Goal: Task Accomplishment & Management: Complete application form

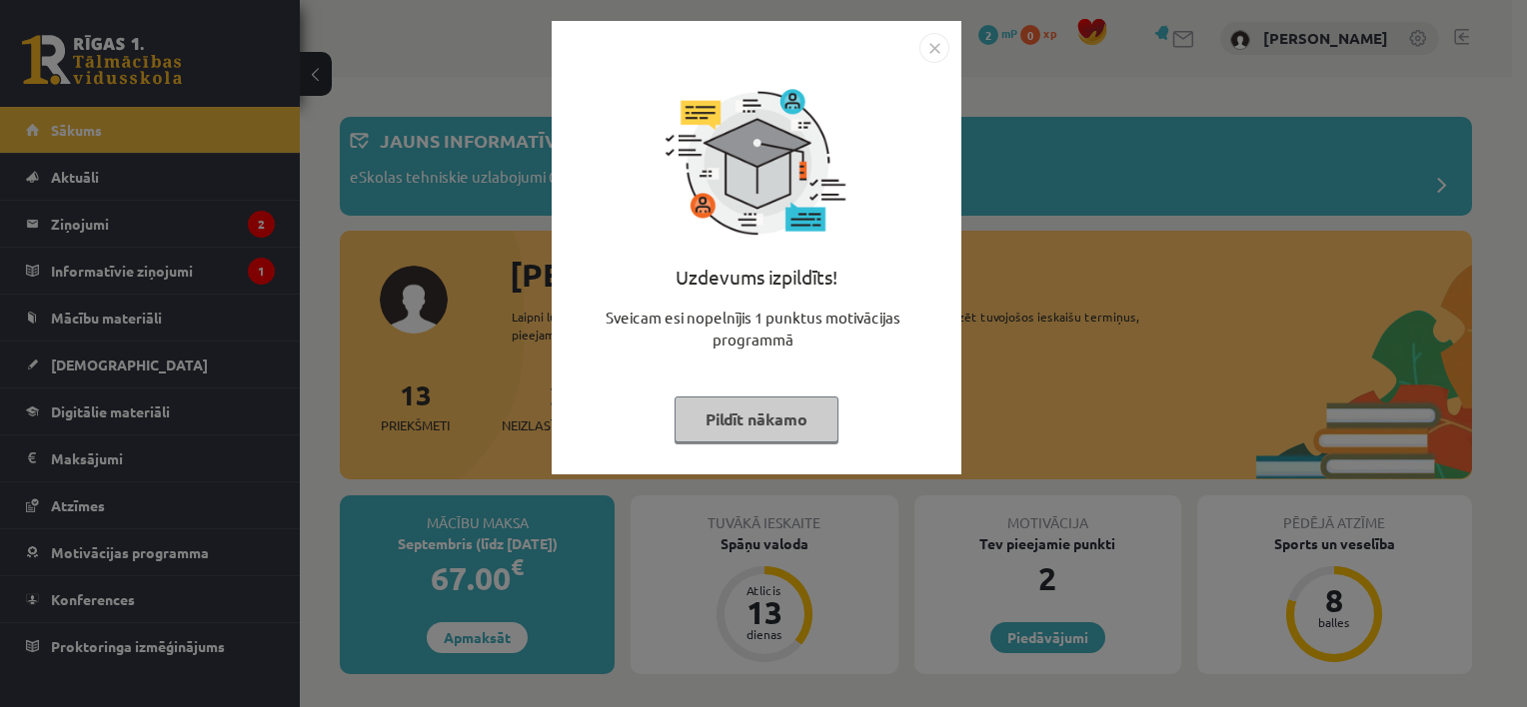
click at [779, 433] on button "Pildīt nākamo" at bounding box center [757, 420] width 164 height 46
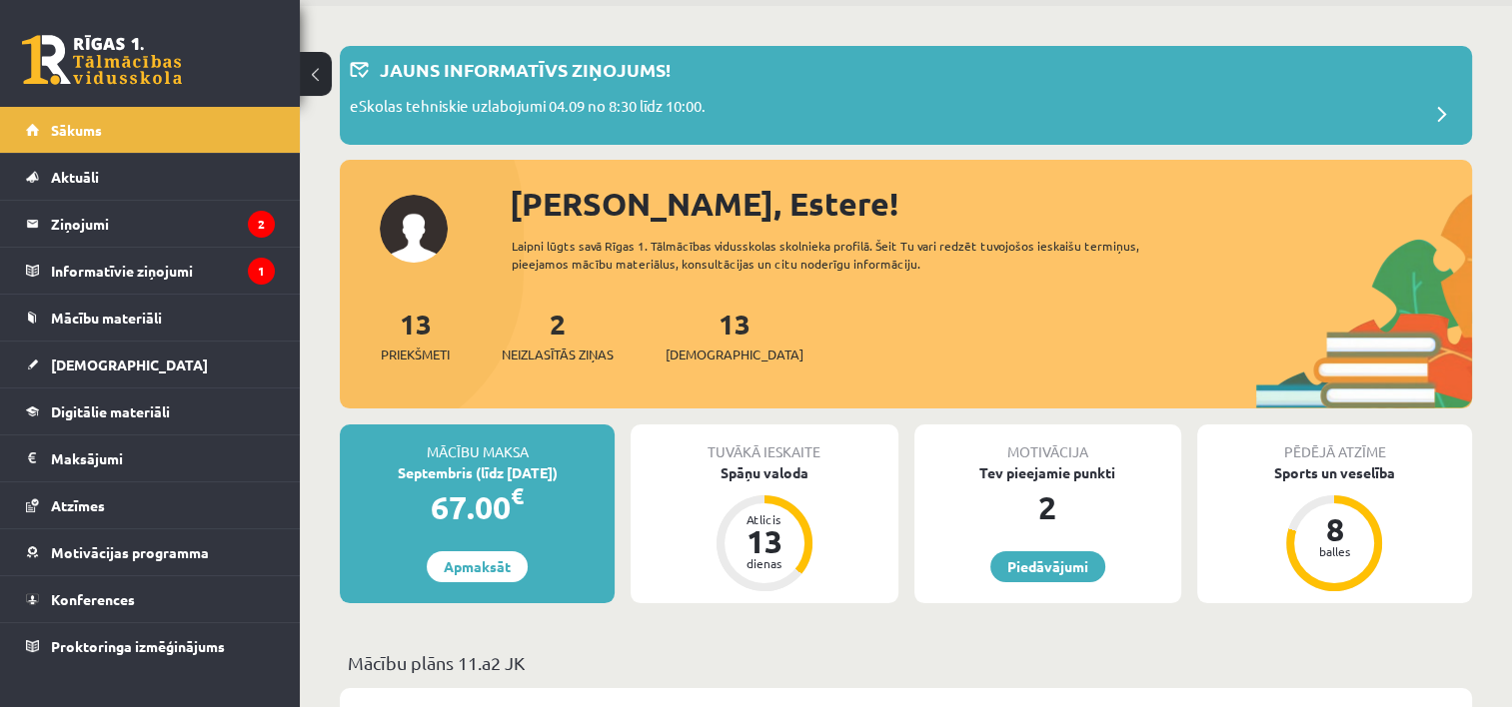
scroll to position [16, 0]
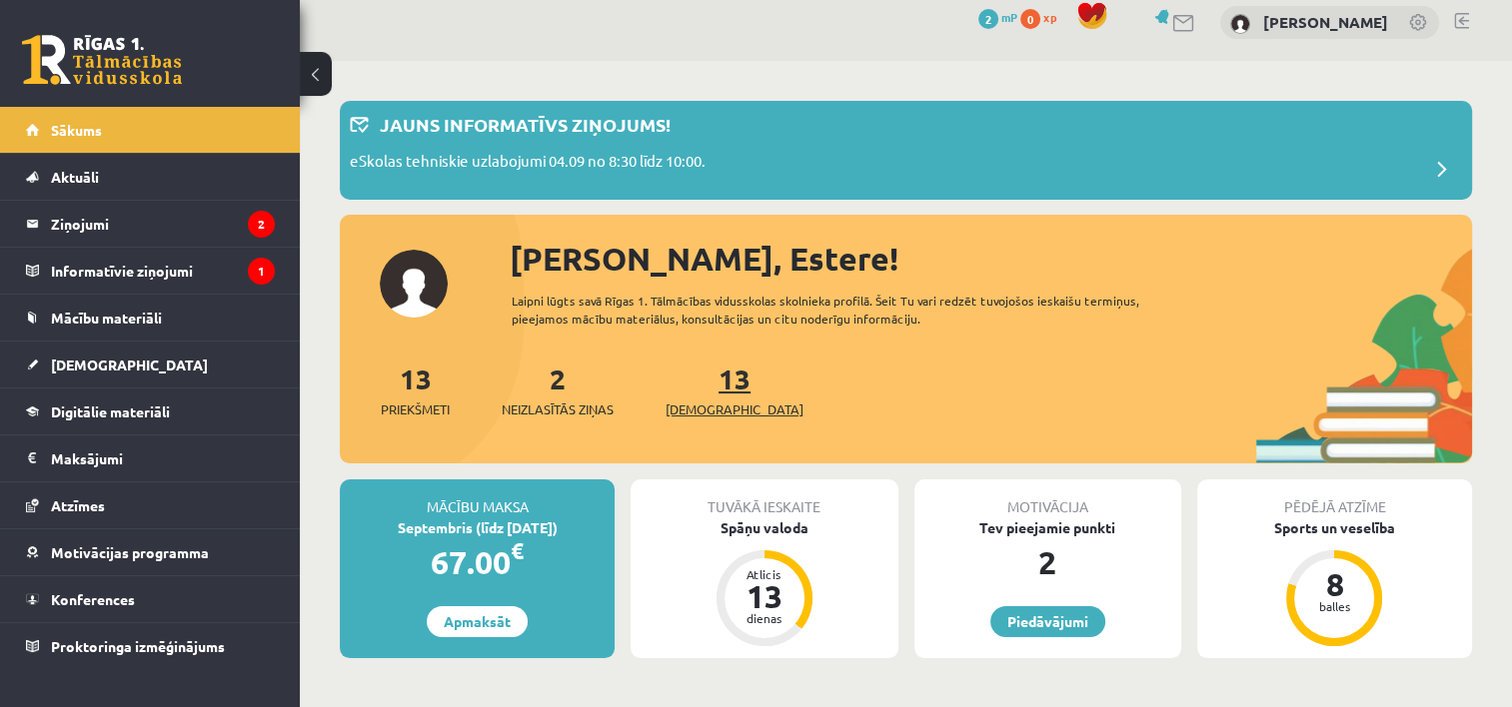
click at [711, 381] on link "13 Ieskaites" at bounding box center [735, 390] width 138 height 59
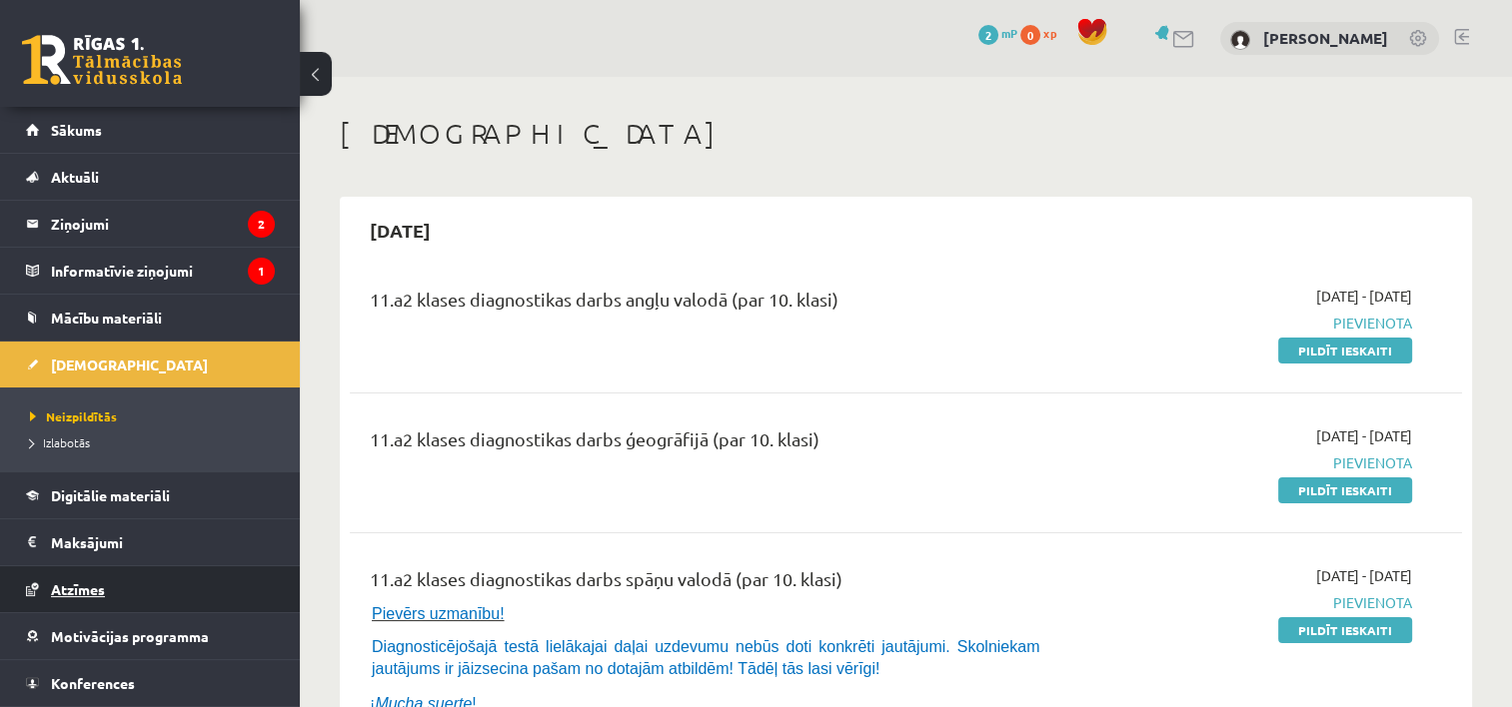
click at [125, 598] on link "Atzīmes" at bounding box center [150, 590] width 249 height 46
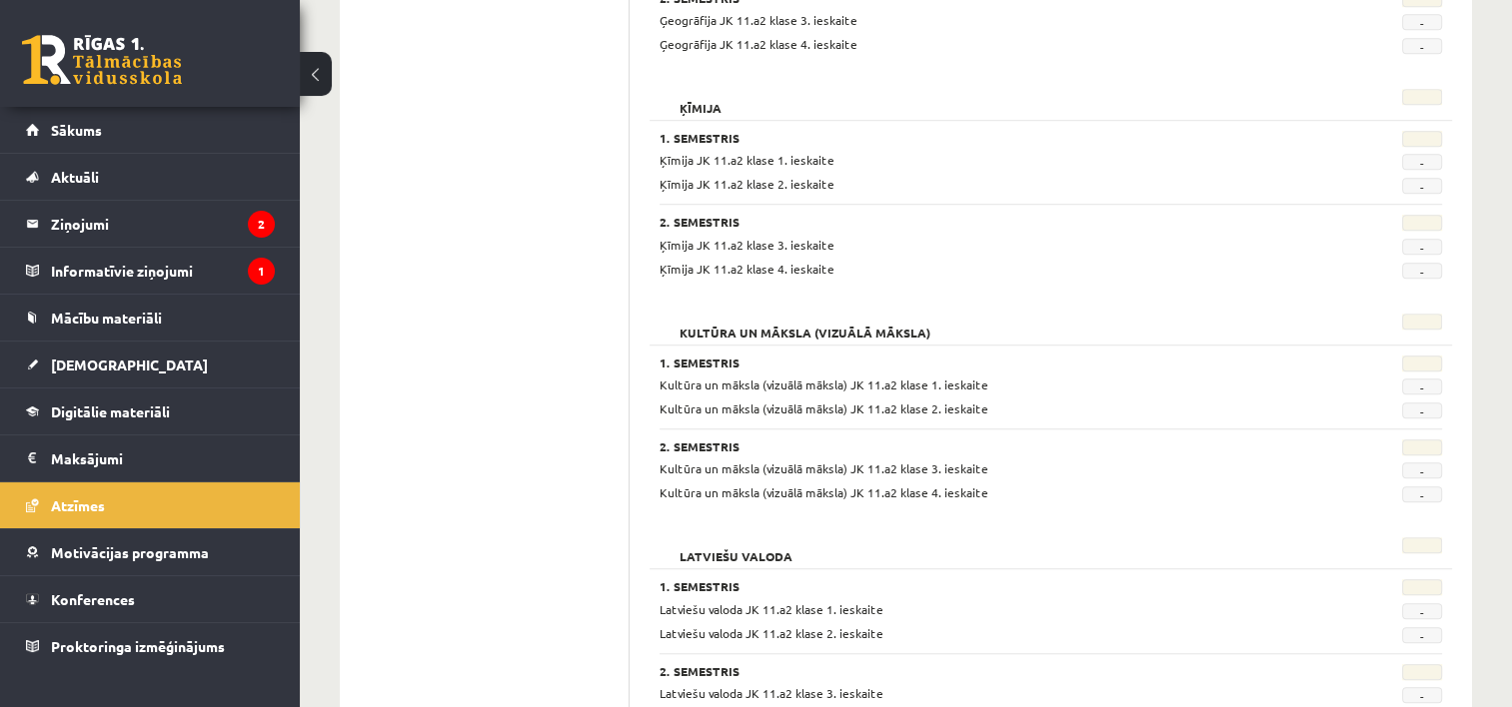
scroll to position [1366, 0]
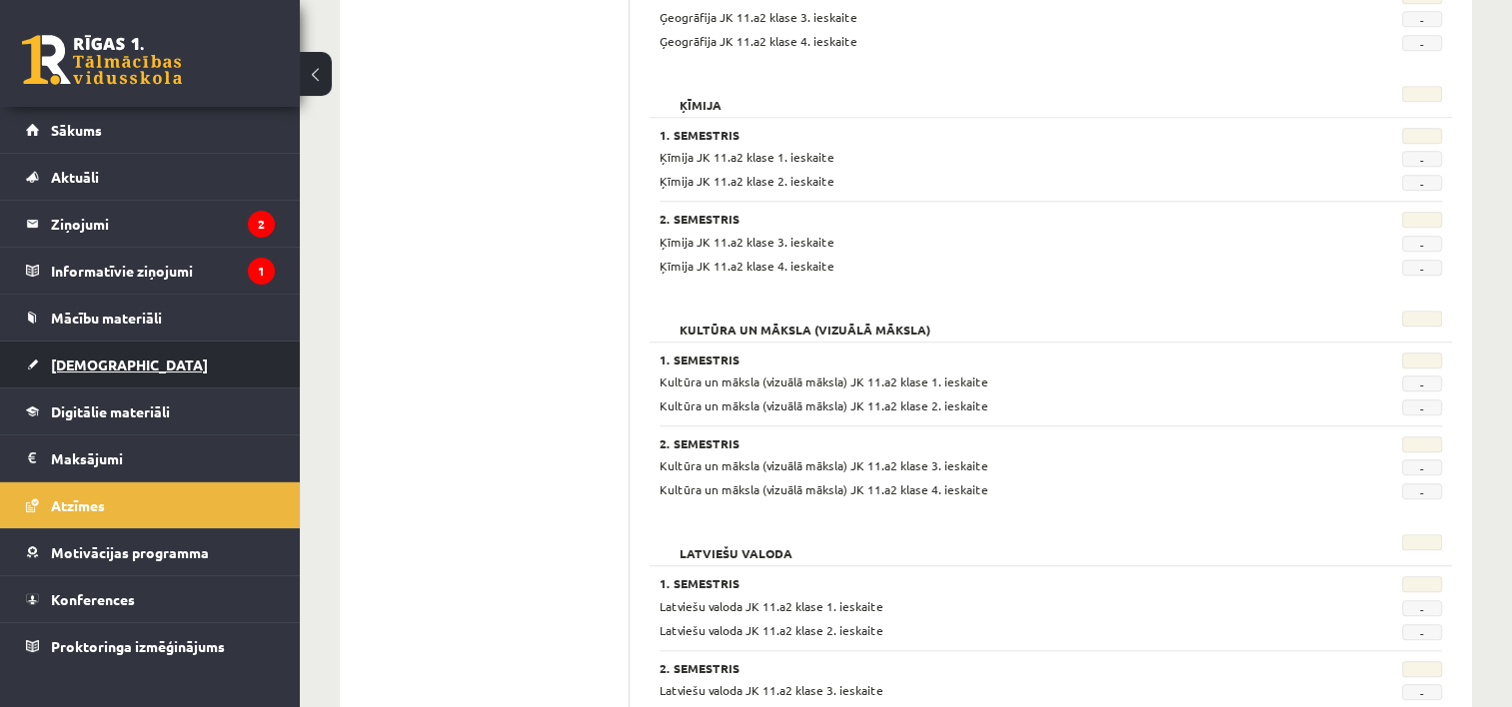
click at [249, 363] on link "[DEMOGRAPHIC_DATA]" at bounding box center [150, 365] width 249 height 46
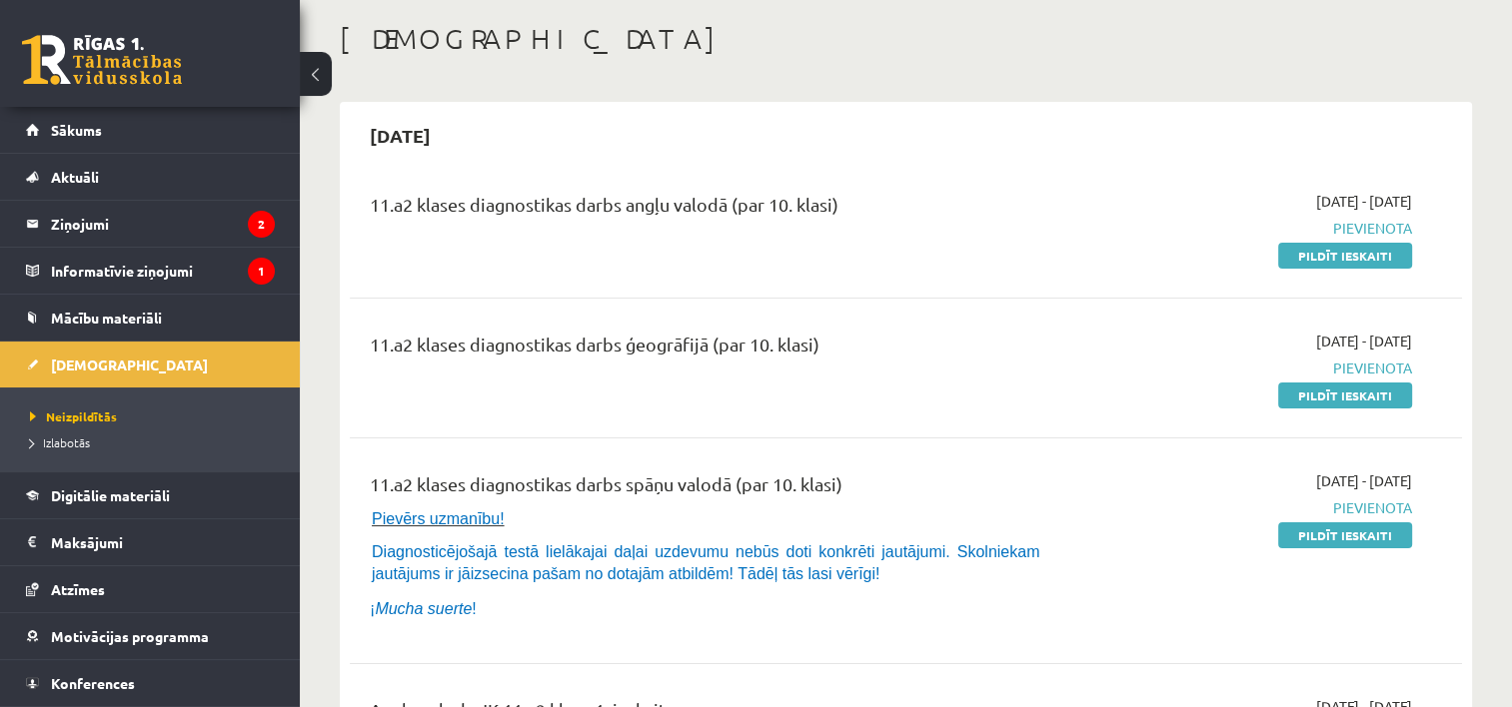
scroll to position [84, 0]
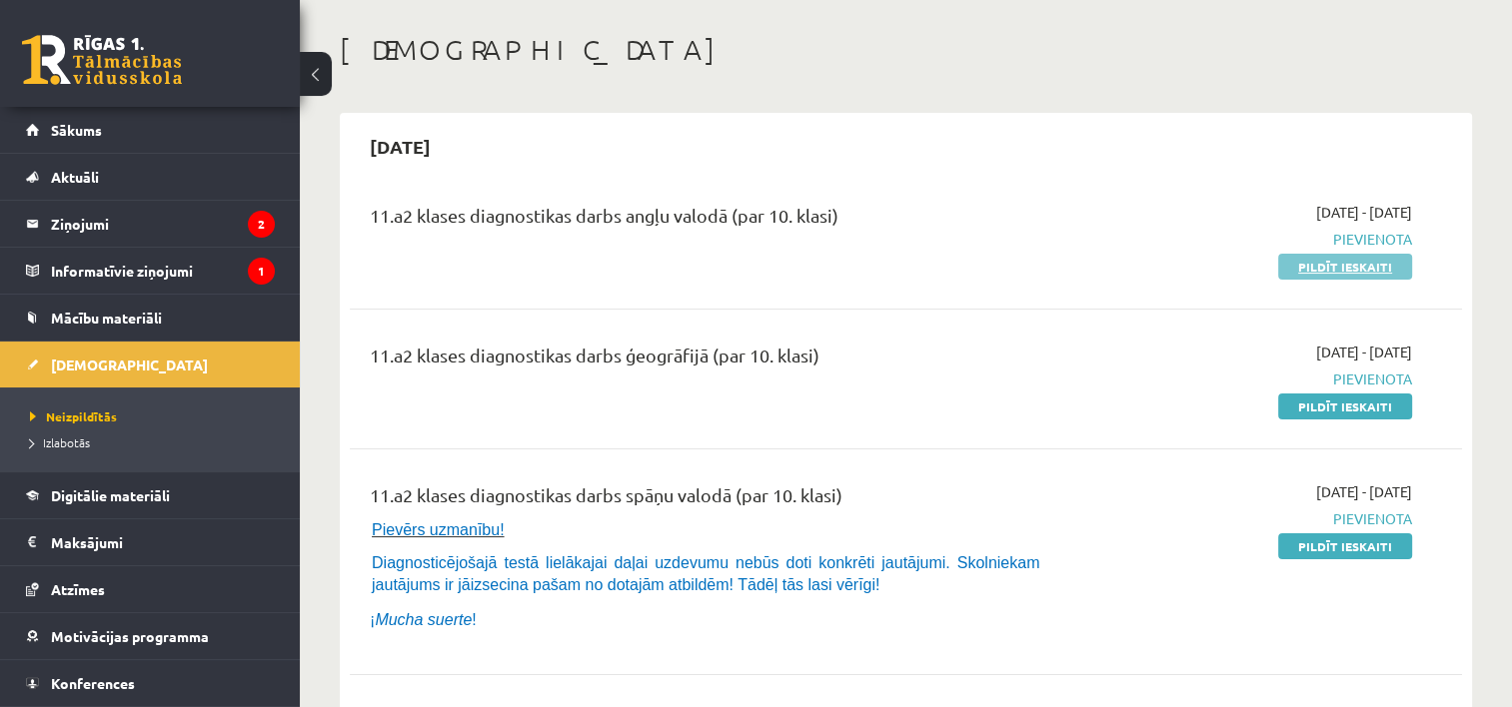
click at [1315, 264] on link "Pildīt ieskaiti" at bounding box center [1345, 267] width 134 height 26
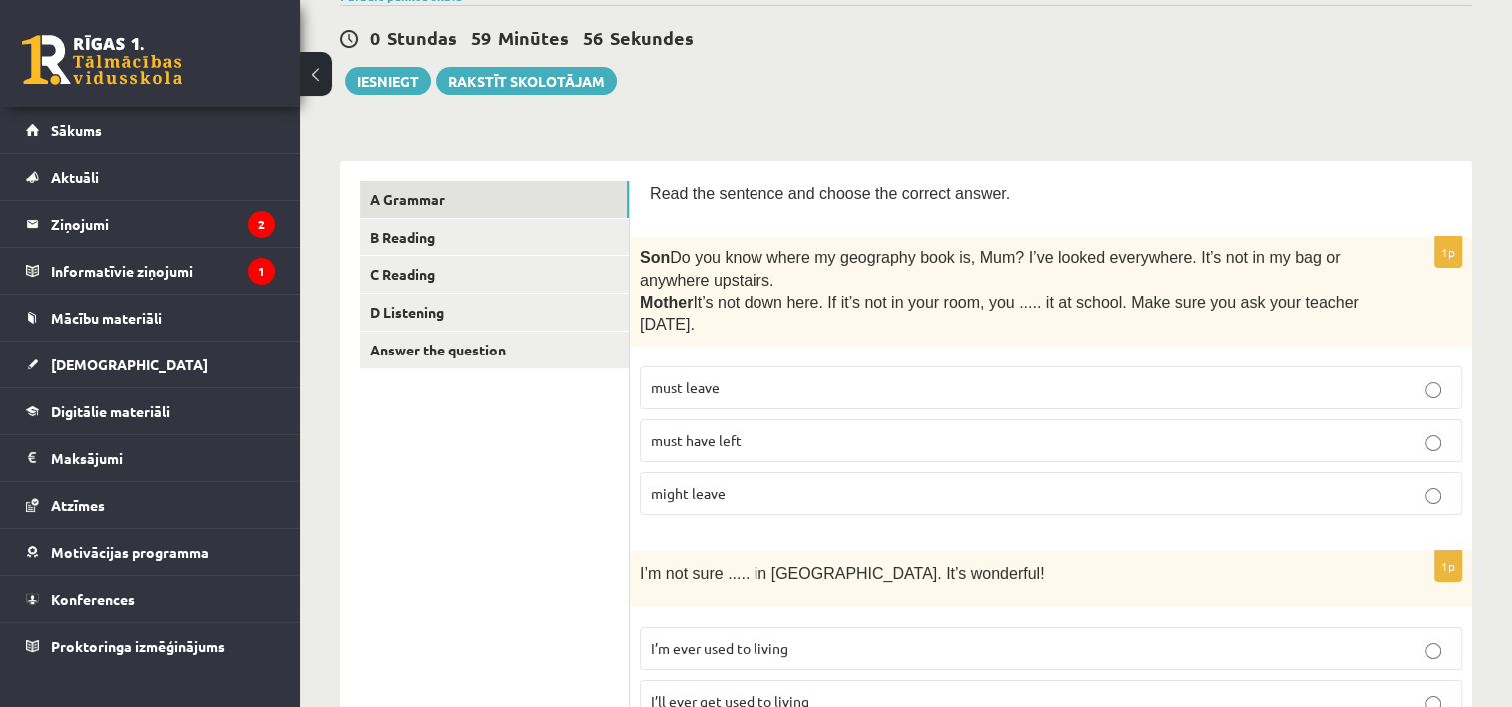
scroll to position [195, 0]
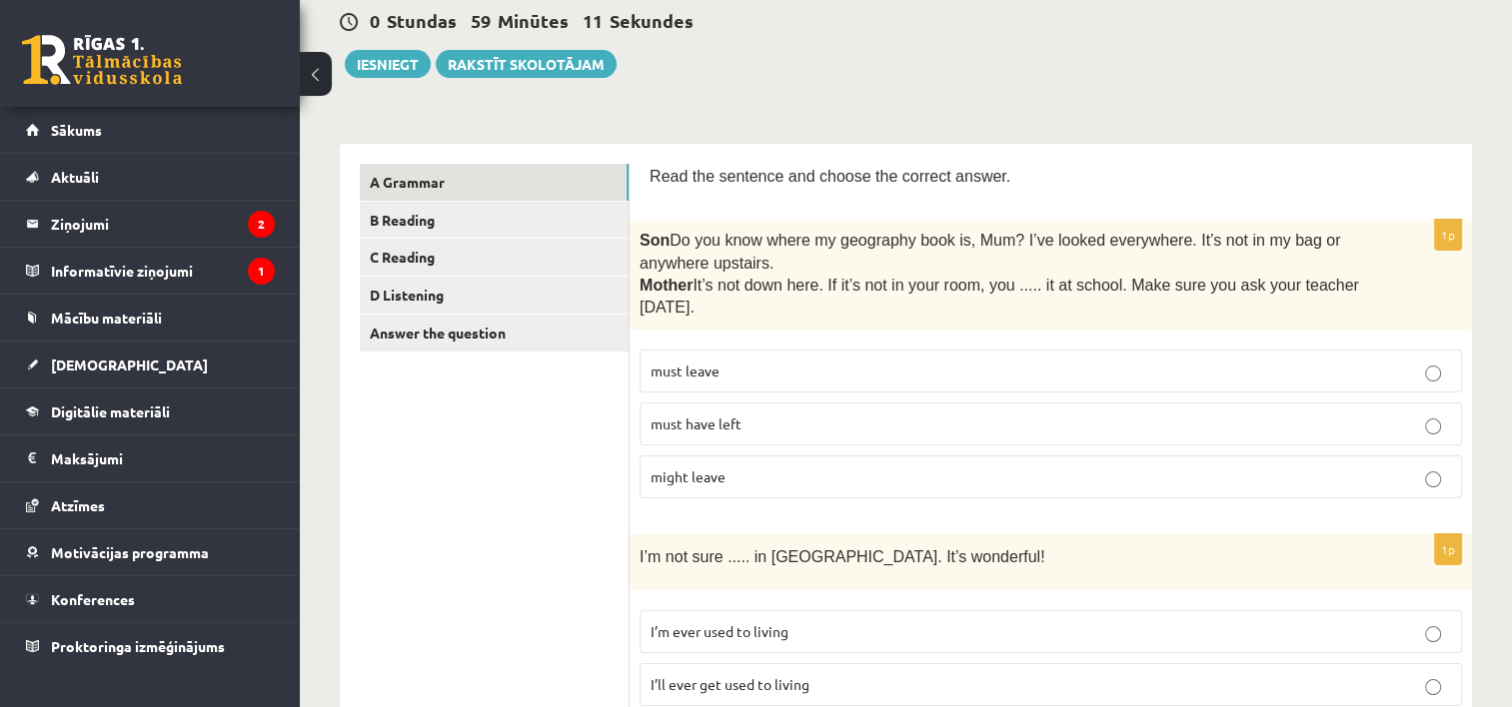
click at [814, 427] on p "must have left" at bounding box center [1051, 424] width 800 height 21
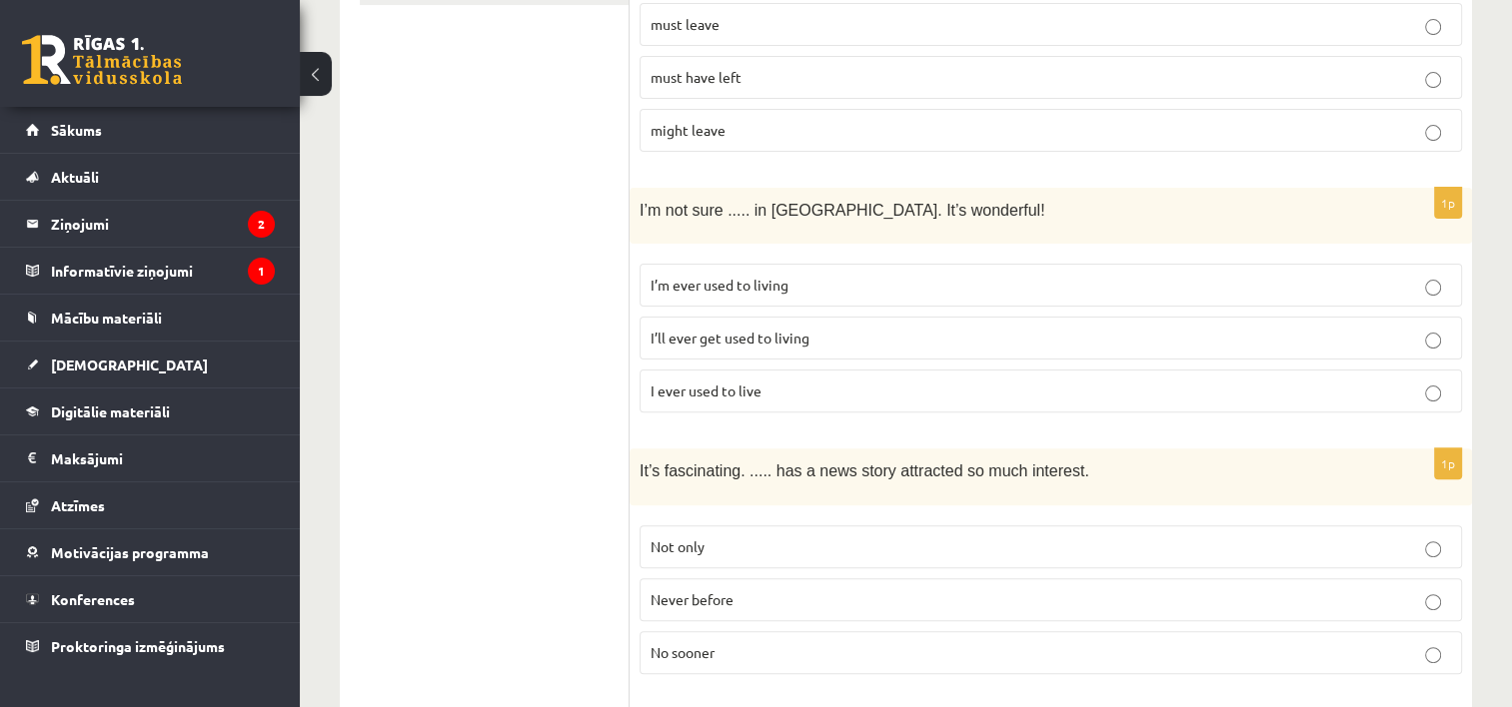
scroll to position [543, 0]
click at [861, 333] on p "I’ll ever get used to living" at bounding box center [1051, 337] width 800 height 21
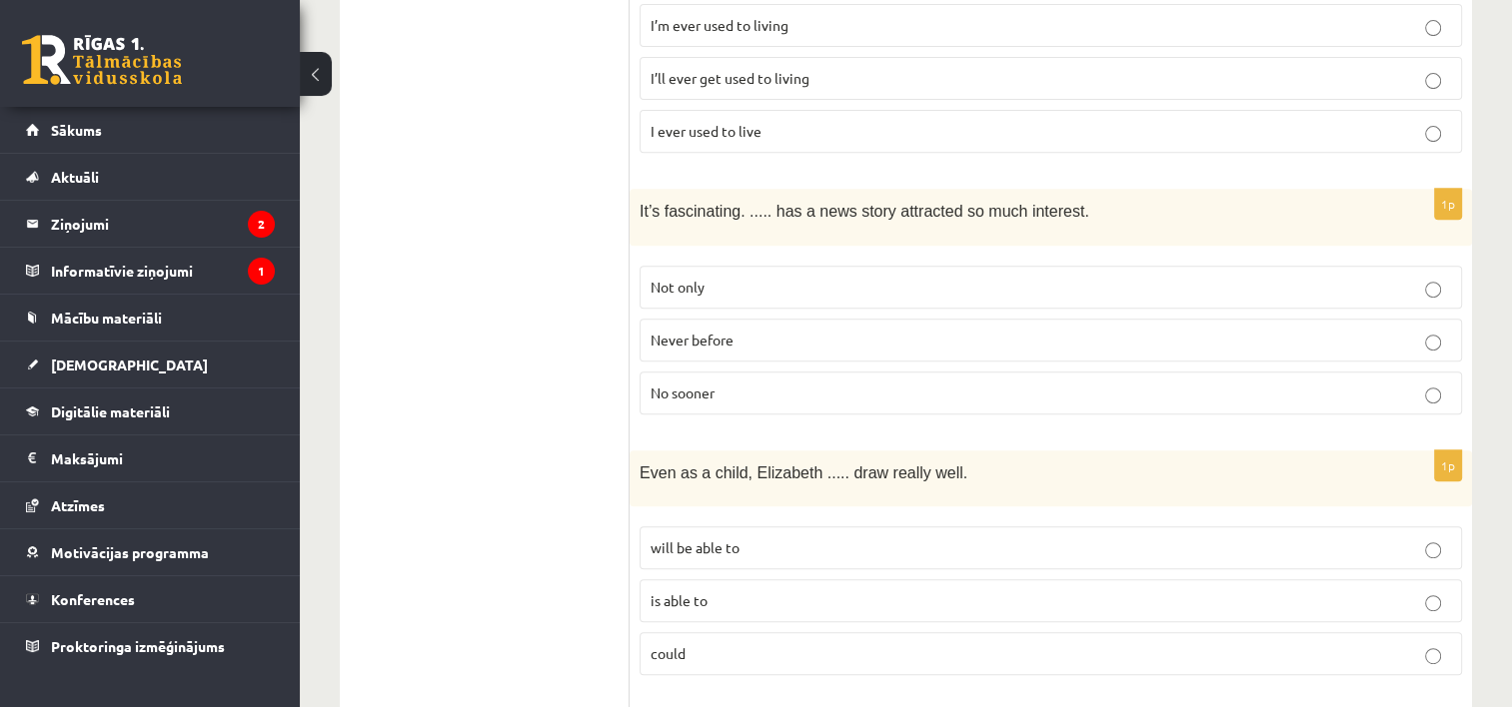
scroll to position [803, 0]
click at [743, 338] on p "Never before" at bounding box center [1051, 338] width 800 height 21
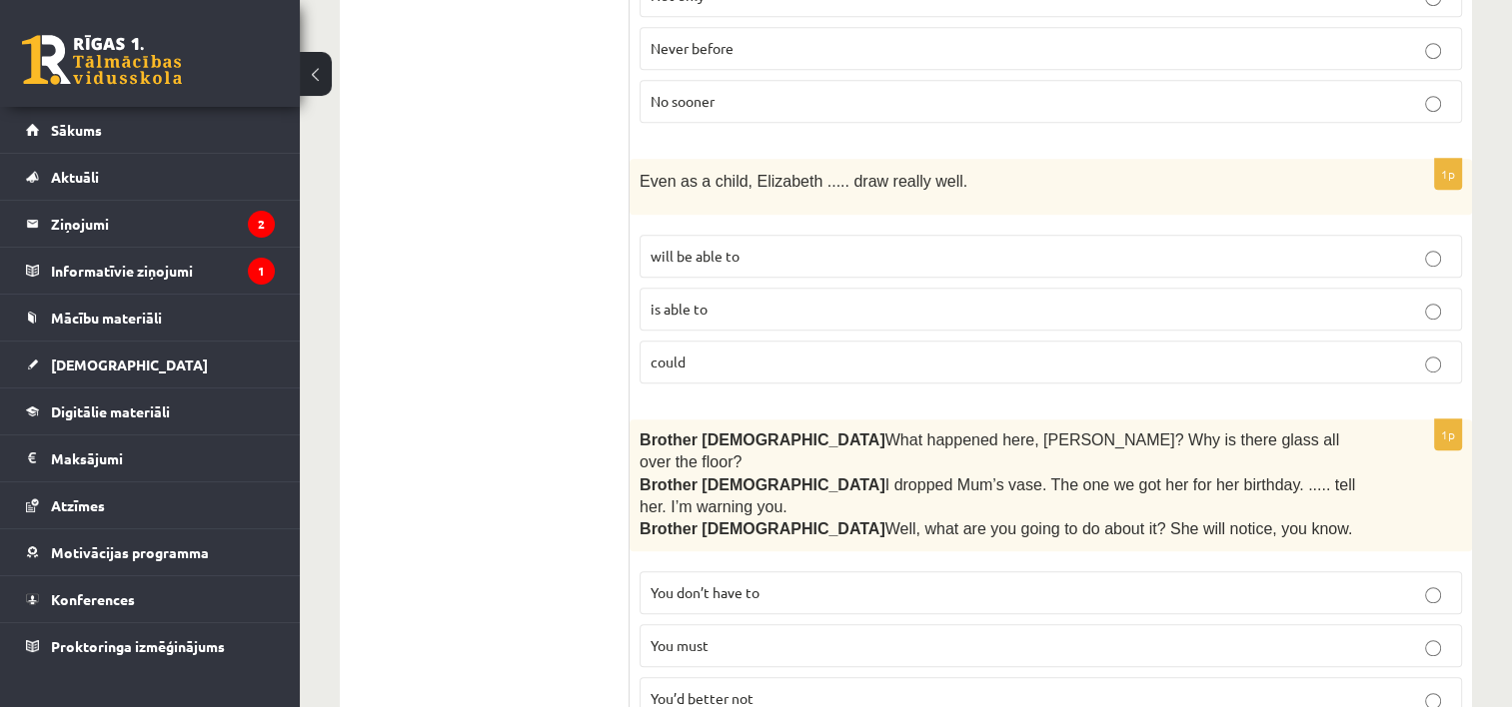
scroll to position [1094, 0]
click at [726, 351] on p "could" at bounding box center [1051, 361] width 800 height 21
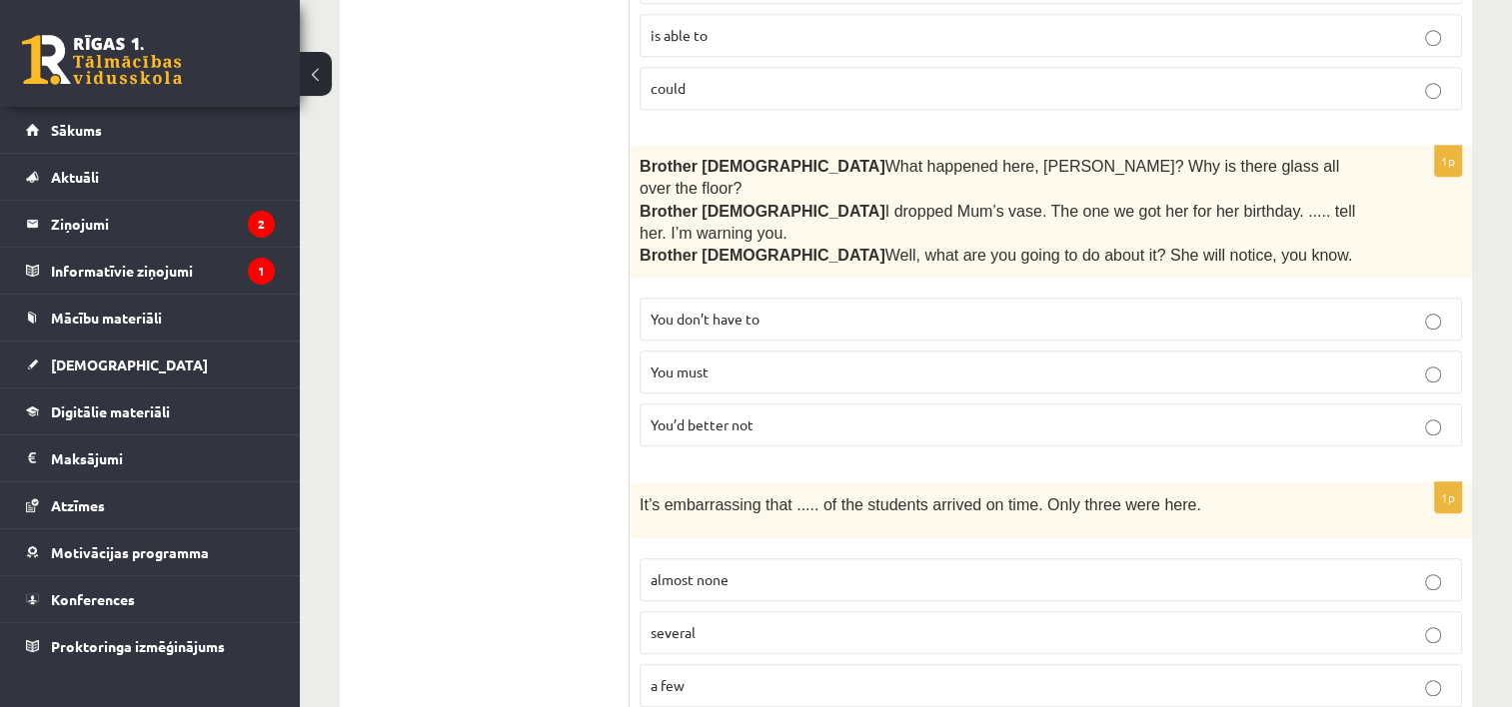
scroll to position [1365, 0]
click at [735, 418] on span "You’d better not" at bounding box center [702, 427] width 103 height 18
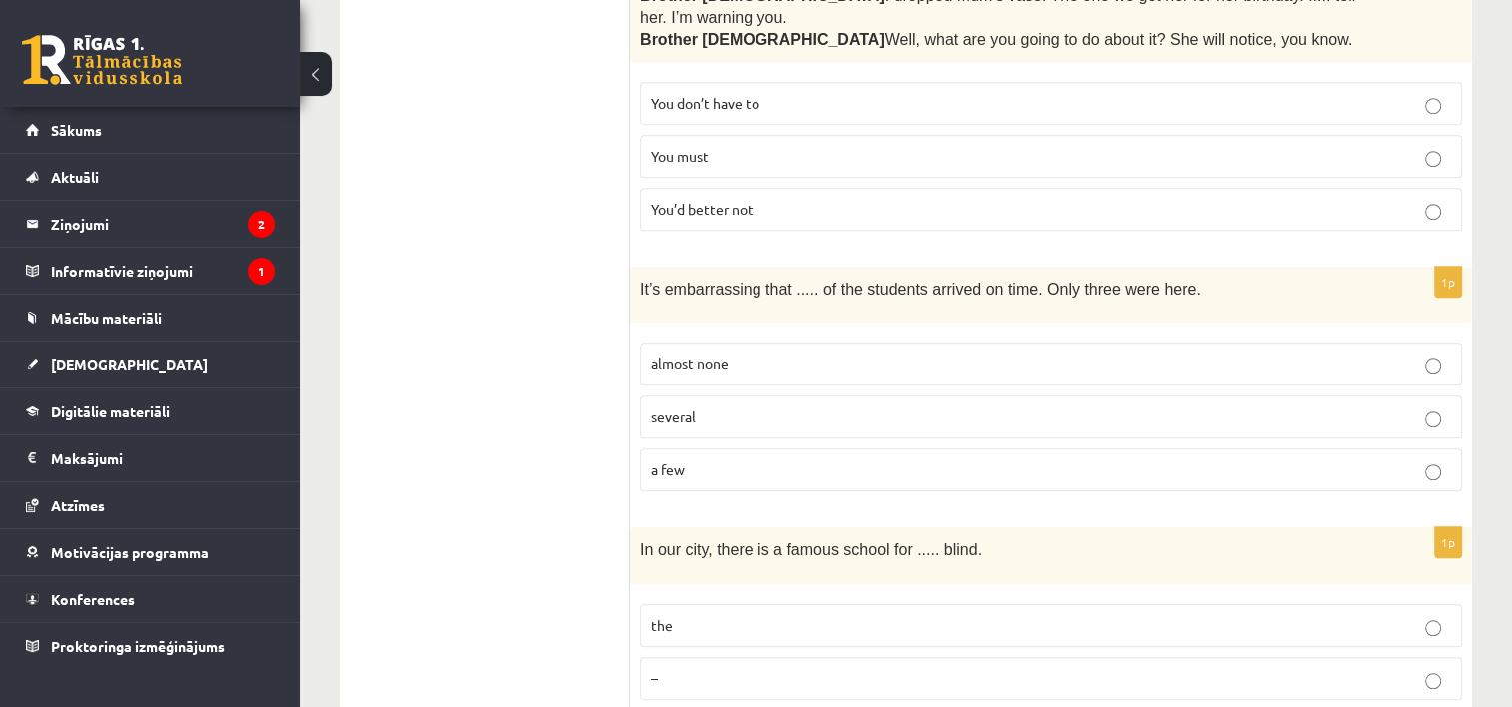
scroll to position [1585, 0]
click at [711, 353] on span "almost none" at bounding box center [690, 362] width 78 height 18
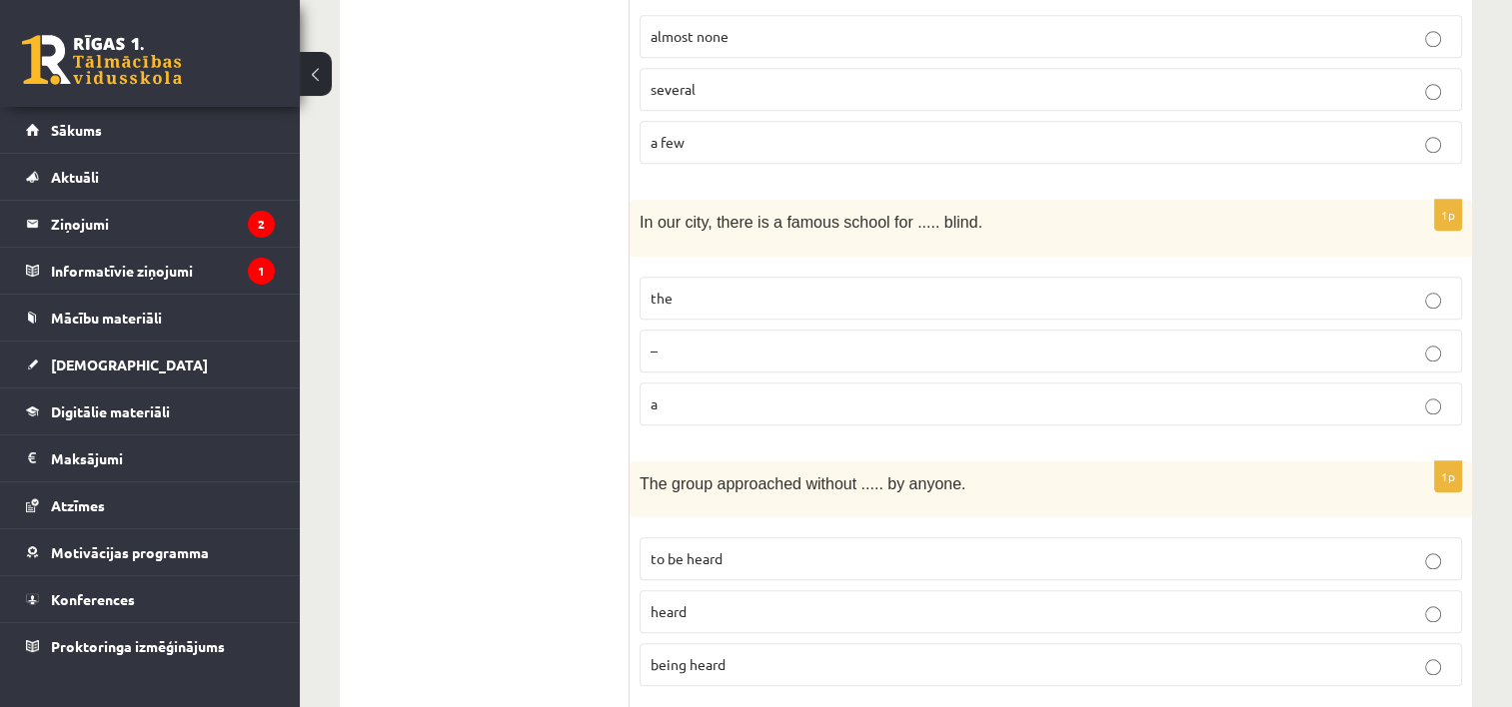
scroll to position [1913, 0]
click at [698, 286] on p "the" at bounding box center [1051, 296] width 800 height 21
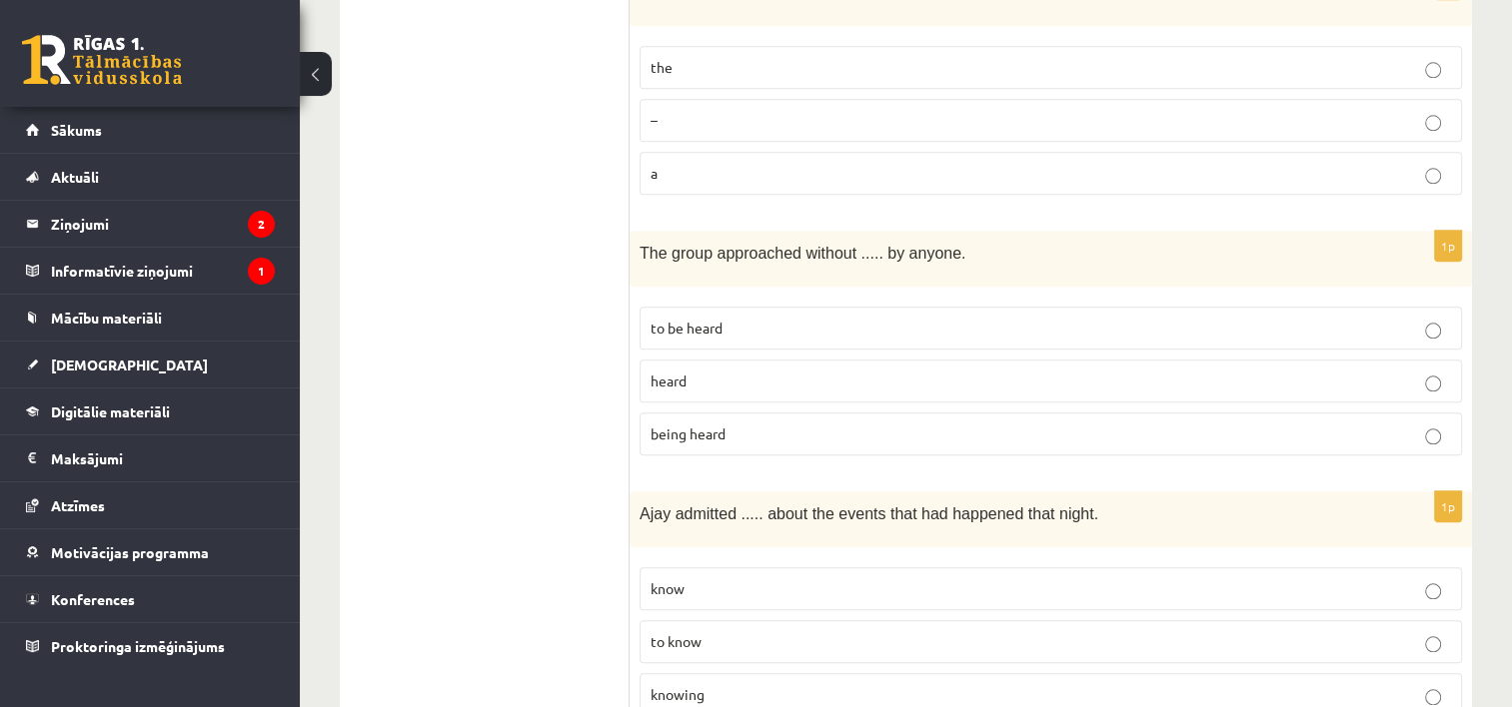
scroll to position [2142, 0]
click at [750, 412] on label "being heard" at bounding box center [1051, 433] width 822 height 43
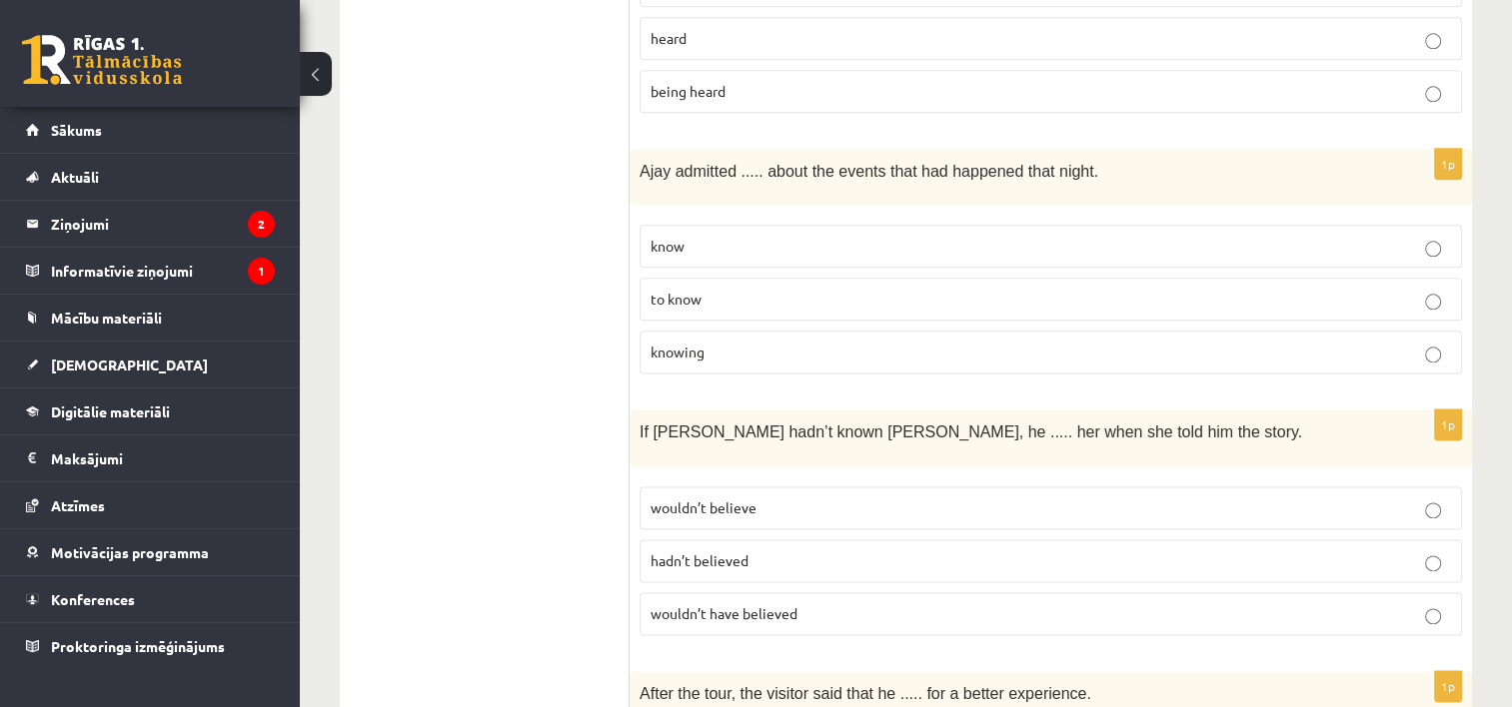
scroll to position [2478, 0]
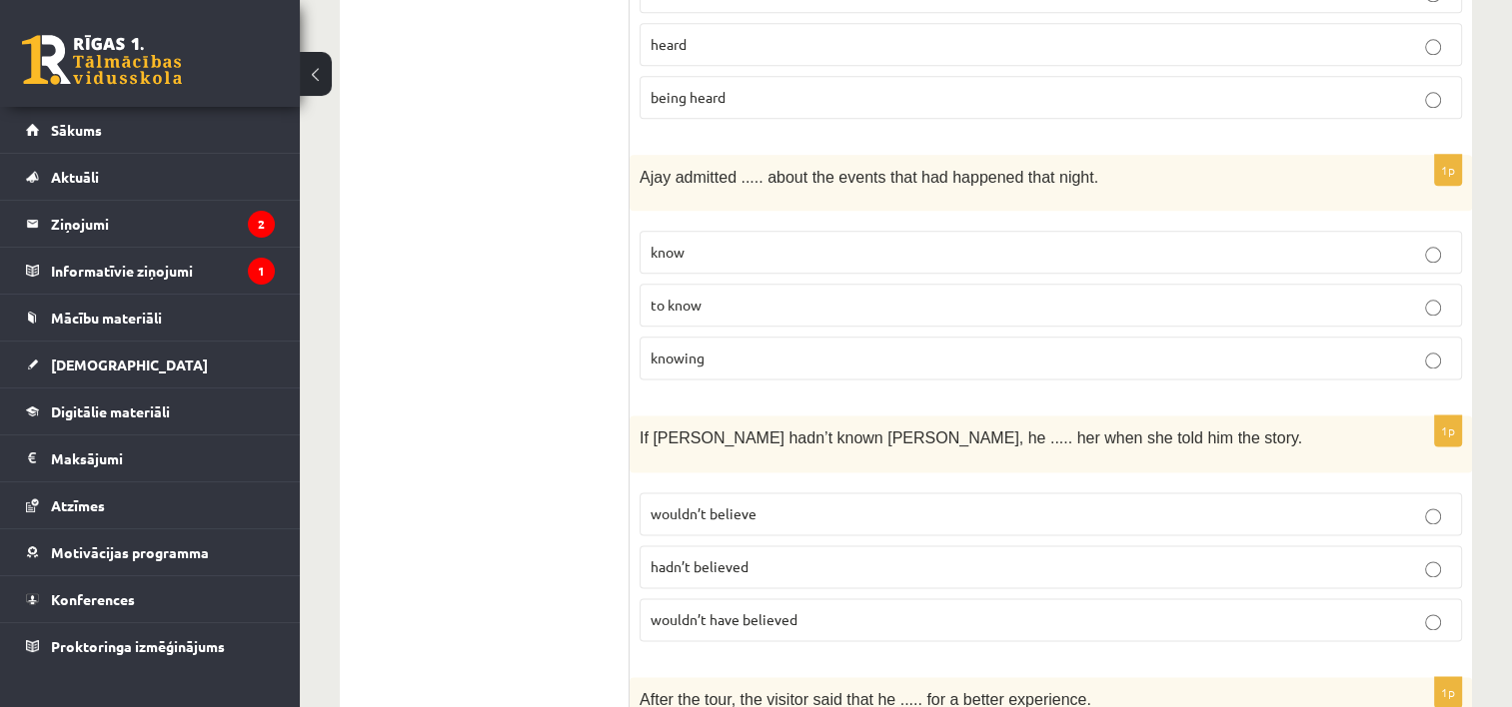
click at [671, 349] on span "knowing" at bounding box center [678, 358] width 54 height 18
click at [729, 611] on span "wouldn’t have believed" at bounding box center [724, 620] width 147 height 18
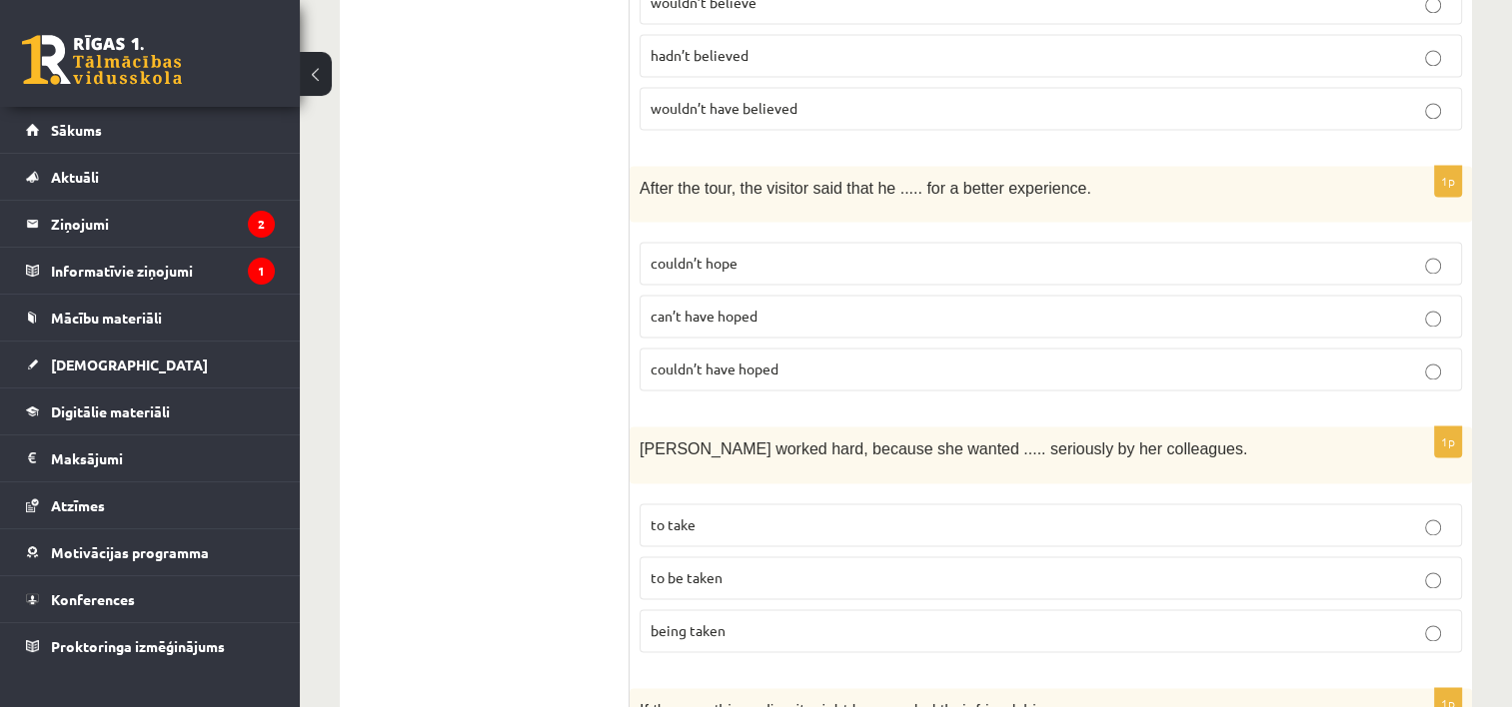
scroll to position [2990, 0]
click at [699, 348] on label "couldn’t have hoped" at bounding box center [1051, 369] width 822 height 43
click at [690, 569] on span "to be taken" at bounding box center [687, 578] width 72 height 18
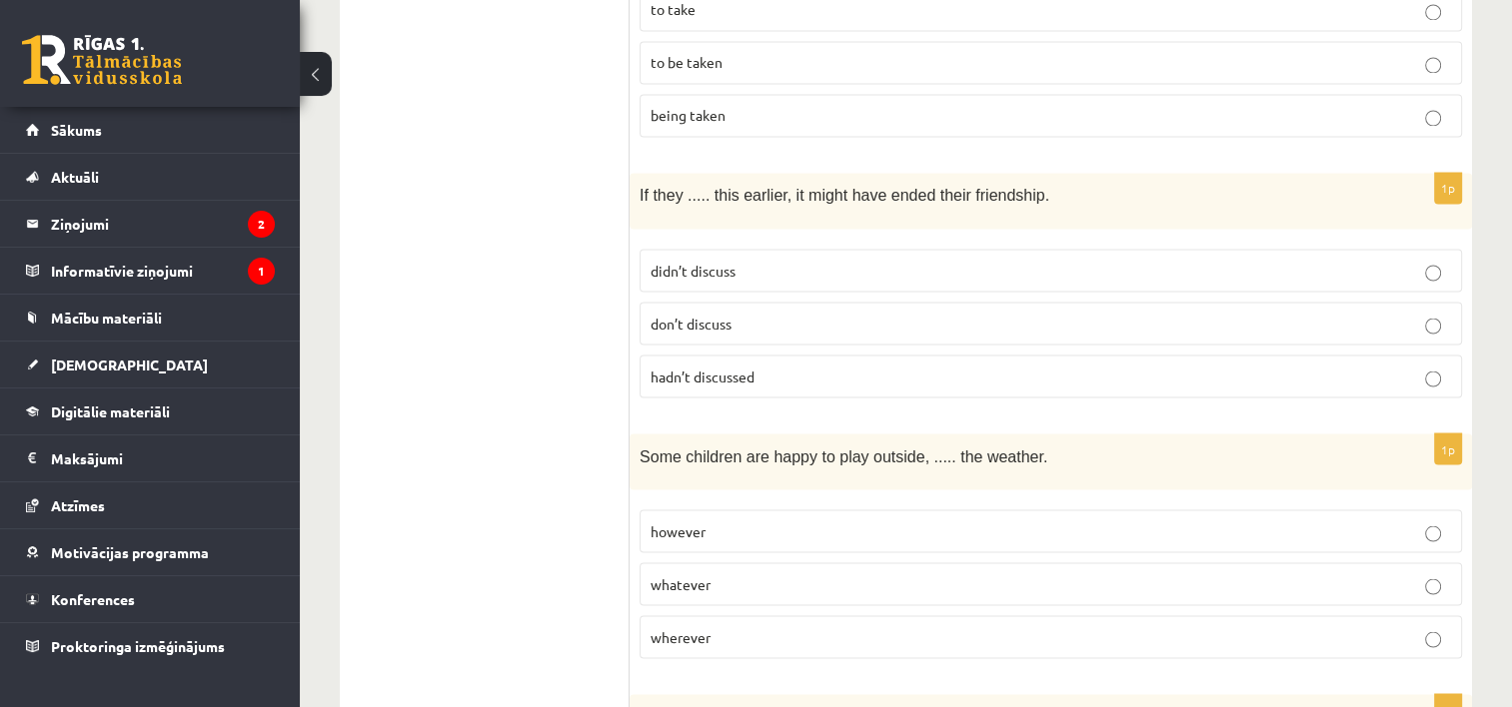
scroll to position [3504, 0]
click at [710, 368] on span "hadn’t discussed" at bounding box center [703, 377] width 104 height 18
click at [689, 576] on span "whatever" at bounding box center [681, 585] width 60 height 18
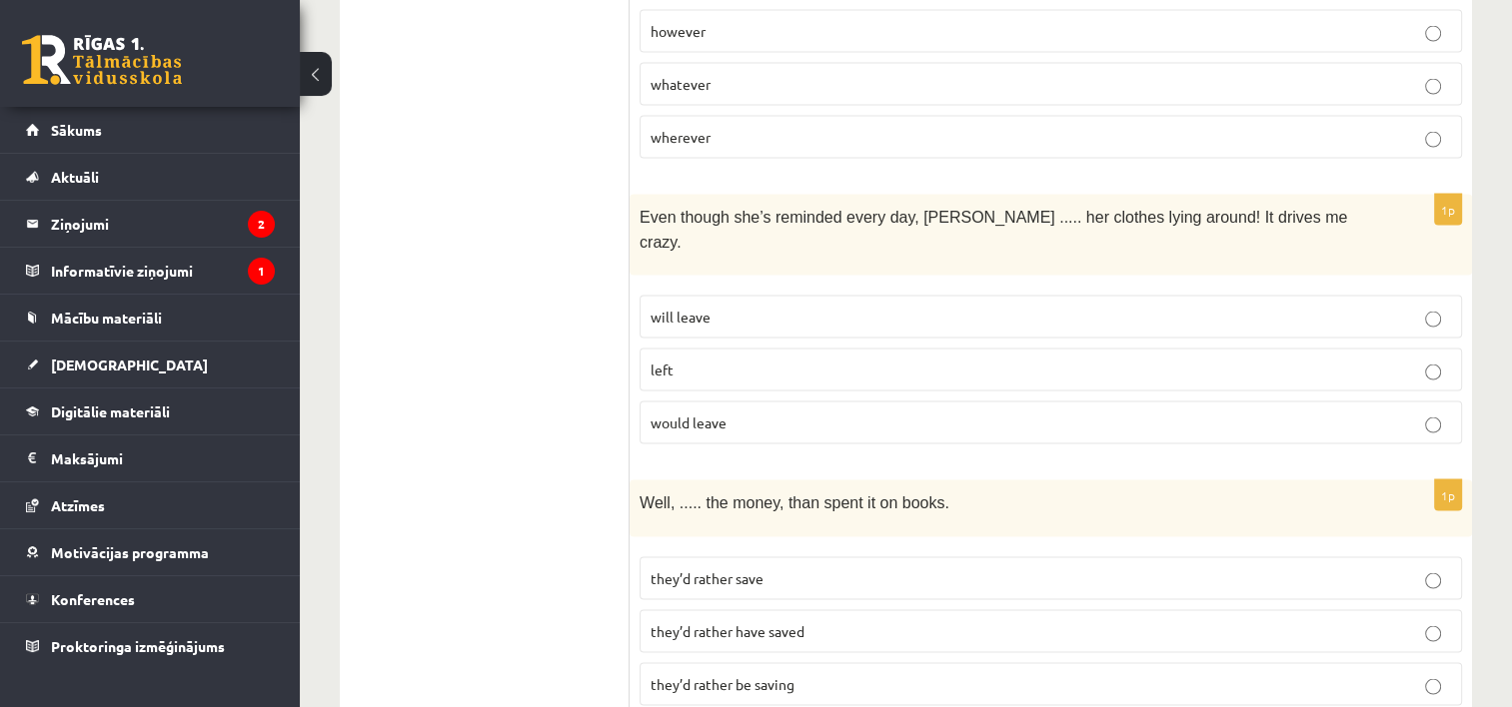
scroll to position [4000, 0]
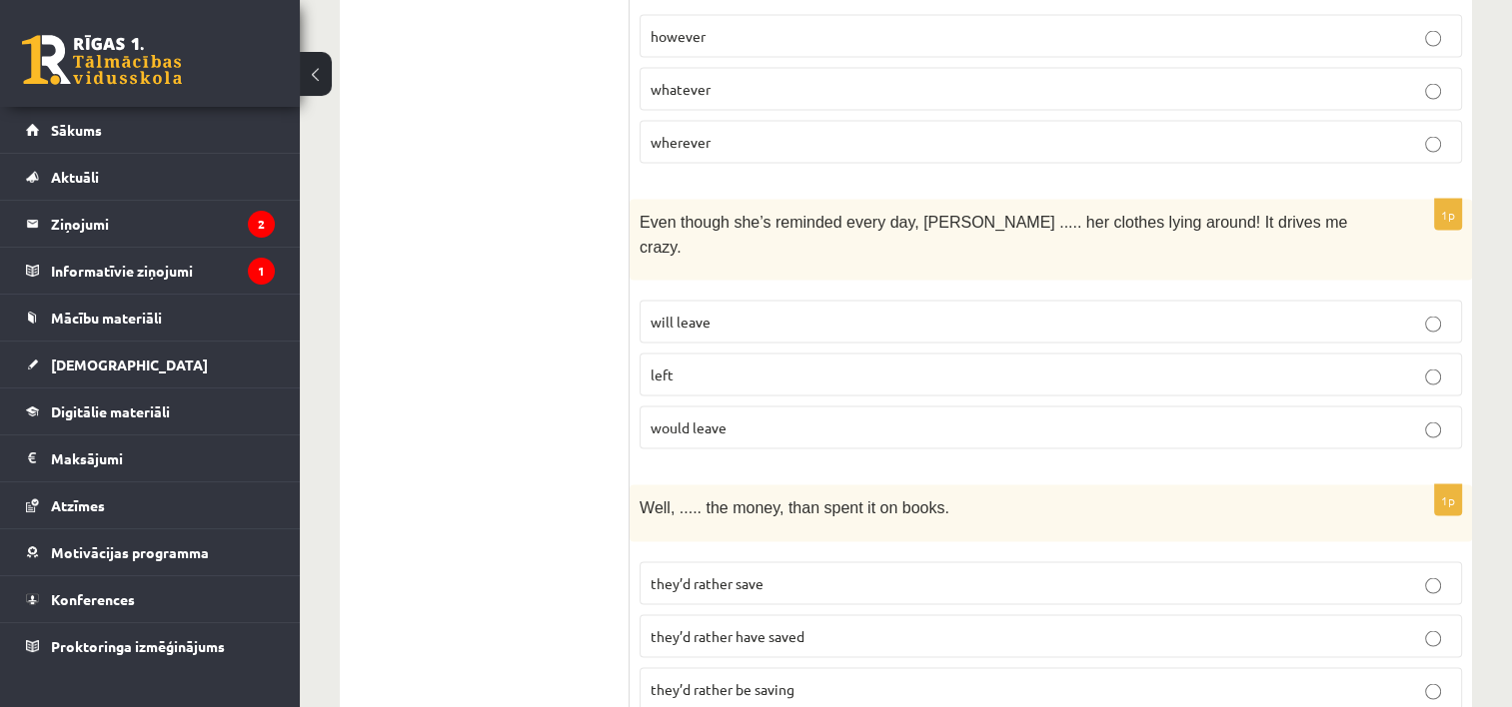
click at [838, 627] on p "they’d rather have saved" at bounding box center [1051, 637] width 800 height 21
click at [700, 313] on span "will leave" at bounding box center [681, 322] width 60 height 18
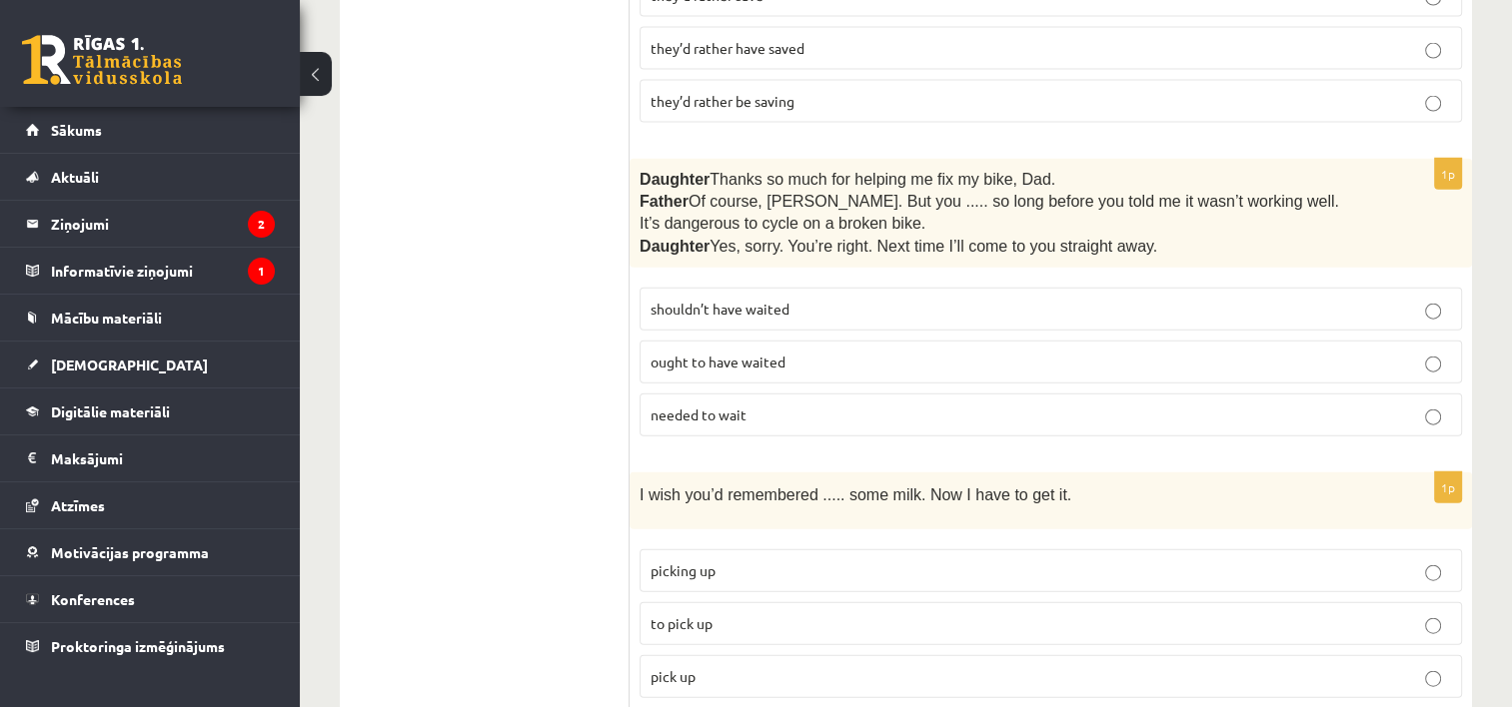
scroll to position [4591, 0]
click at [739, 298] on span "shouldn’t have waited" at bounding box center [720, 307] width 139 height 18
click at [730, 612] on p "to pick up" at bounding box center [1051, 622] width 800 height 21
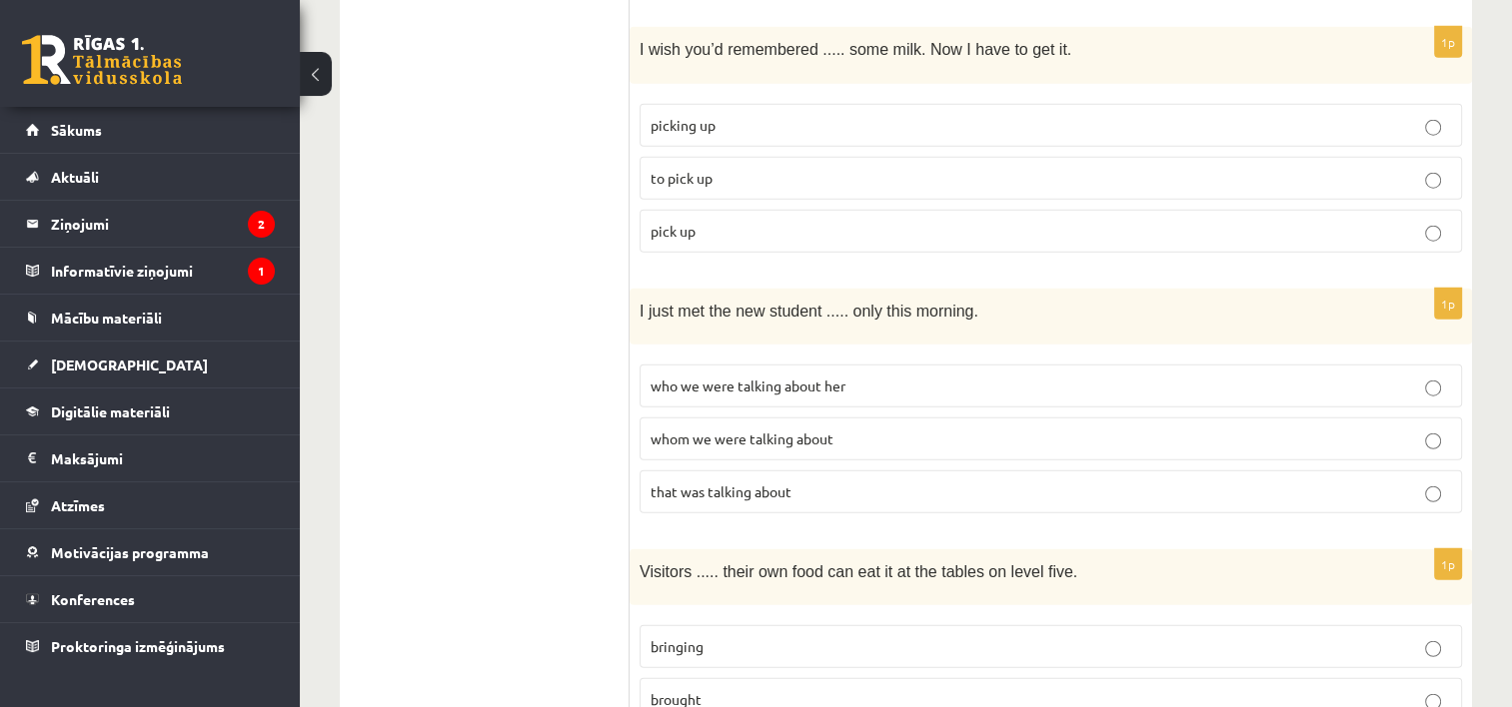
scroll to position [5054, 0]
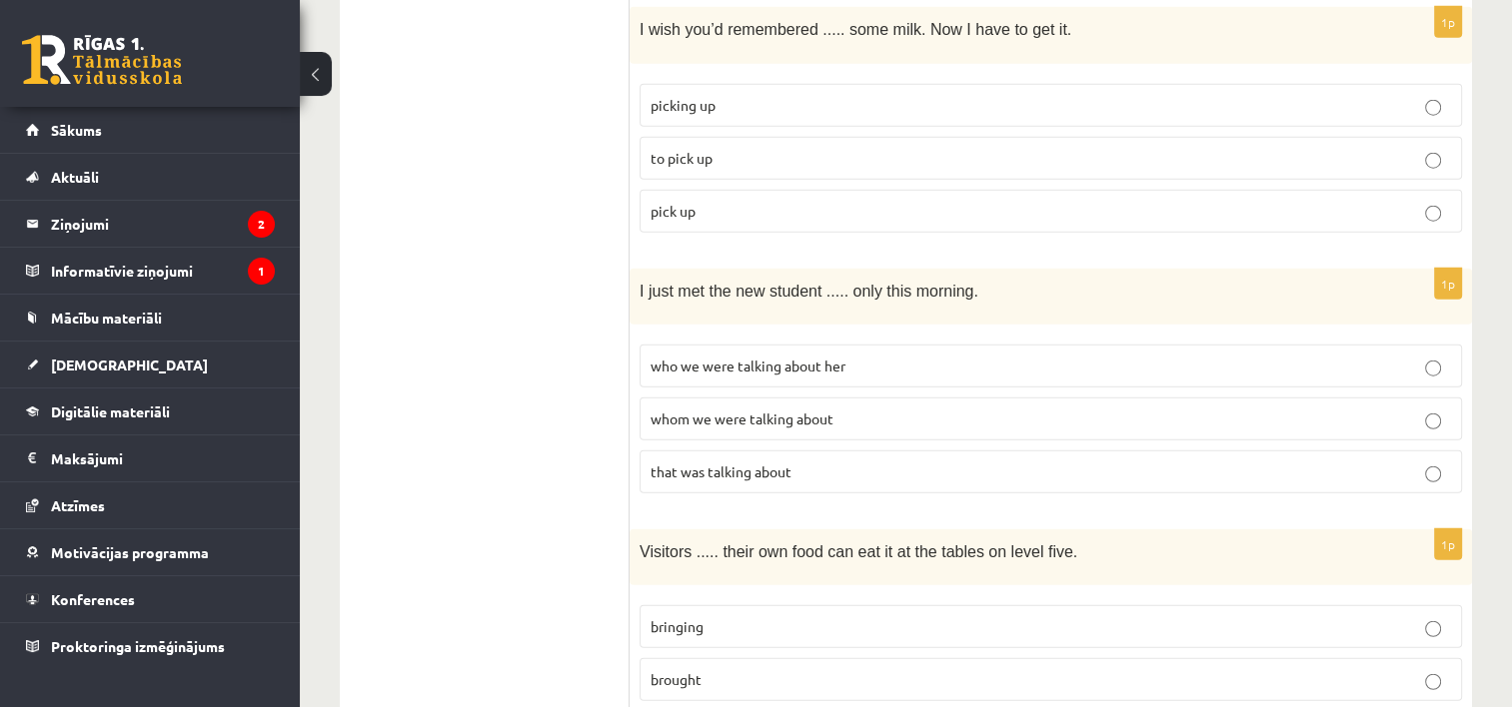
click at [746, 398] on label "whom we were talking about" at bounding box center [1051, 419] width 822 height 43
click at [727, 617] on p "bringing" at bounding box center [1051, 627] width 800 height 21
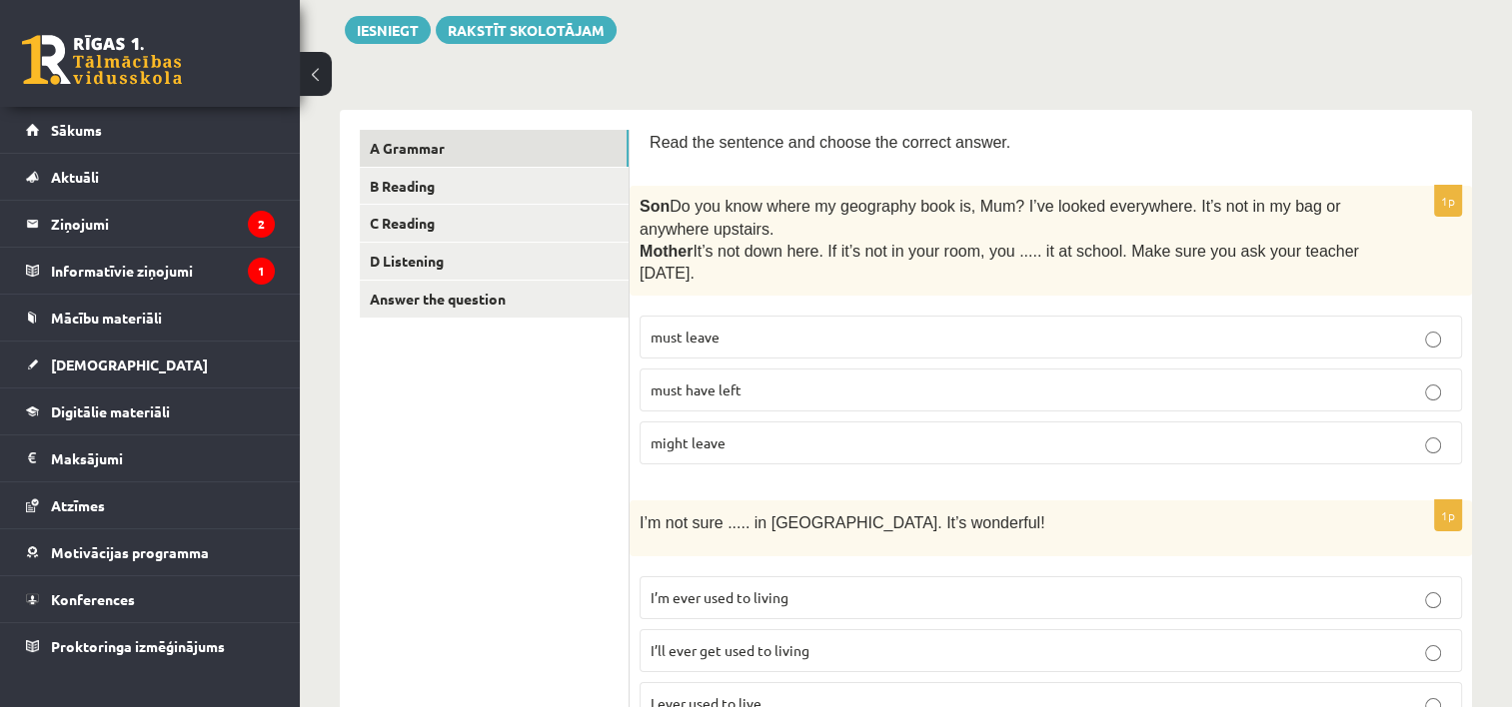
scroll to position [0, 0]
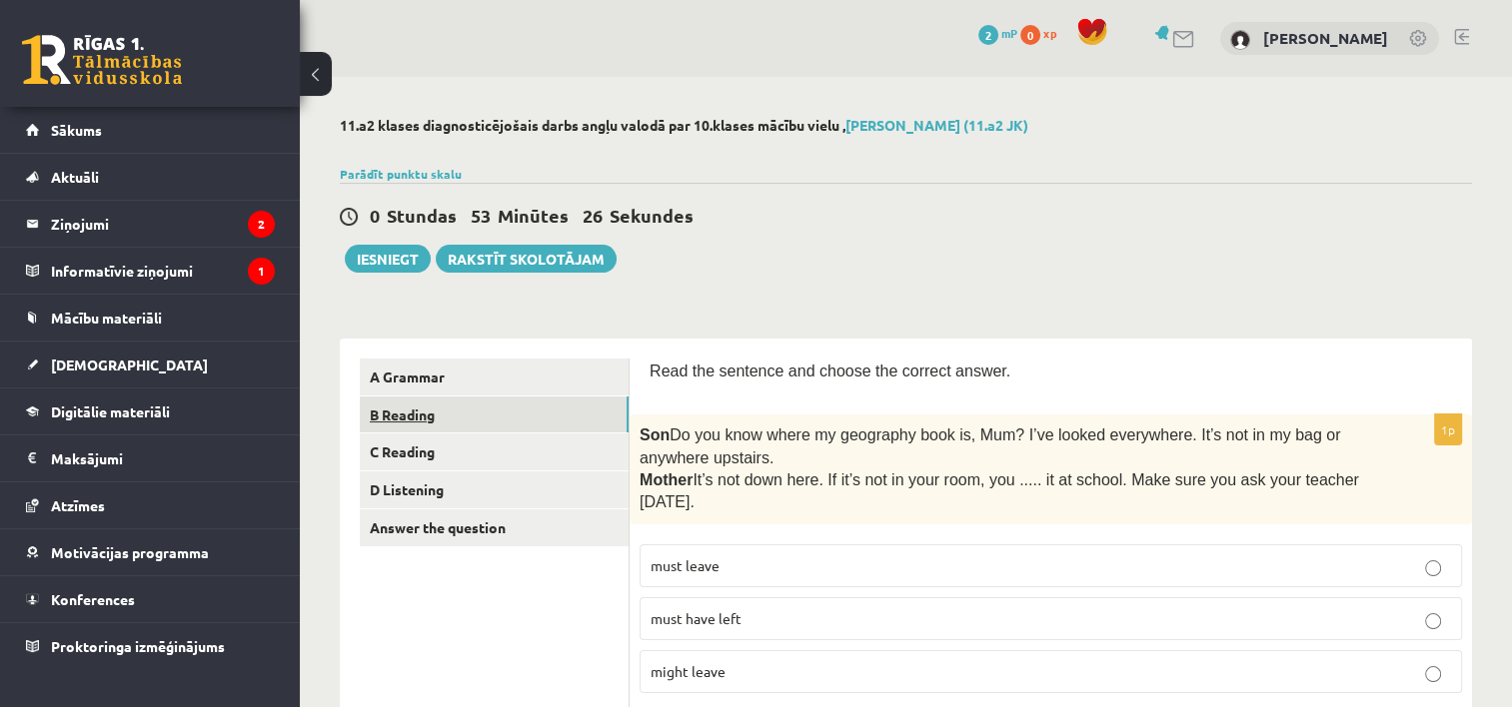
click at [520, 423] on link "B Reading" at bounding box center [494, 415] width 269 height 37
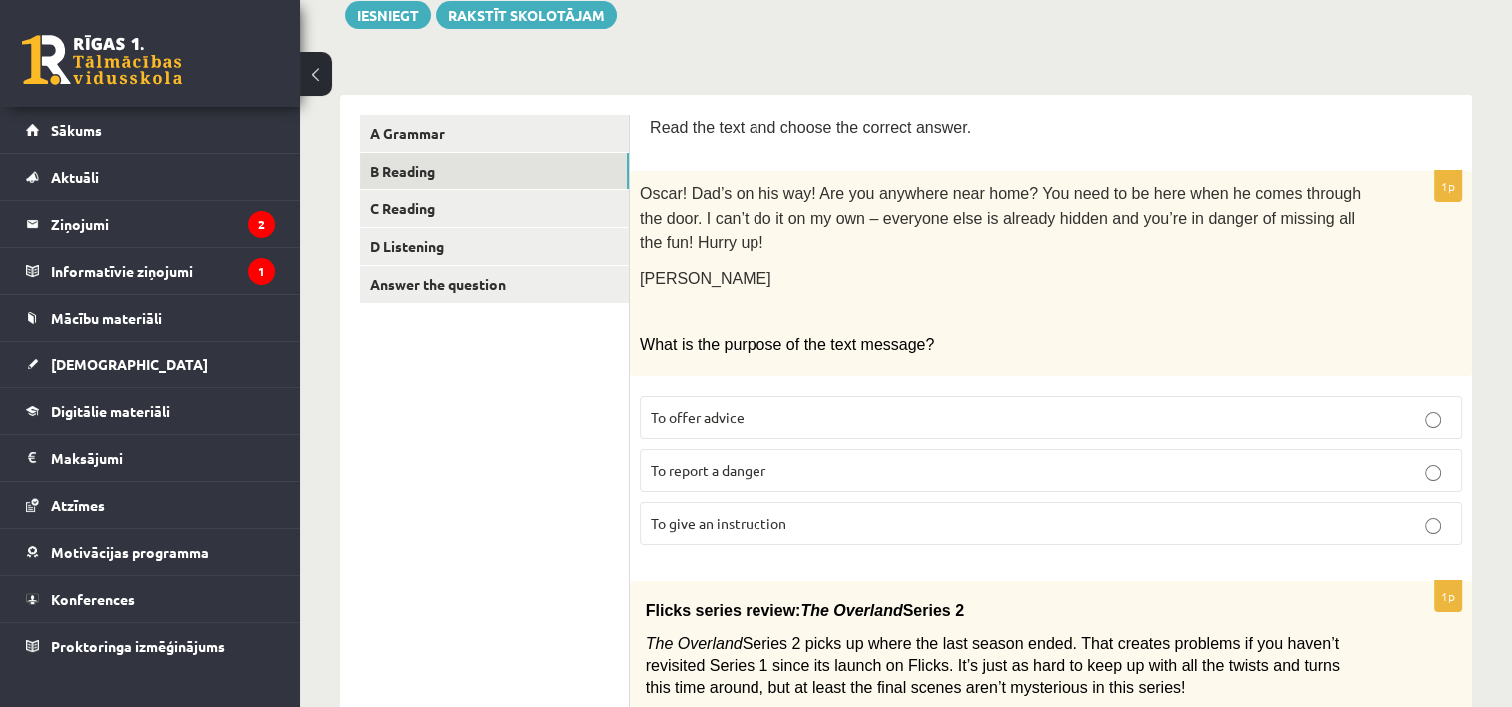
scroll to position [246, 0]
click at [835, 512] on p "To give an instruction" at bounding box center [1051, 522] width 800 height 21
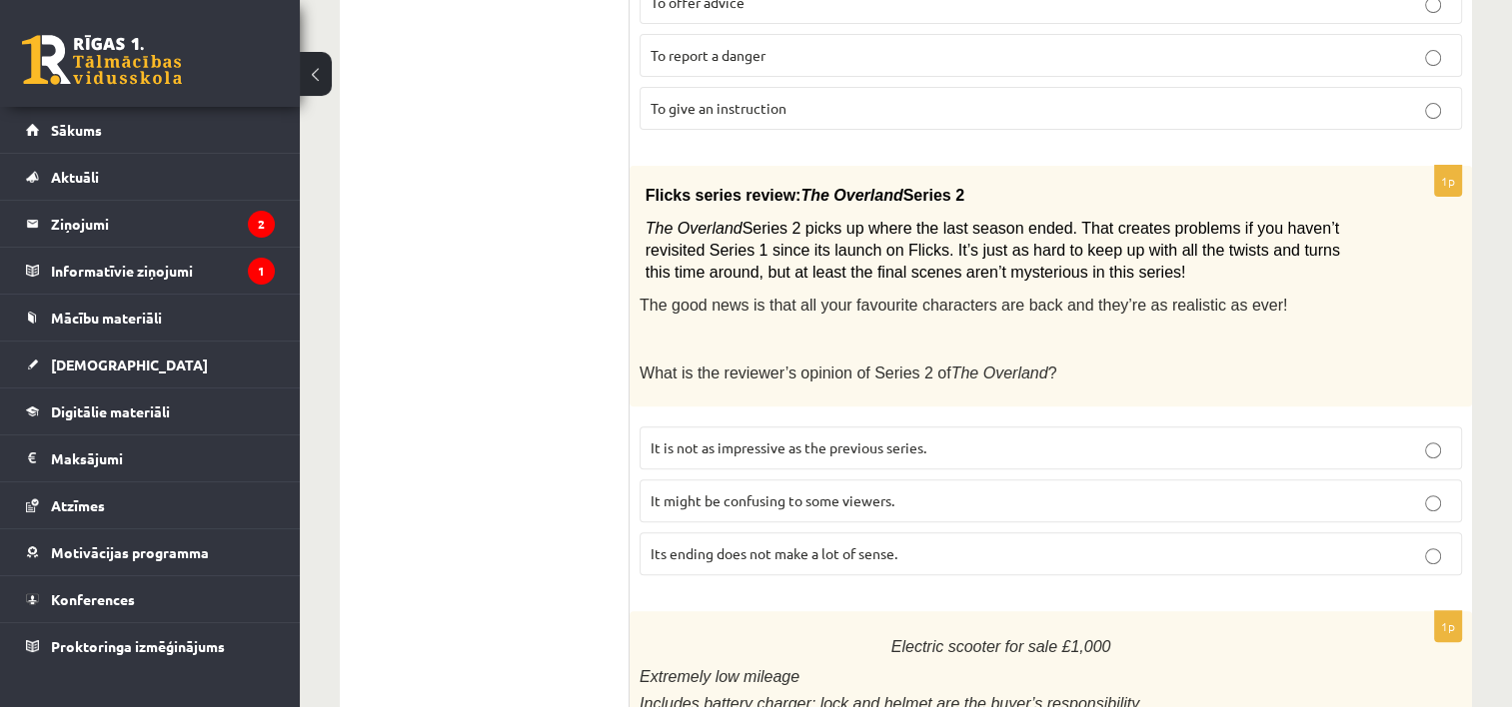
scroll to position [660, 0]
click at [811, 492] on span "It might be confusing to some viewers." at bounding box center [773, 501] width 244 height 18
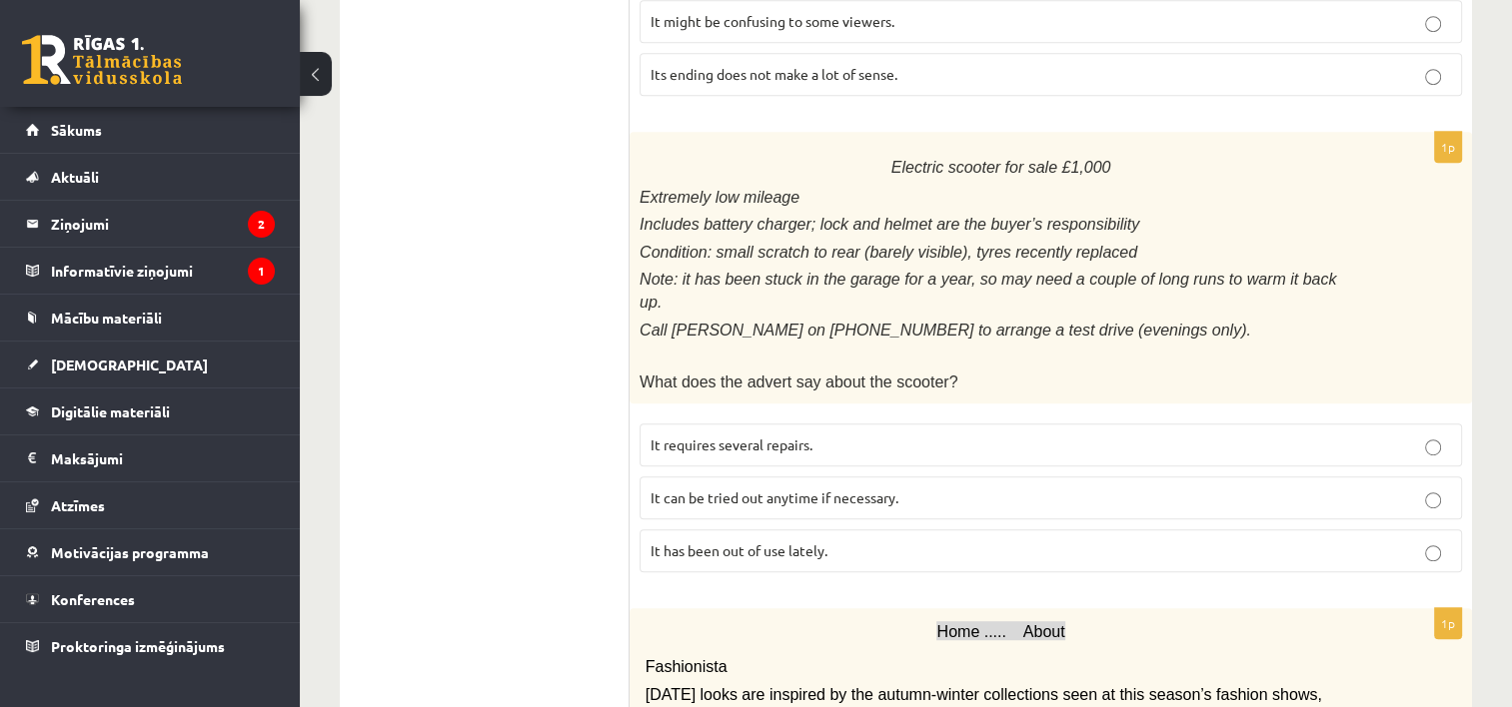
scroll to position [1143, 0]
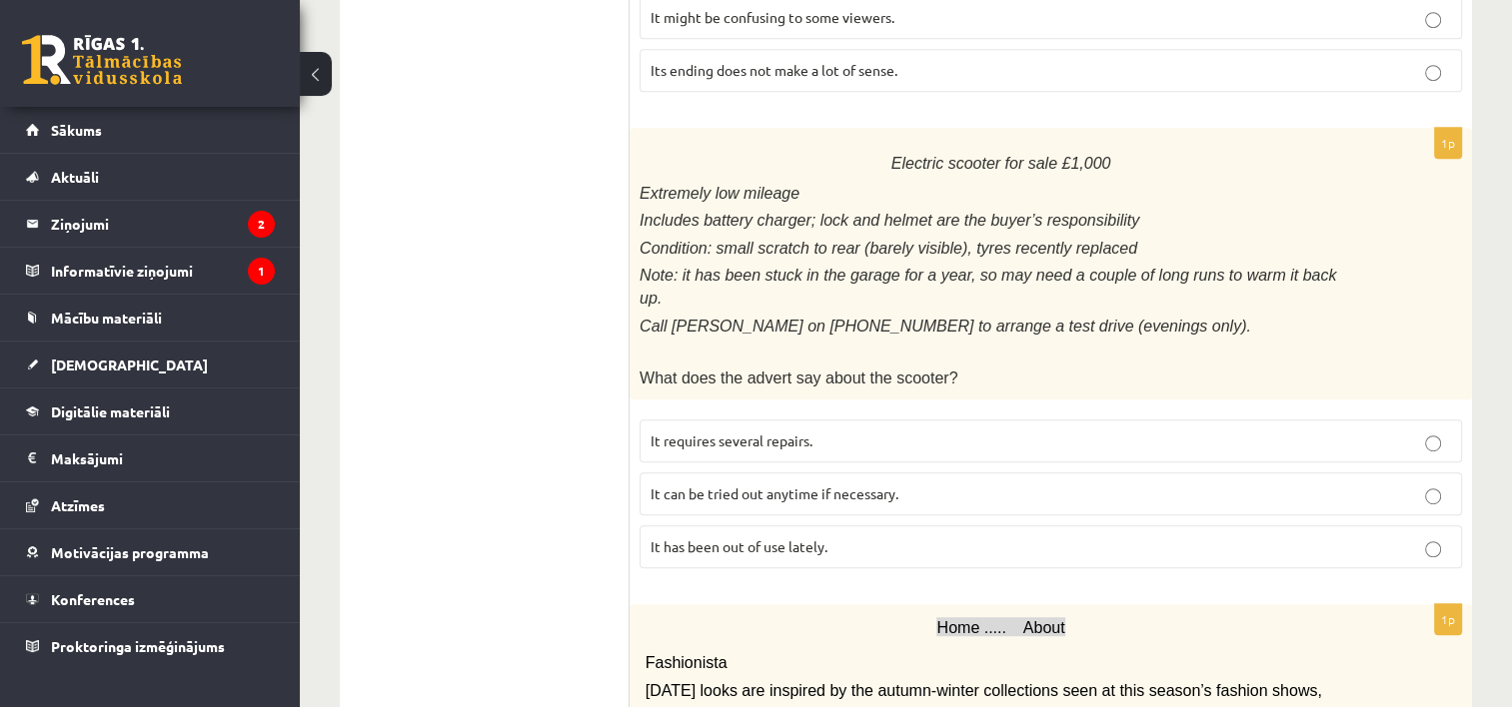
click at [811, 538] on span "It has been out of use lately." at bounding box center [739, 547] width 177 height 18
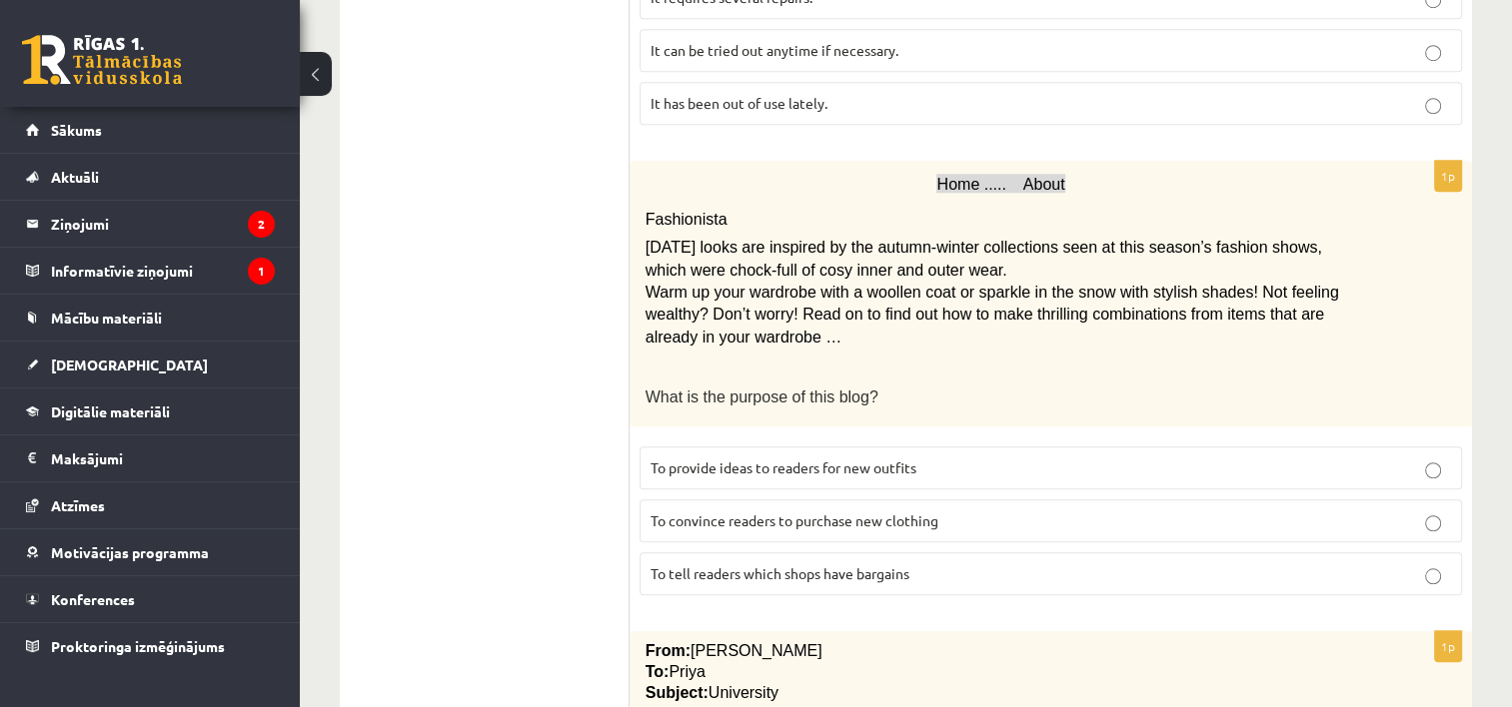
scroll to position [1587, 0]
click at [877, 459] on span "To provide ideas to readers for new outfits" at bounding box center [784, 468] width 266 height 18
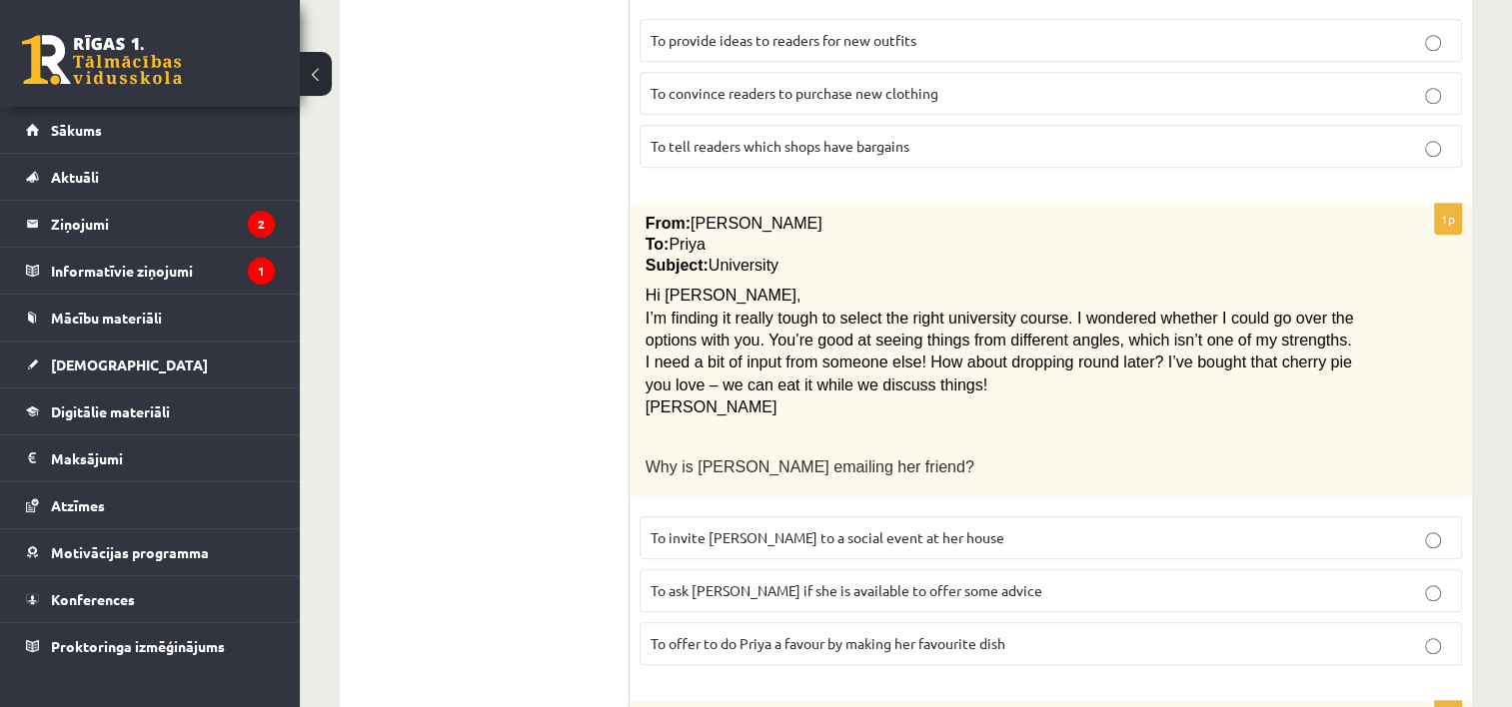
scroll to position [2066, 0]
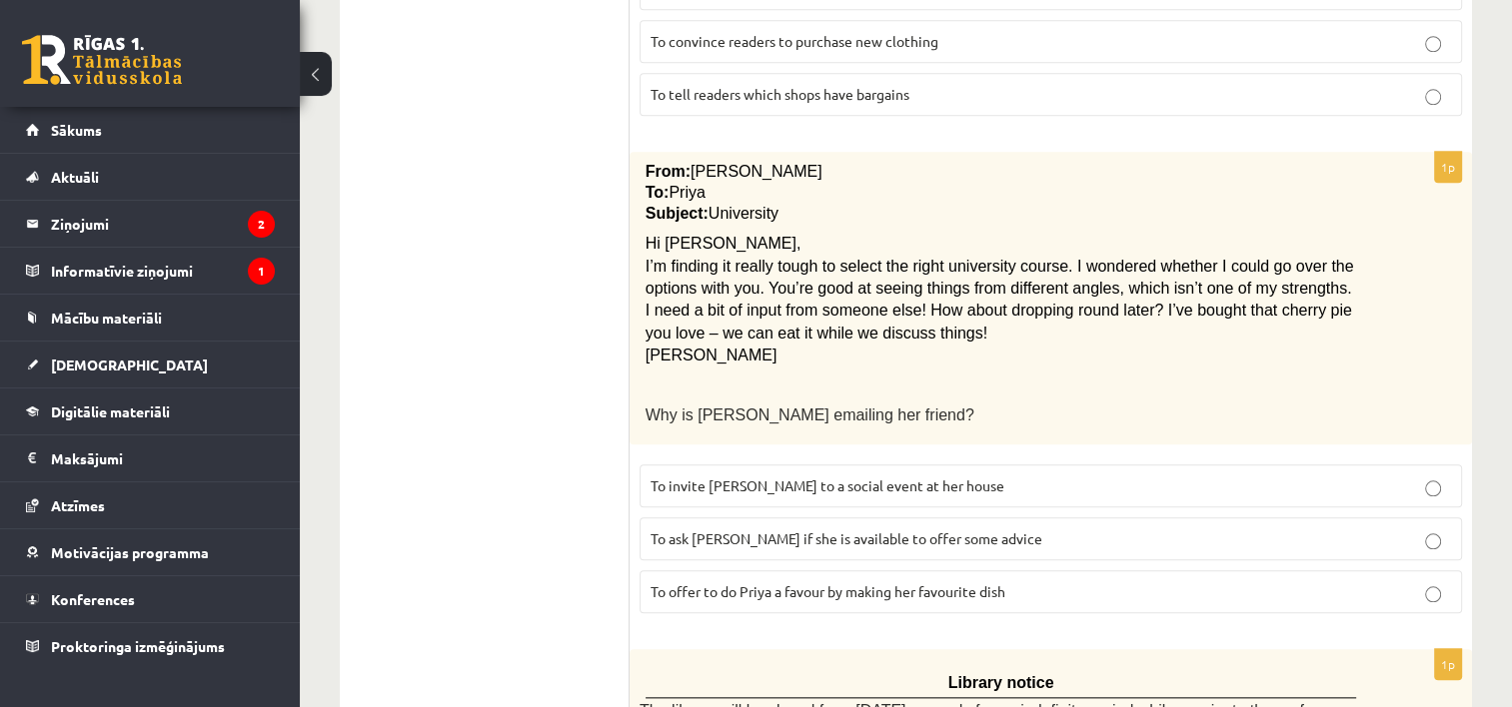
click at [892, 530] on span "To ask Priya if she is available to offer some advice" at bounding box center [847, 539] width 392 height 18
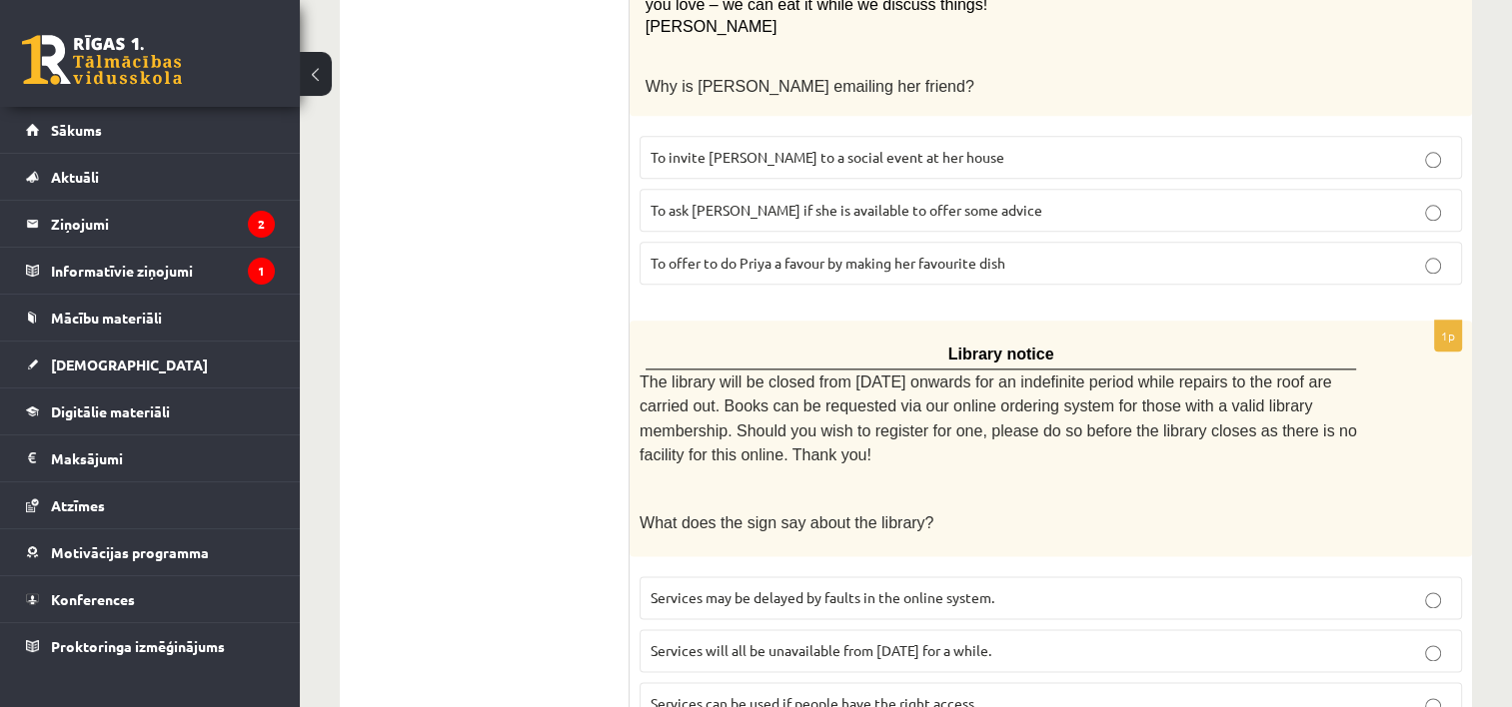
click at [924, 694] on span "Services can be used if people have the right access." at bounding box center [814, 703] width 327 height 18
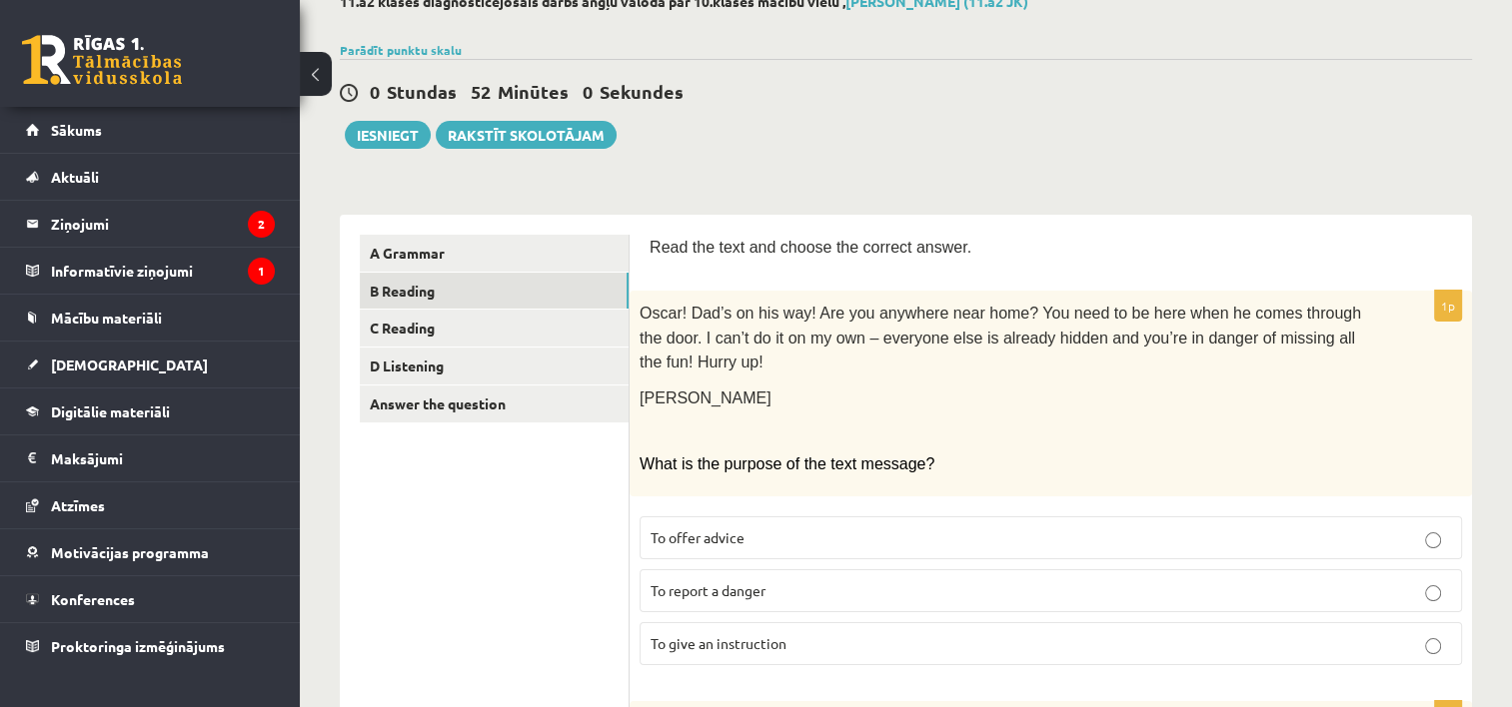
scroll to position [125, 0]
click at [604, 330] on link "C Reading" at bounding box center [494, 327] width 269 height 37
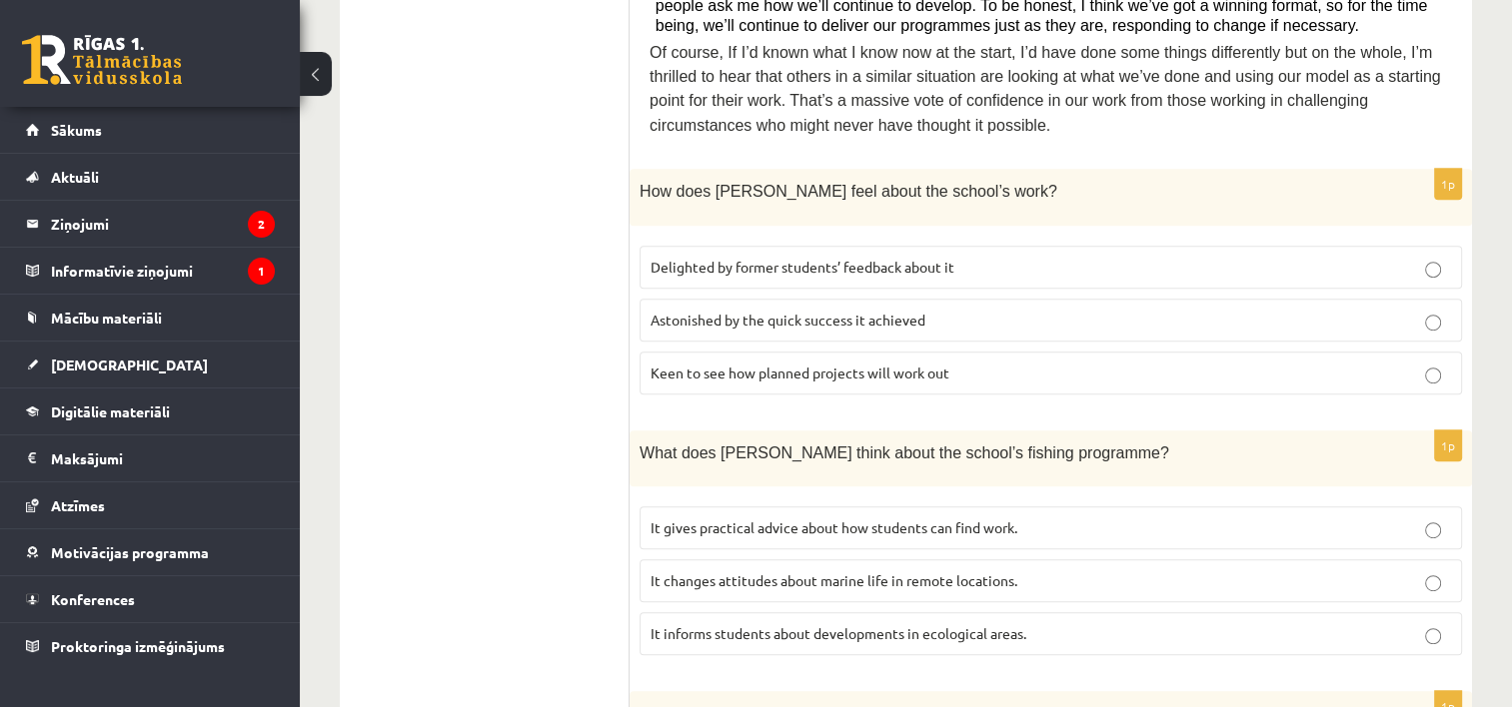
scroll to position [1013, 0]
click at [840, 257] on span "Delighted by former students’ feedback about it" at bounding box center [803, 266] width 304 height 18
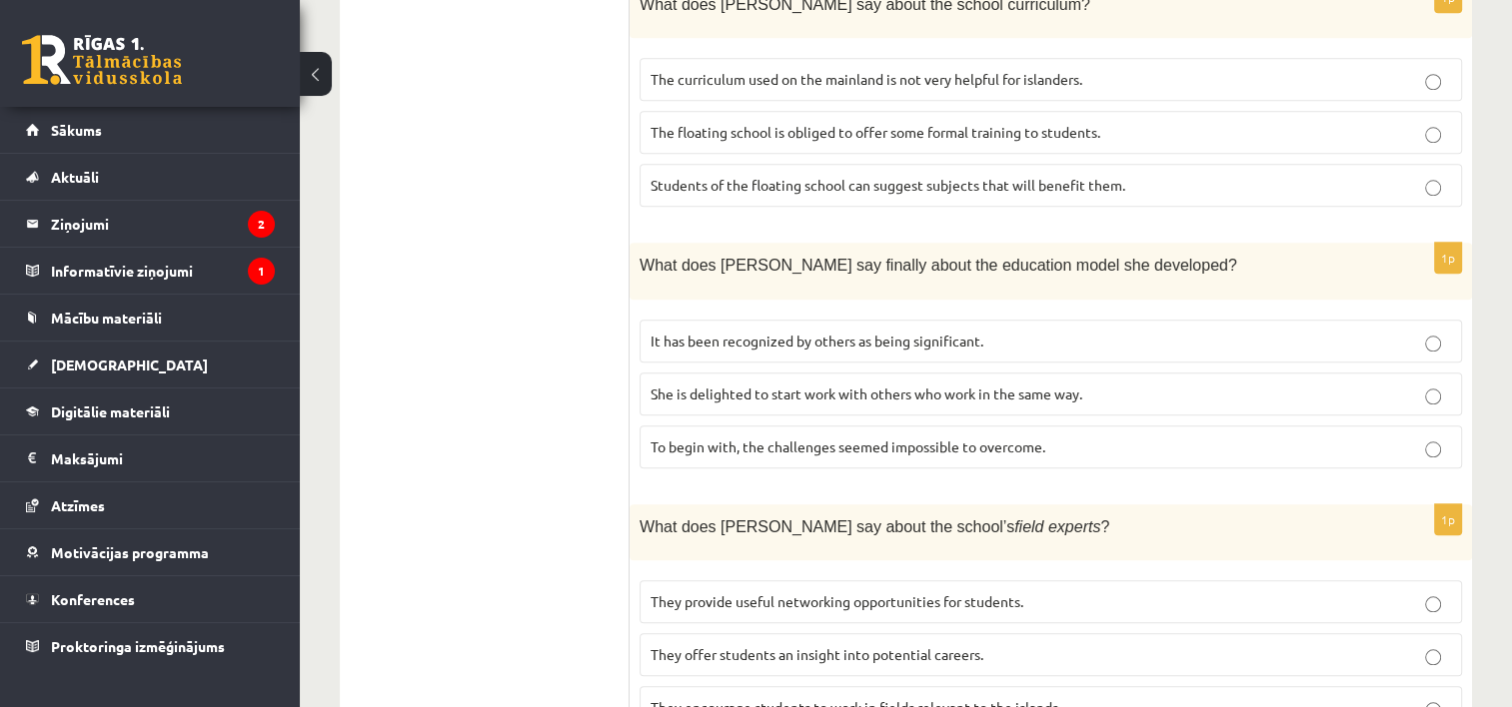
scroll to position [2011, 0]
click at [995, 642] on p "They offer students an insight into potential careers." at bounding box center [1051, 652] width 800 height 21
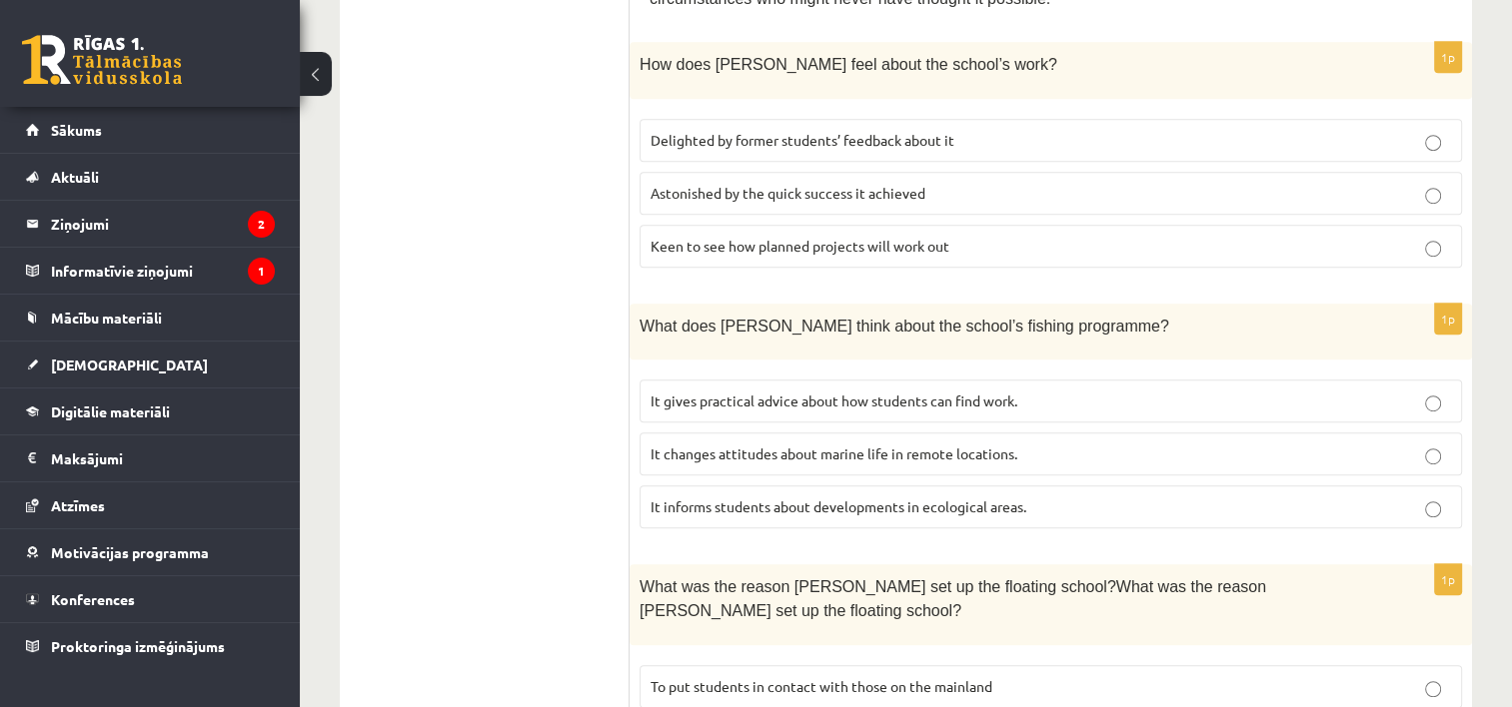
scroll to position [1238, 0]
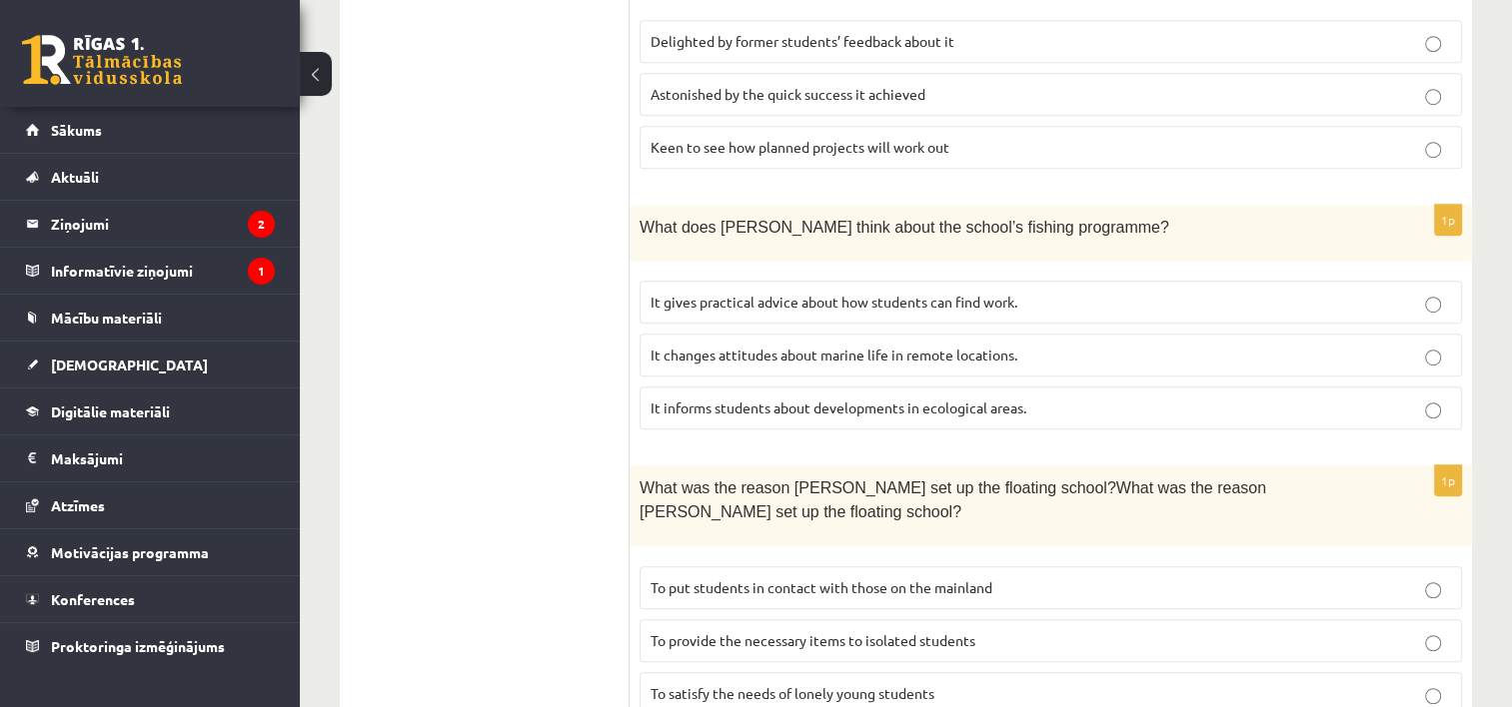
click at [1008, 399] on span "It informs students about developments in ecological areas." at bounding box center [839, 408] width 376 height 18
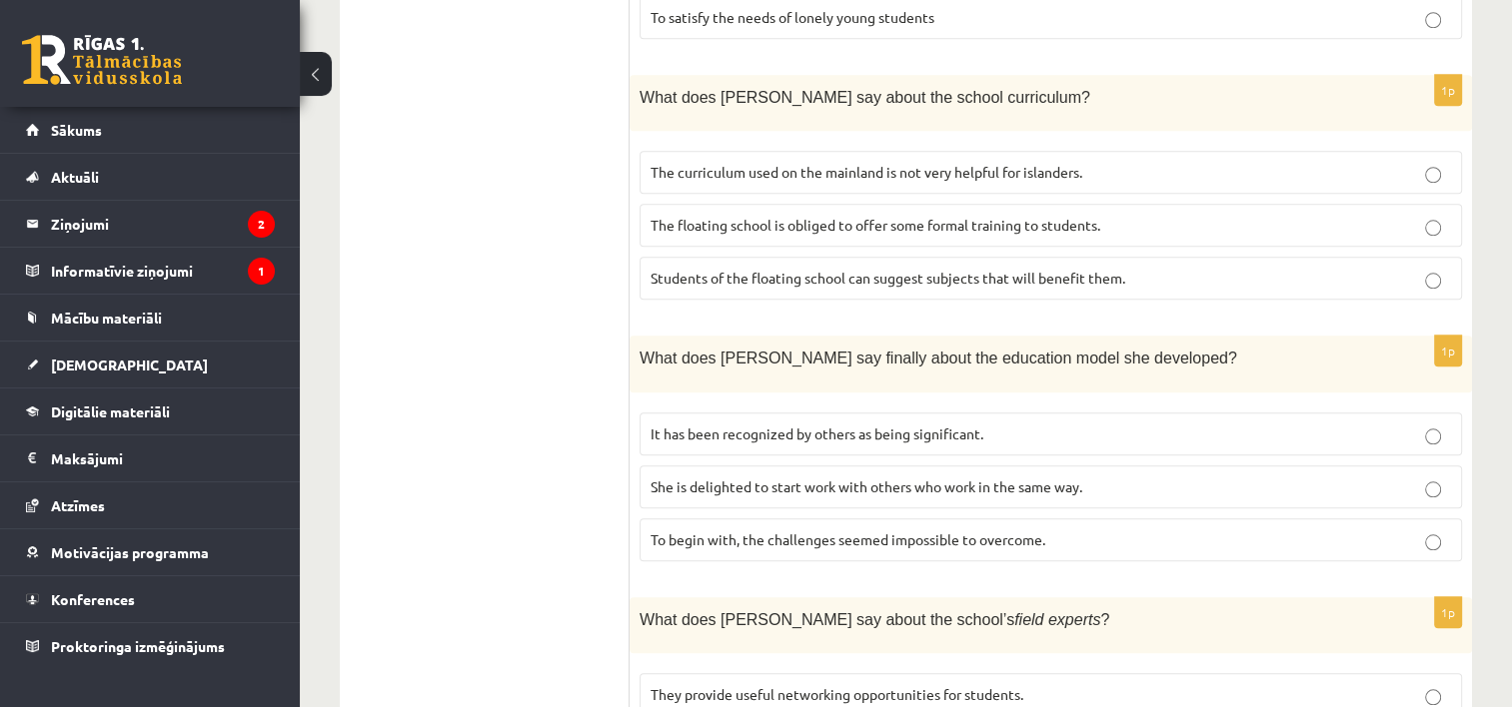
scroll to position [1917, 0]
click at [1008, 411] on label "It has been recognized by others as being significant." at bounding box center [1051, 432] width 822 height 43
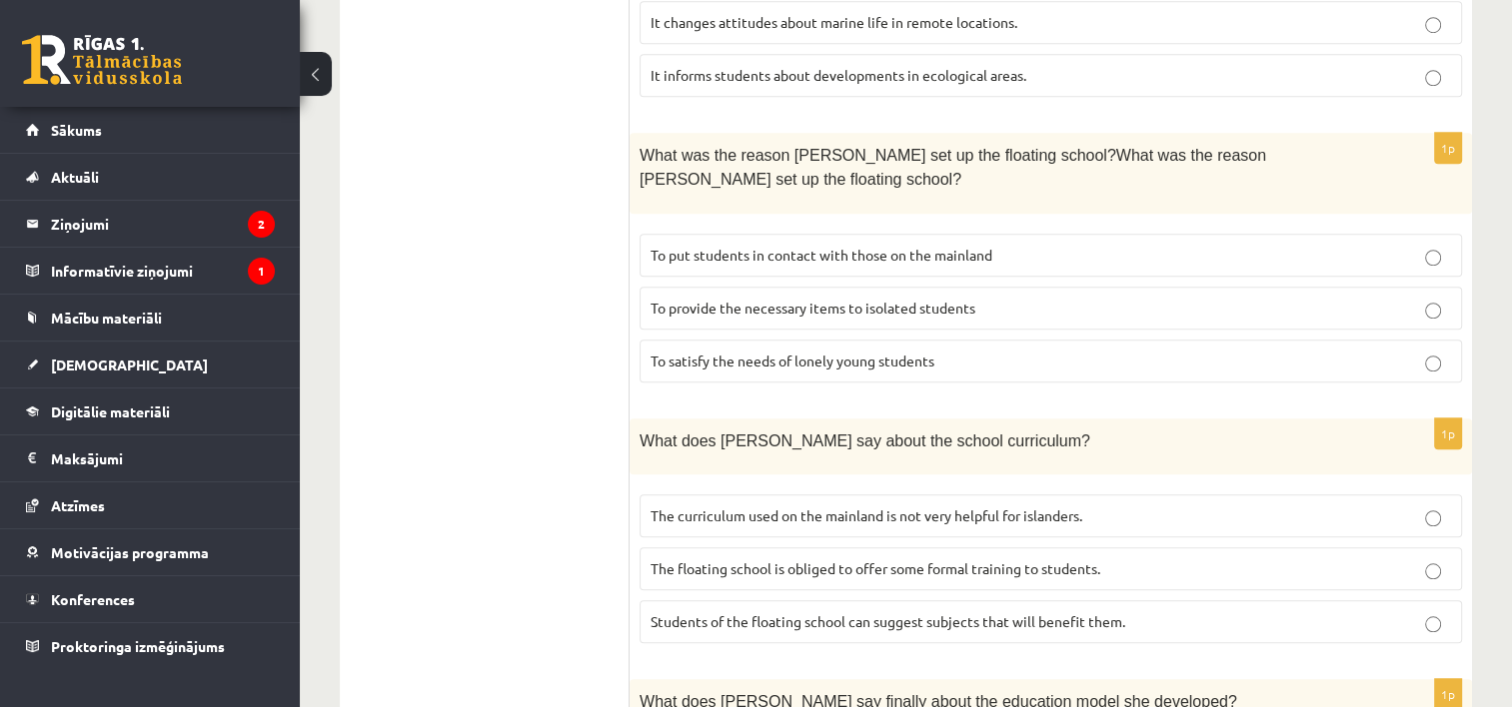
scroll to position [1575, 0]
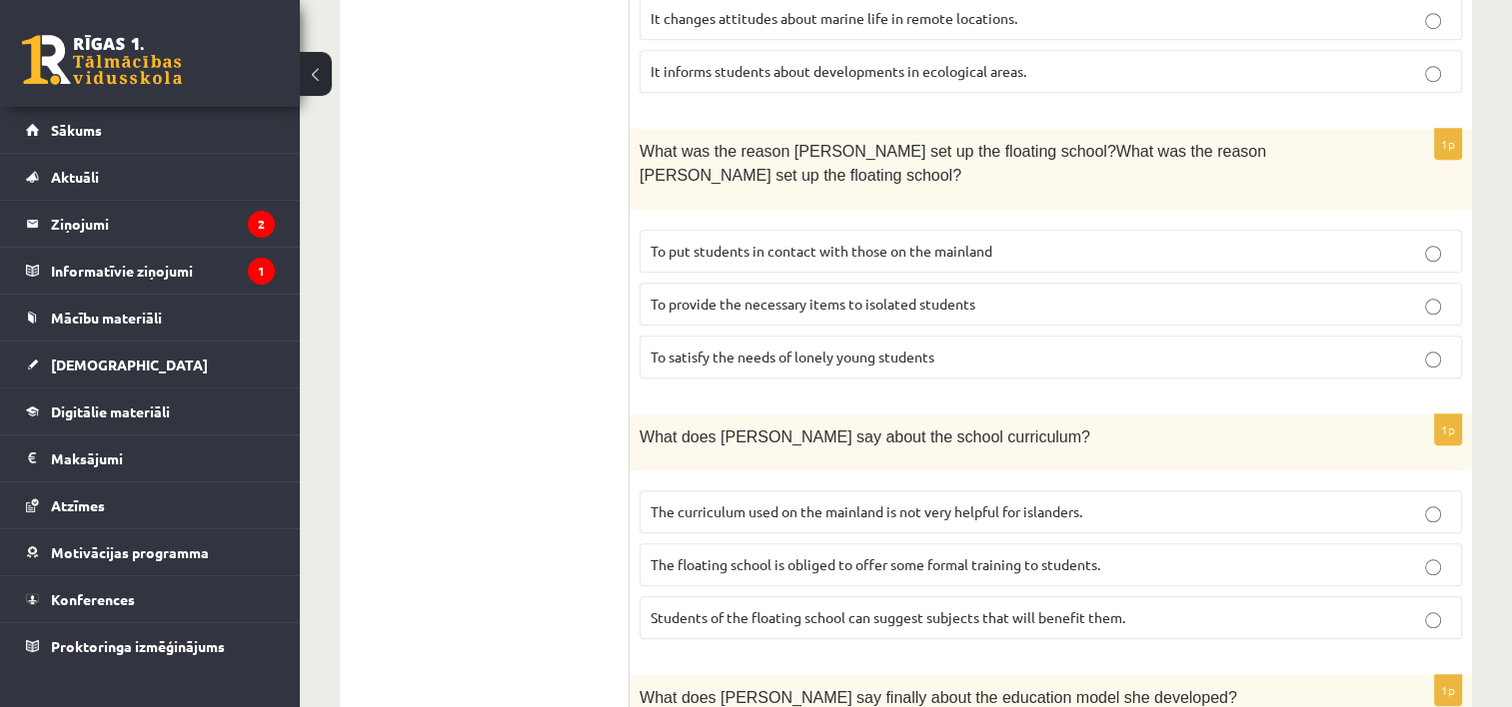
click at [938, 295] on span "To provide the necessary items to isolated students" at bounding box center [813, 304] width 325 height 18
click at [1007, 503] on span "The curriculum used on the mainland is not very helpful for islanders." at bounding box center [867, 512] width 432 height 18
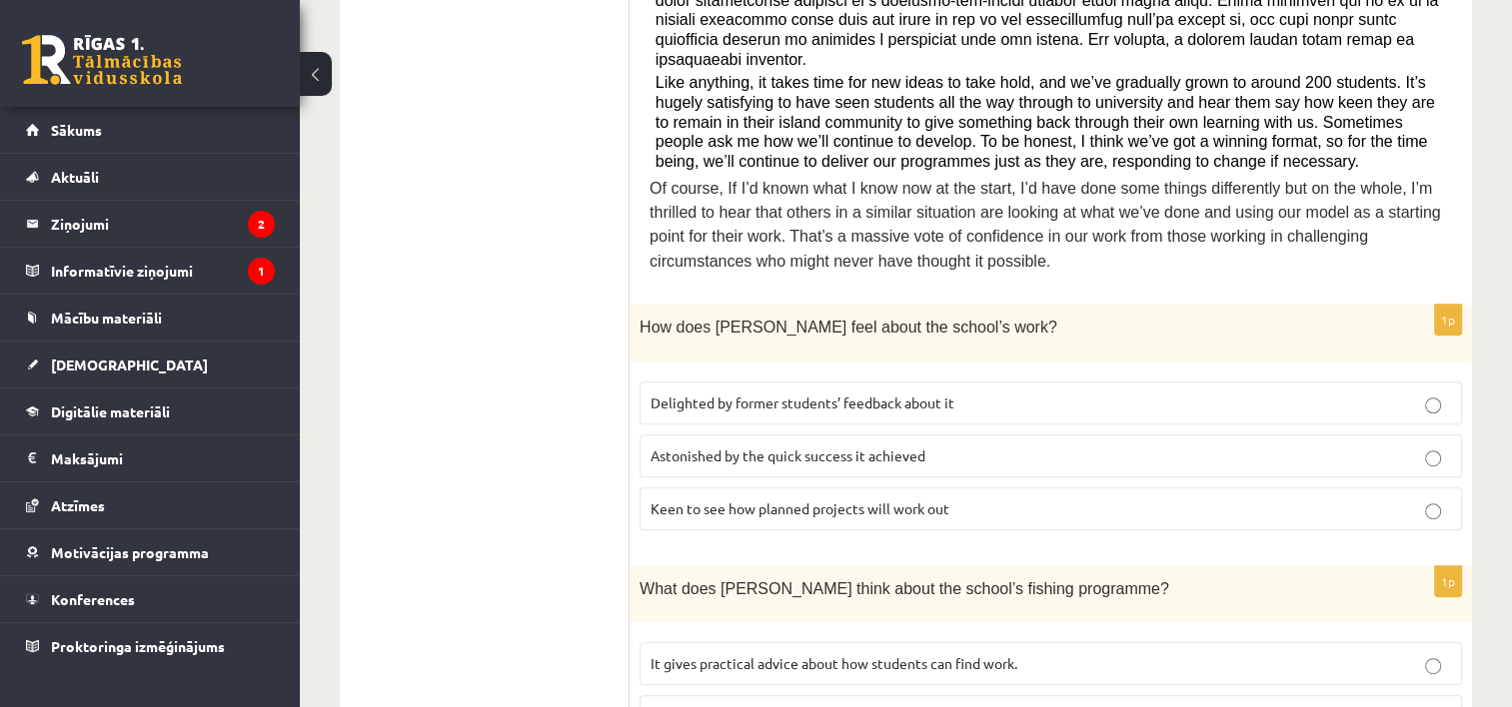
scroll to position [0, 0]
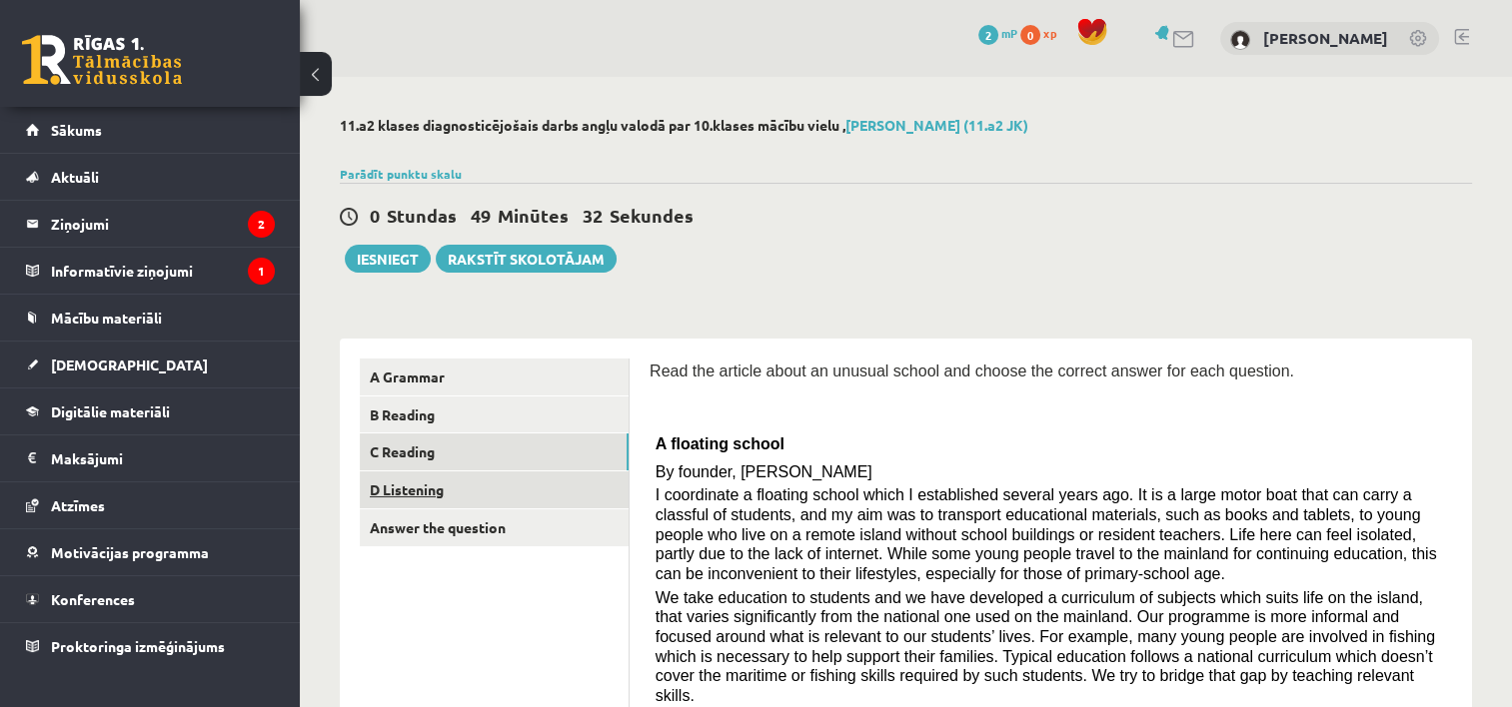
click at [523, 495] on link "D Listening" at bounding box center [494, 490] width 269 height 37
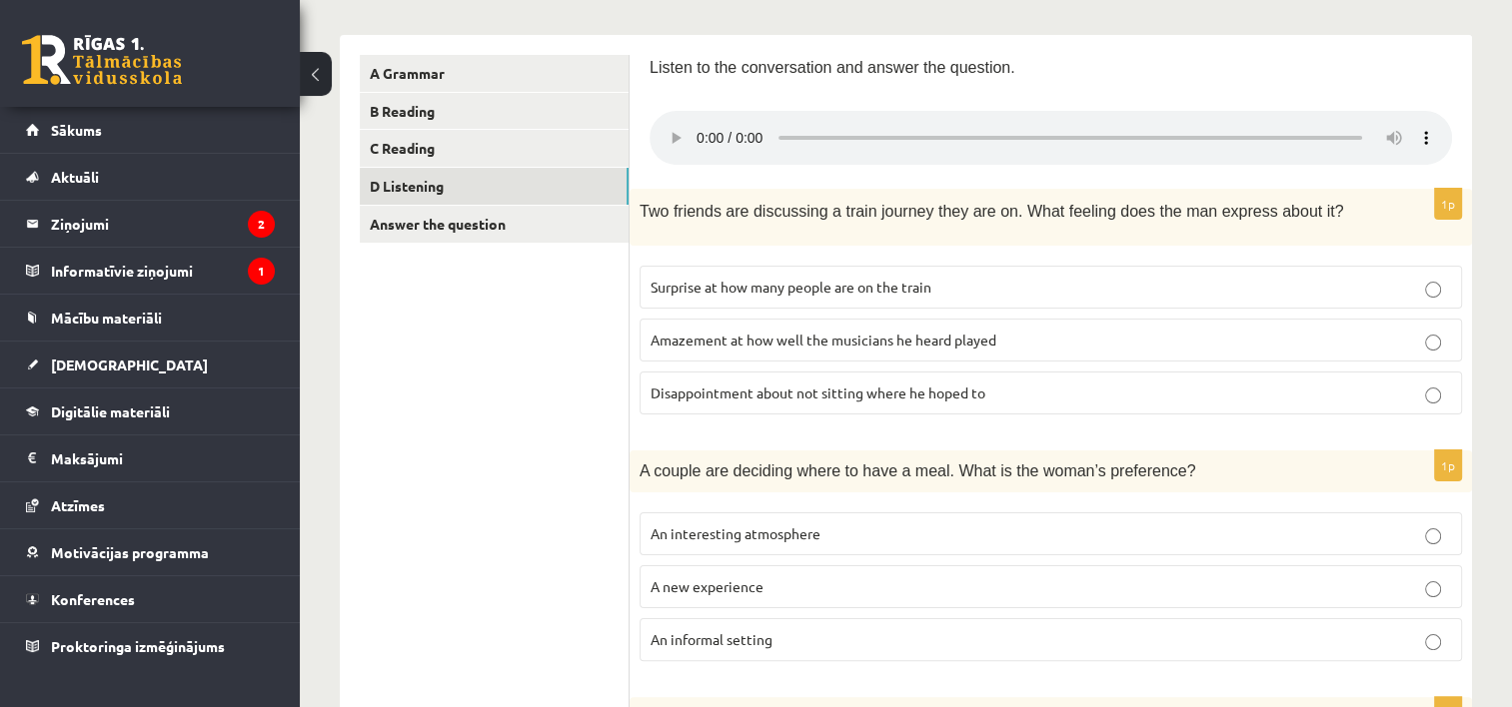
scroll to position [308, 0]
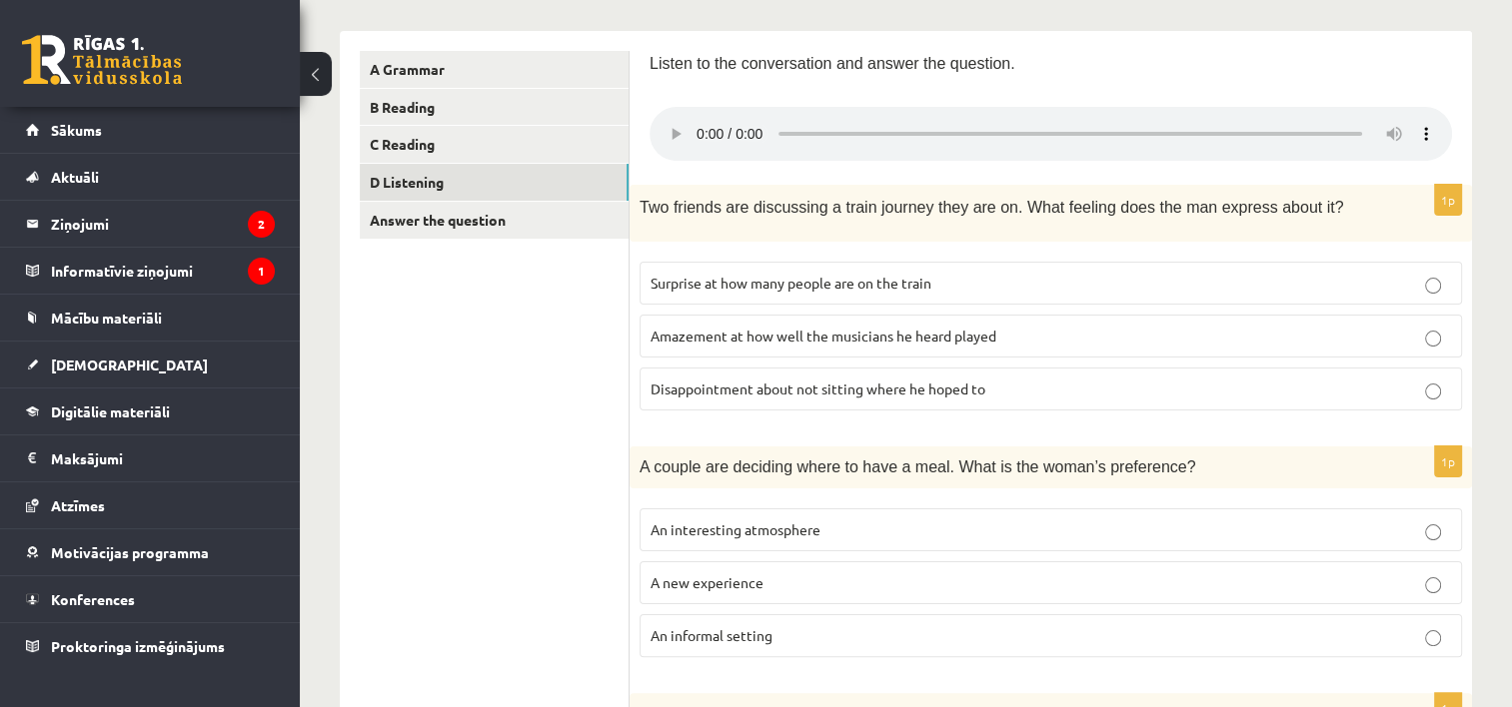
click at [891, 379] on p "Disappointment about not sitting where he hoped to" at bounding box center [1051, 389] width 800 height 21
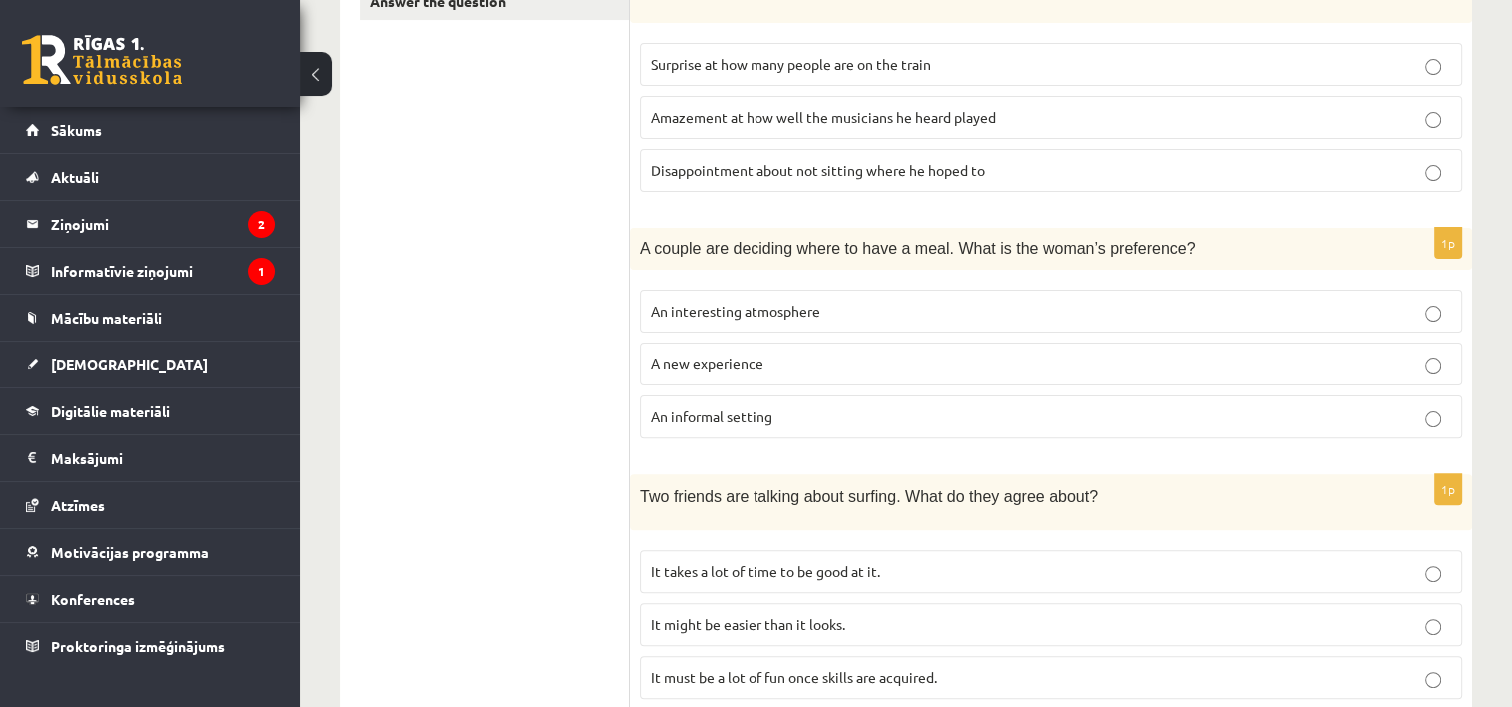
scroll to position [528, 0]
click at [823, 353] on p "A new experience" at bounding box center [1051, 363] width 800 height 21
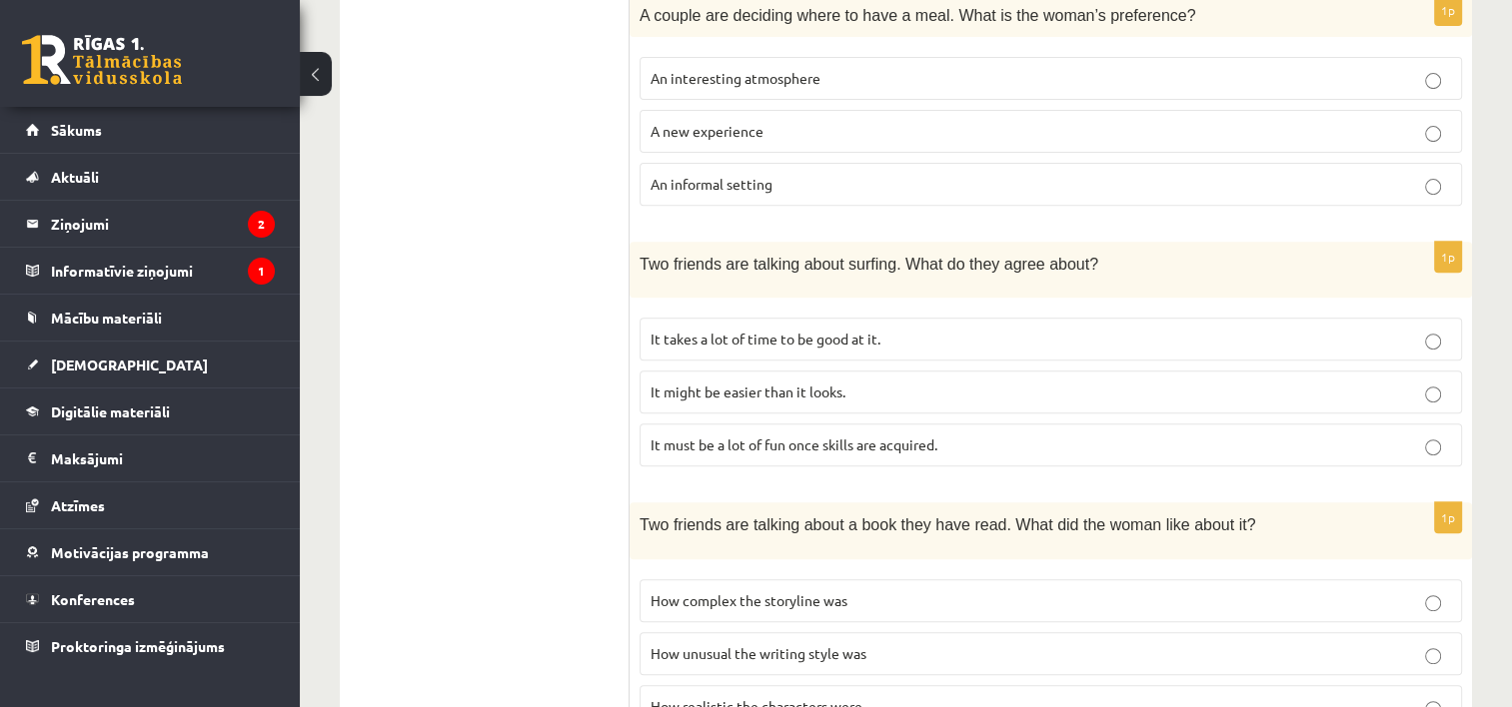
scroll to position [765, 0]
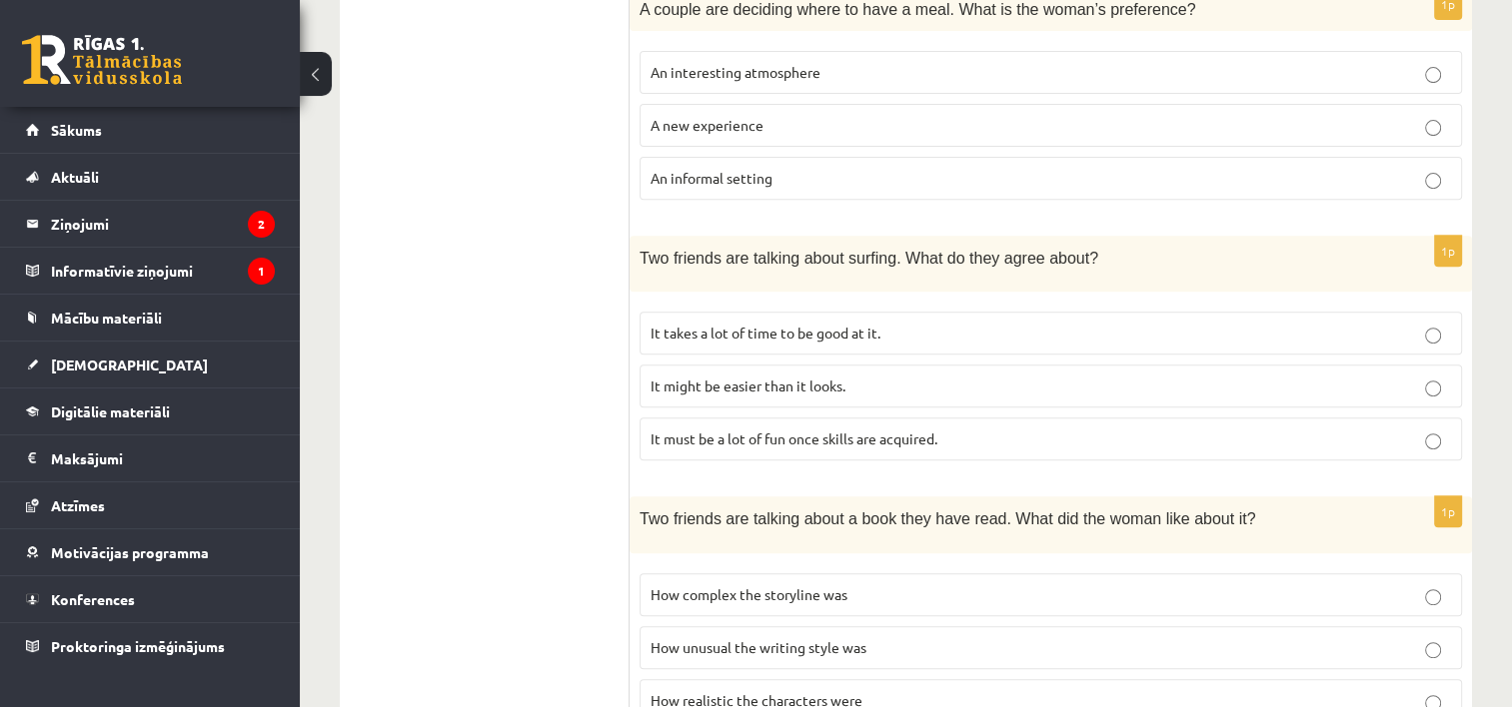
click at [1008, 324] on p "It takes a lot of time to be good at it." at bounding box center [1051, 333] width 800 height 21
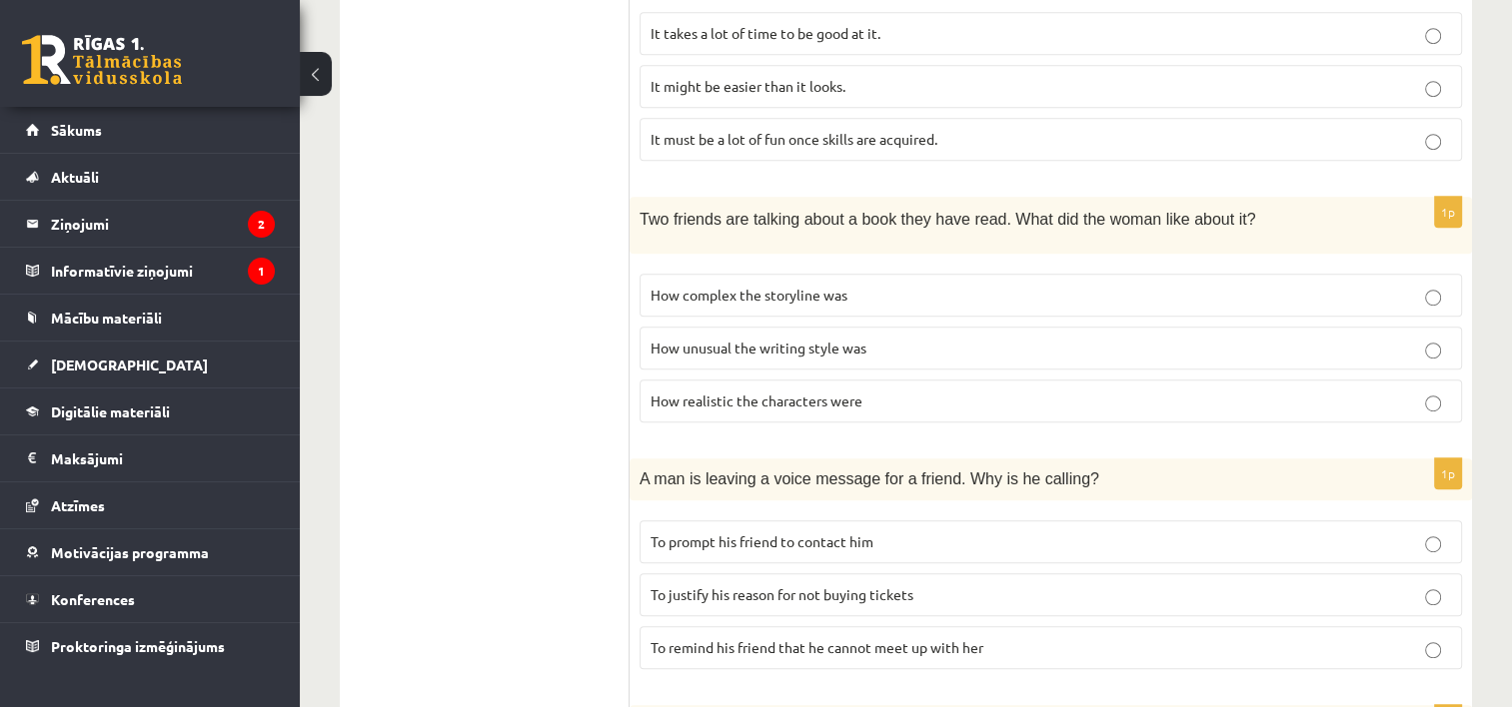
scroll to position [1078, 0]
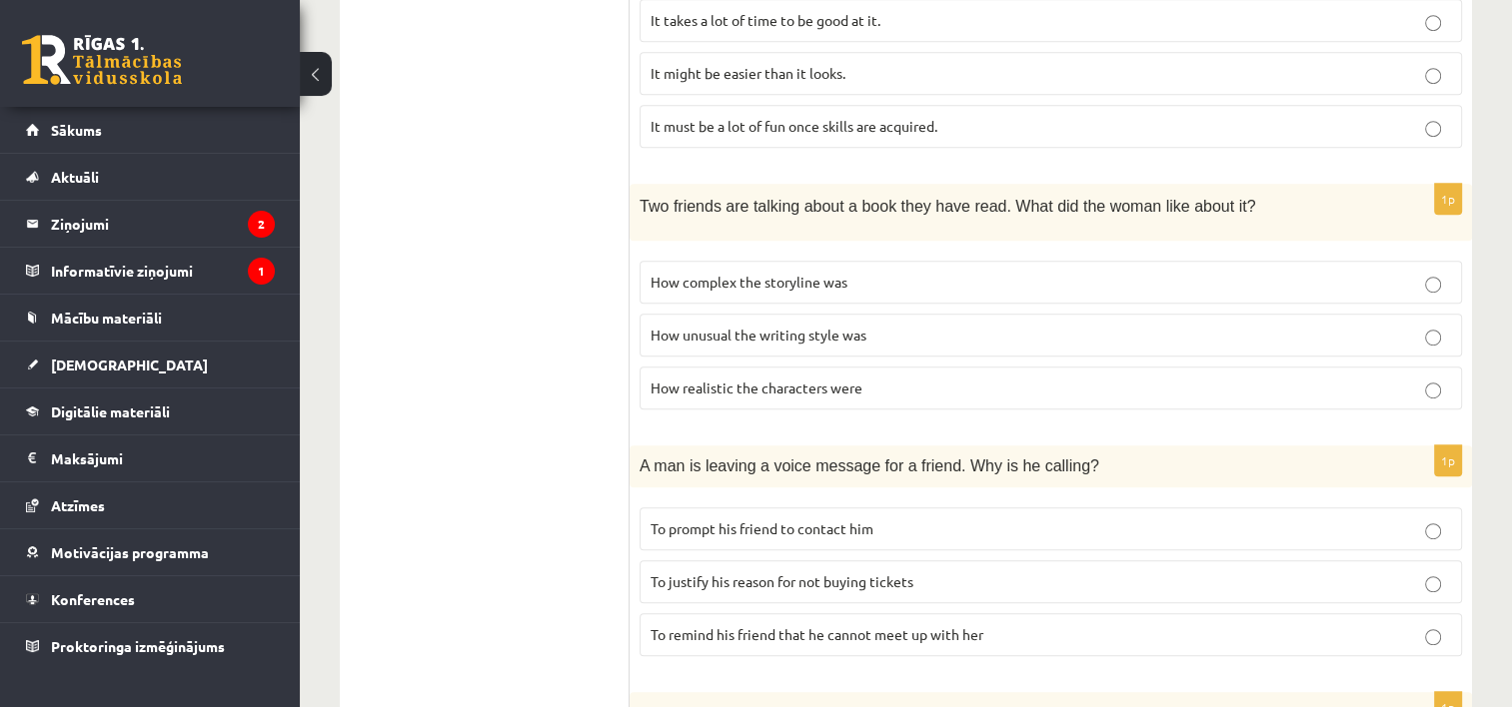
click at [901, 378] on p "How realistic the characters were" at bounding box center [1051, 388] width 800 height 21
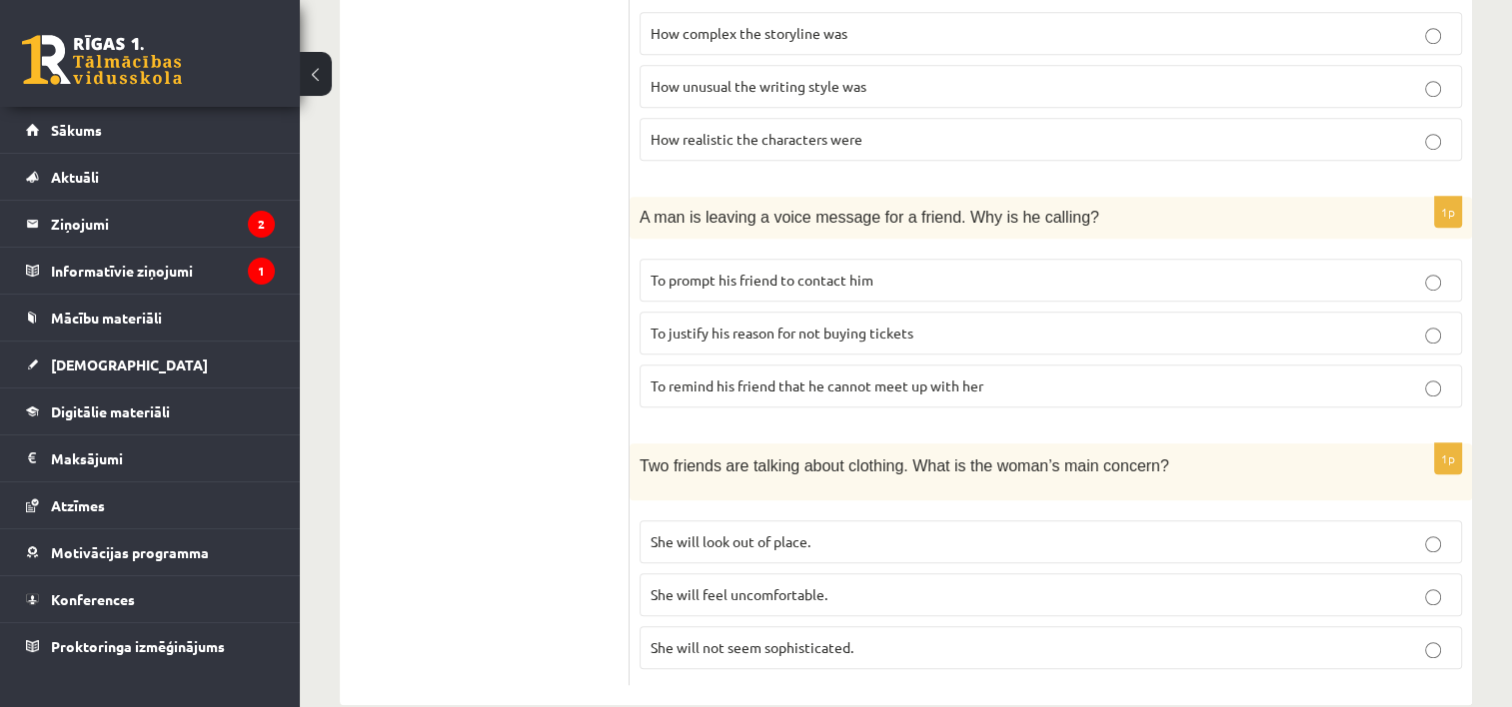
scroll to position [1333, 0]
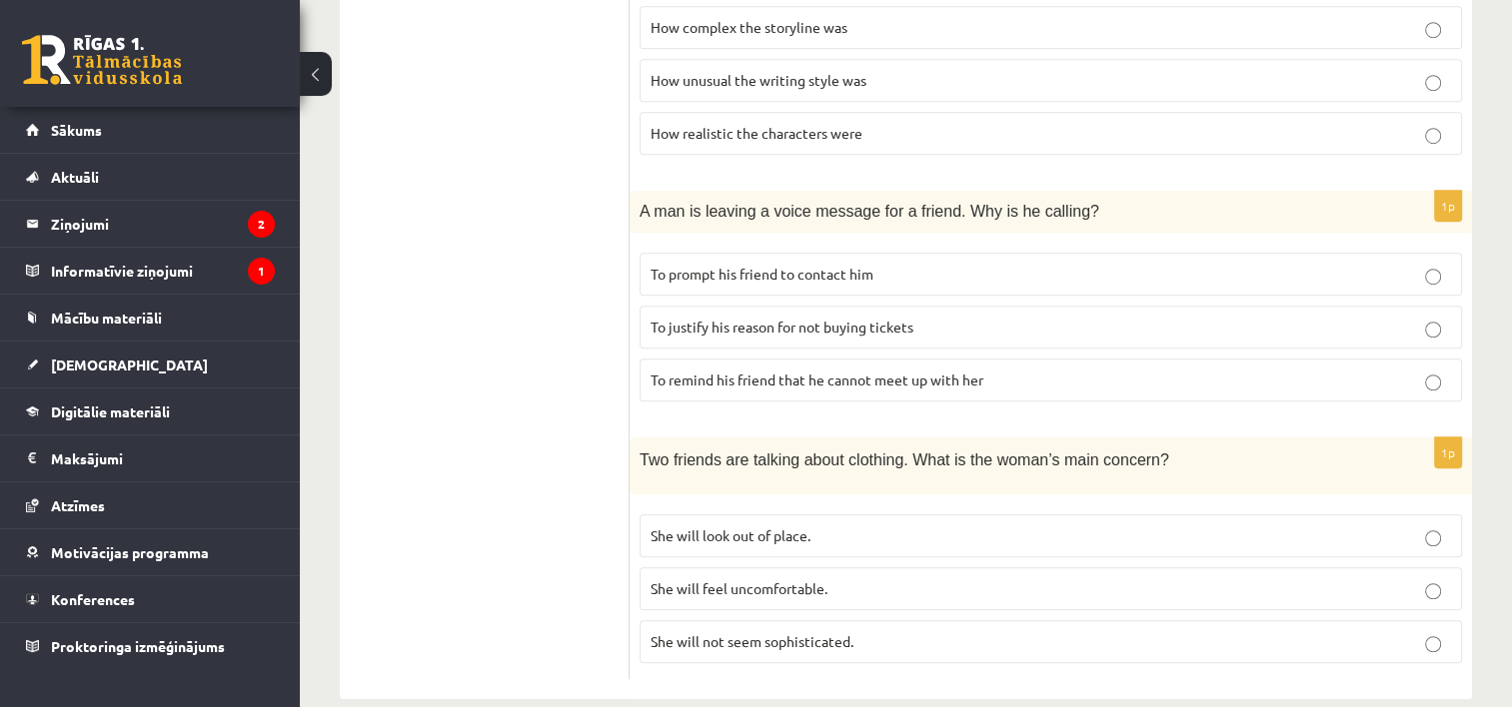
click at [837, 265] on span "To prompt his friend to contact him" at bounding box center [762, 274] width 223 height 18
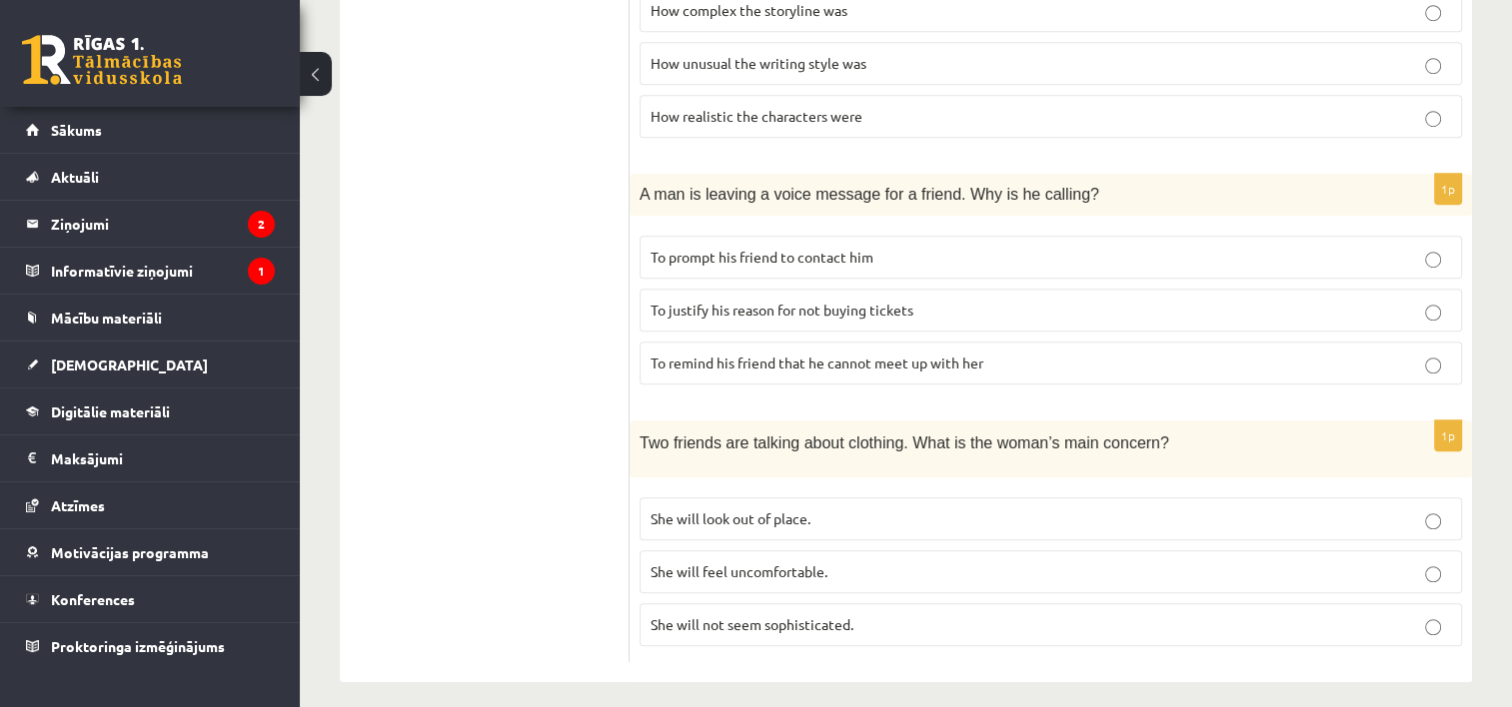
click at [823, 563] on span "She will feel uncomfortable." at bounding box center [739, 572] width 177 height 18
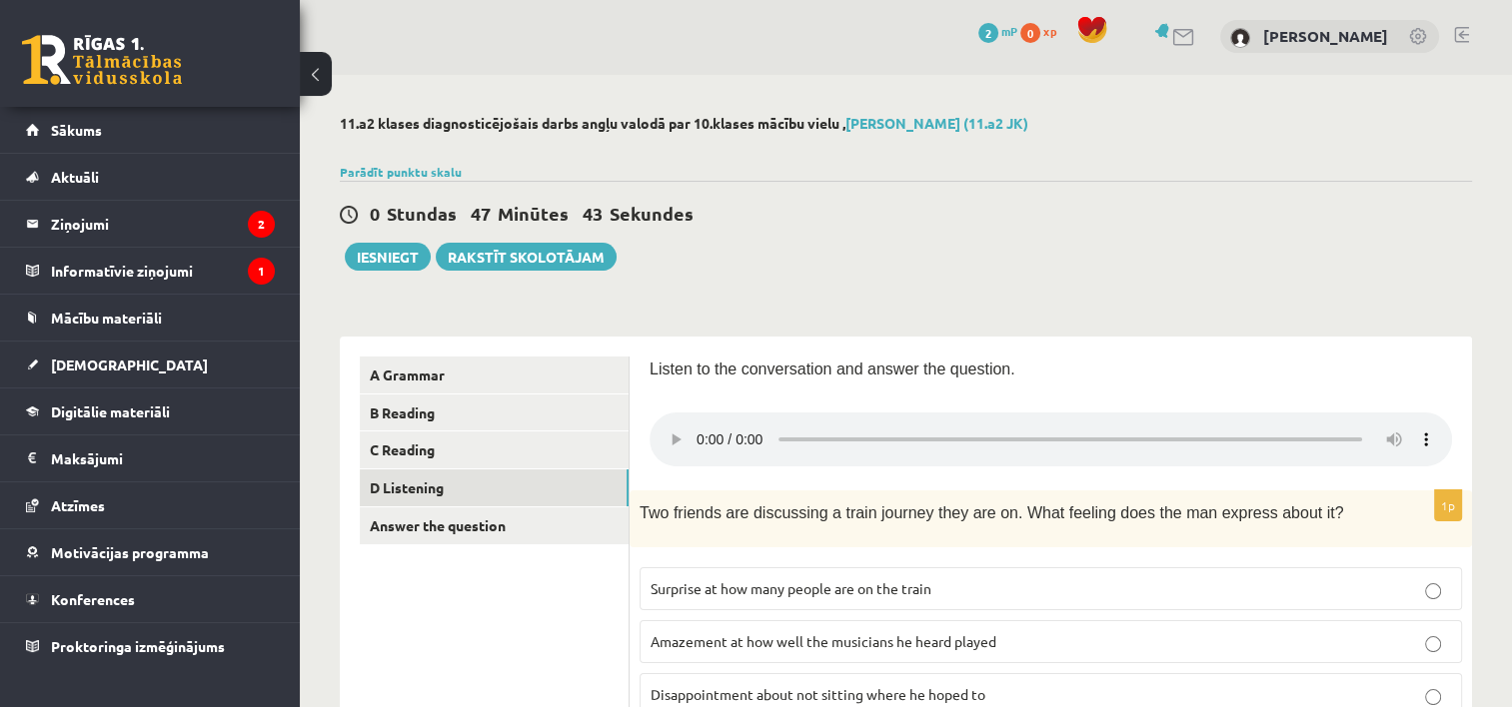
scroll to position [0, 0]
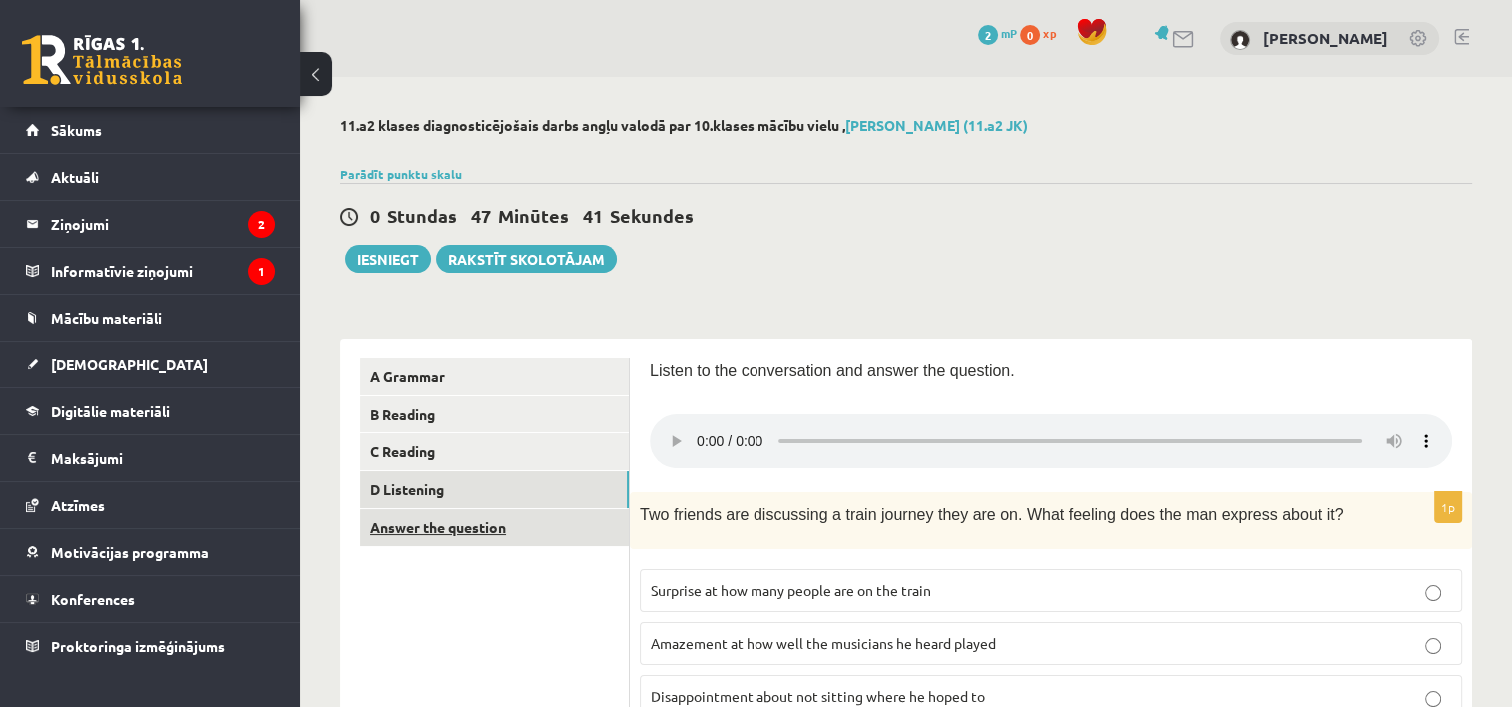
click at [517, 536] on link "Answer the question" at bounding box center [494, 528] width 269 height 37
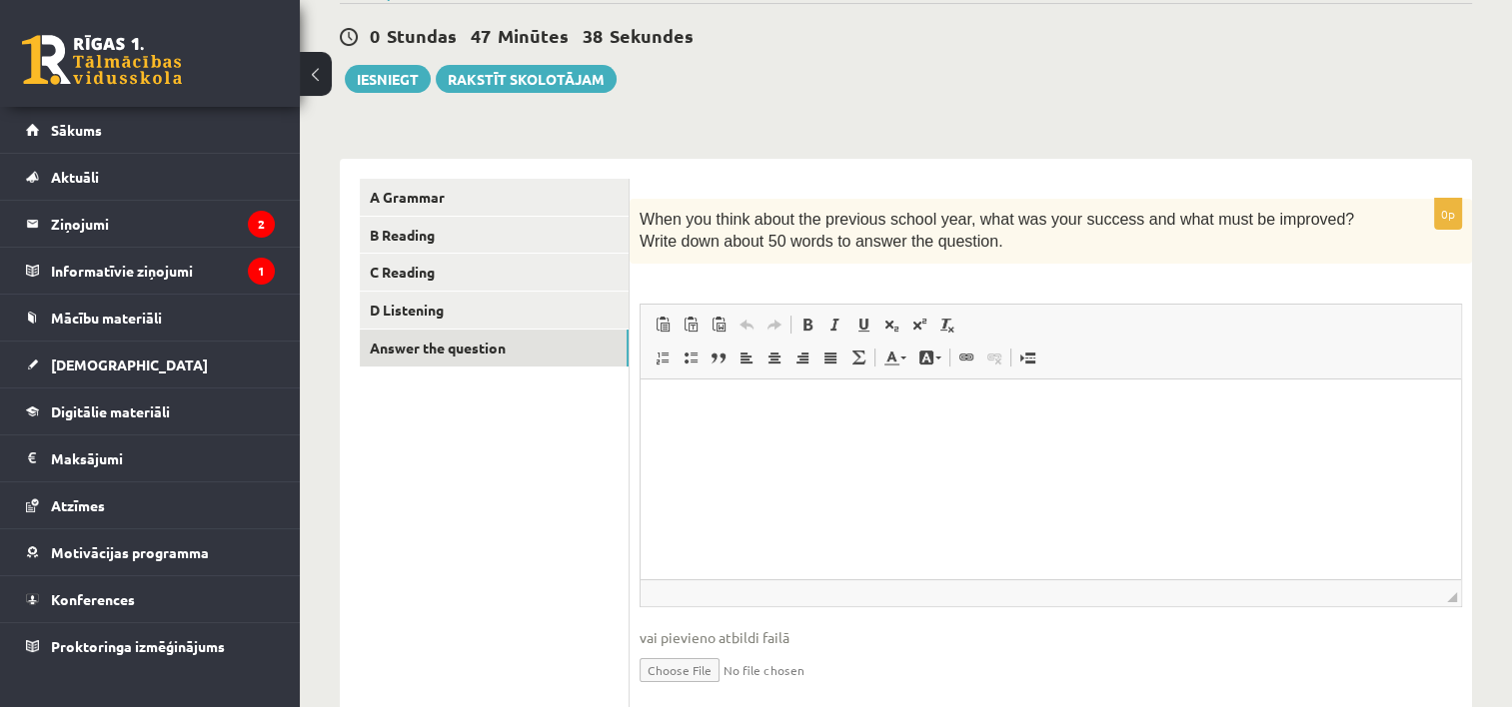
scroll to position [182, 0]
click at [1076, 391] on html at bounding box center [1051, 407] width 820 height 61
click at [661, 405] on p "**********" at bounding box center [1051, 407] width 781 height 21
click at [664, 405] on p "**********" at bounding box center [1051, 407] width 781 height 21
click at [870, 418] on html "**********" at bounding box center [1051, 407] width 820 height 61
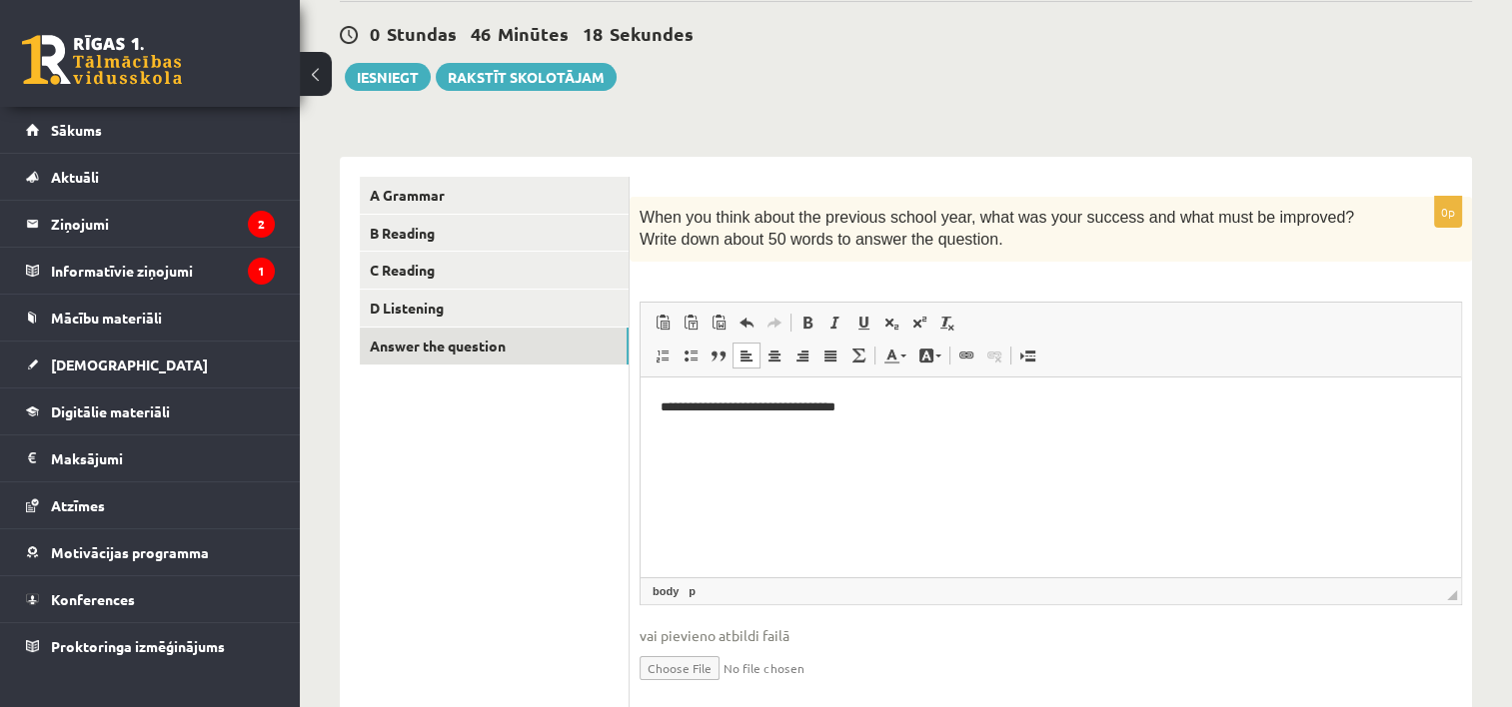
click at [827, 406] on p "**********" at bounding box center [1051, 407] width 781 height 21
click at [887, 410] on p "**********" at bounding box center [1051, 407] width 781 height 21
click at [761, 404] on p "**********" at bounding box center [1051, 407] width 781 height 21
click at [1077, 413] on p "**********" at bounding box center [1051, 407] width 781 height 21
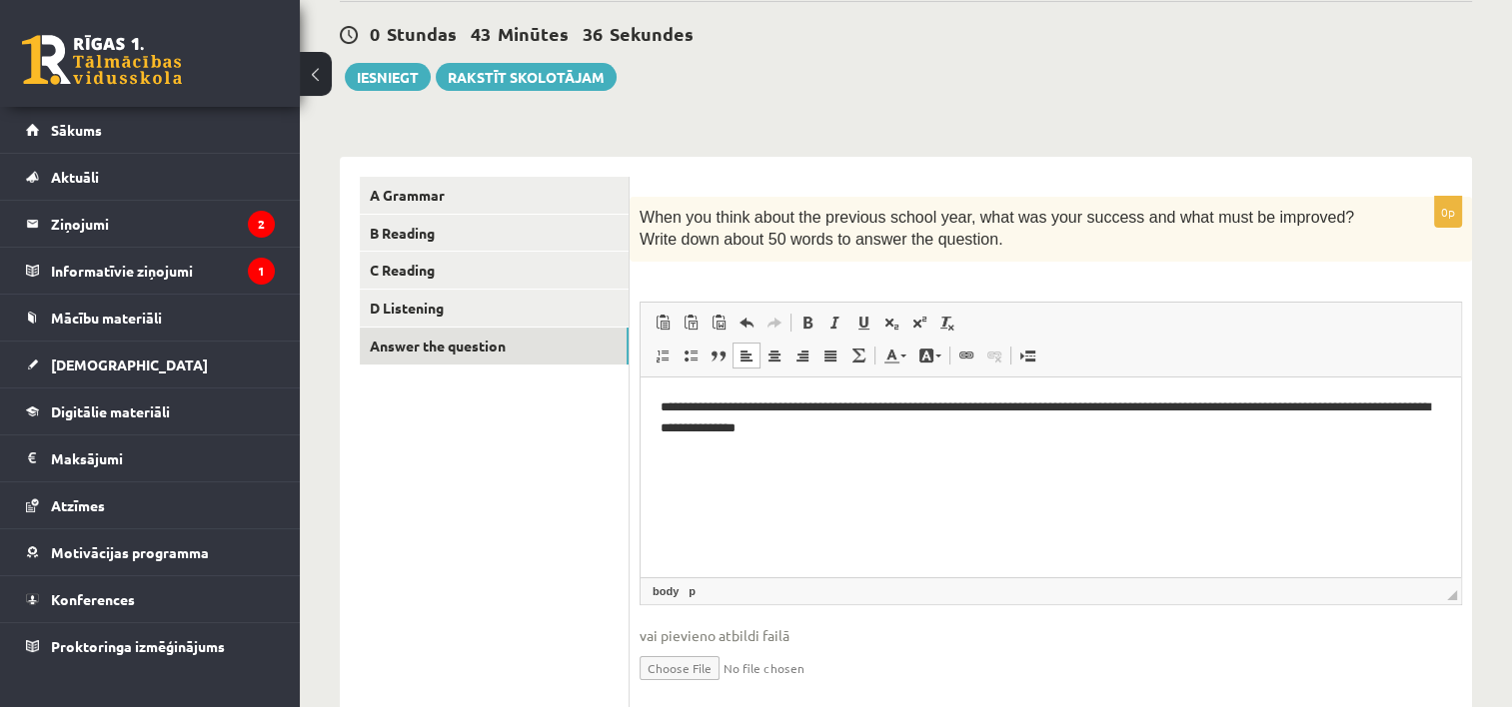
click at [764, 426] on p "**********" at bounding box center [1051, 418] width 781 height 42
click at [884, 442] on html "**********" at bounding box center [1051, 418] width 820 height 82
click at [384, 77] on button "Iesniegt" at bounding box center [388, 77] width 86 height 28
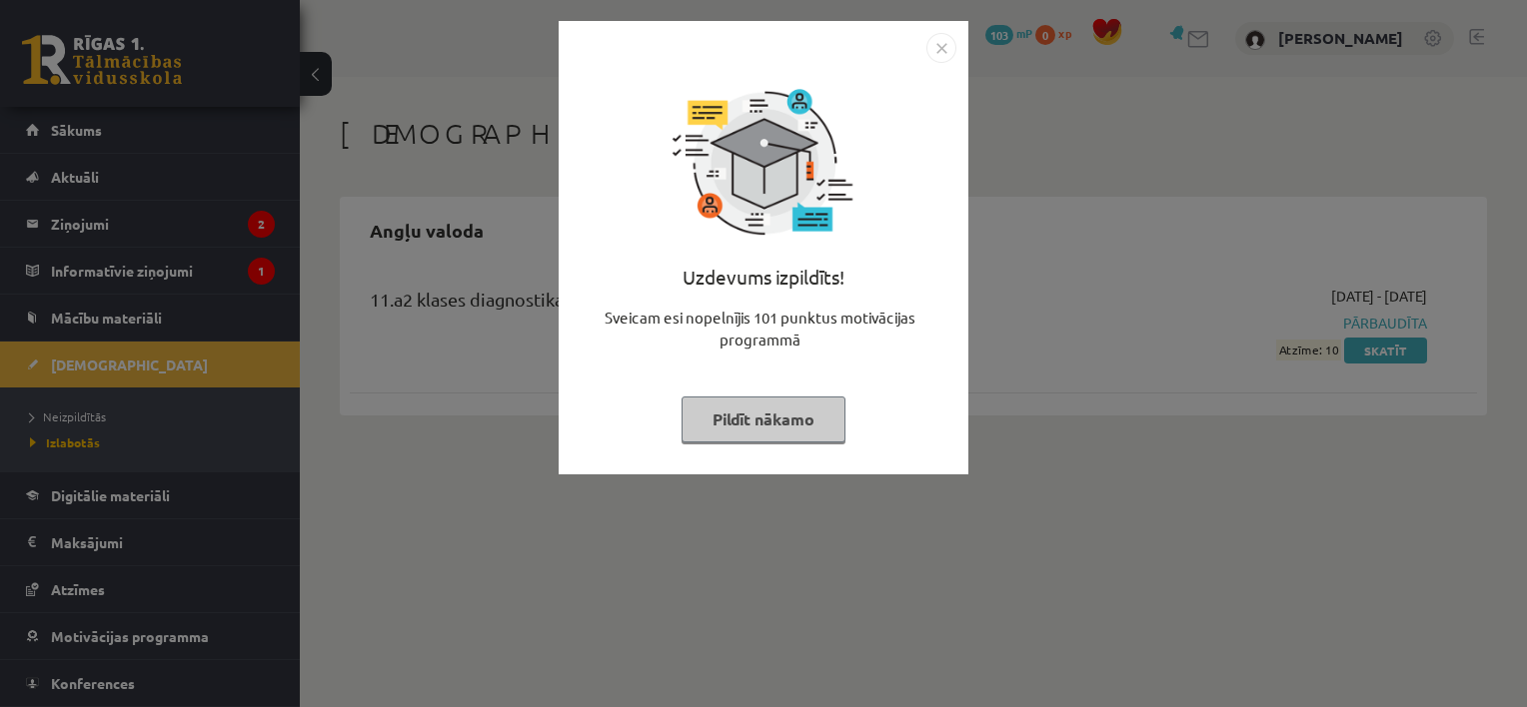
click at [795, 389] on div "Uzdevums izpildīts! Sveicam esi nopelnījis 101 punktus motivācijas programmā Pi…" at bounding box center [764, 263] width 386 height 400
click at [795, 422] on button "Pildīt nākamo" at bounding box center [763, 420] width 164 height 46
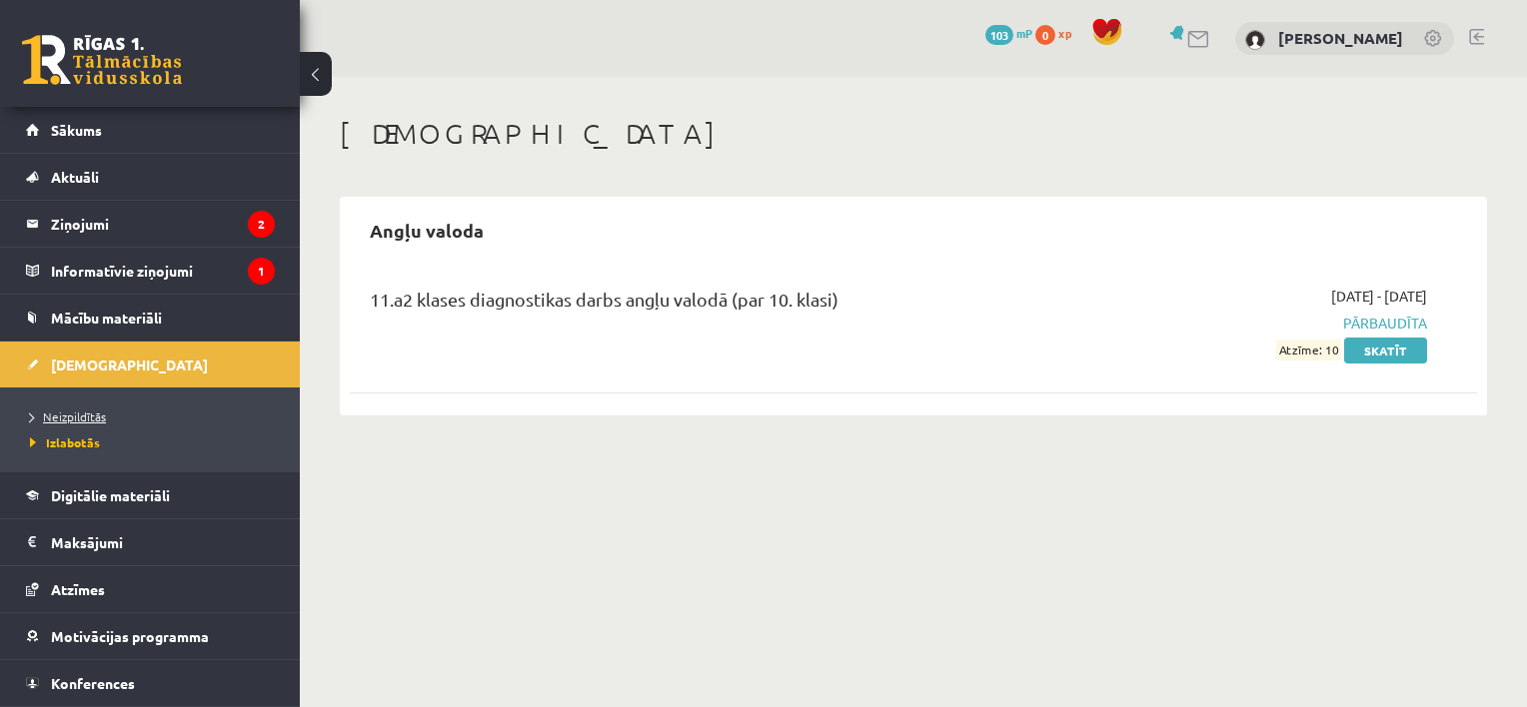
click at [112, 412] on link "Neizpildītās" at bounding box center [155, 417] width 250 height 18
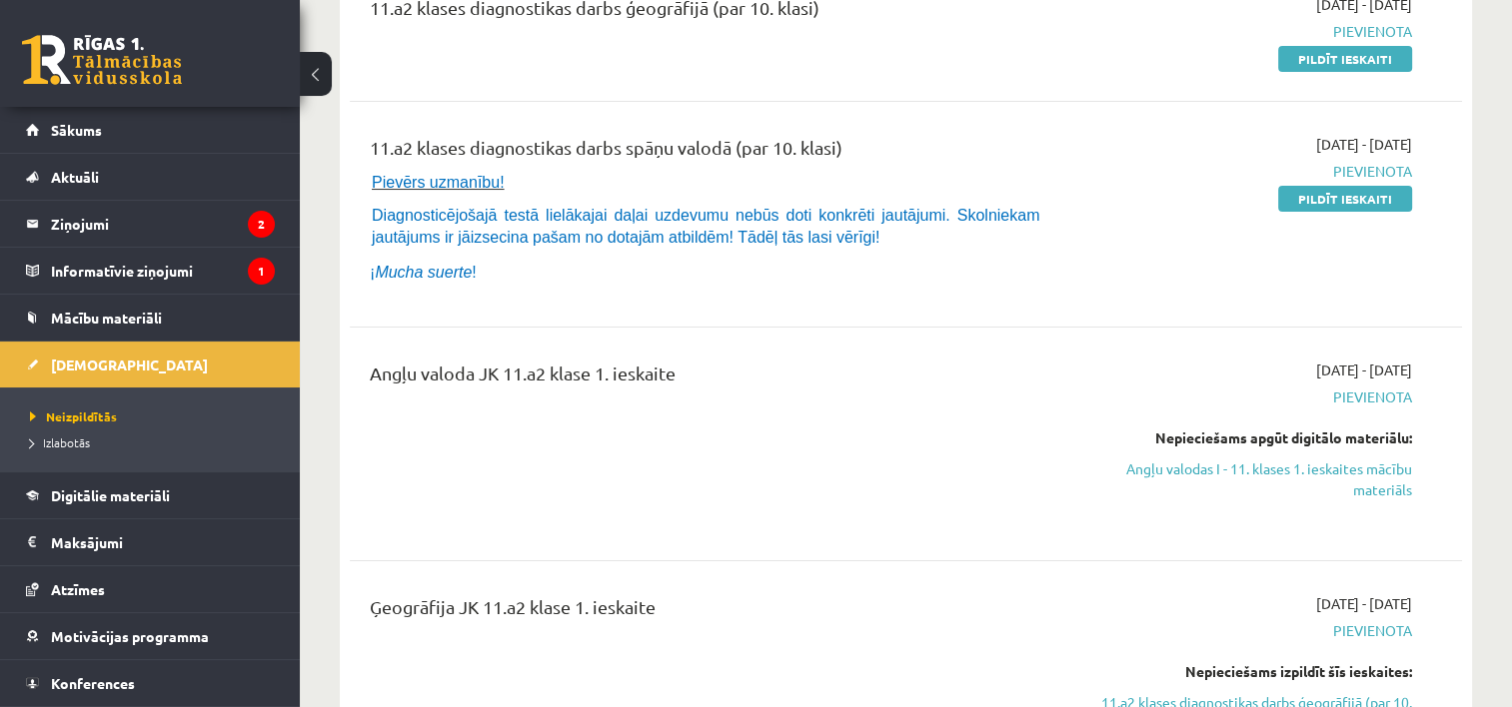
scroll to position [296, 0]
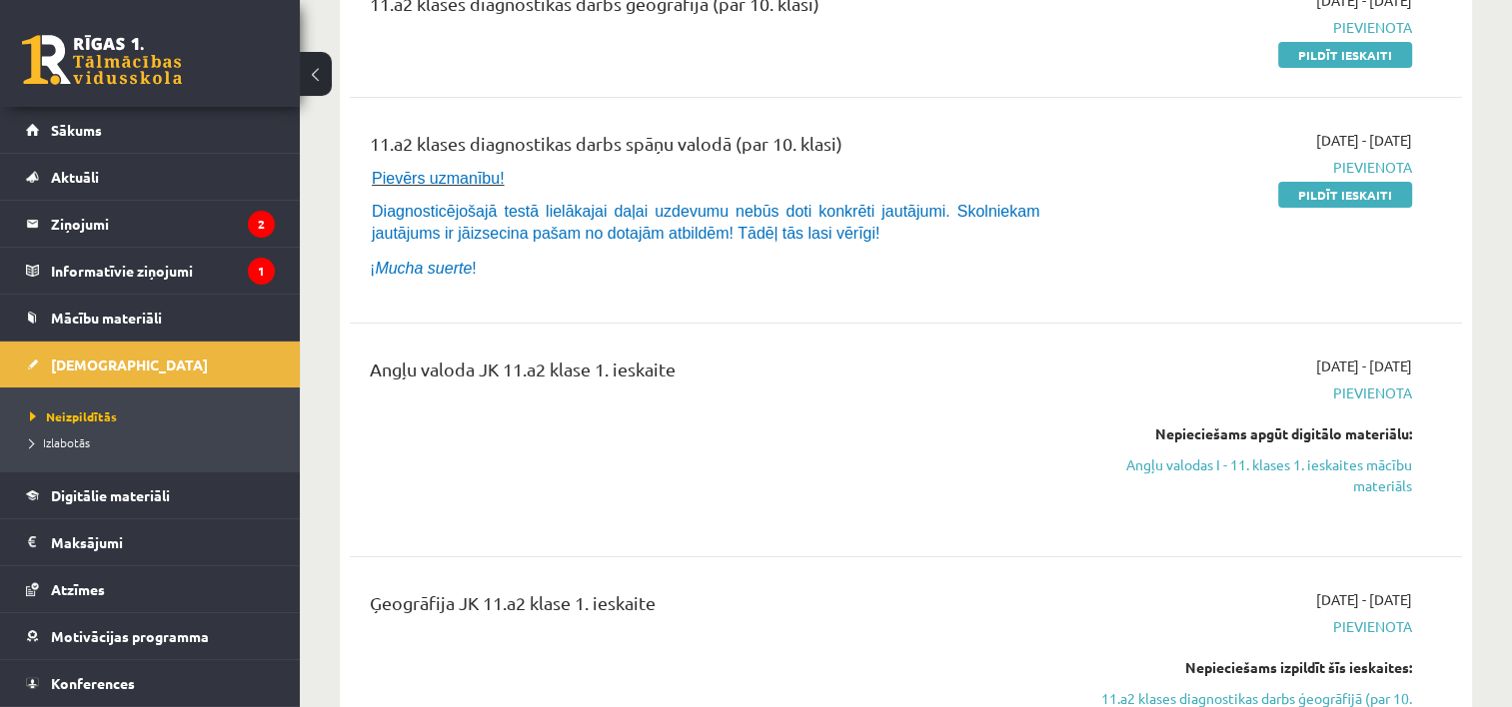
drag, startPoint x: 1383, startPoint y: 476, endPoint x: 884, endPoint y: 66, distance: 645.4
click at [1383, 476] on link "Angļu valodas I - 11. klases 1. ieskaites mācību materiāls" at bounding box center [1248, 476] width 328 height 42
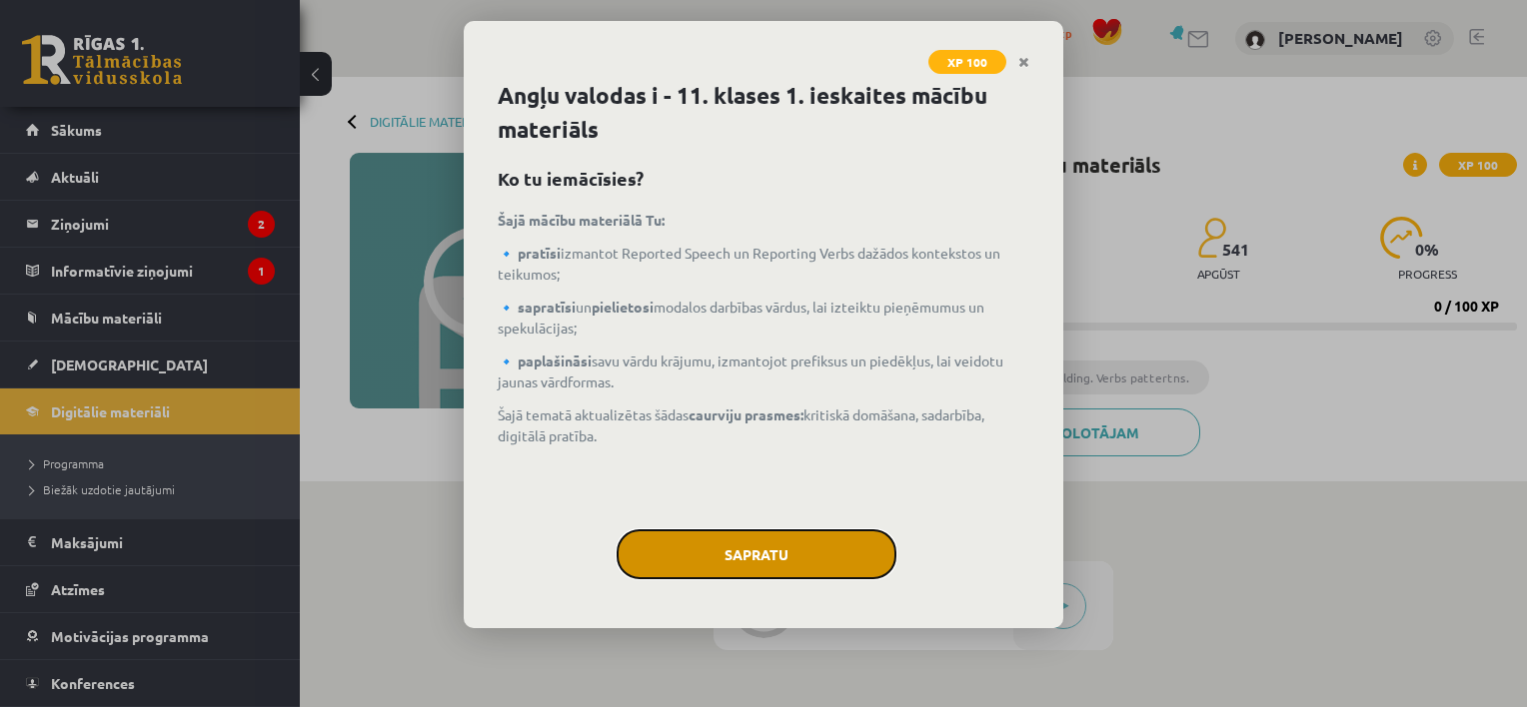
click at [838, 552] on button "Sapratu" at bounding box center [757, 555] width 280 height 50
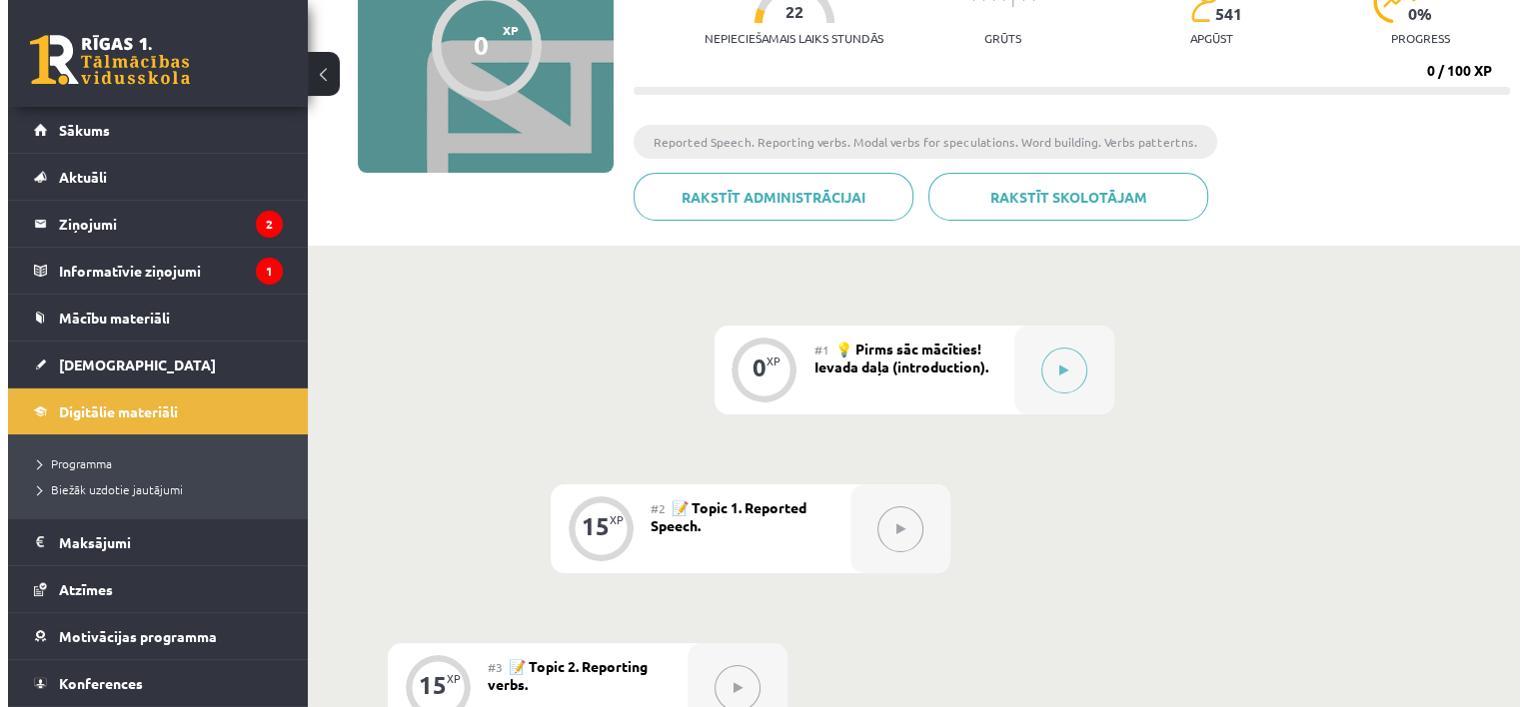
scroll to position [240, 0]
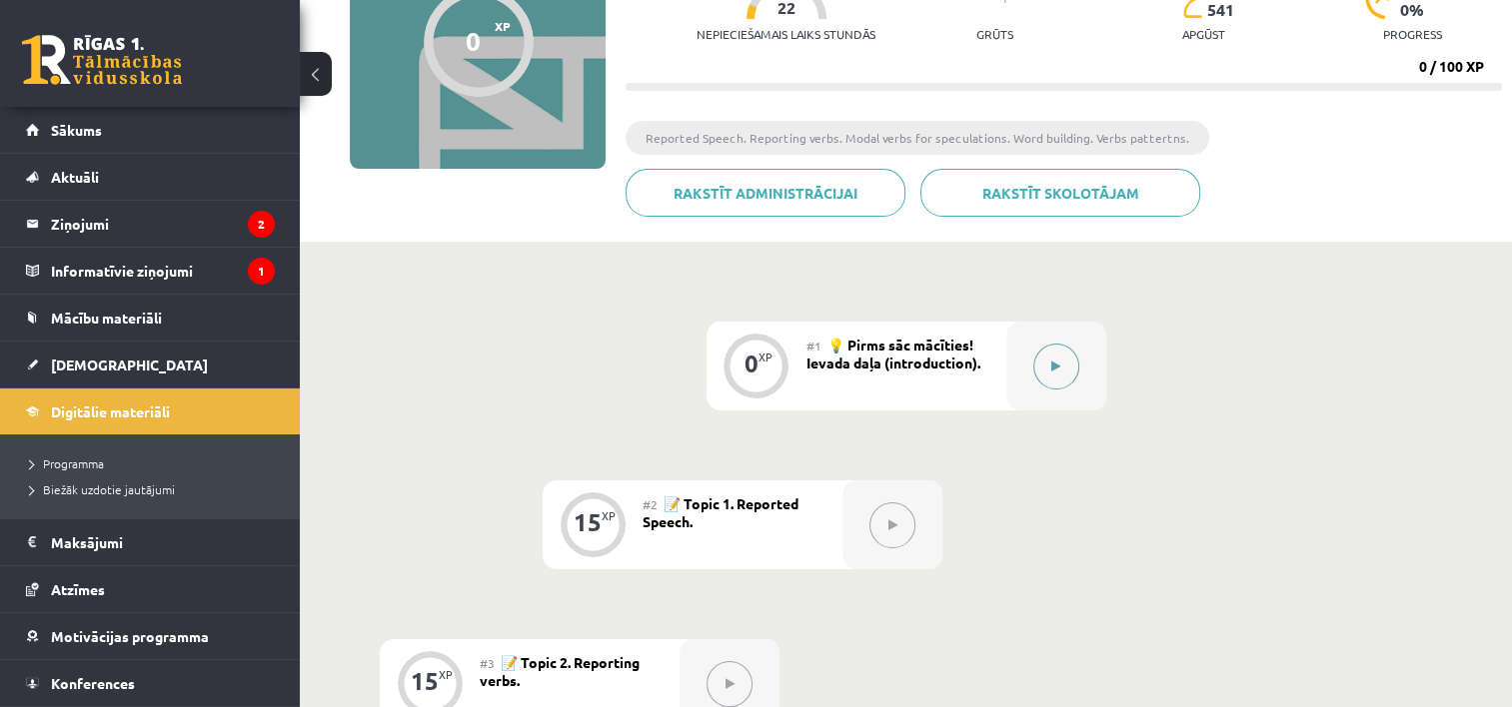
click at [1049, 356] on button at bounding box center [1056, 367] width 46 height 46
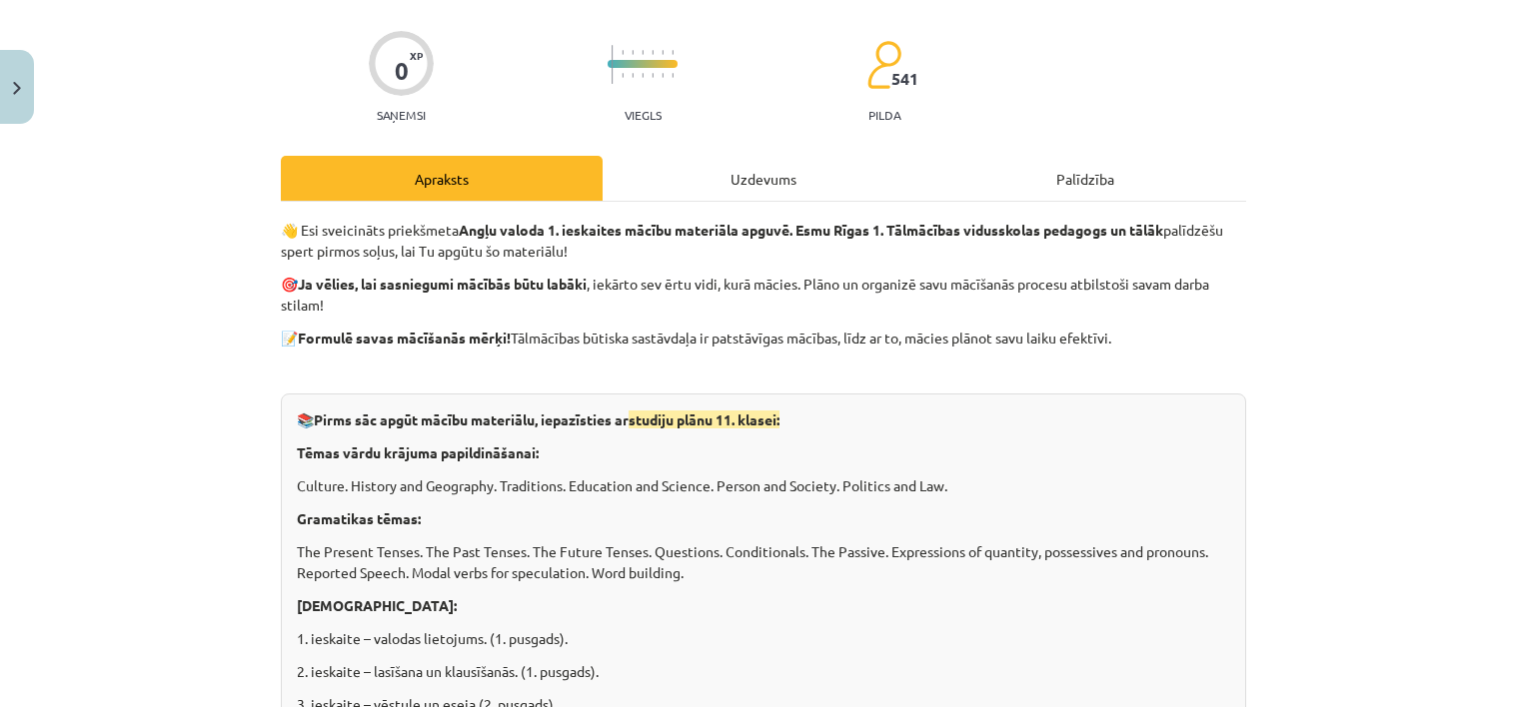
scroll to position [136, 0]
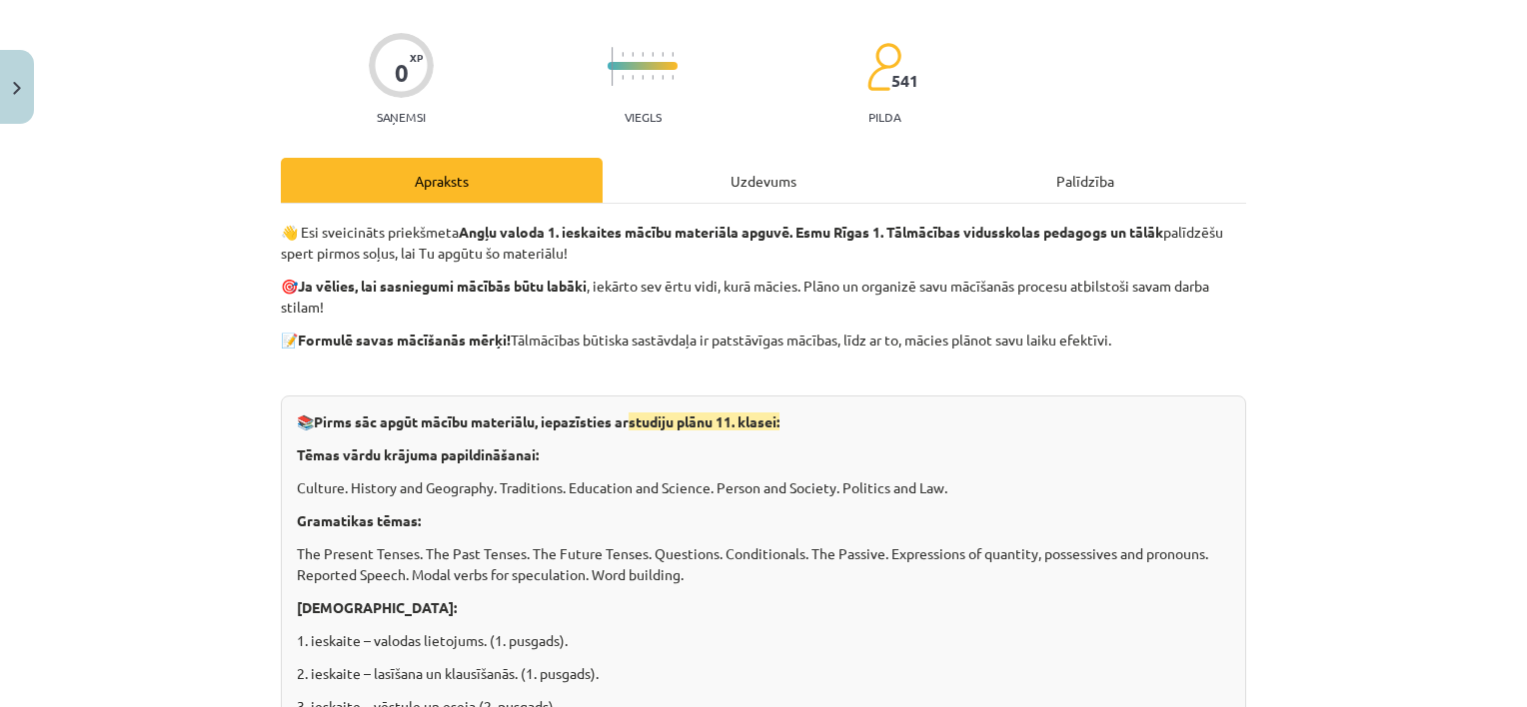
click at [770, 168] on div "Uzdevums" at bounding box center [764, 180] width 322 height 45
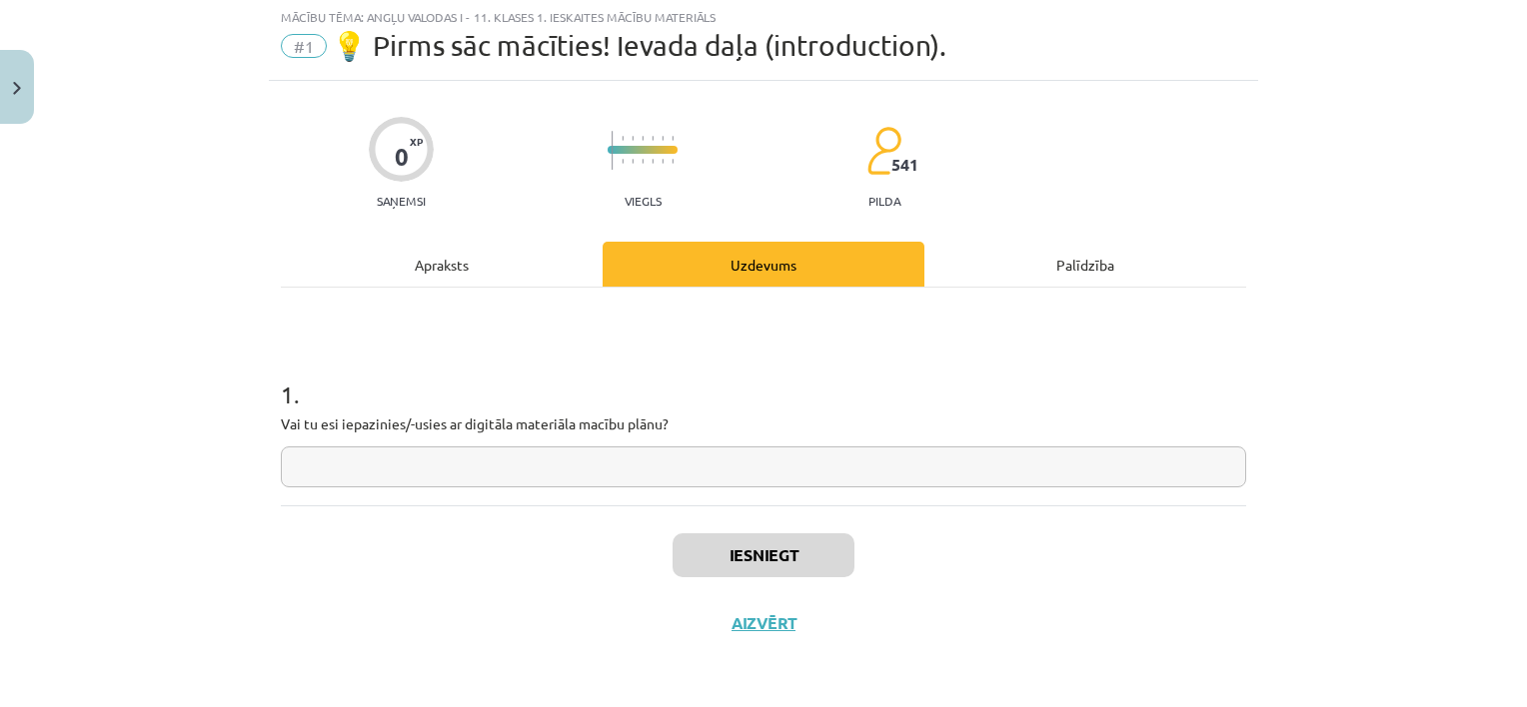
scroll to position [50, 0]
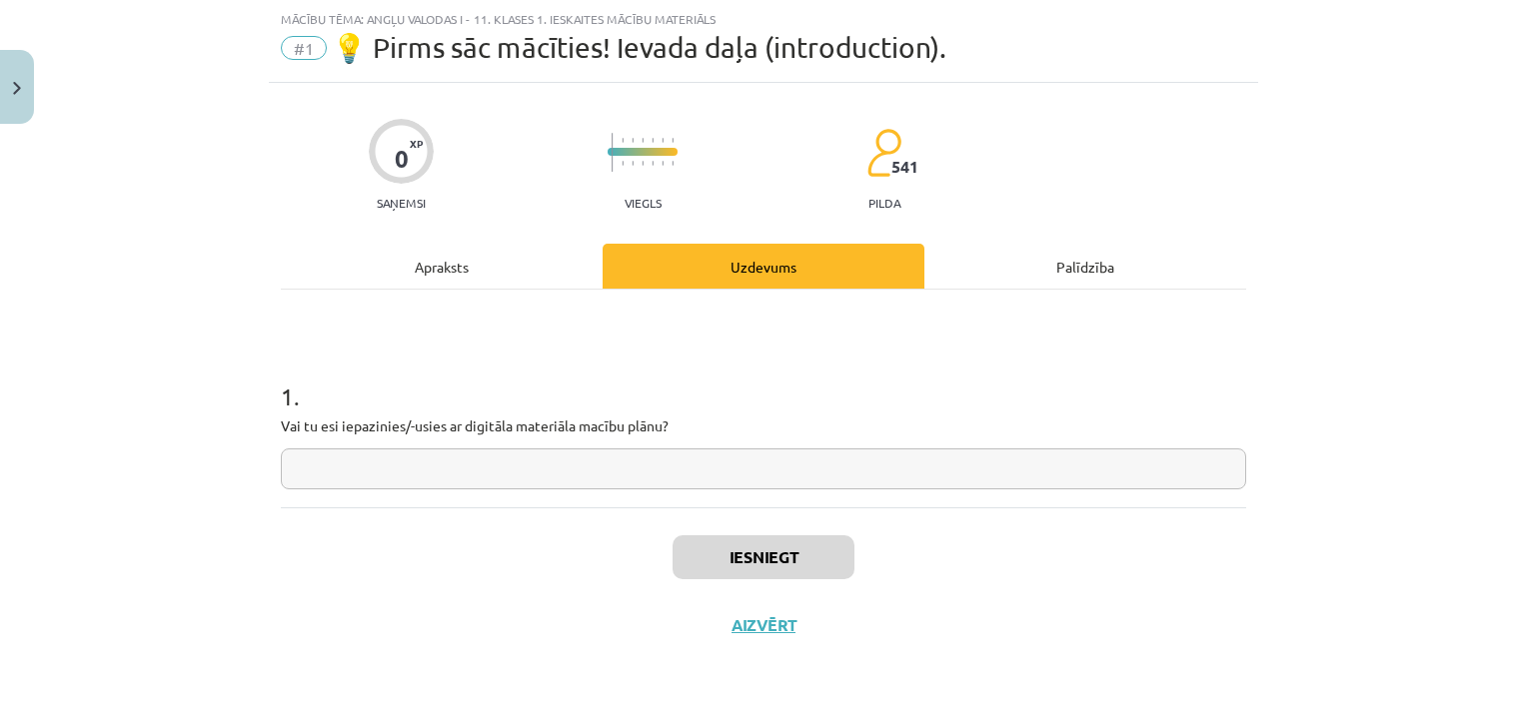
click at [711, 480] on input "text" at bounding box center [763, 469] width 965 height 41
type input "*********"
click at [733, 552] on button "Iesniegt" at bounding box center [764, 558] width 182 height 44
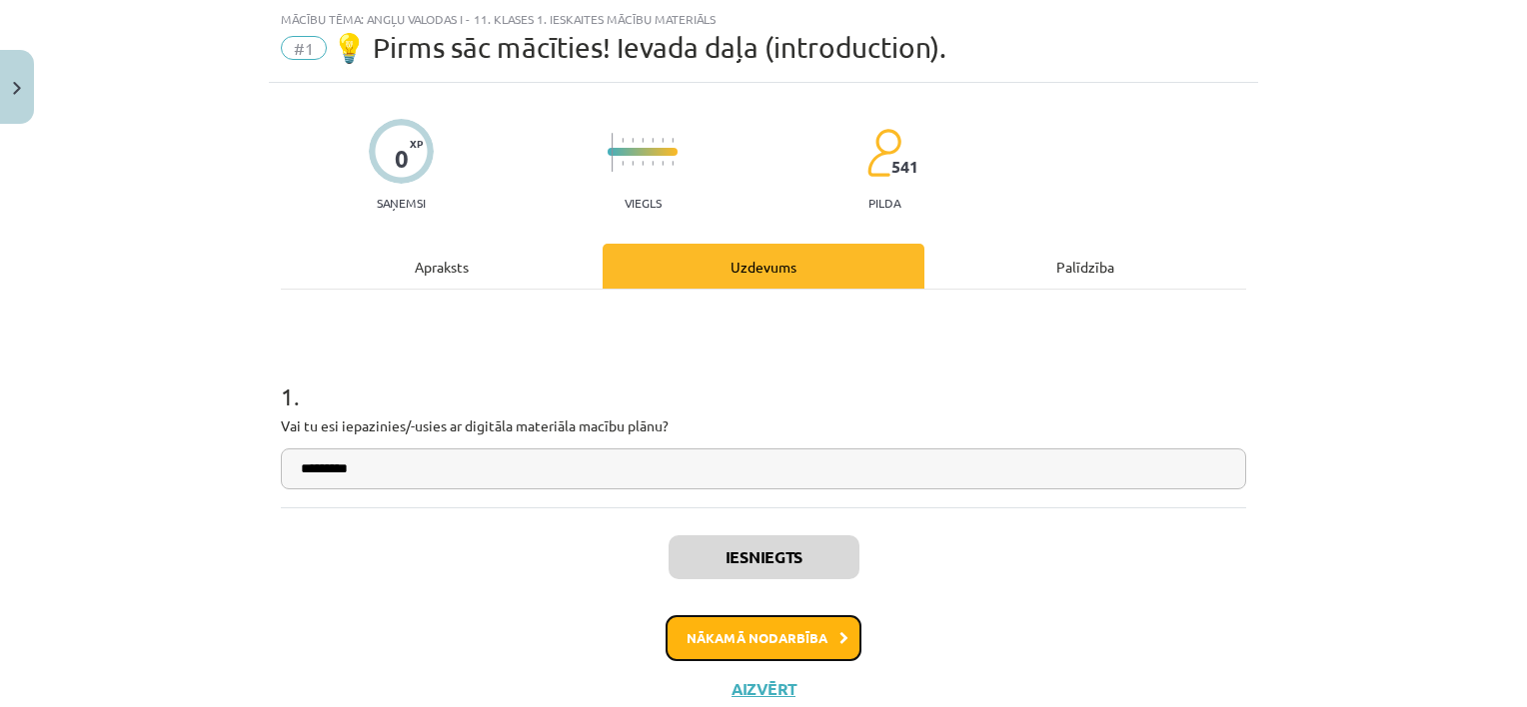
click at [761, 639] on button "Nākamā nodarbība" at bounding box center [764, 639] width 196 height 46
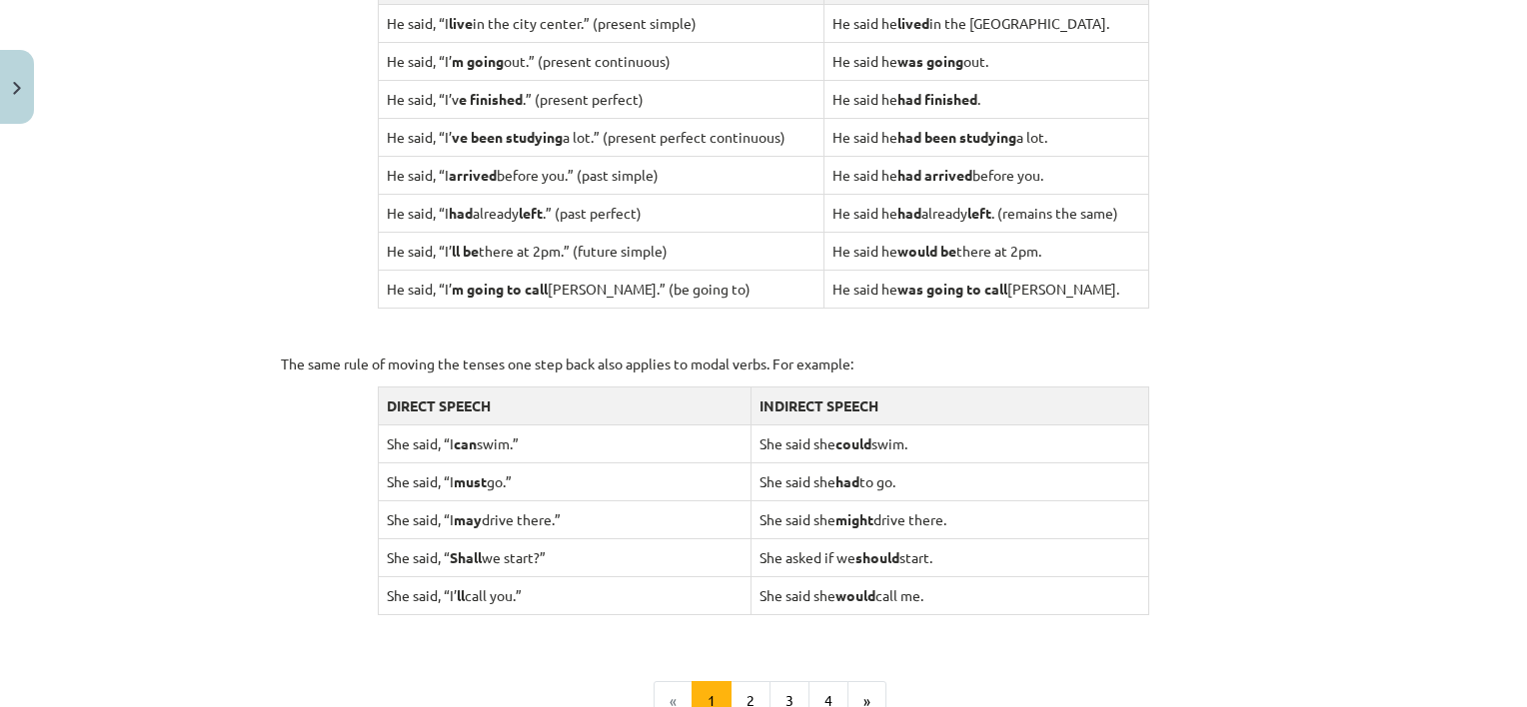
scroll to position [1989, 0]
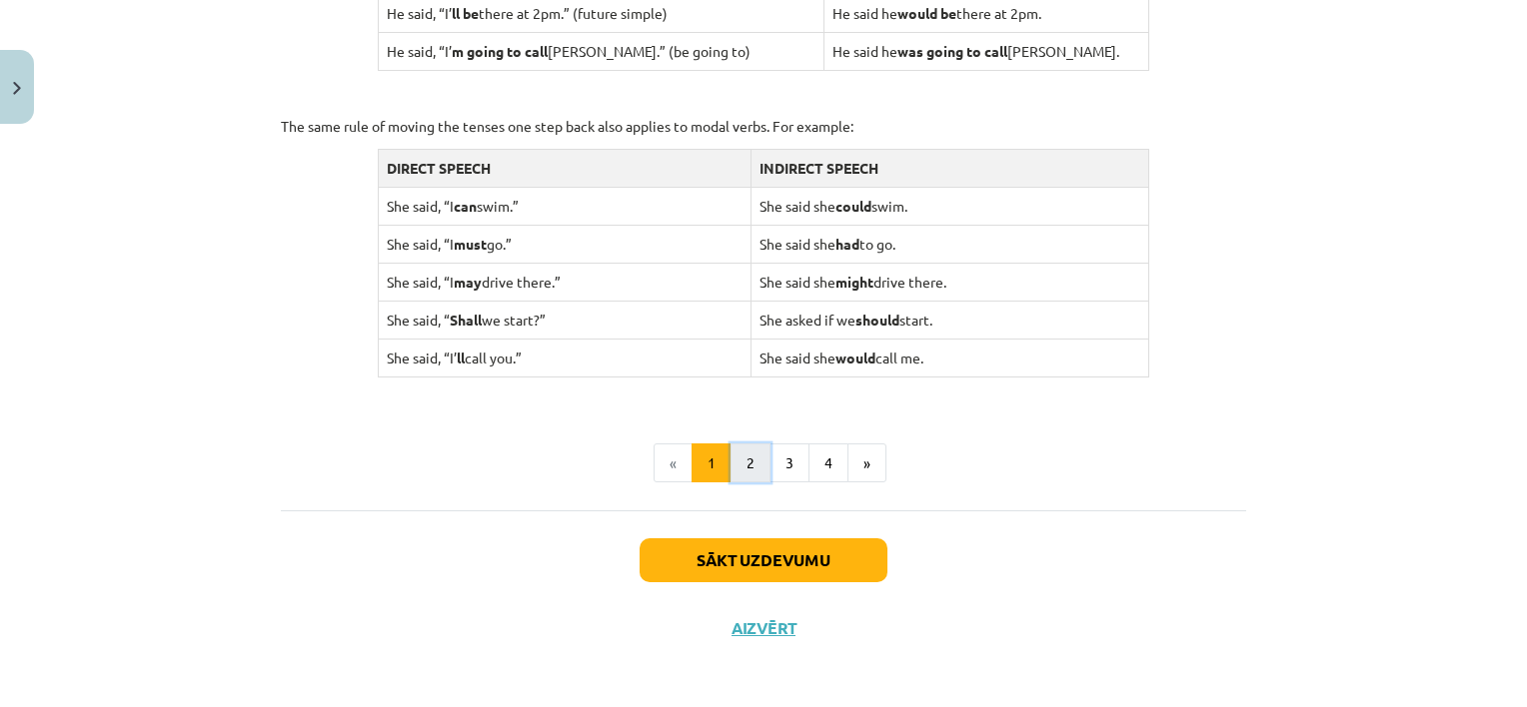
click at [743, 461] on button "2" at bounding box center [750, 464] width 40 height 40
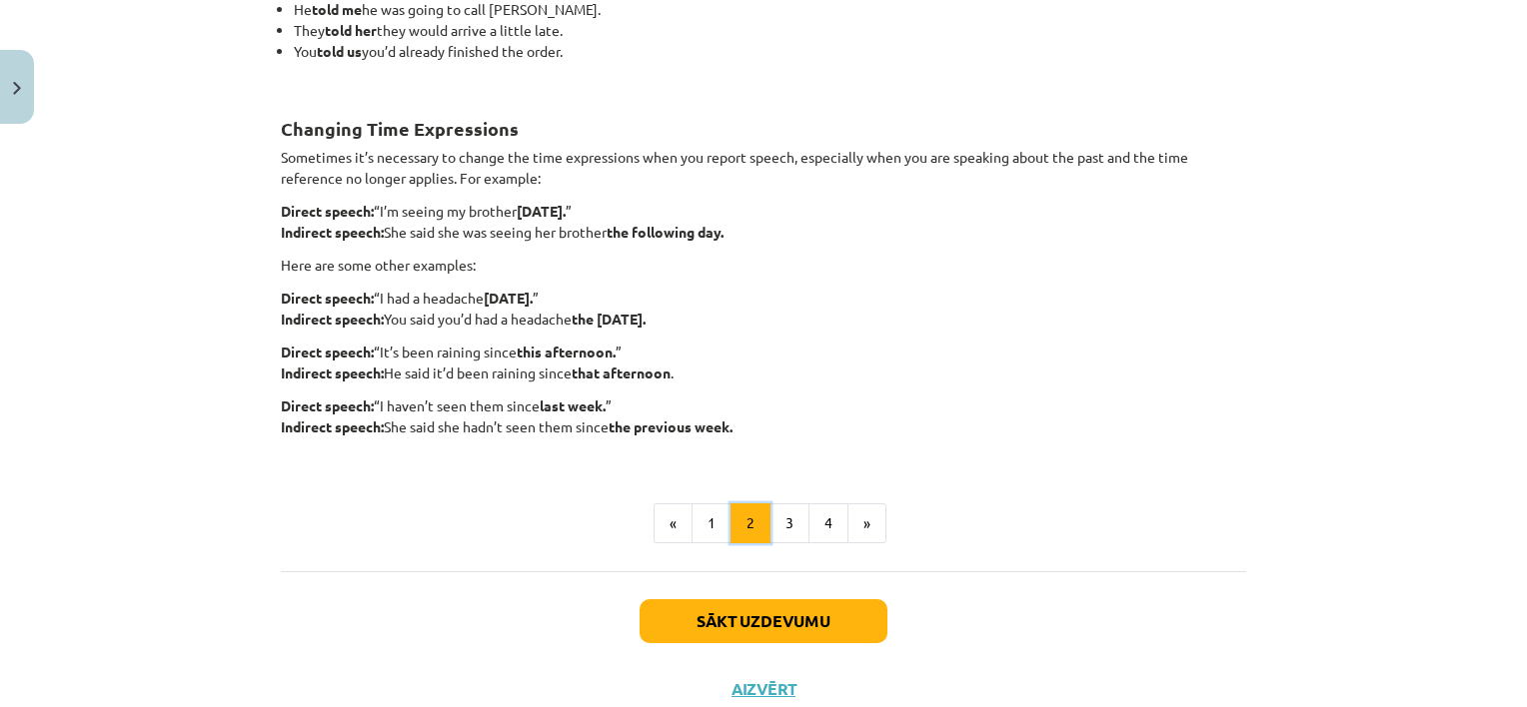
scroll to position [532, 0]
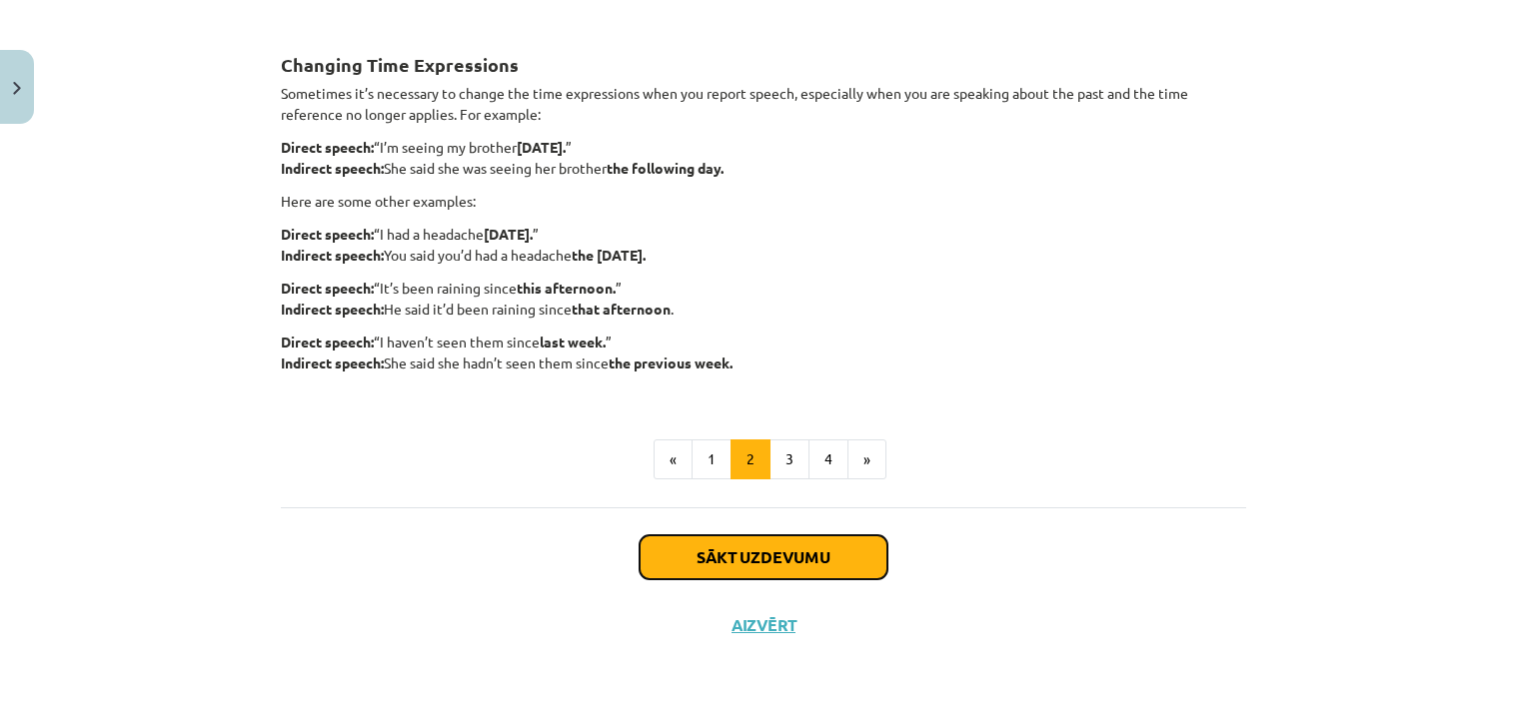
click at [826, 552] on button "Sākt uzdevumu" at bounding box center [764, 558] width 248 height 44
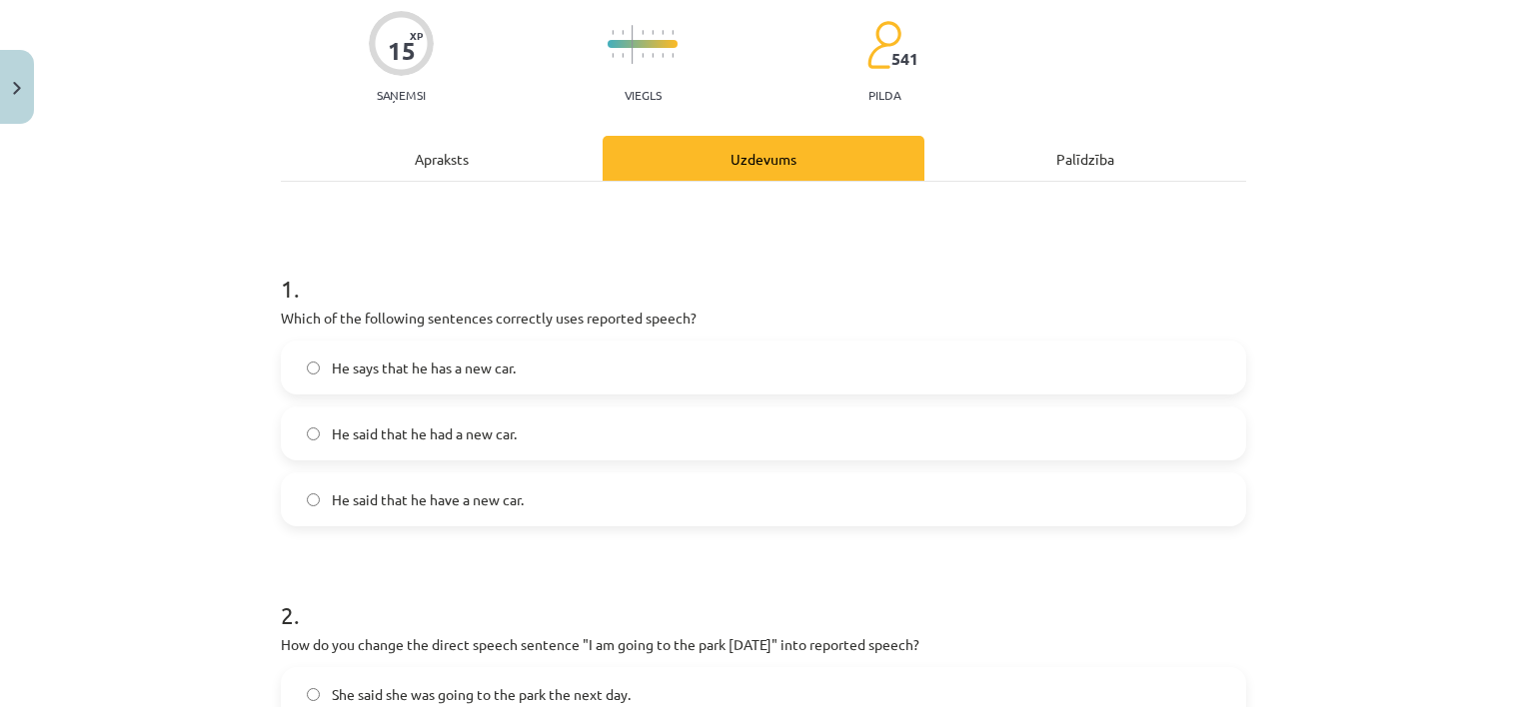
scroll to position [165, 0]
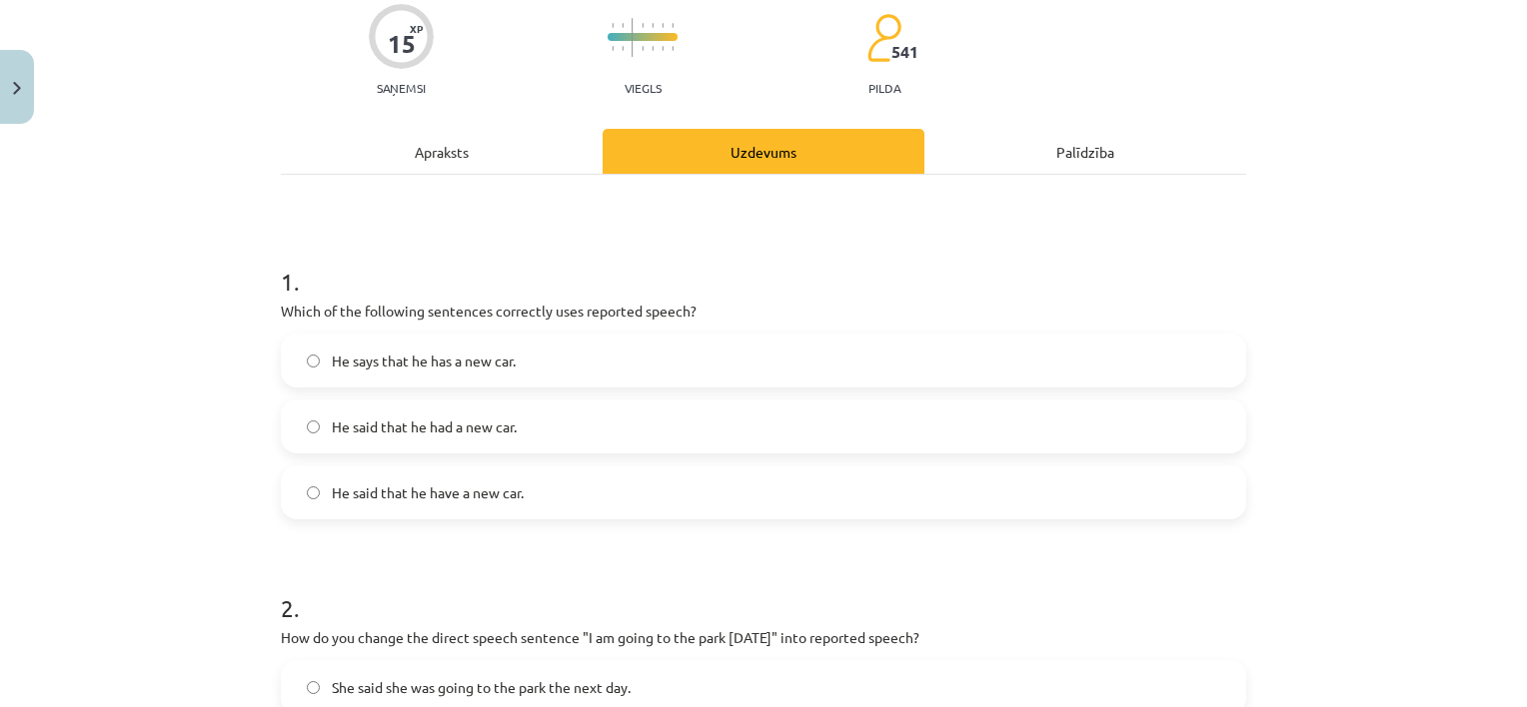
click at [640, 416] on label "He said that he had a new car." at bounding box center [763, 427] width 961 height 50
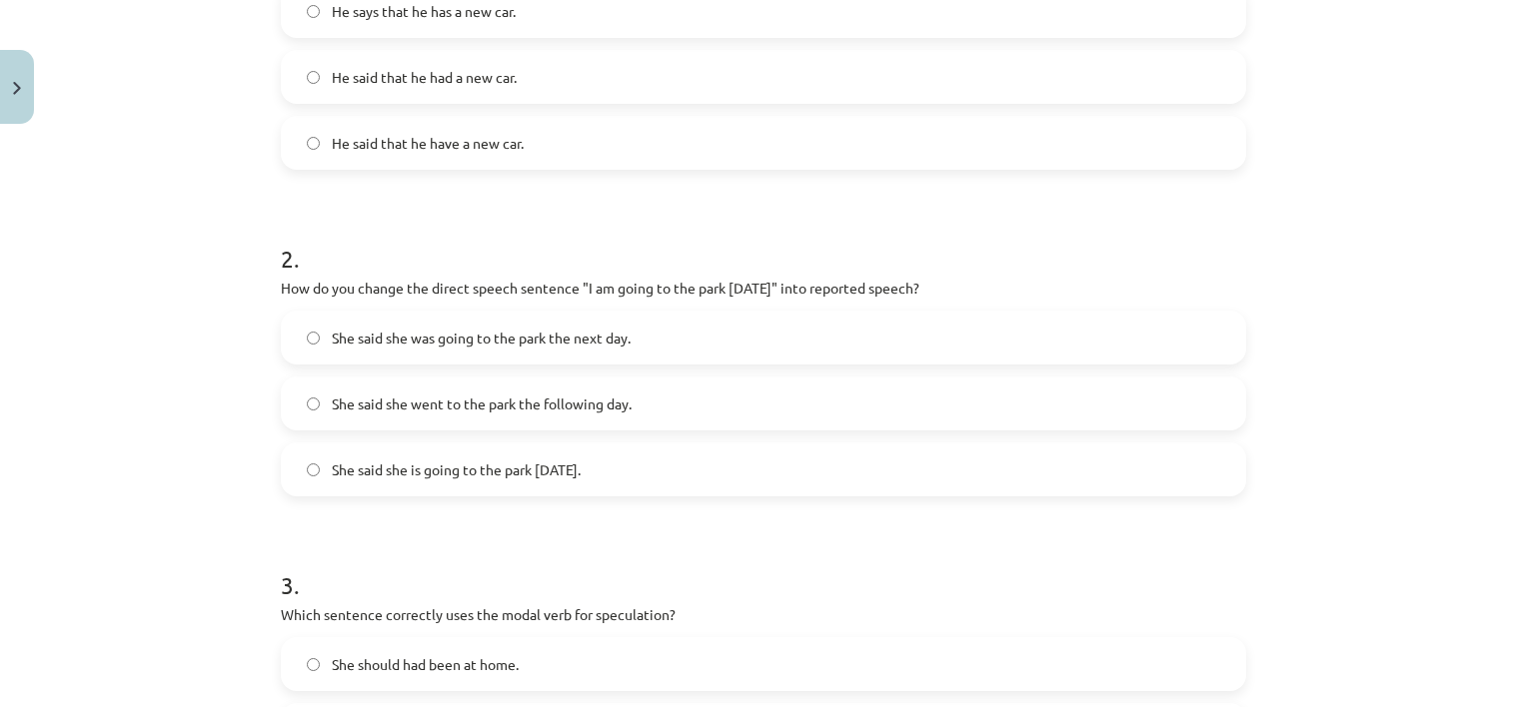
scroll to position [530, 0]
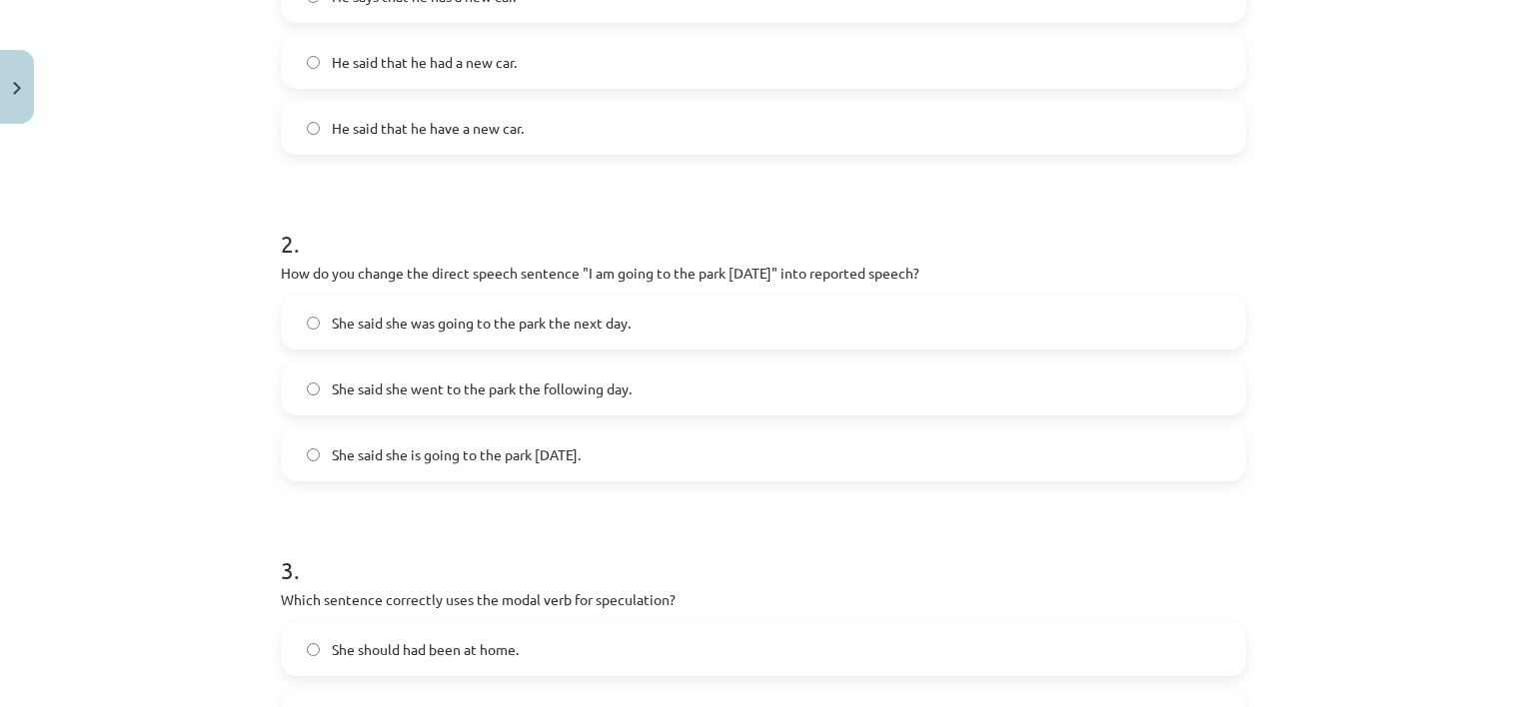
click at [619, 460] on label "She said she is going to the park tomorrow." at bounding box center [763, 455] width 961 height 50
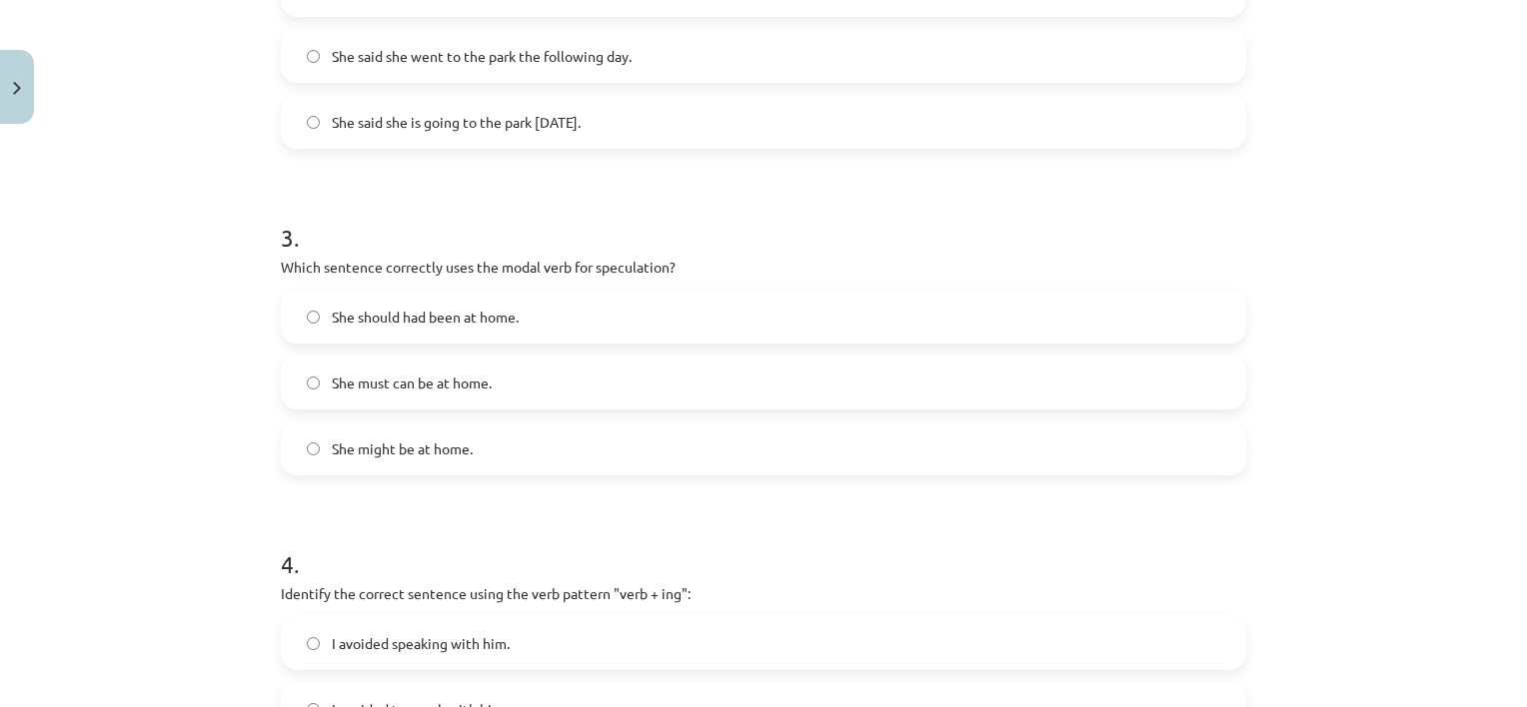
scroll to position [863, 0]
click at [416, 443] on span "She might be at home." at bounding box center [402, 448] width 141 height 21
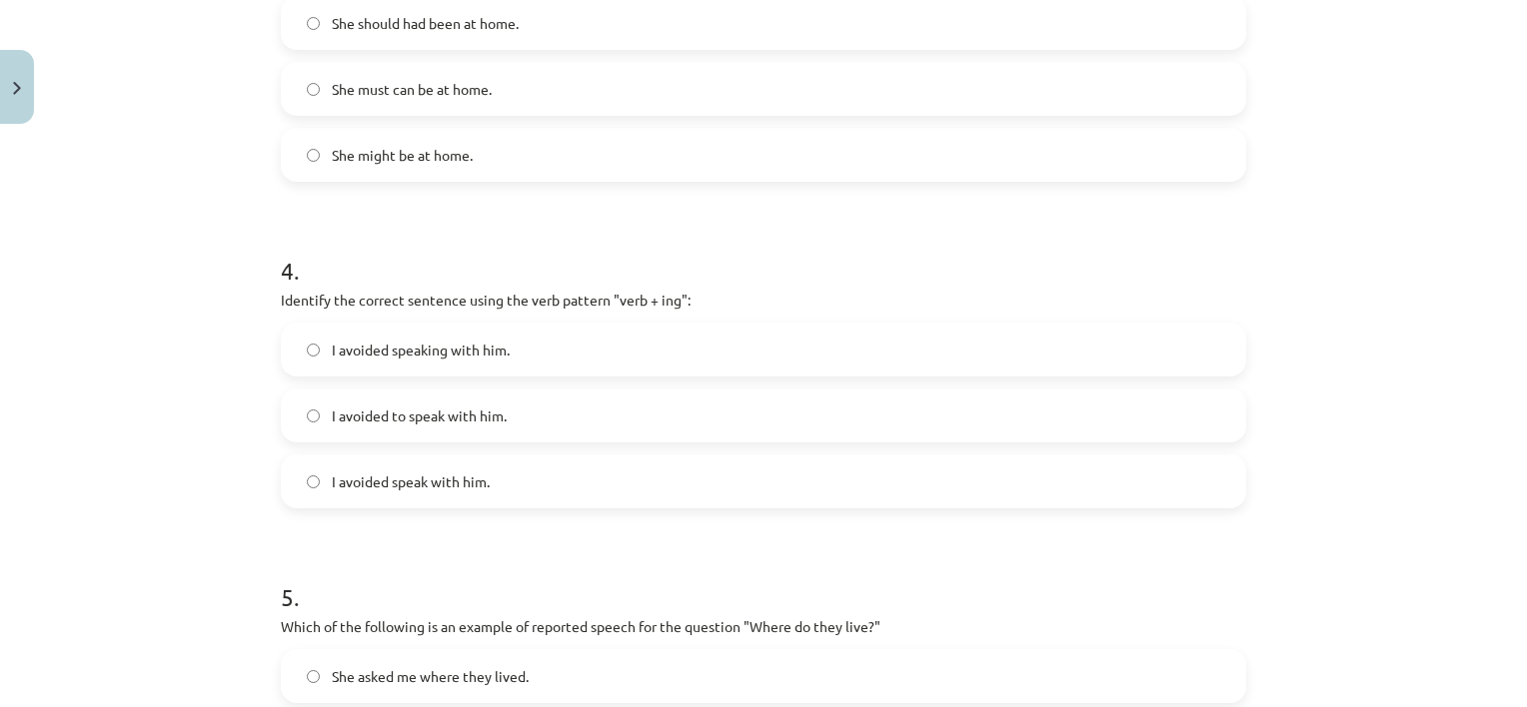
scroll to position [1176, 0]
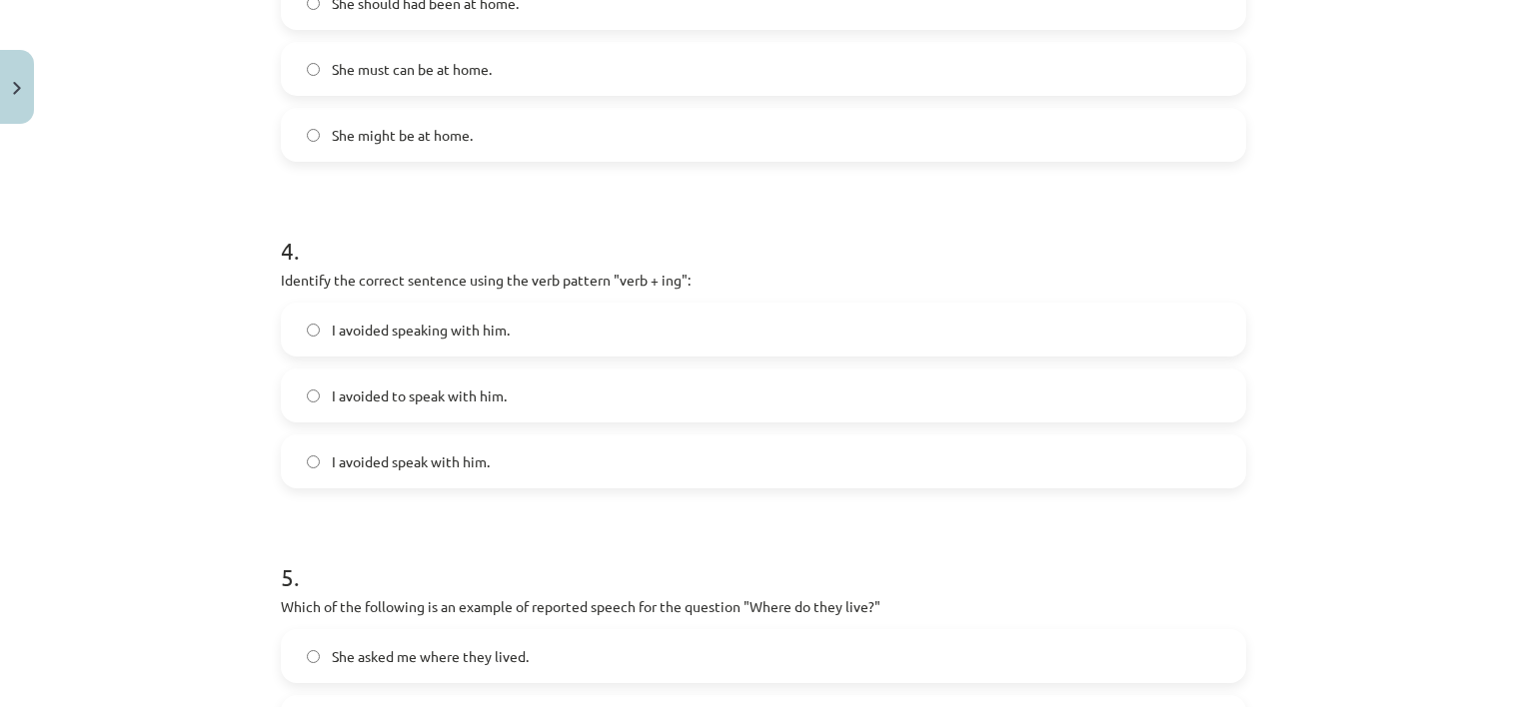
click at [472, 328] on span "I avoided speaking with him." at bounding box center [421, 330] width 178 height 21
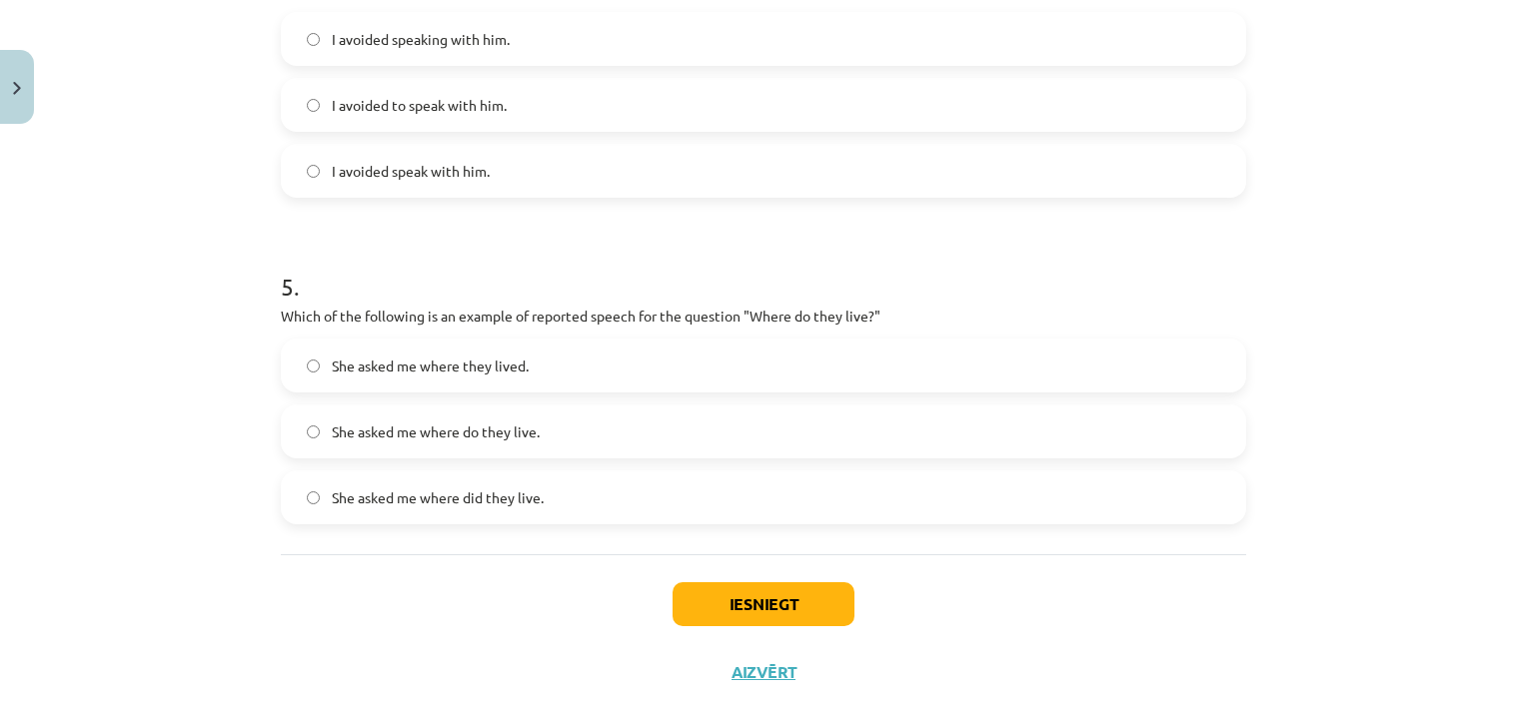
scroll to position [1468, 0]
click at [539, 362] on label "She asked me where they lived." at bounding box center [763, 365] width 961 height 50
click at [528, 435] on span "She asked me where do they live." at bounding box center [436, 431] width 208 height 21
click at [729, 603] on button "Iesniegt" at bounding box center [764, 604] width 182 height 44
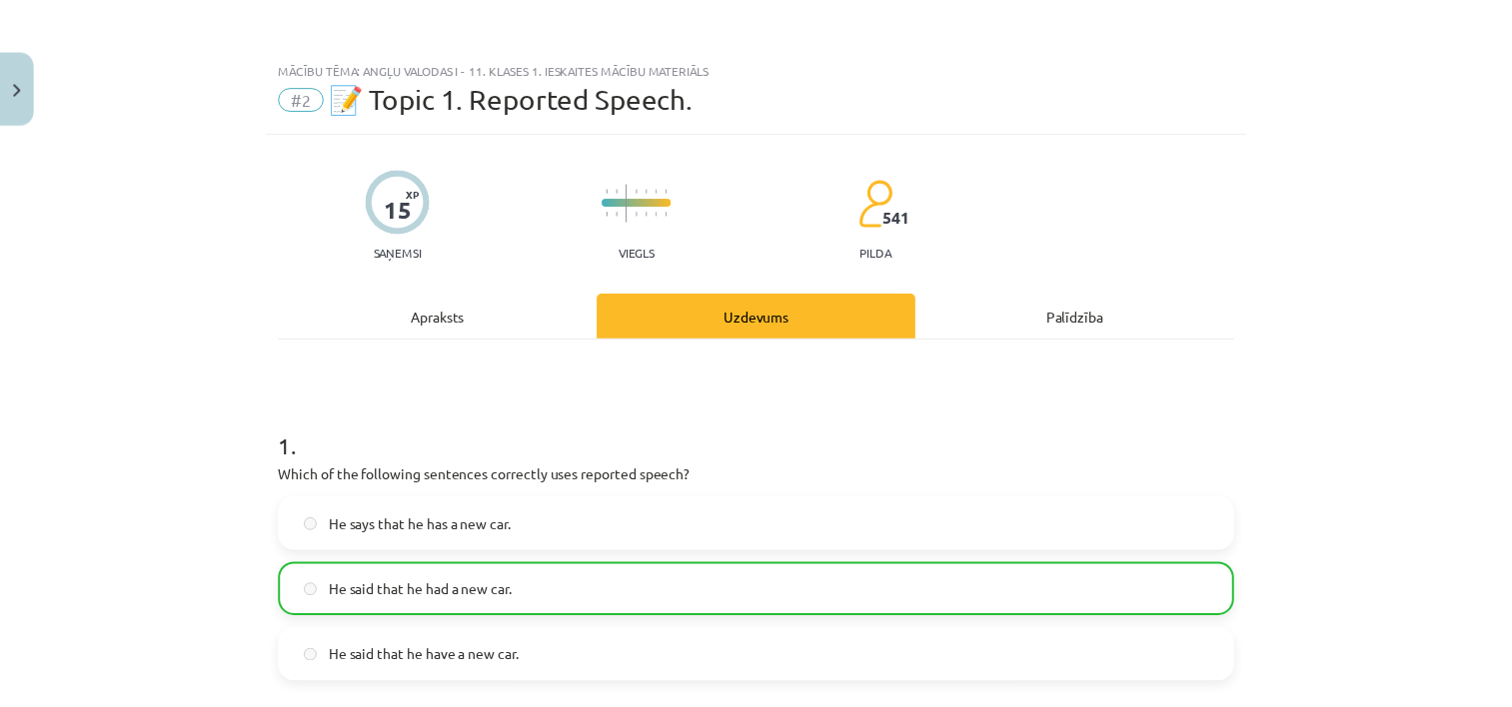
scroll to position [0, 0]
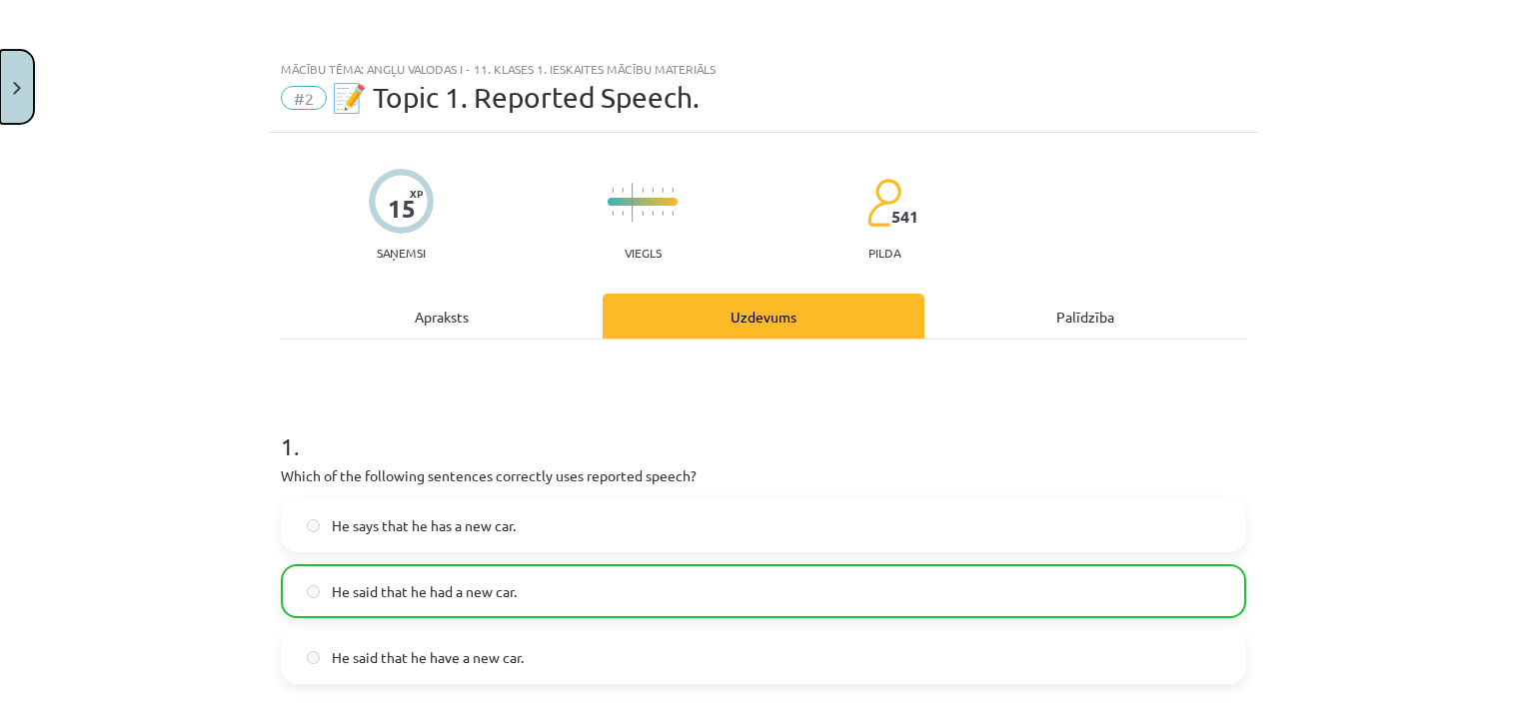
click at [26, 87] on button "Close" at bounding box center [17, 87] width 34 height 74
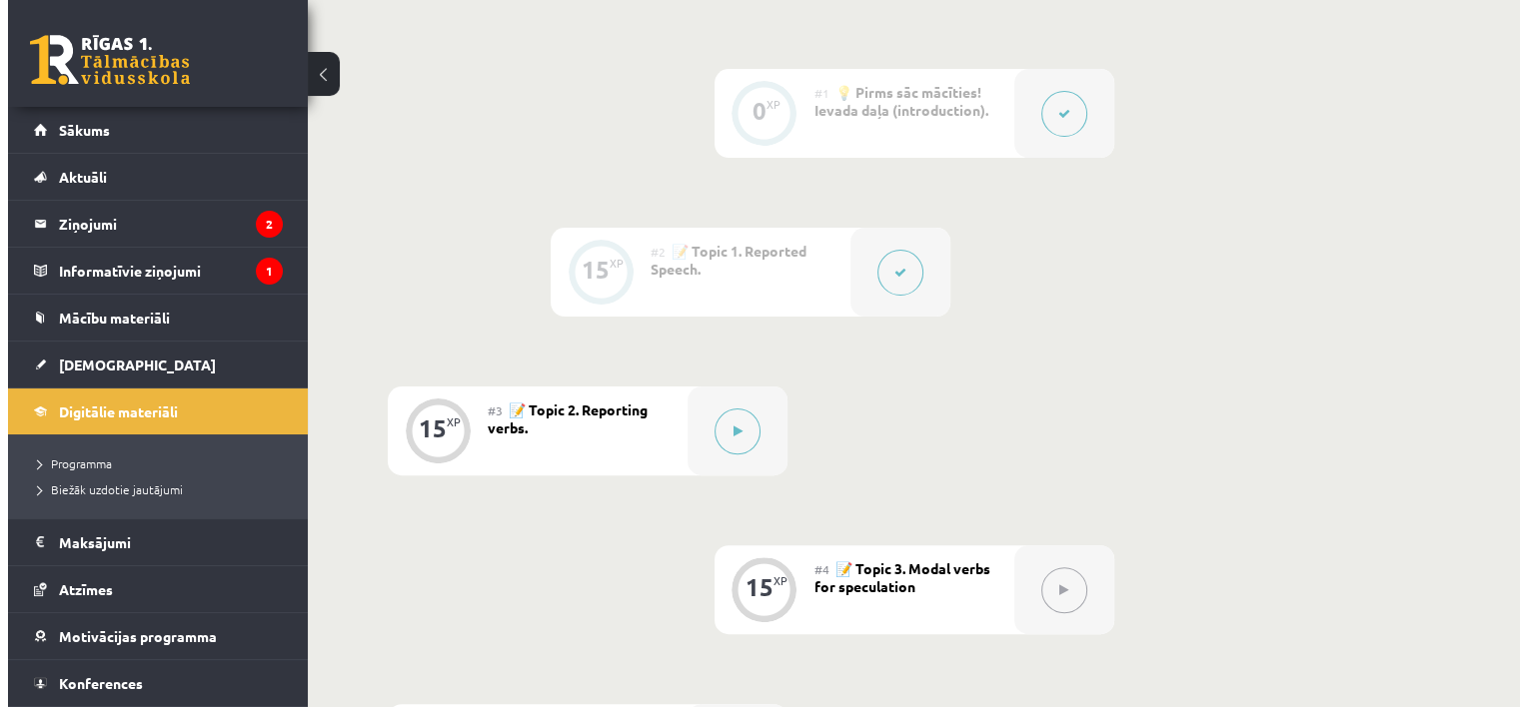
scroll to position [496, 0]
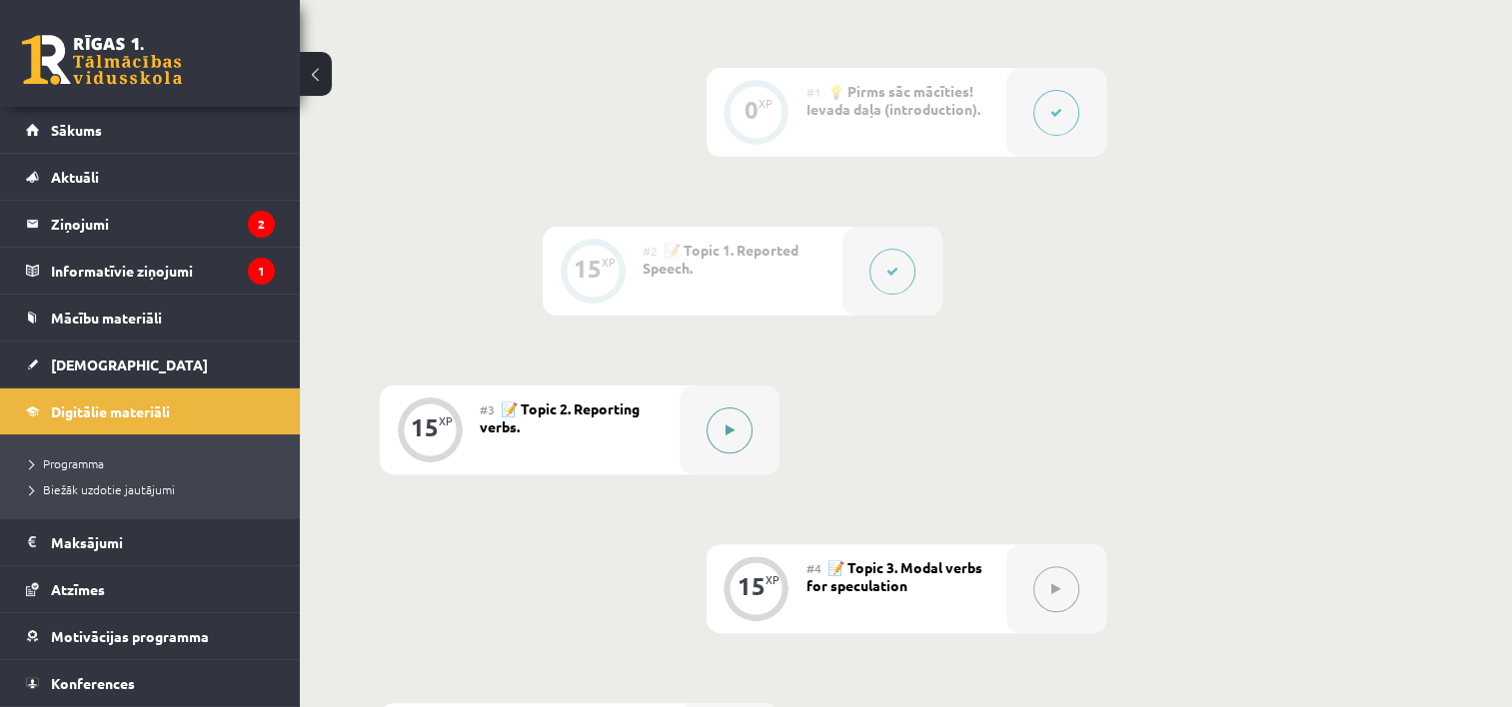
click at [735, 440] on button at bounding box center [729, 431] width 46 height 46
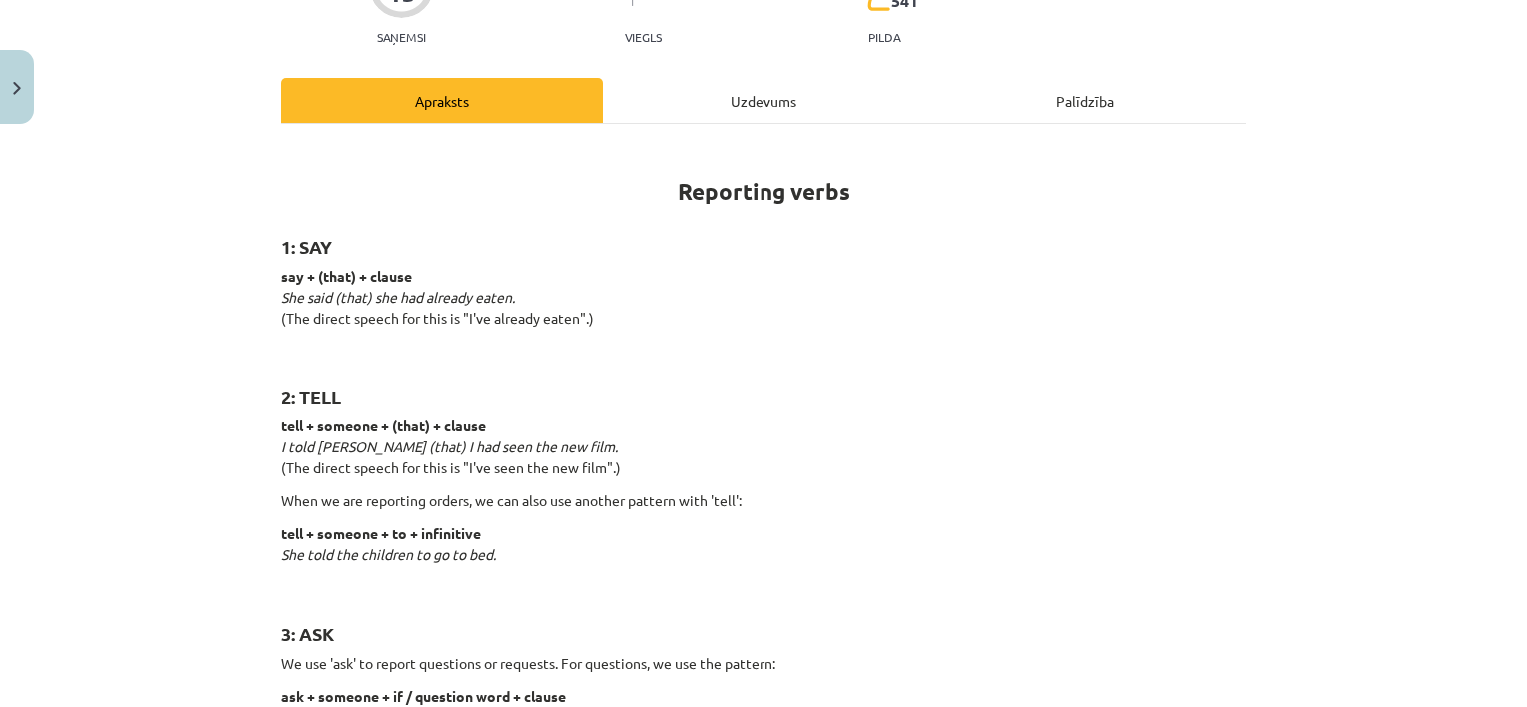
scroll to position [0, 0]
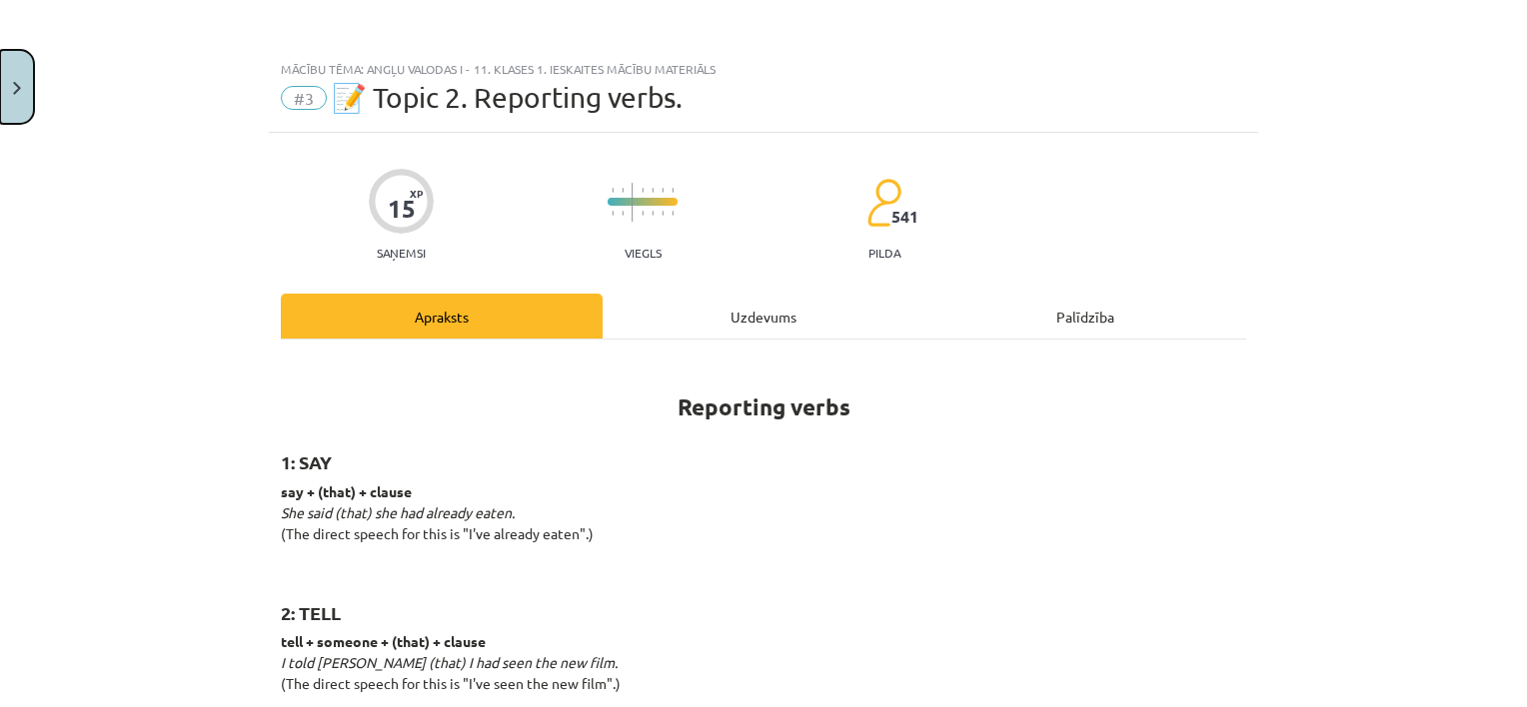
click at [15, 88] on img "Close" at bounding box center [17, 88] width 8 height 13
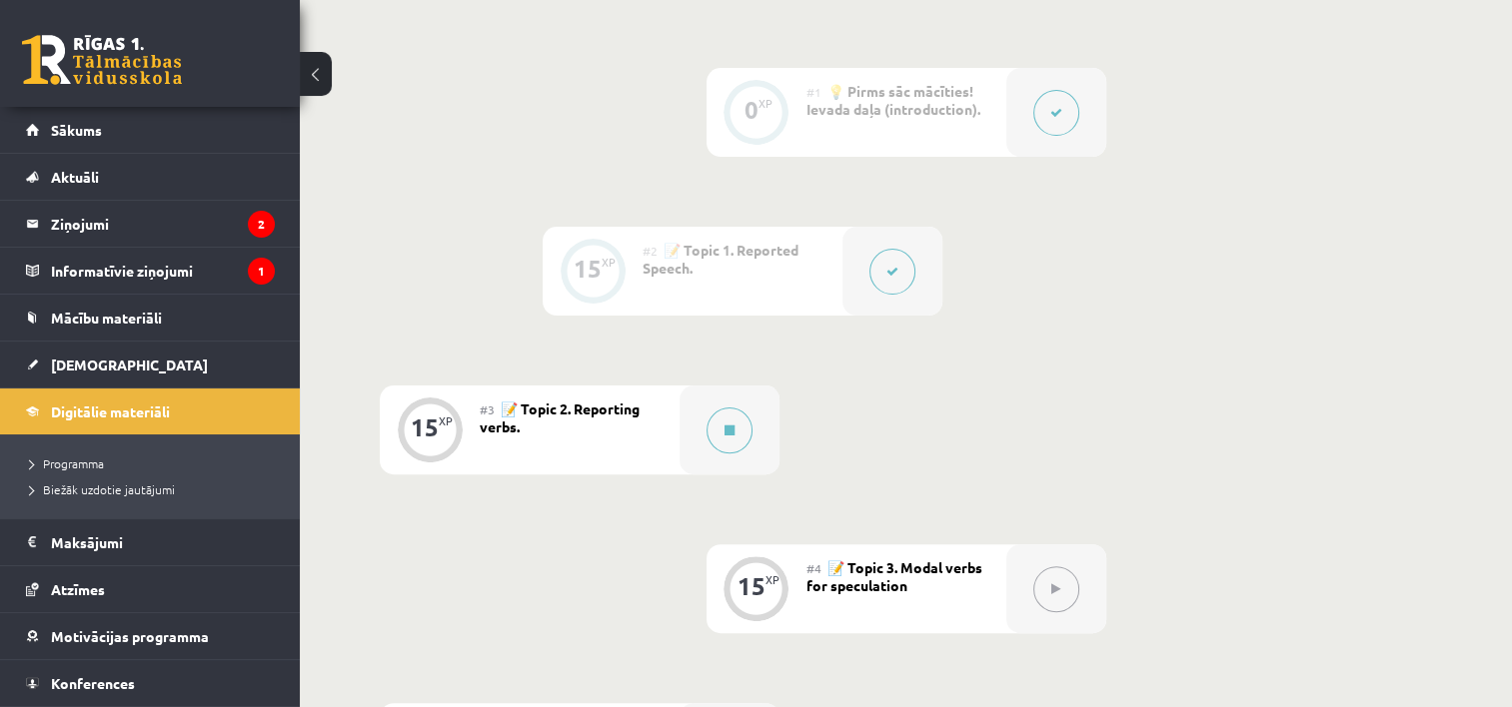
click at [886, 256] on button at bounding box center [892, 272] width 46 height 46
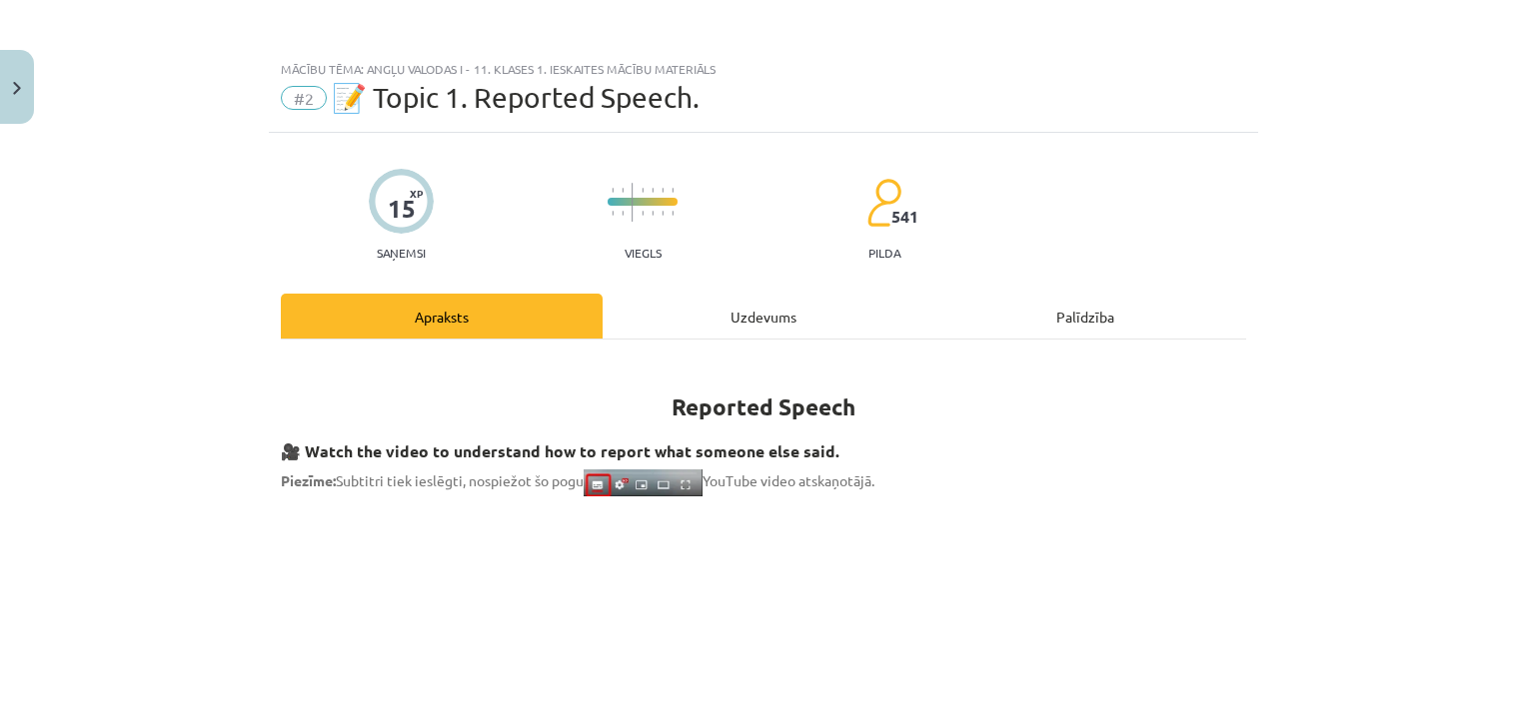
click at [735, 319] on div "Uzdevums" at bounding box center [764, 316] width 322 height 45
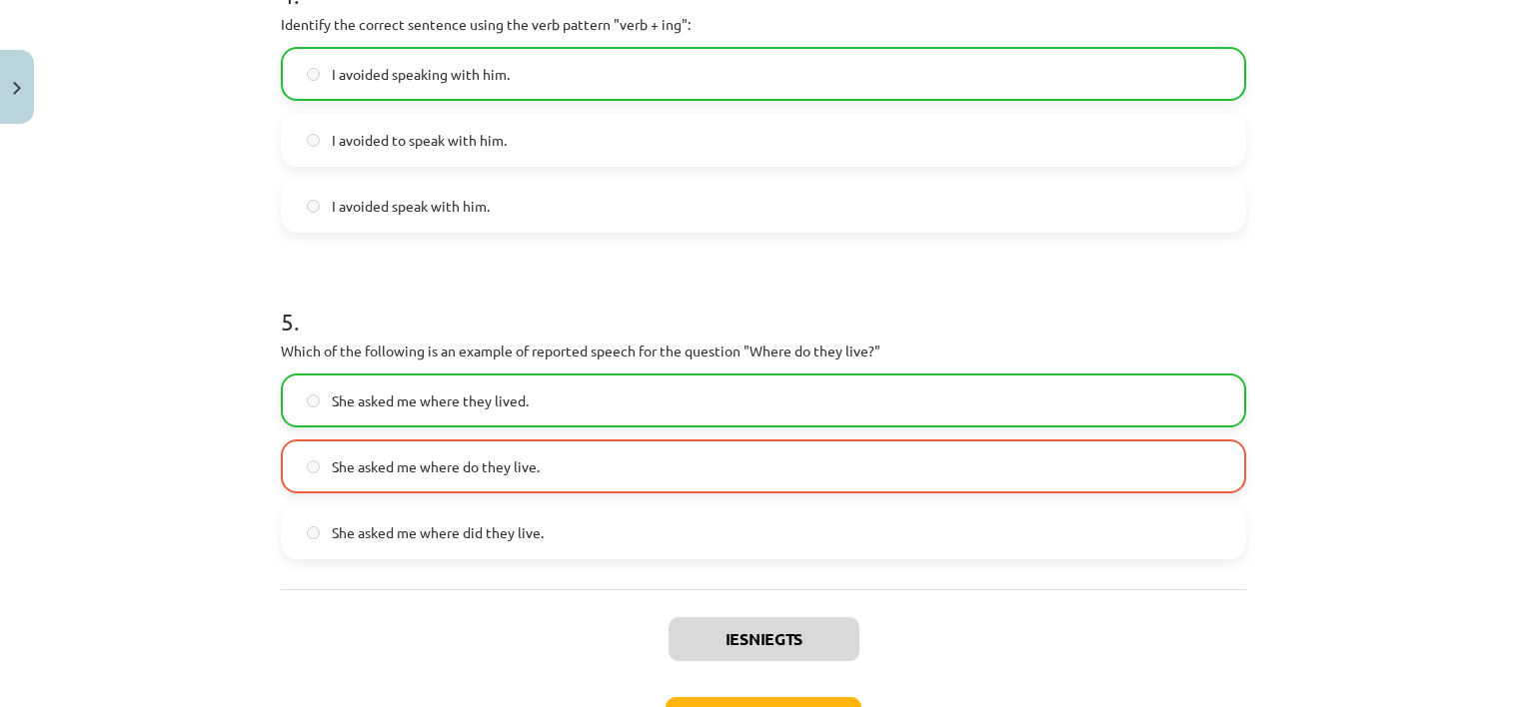
scroll to position [1578, 0]
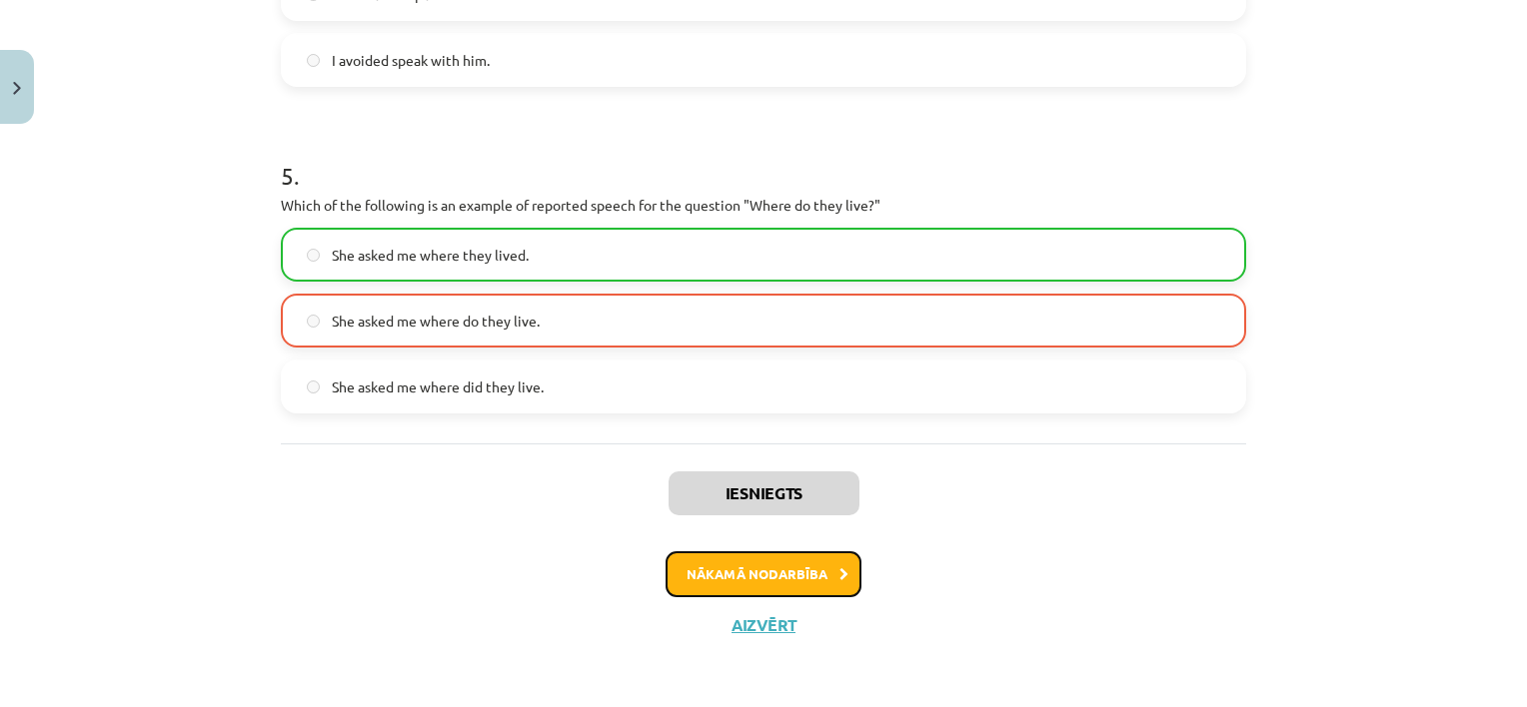
click at [757, 582] on button "Nākamā nodarbība" at bounding box center [764, 575] width 196 height 46
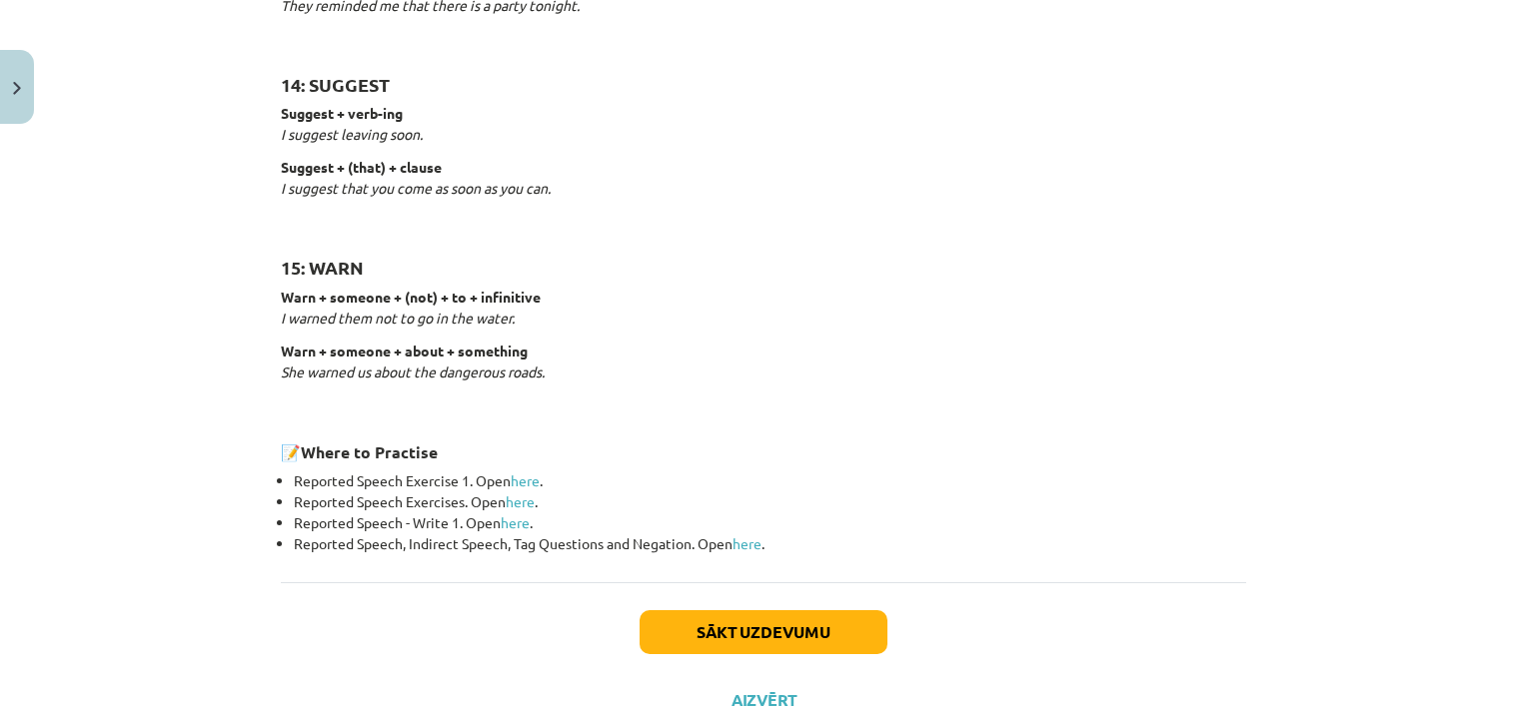
scroll to position [3149, 0]
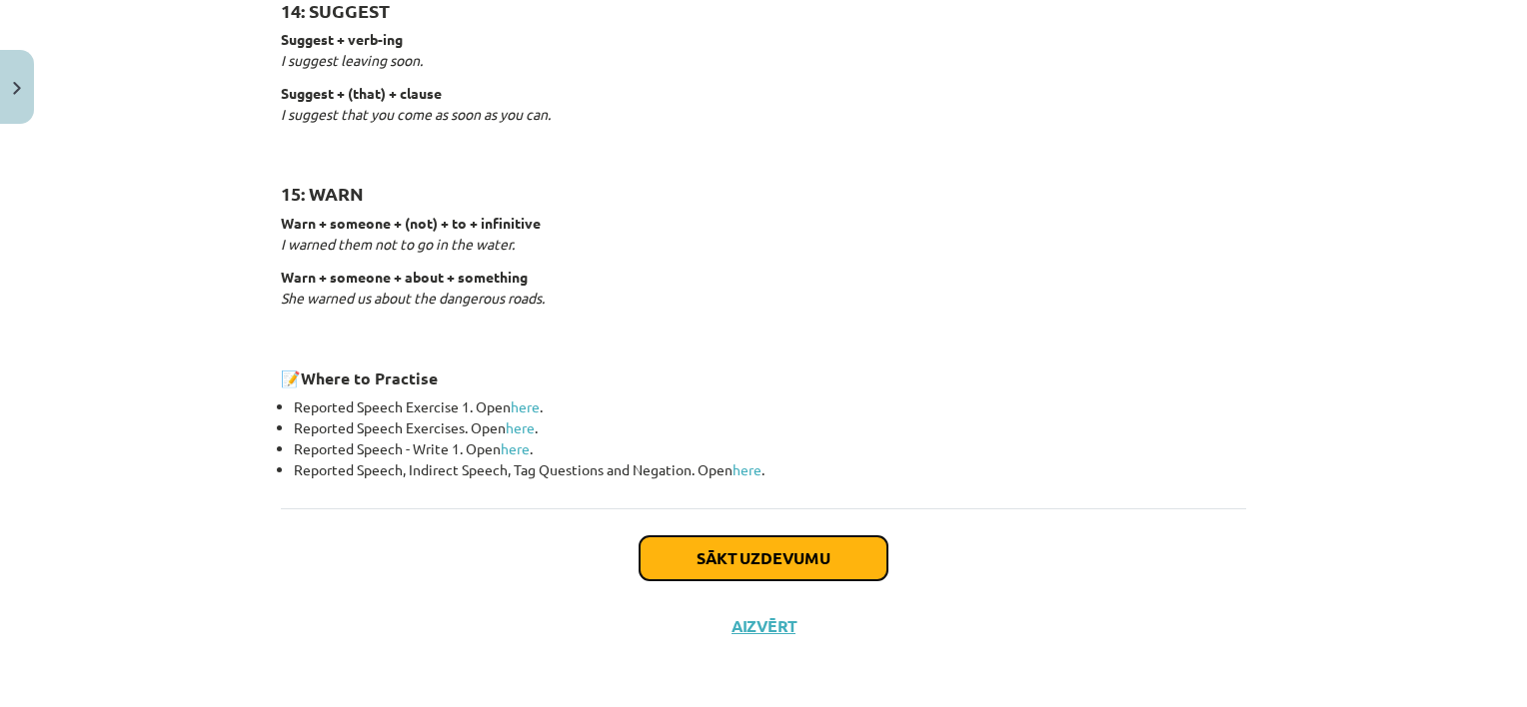
click at [773, 559] on button "Sākt uzdevumu" at bounding box center [764, 559] width 248 height 44
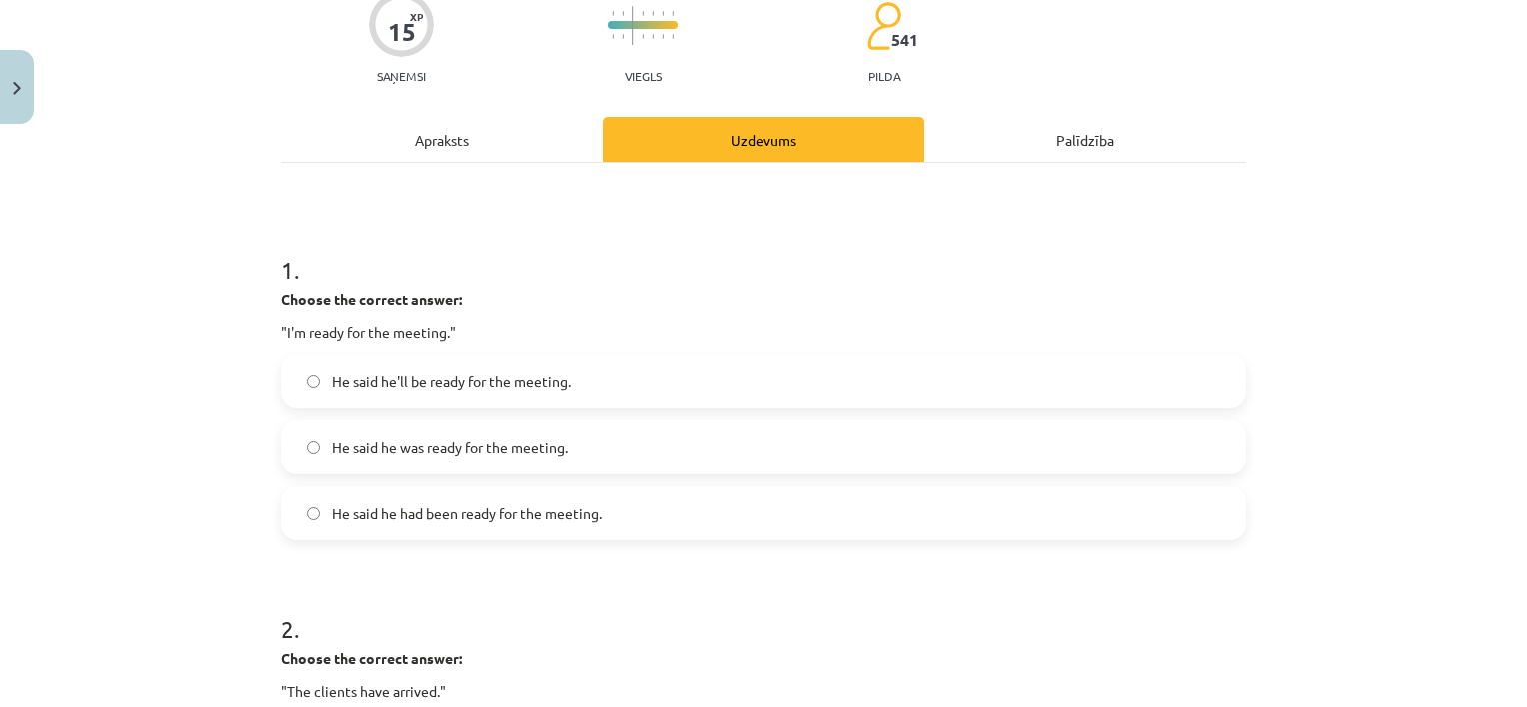
scroll to position [178, 0]
click at [586, 441] on label "He said he was ready for the meeting." at bounding box center [763, 447] width 961 height 50
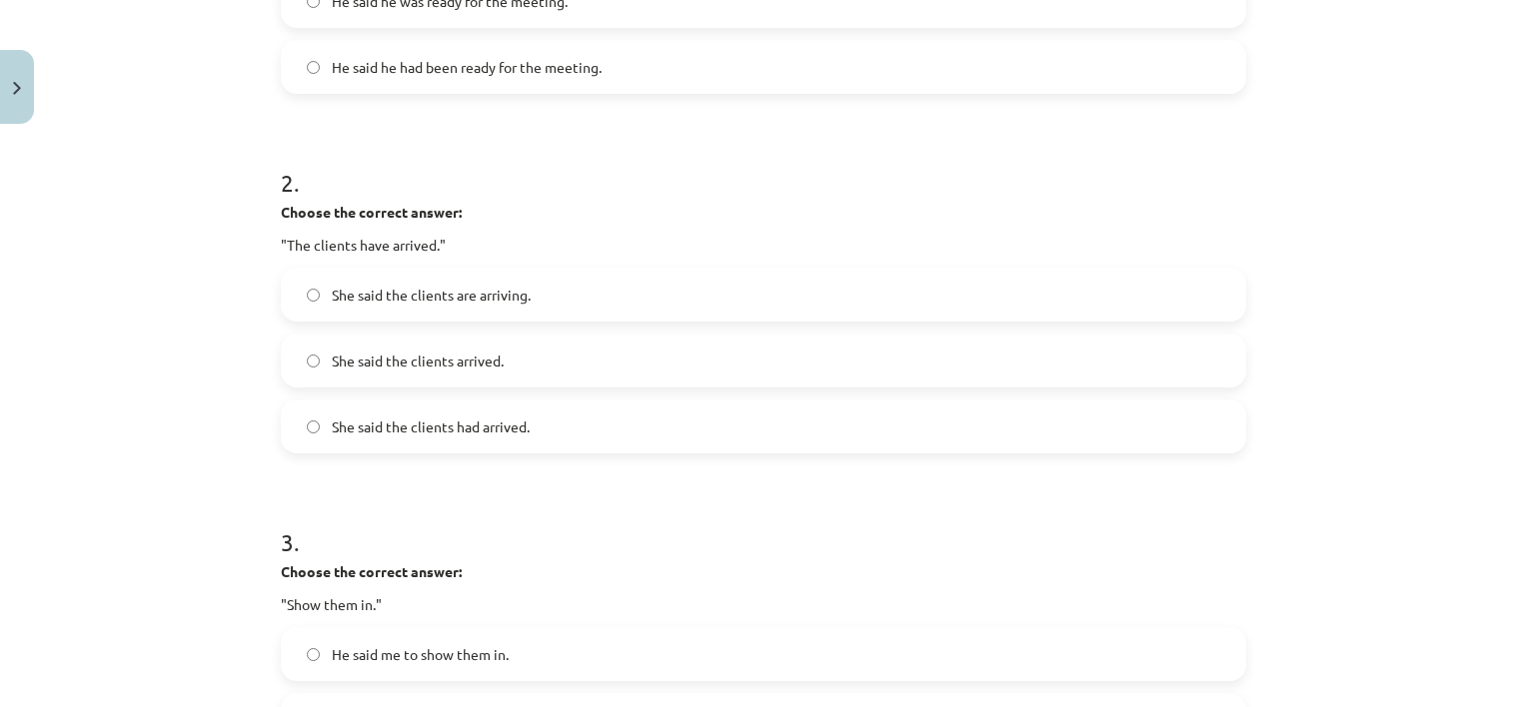
scroll to position [625, 0]
click at [501, 426] on span "She said the clients had arrived." at bounding box center [431, 426] width 198 height 21
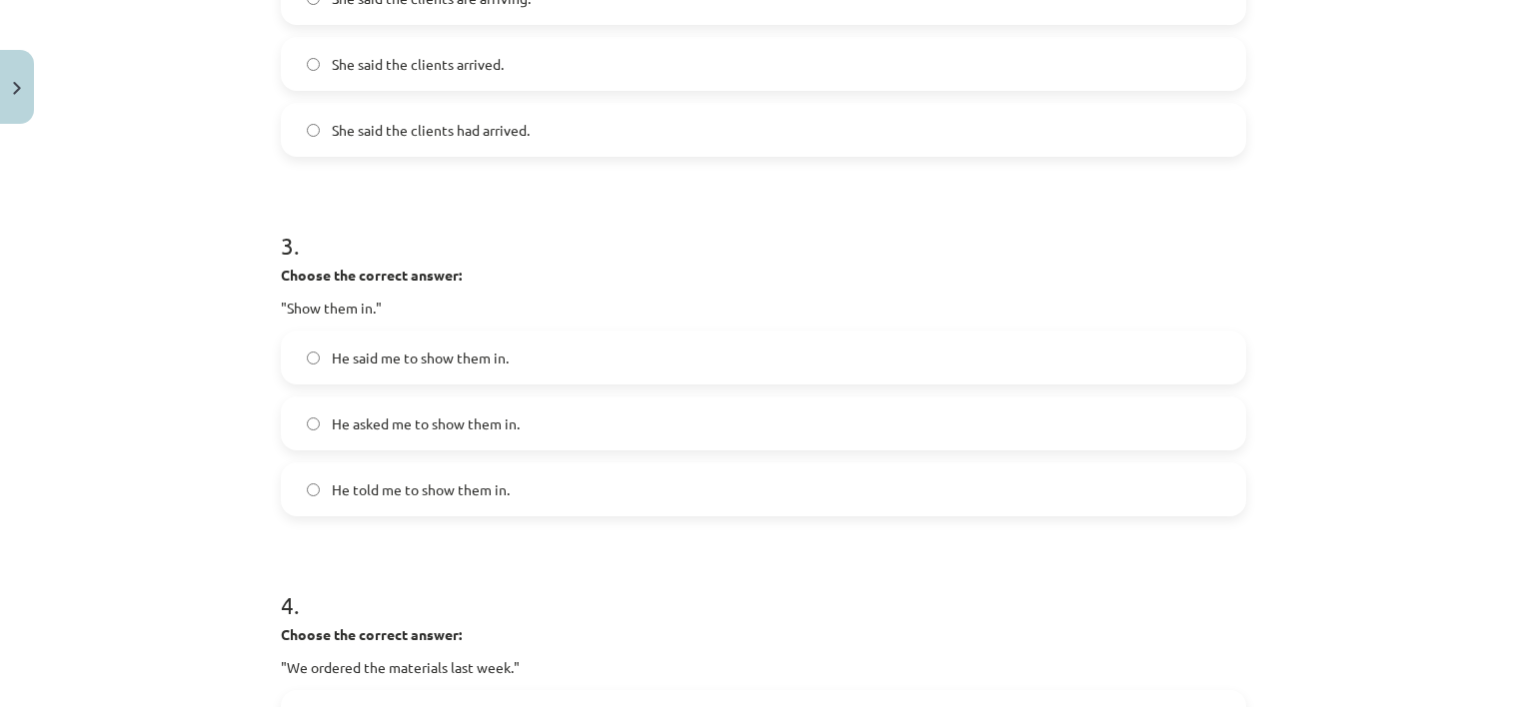
scroll to position [921, 0]
click at [498, 492] on span "He told me to show them in." at bounding box center [421, 489] width 178 height 21
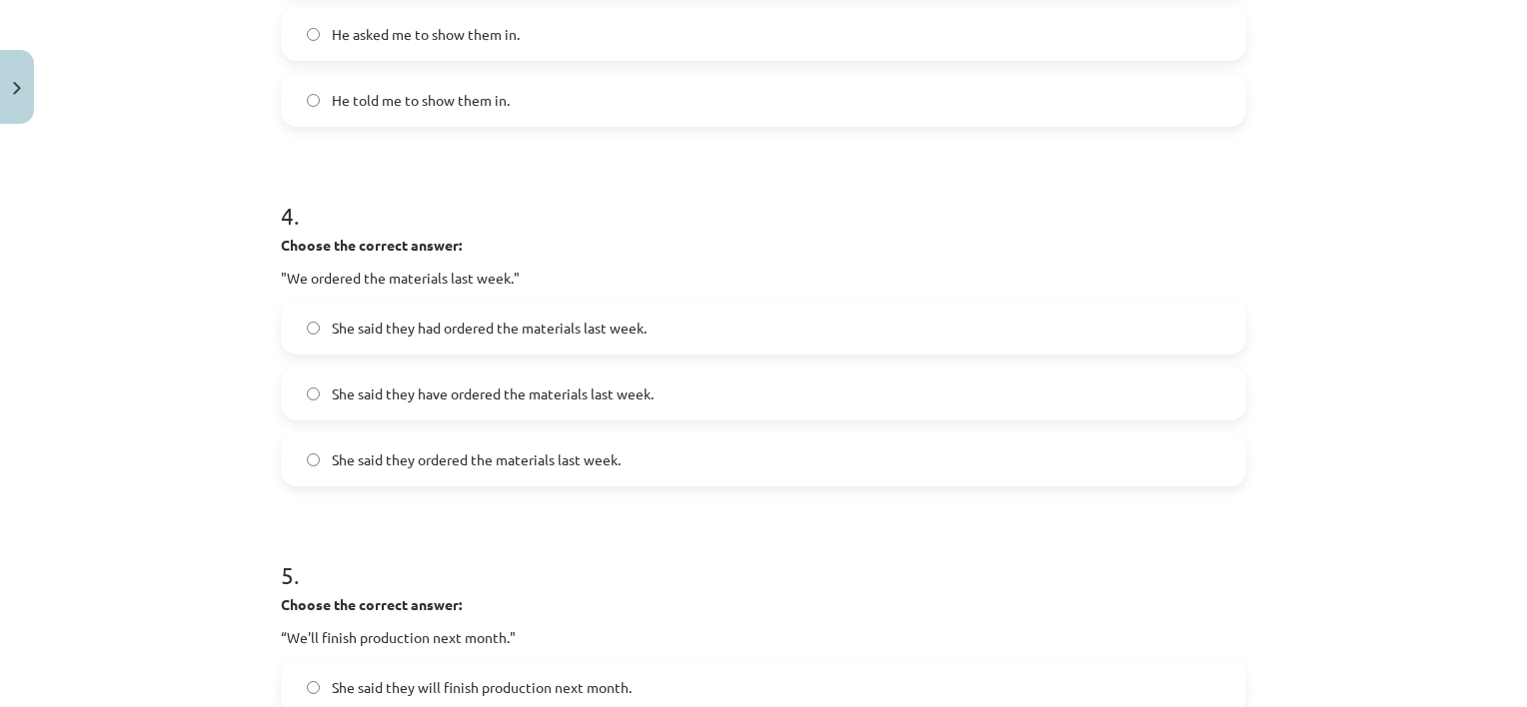
scroll to position [1316, 0]
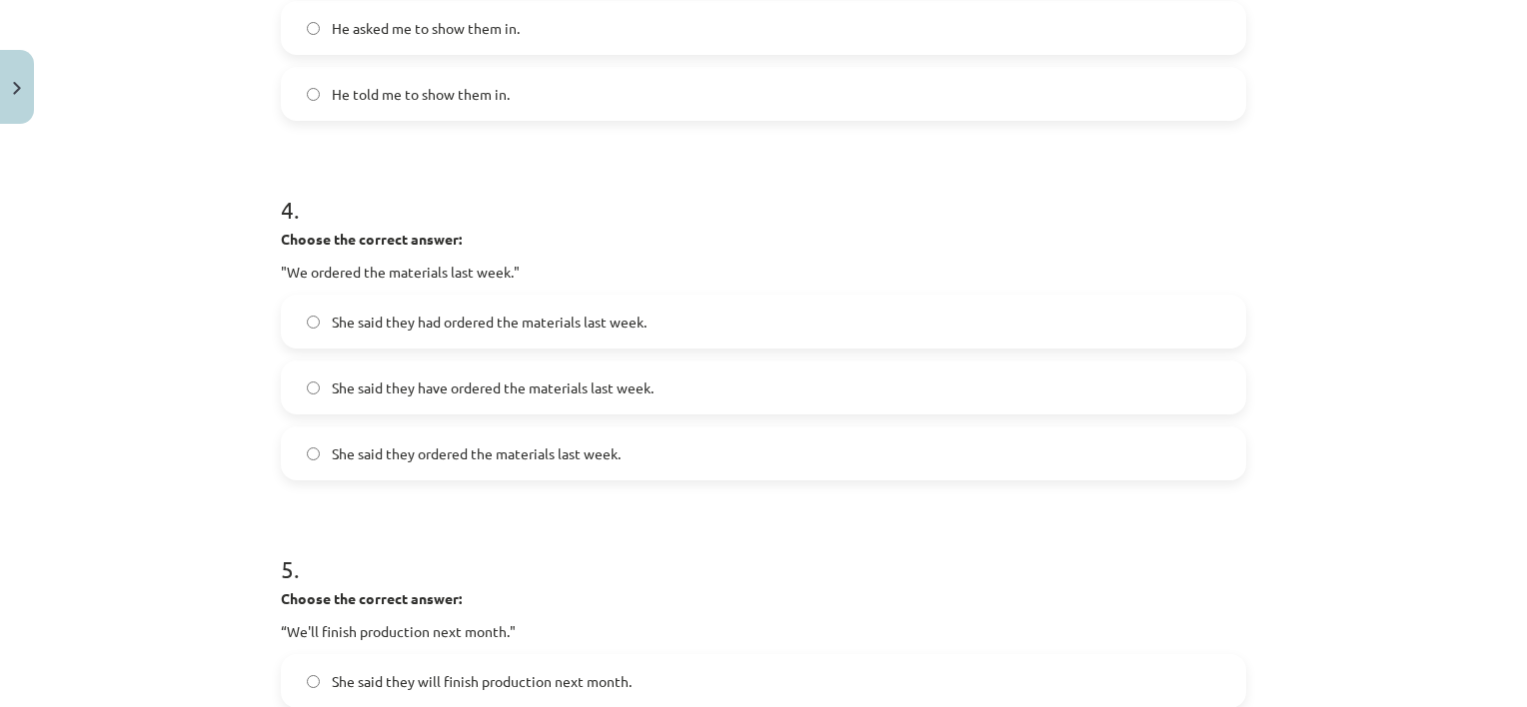
click at [542, 333] on label "She said they had ordered the materials last week." at bounding box center [763, 322] width 961 height 50
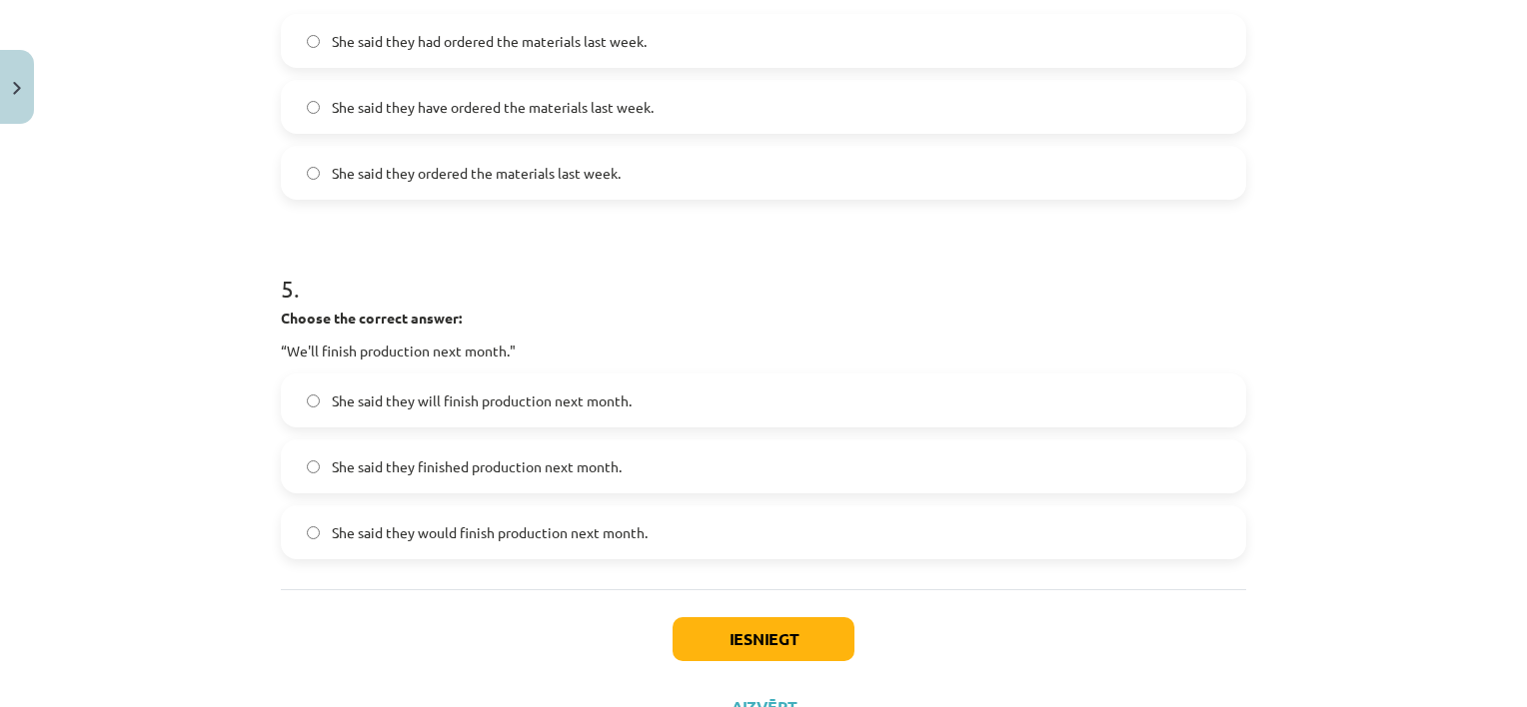
scroll to position [1599, 0]
click at [578, 533] on span "She said they would finish production next month." at bounding box center [490, 531] width 316 height 21
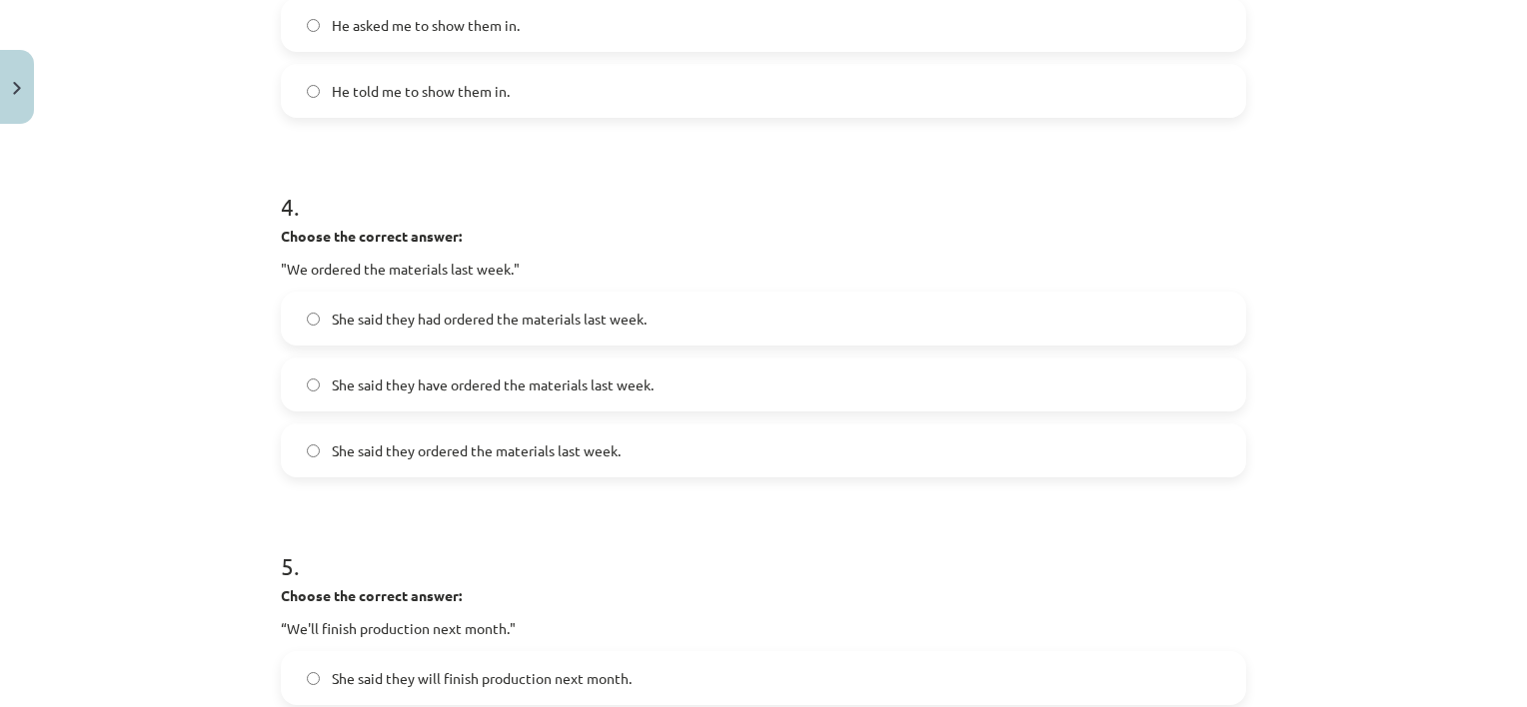
scroll to position [1680, 0]
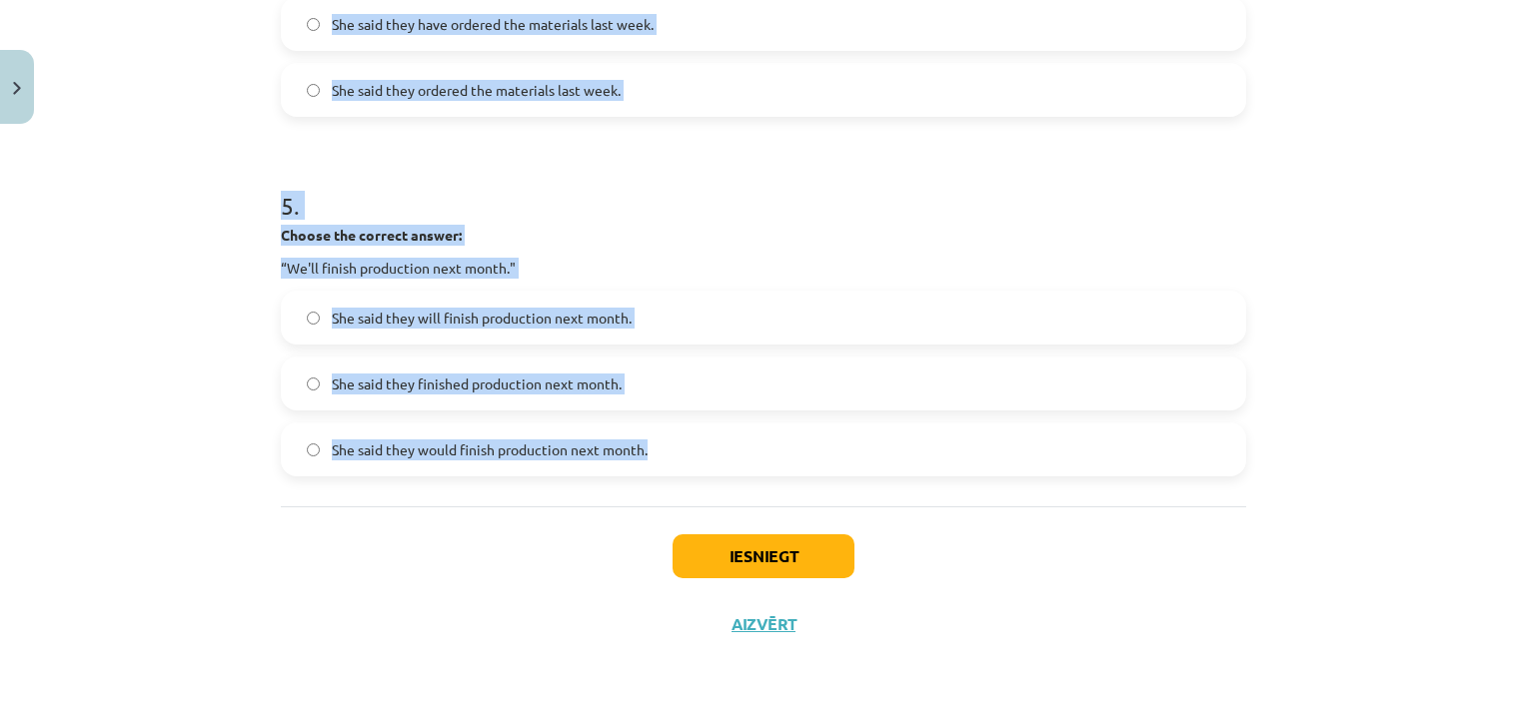
drag, startPoint x: 265, startPoint y: 76, endPoint x: 795, endPoint y: 476, distance: 664.3
copy form "1 . Choose the correct answer: "I'm ready for the meeting." He said he'll be re…"
click at [203, 186] on div "Mācību tēma: Angļu valodas i - 11. klases 1. ieskaites mācību materiāls #3 📝 To…" at bounding box center [763, 353] width 1527 height 707
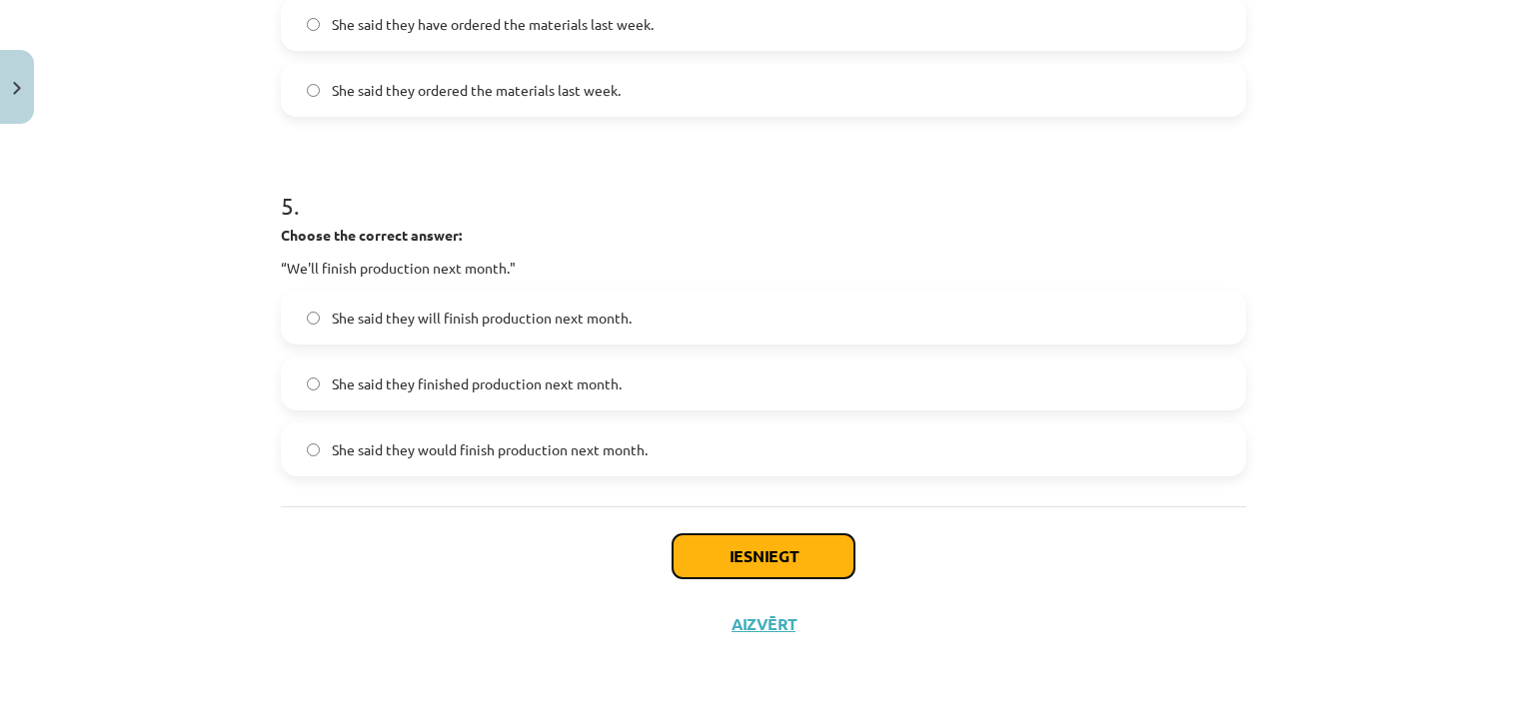
click at [726, 554] on button "Iesniegt" at bounding box center [764, 557] width 182 height 44
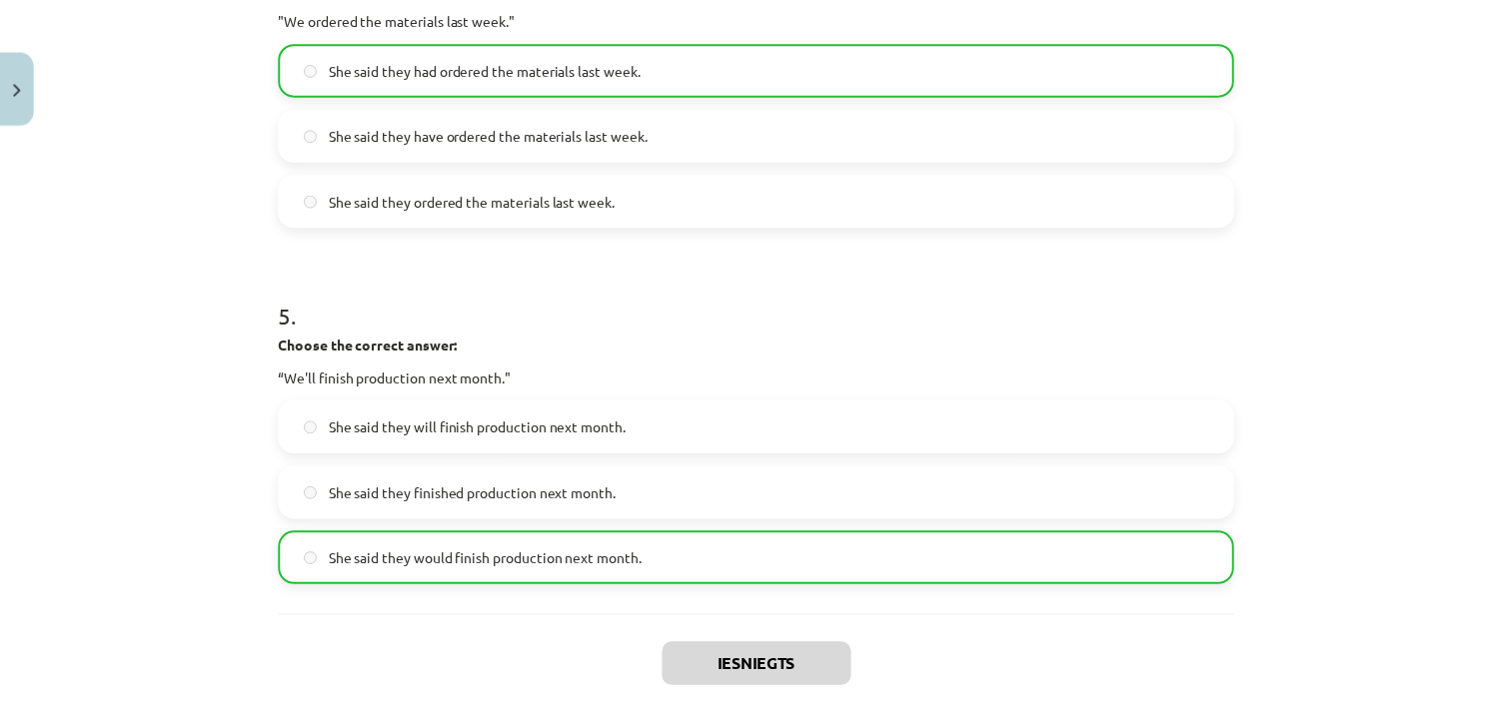
scroll to position [1743, 0]
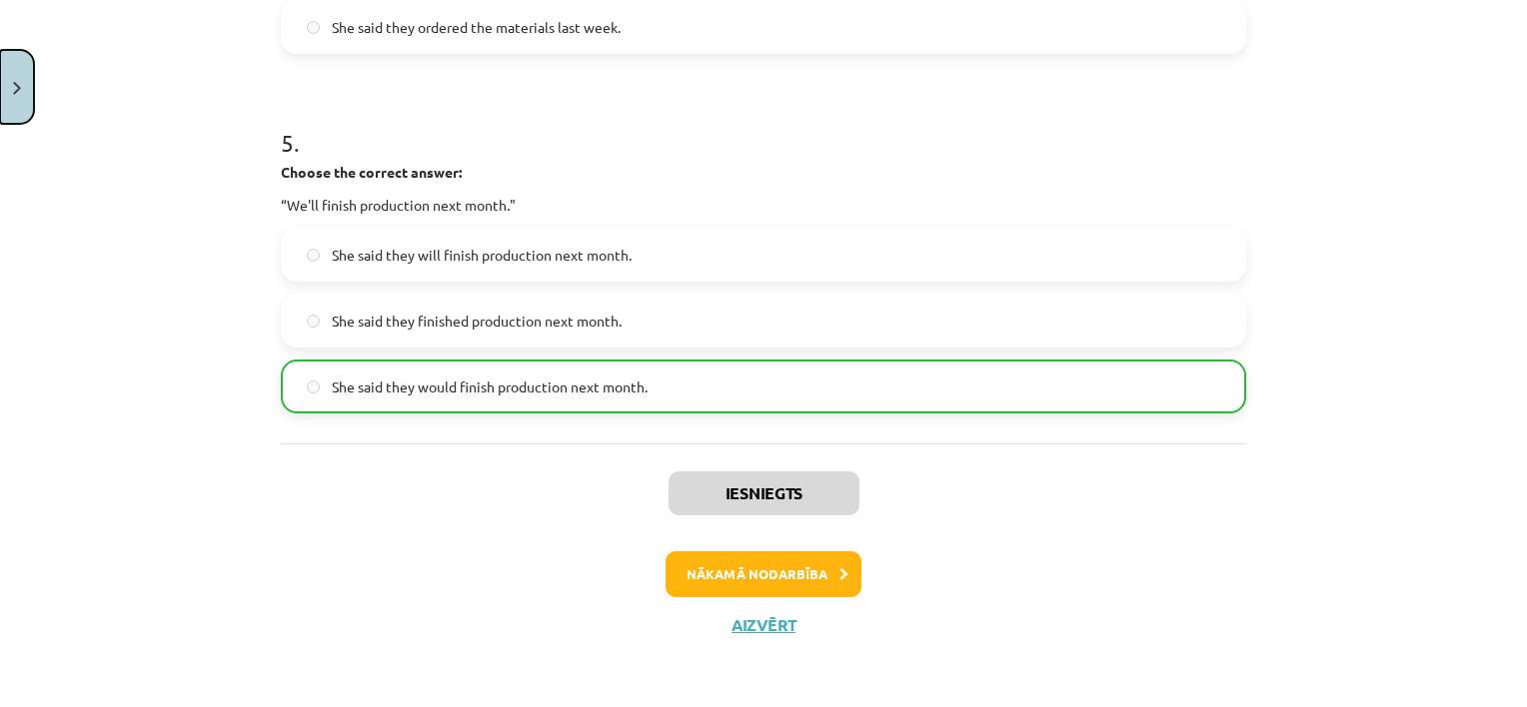
click at [28, 101] on button "Close" at bounding box center [17, 87] width 34 height 74
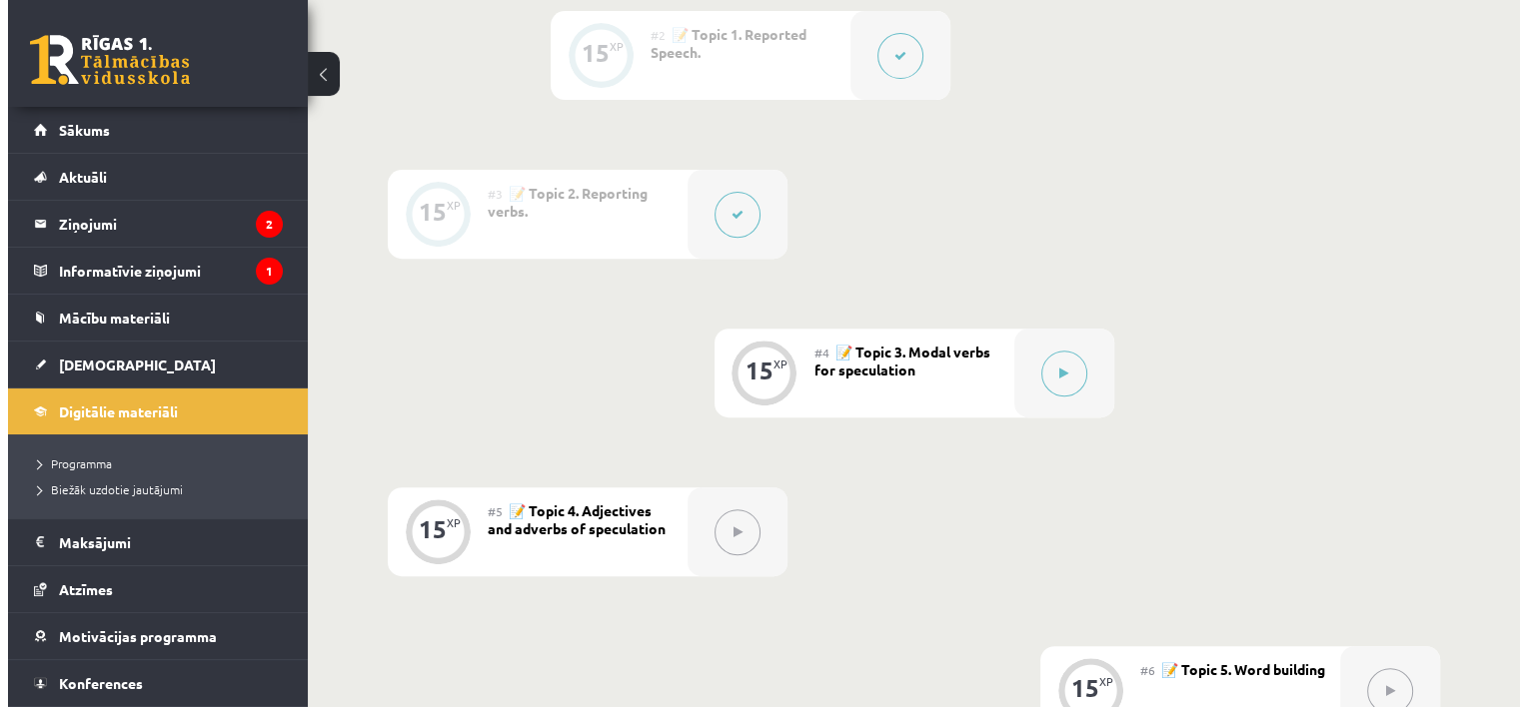
scroll to position [711, 0]
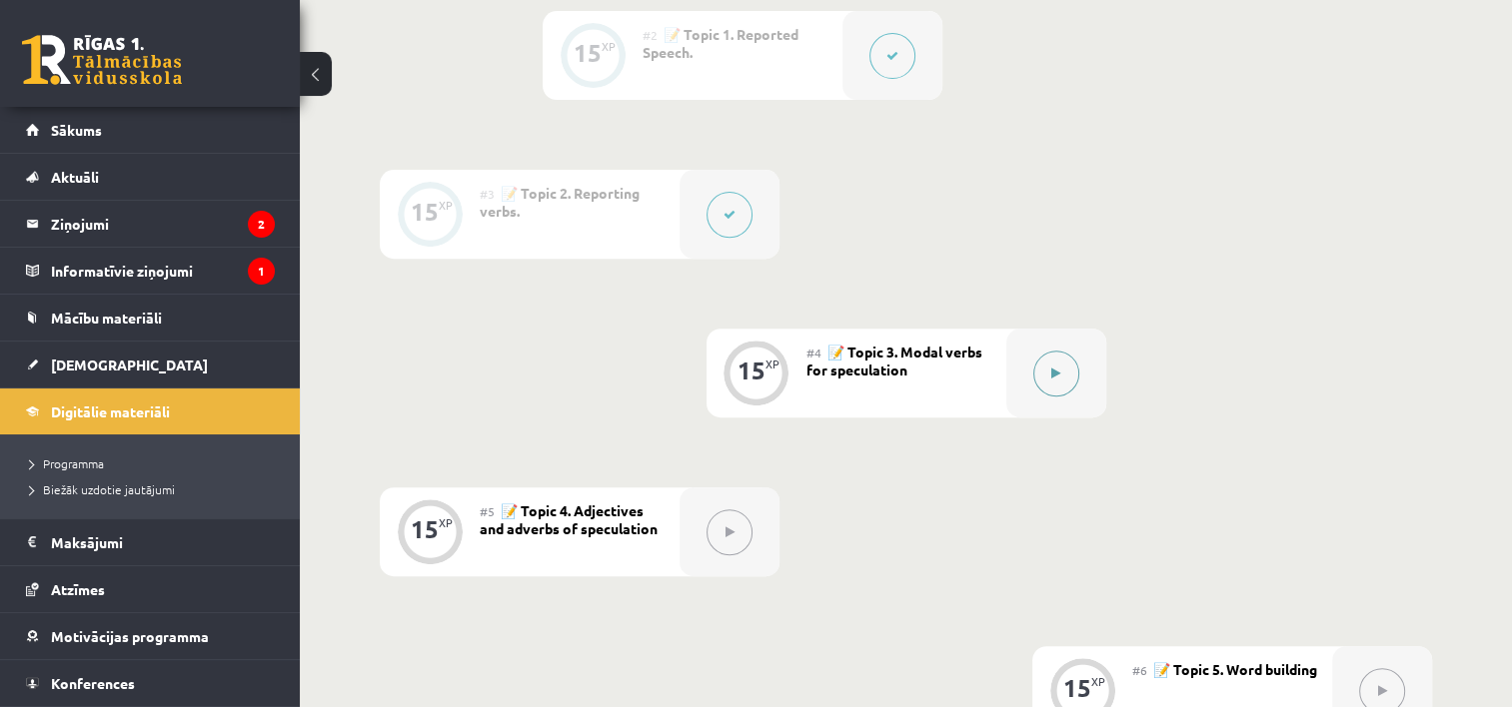
click at [1043, 372] on button at bounding box center [1056, 374] width 46 height 46
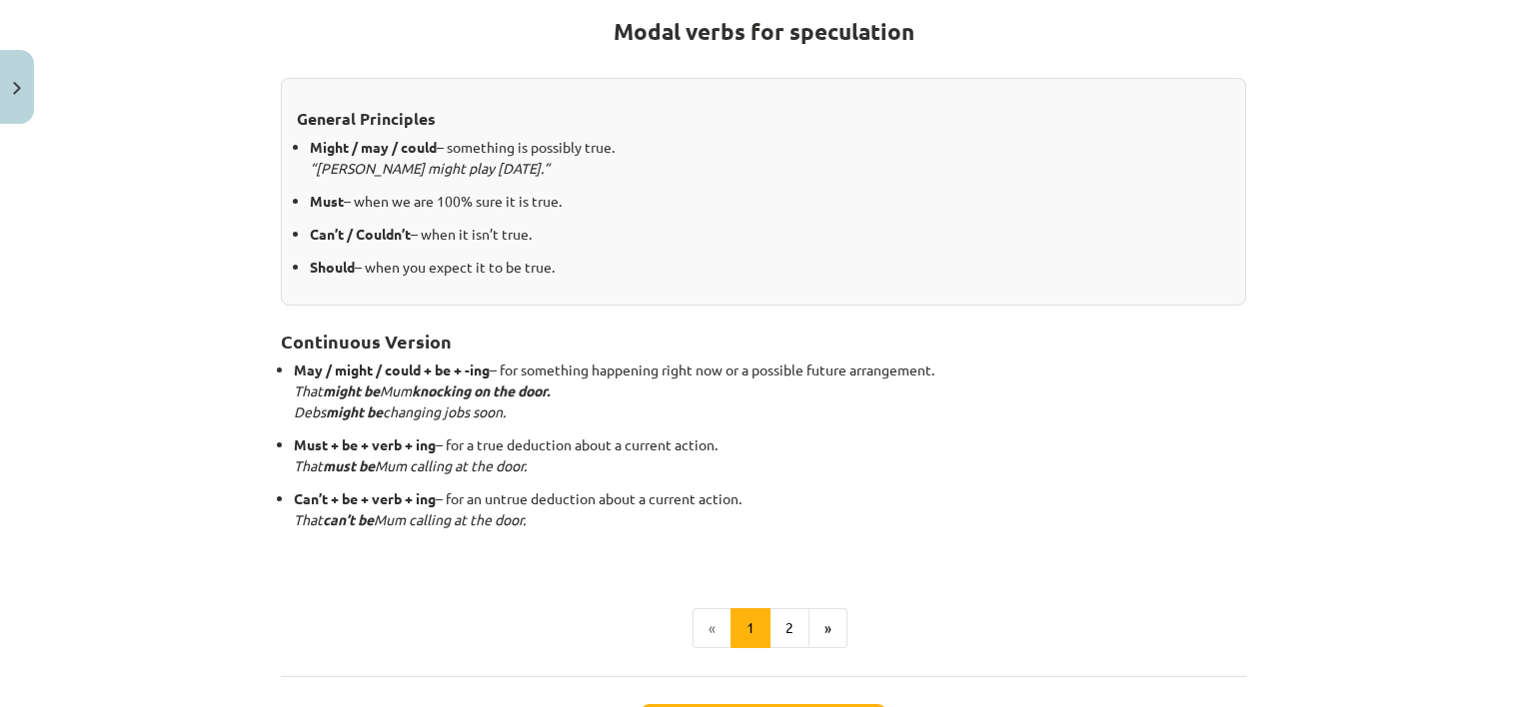
scroll to position [376, 0]
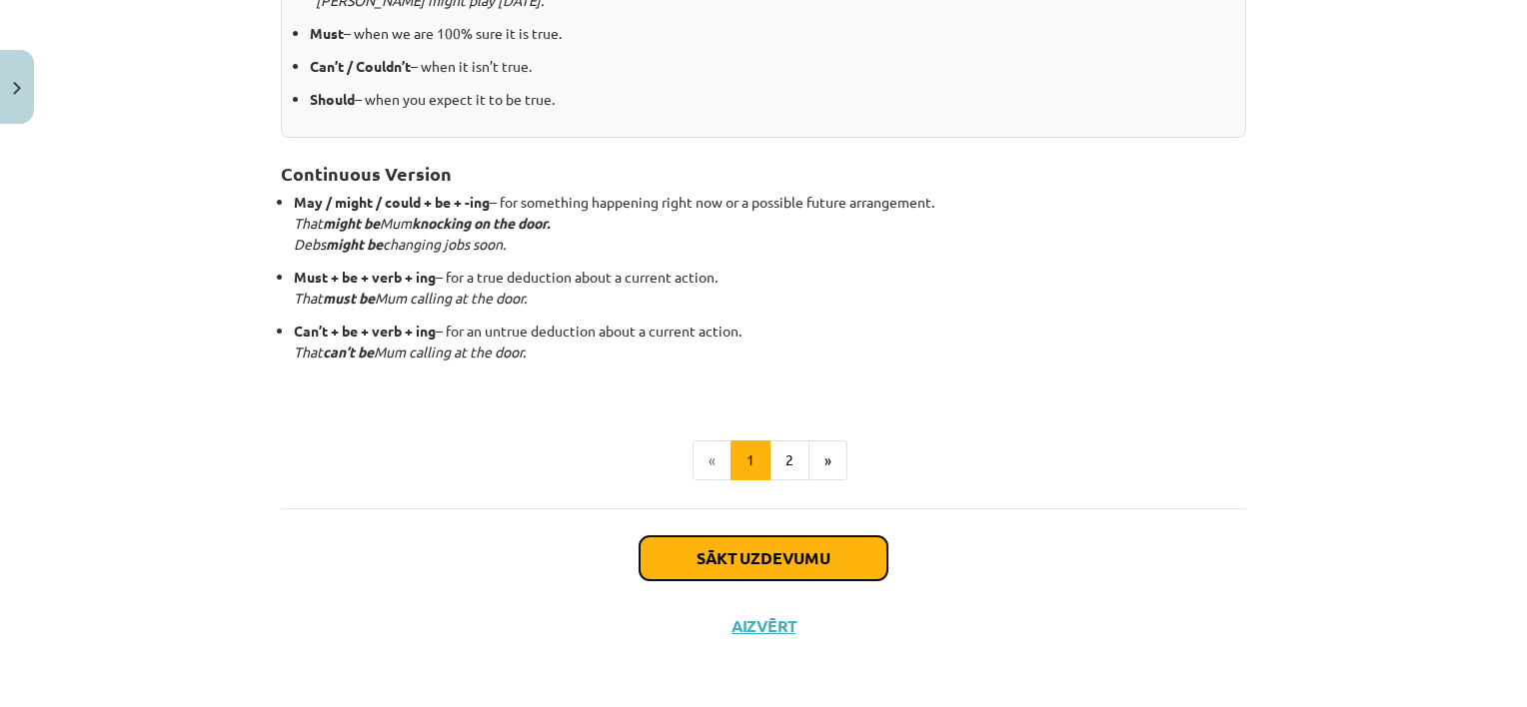
click at [831, 552] on button "Sākt uzdevumu" at bounding box center [764, 559] width 248 height 44
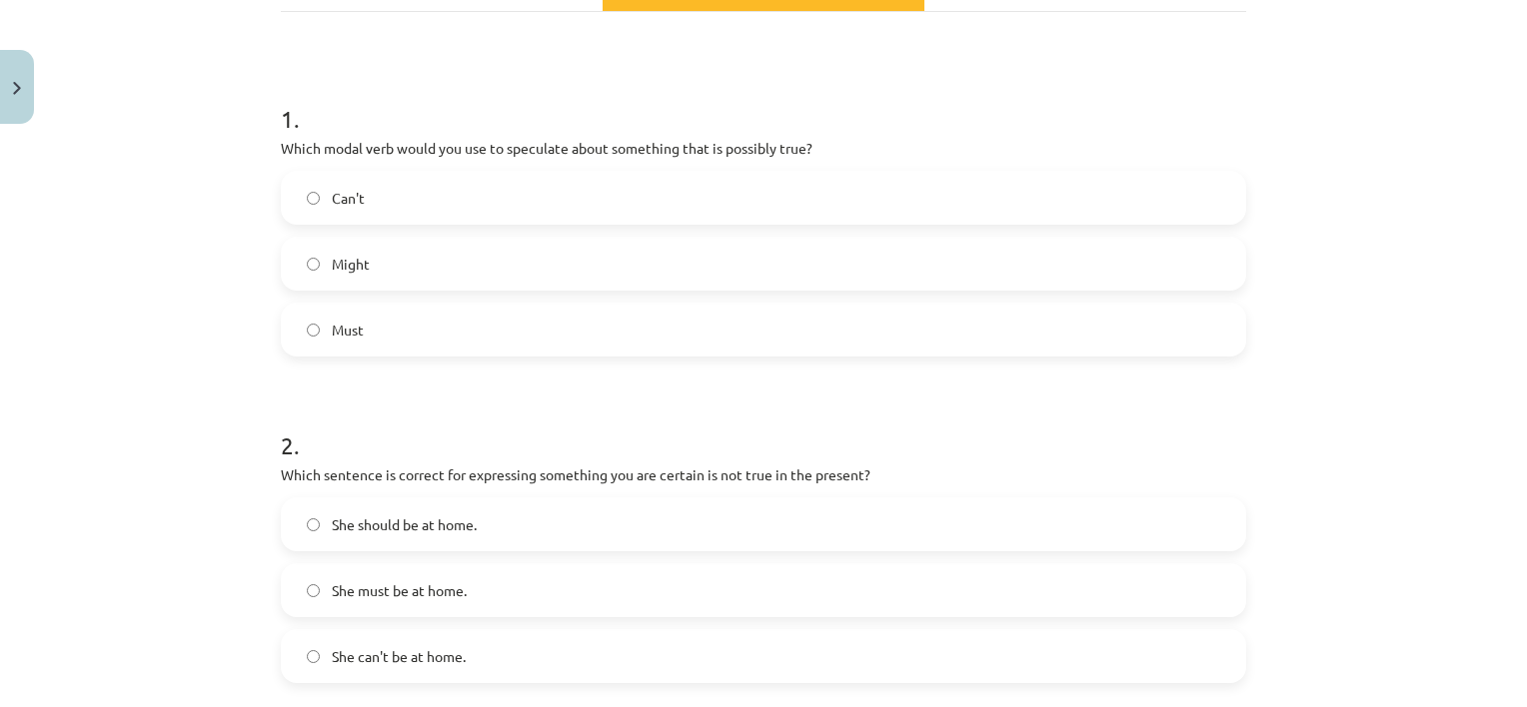
scroll to position [330, 0]
click at [768, 262] on label "Might" at bounding box center [763, 262] width 961 height 50
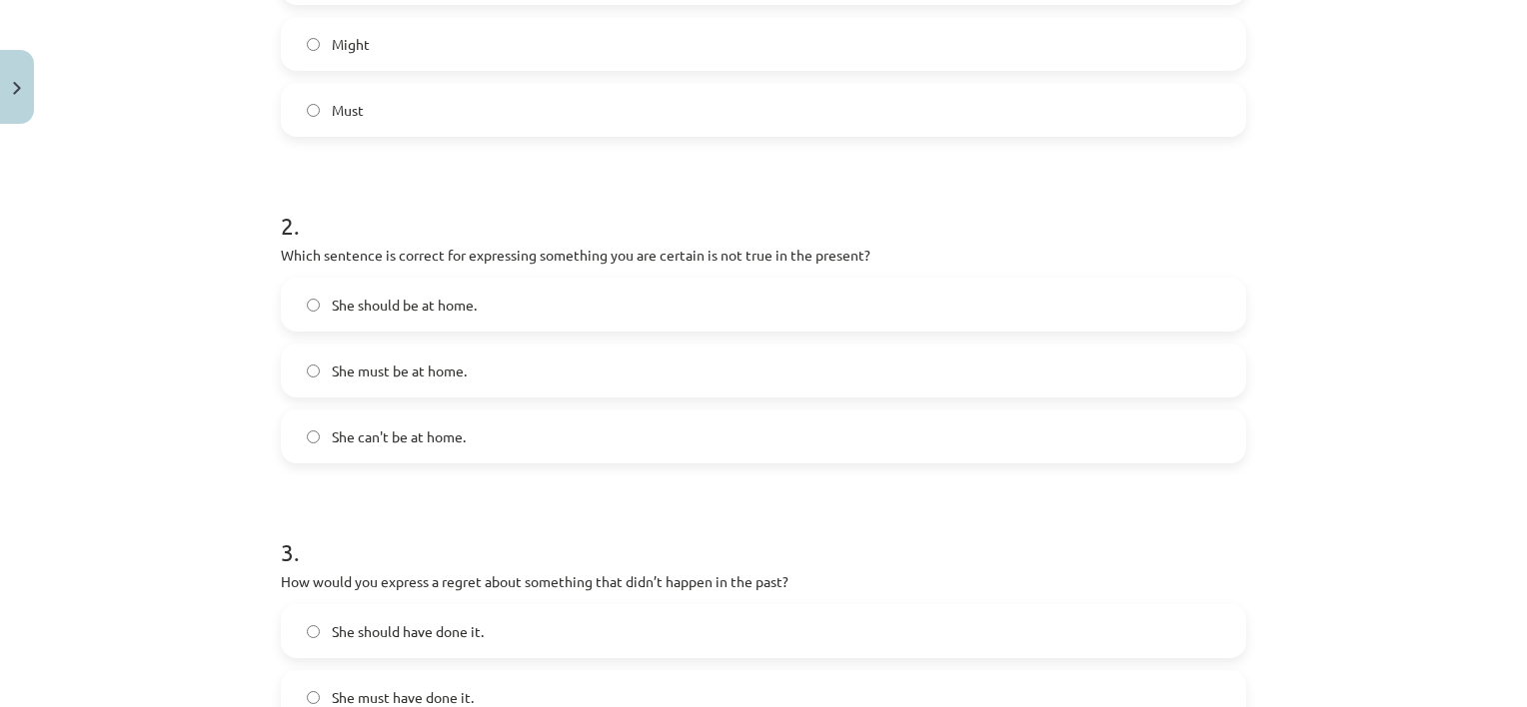
scroll to position [554, 0]
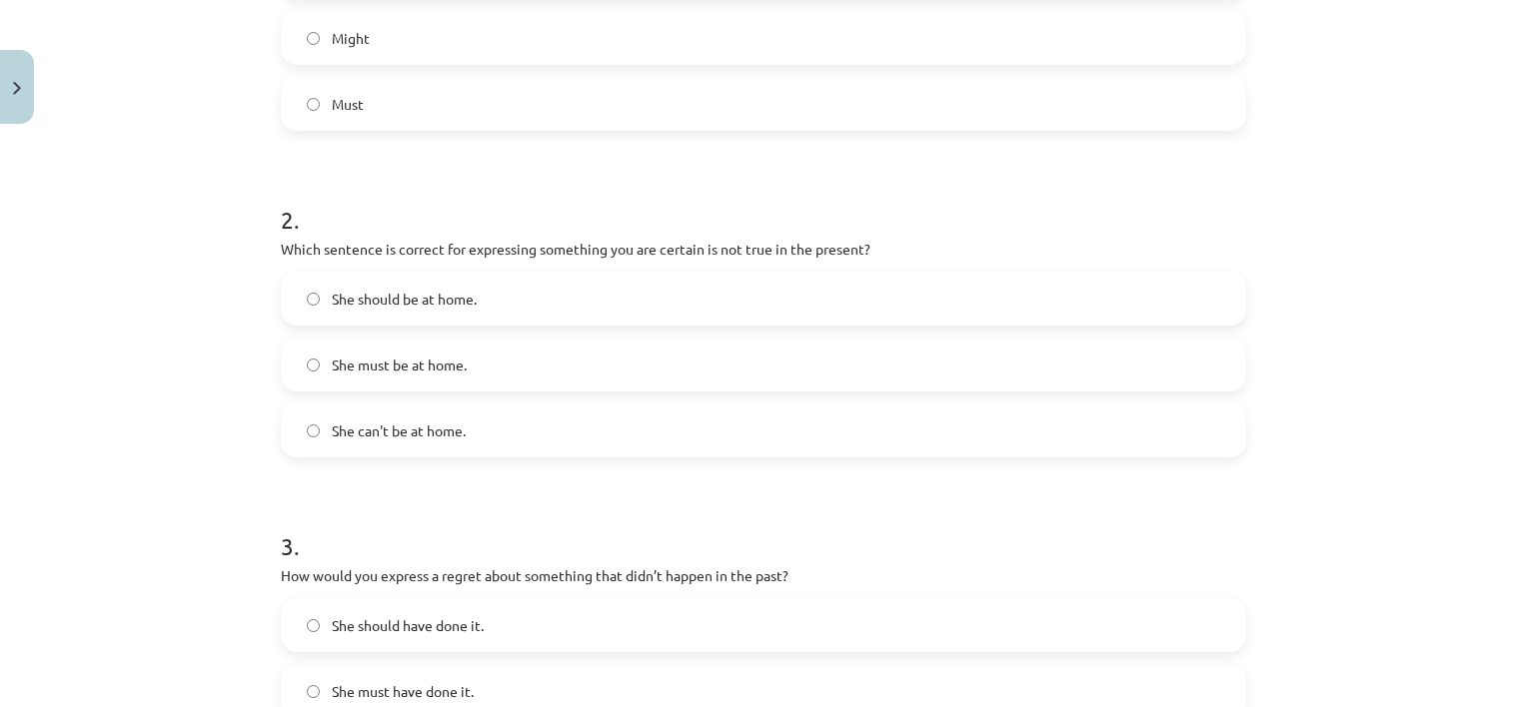
click at [453, 421] on span "She can't be at home." at bounding box center [399, 431] width 134 height 21
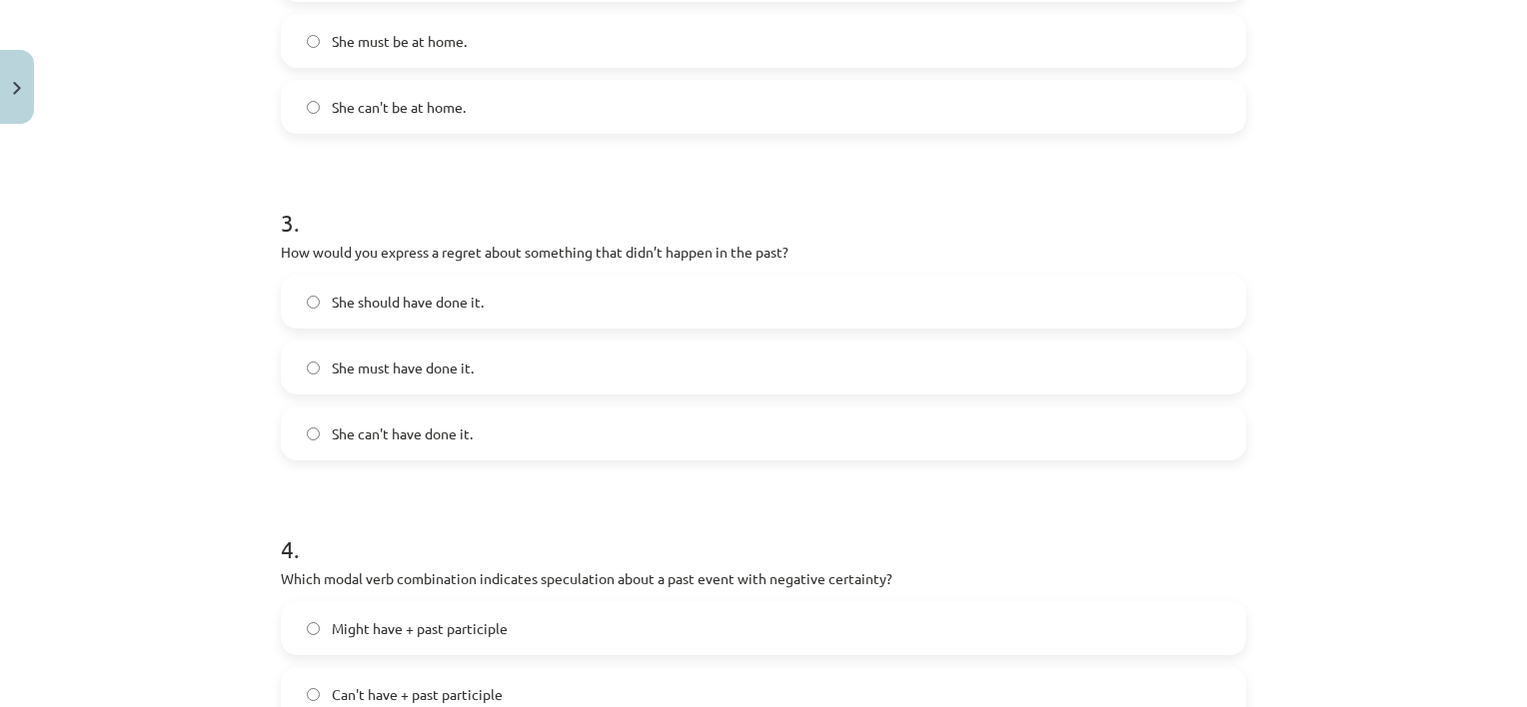
scroll to position [879, 0]
click at [454, 433] on span "She can't have done it." at bounding box center [402, 432] width 141 height 21
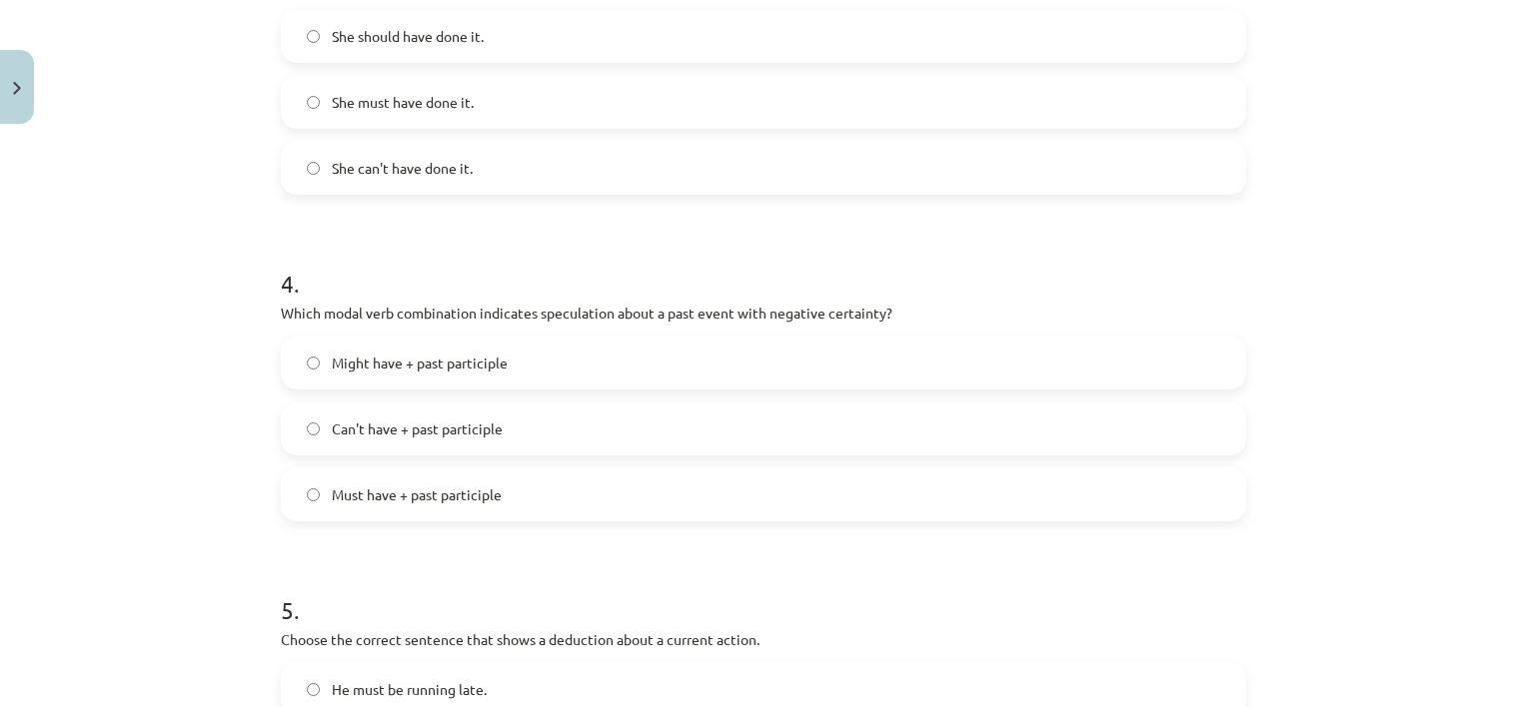
scroll to position [1143, 0]
click at [413, 370] on span "Might have + past participle" at bounding box center [420, 363] width 176 height 21
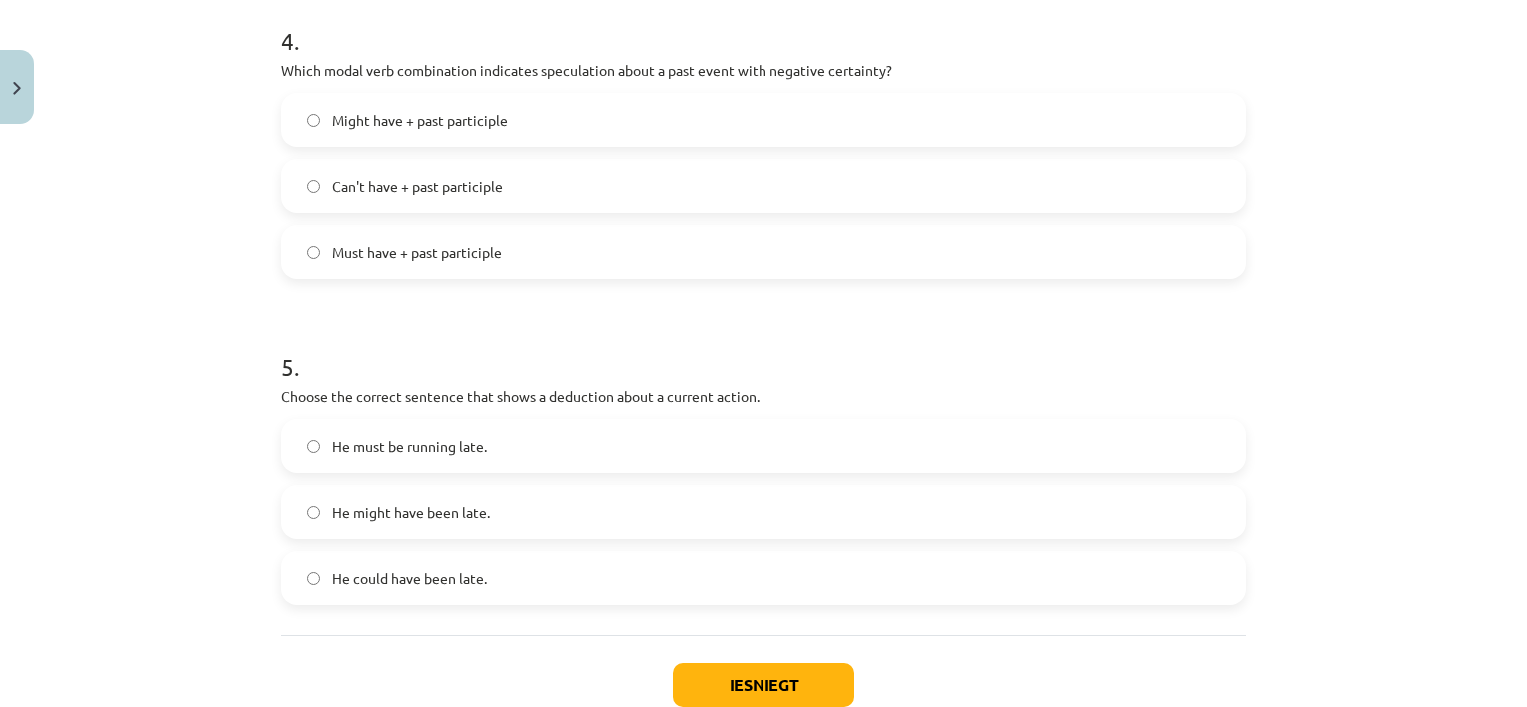
scroll to position [1387, 0]
click at [465, 436] on span "He must be running late." at bounding box center [409, 446] width 155 height 21
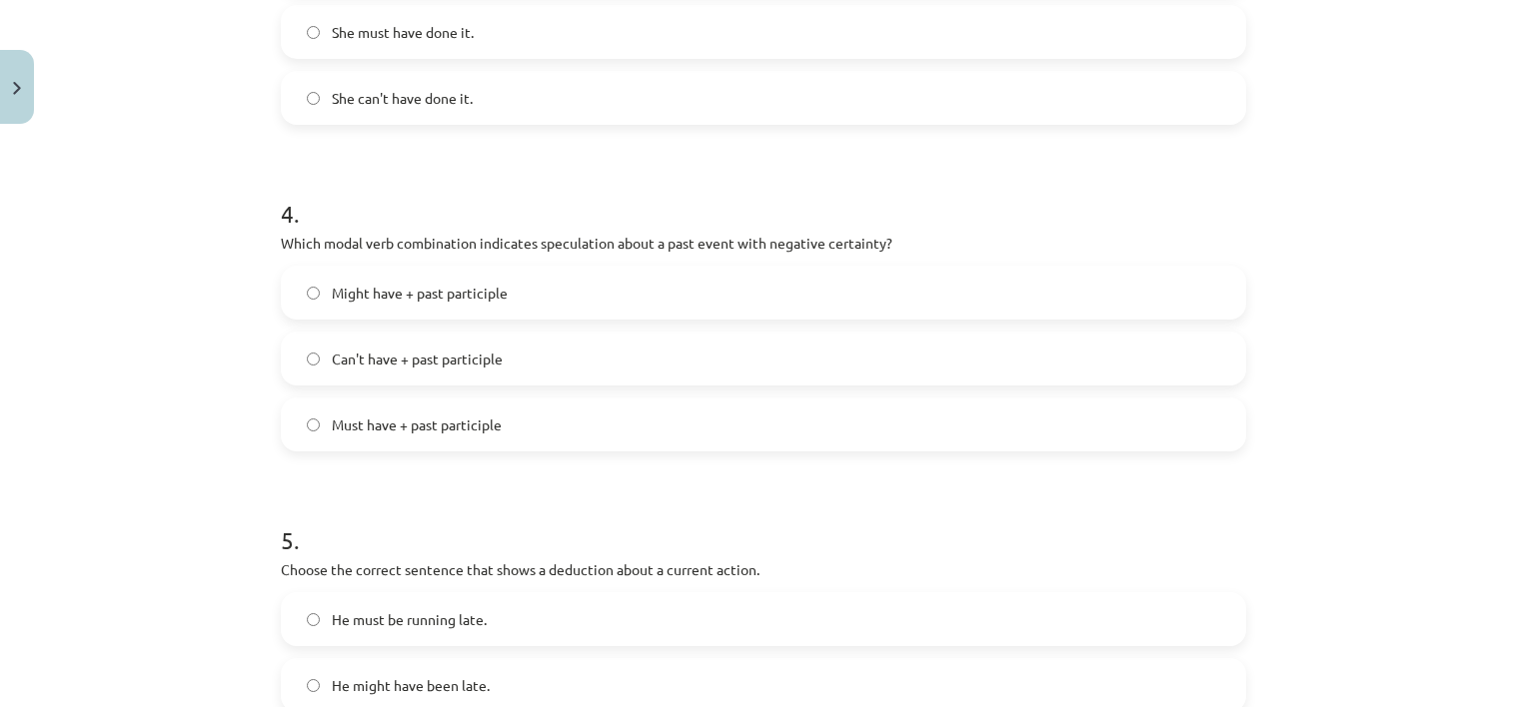
scroll to position [1515, 0]
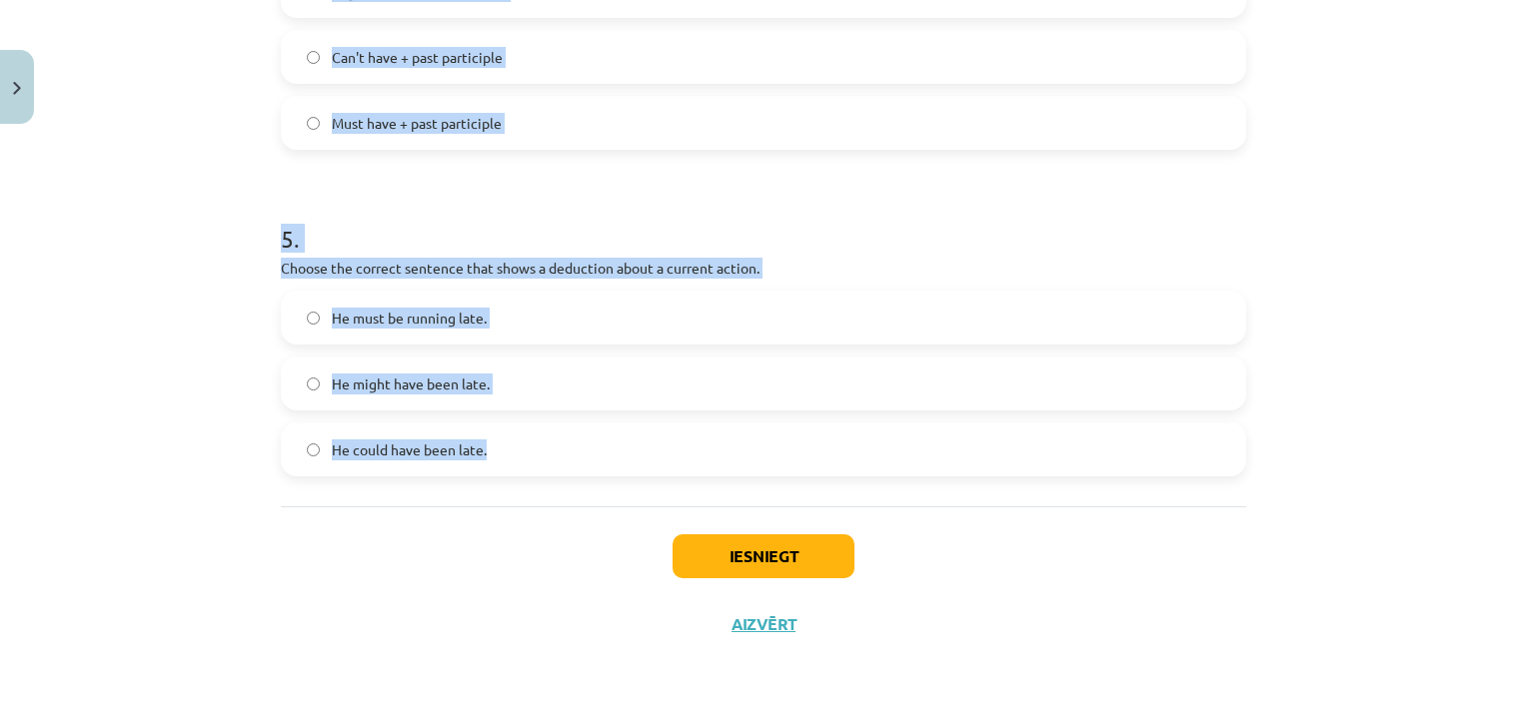
drag, startPoint x: 259, startPoint y: 216, endPoint x: 543, endPoint y: 479, distance: 386.8
click at [543, 479] on div "Mācību tēma: Angļu valodas i - 11. klases 1. ieskaites mācību materiāls #4 📝 To…" at bounding box center [763, 353] width 1527 height 707
copy form "1 . Which modal verb would you use to speculate about something that is possibl…"
click at [231, 152] on div "Mācību tēma: Angļu valodas i - 11. klases 1. ieskaites mācību materiāls #4 📝 To…" at bounding box center [763, 353] width 1527 height 707
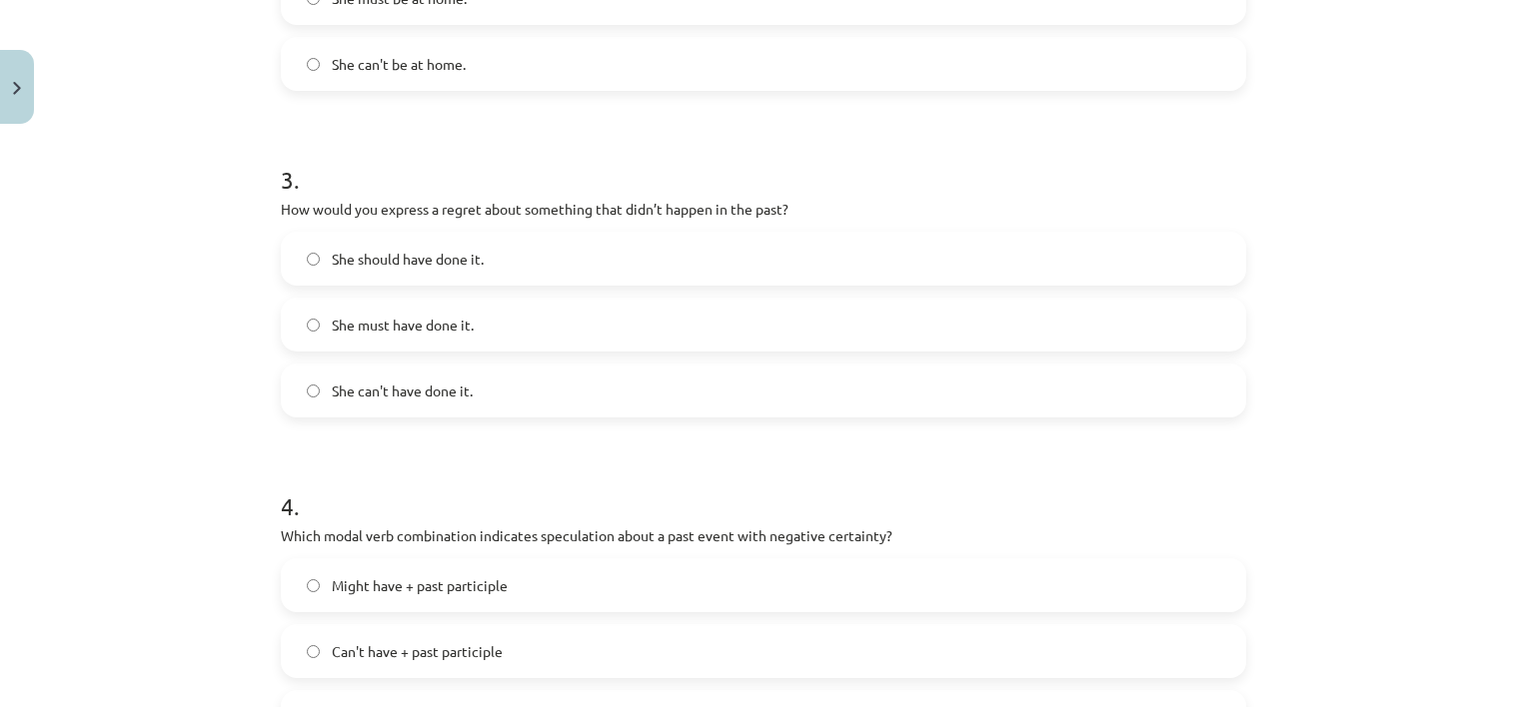
scroll to position [921, 0]
click at [461, 250] on span "She should have done it." at bounding box center [408, 258] width 152 height 21
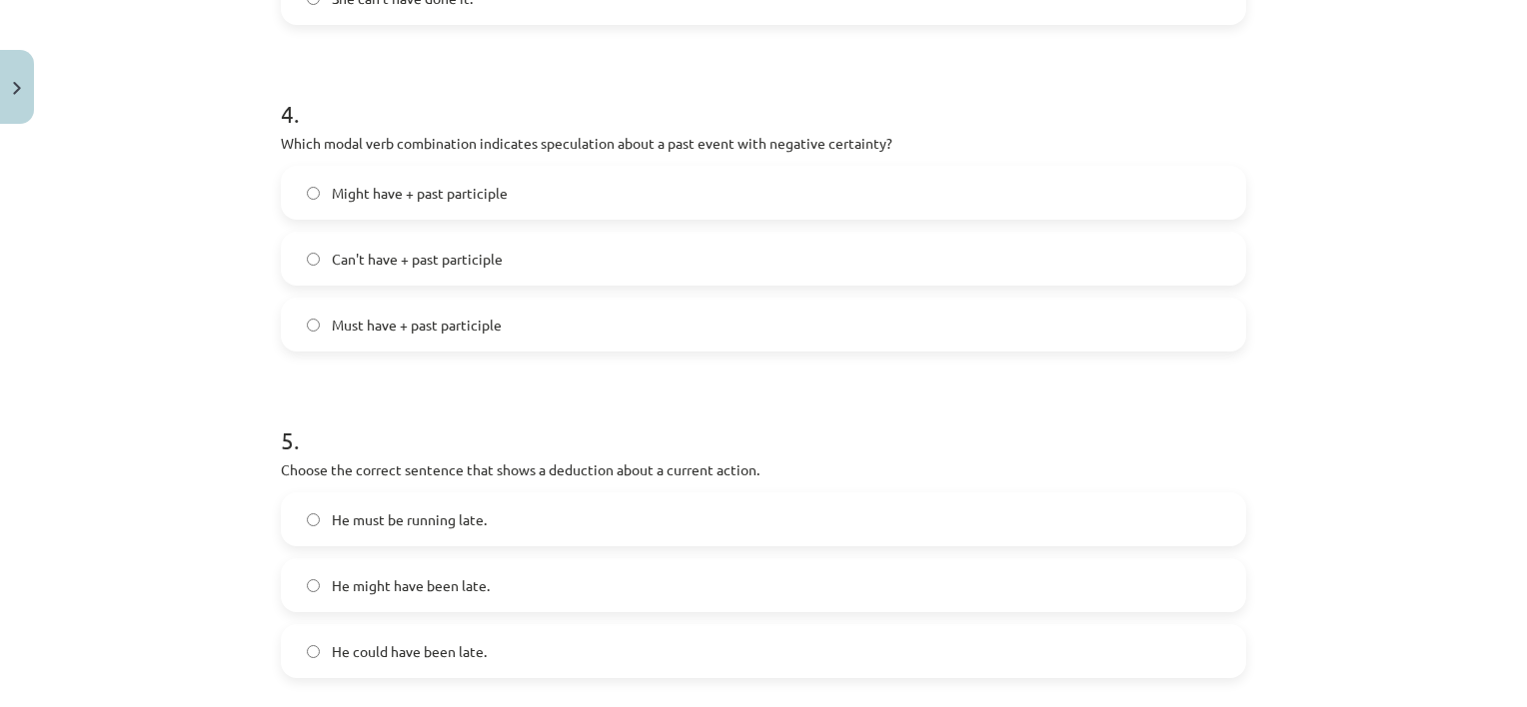
scroll to position [1315, 0]
click at [426, 270] on label "Can't have + past participle" at bounding box center [763, 257] width 961 height 50
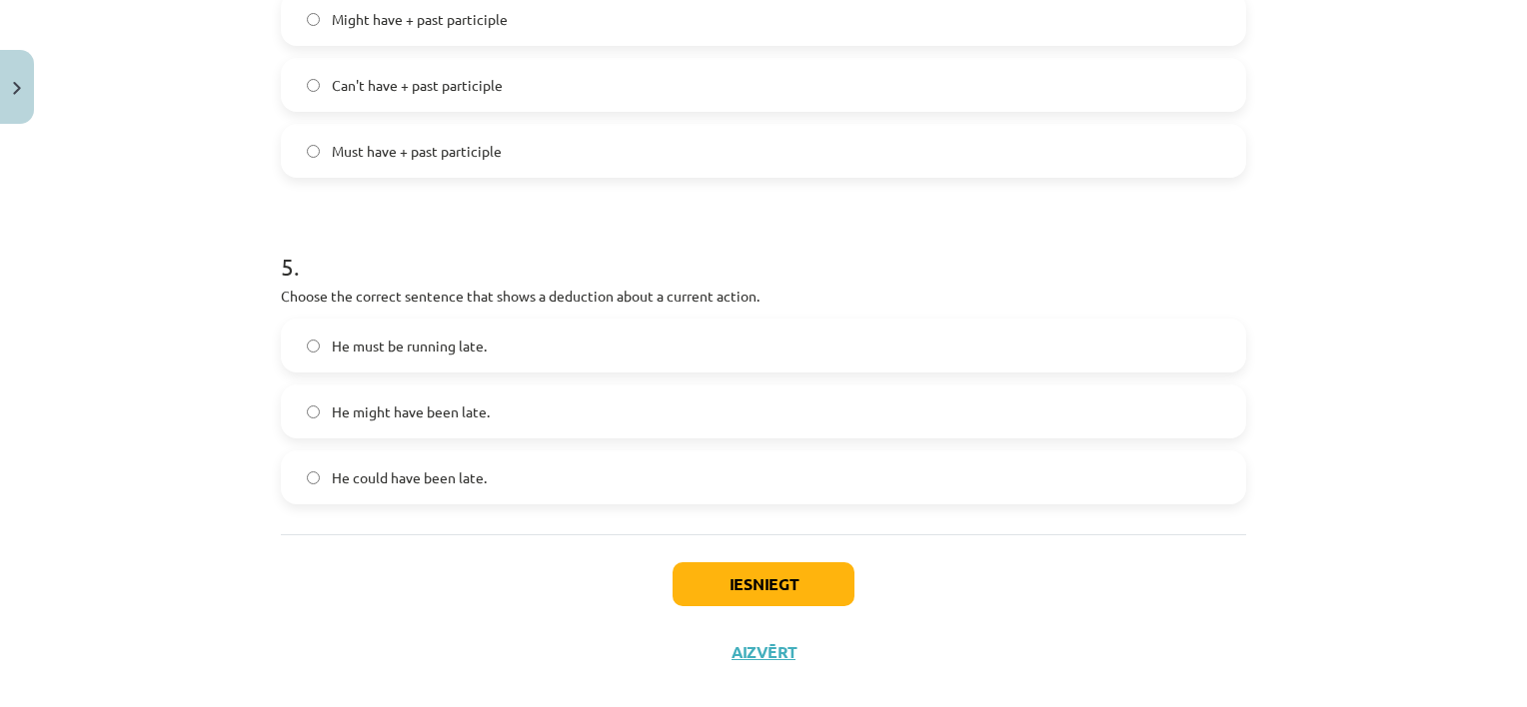
scroll to position [1491, 0]
click at [710, 570] on button "Iesniegt" at bounding box center [764, 581] width 182 height 44
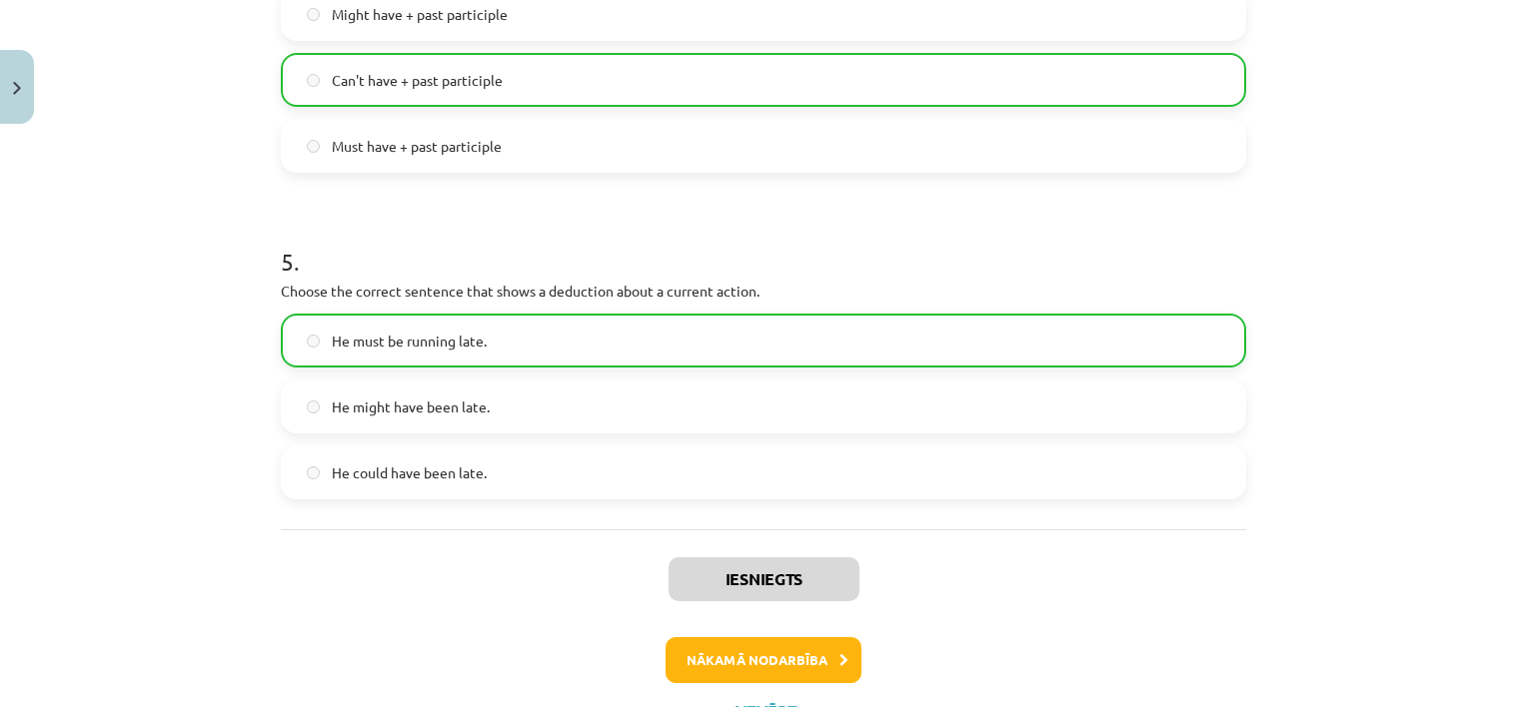
scroll to position [1578, 0]
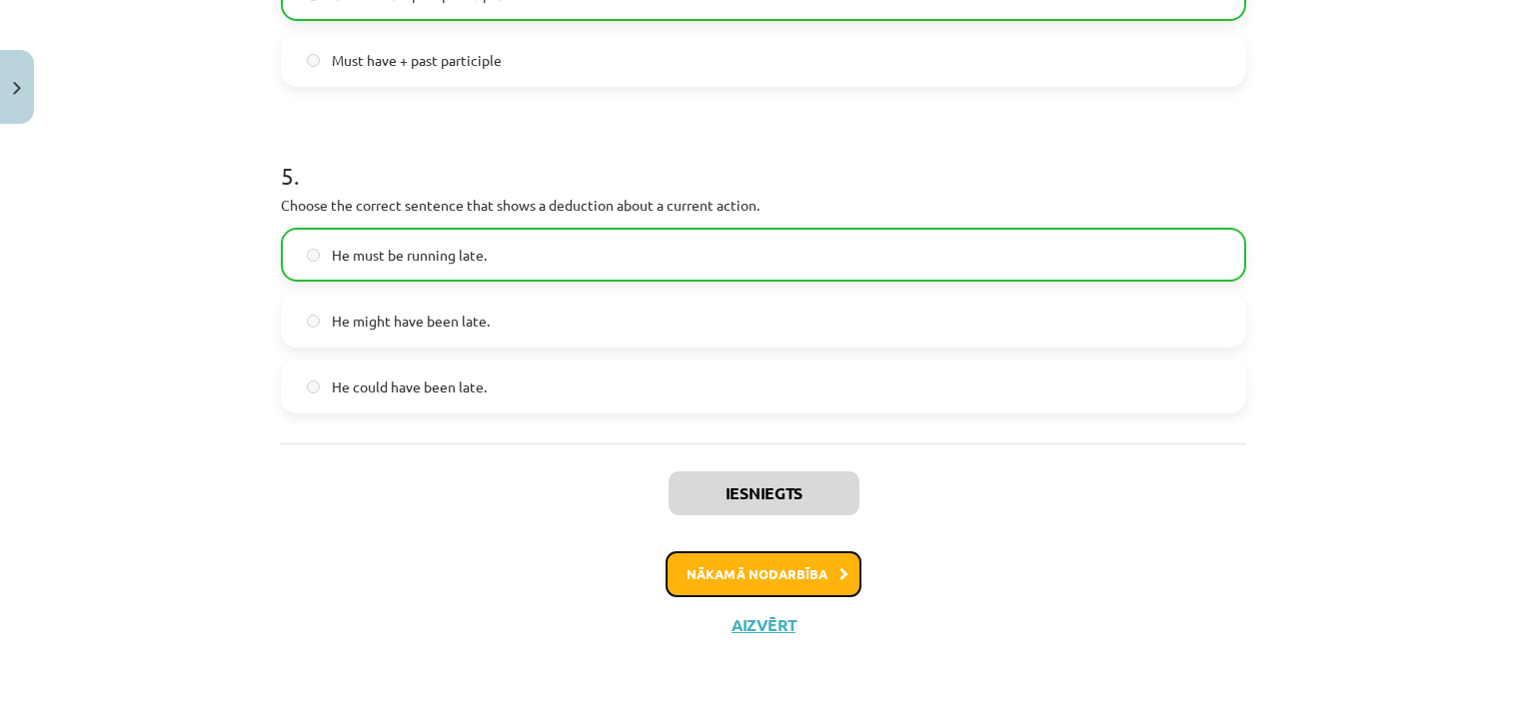
click at [780, 579] on button "Nākamā nodarbība" at bounding box center [764, 575] width 196 height 46
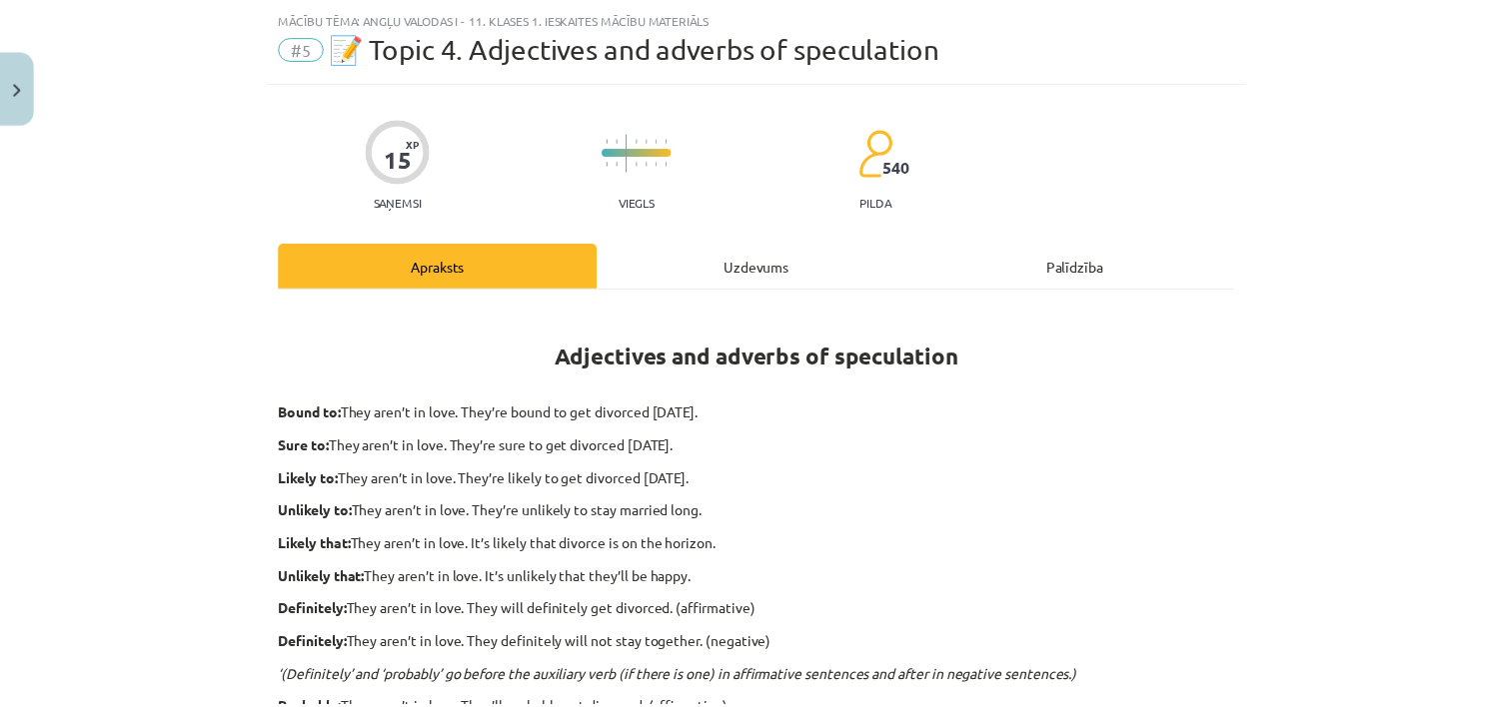
scroll to position [50, 0]
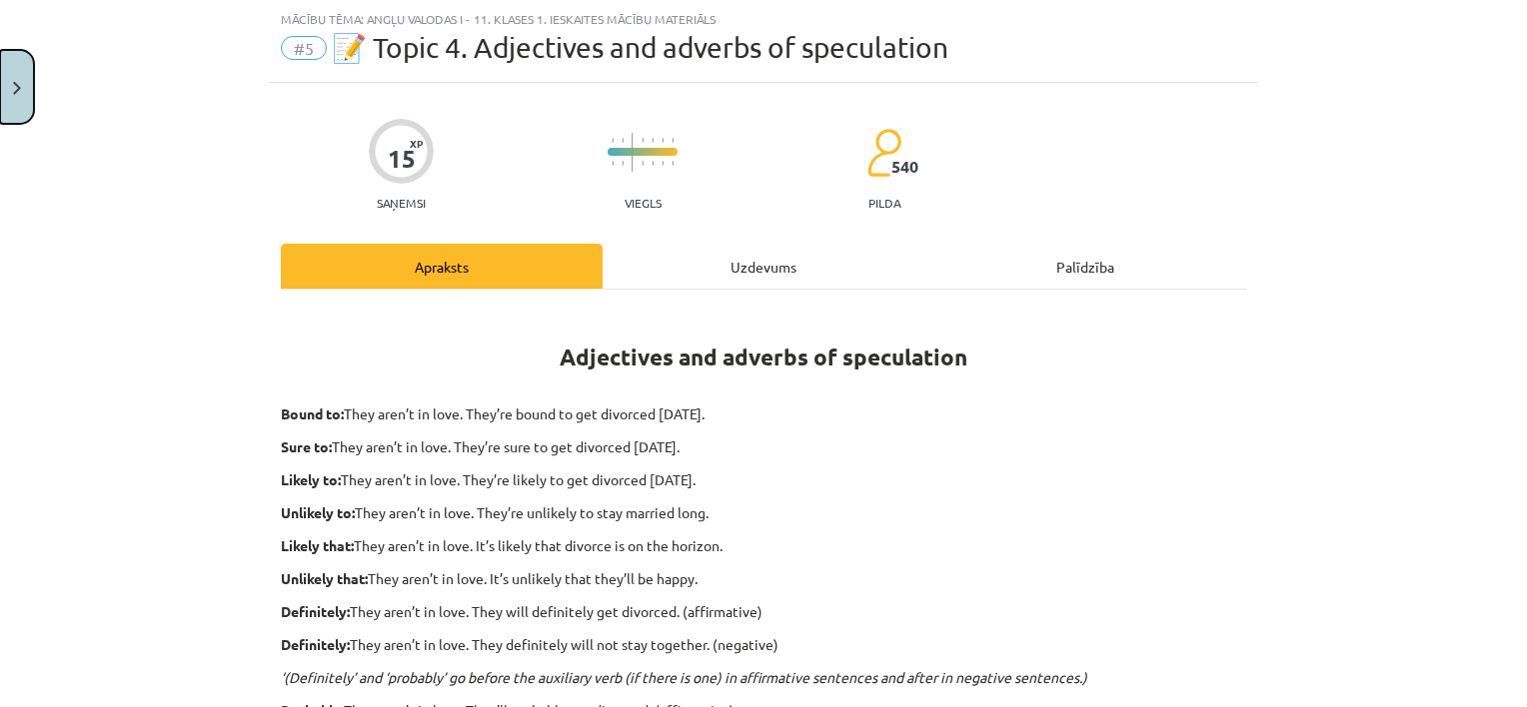
click at [15, 107] on button "Close" at bounding box center [17, 87] width 34 height 74
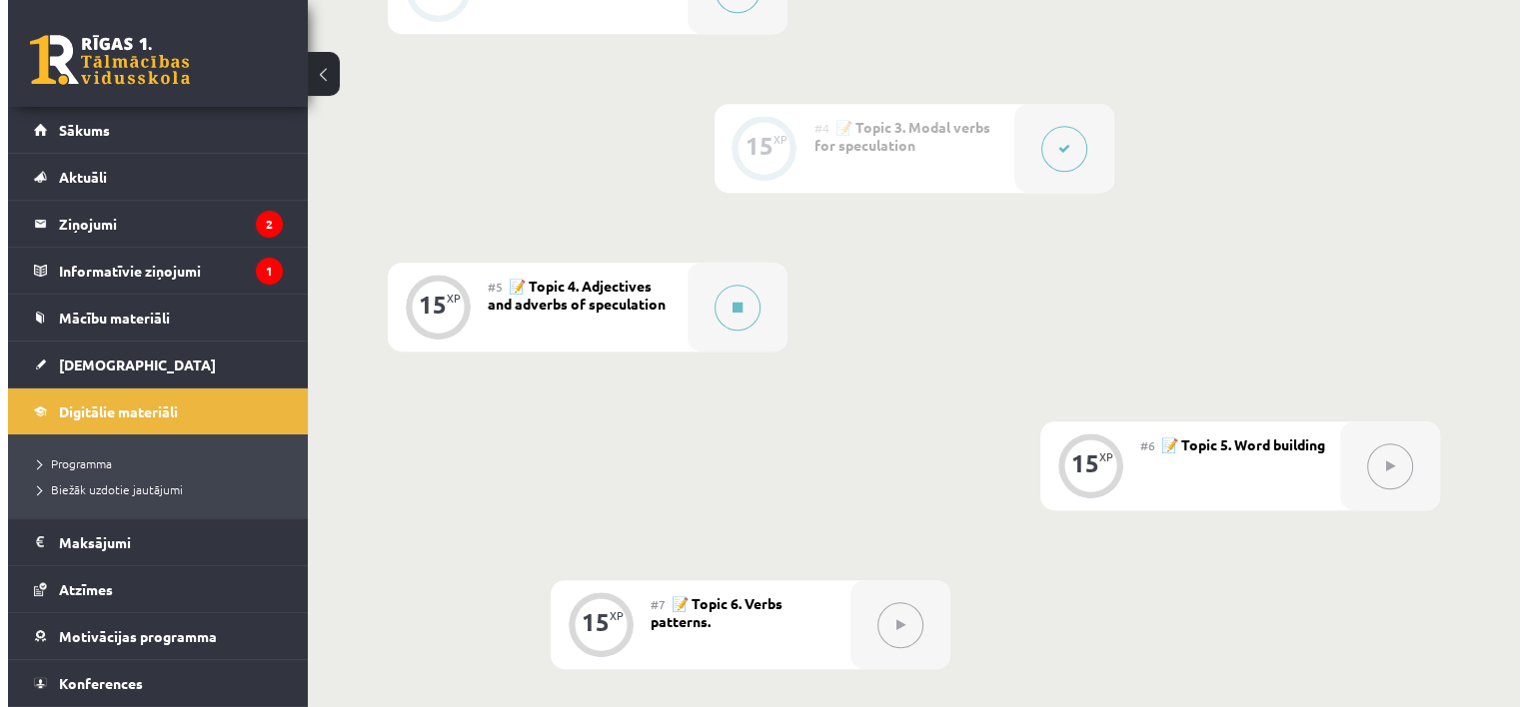
scroll to position [883, 0]
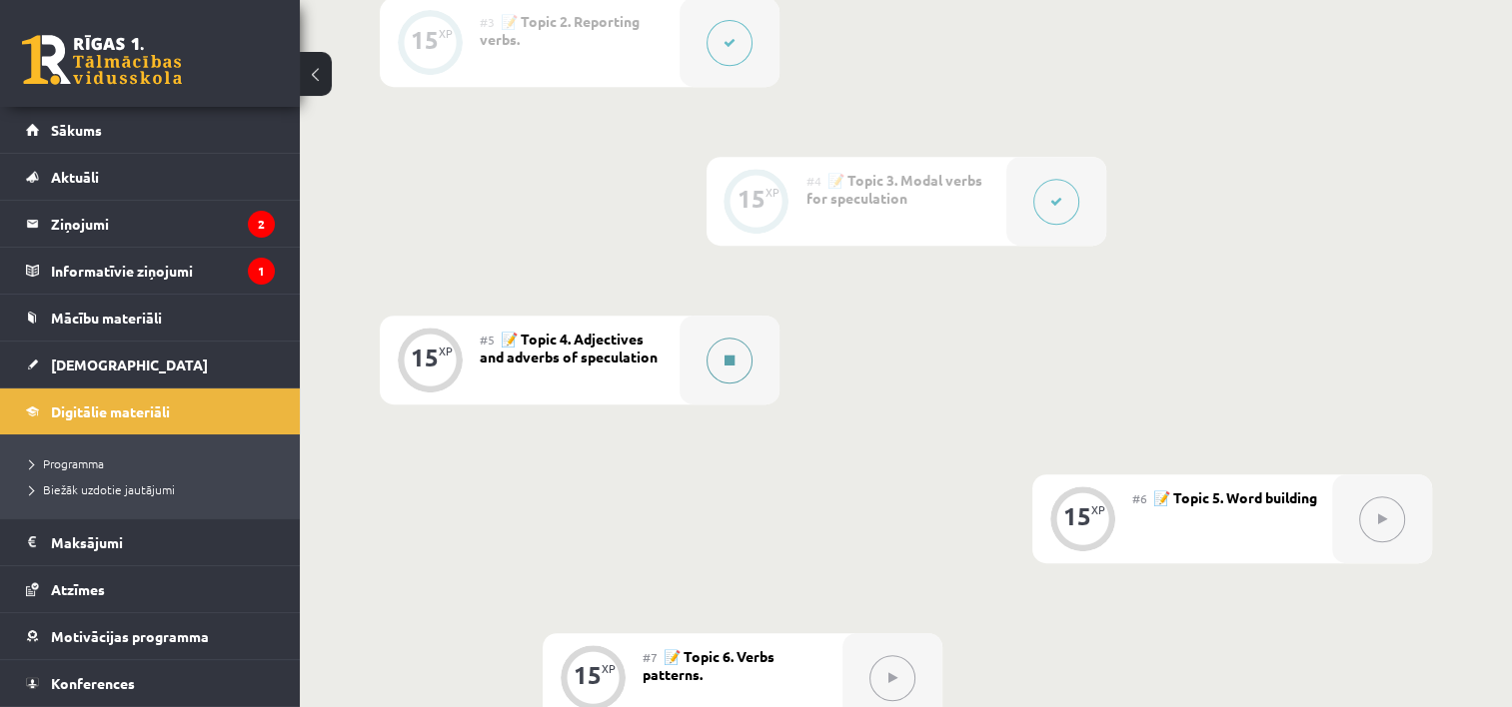
click at [726, 351] on button at bounding box center [729, 361] width 46 height 46
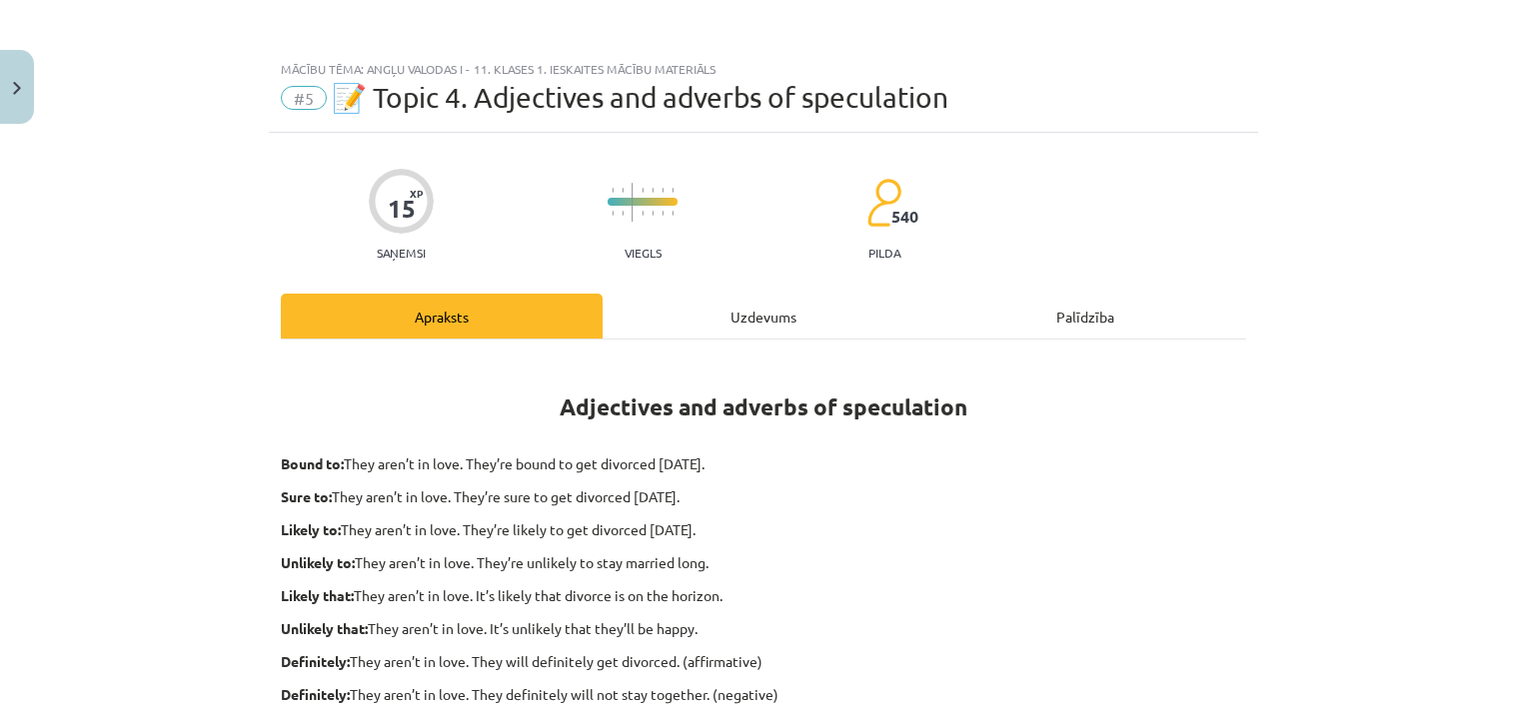
click at [719, 322] on div "Uzdevums" at bounding box center [764, 316] width 322 height 45
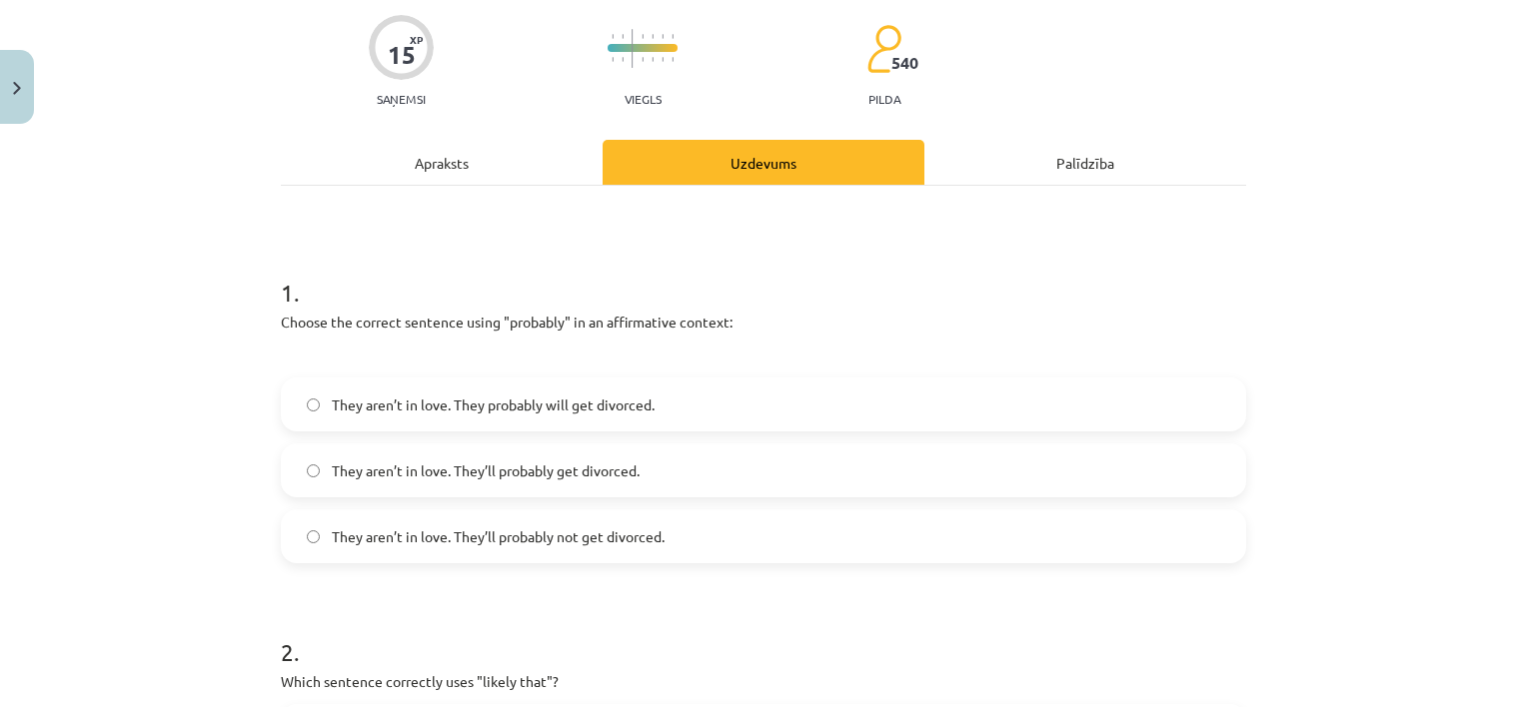
scroll to position [156, 0]
click at [506, 155] on div "Apraksts" at bounding box center [442, 160] width 322 height 45
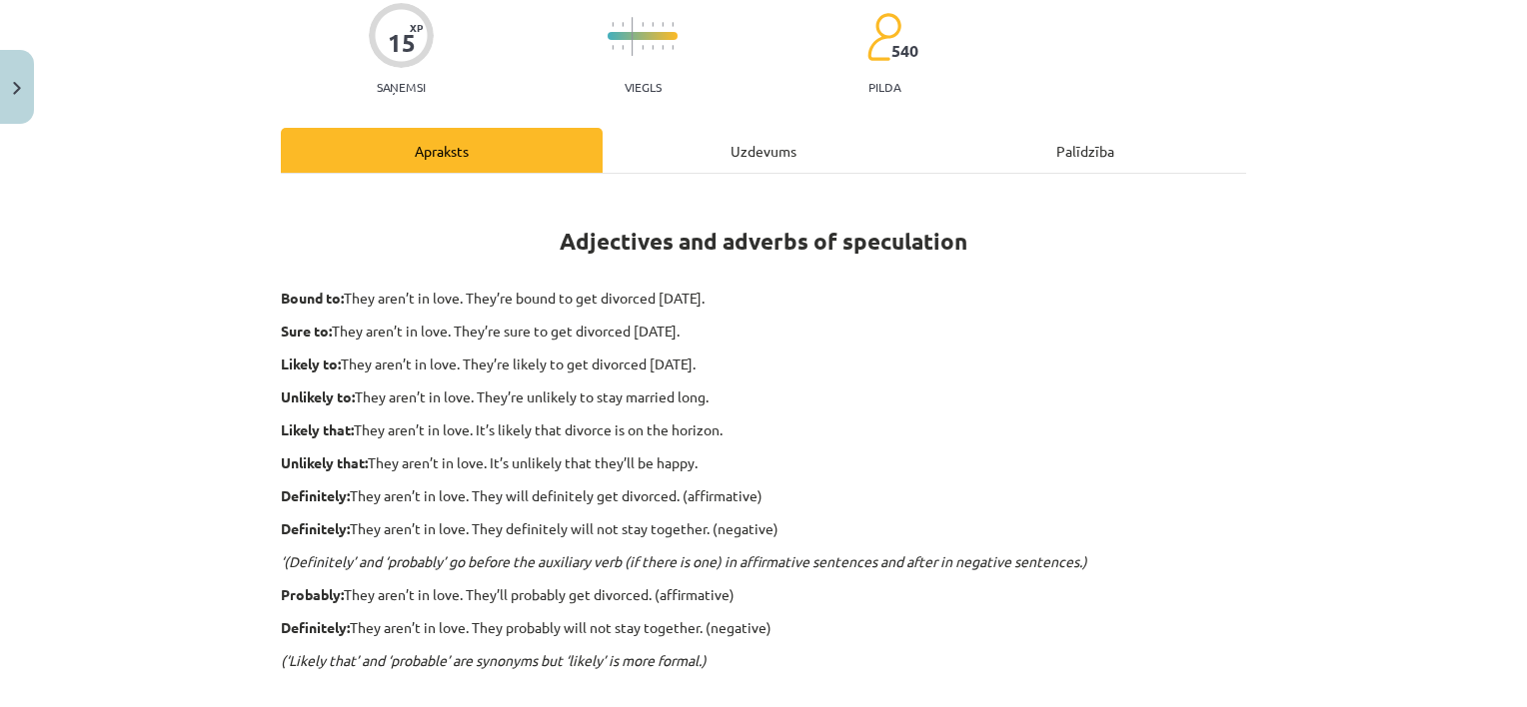
scroll to position [159, 0]
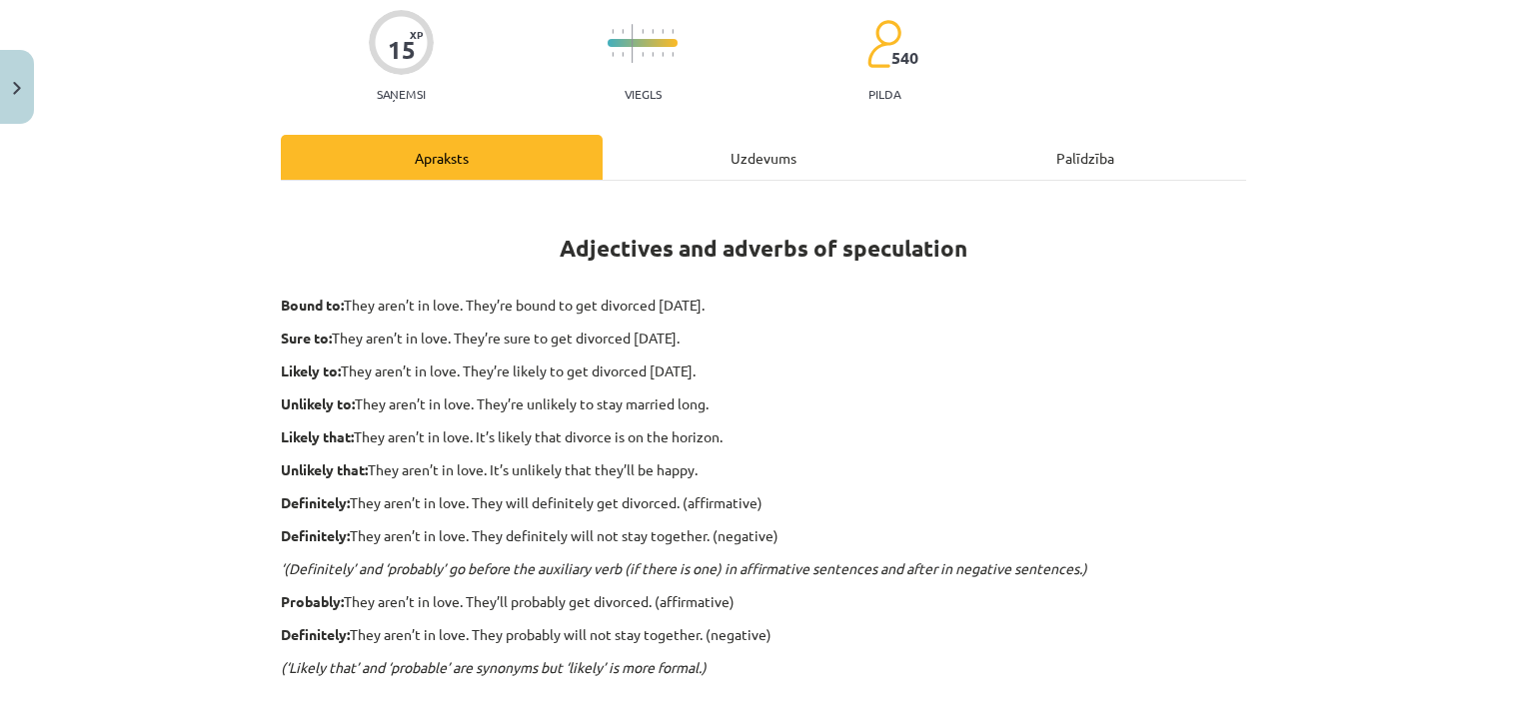
click at [777, 163] on div "Uzdevums" at bounding box center [764, 157] width 322 height 45
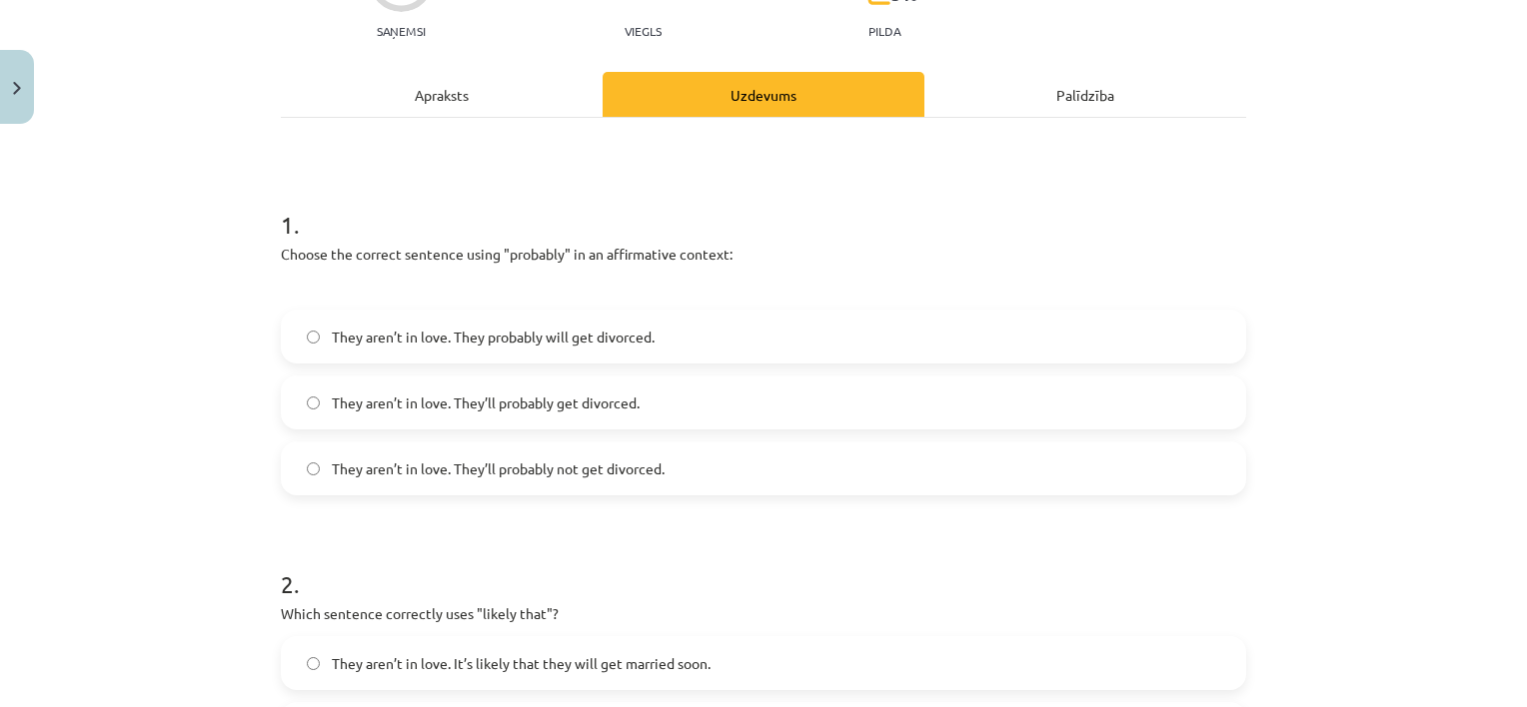
scroll to position [258, 0]
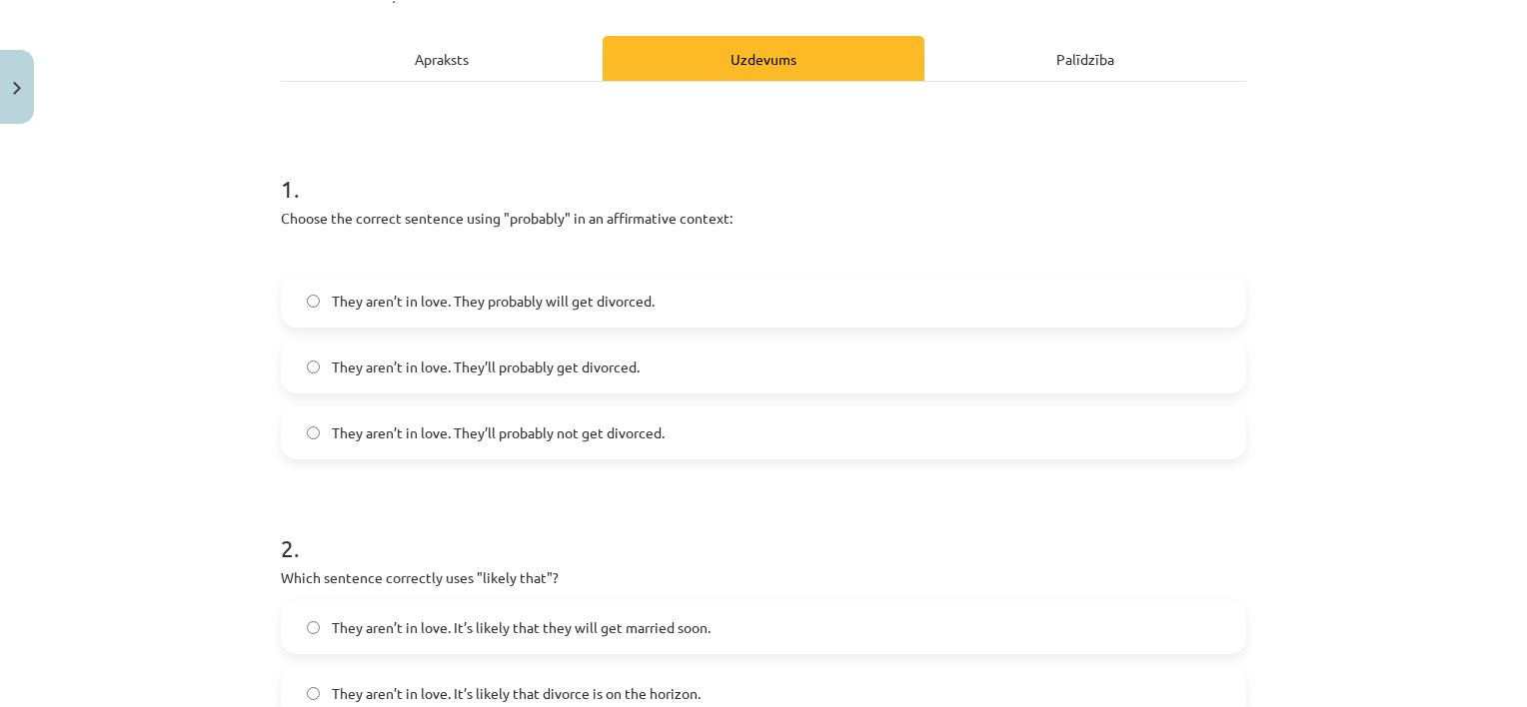
click at [504, 59] on div "Apraksts" at bounding box center [442, 58] width 322 height 45
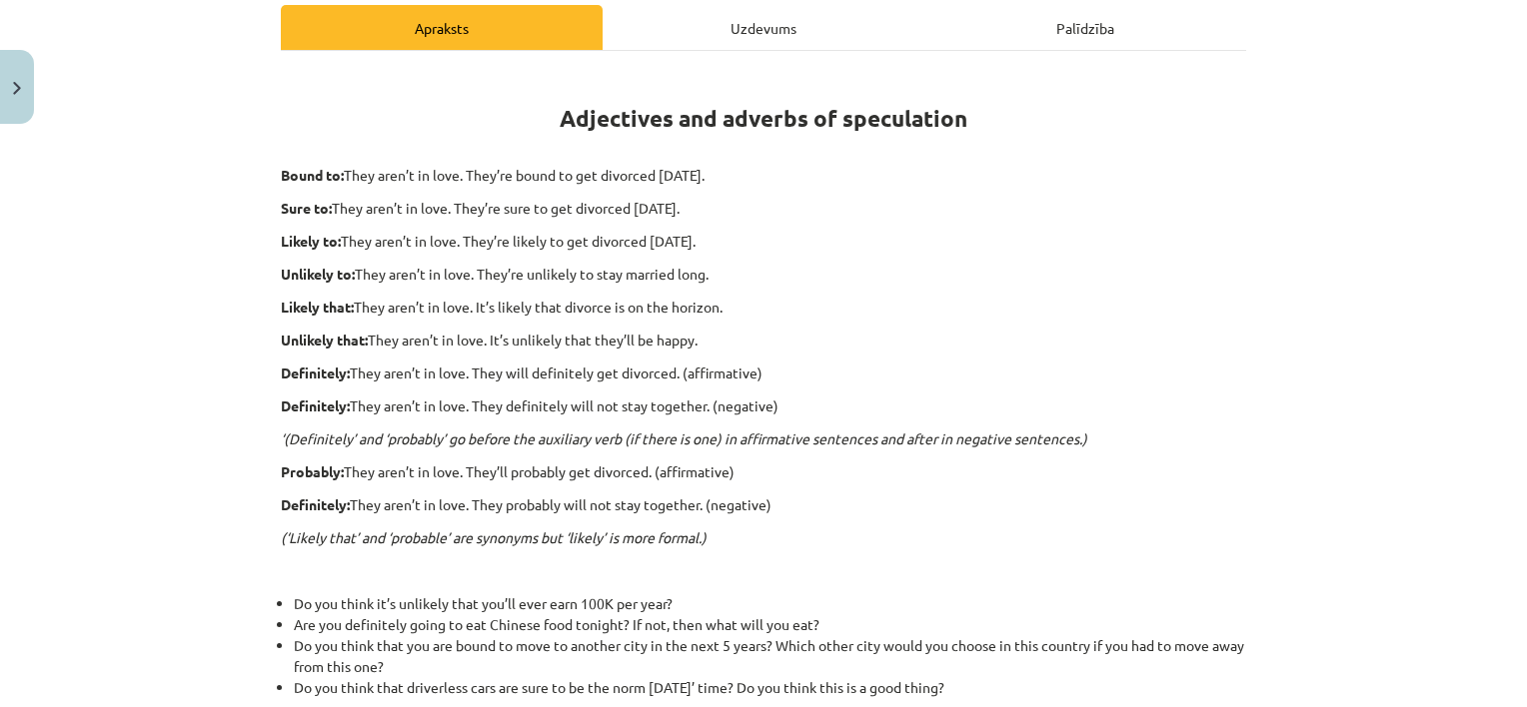
scroll to position [291, 0]
click at [719, 21] on div "Uzdevums" at bounding box center [764, 25] width 322 height 45
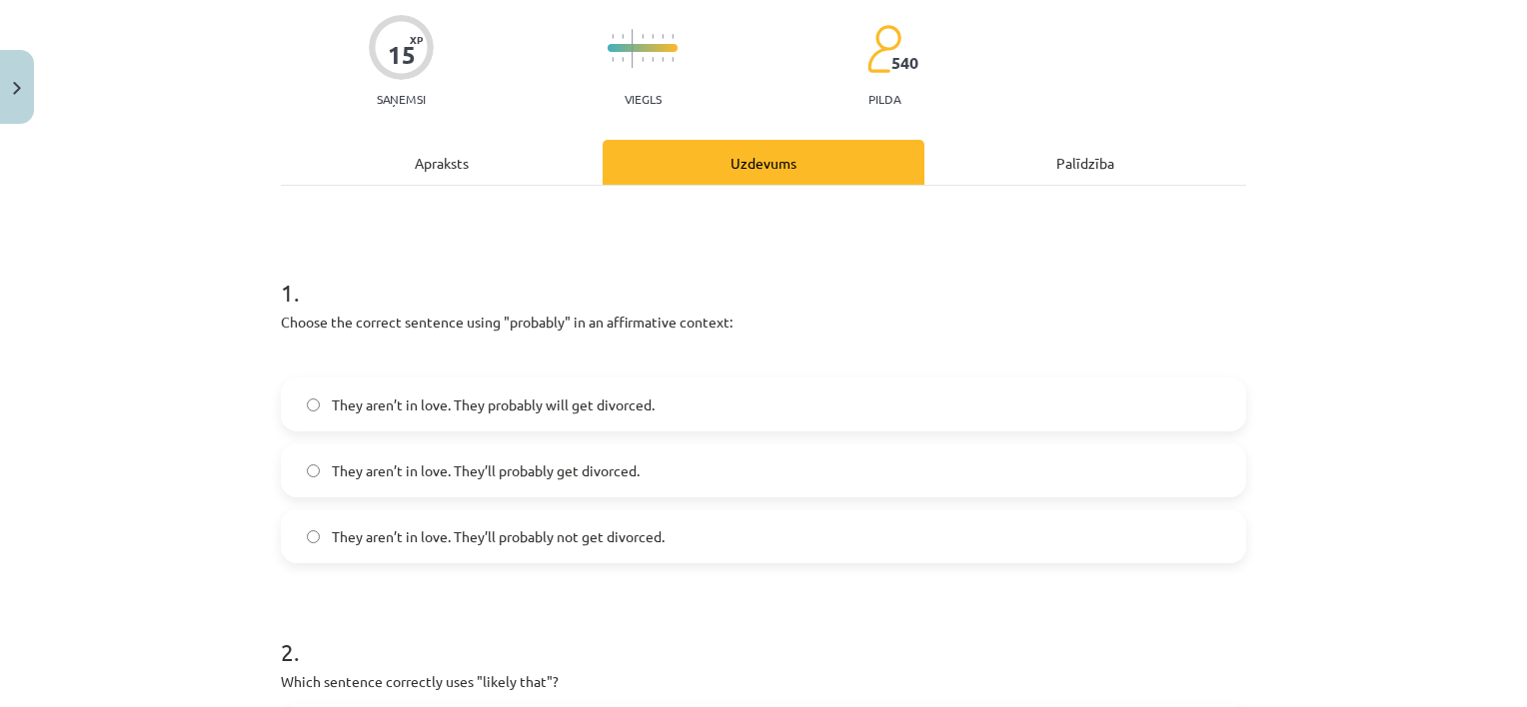
scroll to position [155, 0]
click at [659, 458] on label "They aren’t in love. They’ll probably get divorced." at bounding box center [763, 470] width 961 height 50
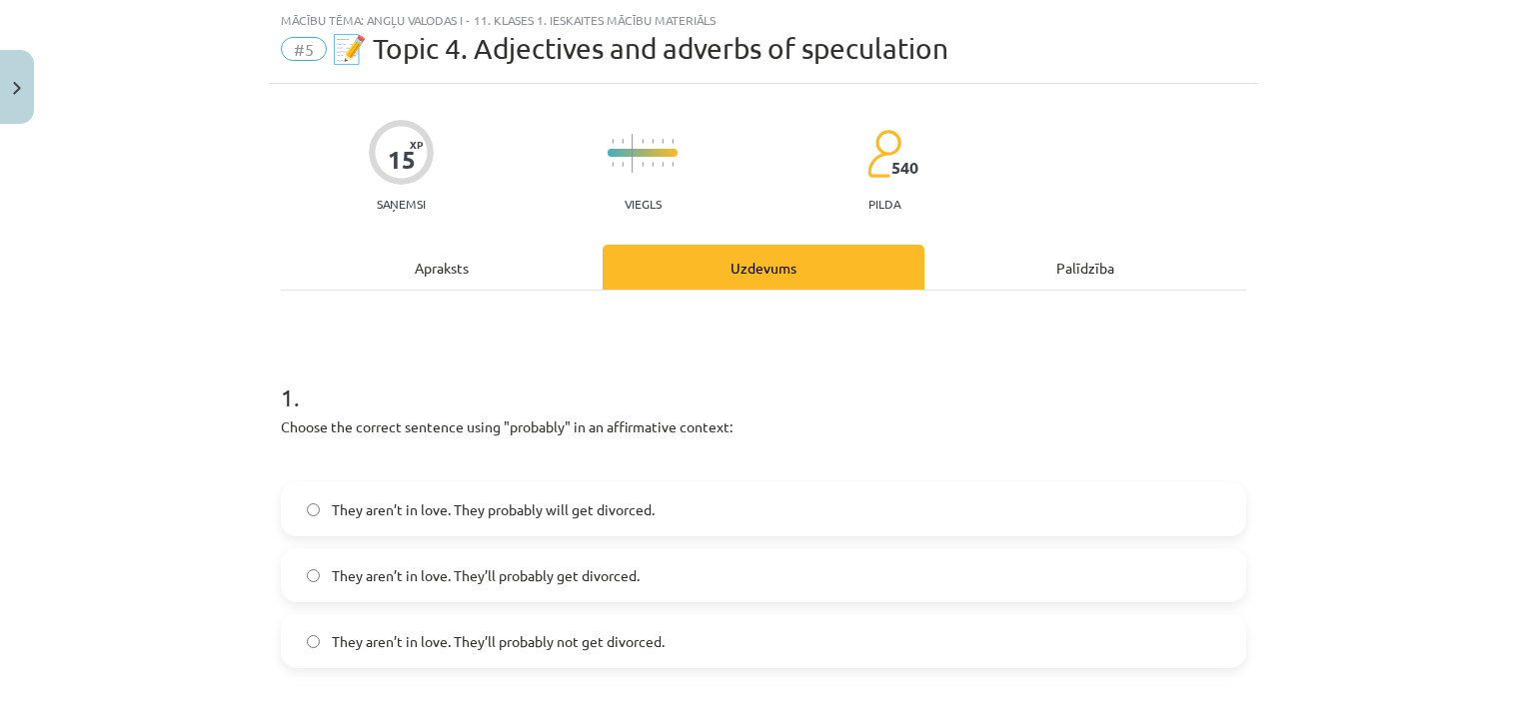
scroll to position [47, 0]
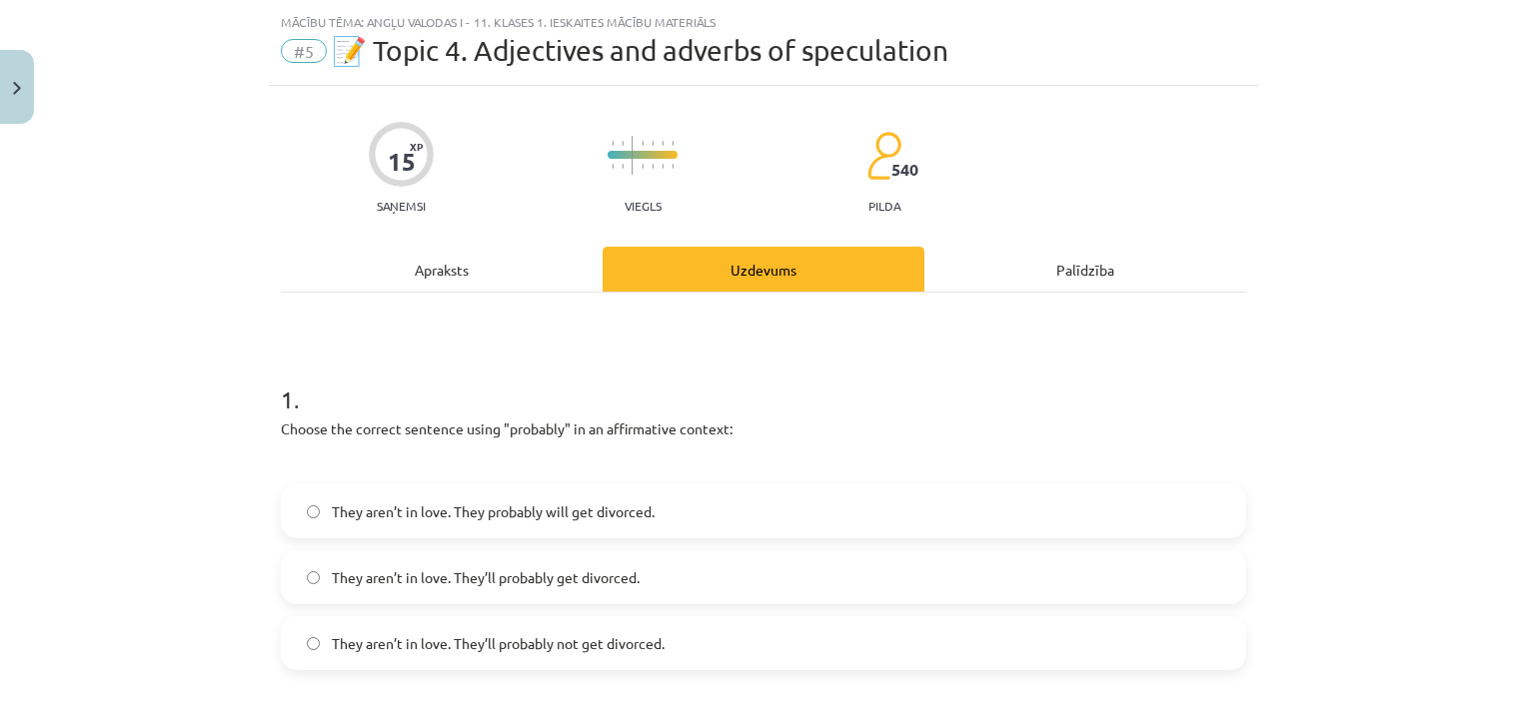
click at [492, 266] on div "Apraksts" at bounding box center [442, 269] width 322 height 45
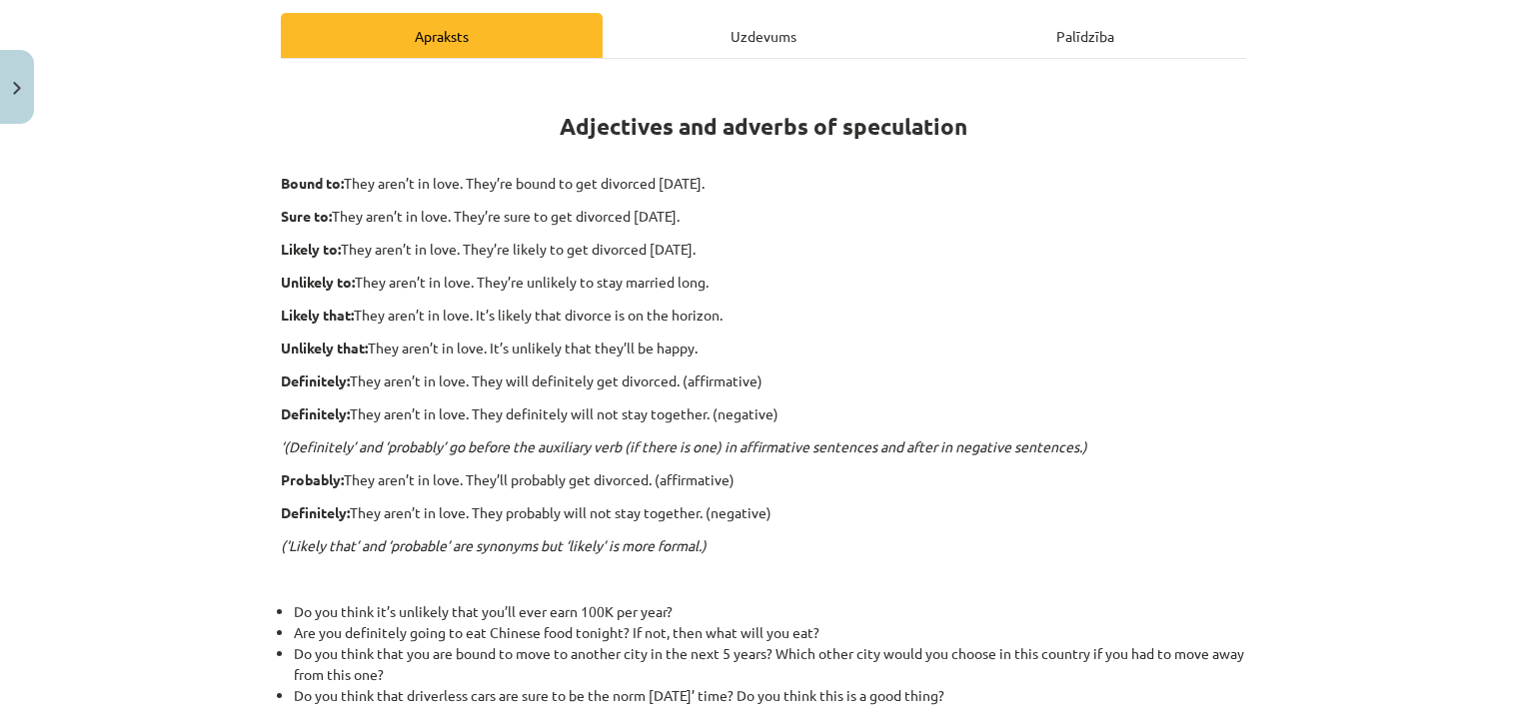
scroll to position [288, 0]
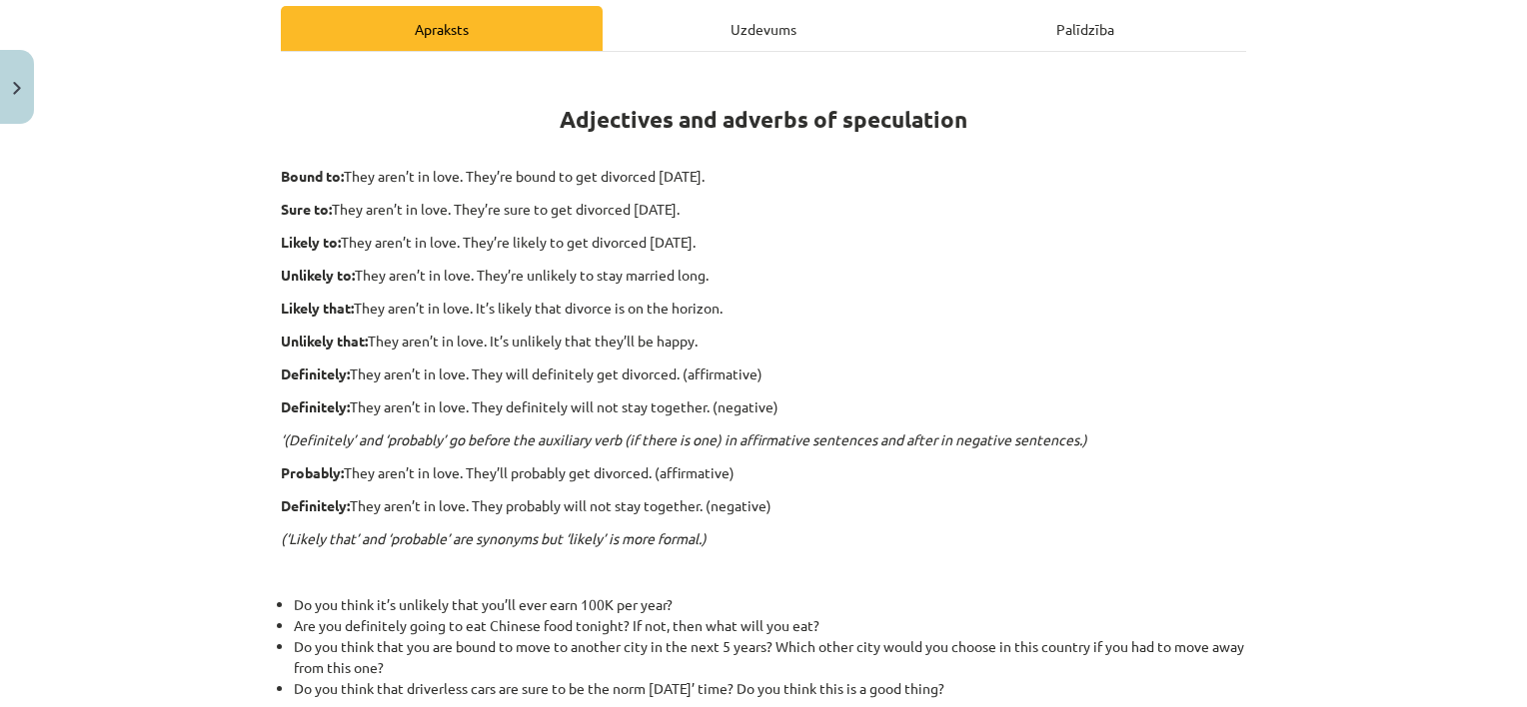
click at [827, 24] on div "Uzdevums" at bounding box center [764, 28] width 322 height 45
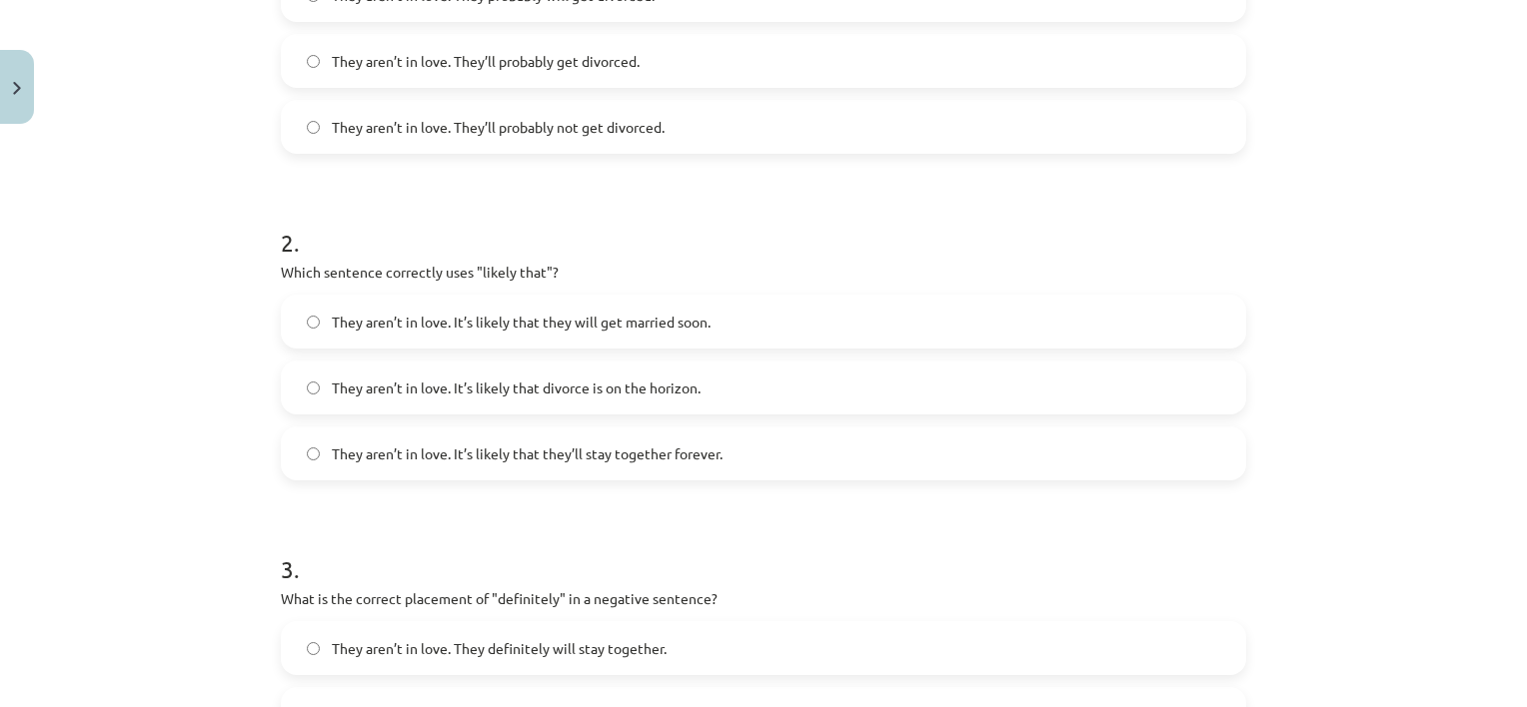
scroll to position [571, 0]
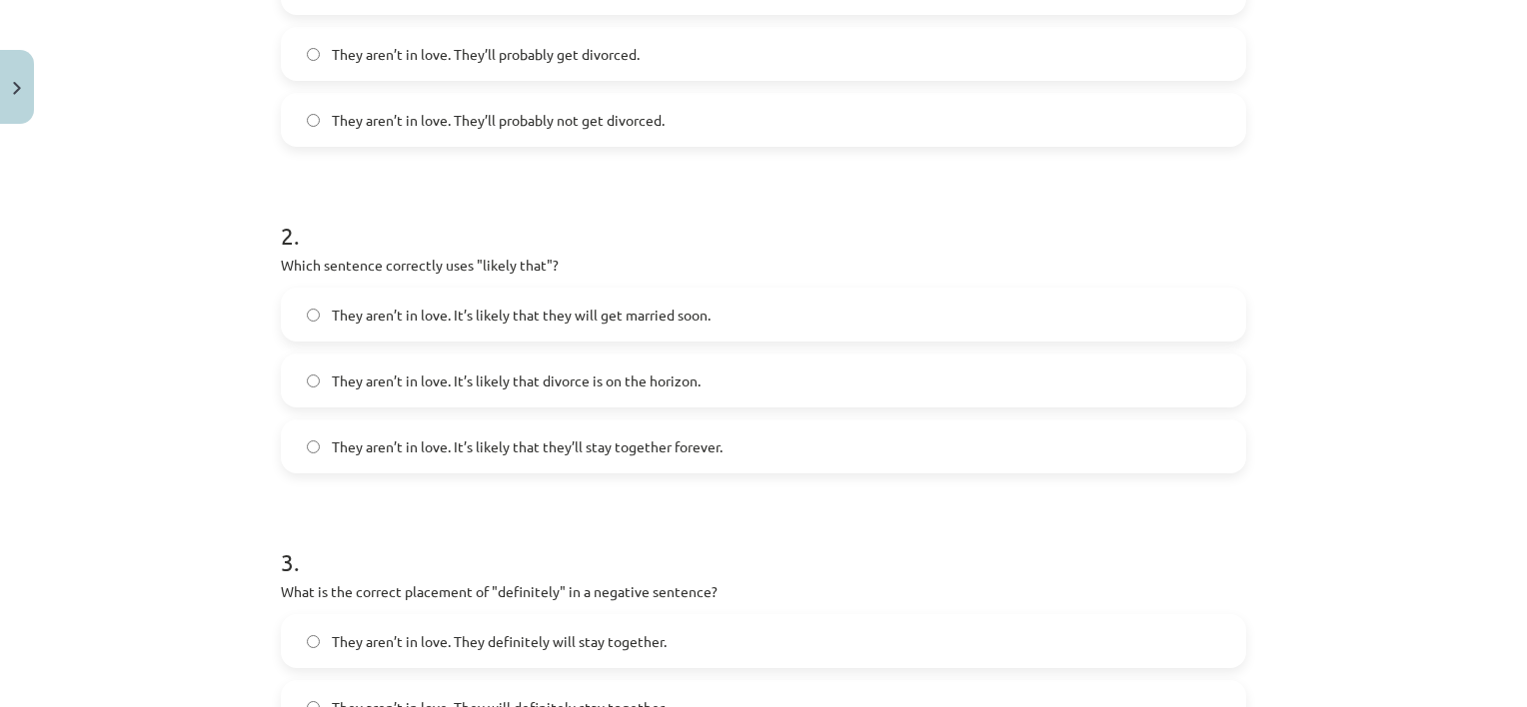
click at [691, 379] on span "They aren’t in love. It’s likely that divorce is on the horizon." at bounding box center [516, 381] width 369 height 21
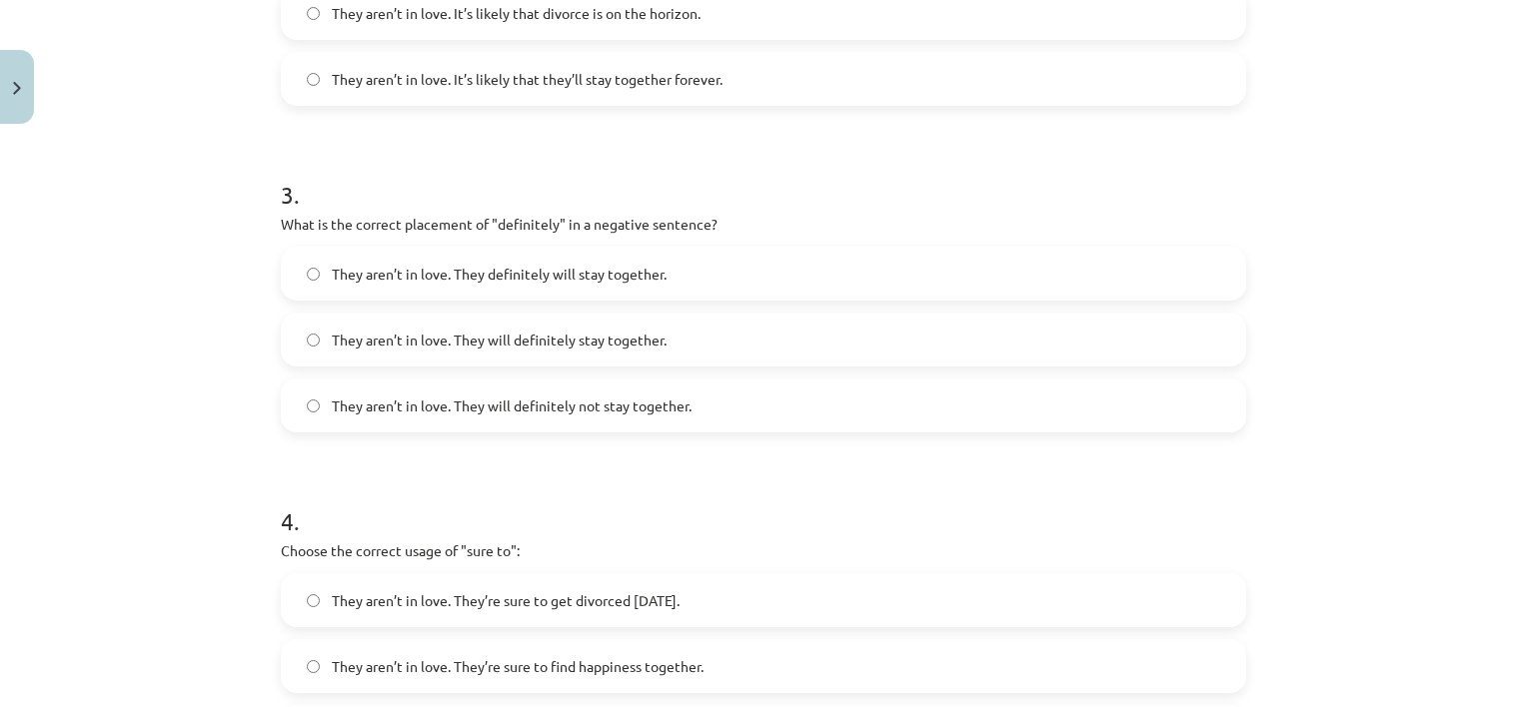
scroll to position [944, 0]
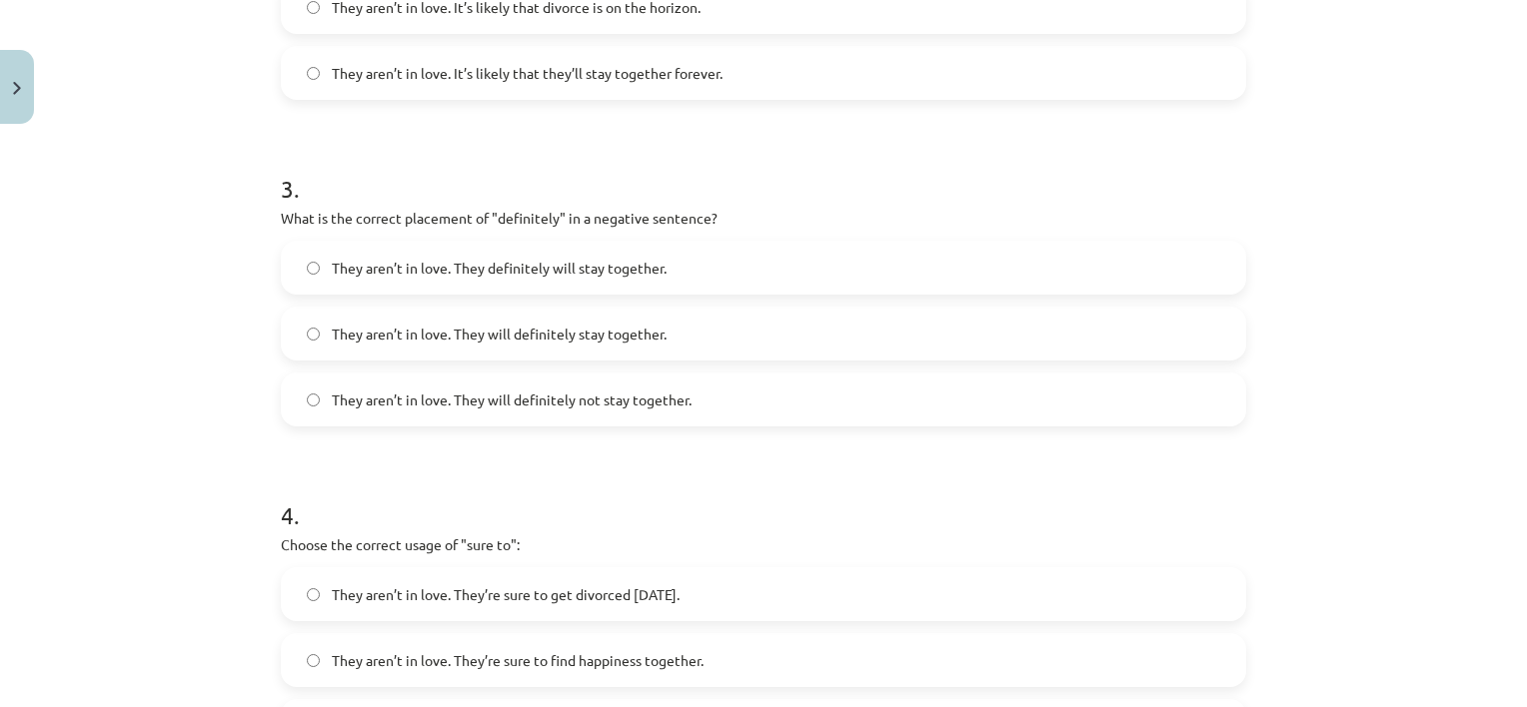
click at [542, 416] on label "They aren’t in love. They will definitely not stay together." at bounding box center [763, 400] width 961 height 50
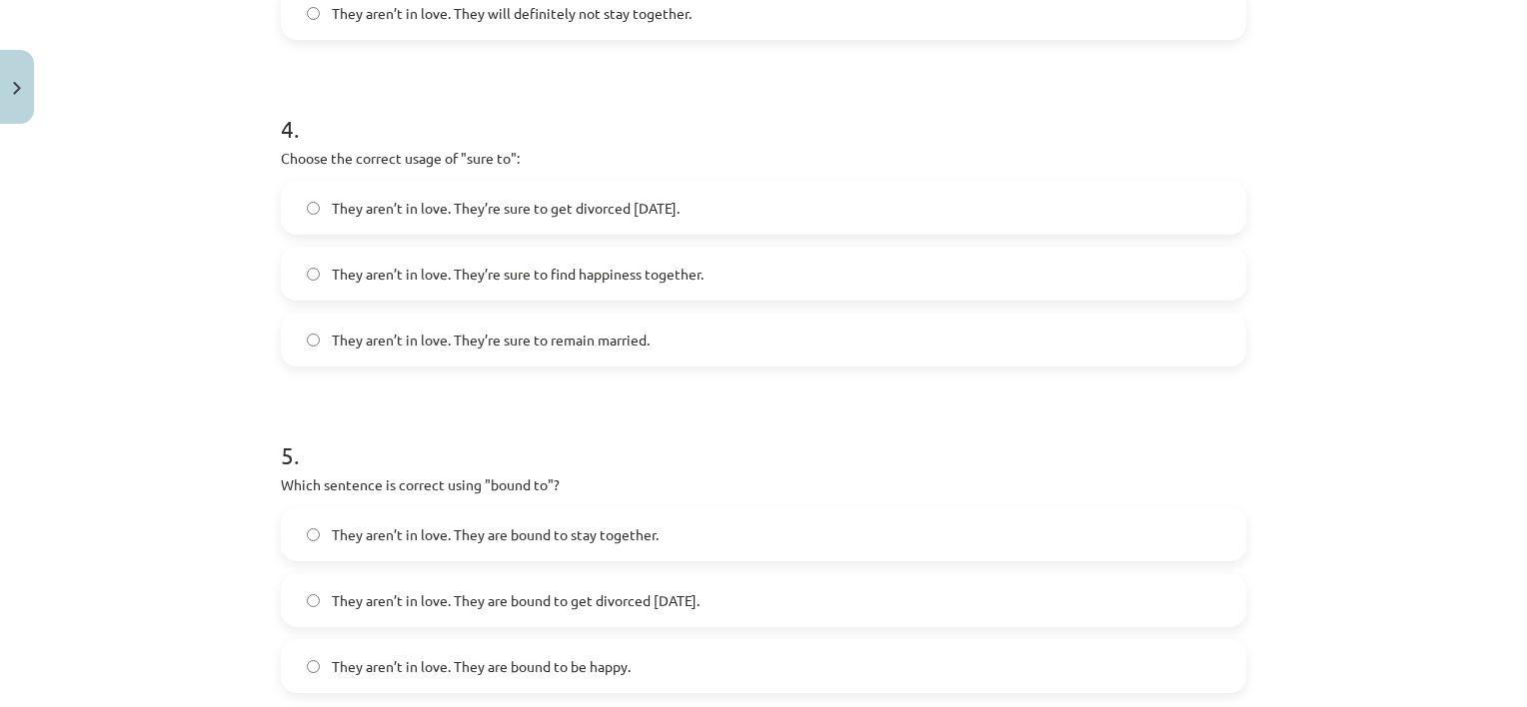
scroll to position [1332, 0]
click at [679, 208] on span "They aren’t in love. They’re sure to get divorced within six months." at bounding box center [506, 207] width 348 height 21
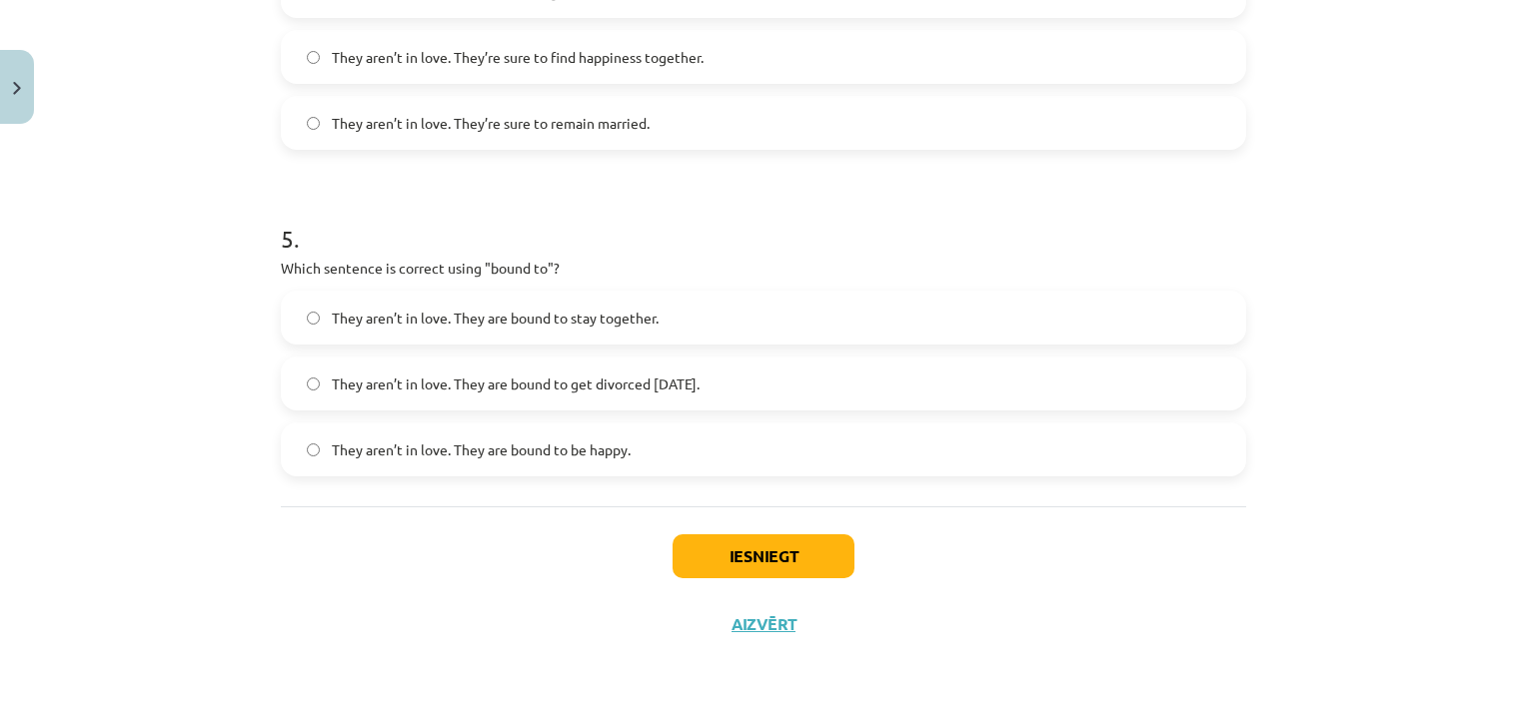
click at [680, 374] on span "They aren’t in love. They are bound to get divorced within six months." at bounding box center [516, 384] width 368 height 21
click at [691, 542] on button "Iesniegt" at bounding box center [764, 557] width 182 height 44
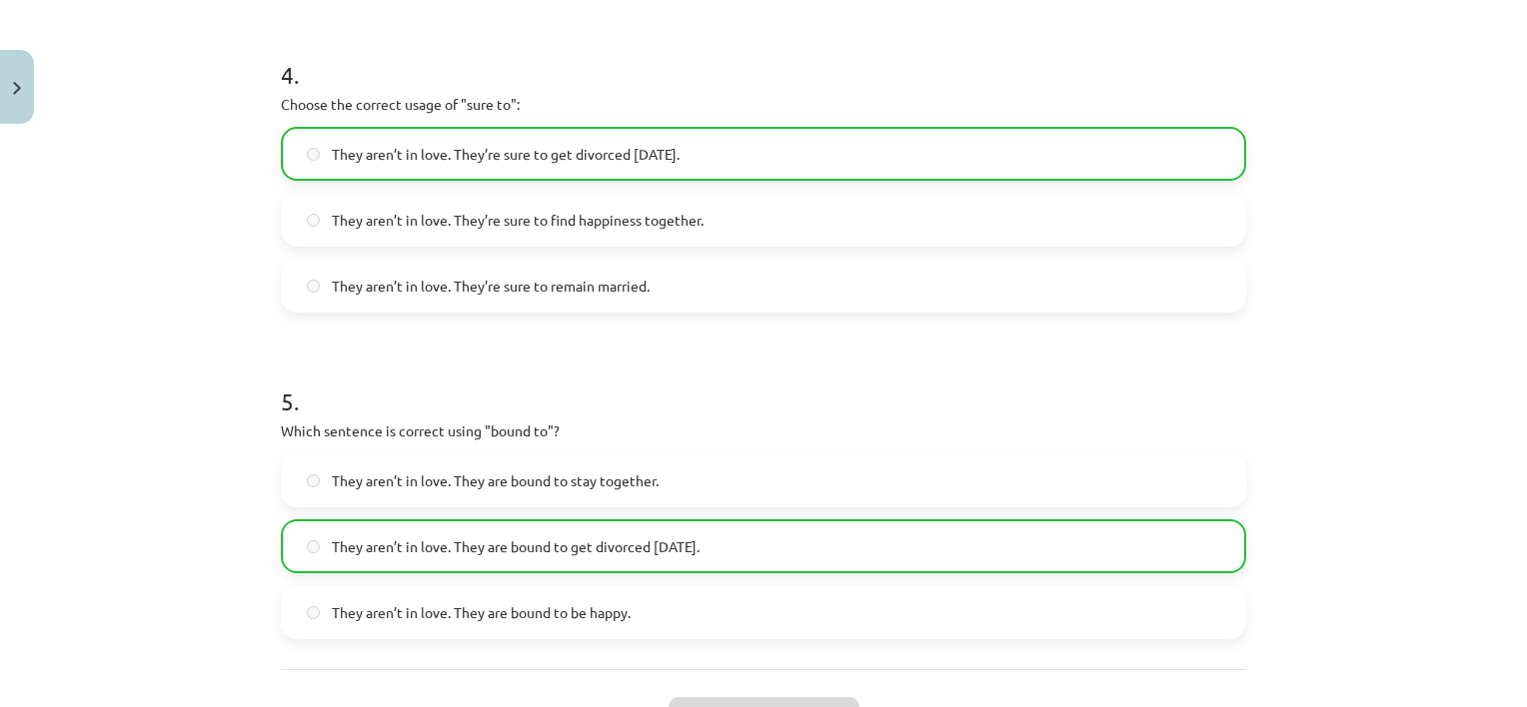
scroll to position [1611, 0]
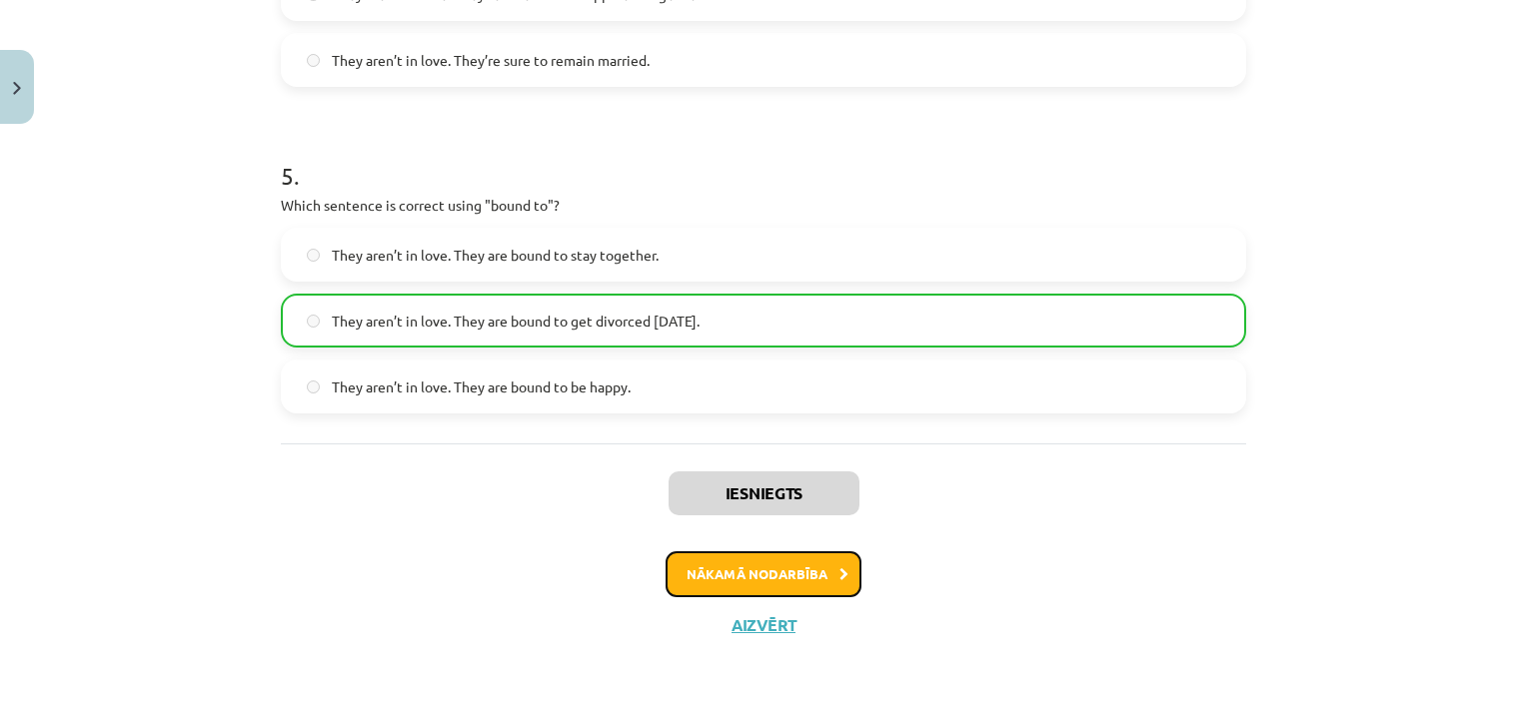
click at [731, 579] on button "Nākamā nodarbība" at bounding box center [764, 575] width 196 height 46
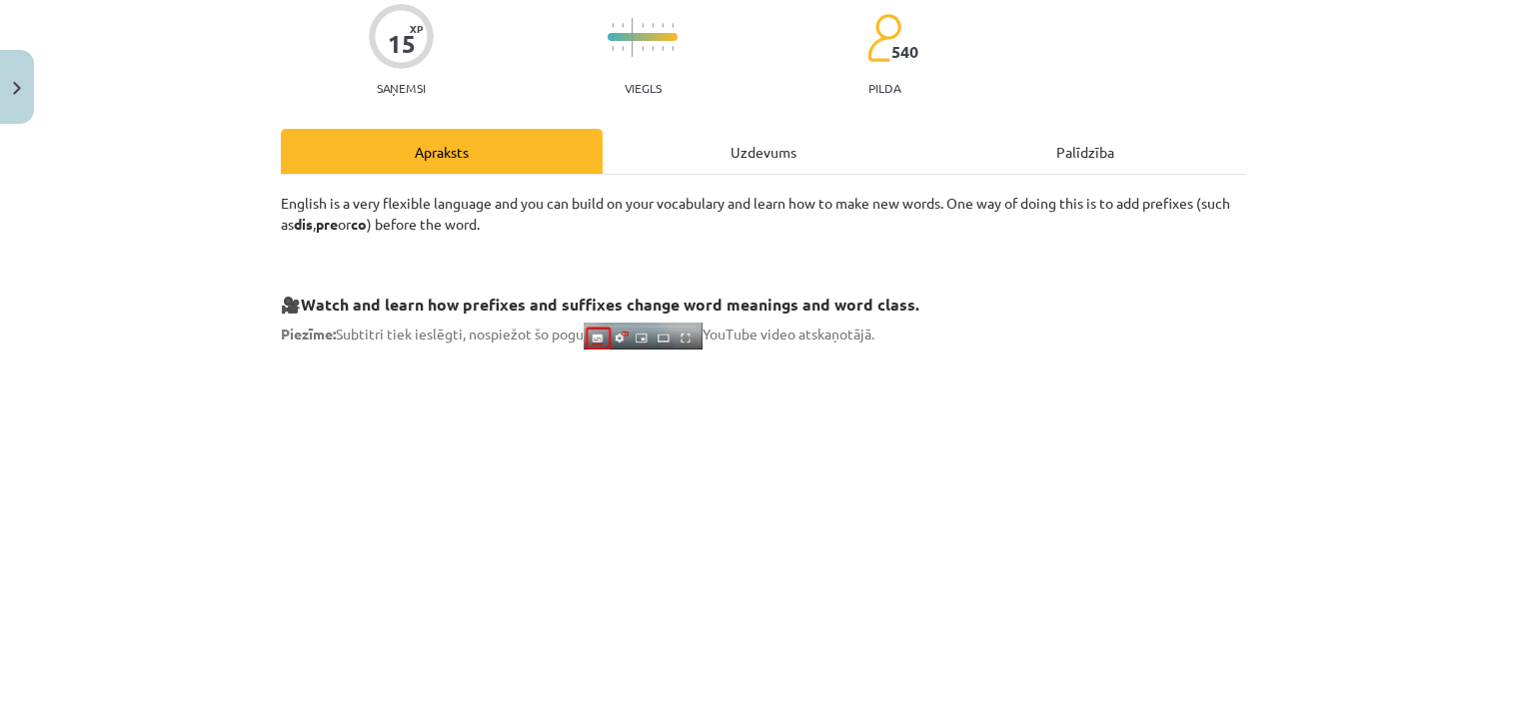
scroll to position [50, 0]
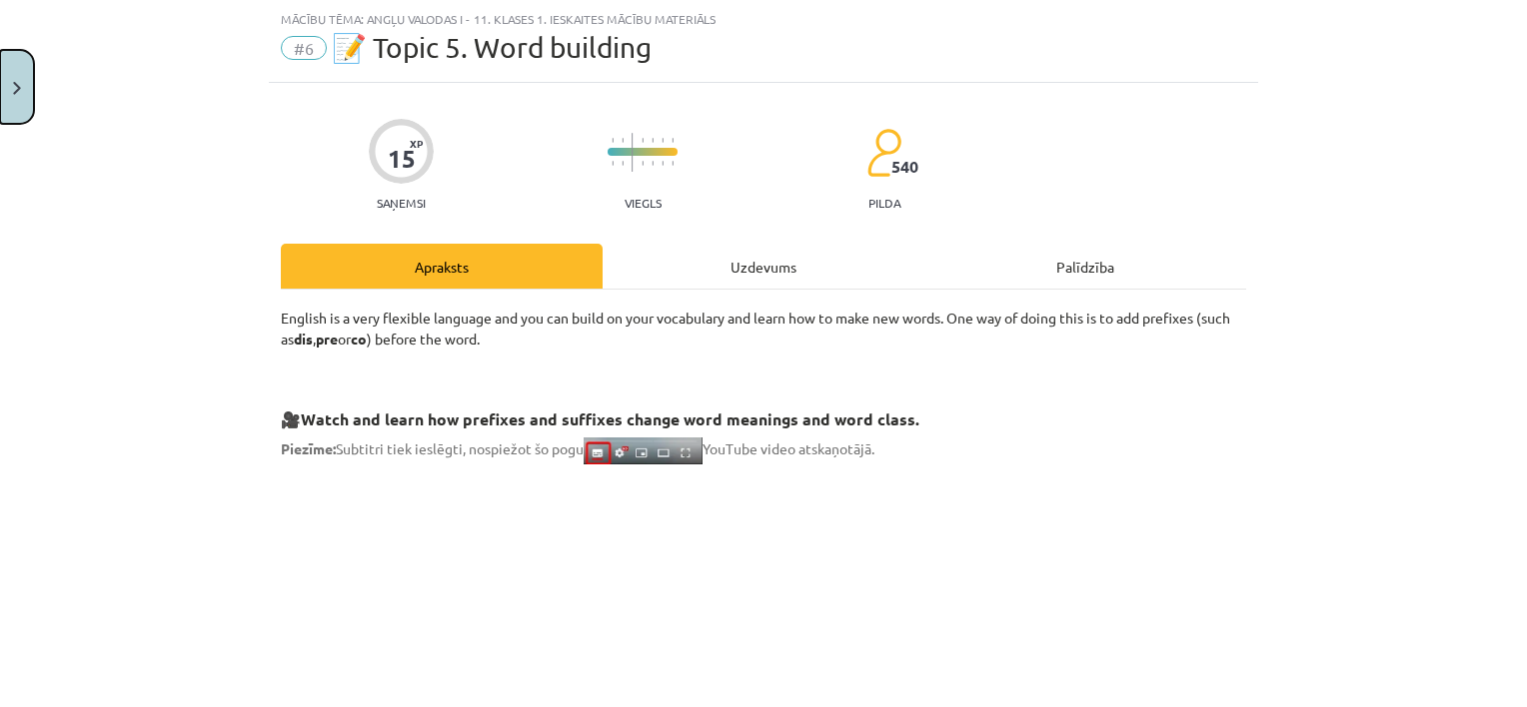
click at [17, 95] on button "Close" at bounding box center [17, 87] width 34 height 74
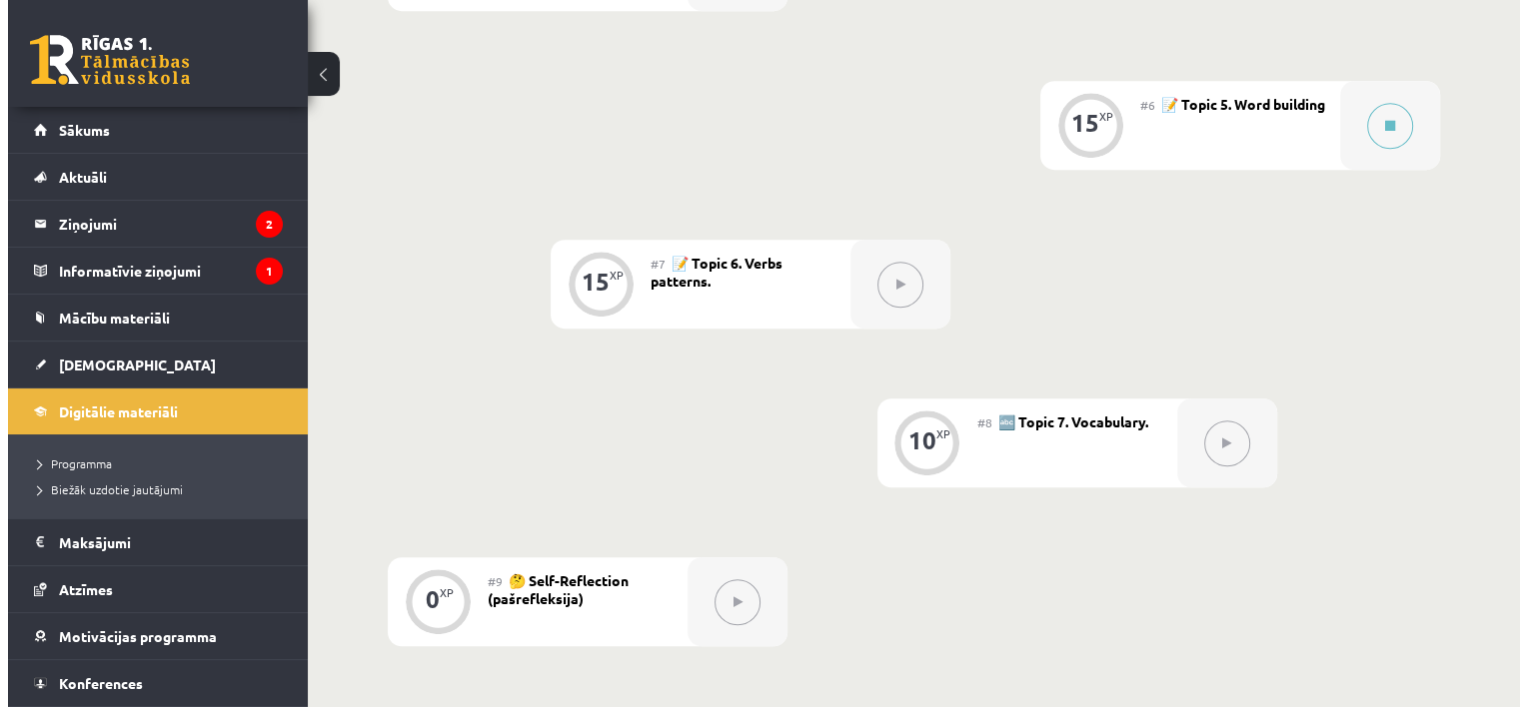
scroll to position [1279, 0]
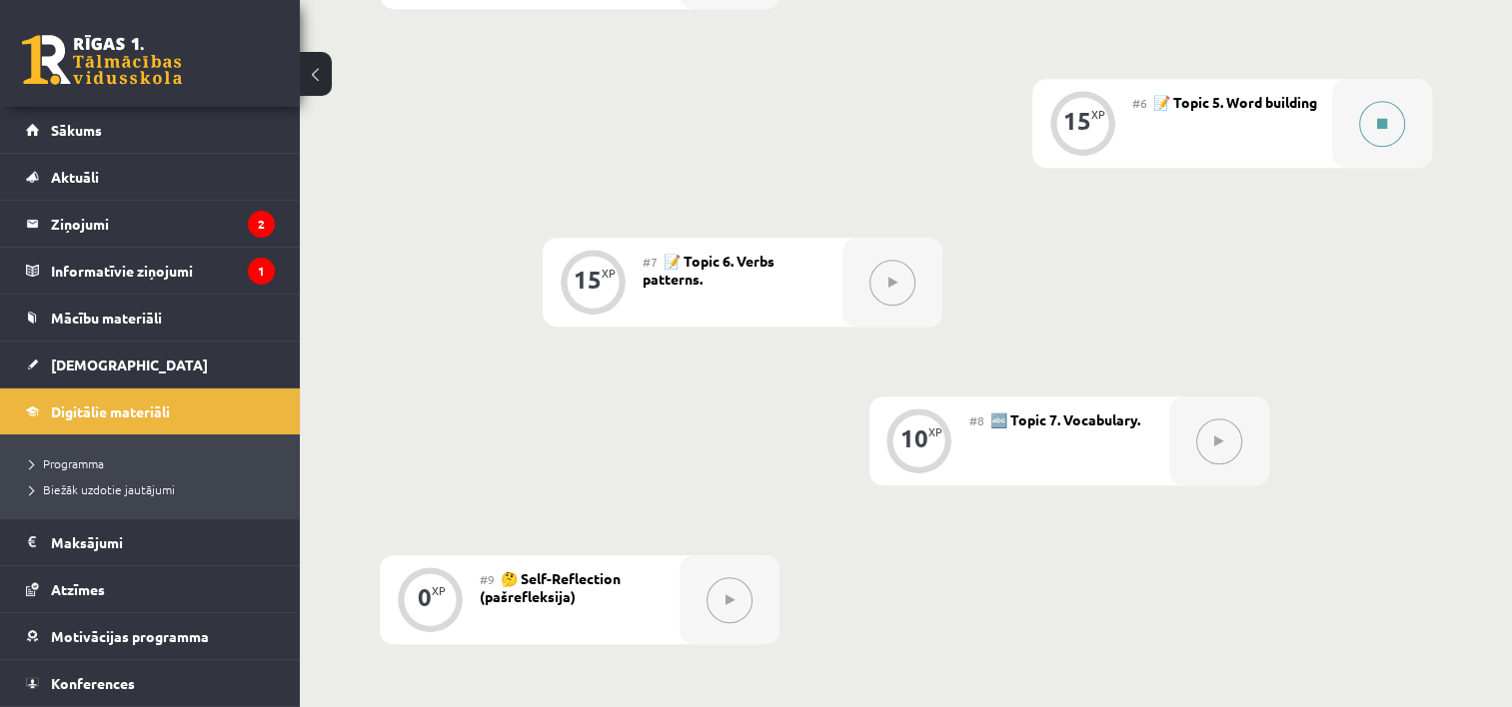
click at [1376, 132] on button at bounding box center [1382, 124] width 46 height 46
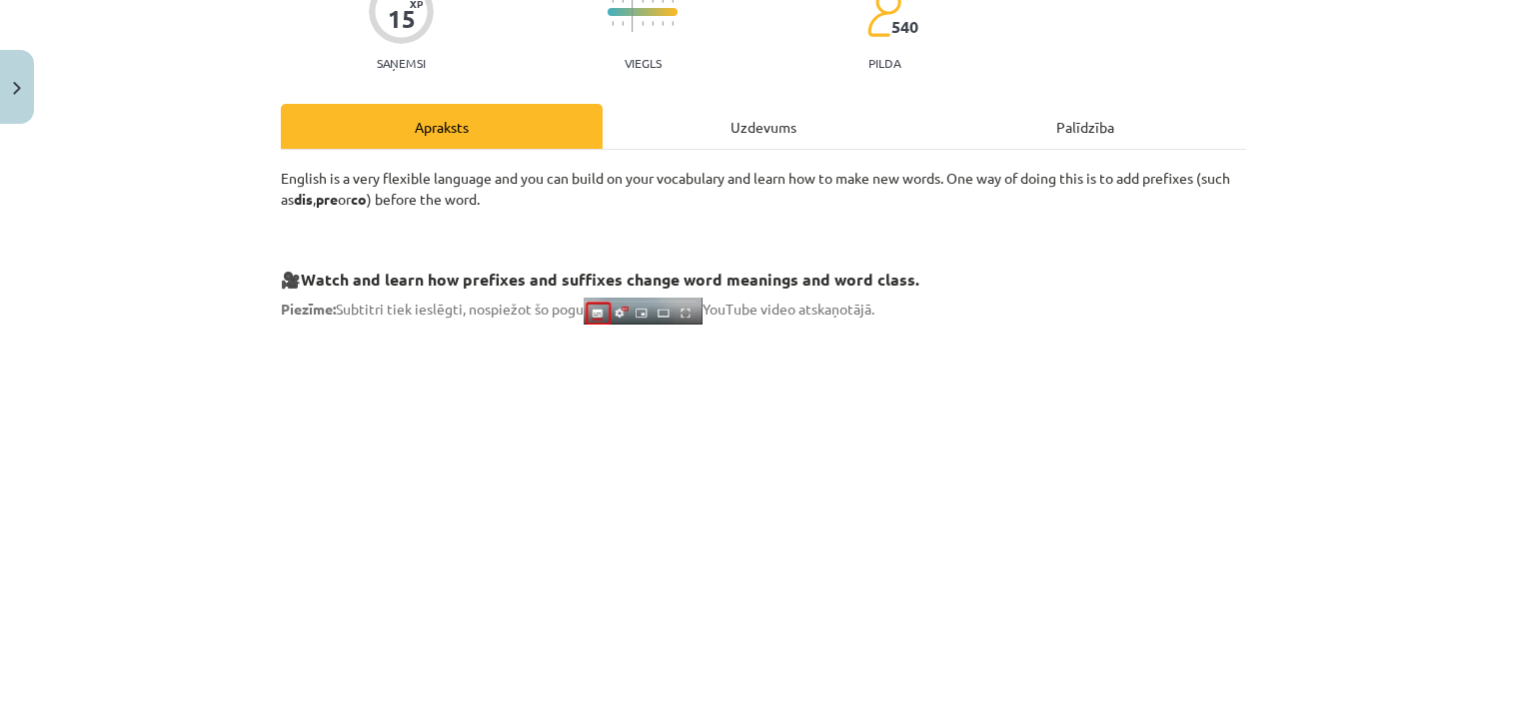
scroll to position [167, 0]
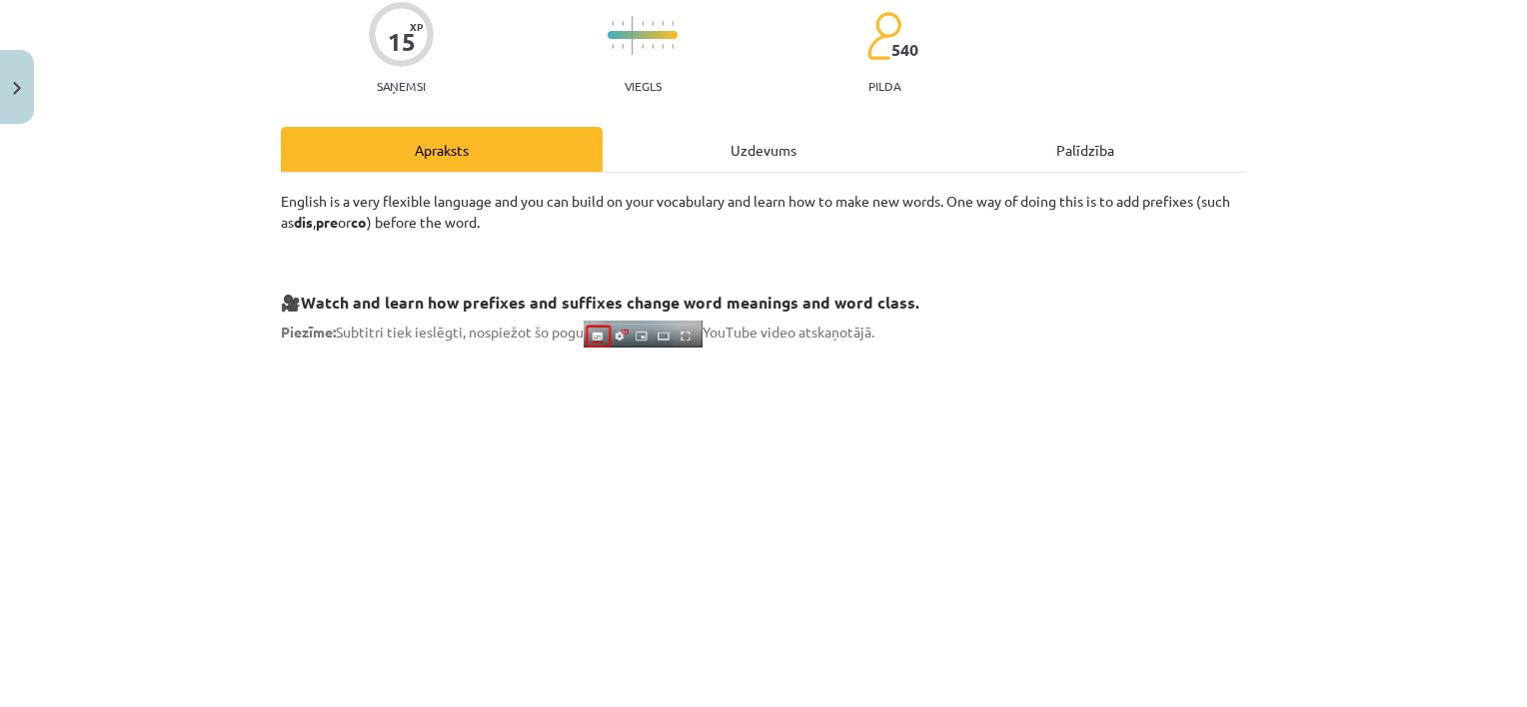
click at [725, 134] on div "Uzdevums" at bounding box center [764, 149] width 322 height 45
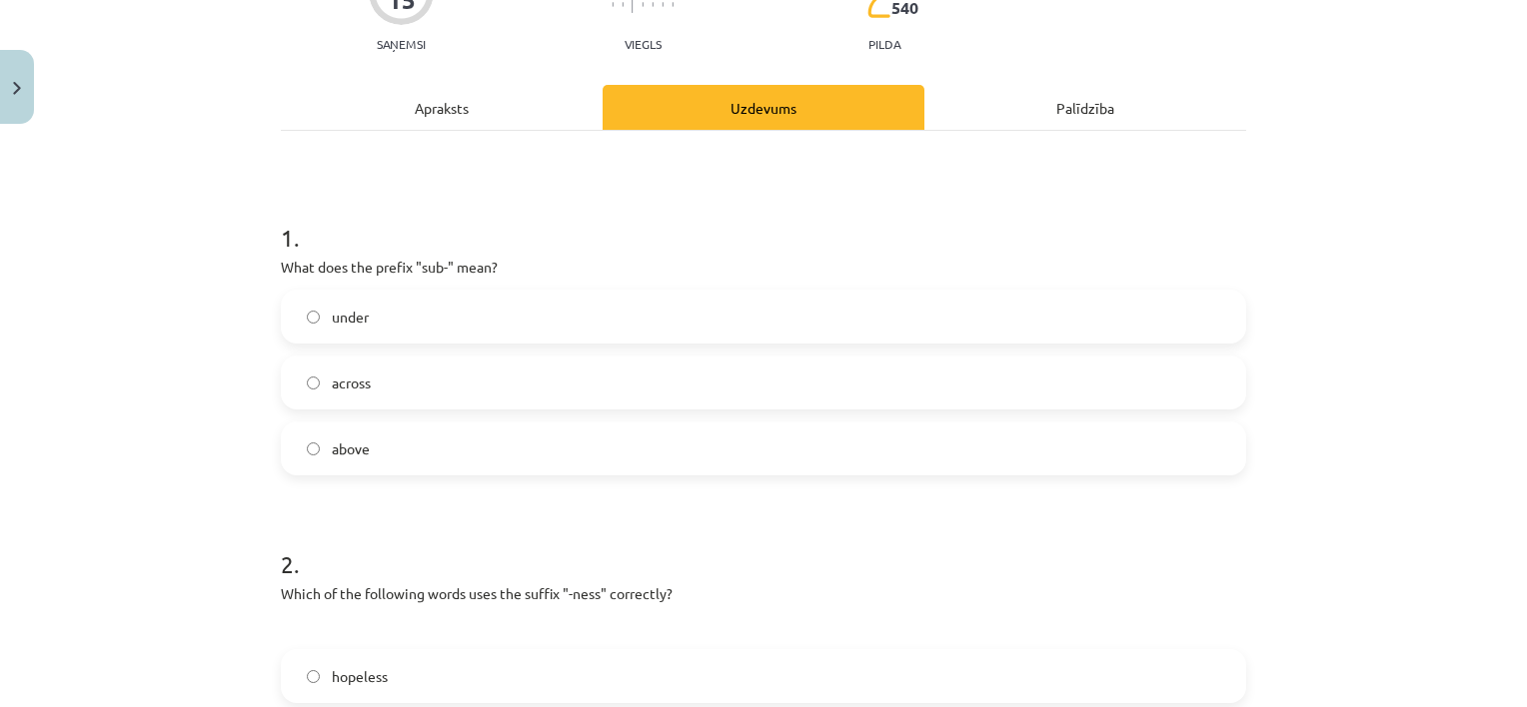
scroll to position [217, 0]
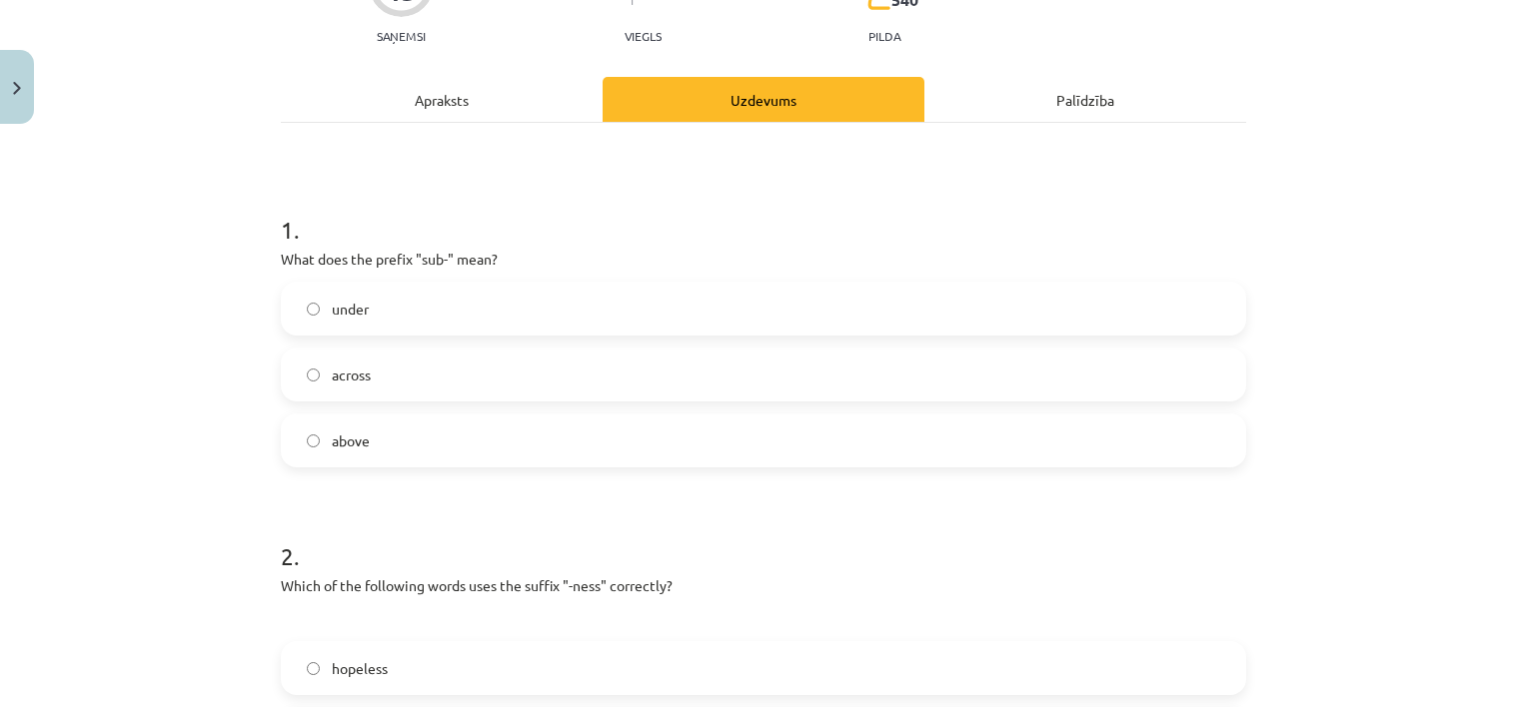
click at [439, 108] on div "Apraksts" at bounding box center [442, 99] width 322 height 45
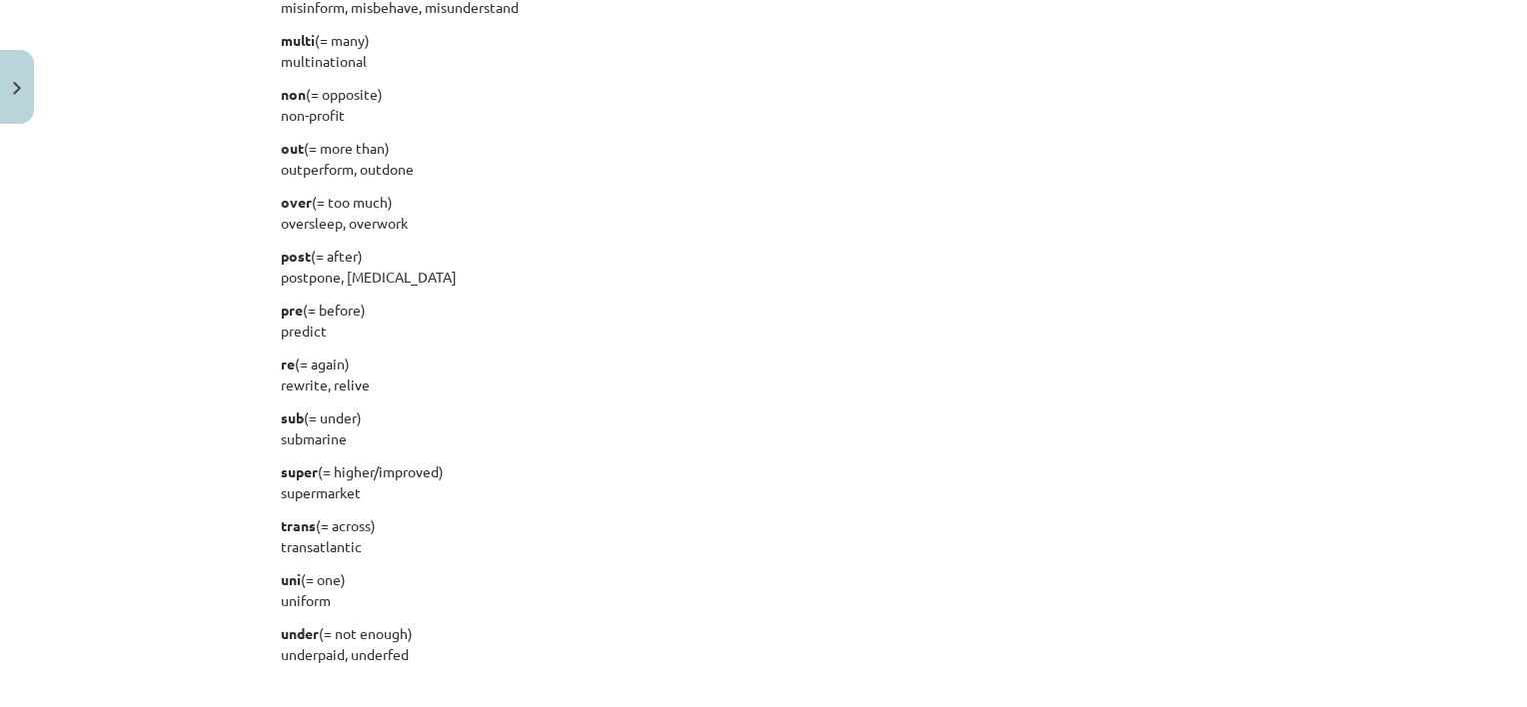
scroll to position [2554, 0]
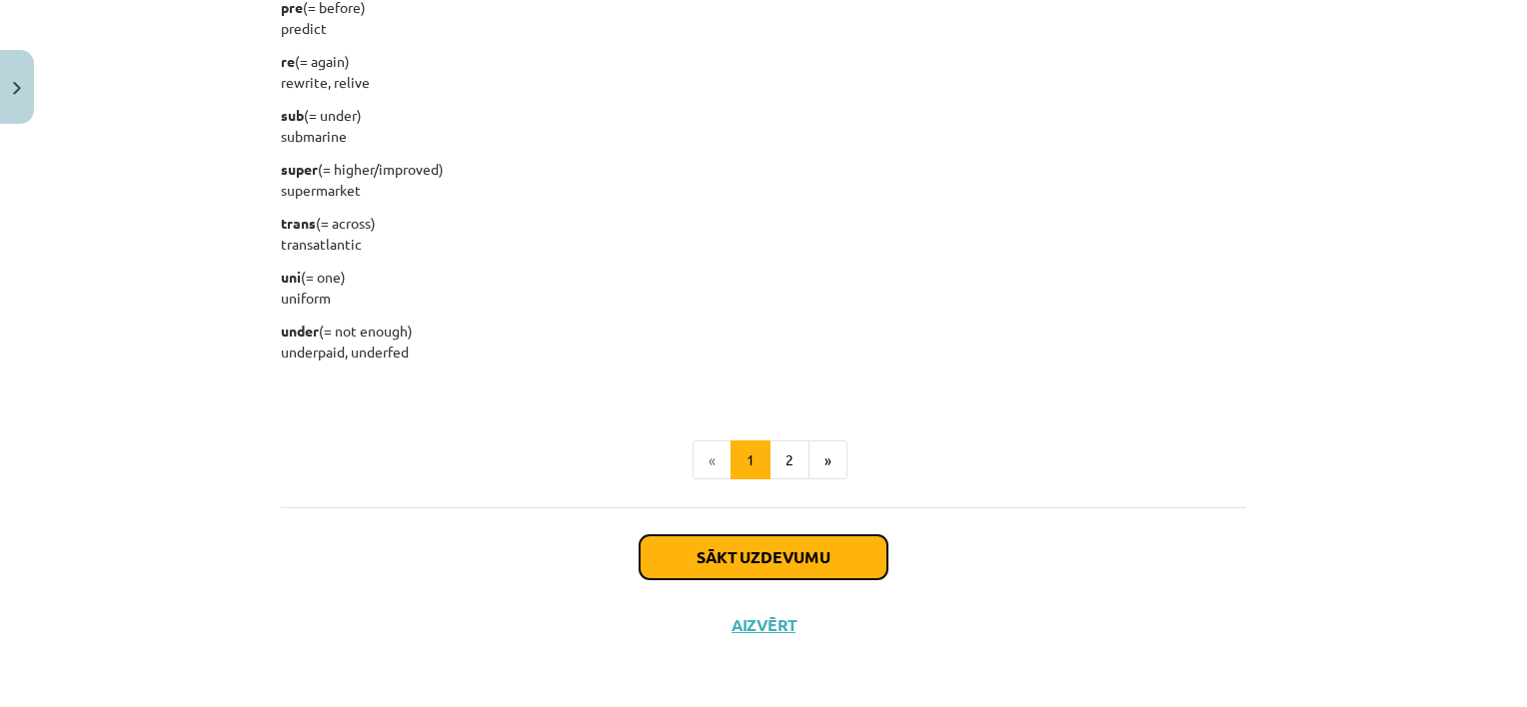
click at [764, 552] on button "Sākt uzdevumu" at bounding box center [764, 558] width 248 height 44
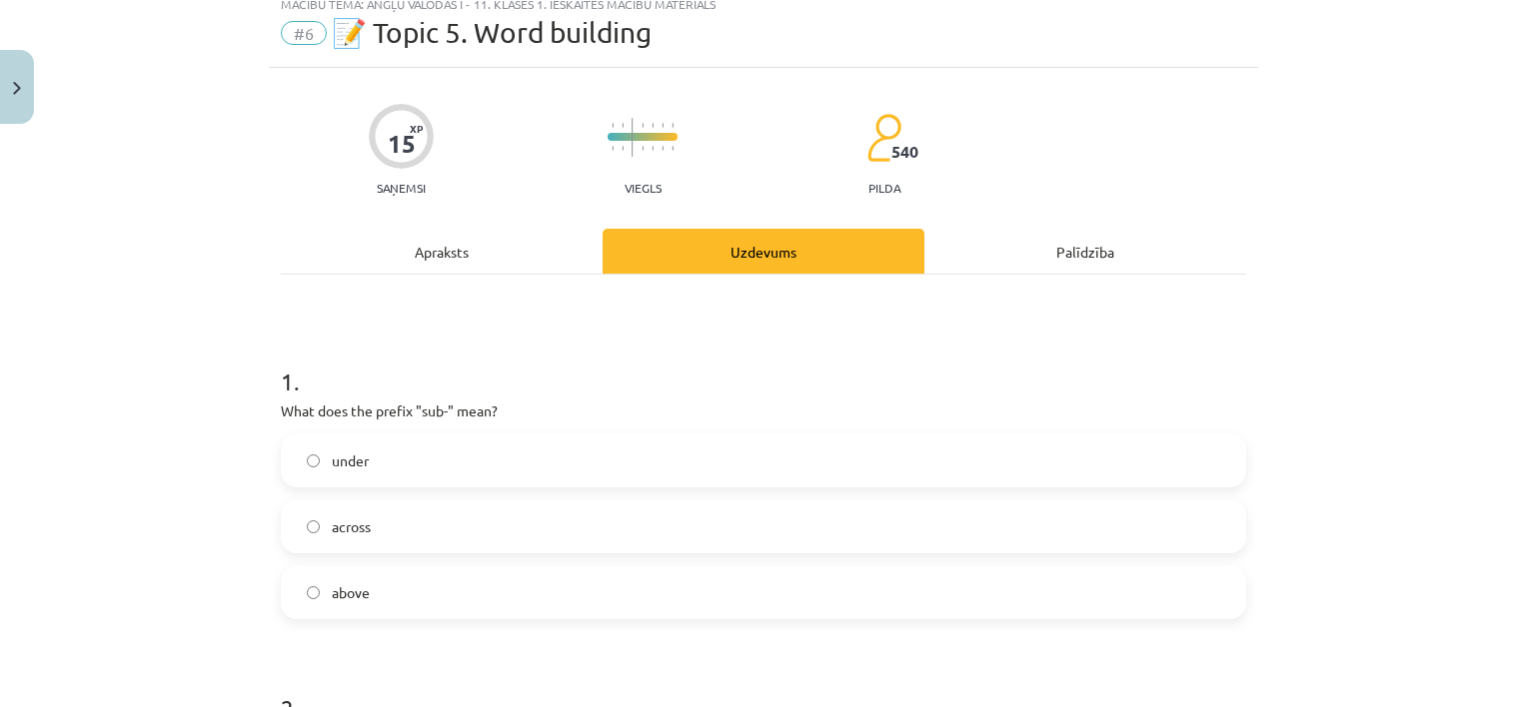
scroll to position [50, 0]
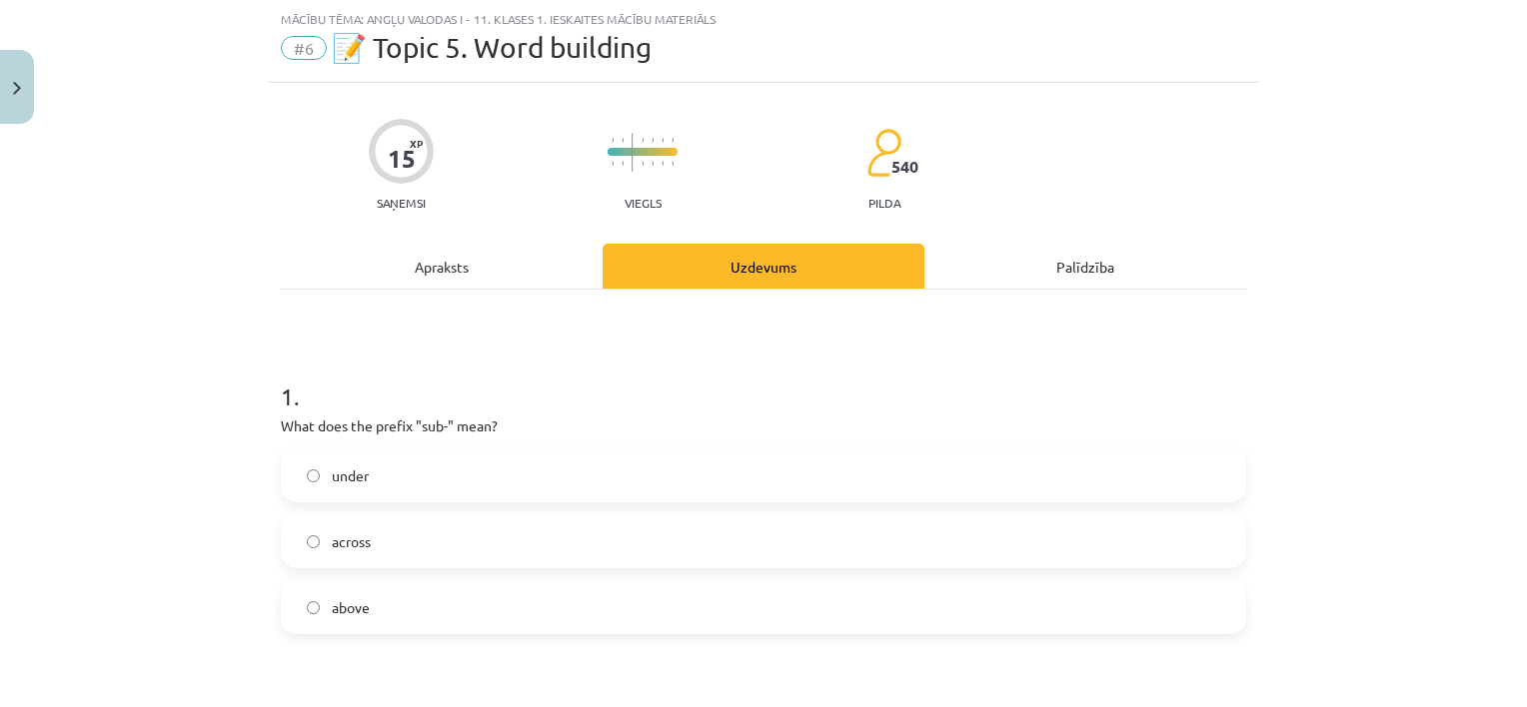
click at [518, 480] on label "under" at bounding box center [763, 476] width 961 height 50
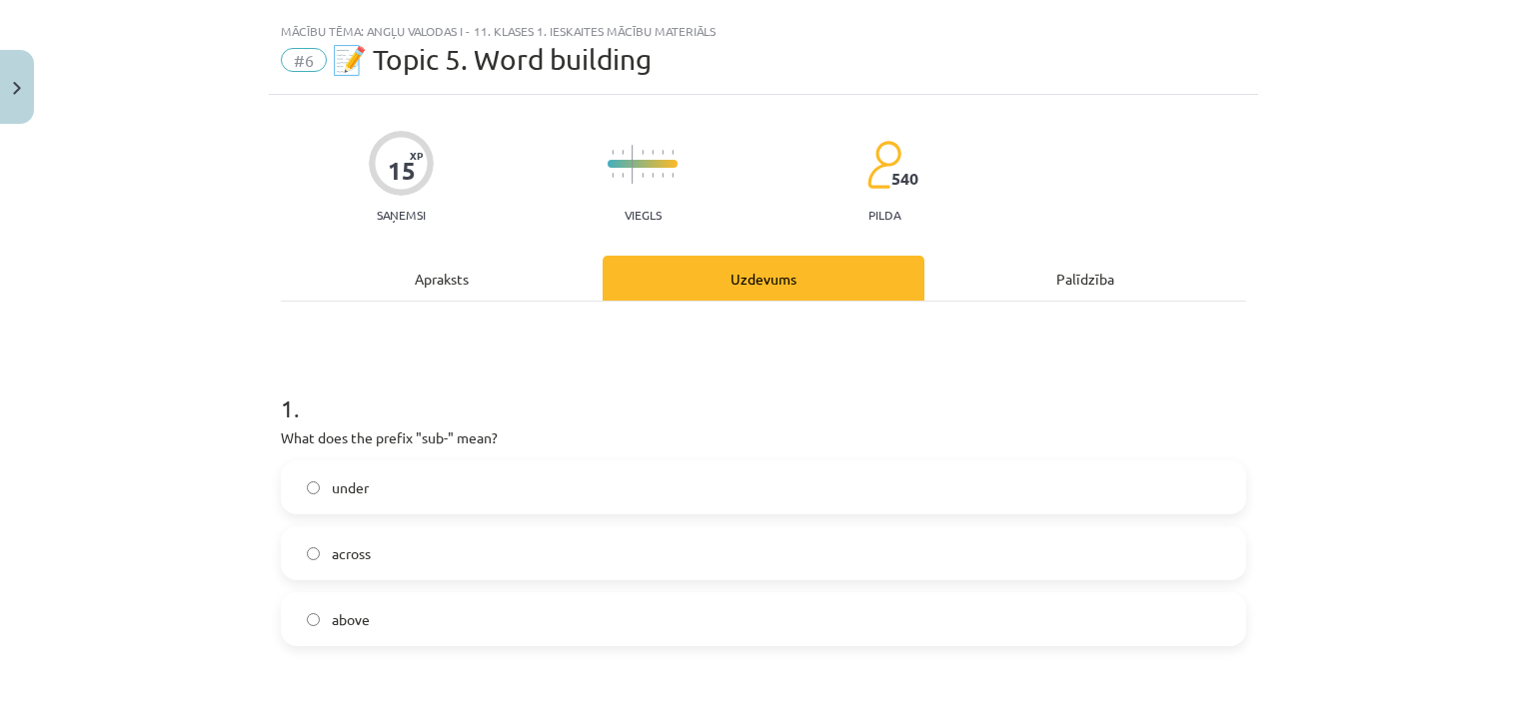
scroll to position [0, 0]
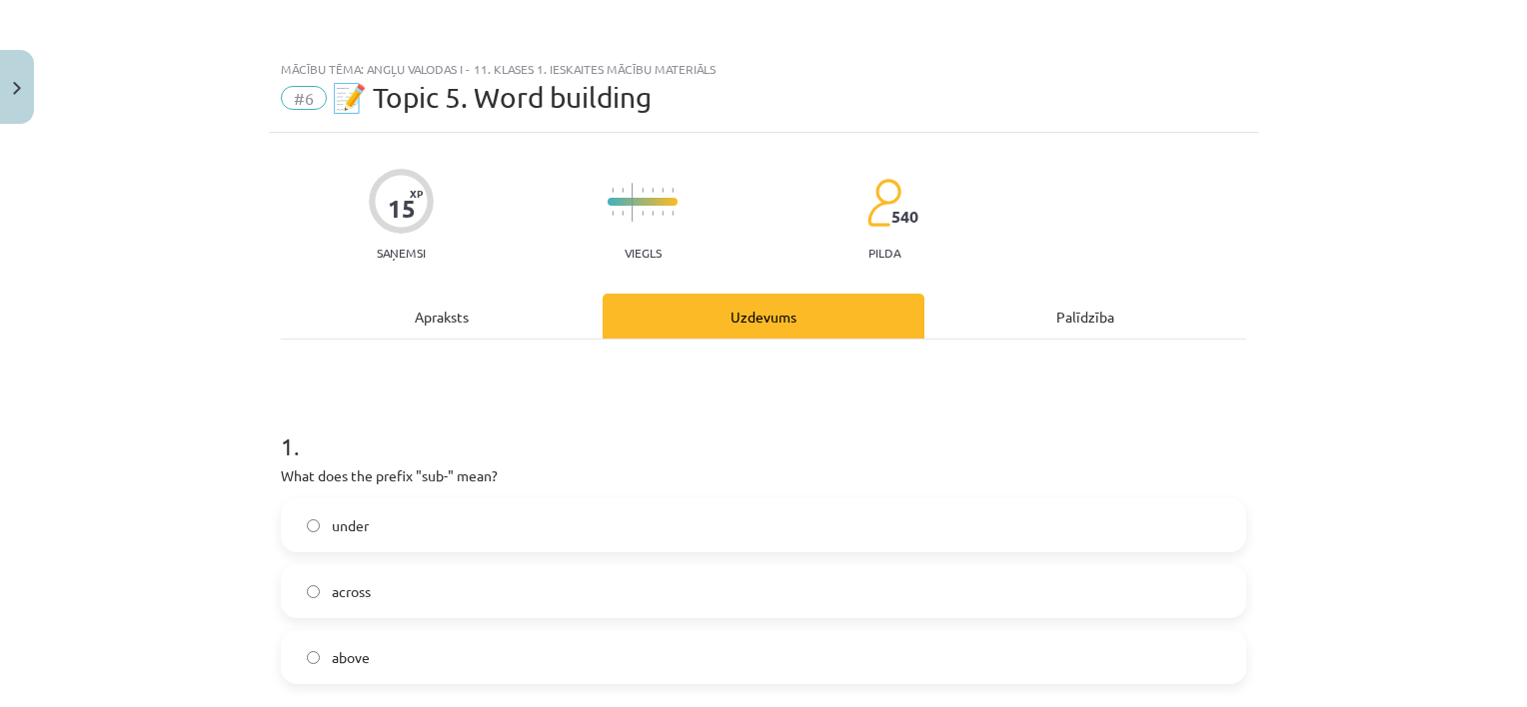
click at [491, 328] on div "Apraksts" at bounding box center [442, 316] width 322 height 45
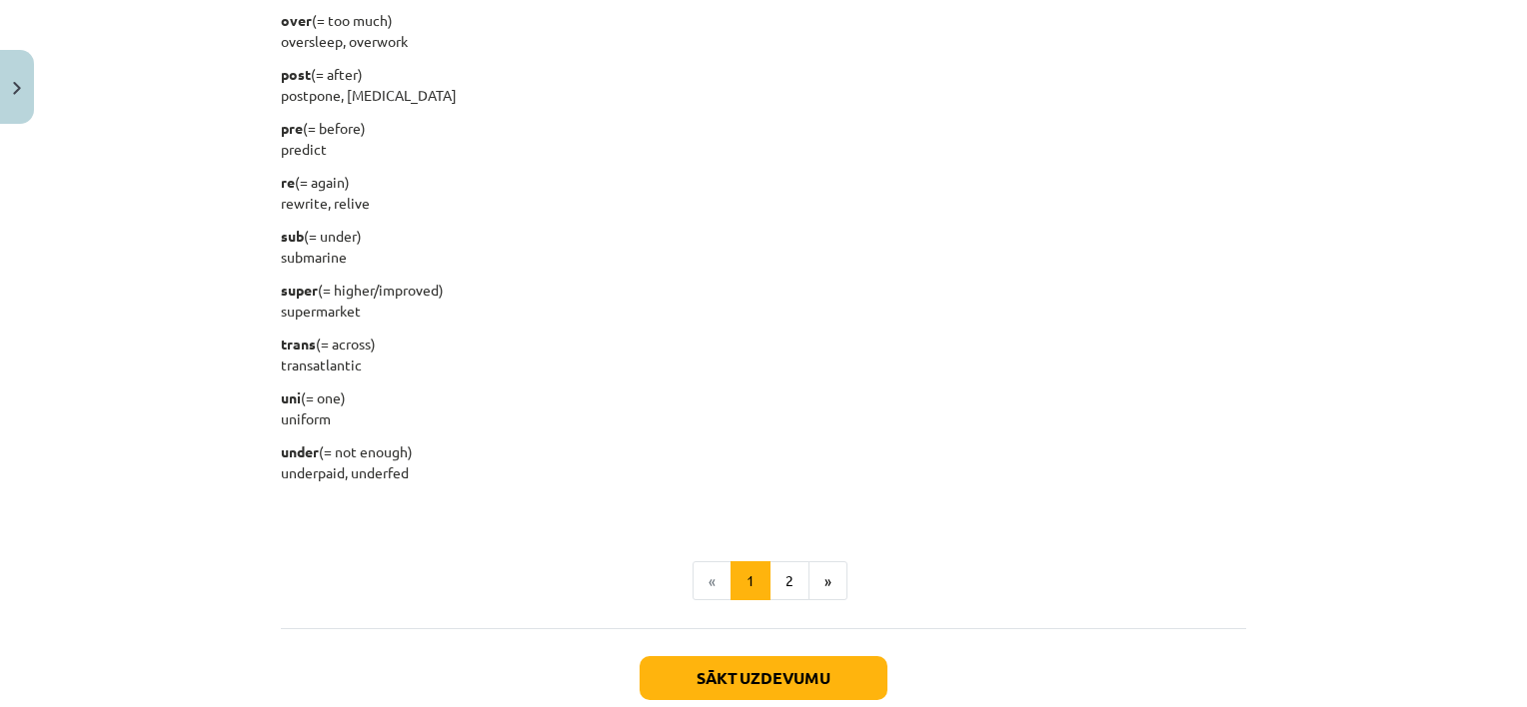
scroll to position [2433, 0]
click at [780, 568] on button "2" at bounding box center [789, 580] width 40 height 40
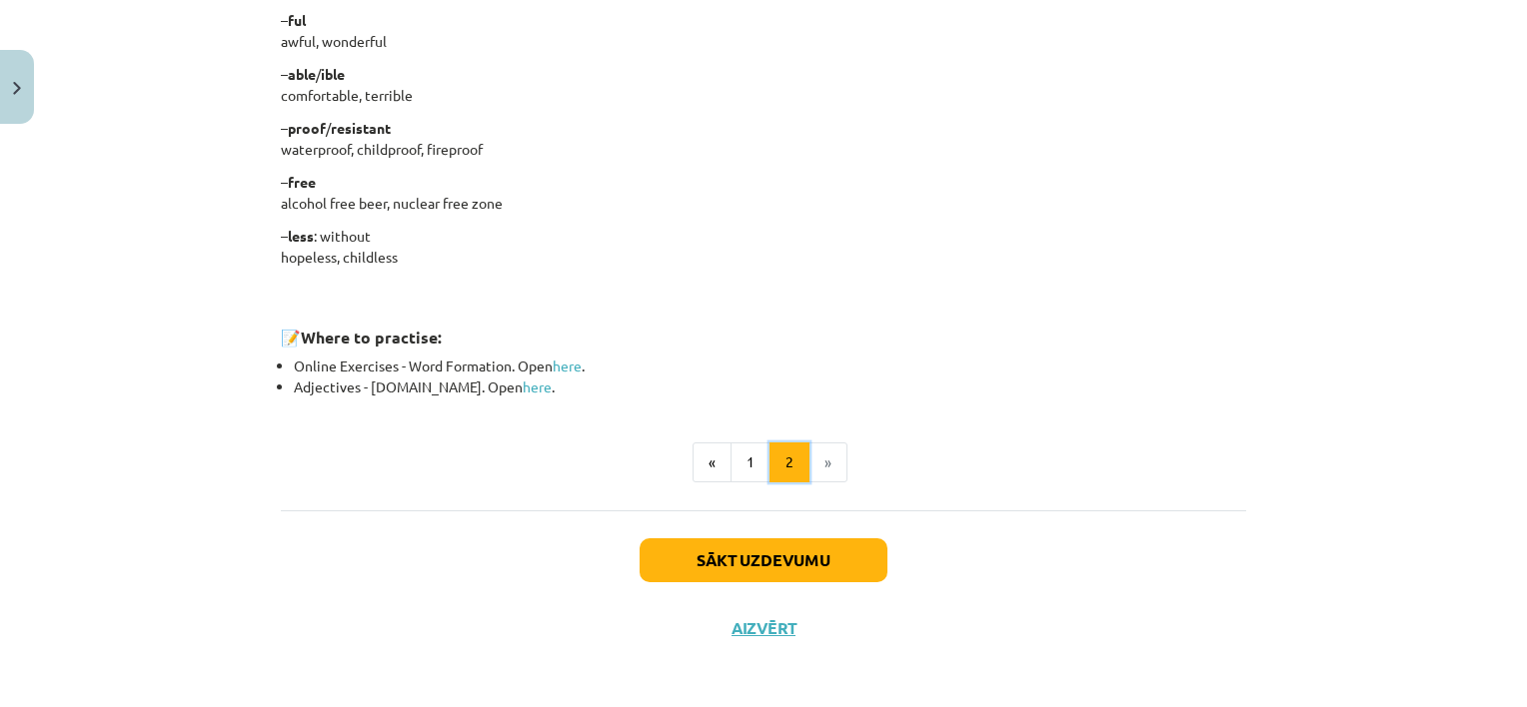
scroll to position [1738, 0]
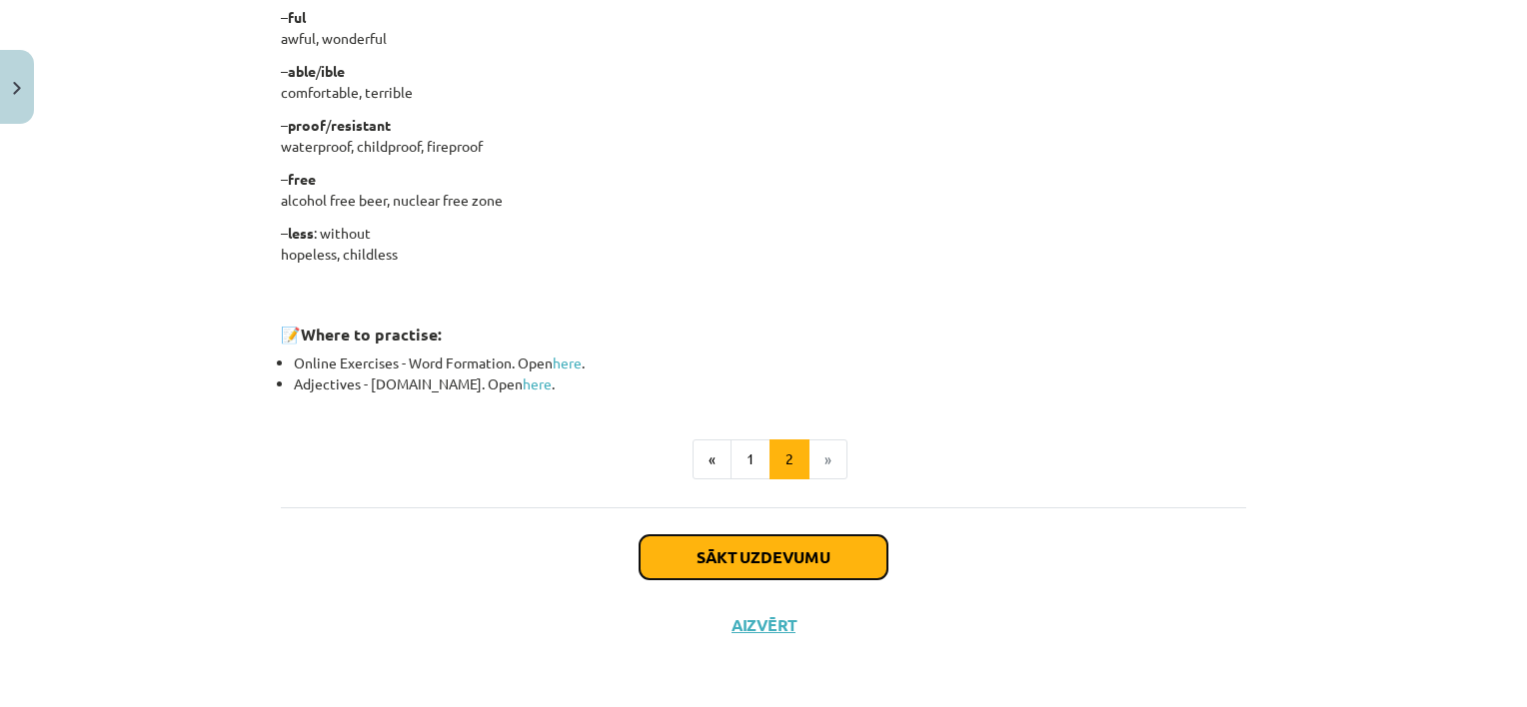
click at [703, 558] on button "Sākt uzdevumu" at bounding box center [764, 558] width 248 height 44
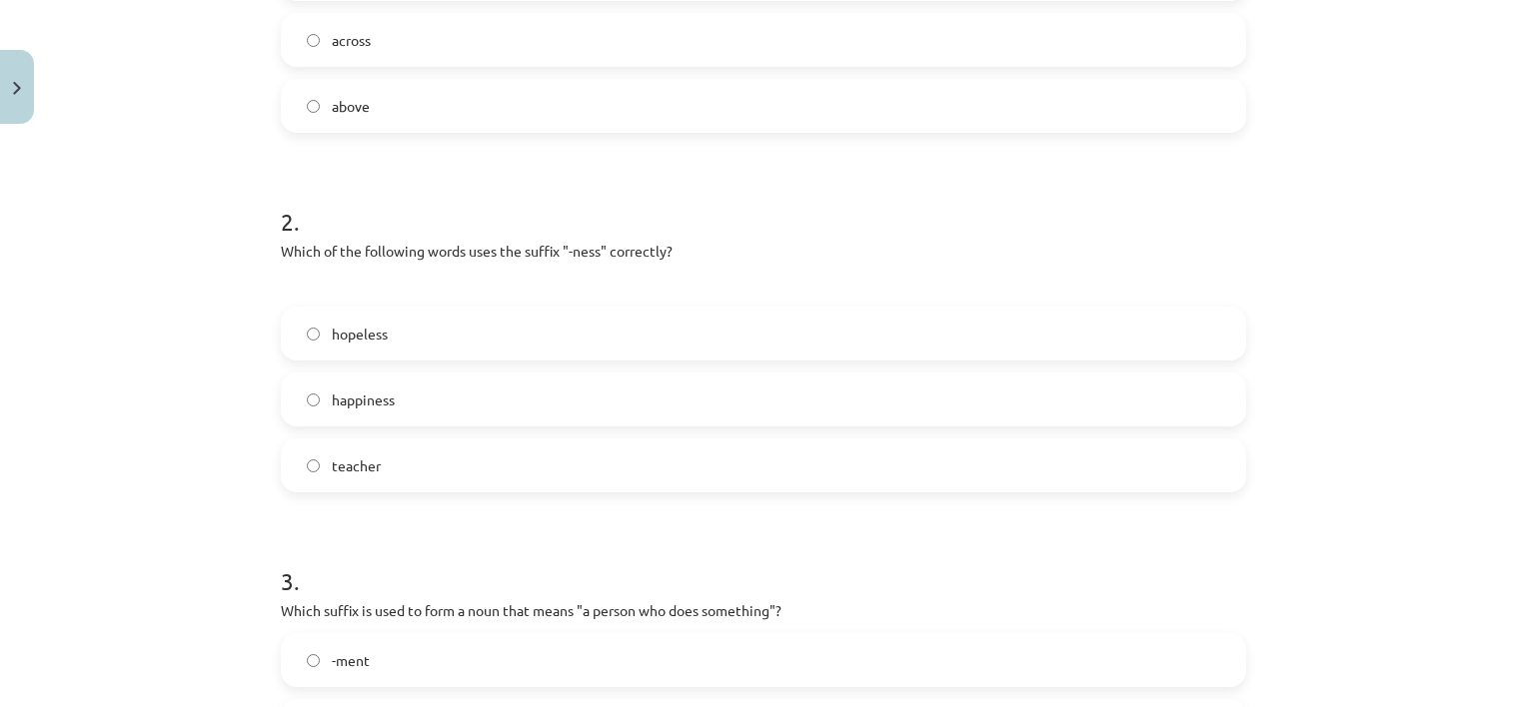
scroll to position [553, 0]
click at [464, 392] on label "happiness" at bounding box center [763, 399] width 961 height 50
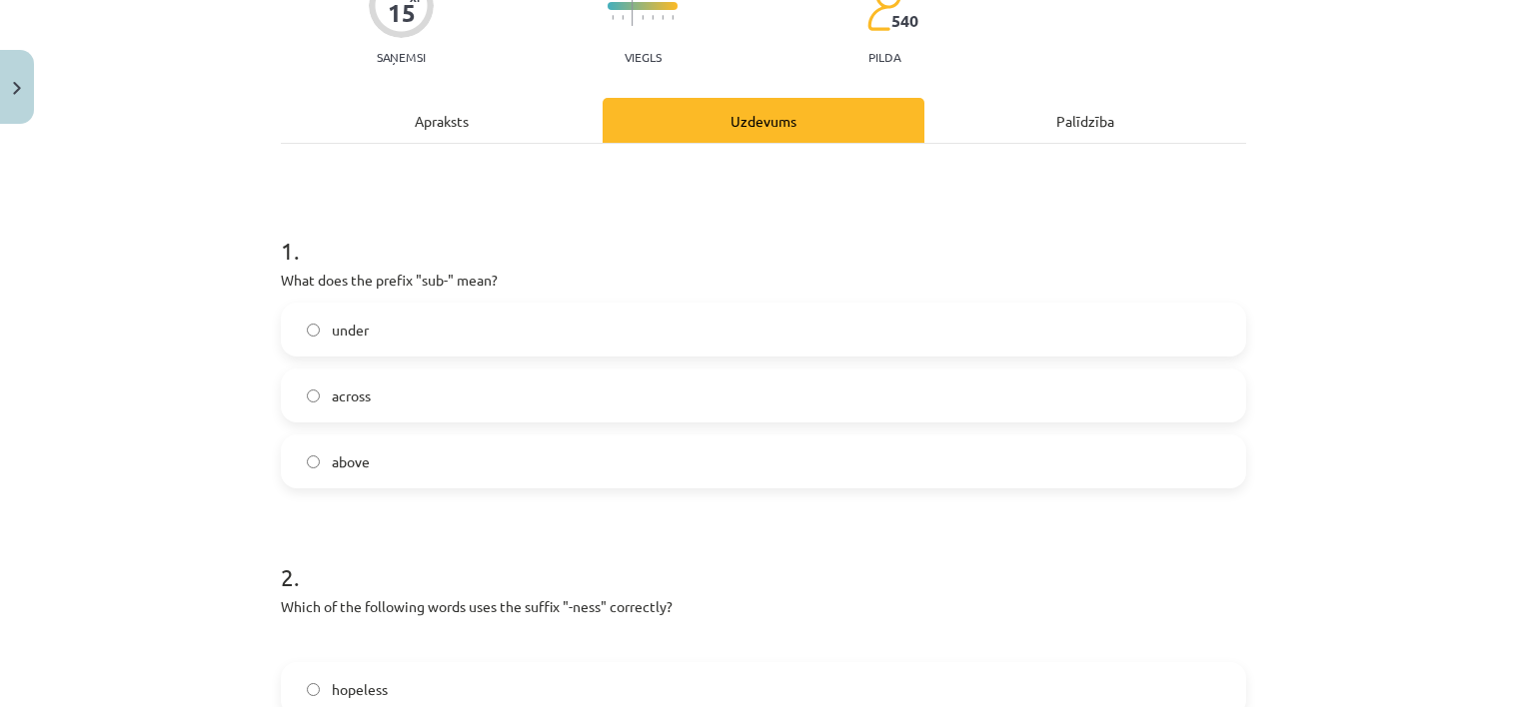
scroll to position [0, 0]
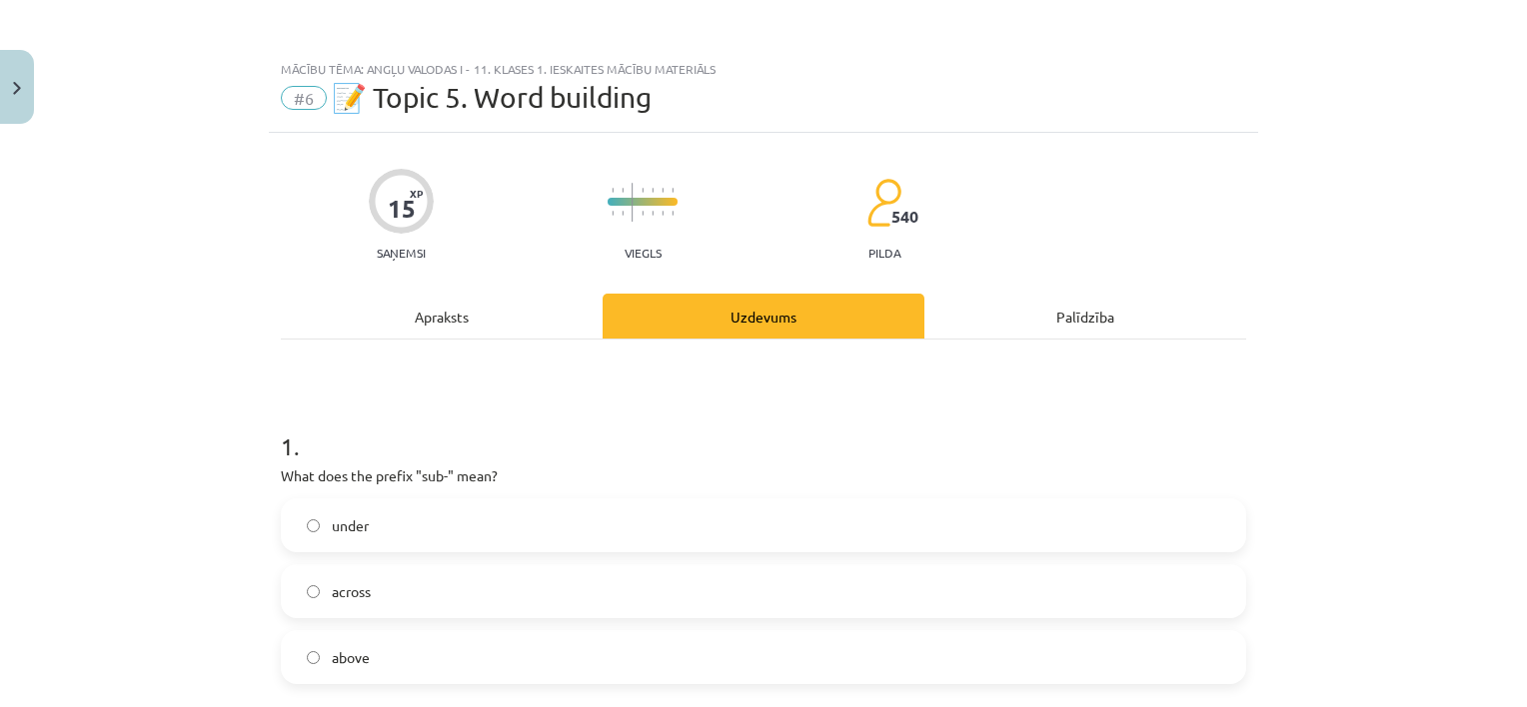
click at [503, 317] on div "Apraksts" at bounding box center [442, 316] width 322 height 45
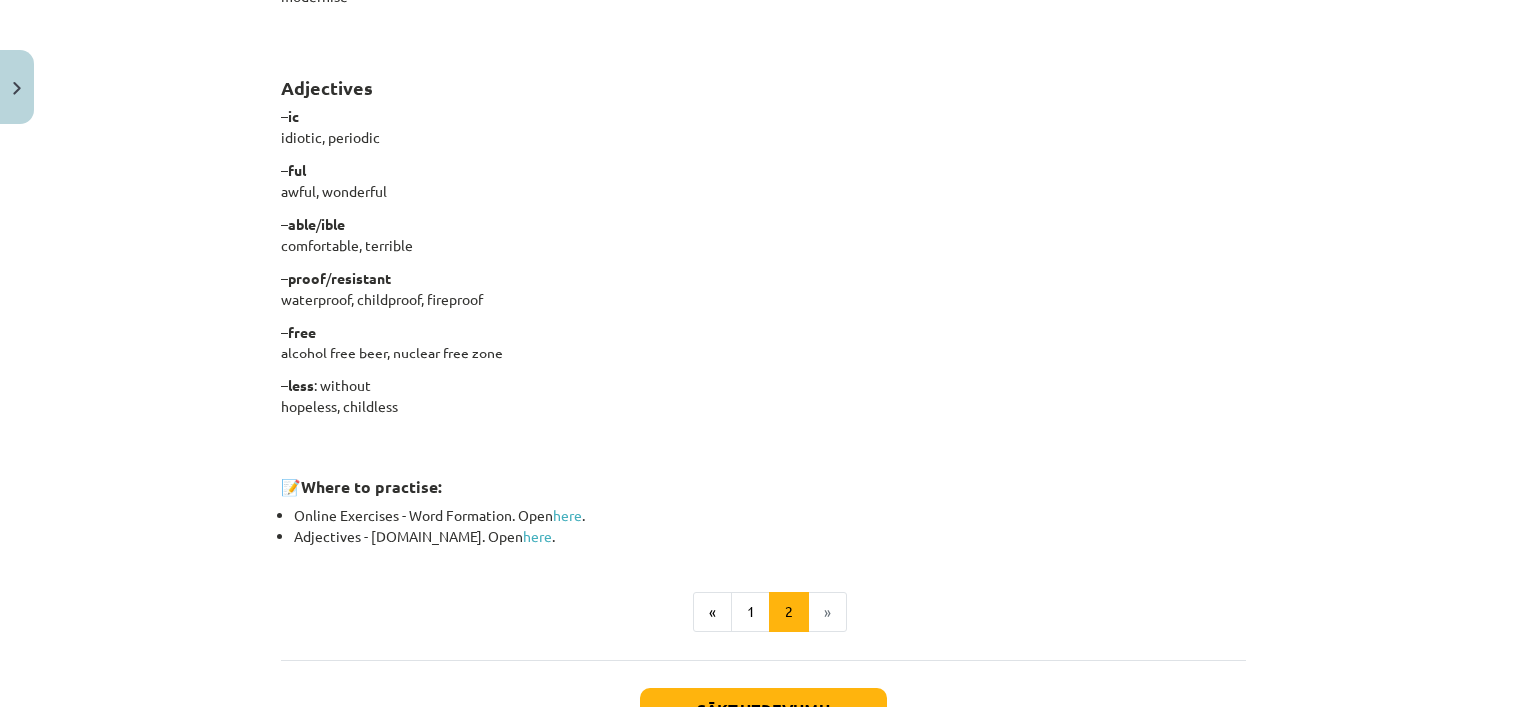
scroll to position [1738, 0]
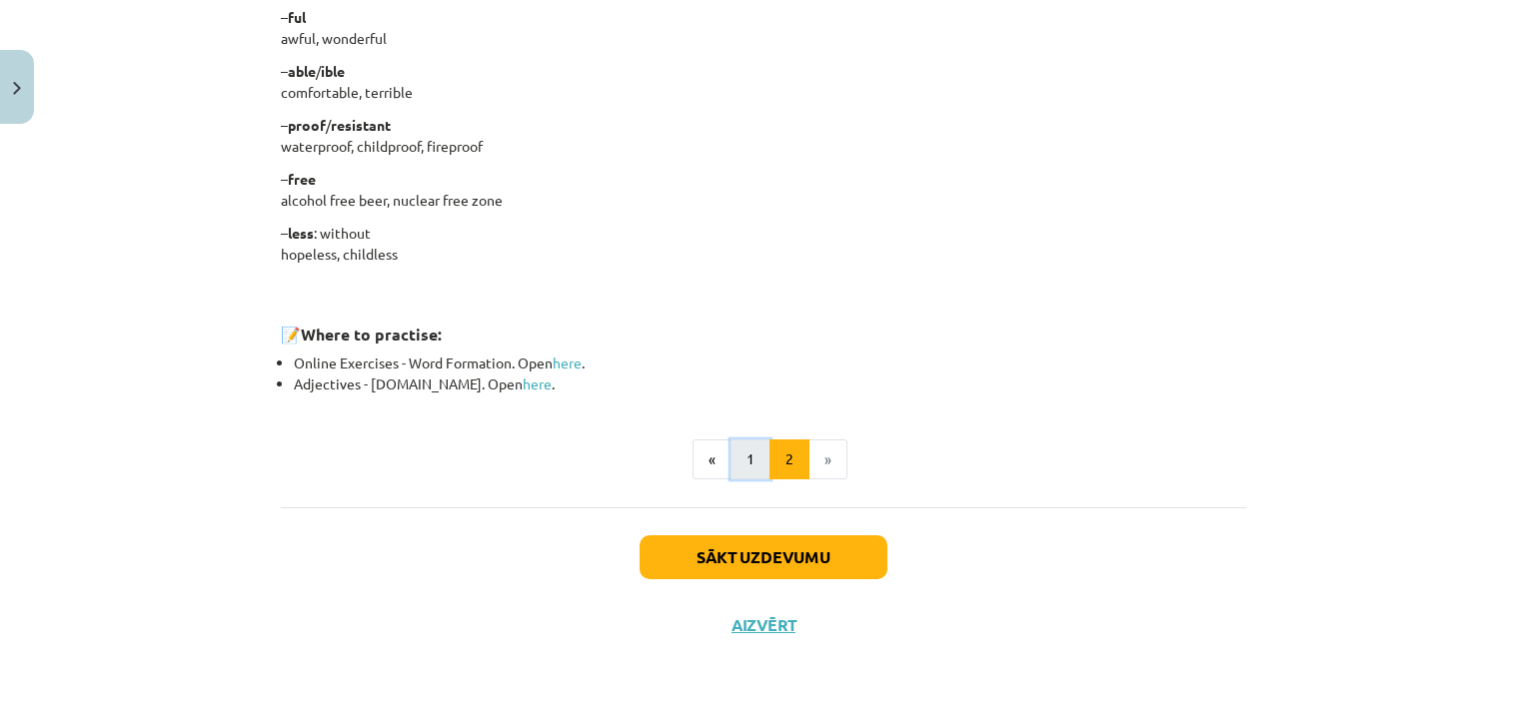
click at [755, 457] on button "1" at bounding box center [750, 460] width 40 height 40
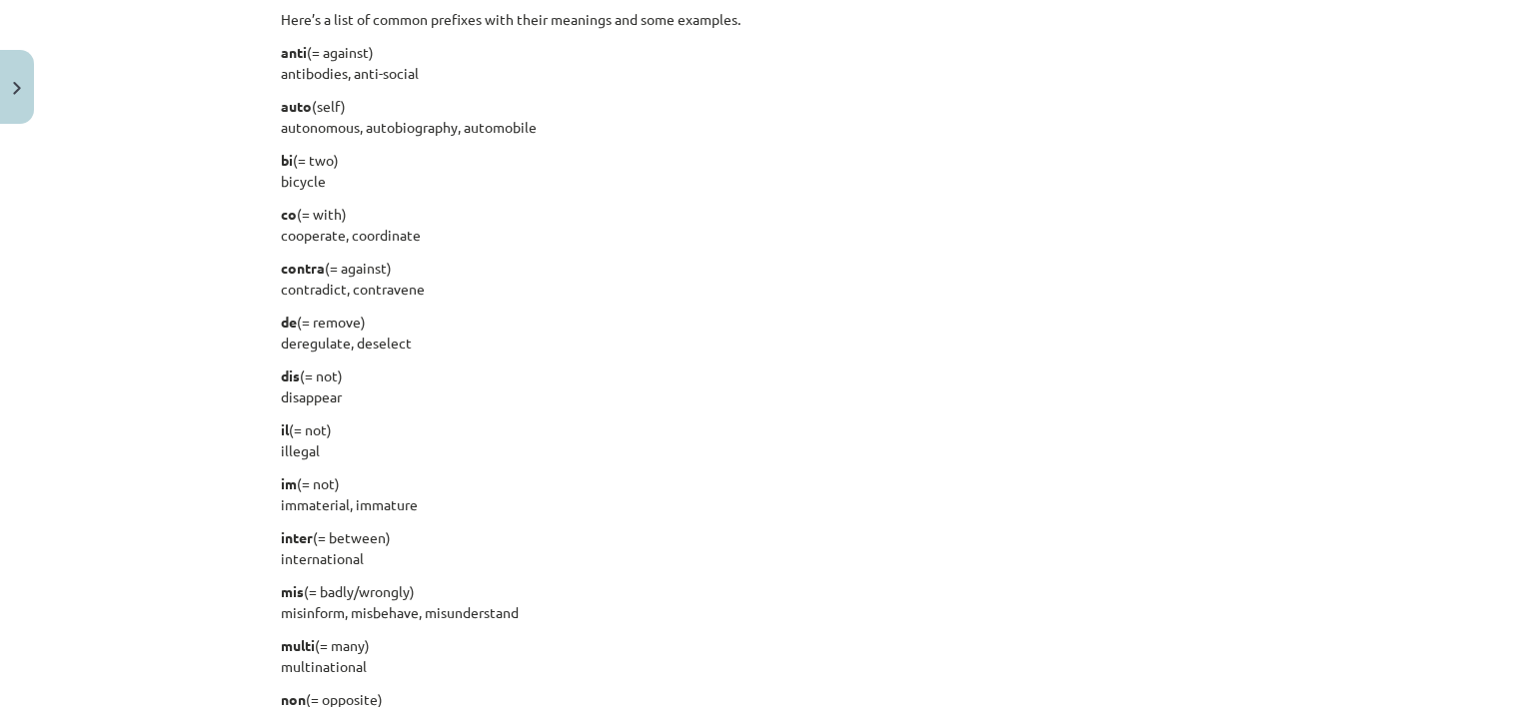
scroll to position [1647, 0]
click at [755, 457] on p "il (= not) illegal" at bounding box center [763, 438] width 965 height 42
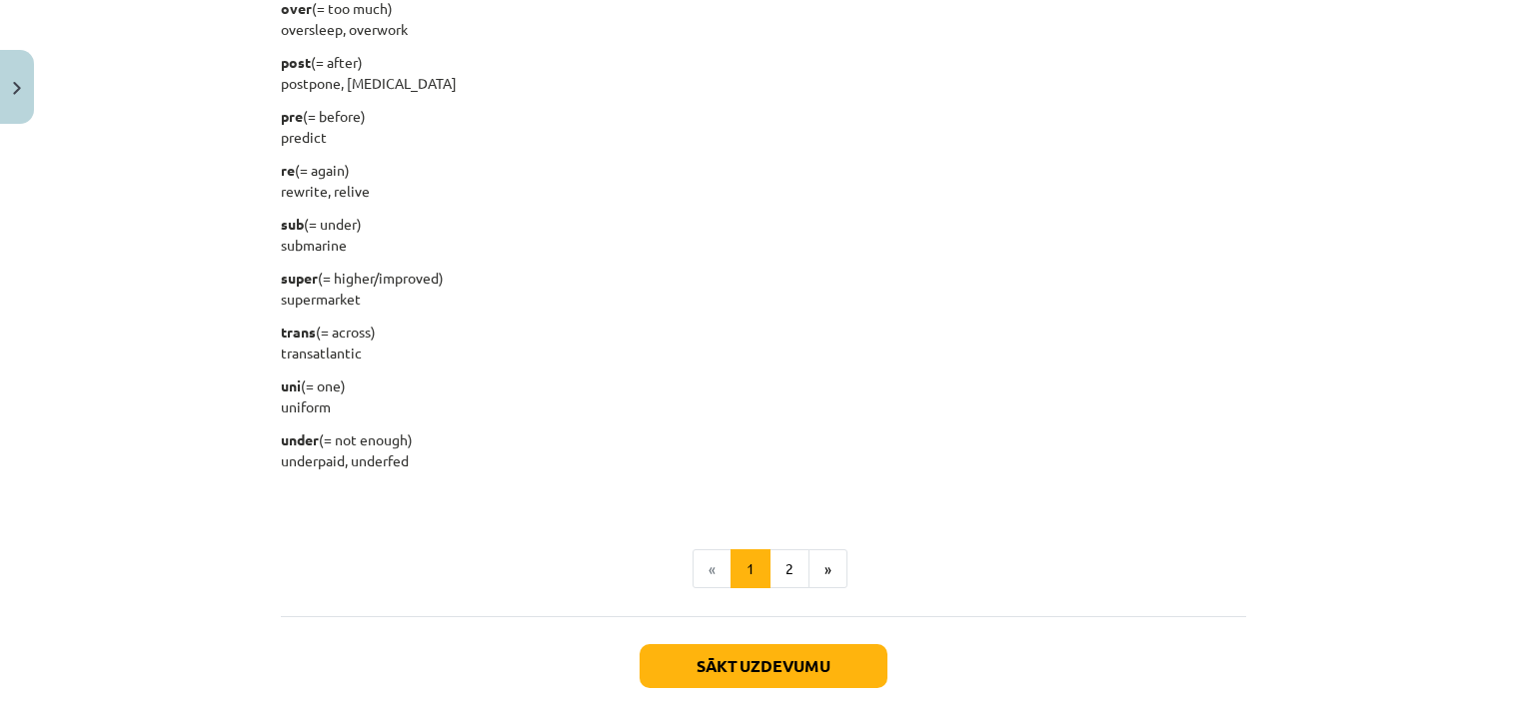
scroll to position [2444, 0]
click at [787, 553] on button "2" at bounding box center [789, 569] width 40 height 40
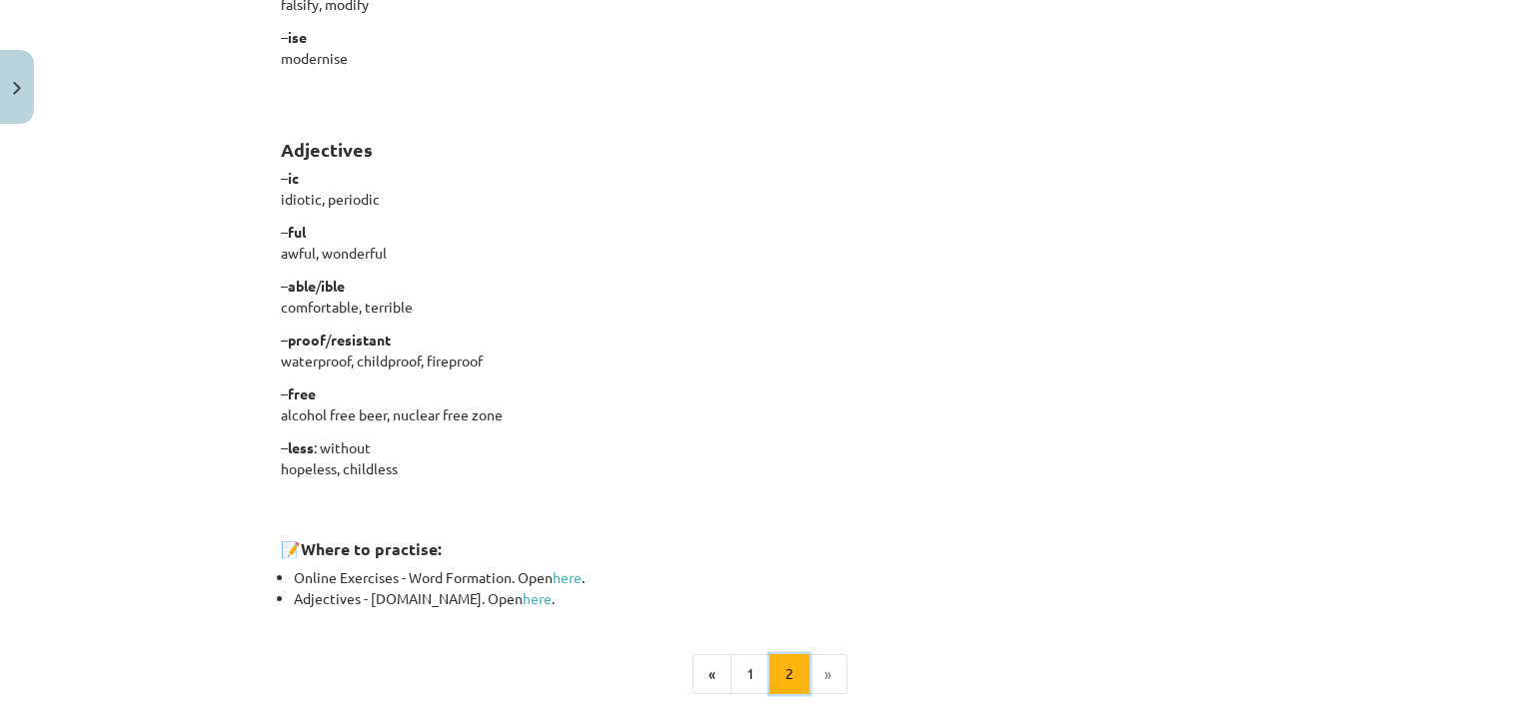
scroll to position [1513, 0]
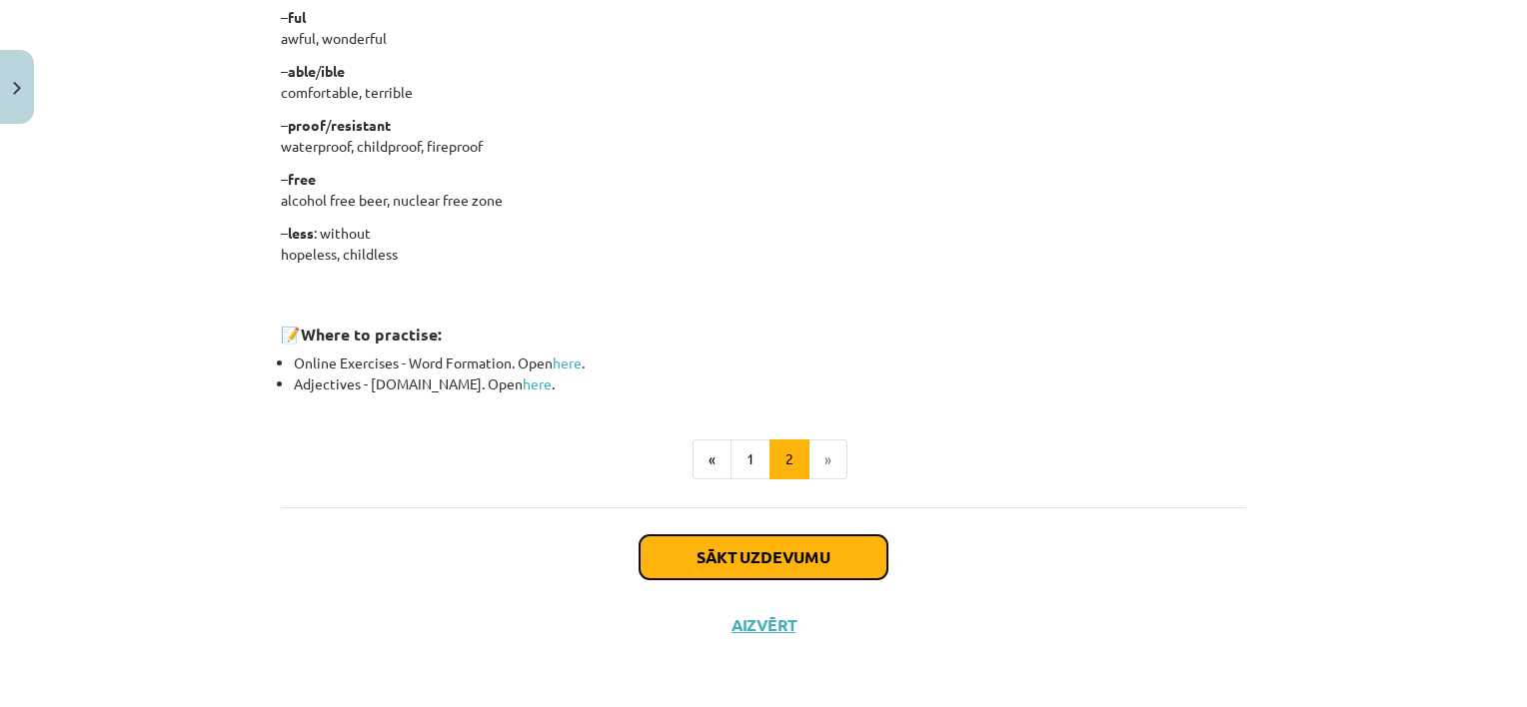
click at [770, 536] on button "Sākt uzdevumu" at bounding box center [764, 558] width 248 height 44
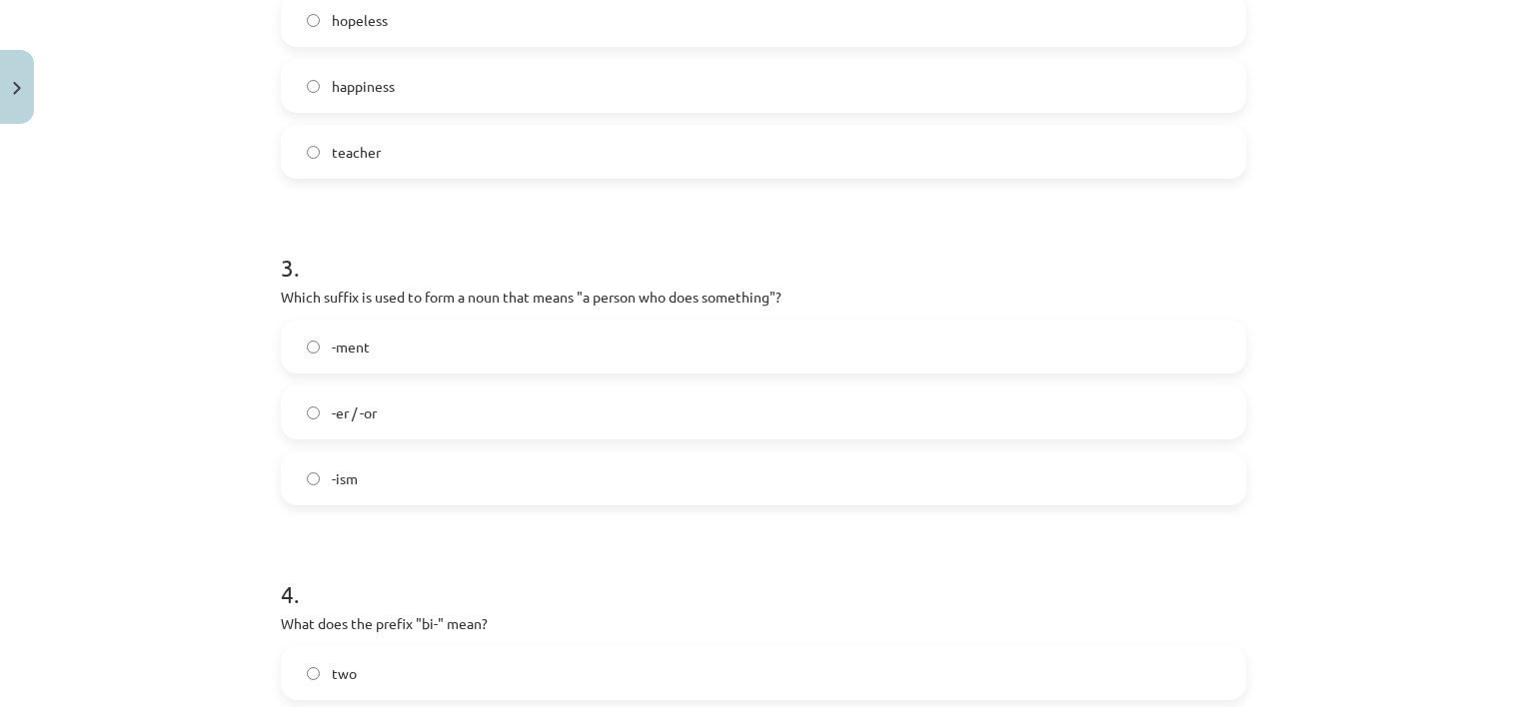
scroll to position [866, 0]
click at [585, 410] on label "-er / -or" at bounding box center [763, 412] width 961 height 50
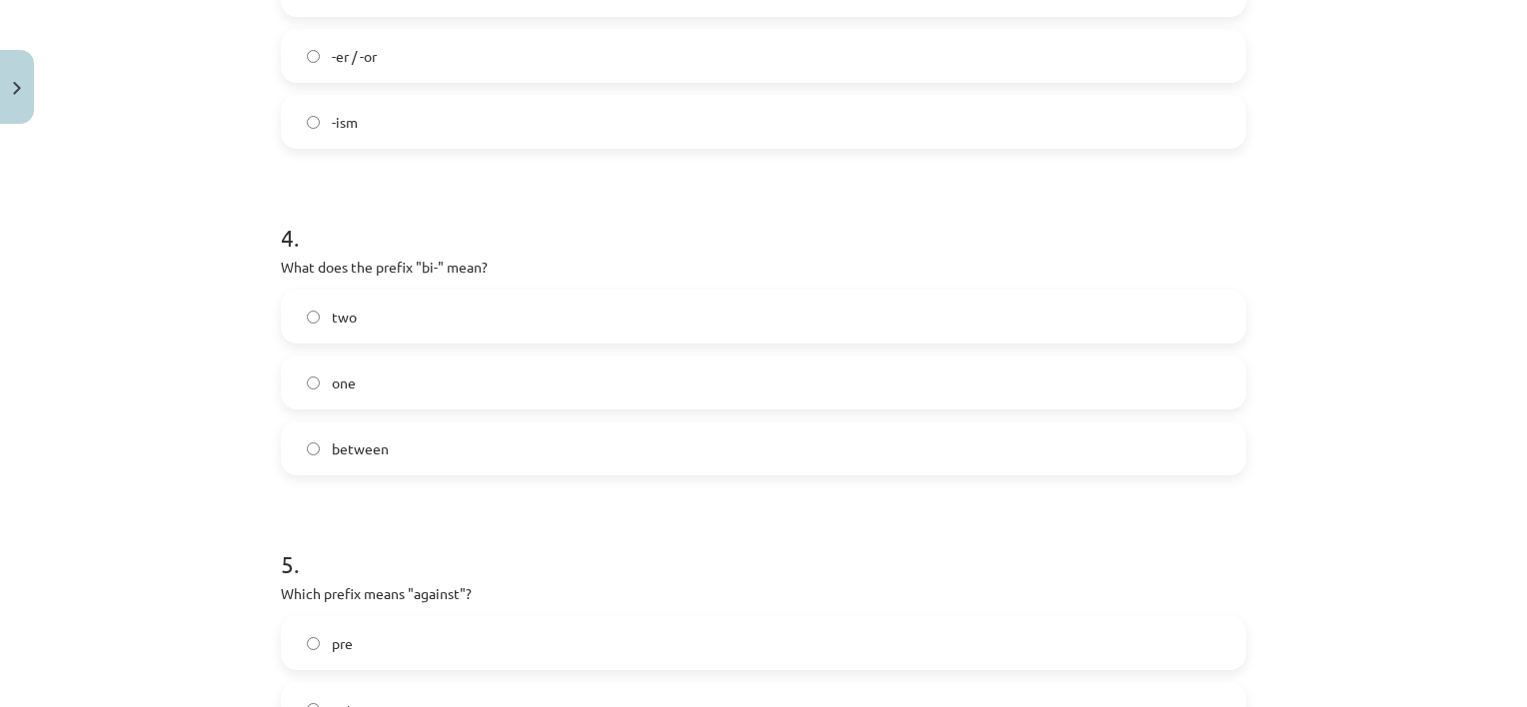
scroll to position [1228, 0]
click at [456, 326] on label "two" at bounding box center [763, 311] width 961 height 50
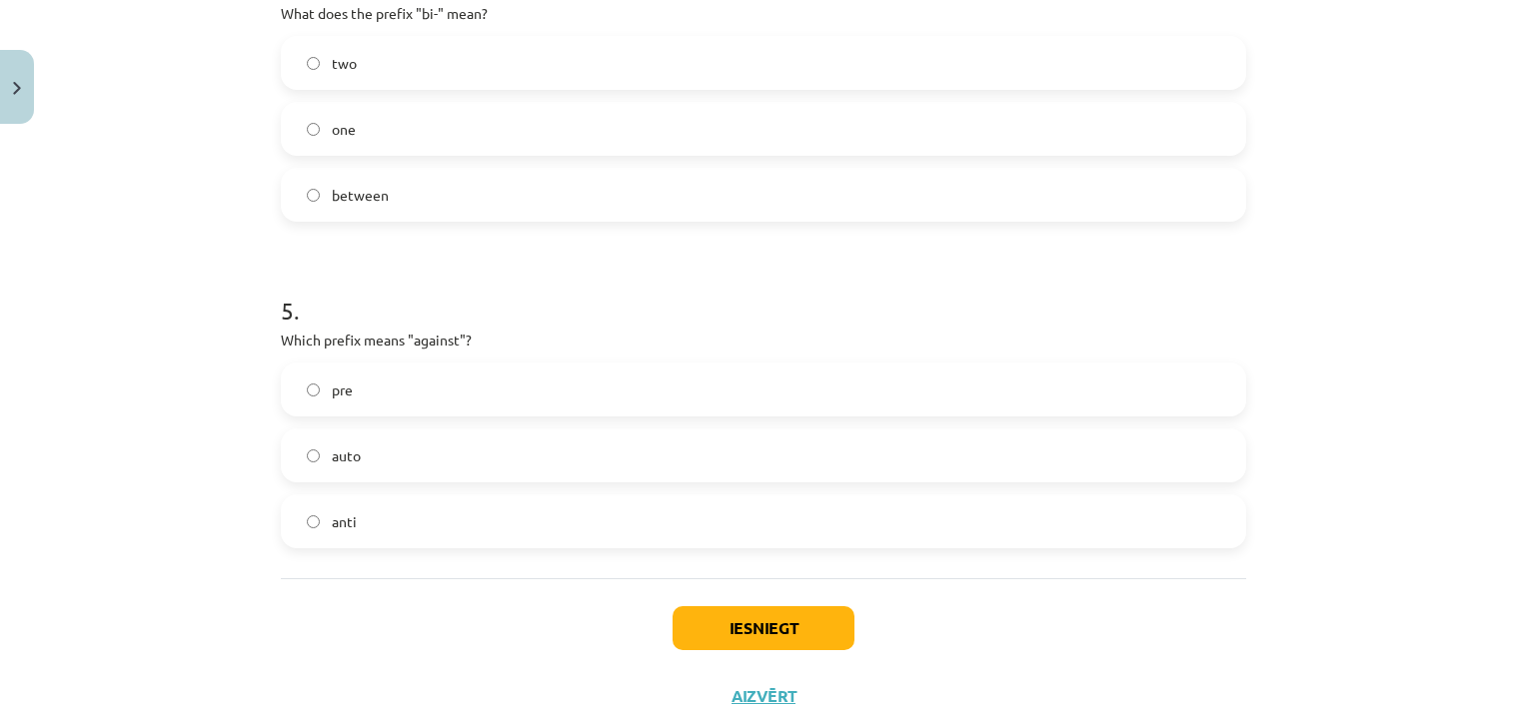
scroll to position [1500, 0]
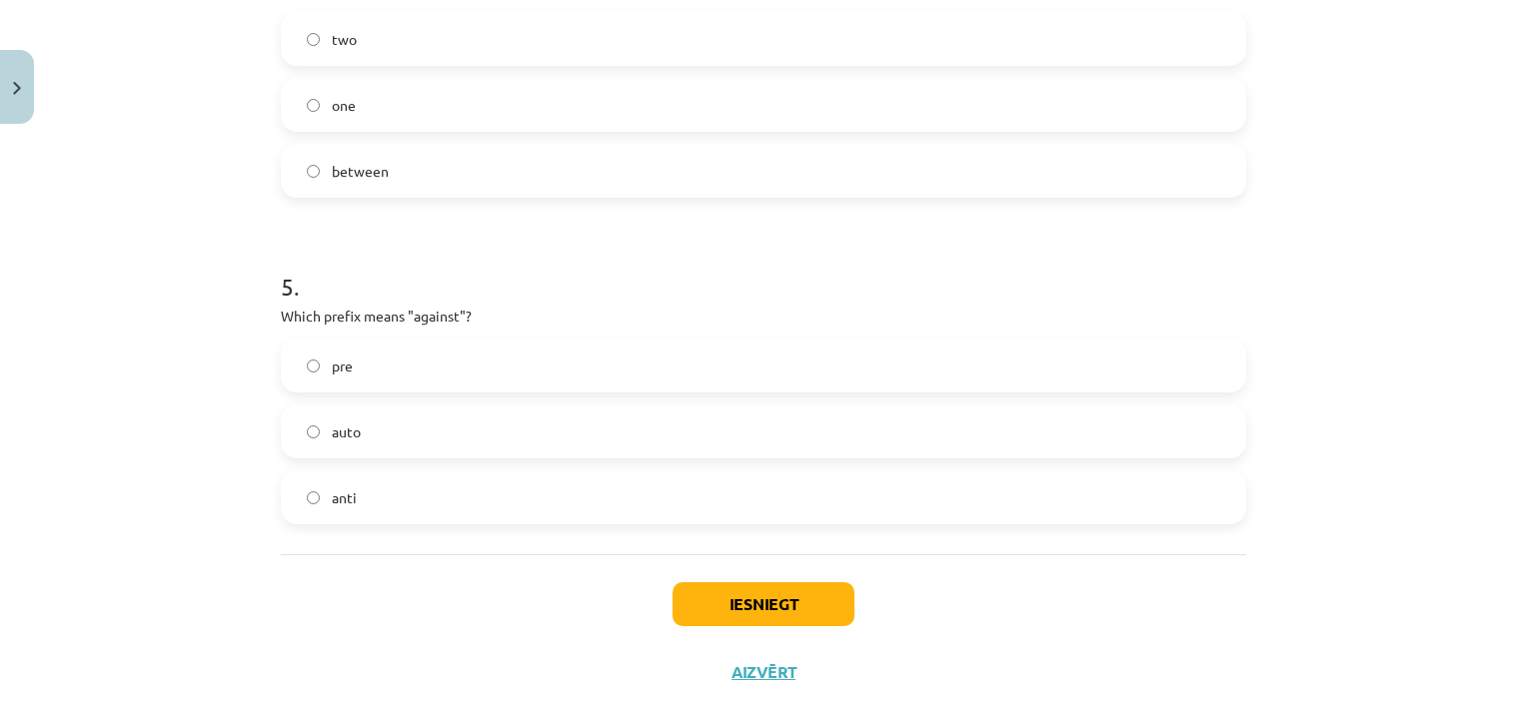
click at [405, 496] on label "anti" at bounding box center [763, 498] width 961 height 50
click at [697, 584] on button "Iesniegt" at bounding box center [764, 605] width 182 height 44
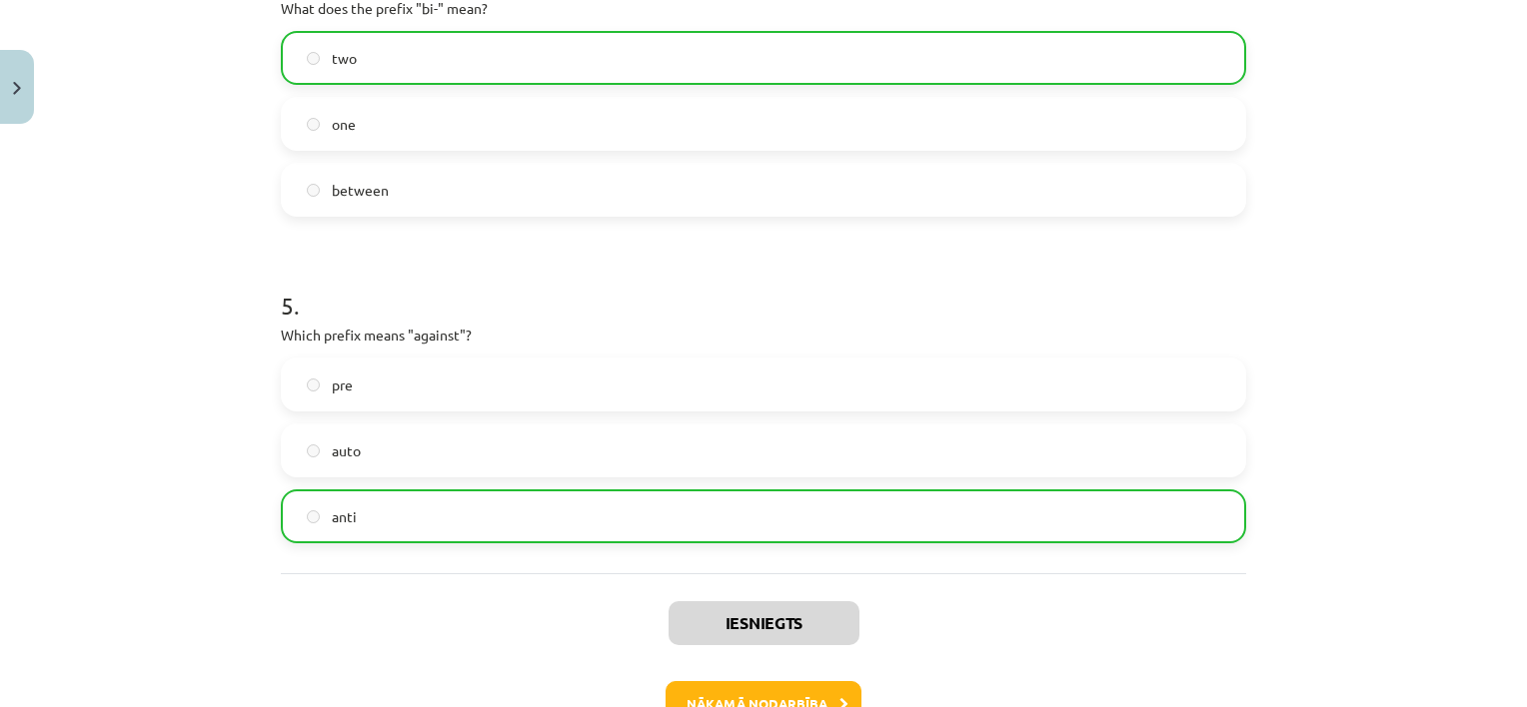
scroll to position [1488, 0]
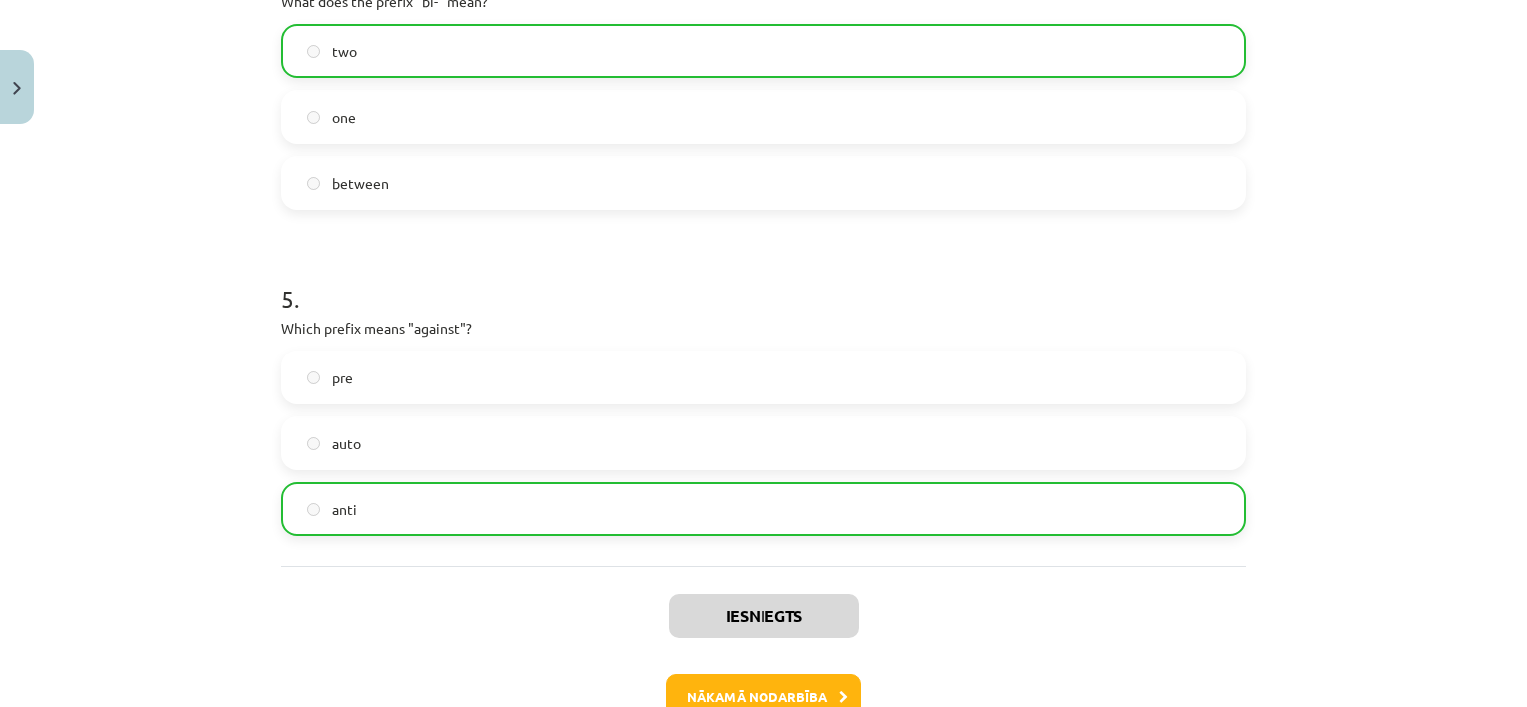
drag, startPoint x: 815, startPoint y: 551, endPoint x: 959, endPoint y: 556, distance: 144.0
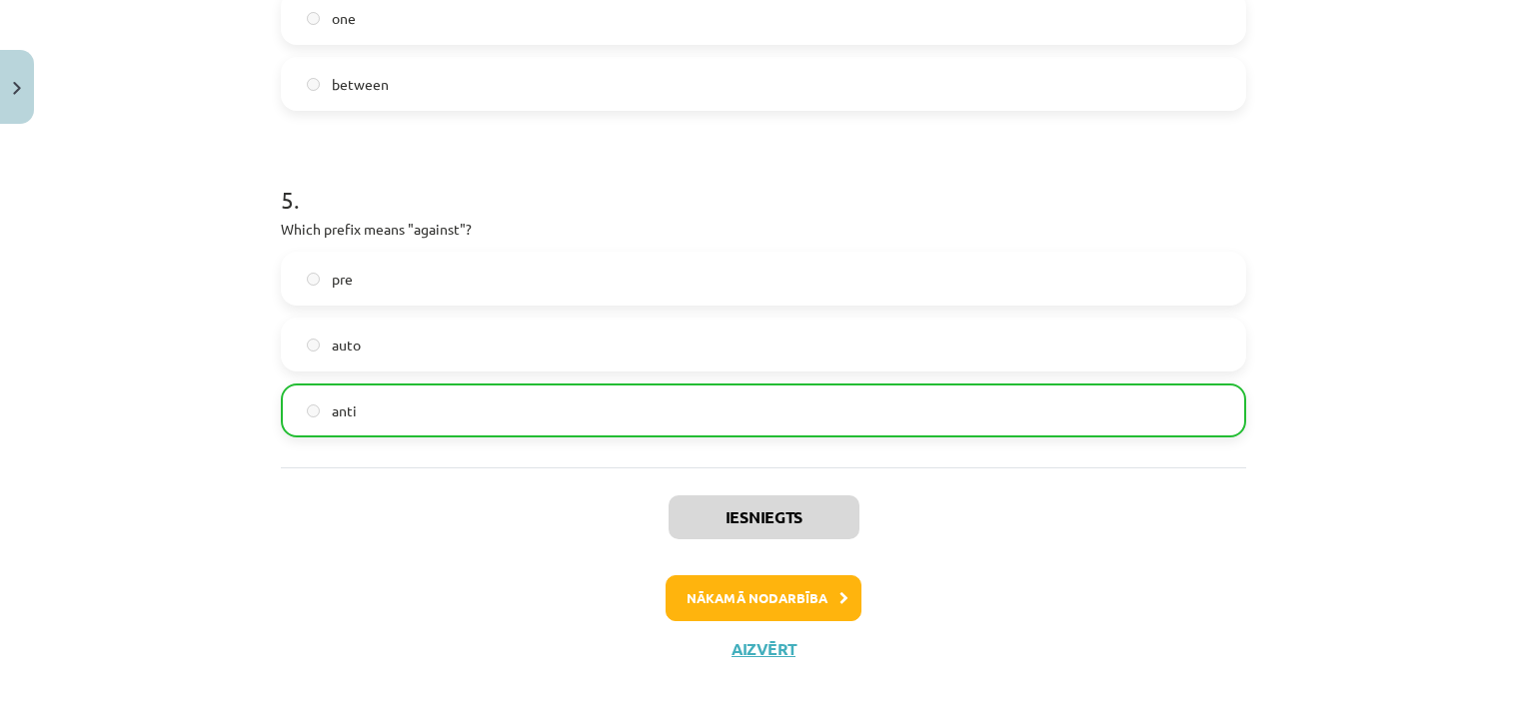
scroll to position [1588, 0]
click at [827, 579] on button "Nākamā nodarbība" at bounding box center [764, 598] width 196 height 46
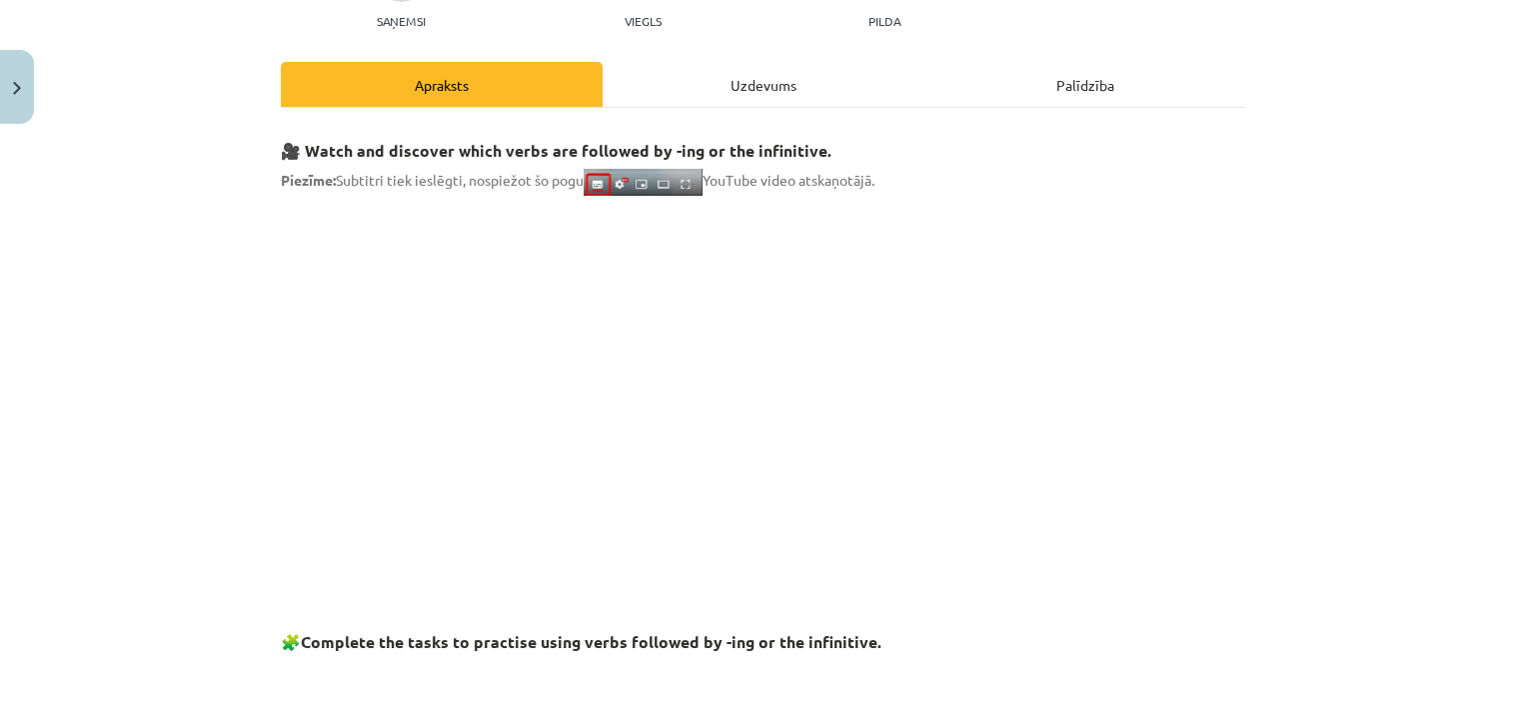
scroll to position [235, 0]
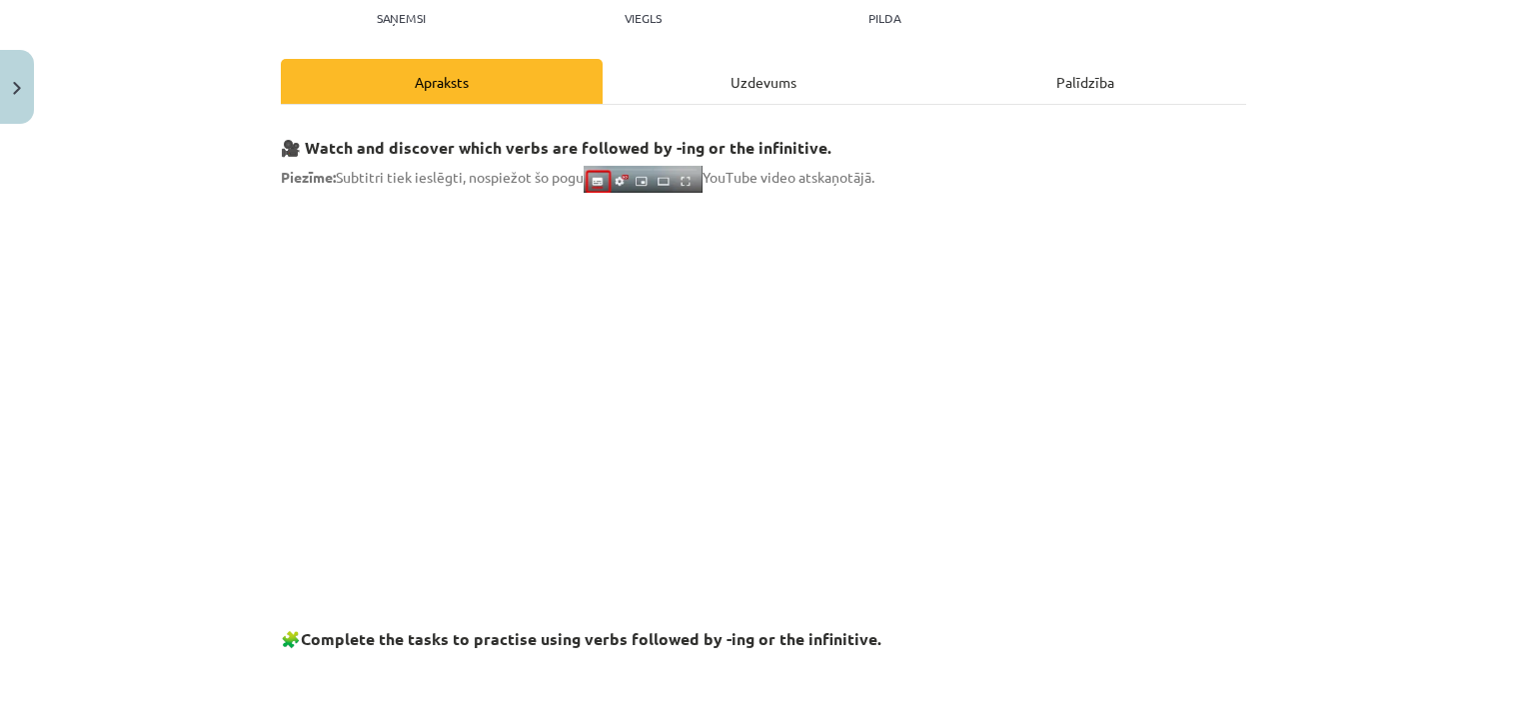
click at [783, 79] on div "Uzdevums" at bounding box center [764, 81] width 322 height 45
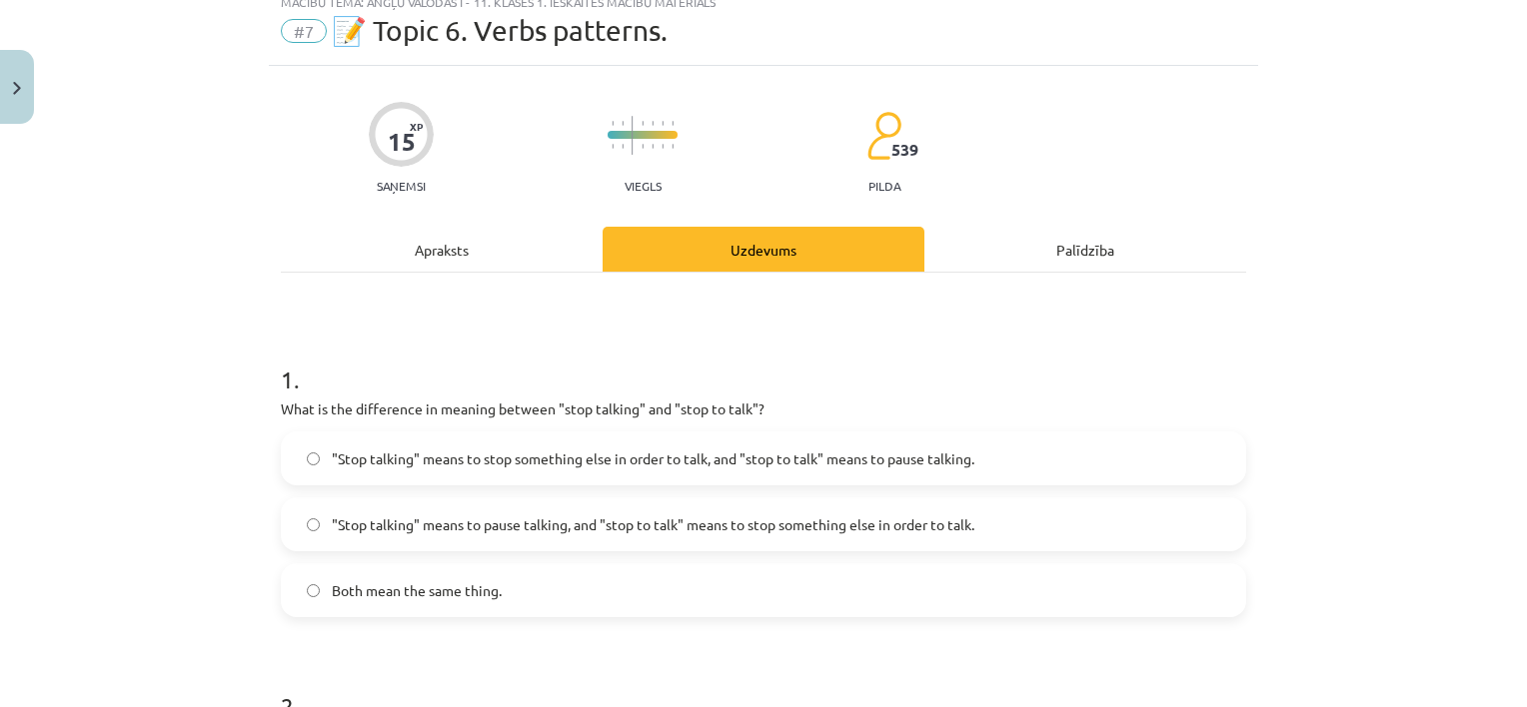
scroll to position [50, 0]
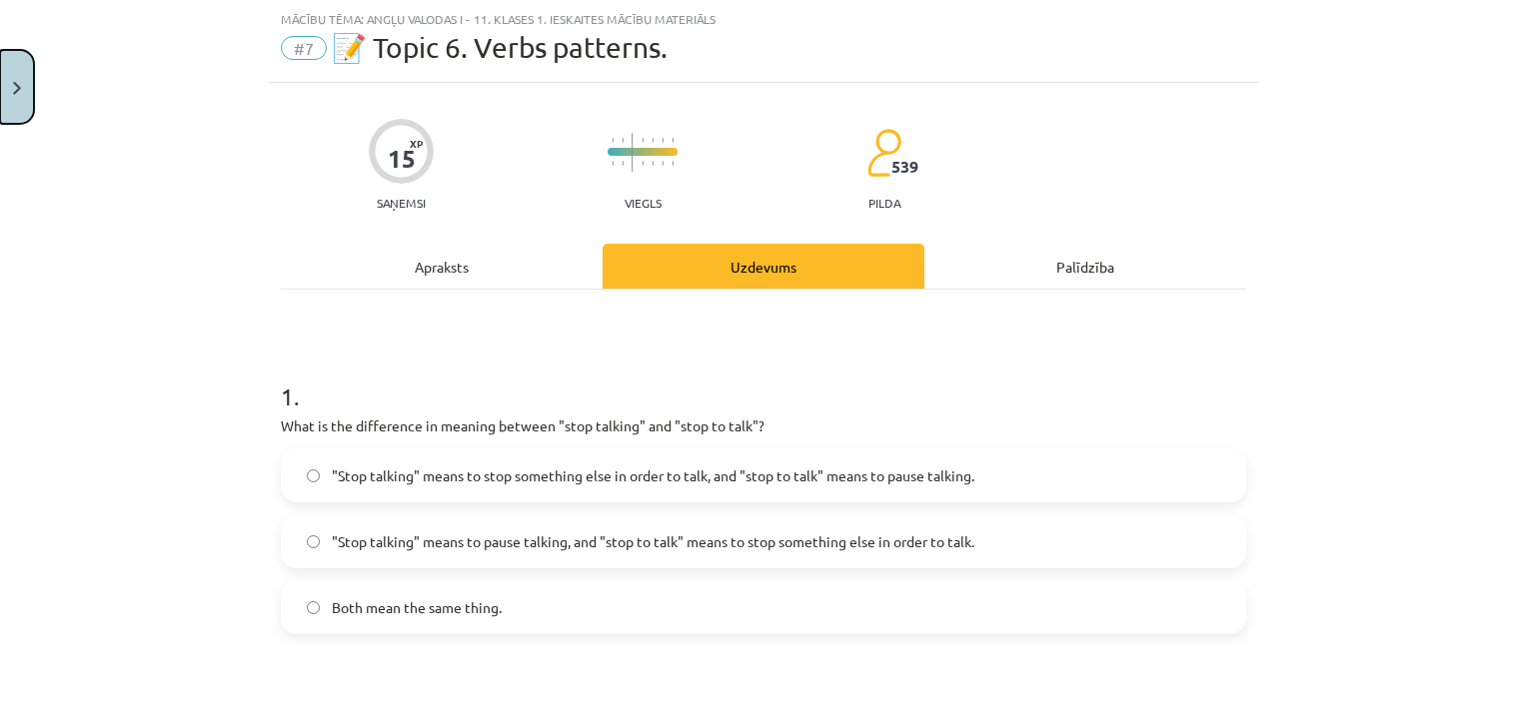
click at [12, 102] on button "Close" at bounding box center [17, 87] width 34 height 74
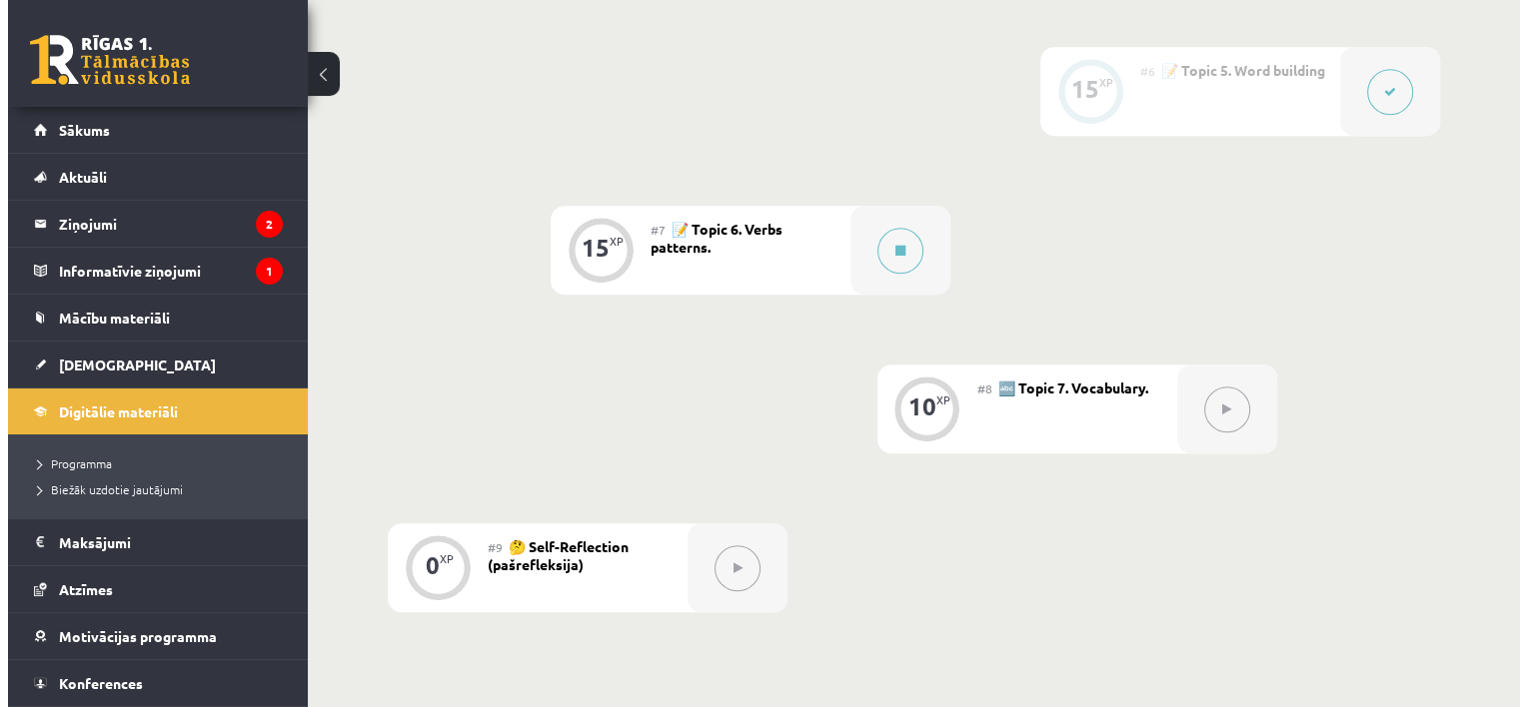
scroll to position [1318, 0]
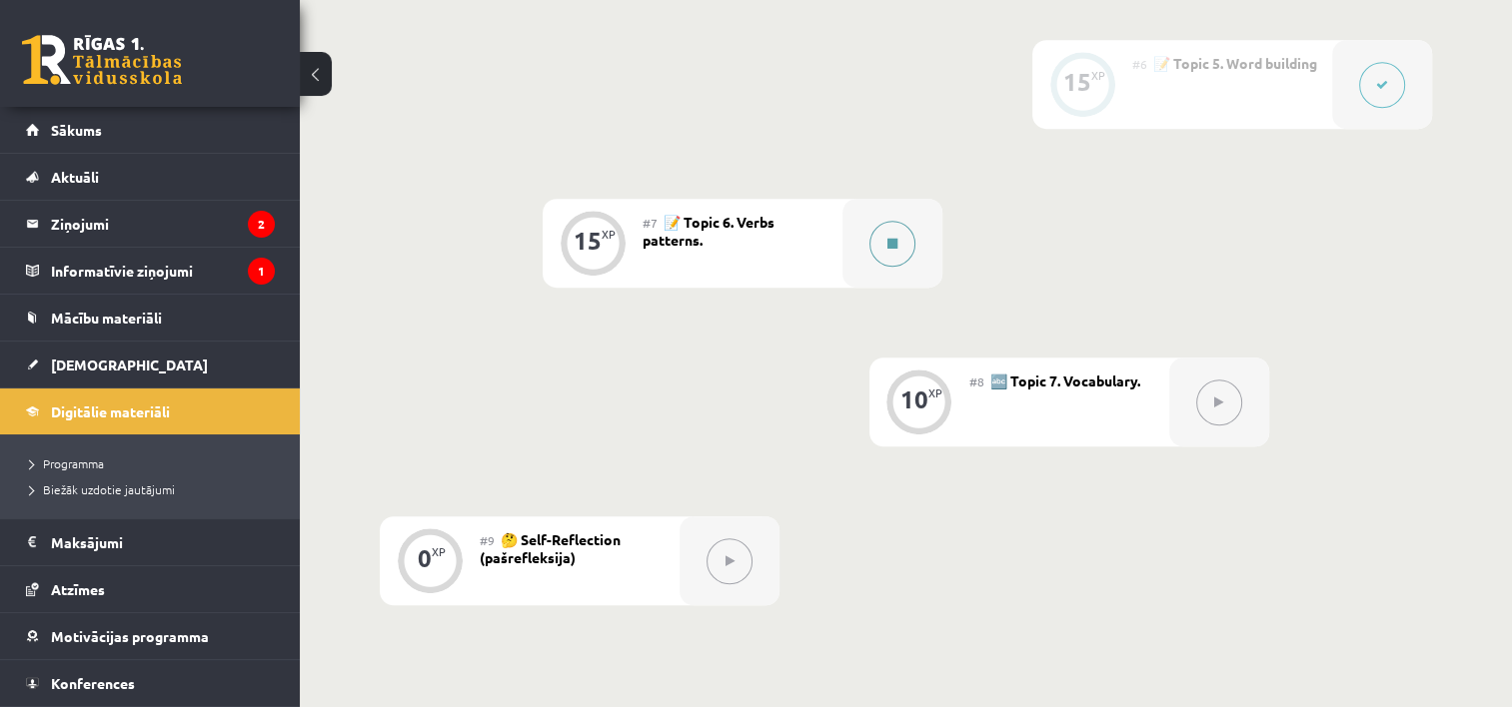
click at [869, 240] on button at bounding box center [892, 244] width 46 height 46
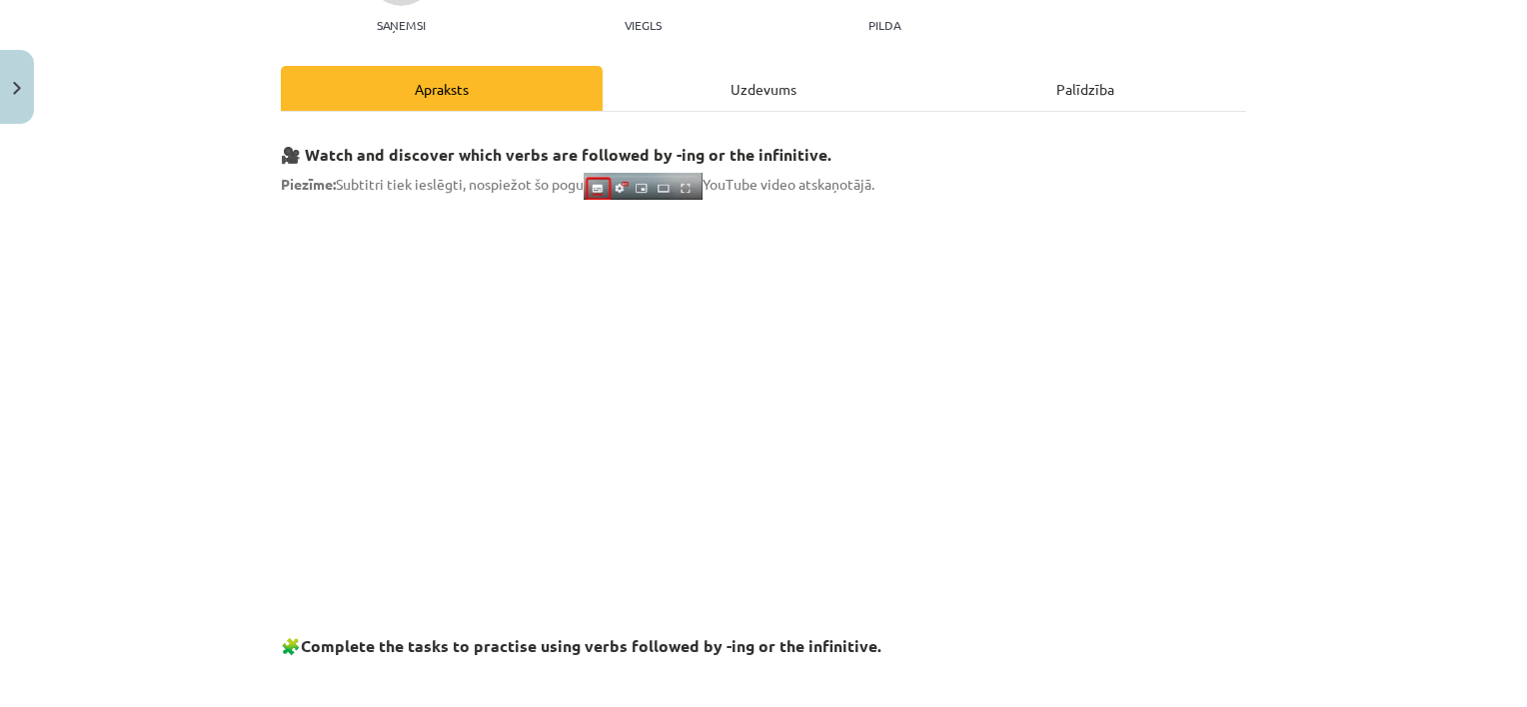
scroll to position [232, 0]
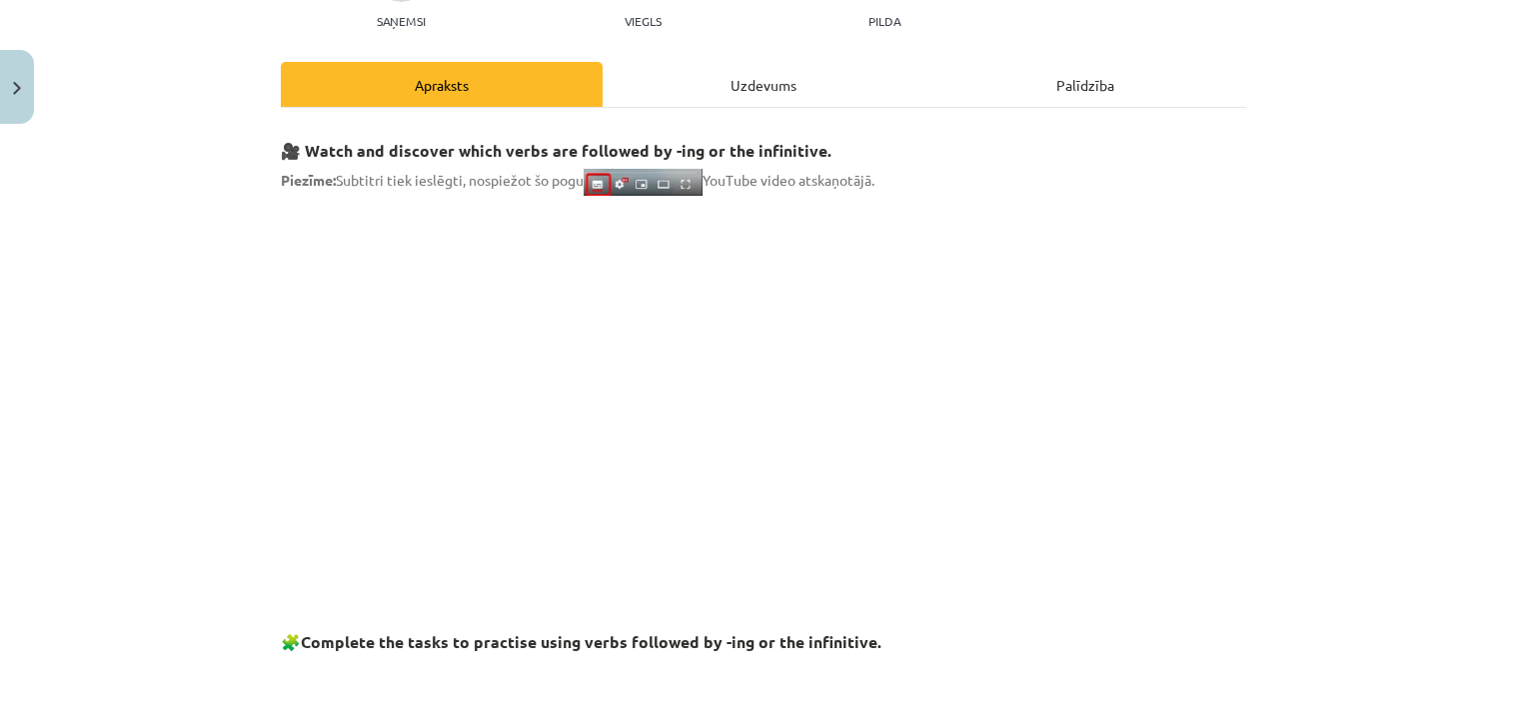
click at [732, 80] on div "Uzdevums" at bounding box center [764, 84] width 322 height 45
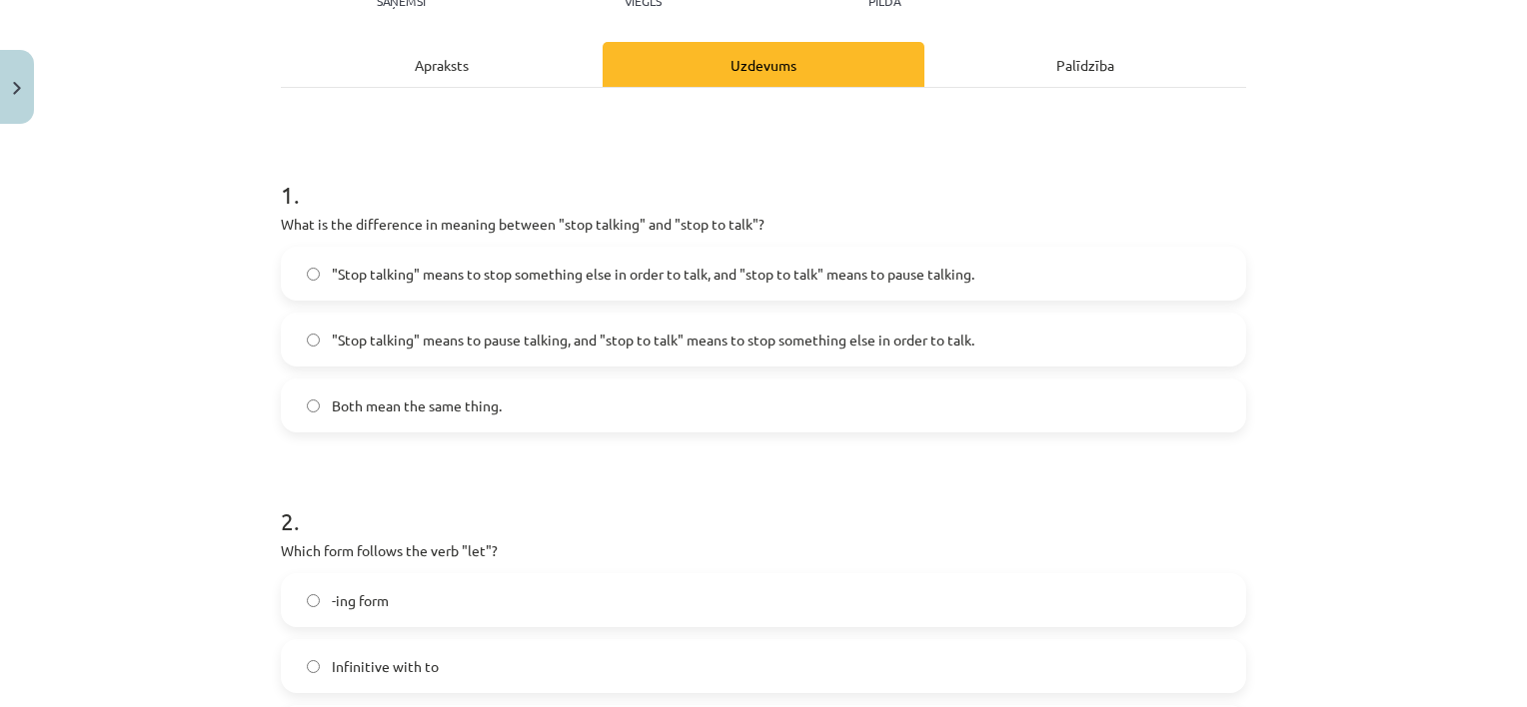
scroll to position [255, 0]
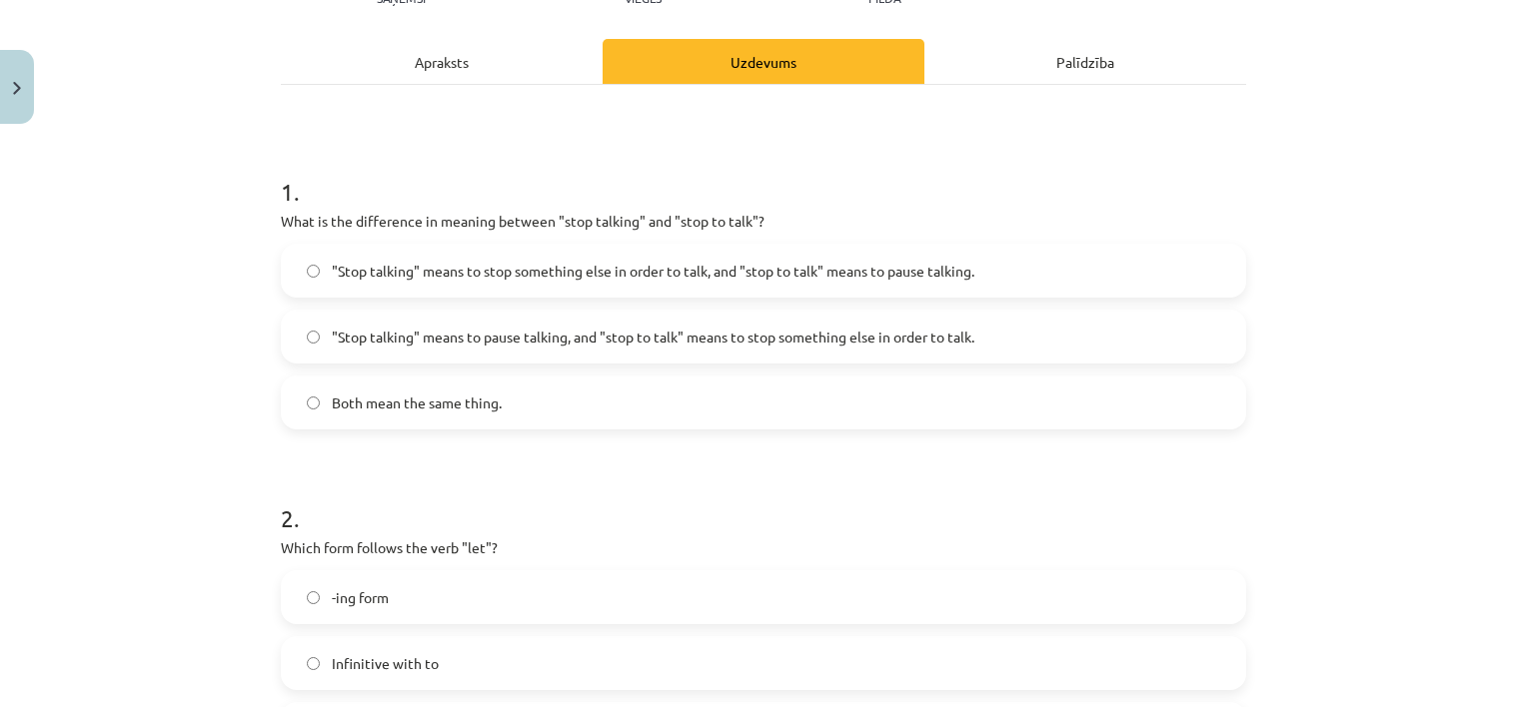
click at [1209, 336] on label ""Stop talking" means to pause talking, and "stop to talk" means to stop somethi…" at bounding box center [763, 337] width 961 height 50
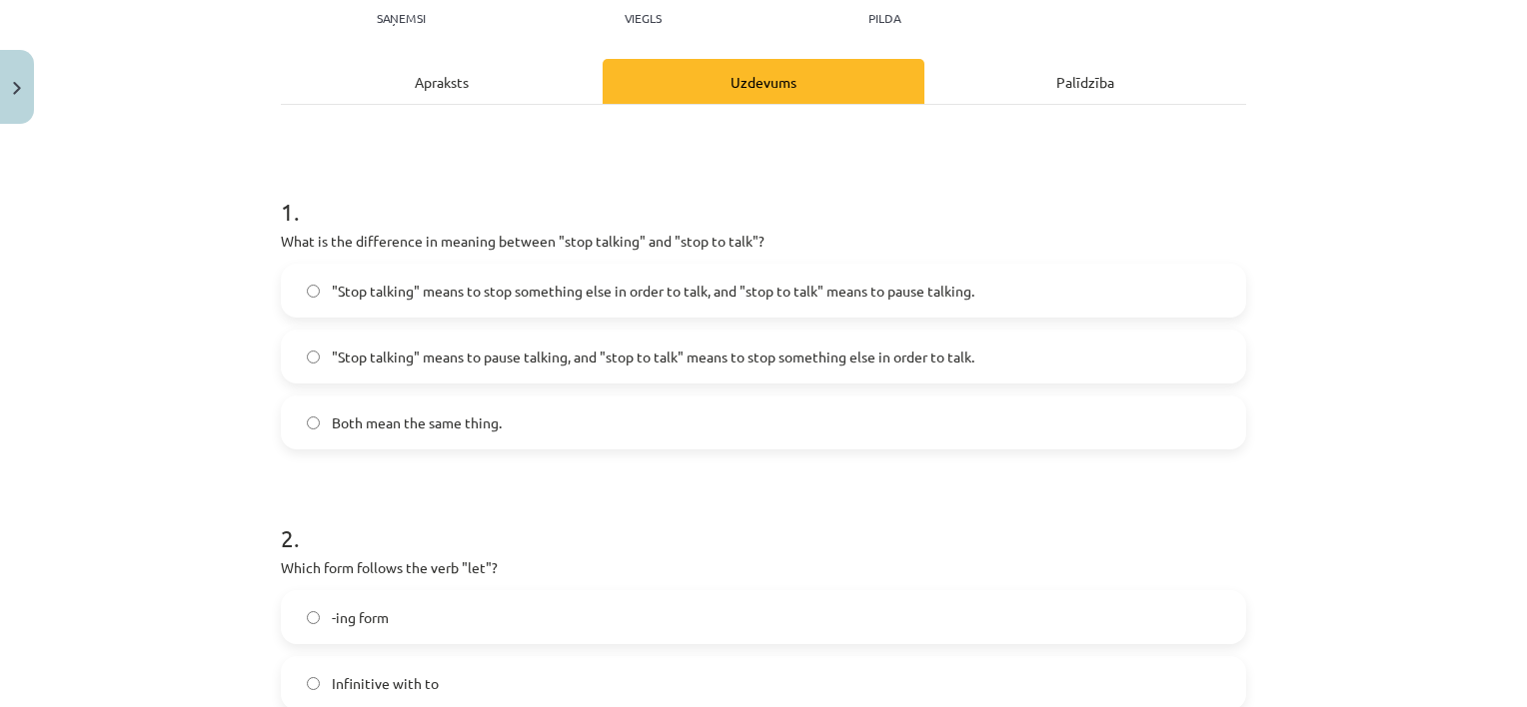
scroll to position [234, 0]
click at [538, 60] on div "Apraksts" at bounding box center [442, 82] width 322 height 45
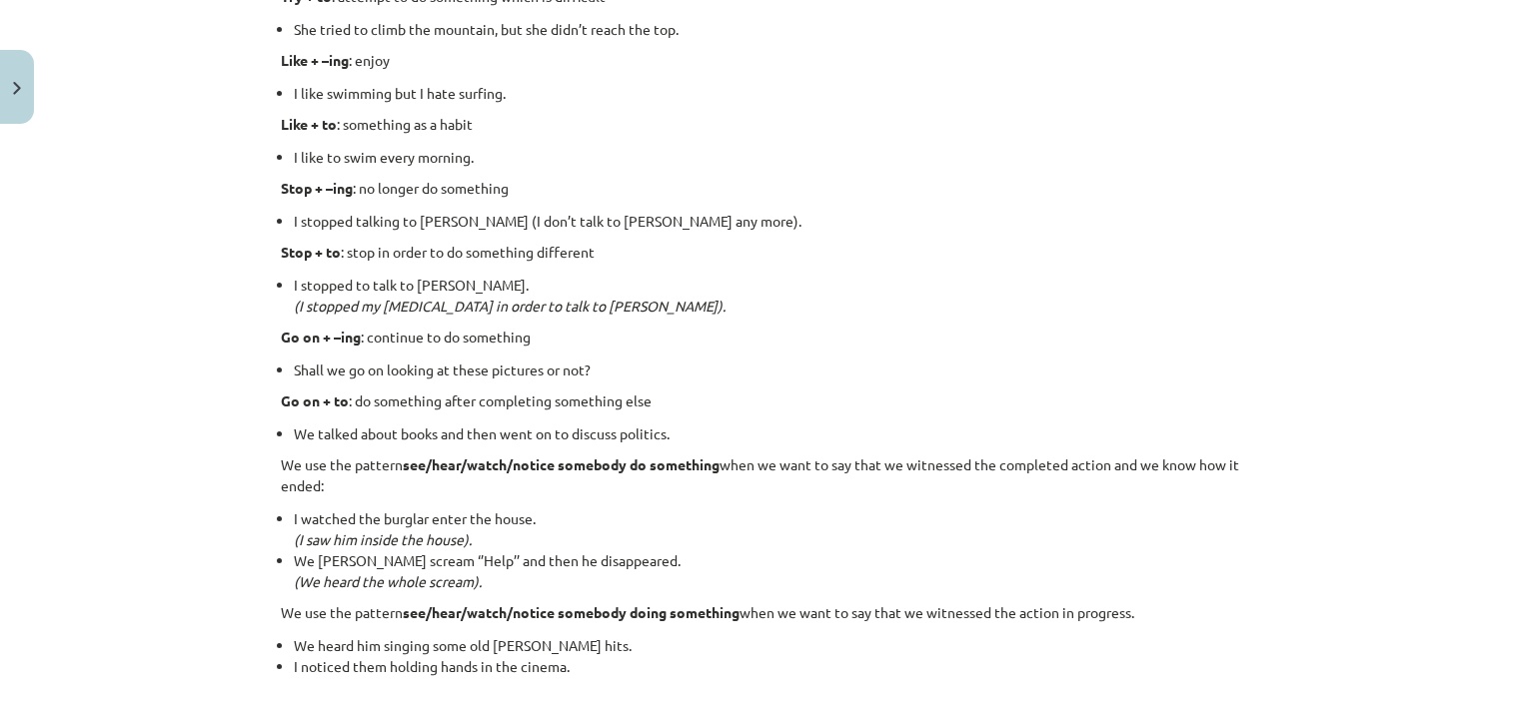
scroll to position [2701, 0]
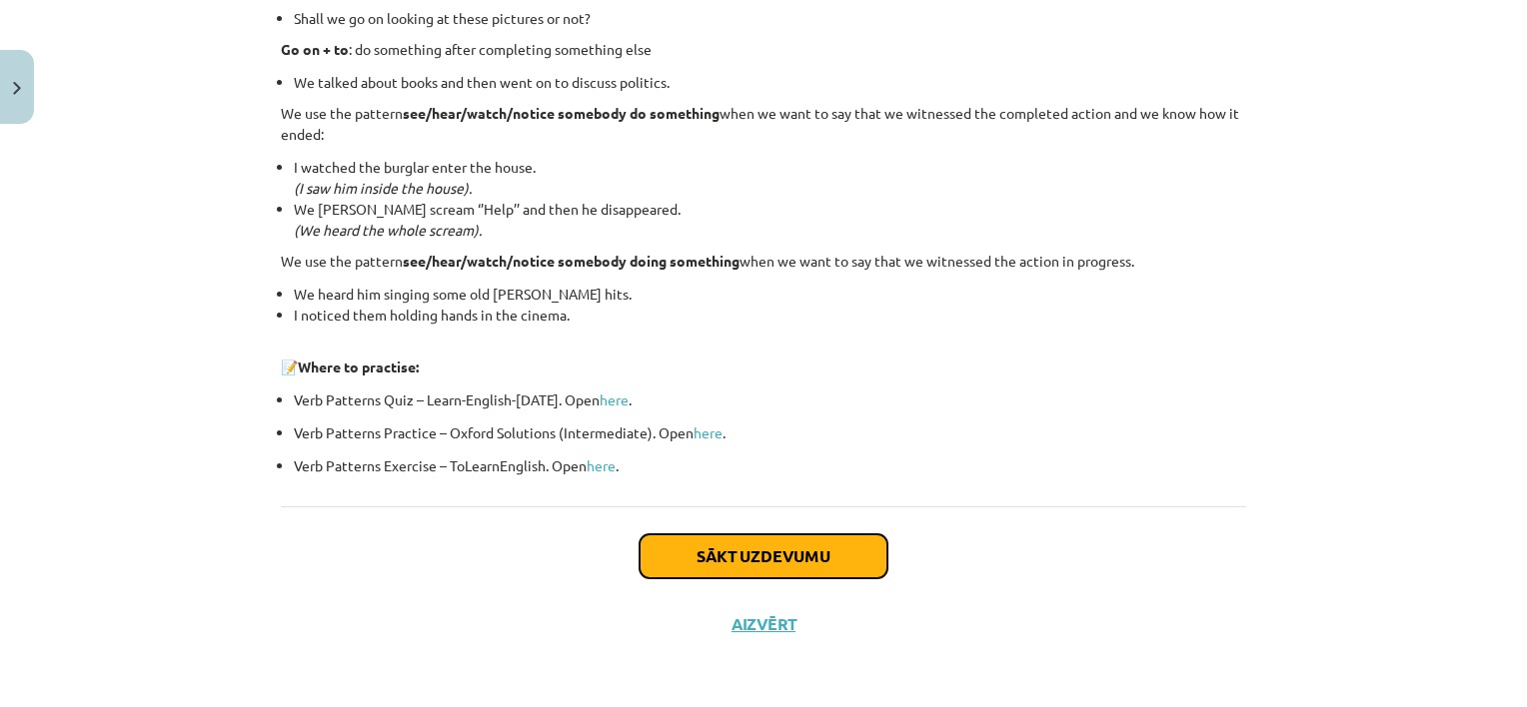
click at [682, 552] on button "Sākt uzdevumu" at bounding box center [764, 557] width 248 height 44
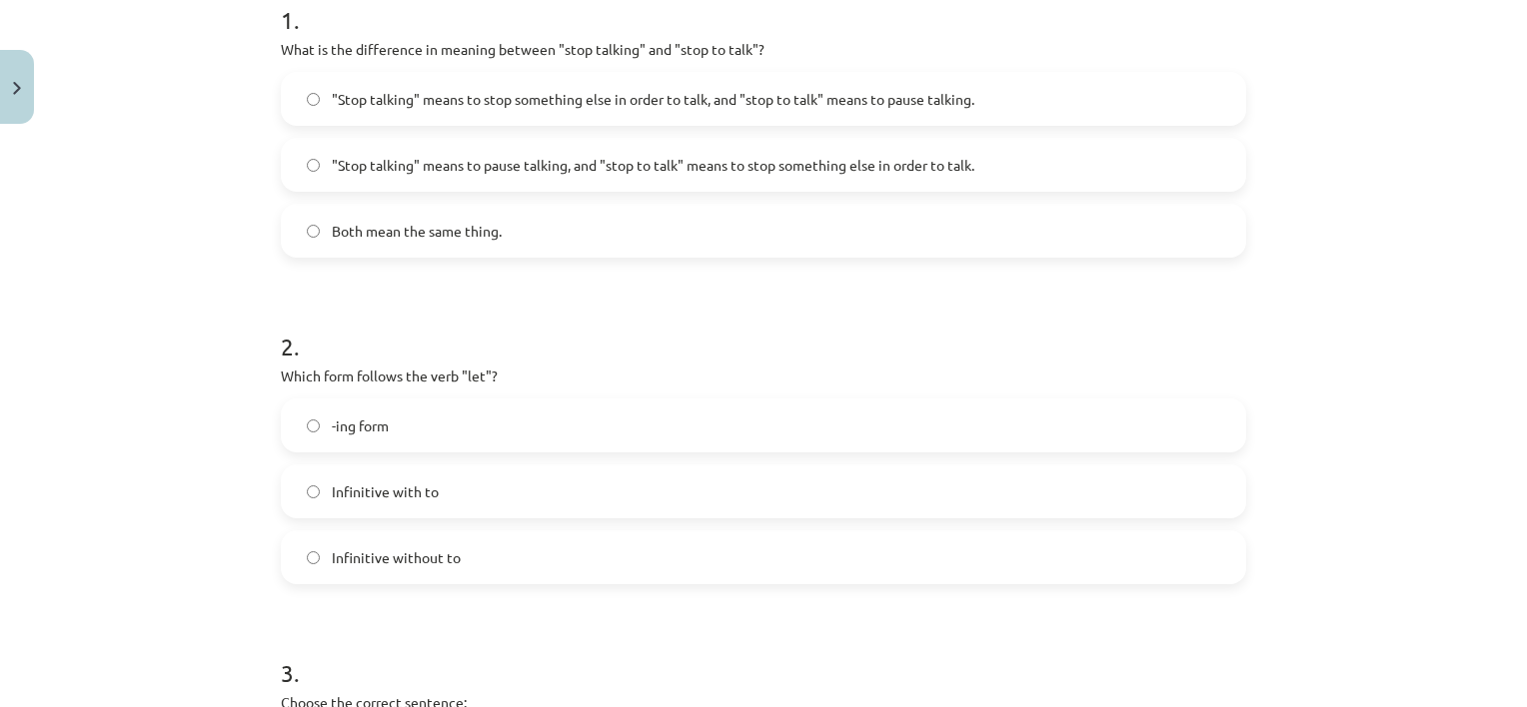
scroll to position [447, 0]
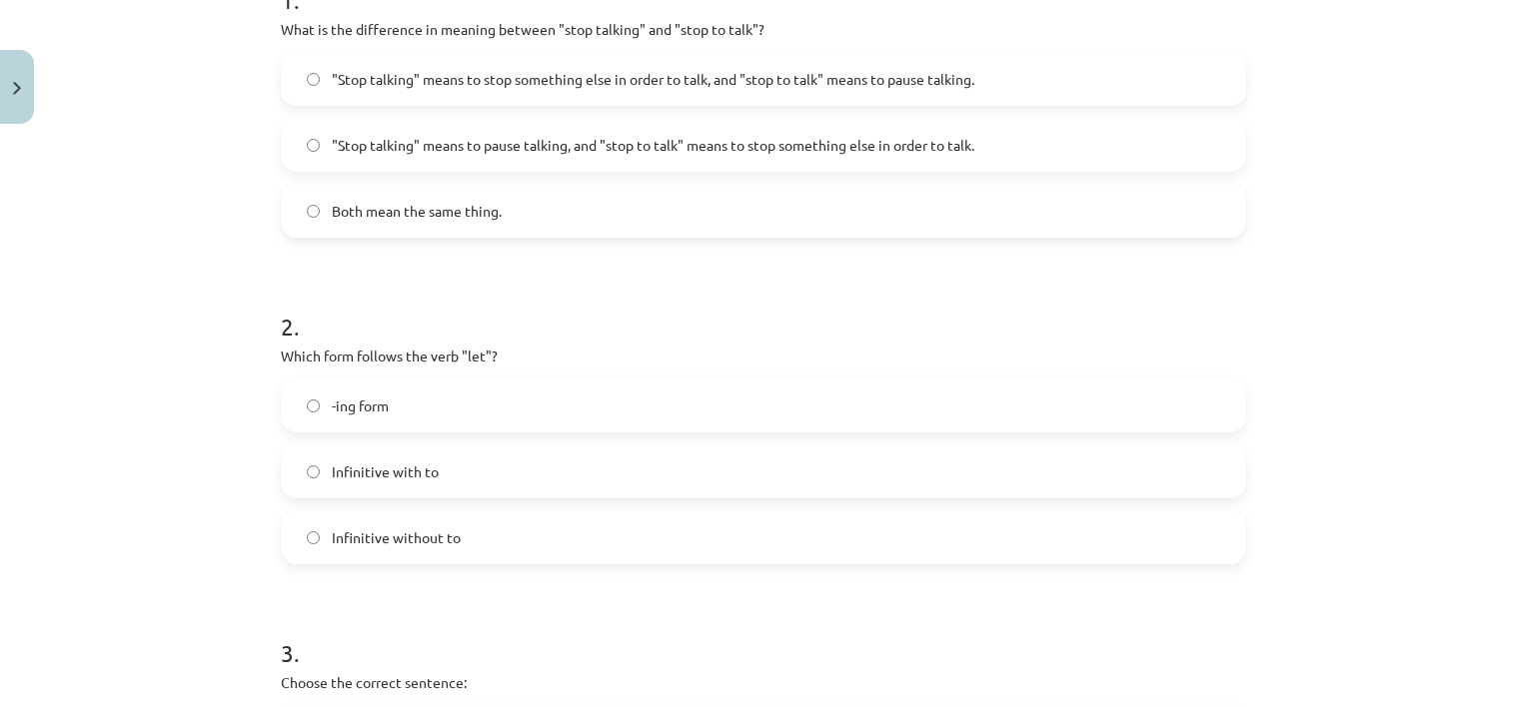
click at [479, 535] on label "Infinitive without to" at bounding box center [763, 538] width 961 height 50
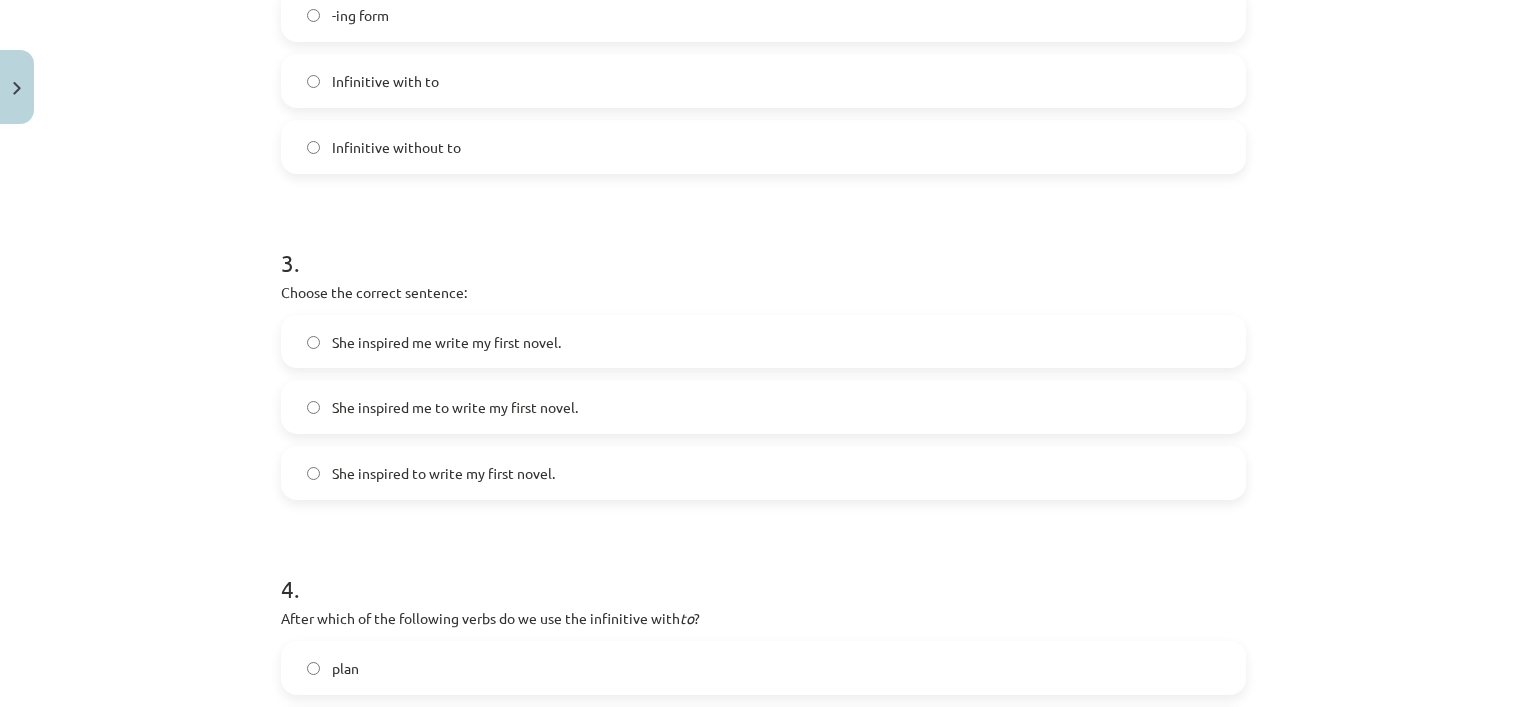
scroll to position [838, 0]
click at [467, 397] on span "She inspired me to write my first novel." at bounding box center [455, 407] width 246 height 21
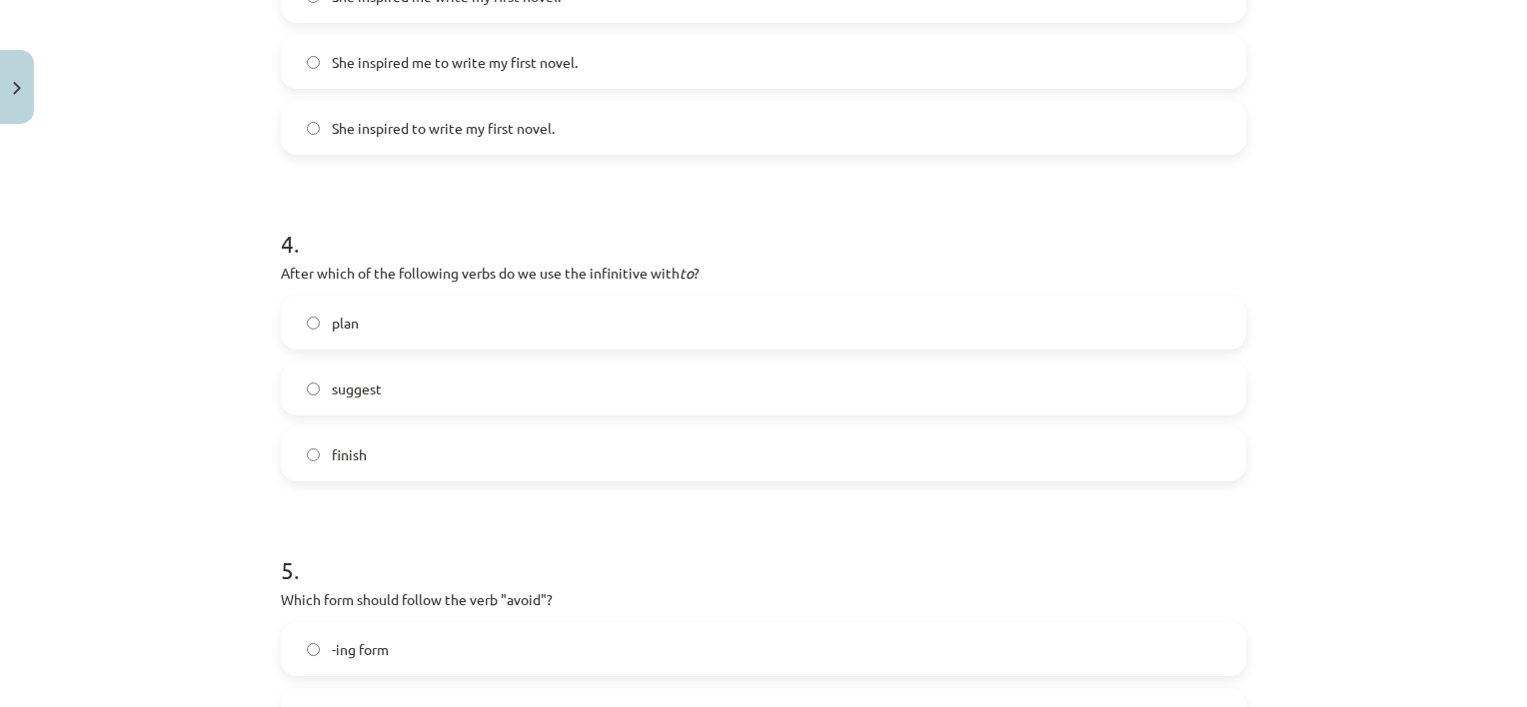
scroll to position [1184, 0]
click at [426, 327] on label "plan" at bounding box center [763, 322] width 961 height 50
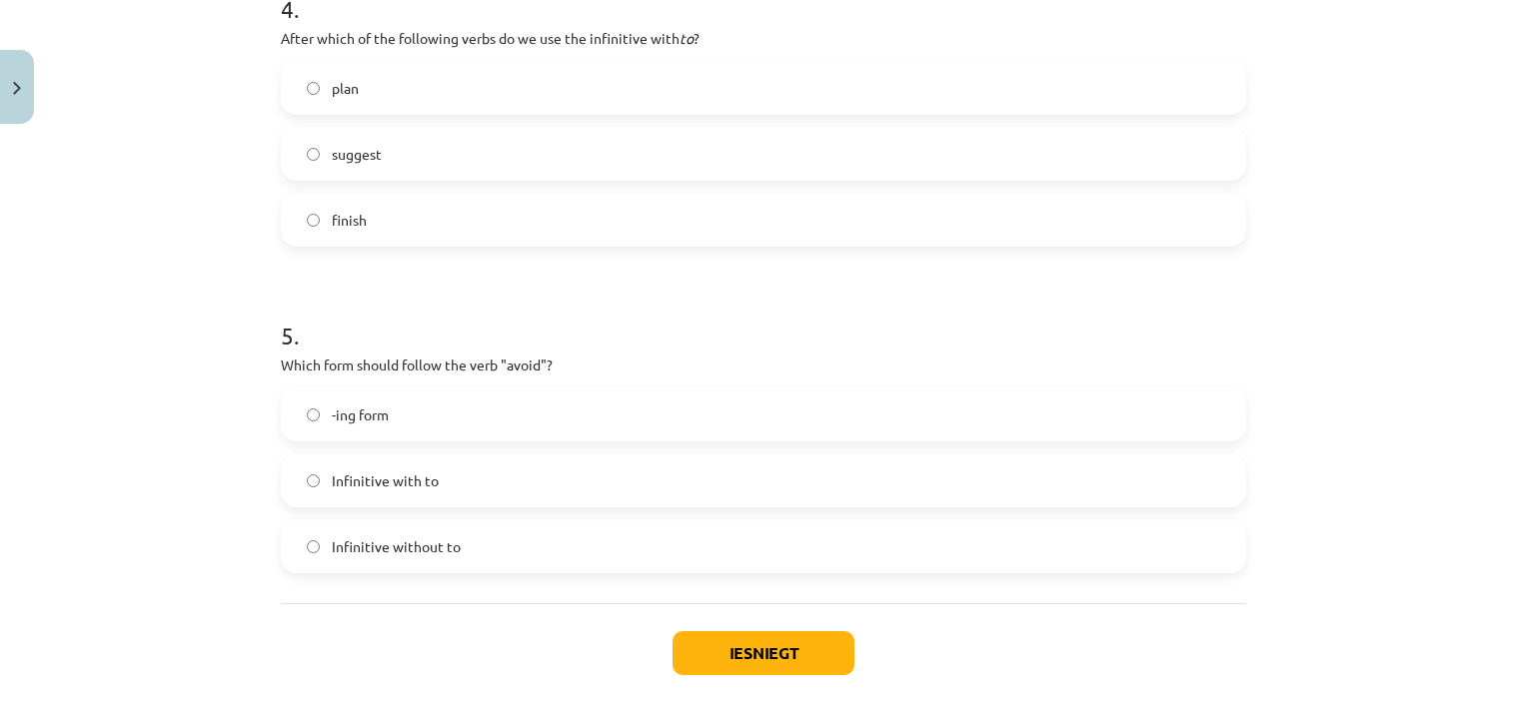
scroll to position [1447, 0]
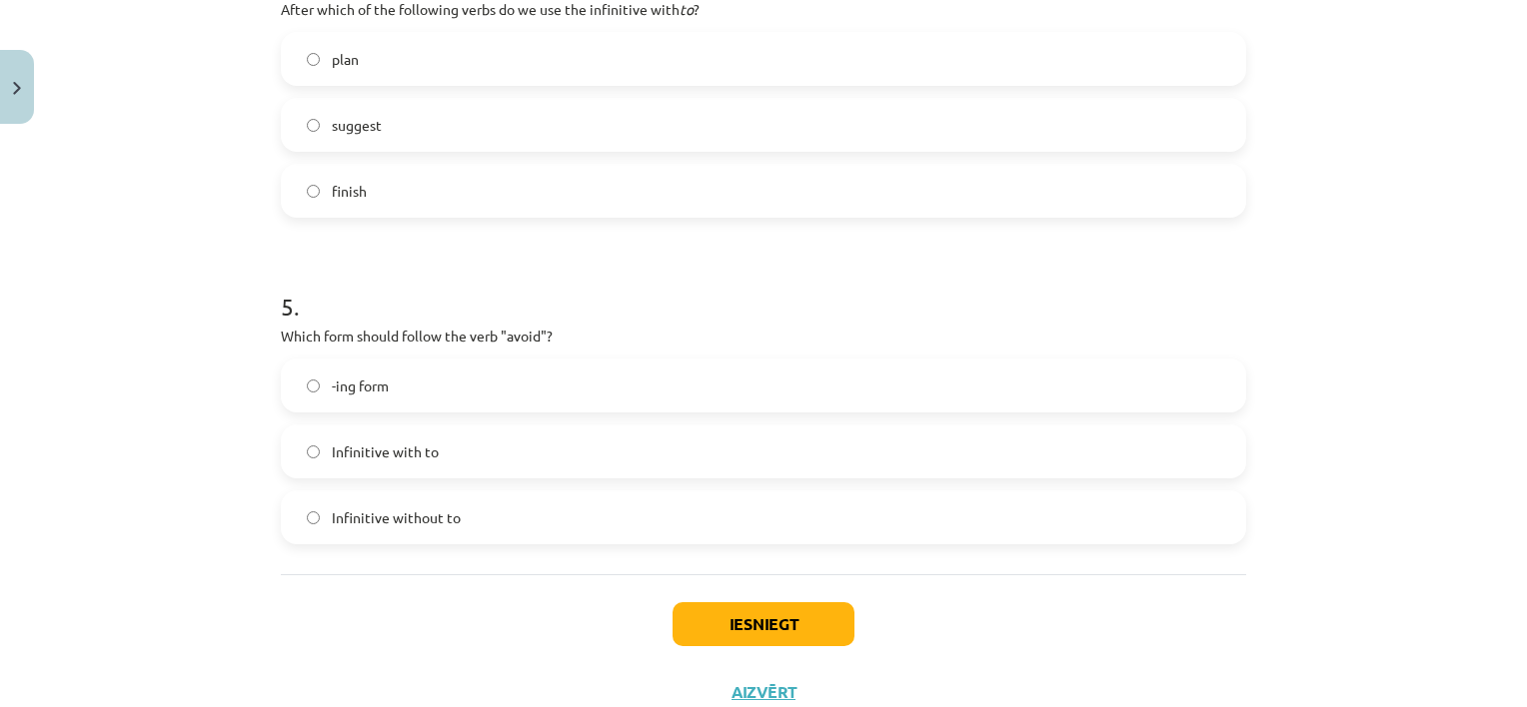
click at [490, 384] on label "-ing form" at bounding box center [763, 386] width 961 height 50
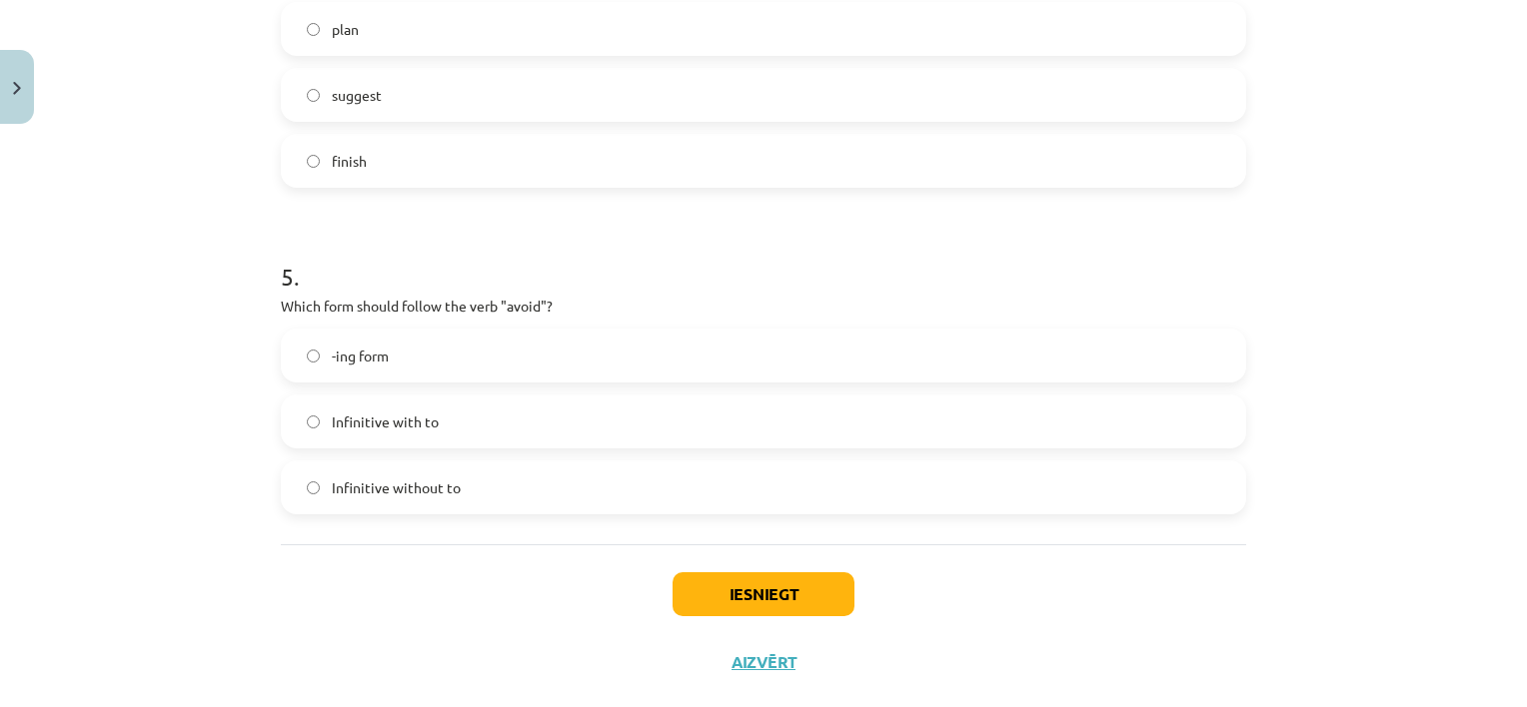
scroll to position [1515, 0]
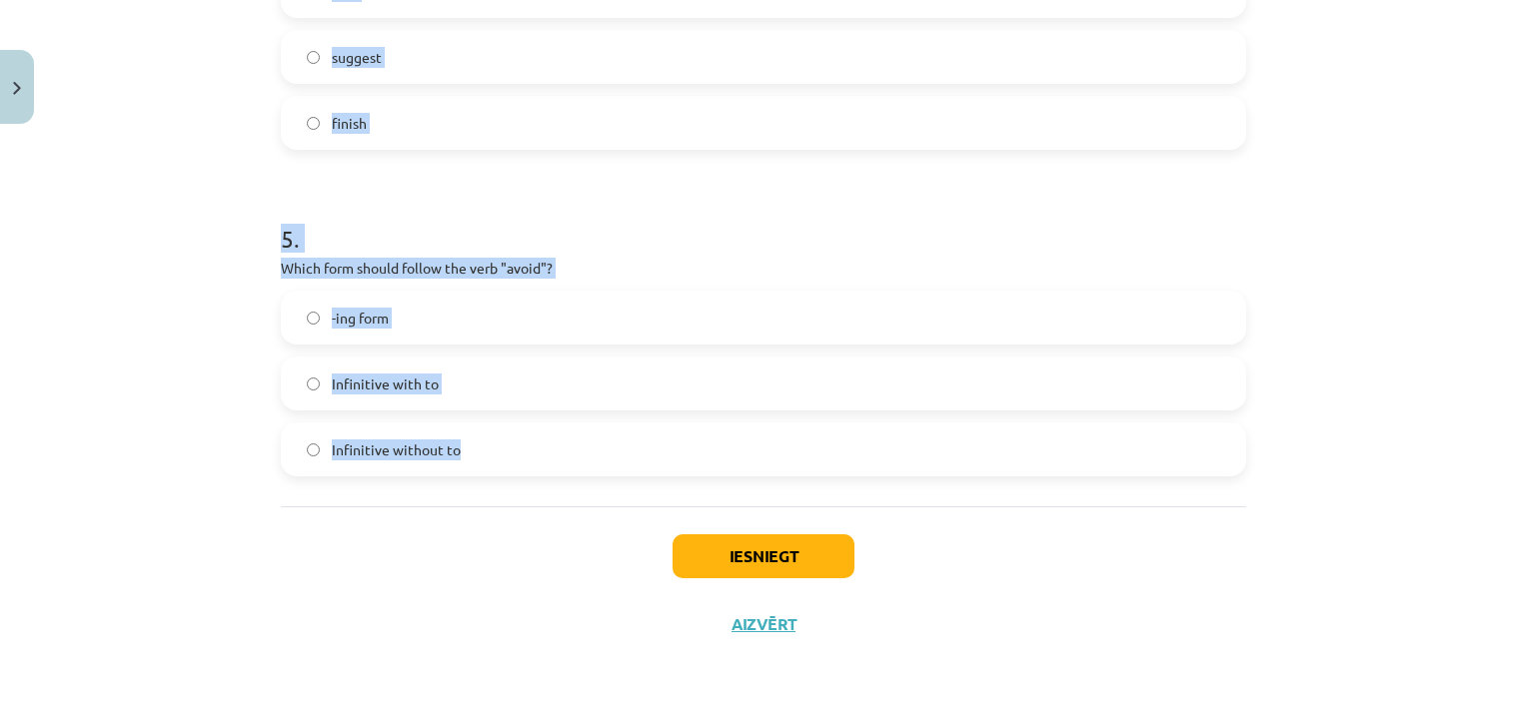
drag, startPoint x: 268, startPoint y: 163, endPoint x: 540, endPoint y: 469, distance: 409.1
copy form "1 . What is the difference in meaning between "stop talking" and "stop to talk"…"
click at [189, 398] on div "Mācību tēma: Angļu valodas i - 11. klases 1. ieskaites mācību materiāls #7 📝 To…" at bounding box center [763, 353] width 1527 height 707
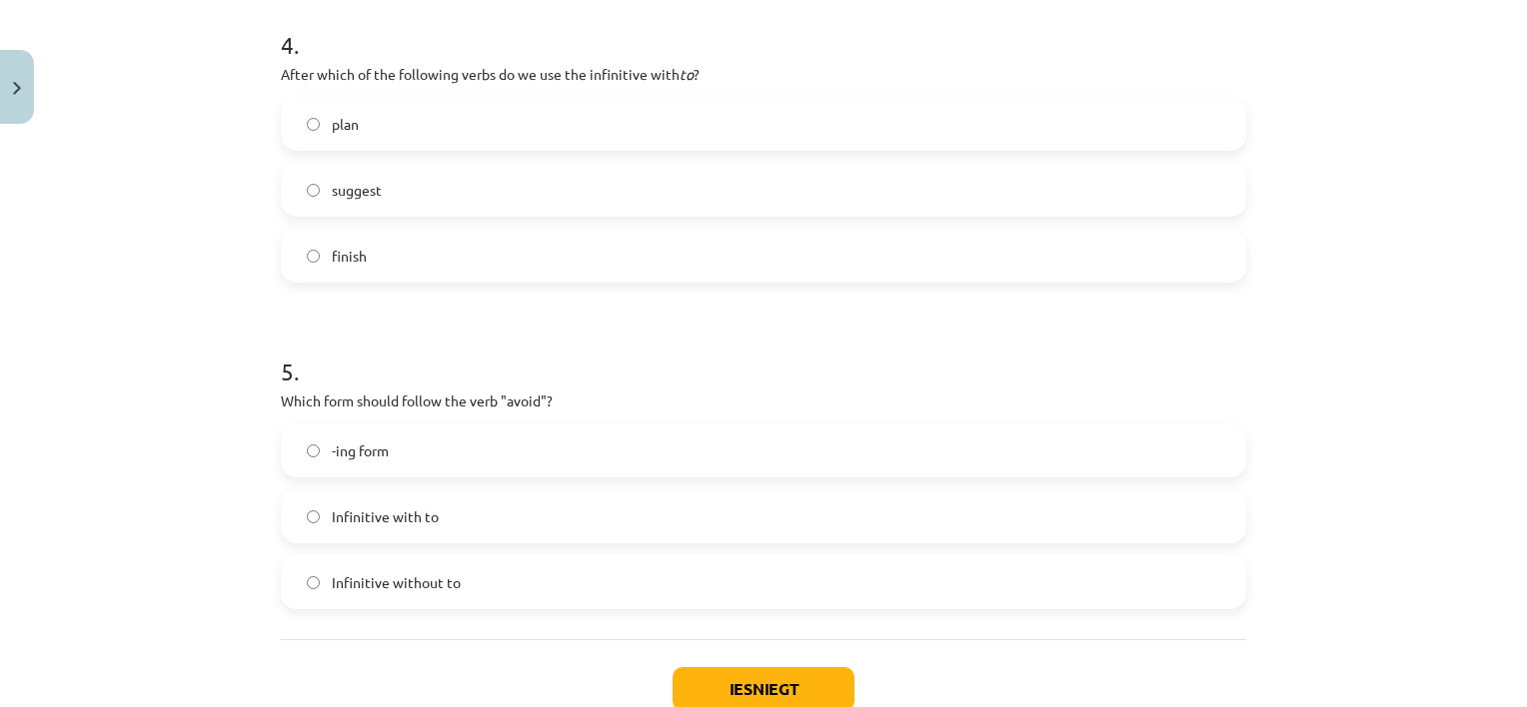
scroll to position [1382, 0]
click at [728, 684] on button "Iesniegt" at bounding box center [764, 690] width 182 height 44
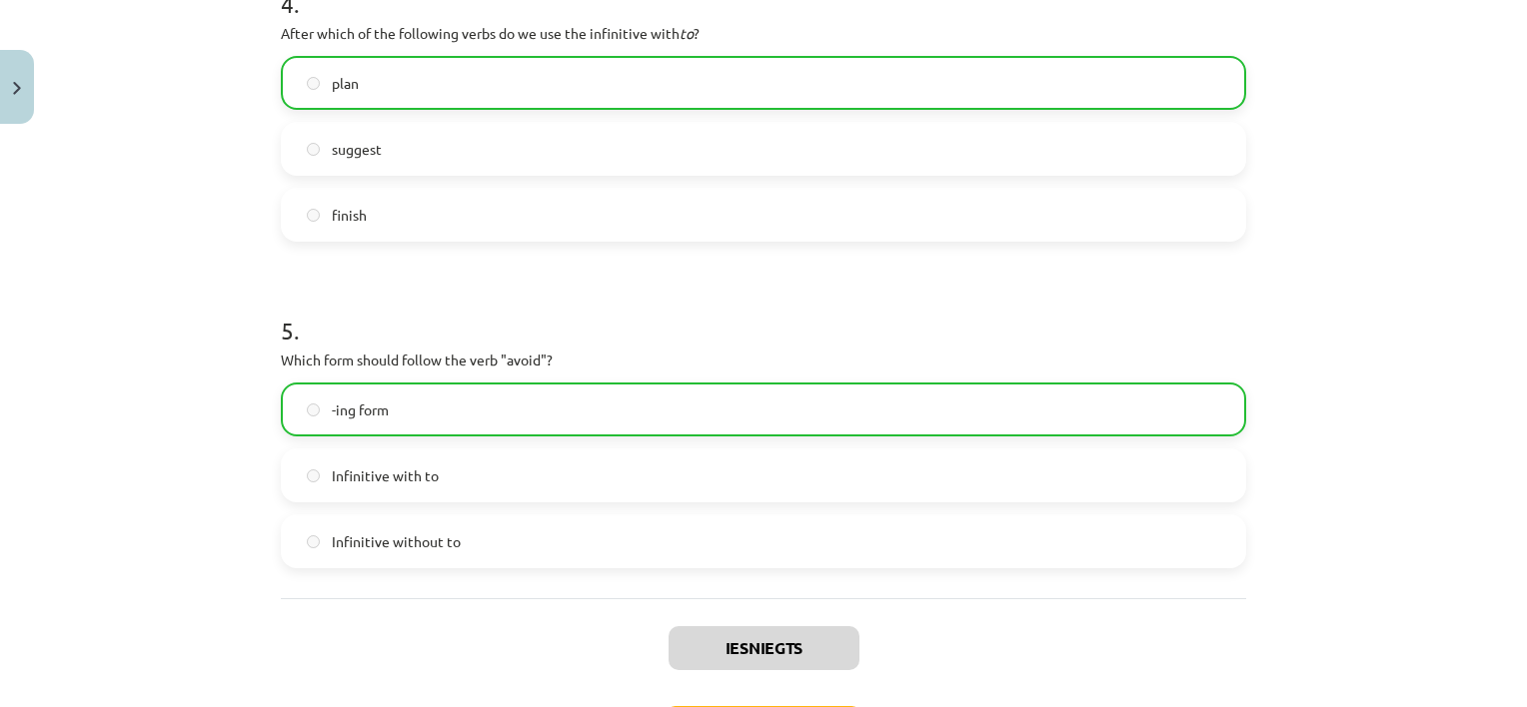
scroll to position [1578, 0]
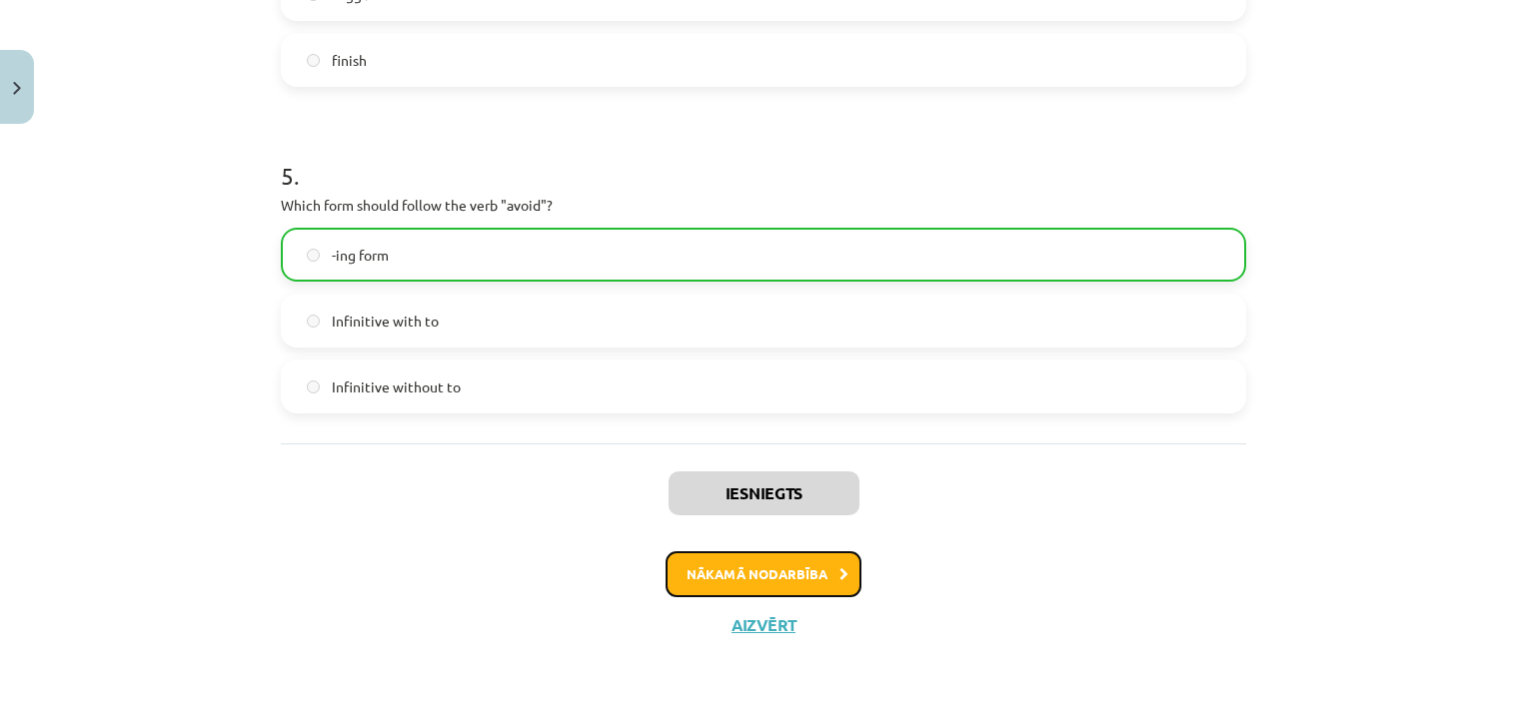
click at [816, 573] on button "Nākamā nodarbība" at bounding box center [764, 575] width 196 height 46
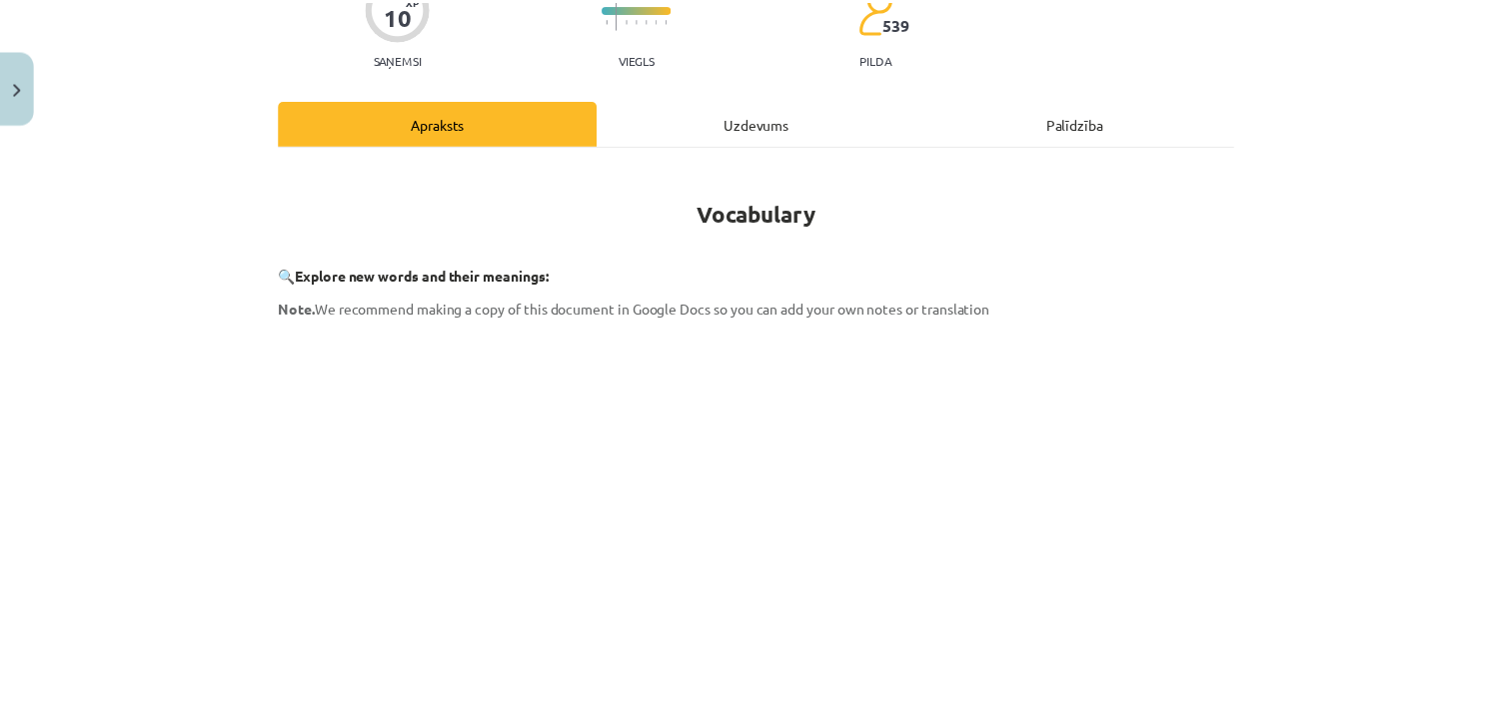
scroll to position [50, 0]
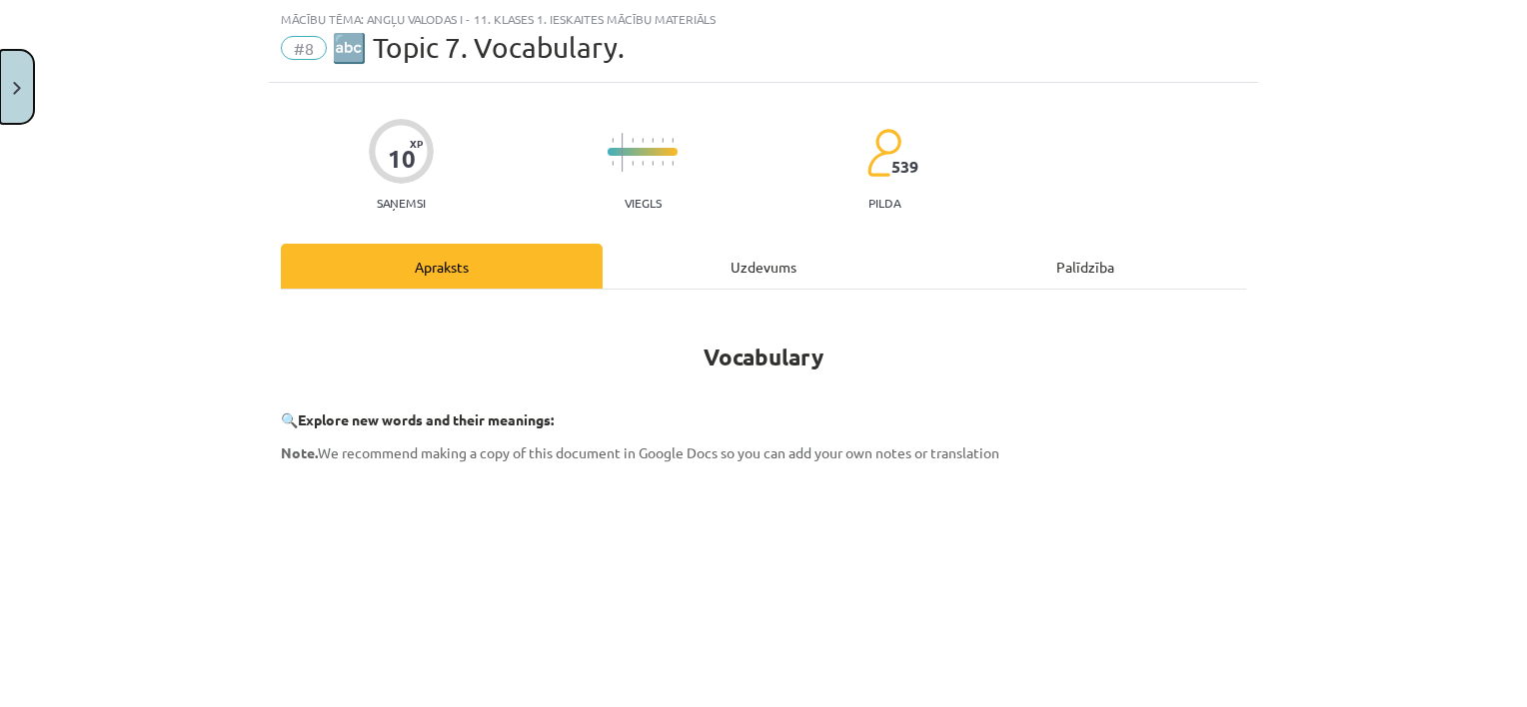
click at [24, 80] on button "Close" at bounding box center [17, 87] width 34 height 74
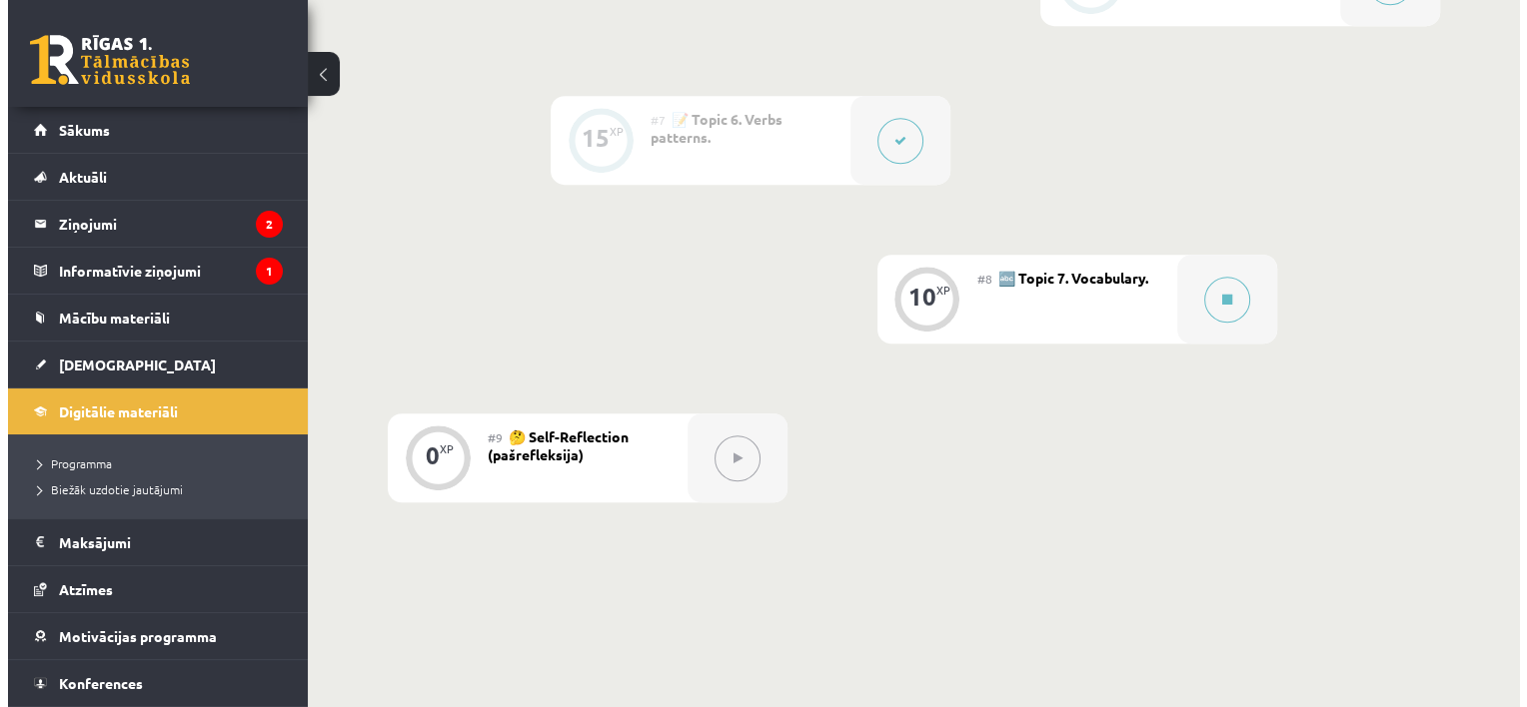
scroll to position [1427, 0]
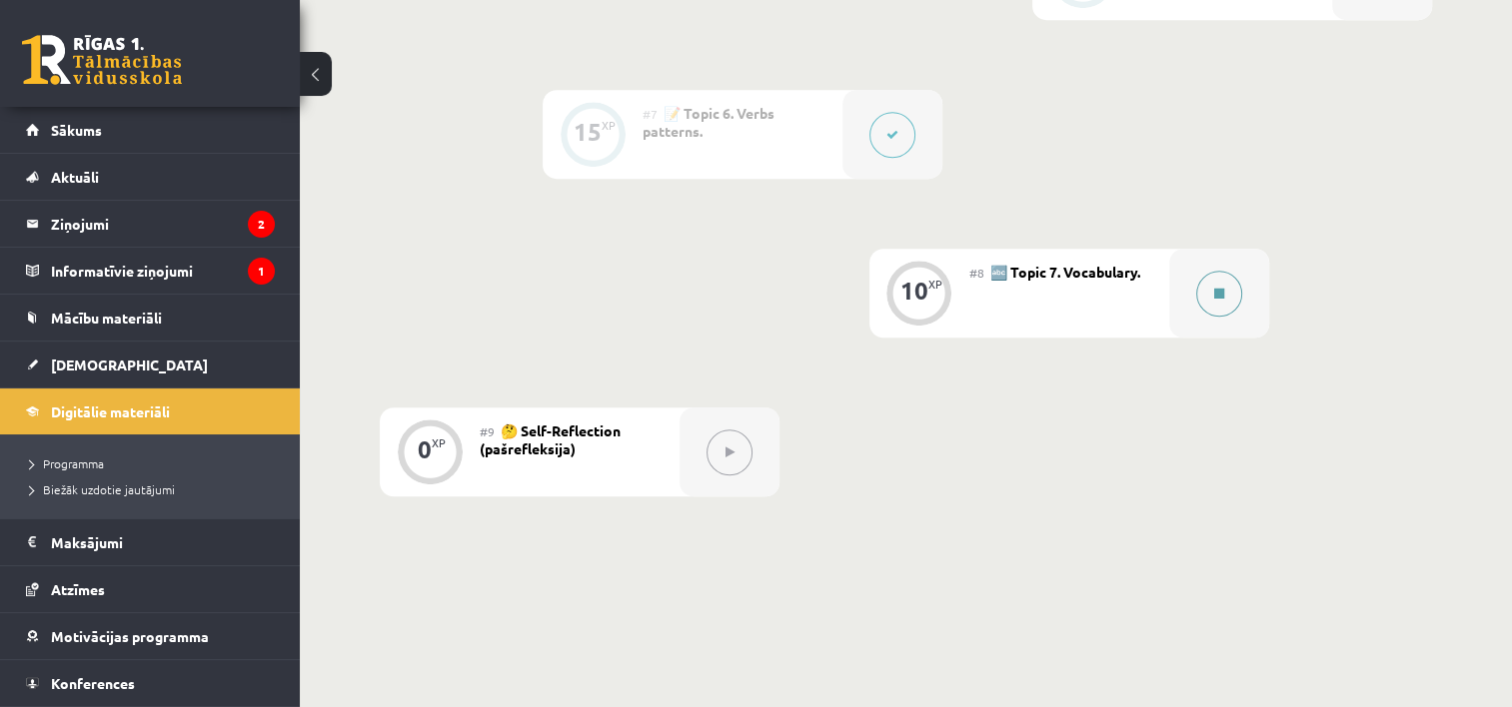
click at [1229, 300] on button at bounding box center [1219, 294] width 46 height 46
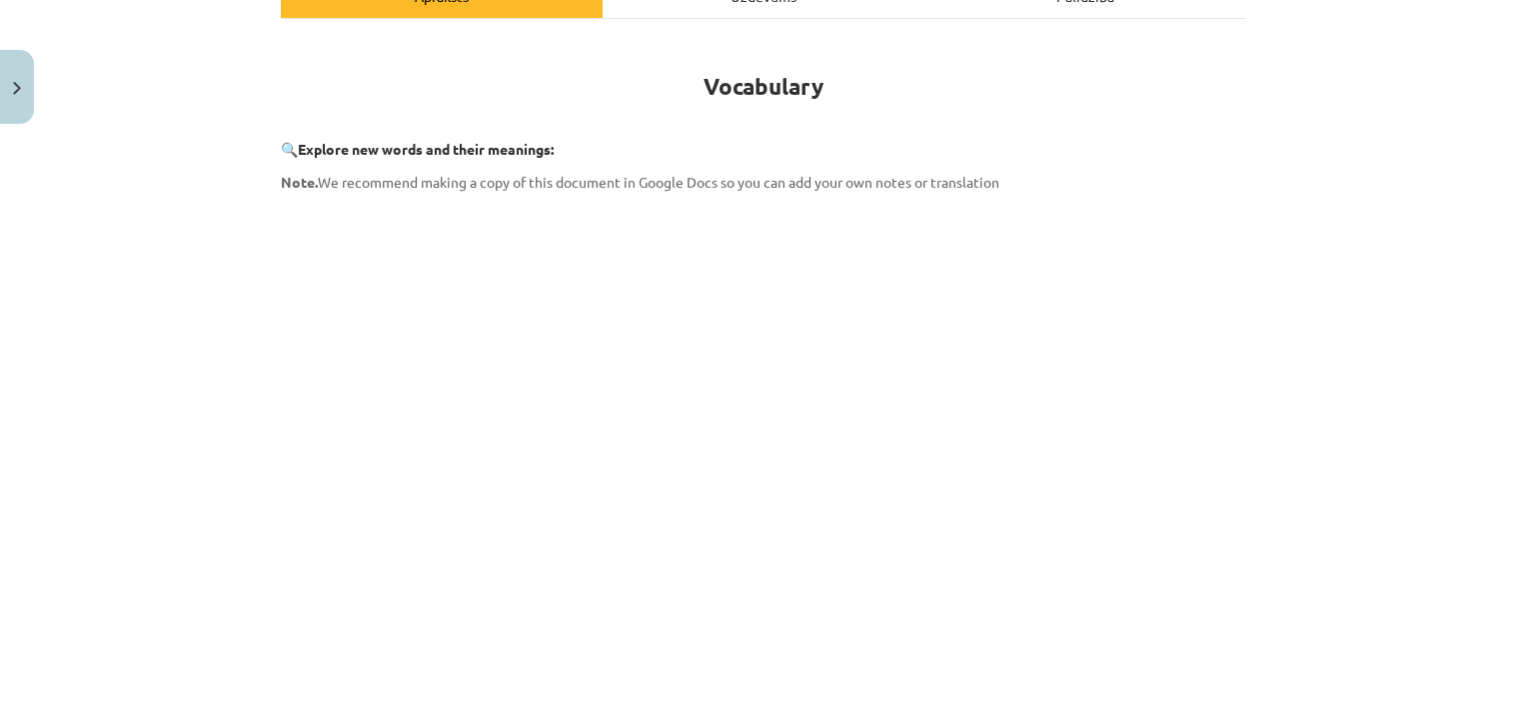
scroll to position [0, 0]
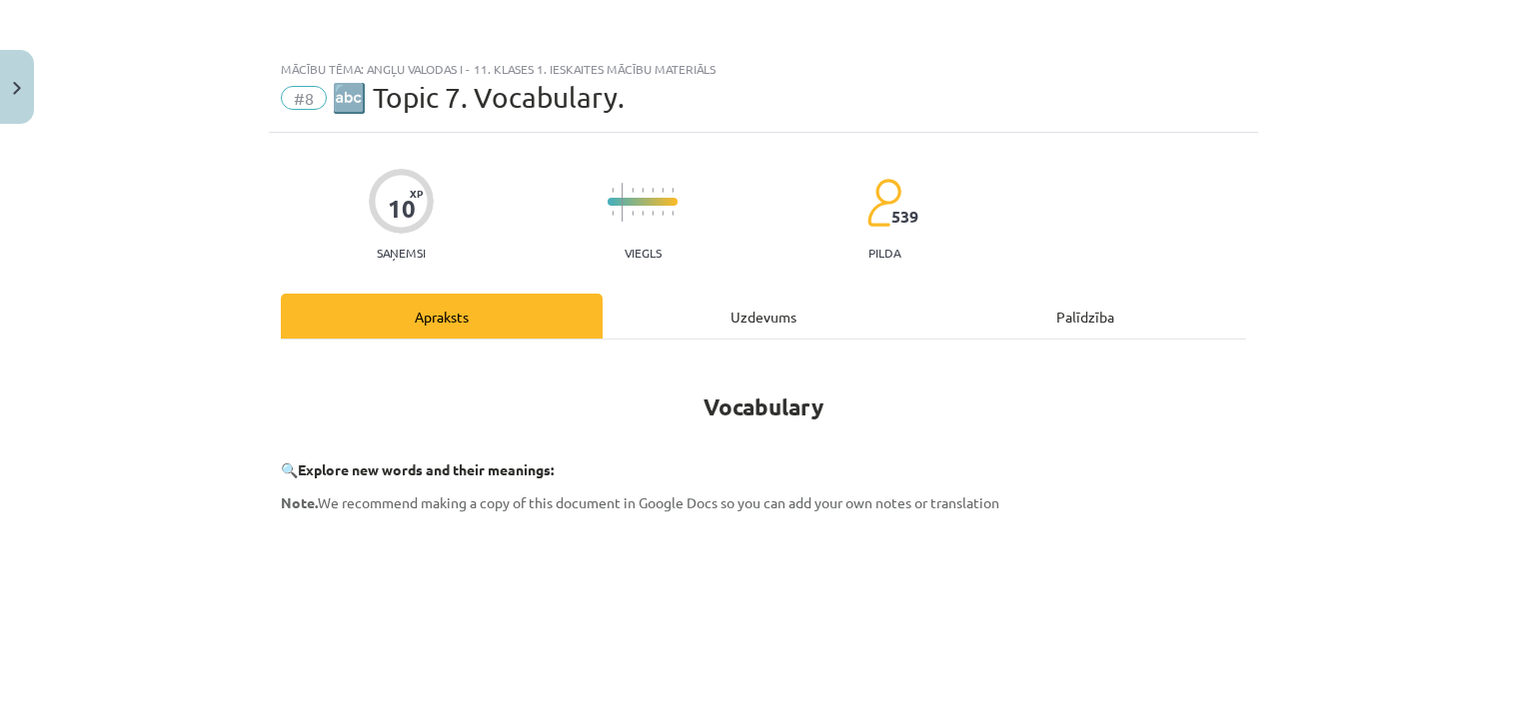
click at [793, 298] on div "Uzdevums" at bounding box center [764, 316] width 322 height 45
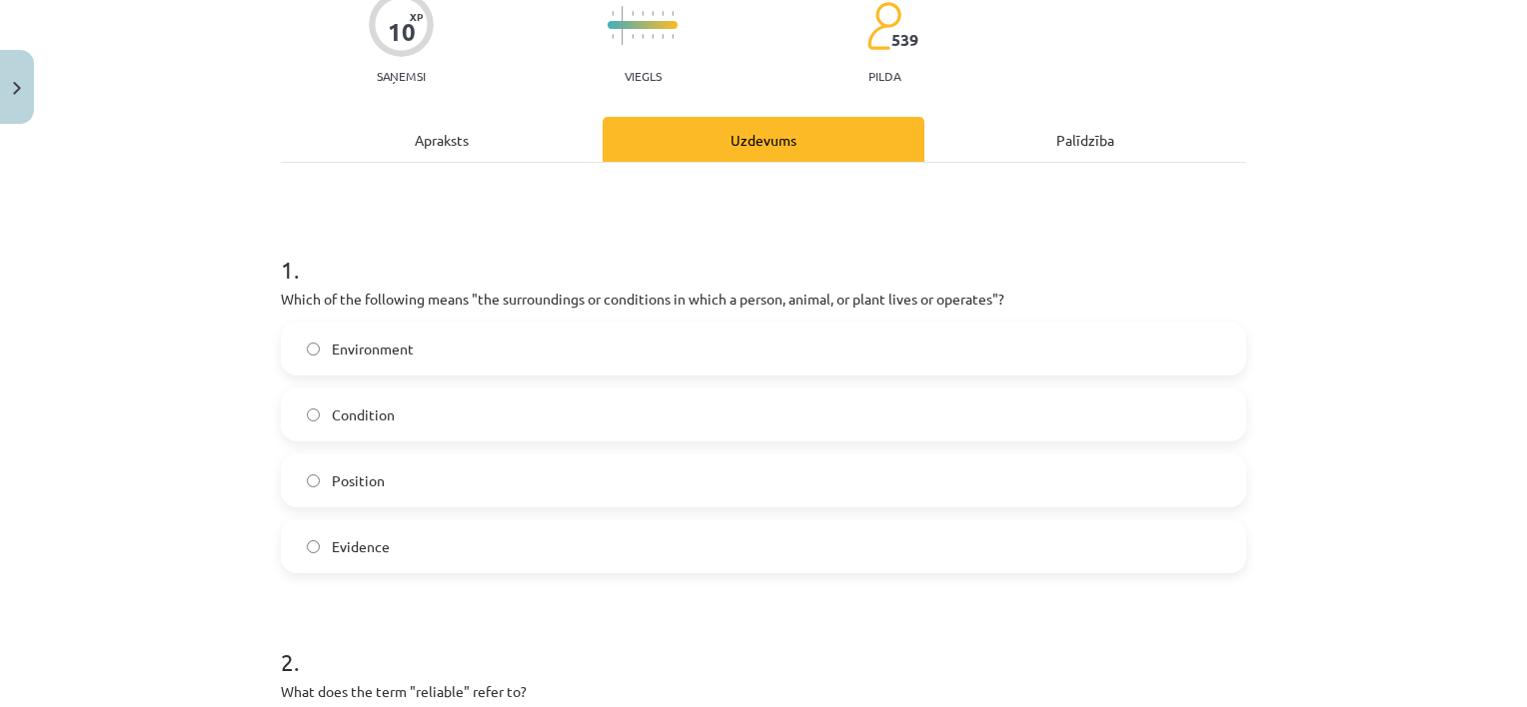
scroll to position [184, 0]
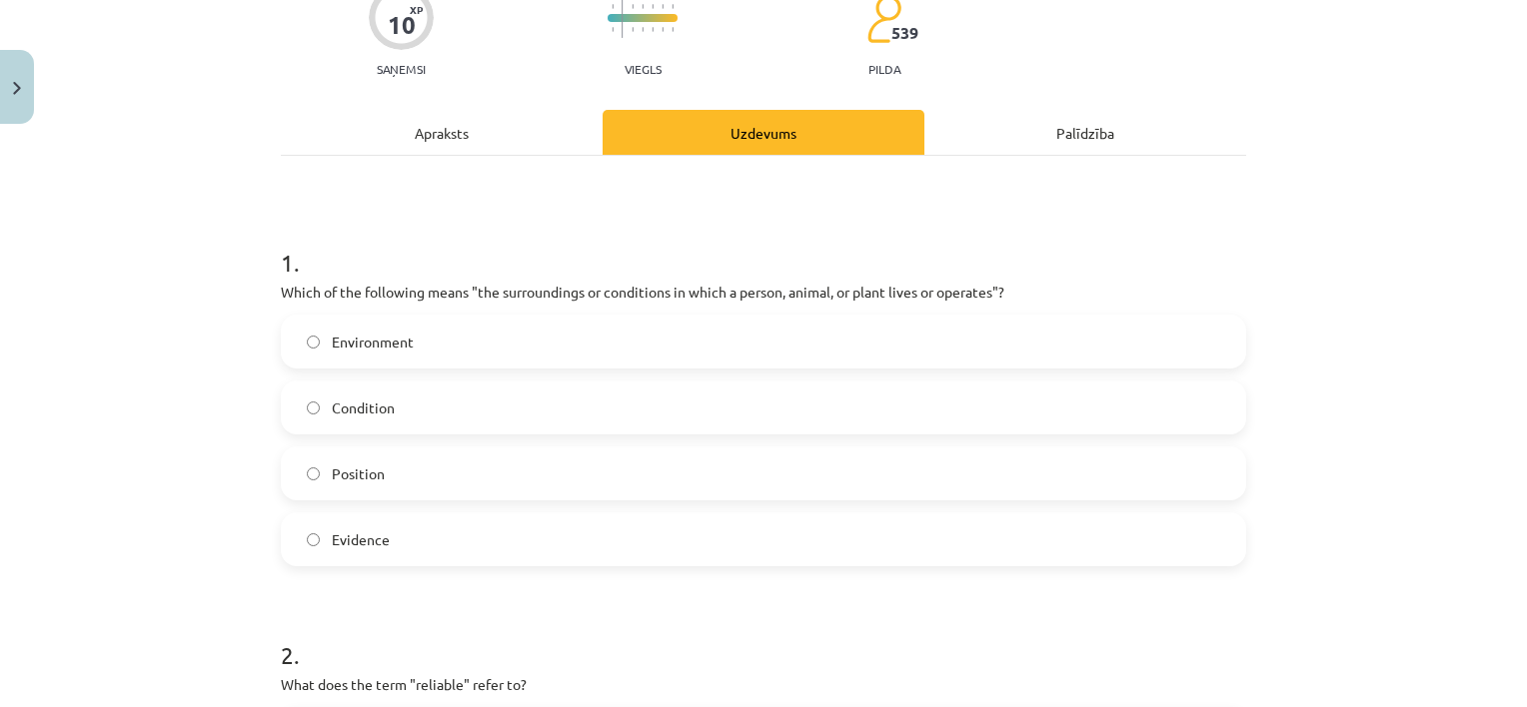
click at [469, 339] on label "Environment" at bounding box center [763, 342] width 961 height 50
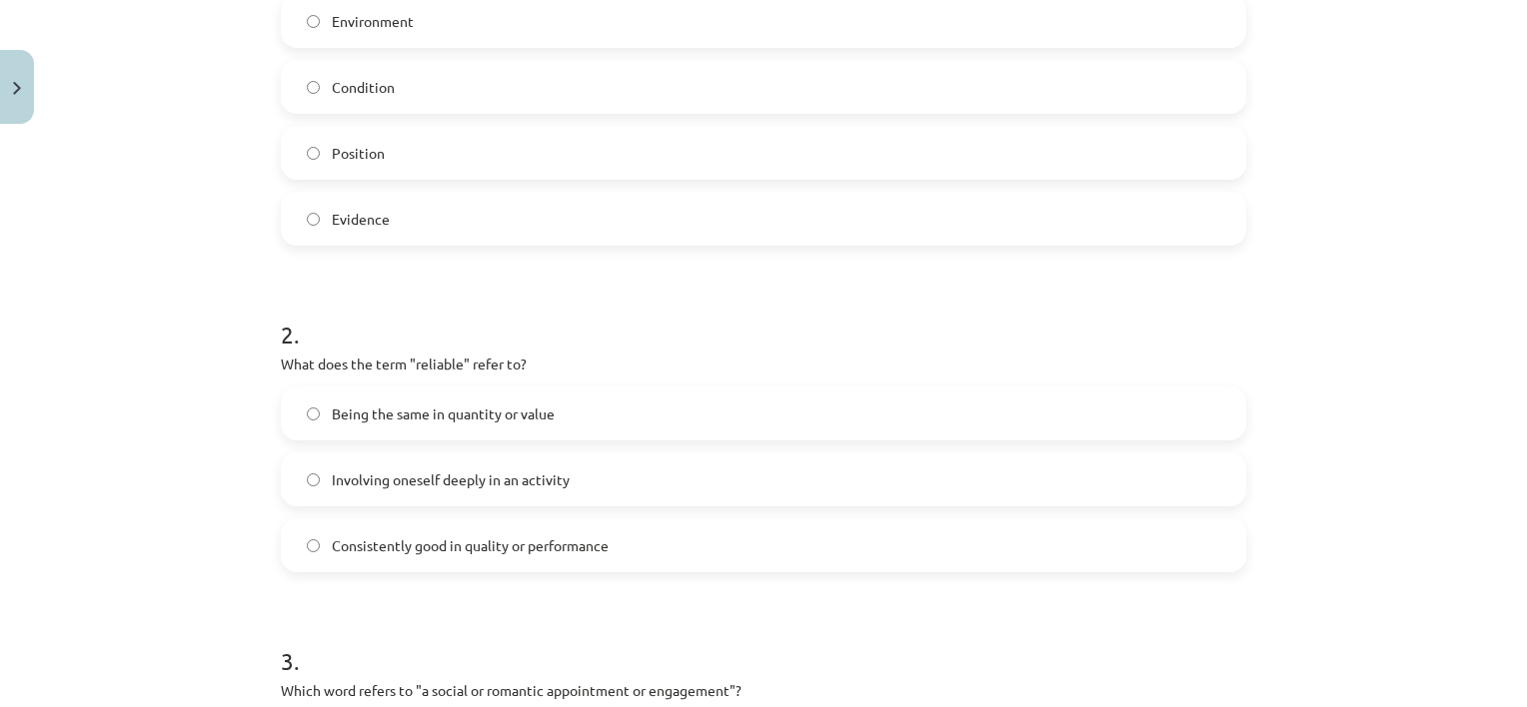
scroll to position [504, 0]
click at [509, 537] on span "Consistently good in quality or performance" at bounding box center [470, 547] width 277 height 21
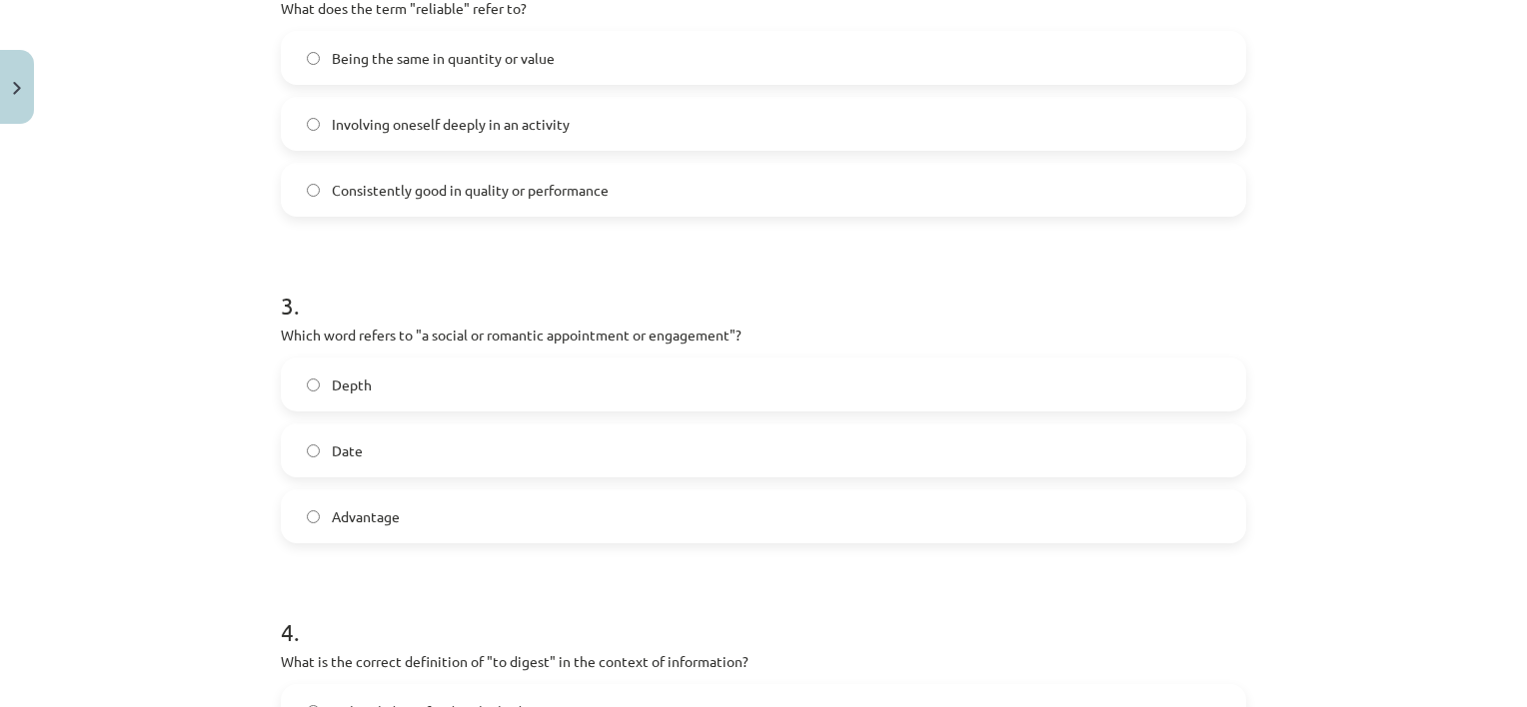
scroll to position [861, 0]
click at [395, 456] on label "Date" at bounding box center [763, 450] width 961 height 50
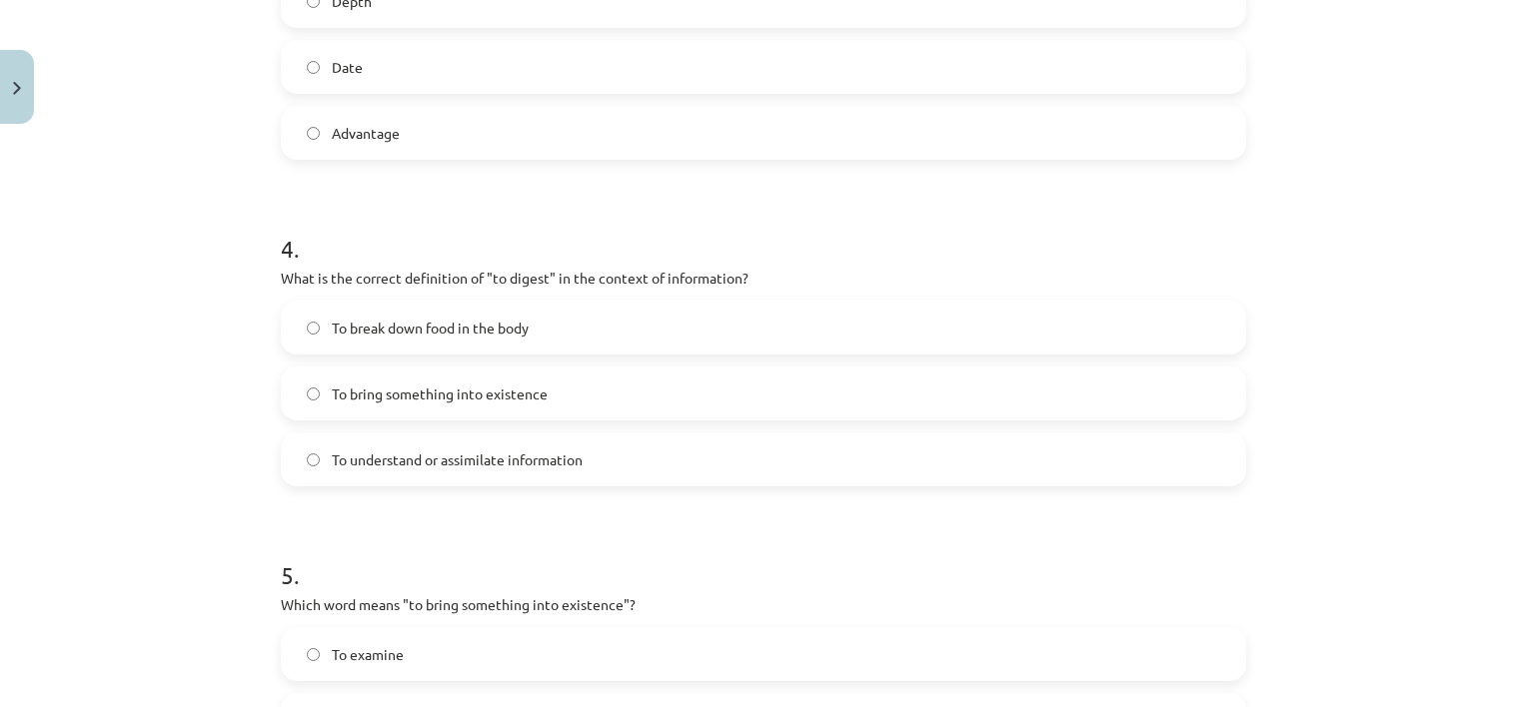
scroll to position [1245, 0]
click at [574, 396] on label "To bring something into existence" at bounding box center [763, 393] width 961 height 50
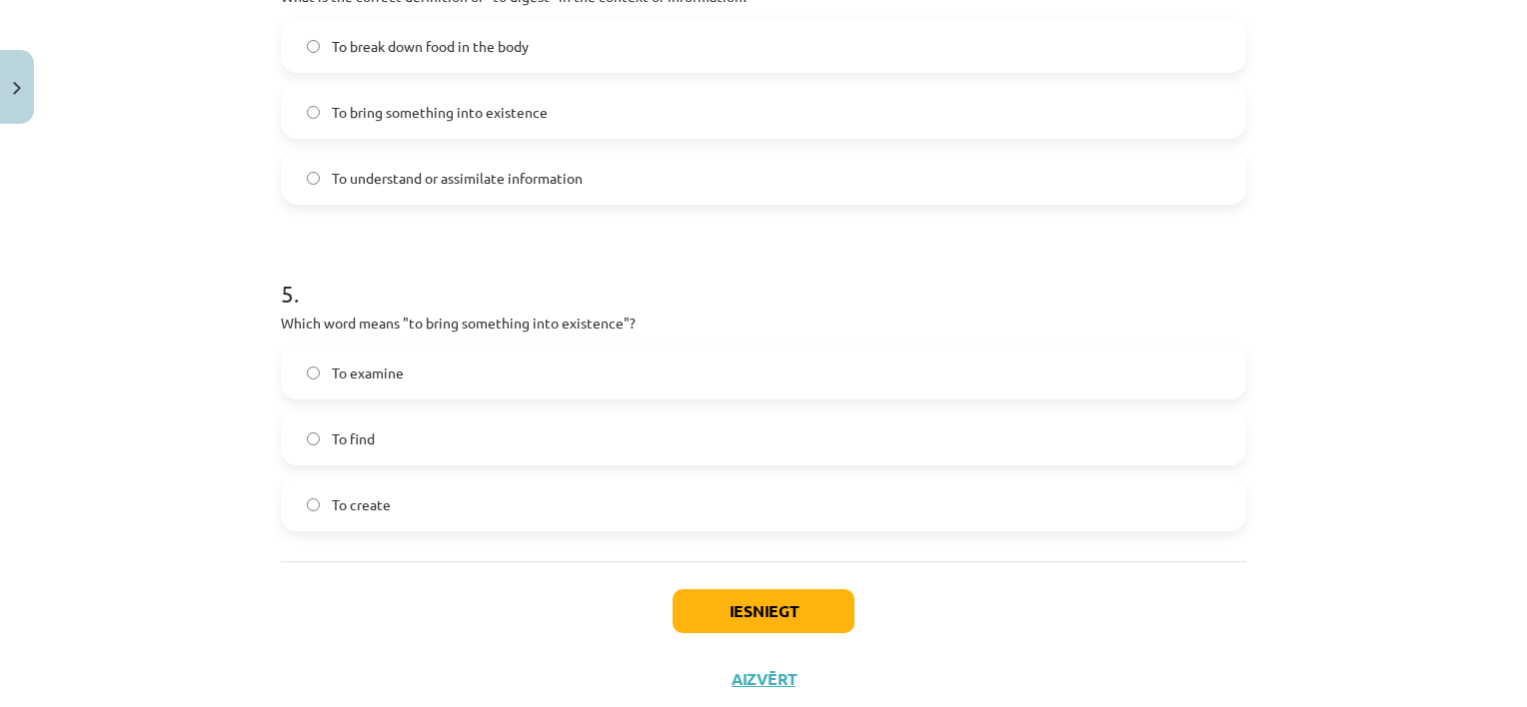
scroll to position [1530, 0]
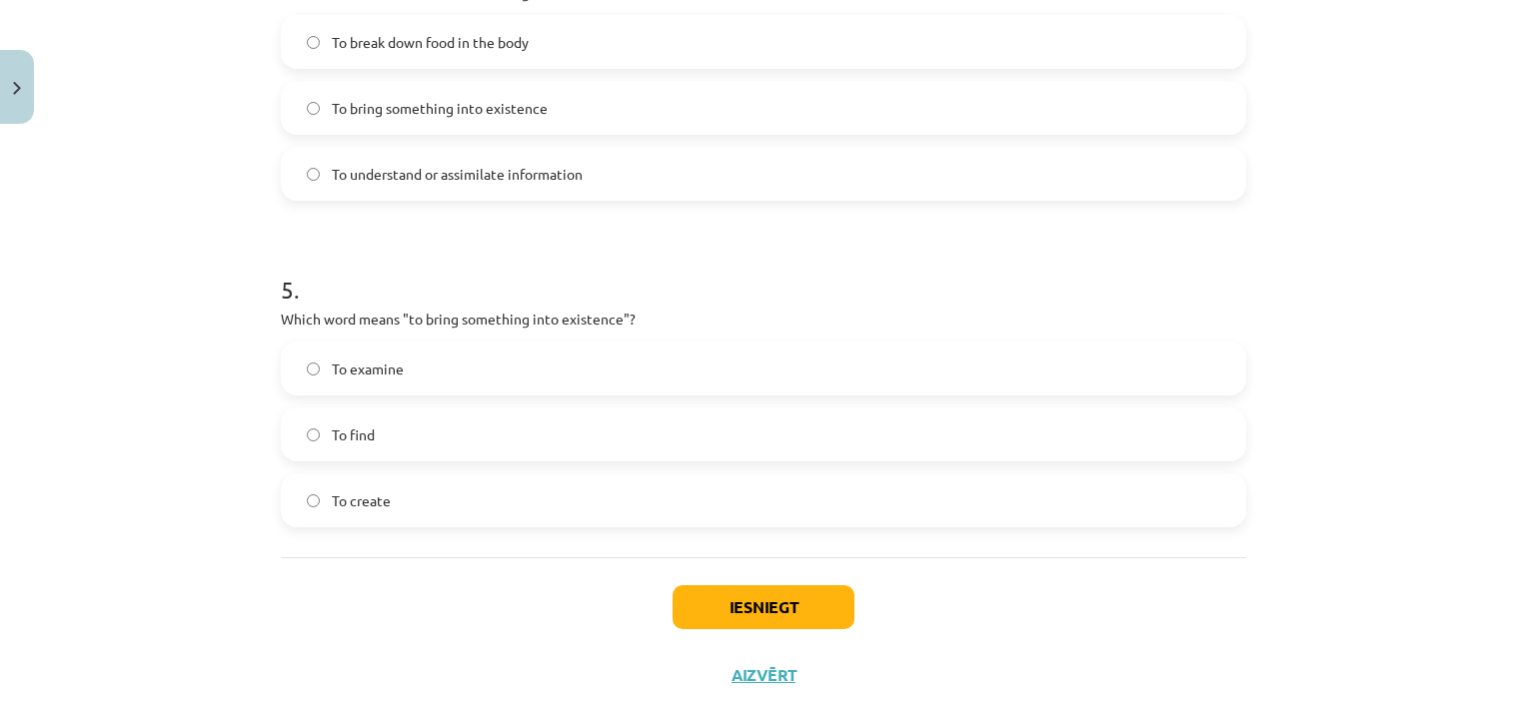
click at [529, 505] on label "To create" at bounding box center [763, 501] width 961 height 50
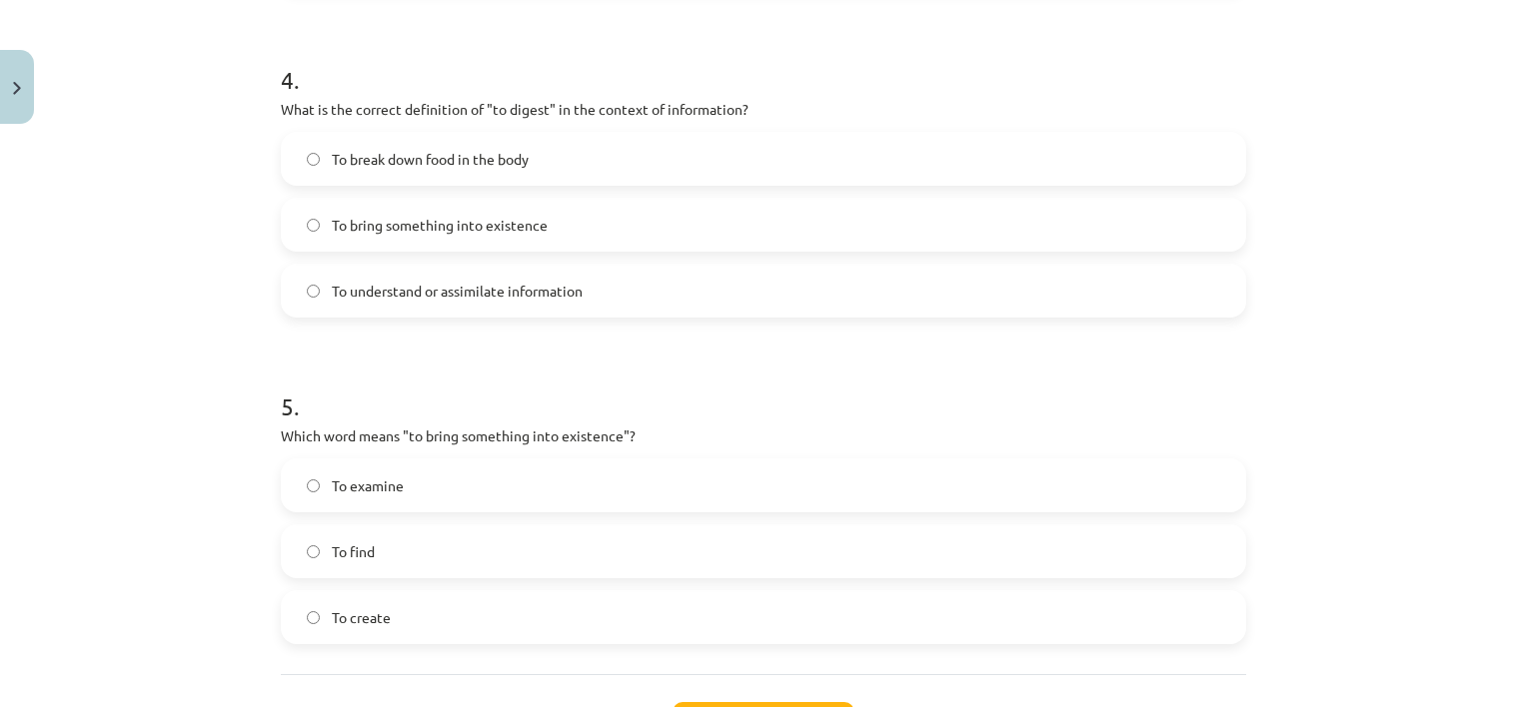
scroll to position [1581, 0]
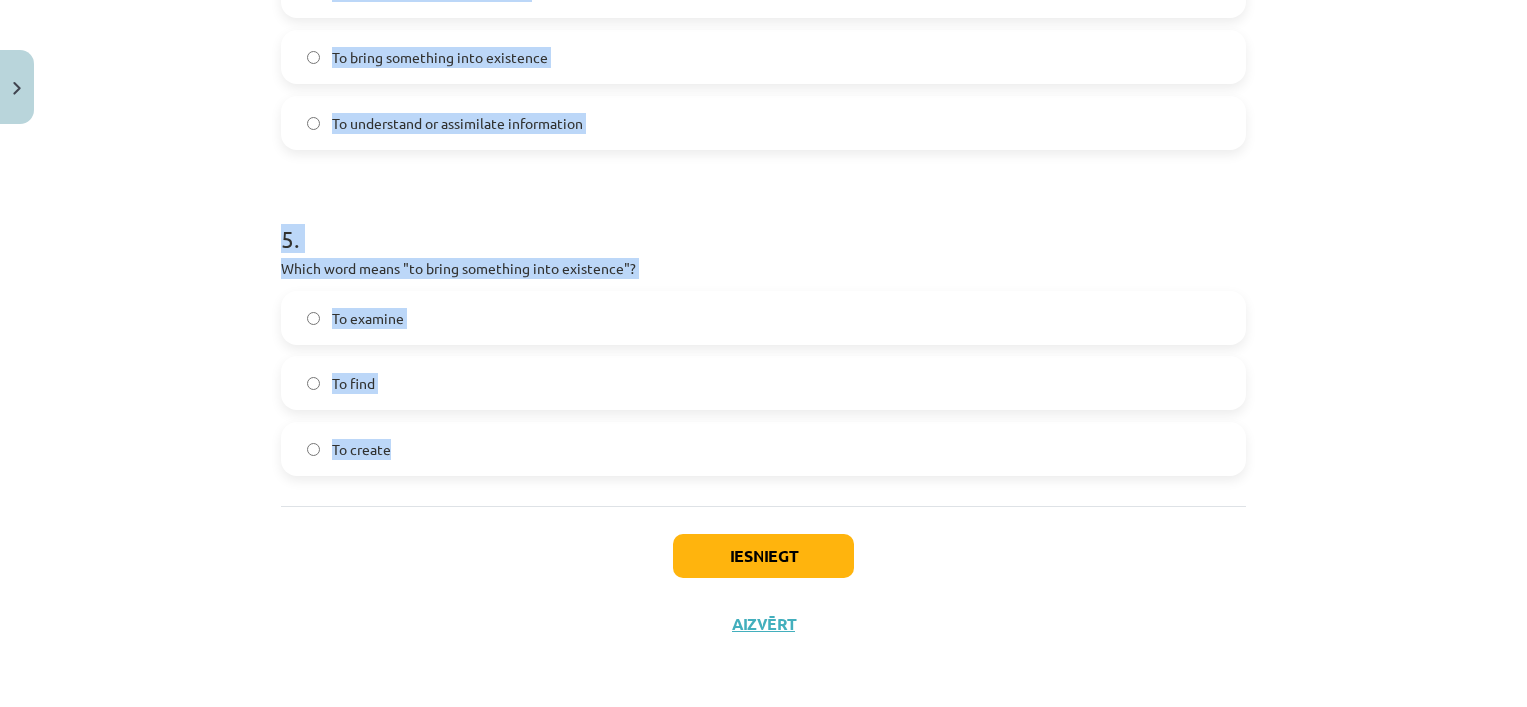
drag, startPoint x: 263, startPoint y: 24, endPoint x: 668, endPoint y: 492, distance: 618.5
copy form "1 . Which of the following means "the surroundings or conditions in which a per…"
click at [248, 174] on div "Mācību tēma: Angļu valodas i - 11. klases 1. ieskaites mācību materiāls #8 🔤 To…" at bounding box center [763, 353] width 1527 height 707
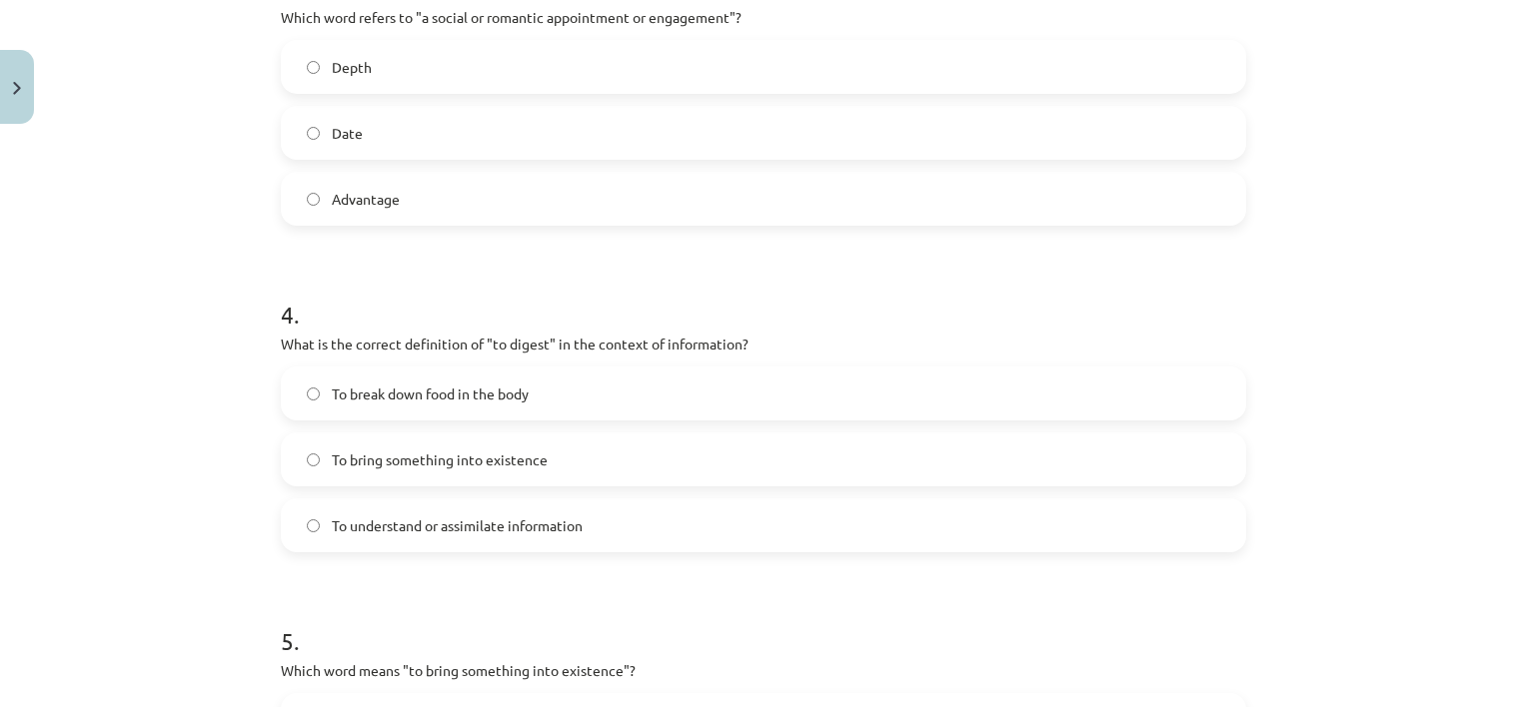
scroll to position [1210, 0]
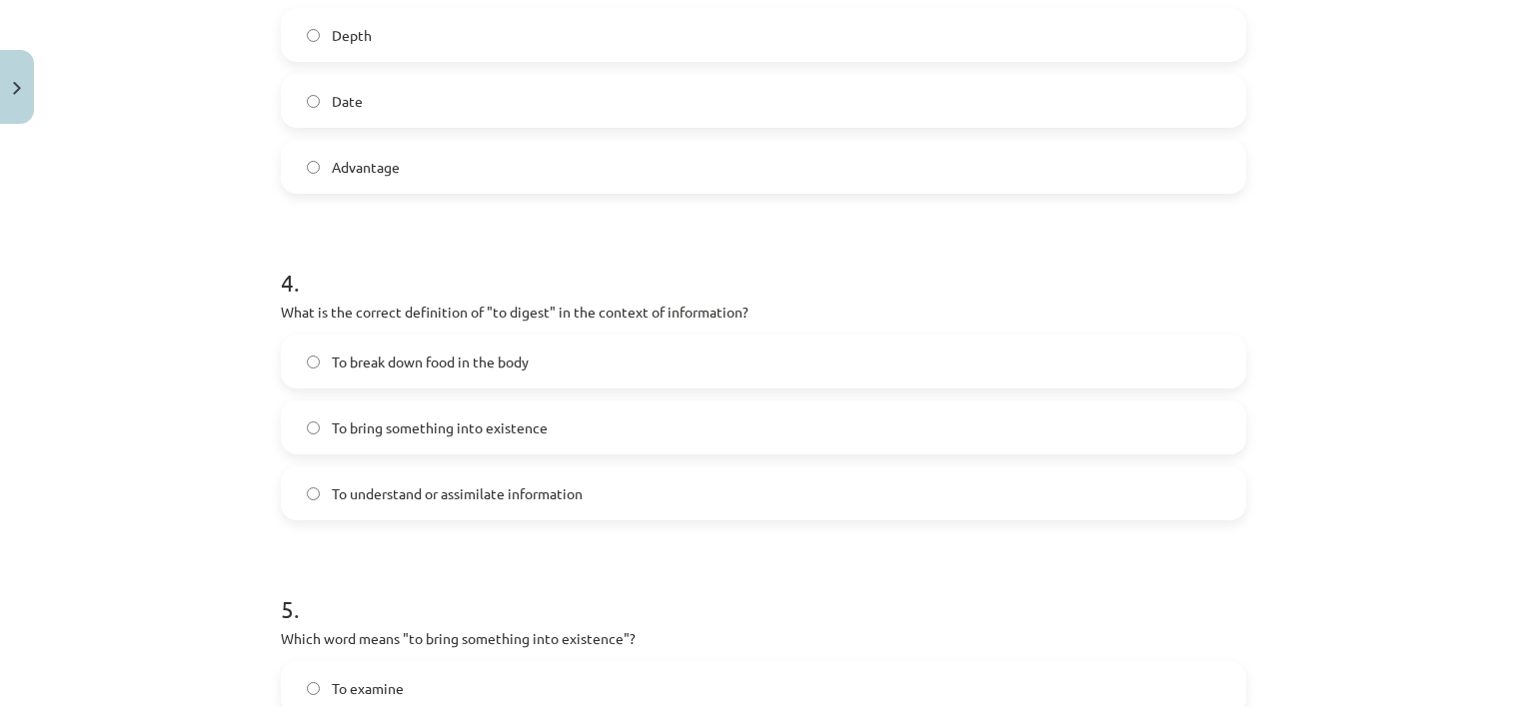
click at [468, 492] on span "To understand or assimilate information" at bounding box center [457, 494] width 251 height 21
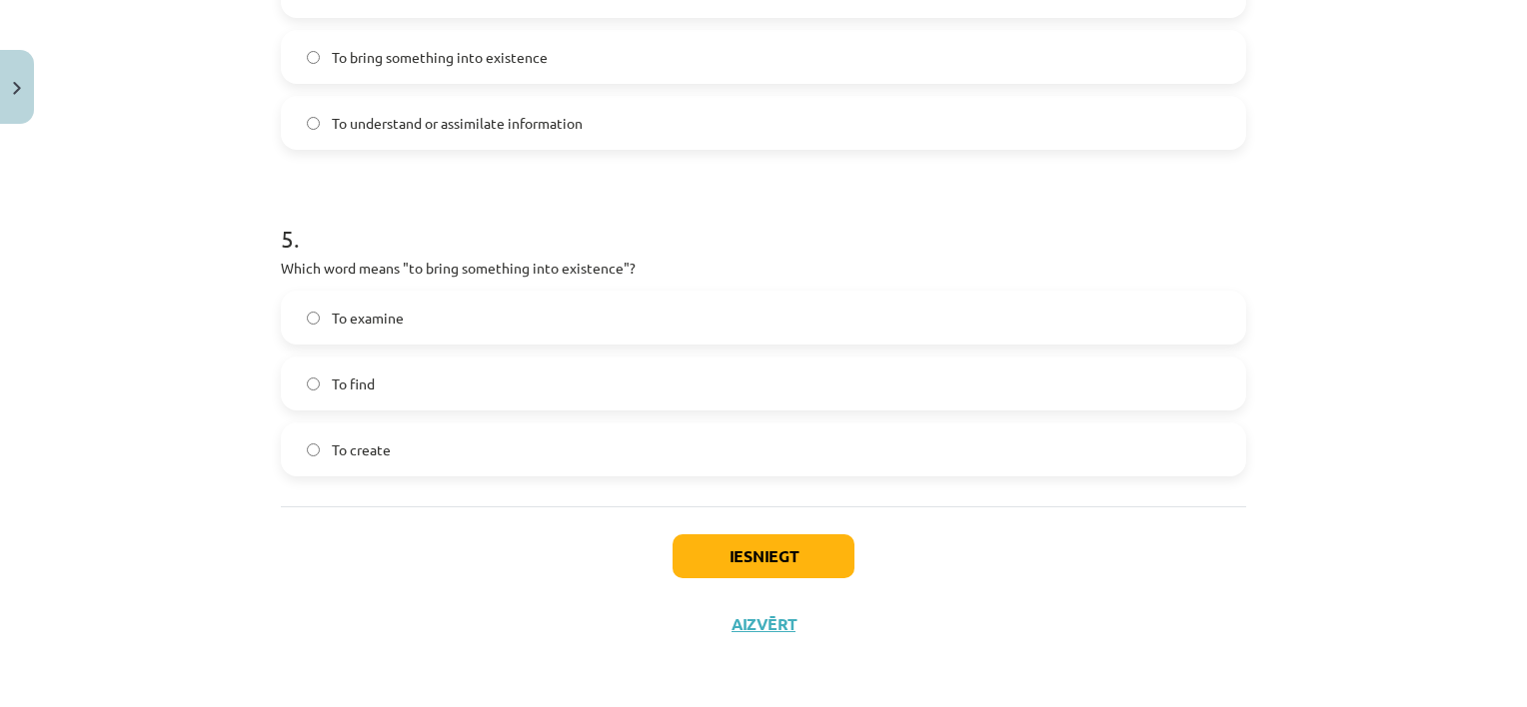
scroll to position [1581, 0]
click at [722, 553] on button "Iesniegt" at bounding box center [764, 557] width 182 height 44
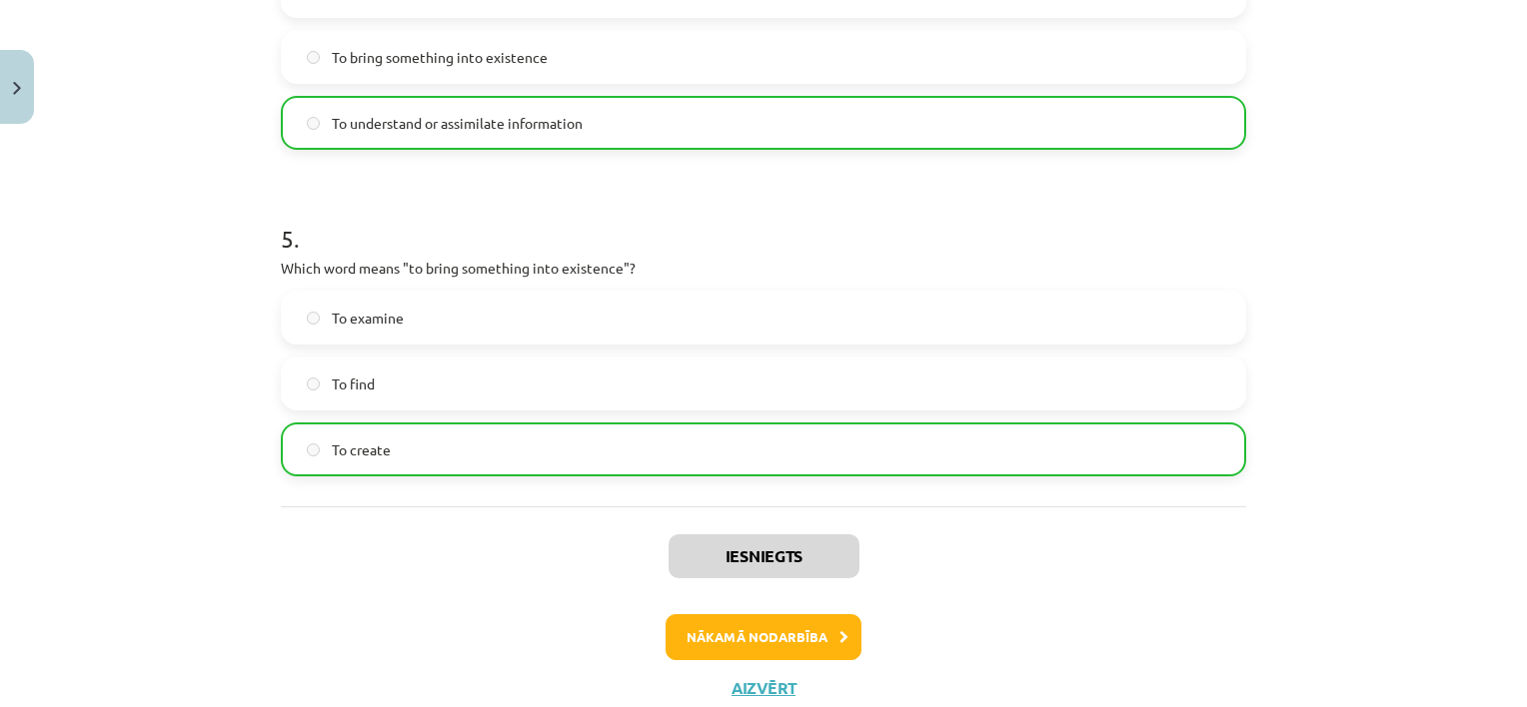
scroll to position [1644, 0]
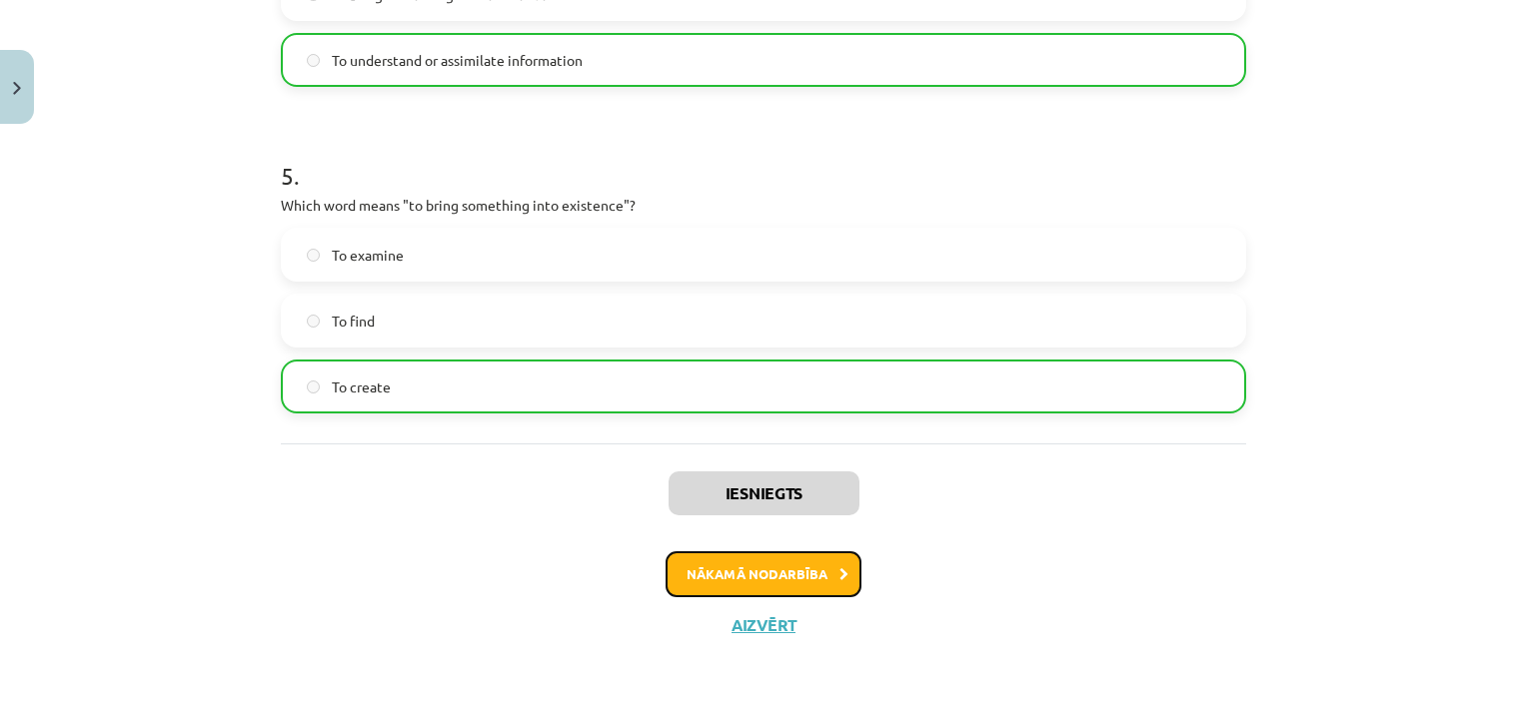
click at [818, 569] on button "Nākamā nodarbība" at bounding box center [764, 575] width 196 height 46
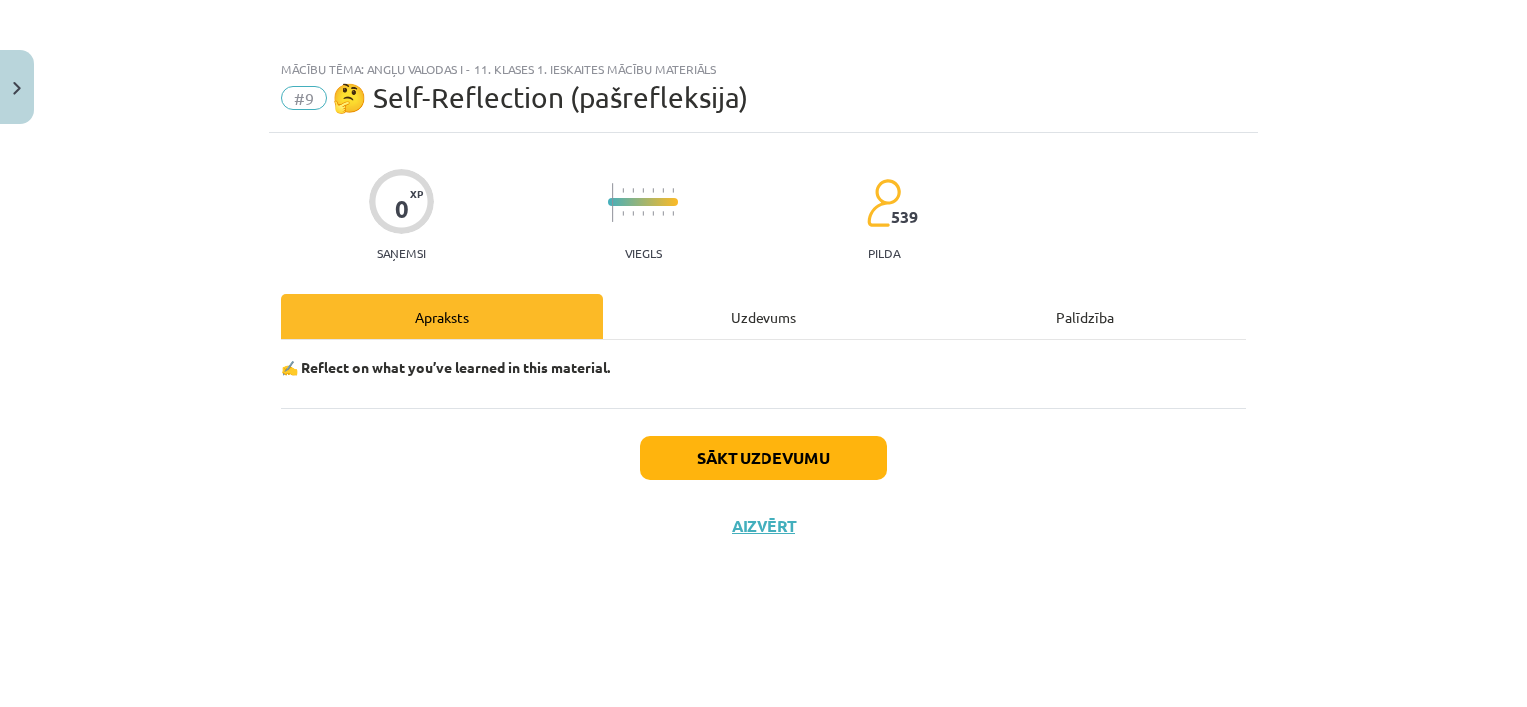
scroll to position [0, 0]
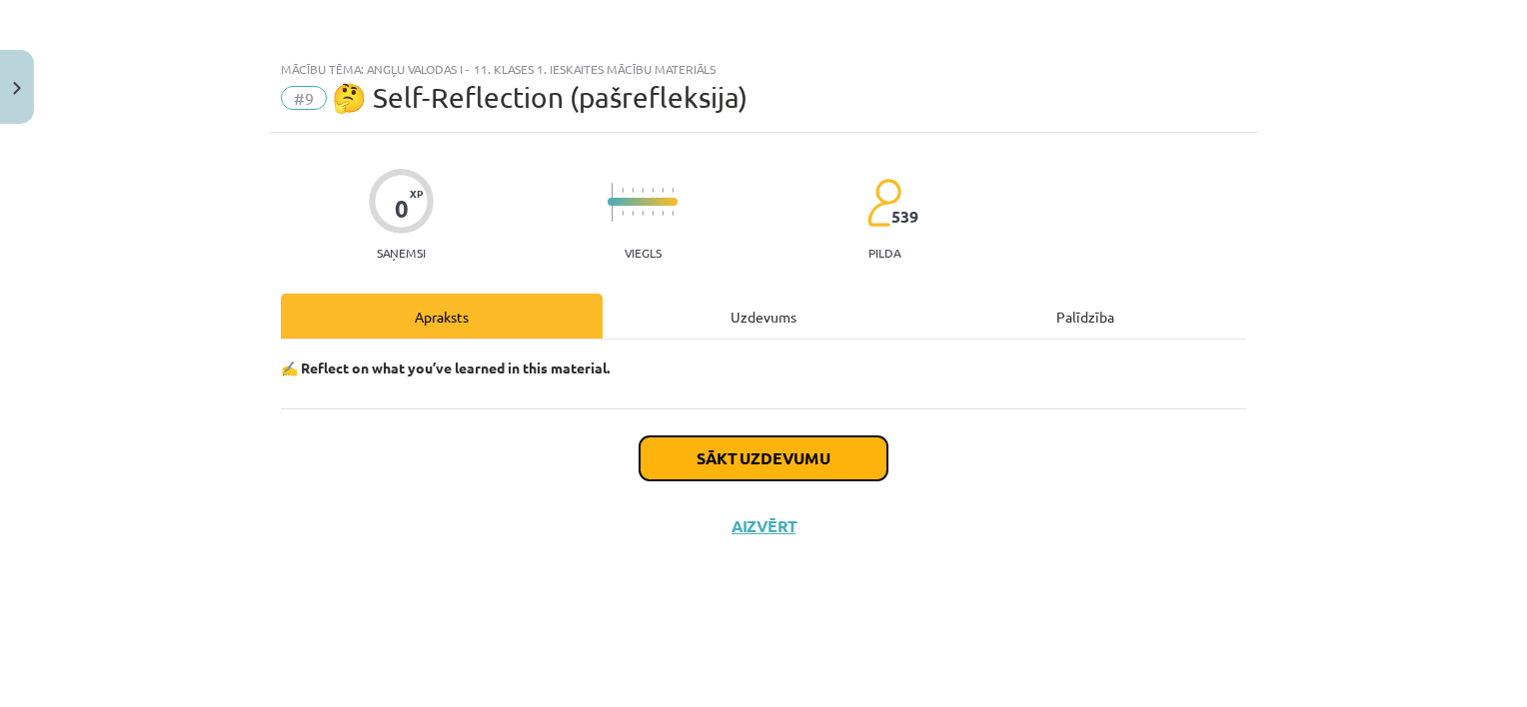
click at [799, 457] on button "Sākt uzdevumu" at bounding box center [764, 459] width 248 height 44
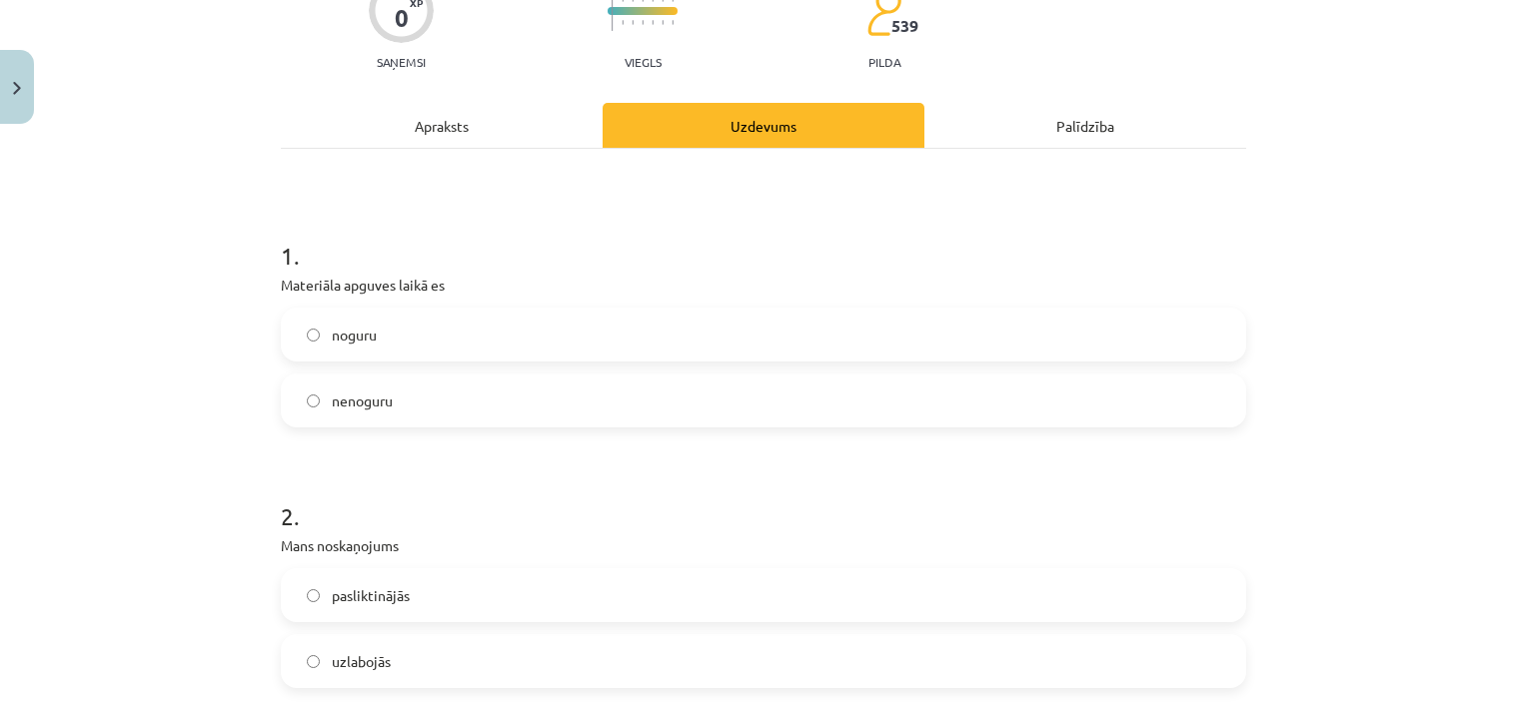
scroll to position [198, 0]
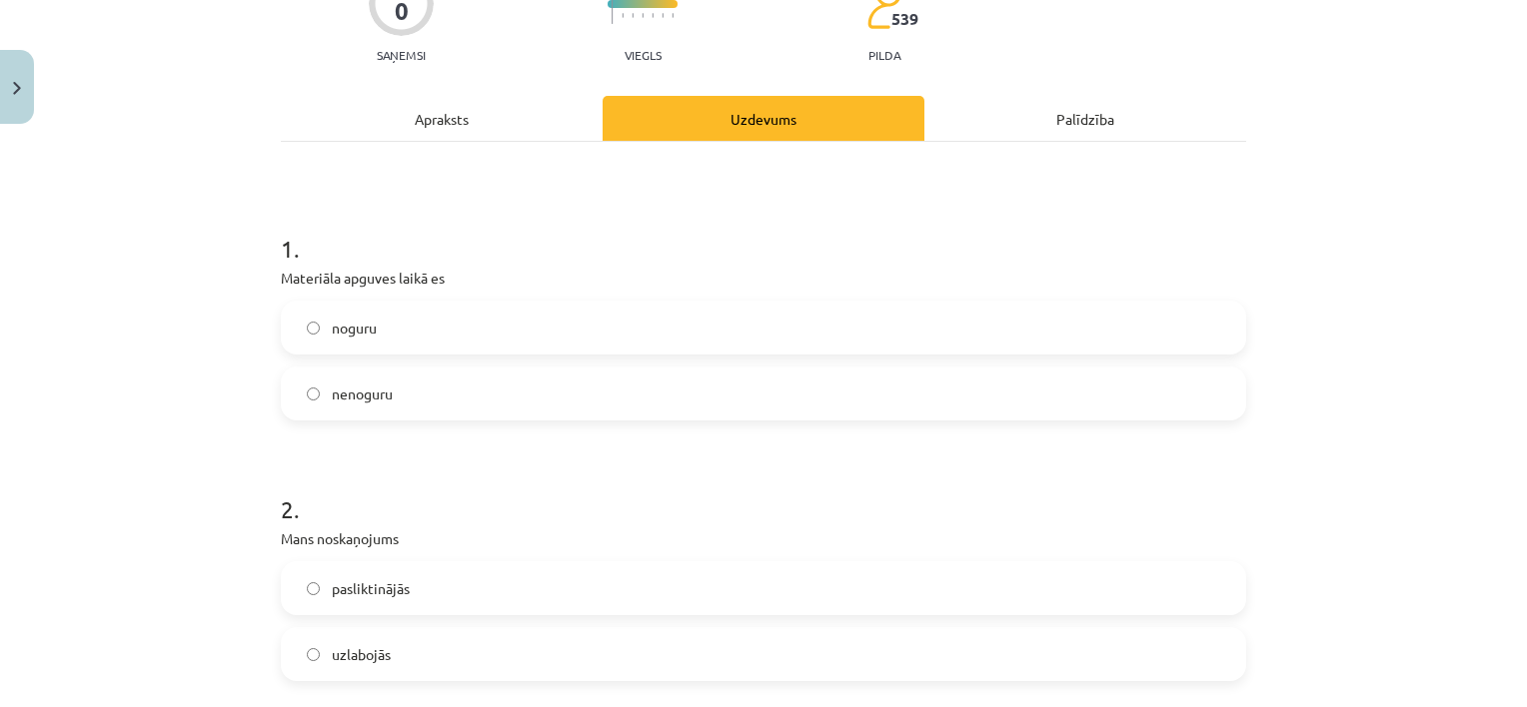
click at [511, 412] on label "nenoguru" at bounding box center [763, 394] width 961 height 50
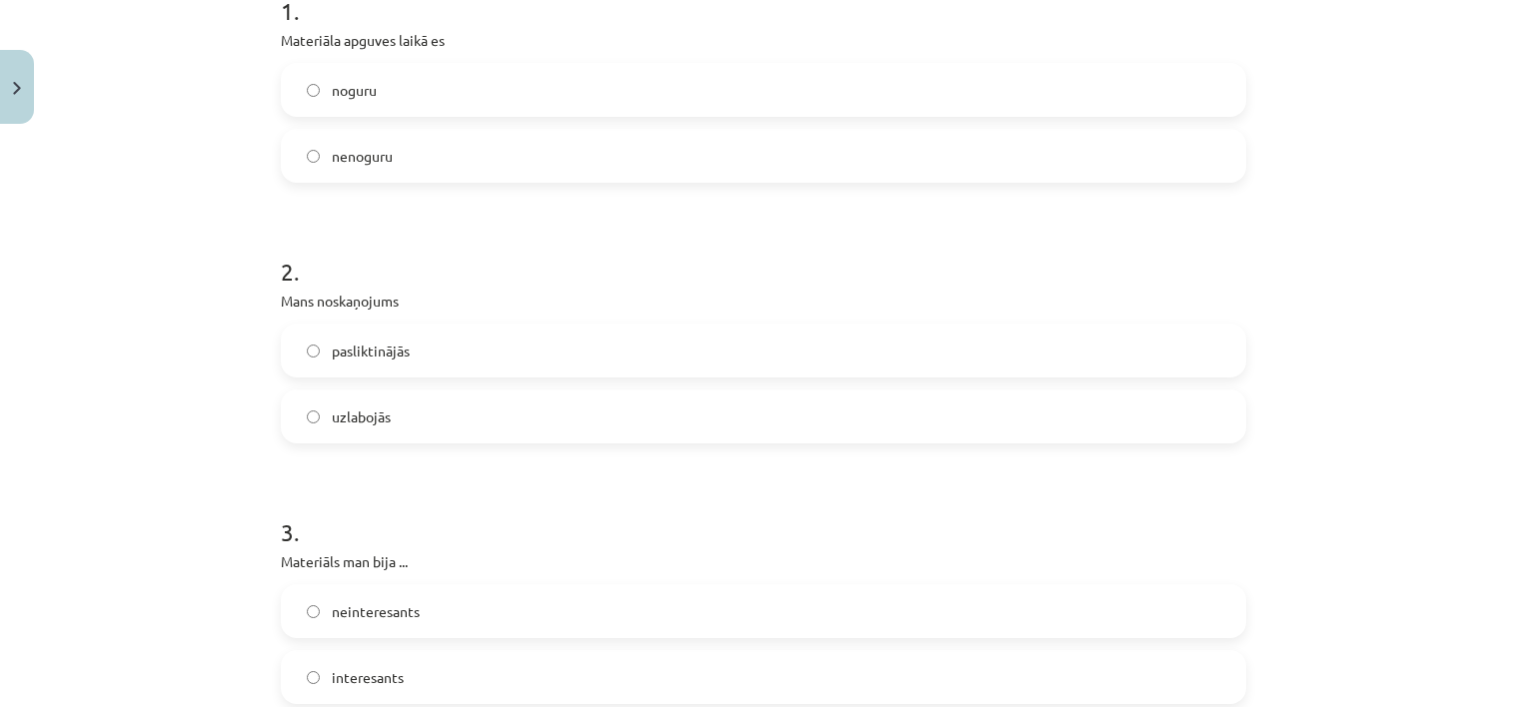
scroll to position [440, 0]
click at [422, 352] on label "pasliktinājās" at bounding box center [763, 347] width 961 height 50
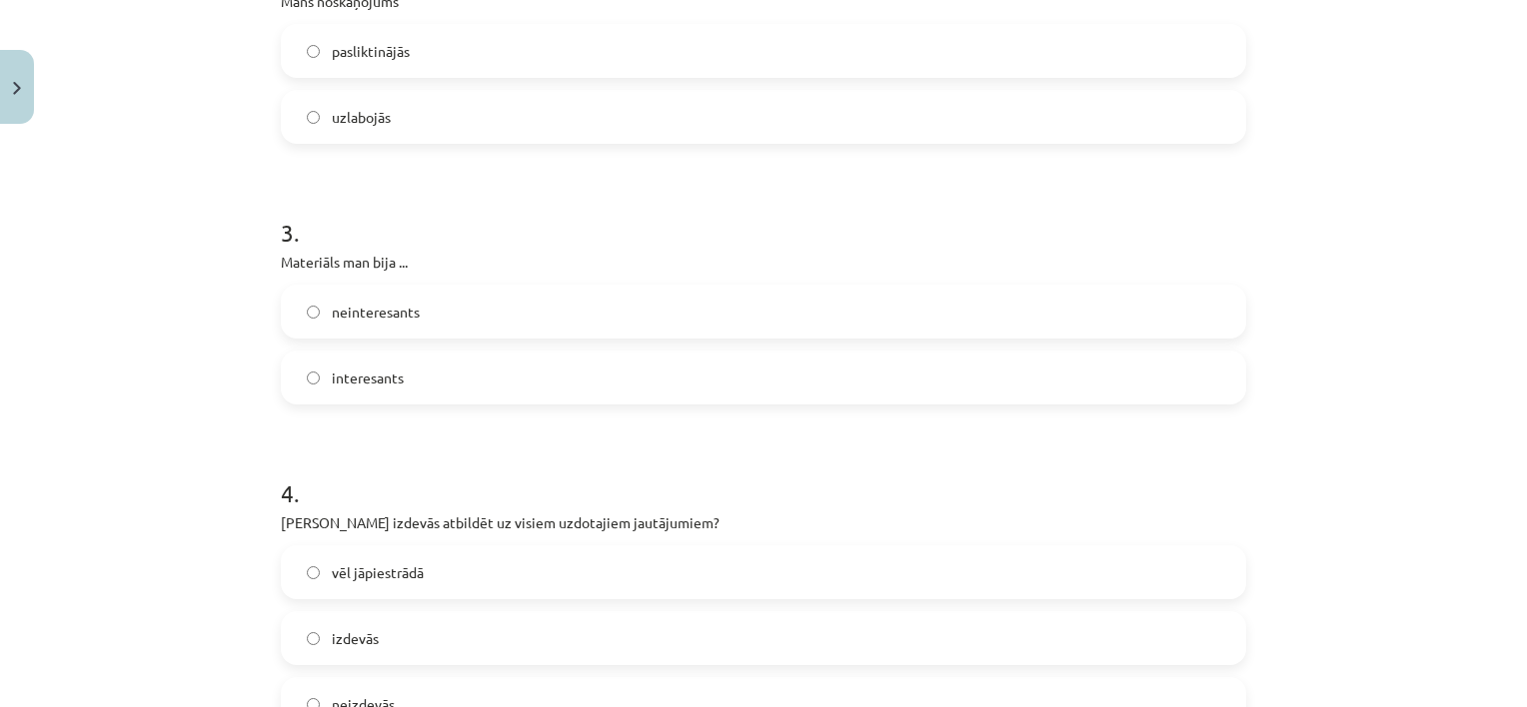
scroll to position [735, 0]
click at [411, 303] on span "neinteresants" at bounding box center [376, 312] width 88 height 21
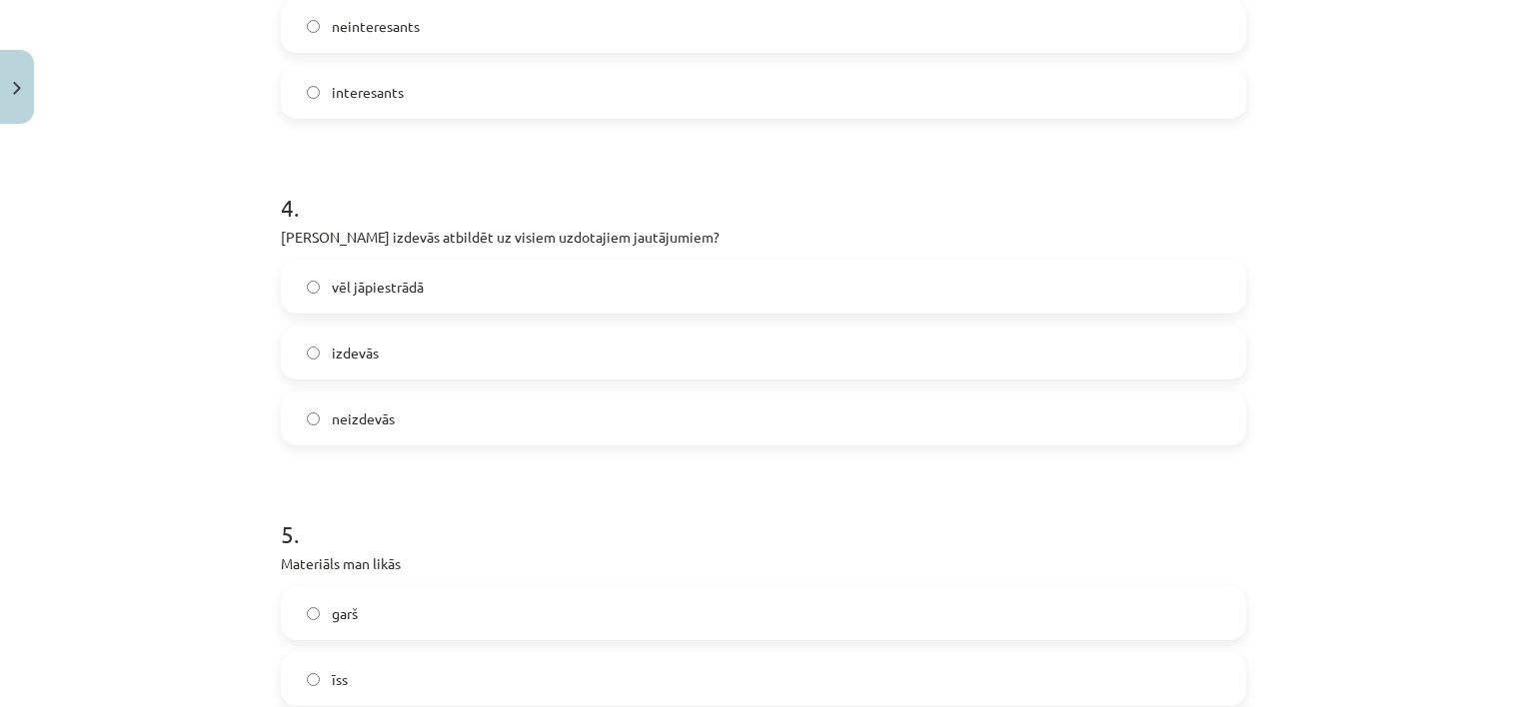
scroll to position [1030, 0]
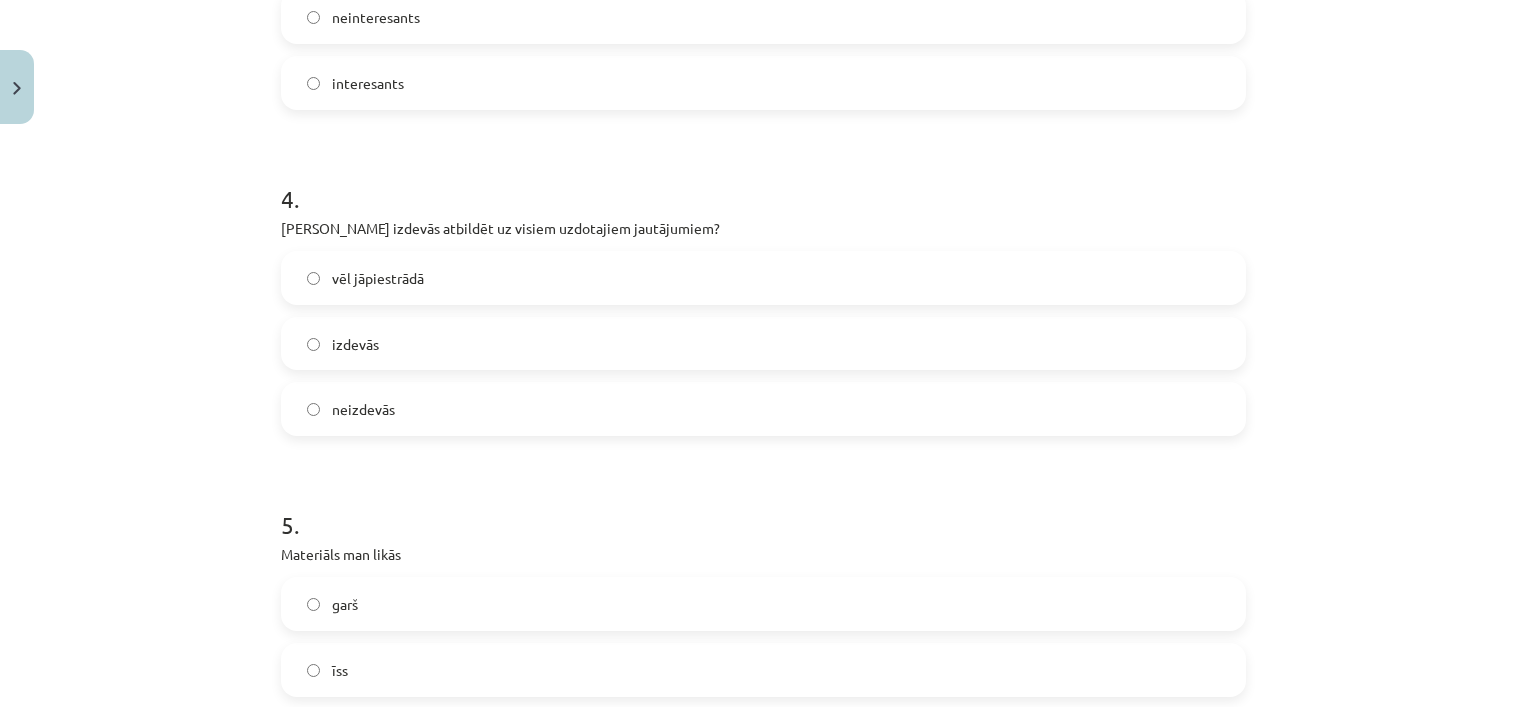
click at [434, 351] on label "izdevās" at bounding box center [763, 344] width 961 height 50
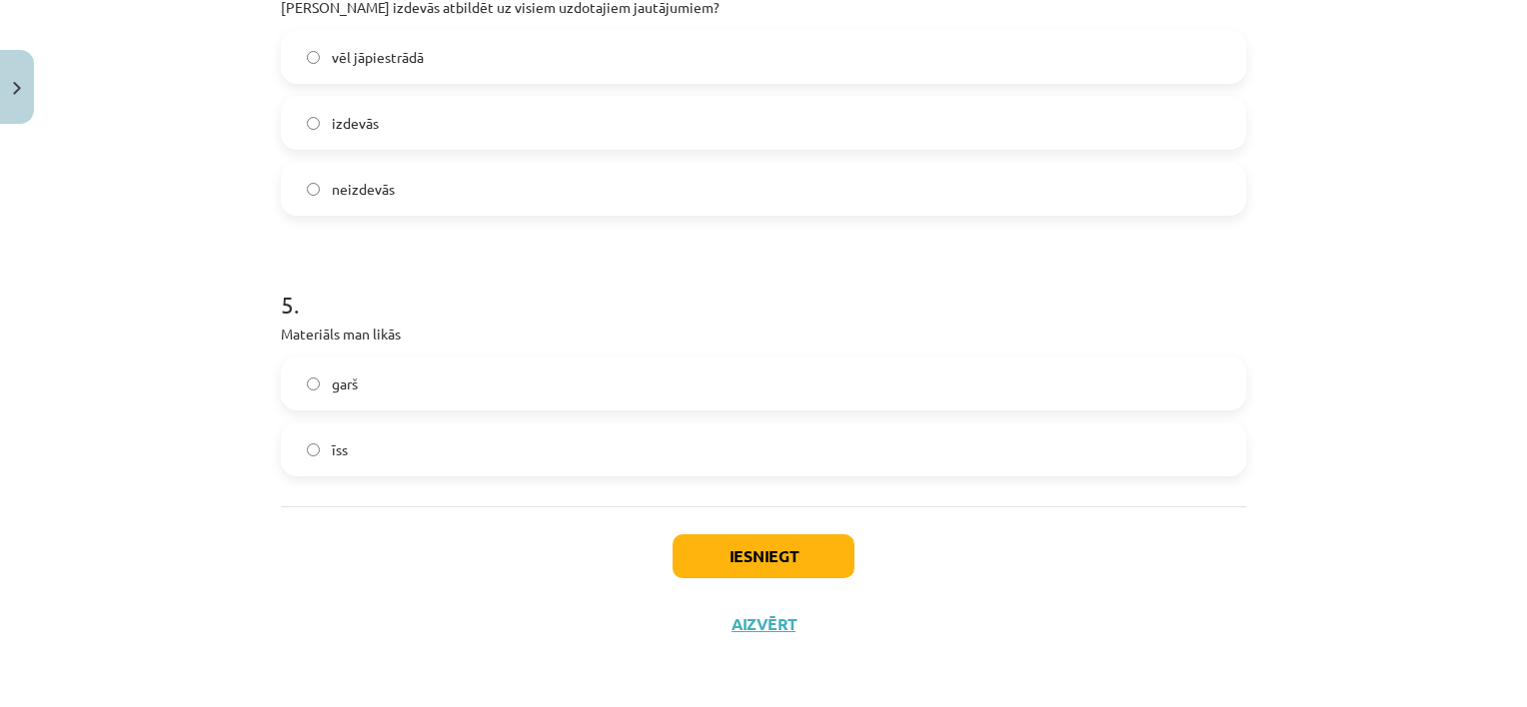
scroll to position [1251, 0]
click at [412, 392] on label "garš" at bounding box center [763, 384] width 961 height 50
click at [704, 547] on button "Iesniegt" at bounding box center [764, 557] width 182 height 44
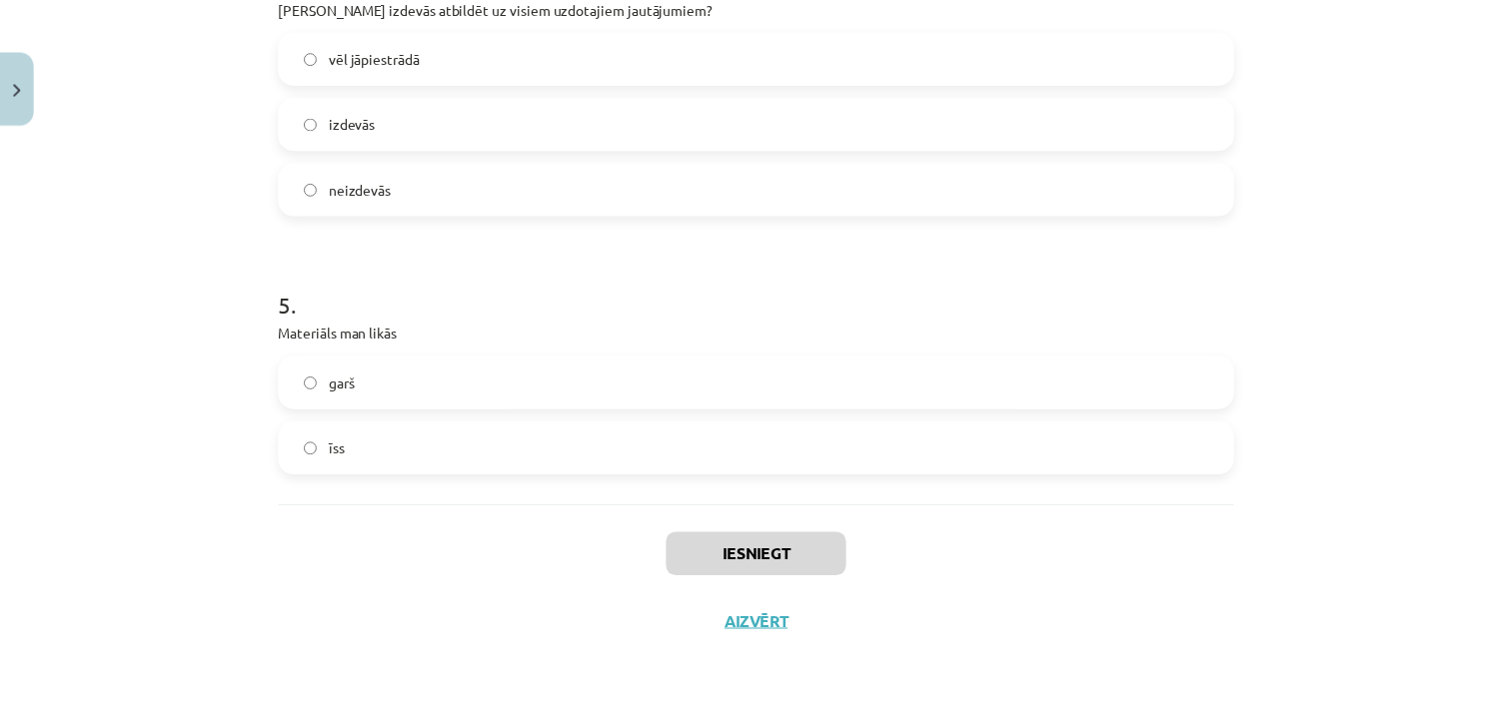
scroll to position [1426, 0]
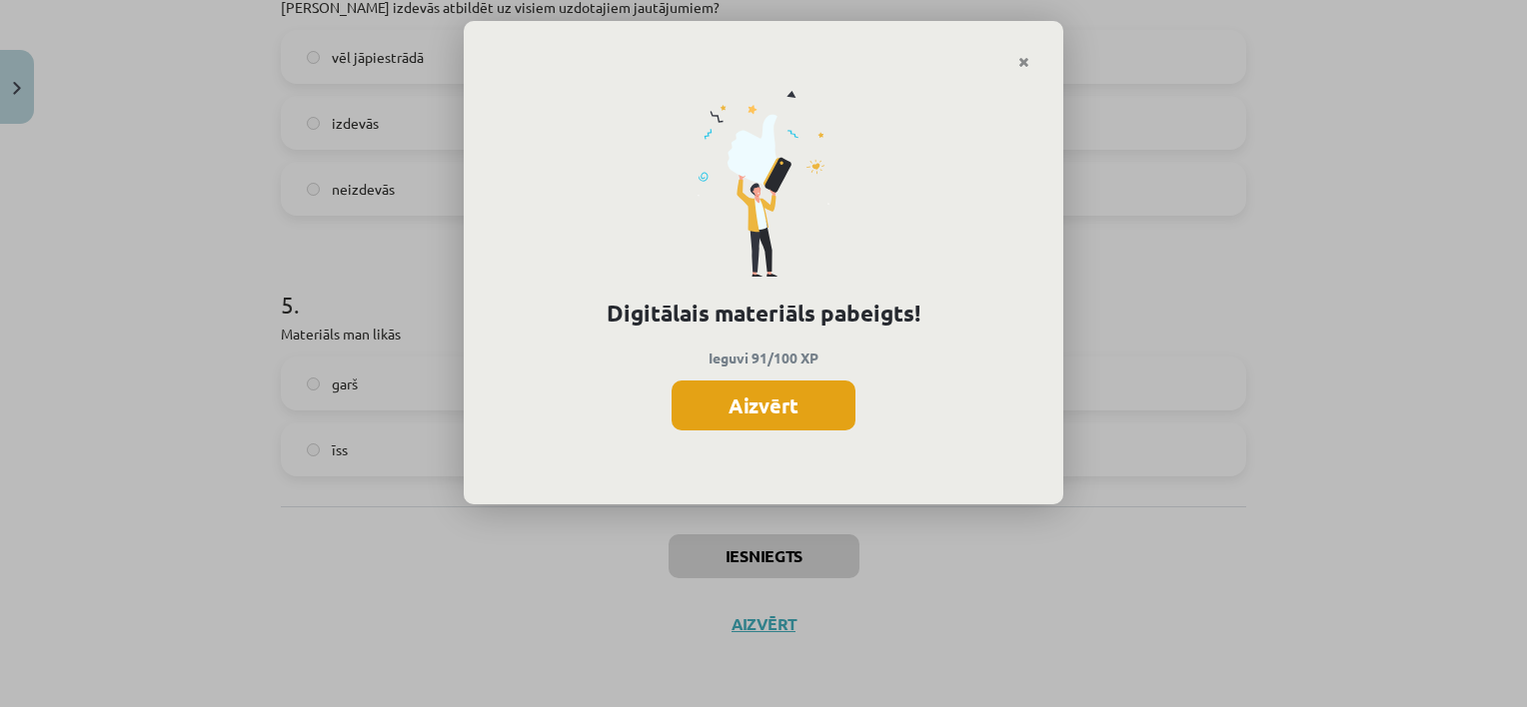
click at [791, 404] on button "Aizvērt" at bounding box center [764, 406] width 184 height 50
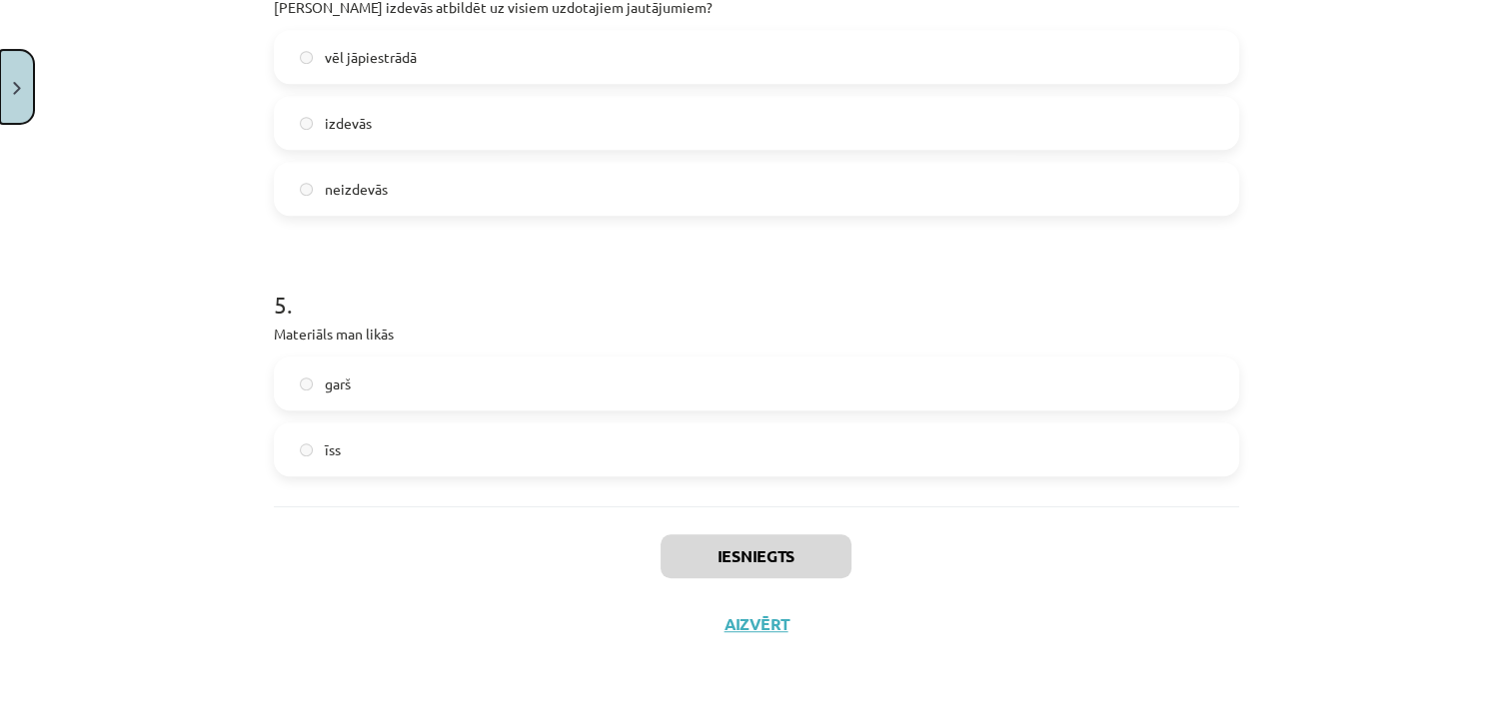
click at [27, 80] on button "Close" at bounding box center [17, 87] width 34 height 74
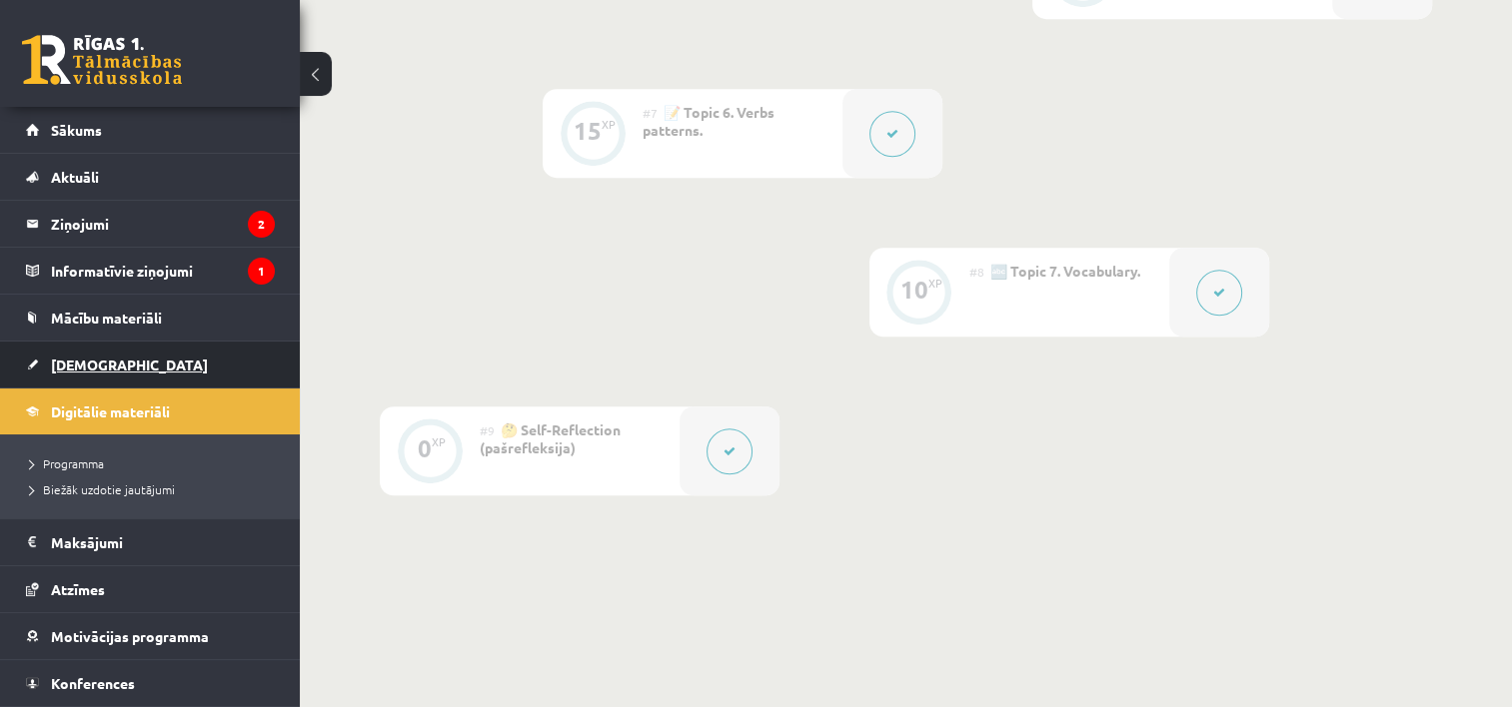
click at [96, 368] on span "[DEMOGRAPHIC_DATA]" at bounding box center [129, 365] width 157 height 18
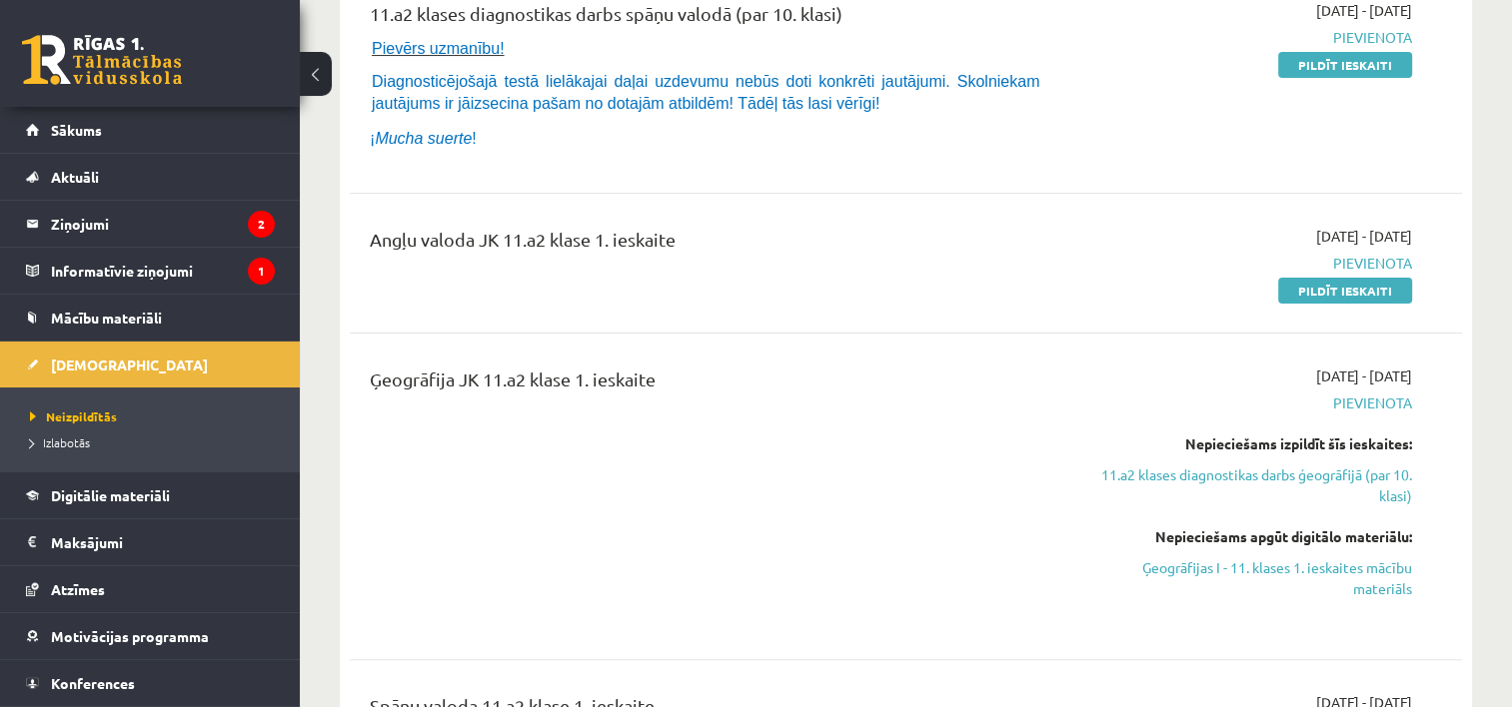
scroll to position [420, 0]
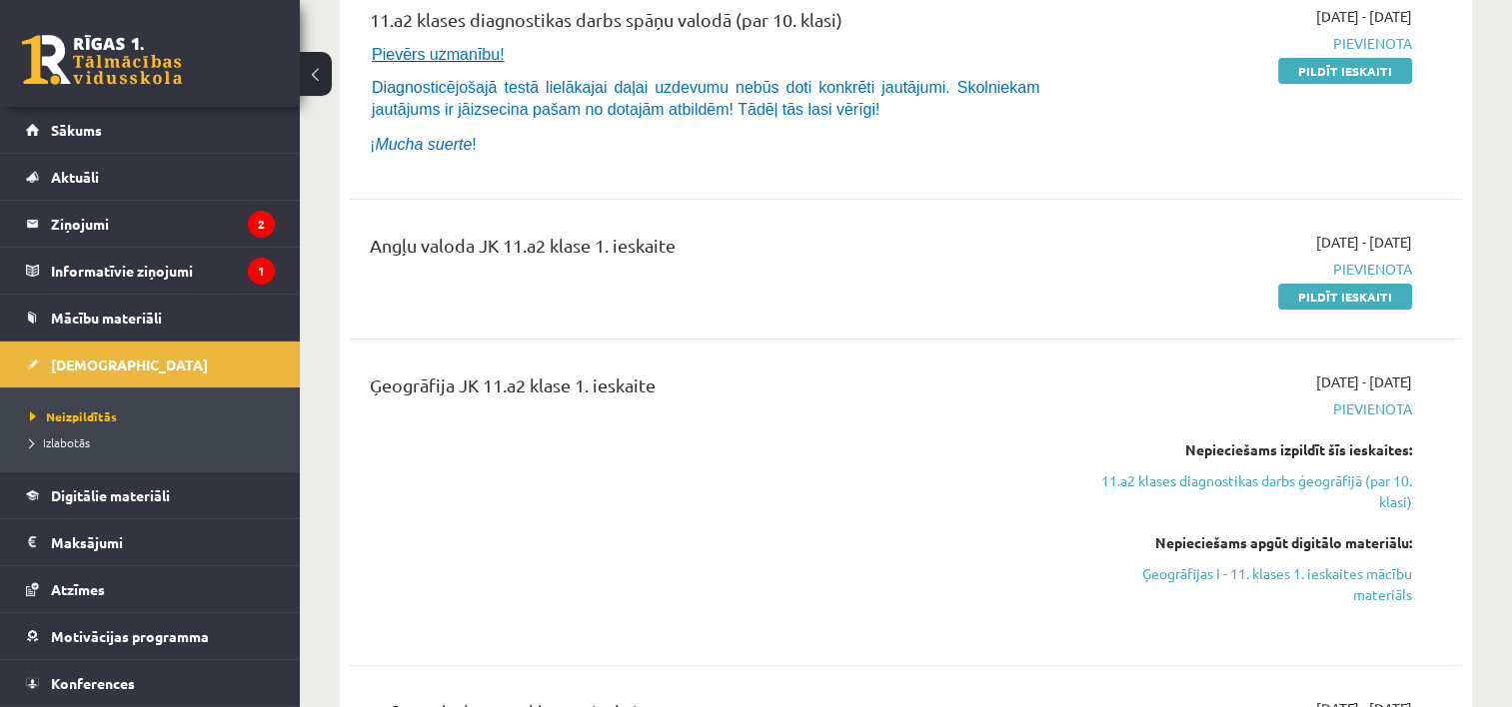
drag, startPoint x: 1299, startPoint y: 293, endPoint x: 874, endPoint y: 58, distance: 485.3
click at [1299, 293] on link "Pildīt ieskaiti" at bounding box center [1345, 297] width 134 height 26
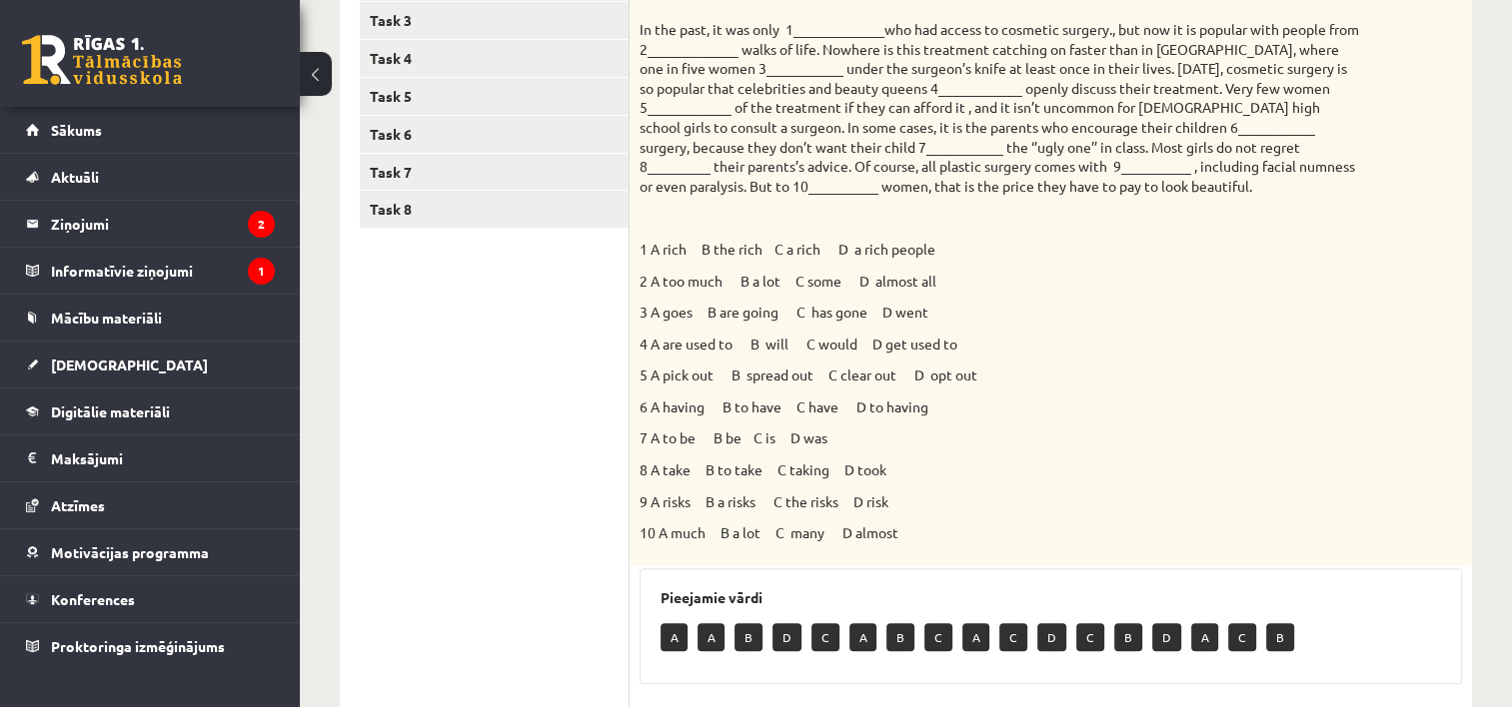
scroll to position [428, 0]
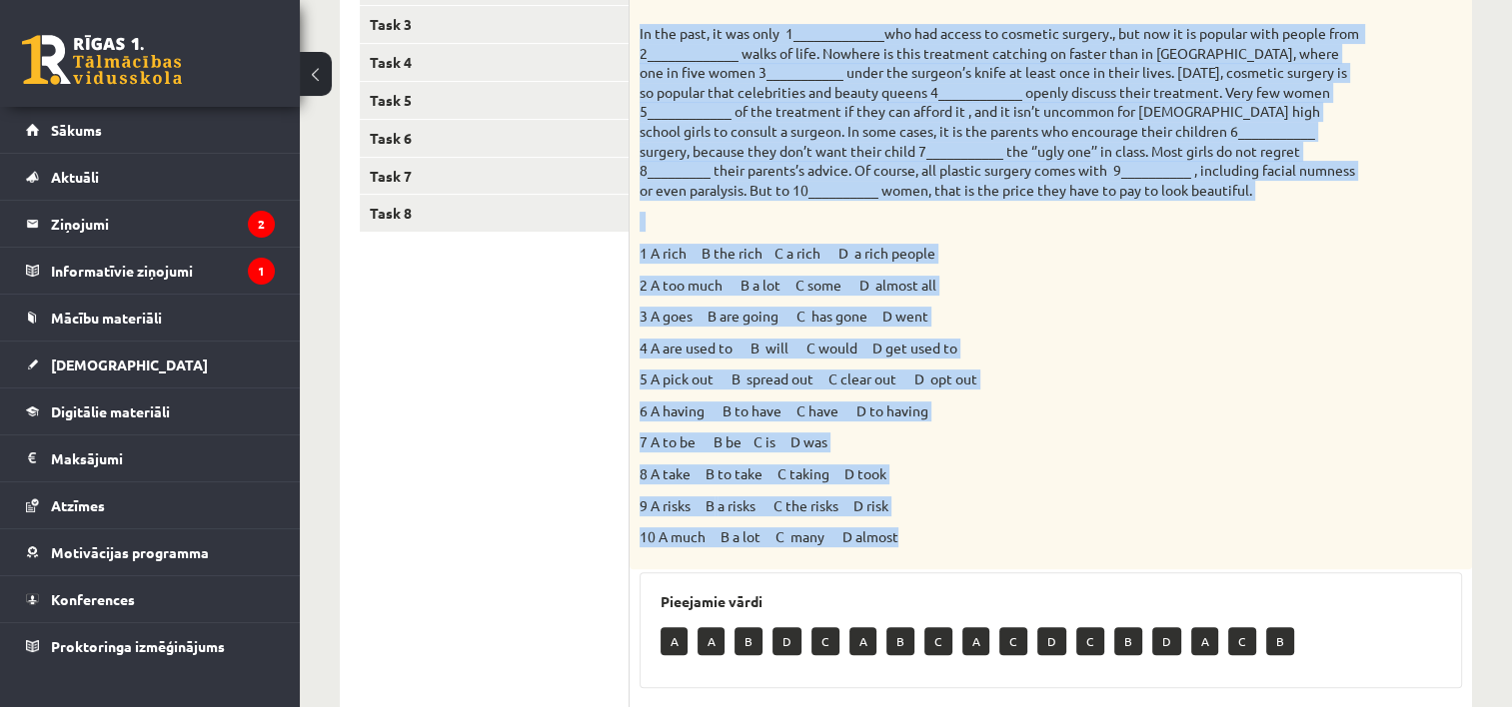
drag, startPoint x: 635, startPoint y: 35, endPoint x: 951, endPoint y: 545, distance: 600.0
click at [951, 545] on div "Choose the correct answers. 1 A rich B the rich C a rich D a rich people 2 A to…" at bounding box center [1051, 260] width 842 height 619
copy div "In the past, it was only 1_____________who had access to cosmetic surgery., but…"
click at [951, 545] on p "10 A much B a lot C many D almost" at bounding box center [1001, 538] width 722 height 20
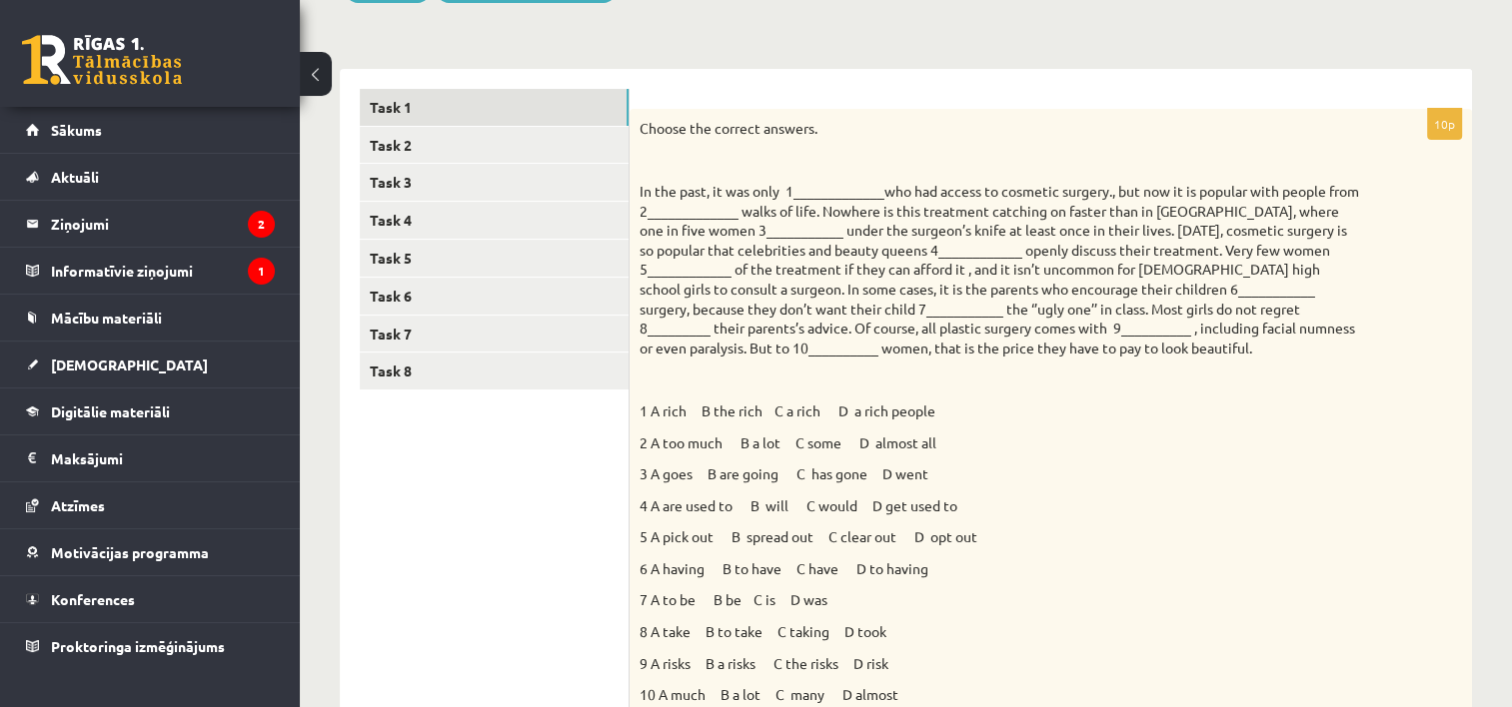
scroll to position [269, 0]
click at [553, 148] on link "Task 2" at bounding box center [494, 146] width 269 height 37
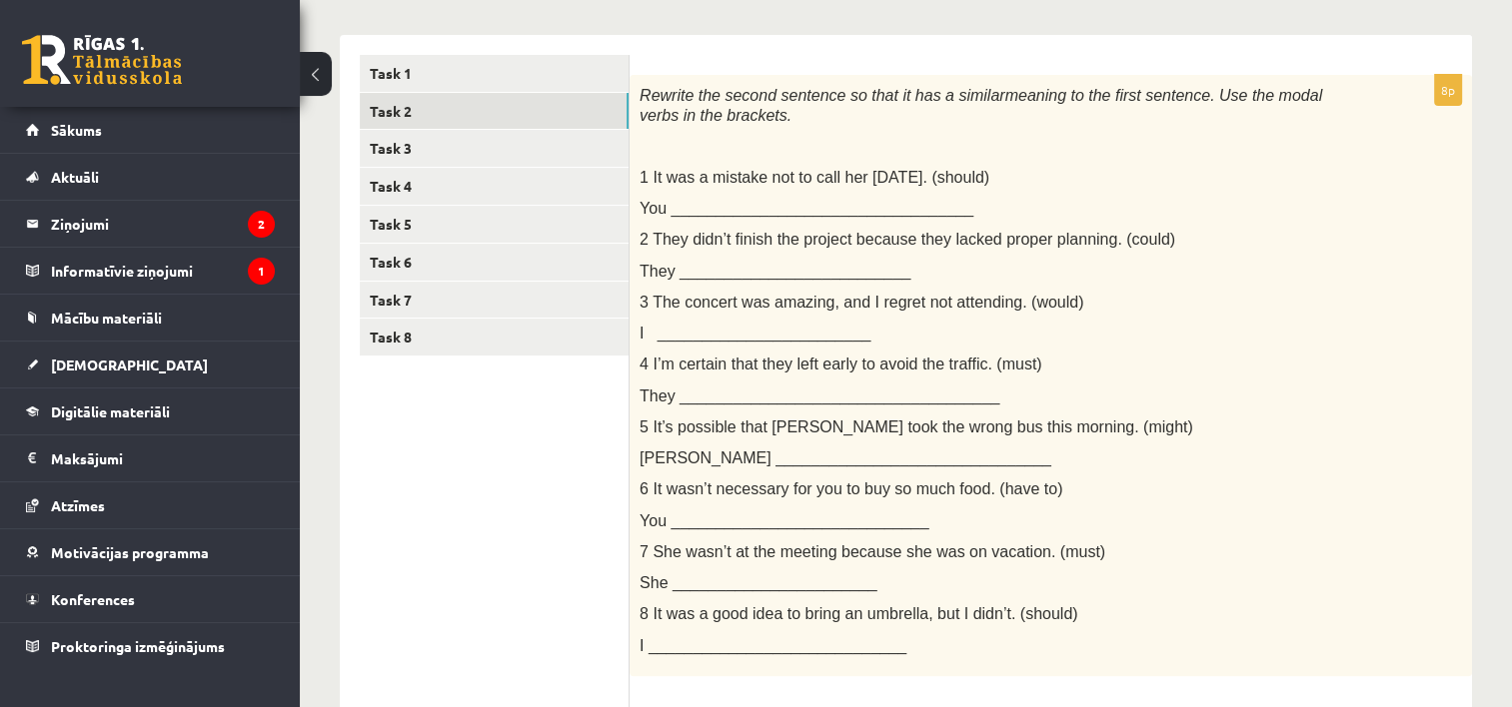
scroll to position [309, 0]
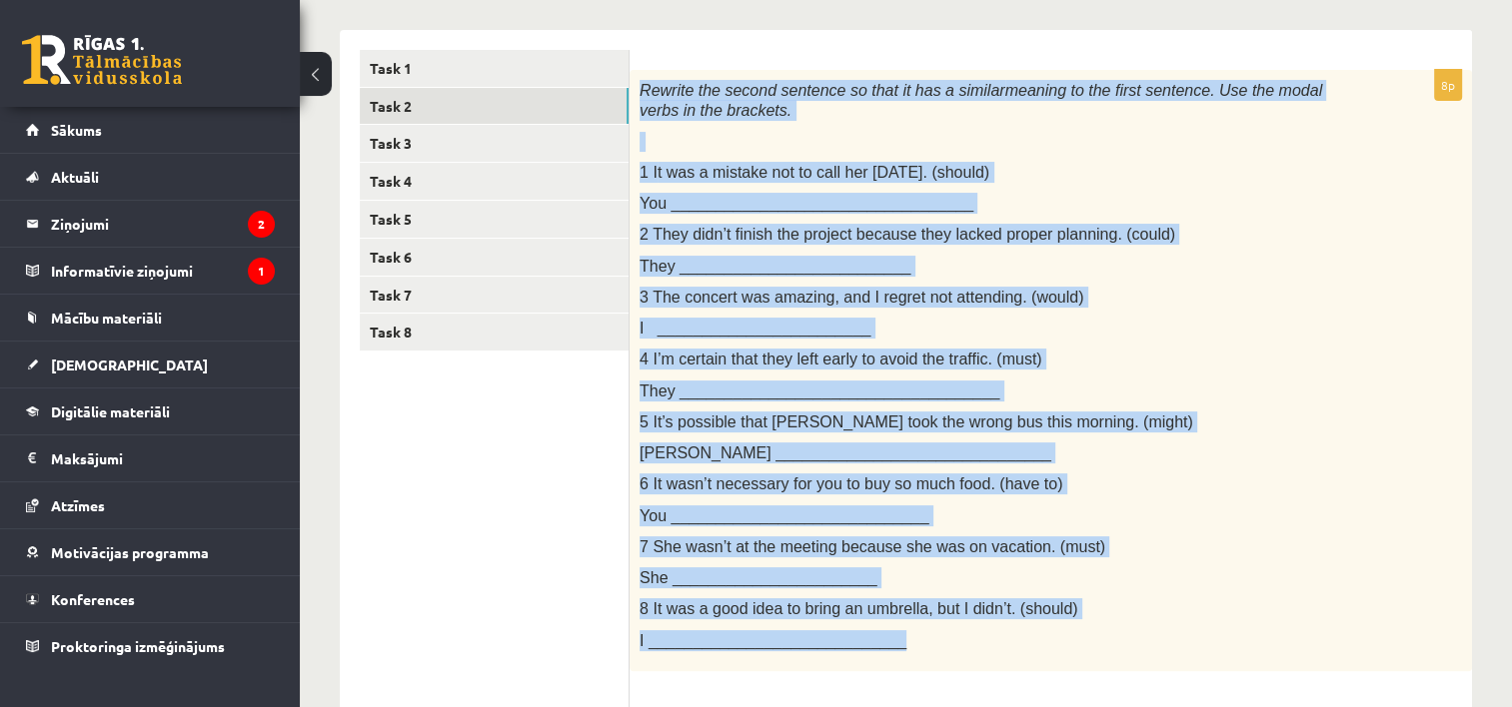
drag, startPoint x: 636, startPoint y: 90, endPoint x: 955, endPoint y: 641, distance: 636.7
click at [955, 641] on div "Rewrite the second sentence so that it has a similar meaning to the first sente…" at bounding box center [1051, 371] width 842 height 602
copy div "Rewrite the second sentence so that it has a similar meaning to the first sente…"
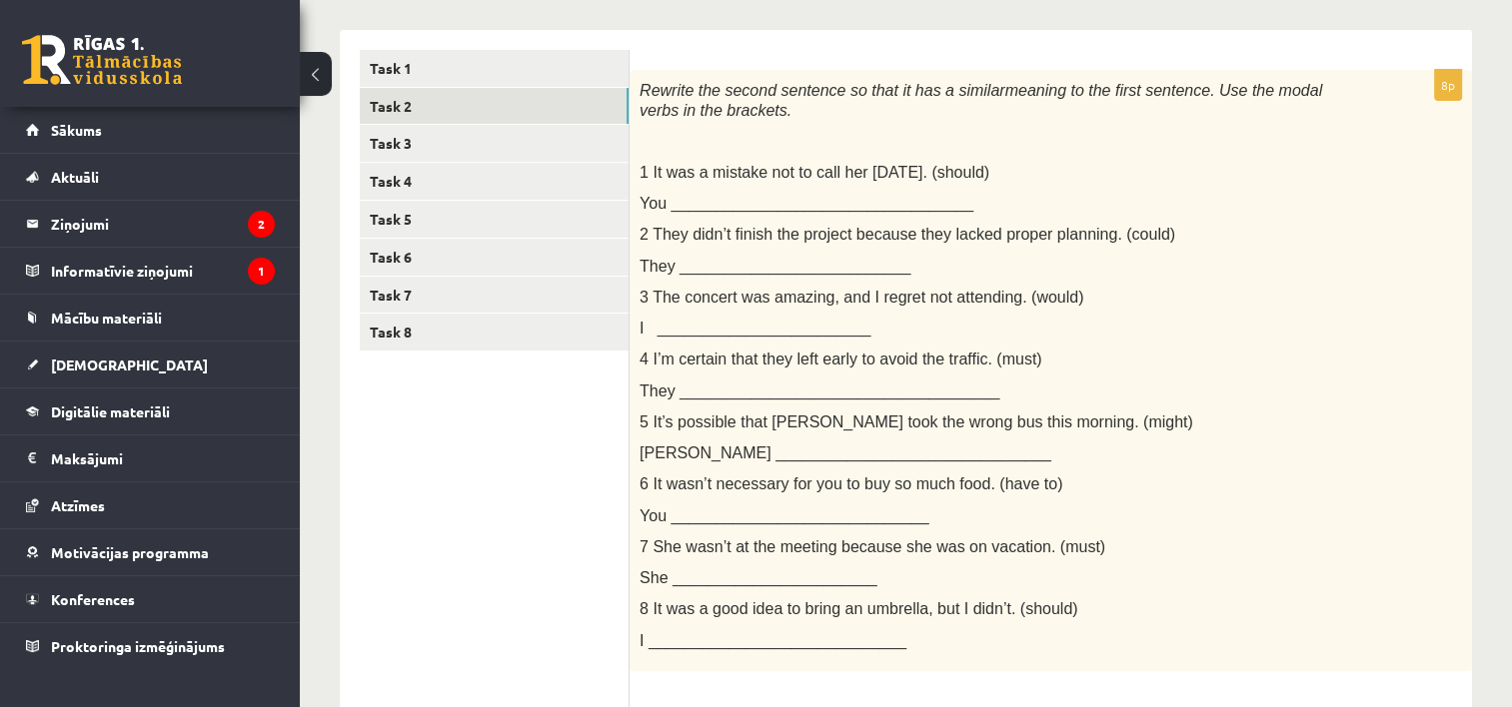
click at [481, 584] on ul "Task 1 Task 2 Task 3 Task 4 Task 5 Task 6 Task 7 Task 8" at bounding box center [495, 588] width 270 height 1077
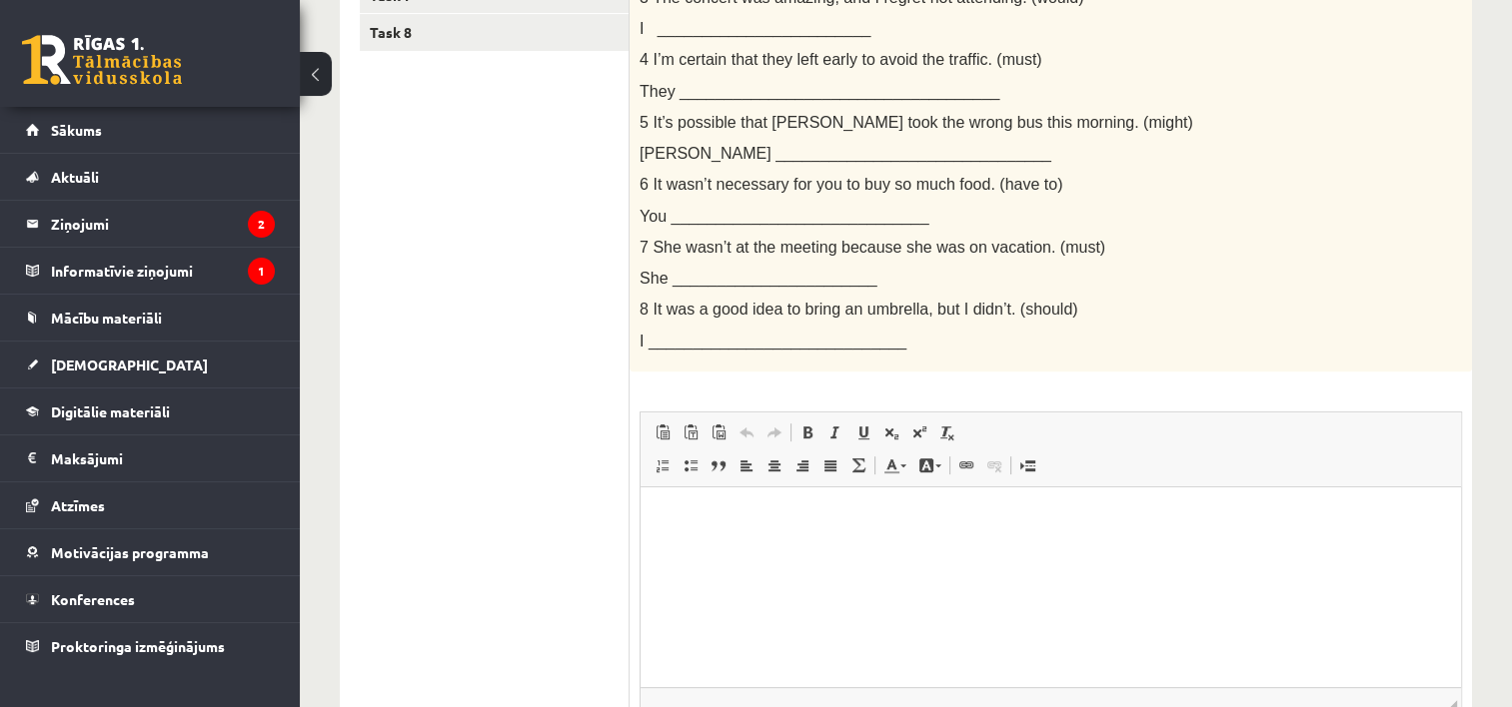
scroll to position [621, 0]
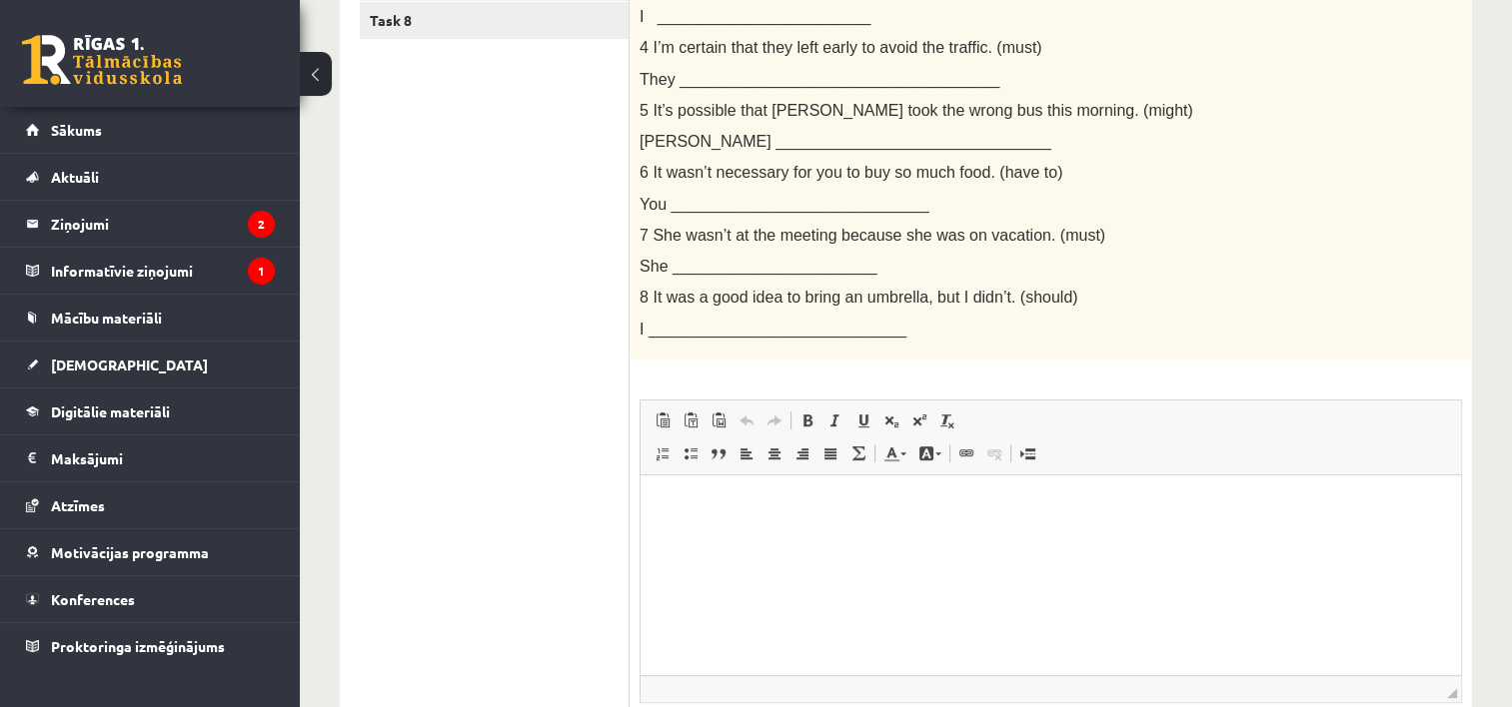
click at [847, 536] on html at bounding box center [1051, 505] width 820 height 61
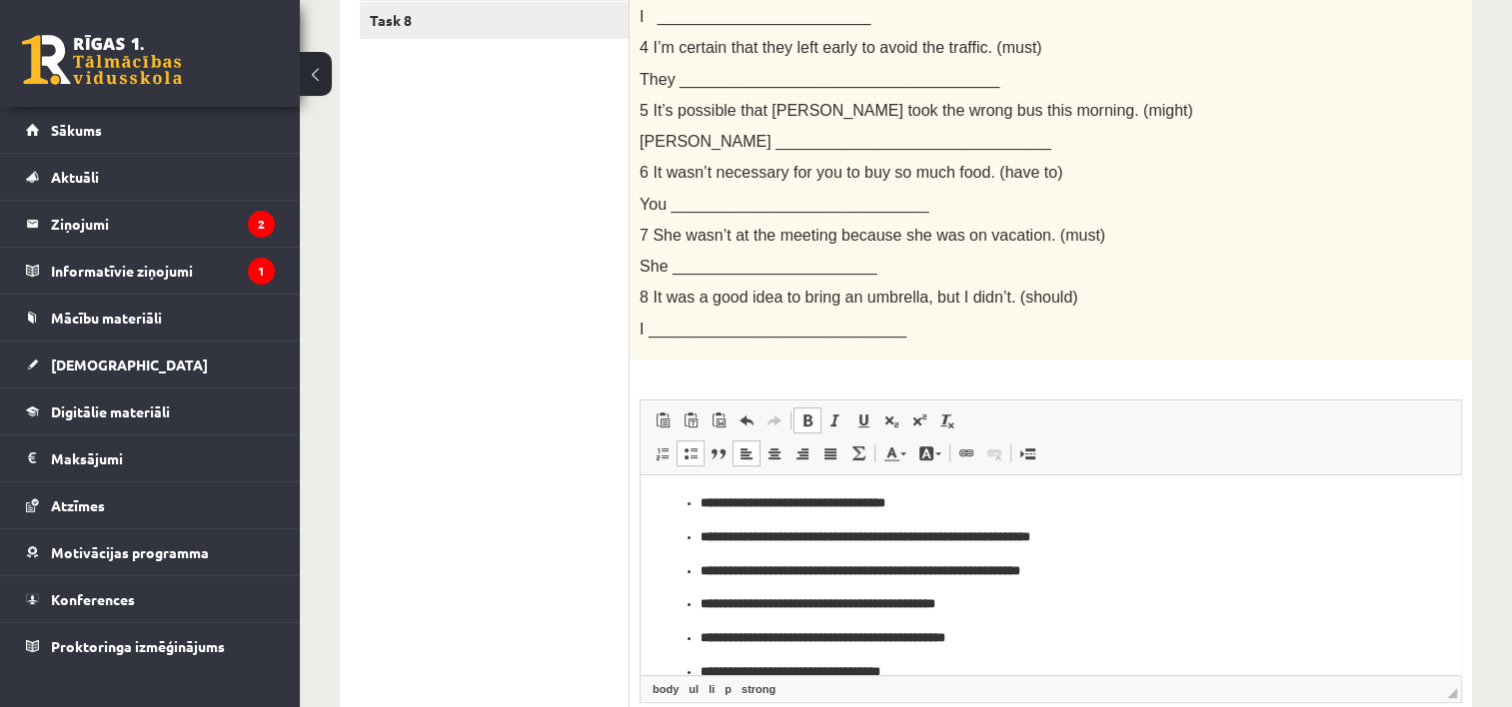
scroll to position [6, 0]
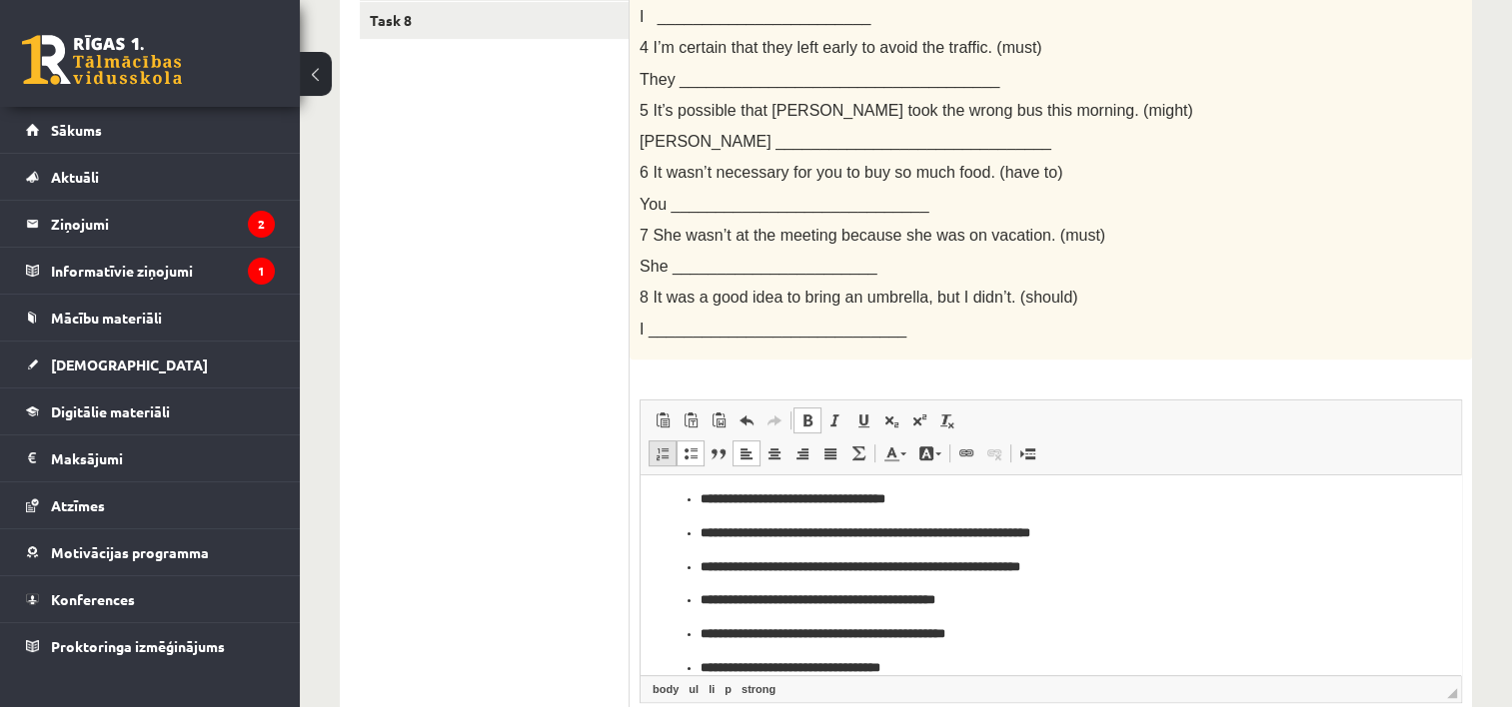
click at [657, 450] on span at bounding box center [663, 454] width 16 height 16
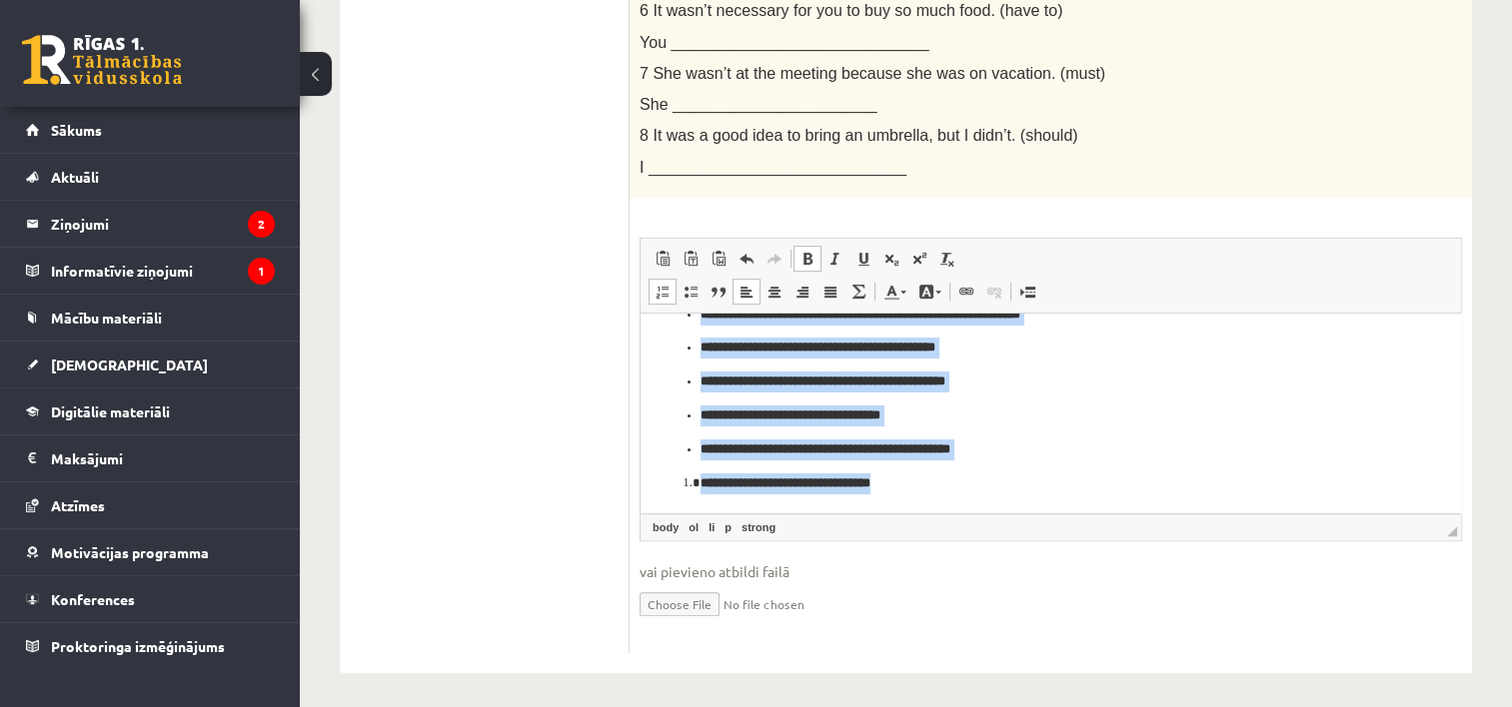
scroll to position [786, 0]
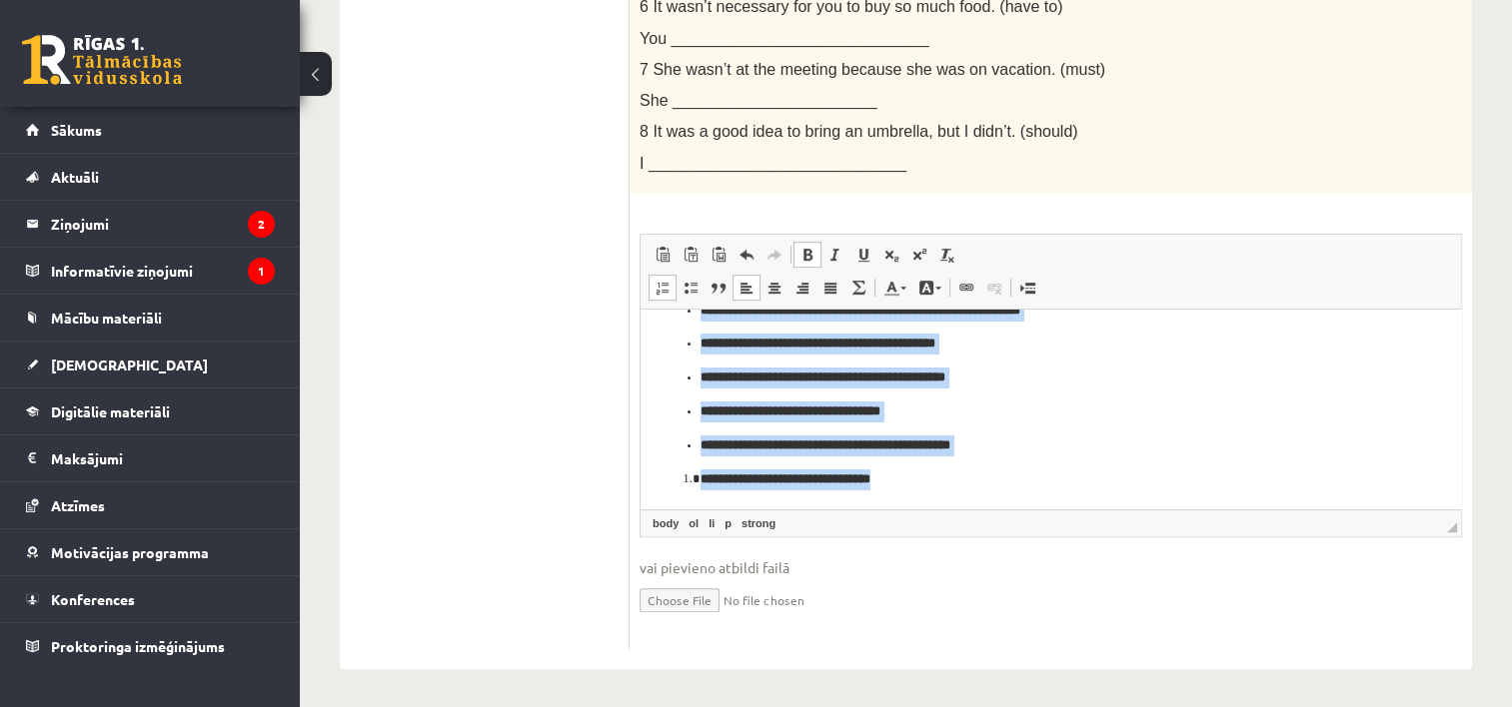
drag, startPoint x: 680, startPoint y: 328, endPoint x: 955, endPoint y: 542, distance: 348.2
click at [955, 509] on html "**********" at bounding box center [1051, 360] width 820 height 297
click at [669, 290] on span at bounding box center [663, 288] width 16 height 16
click at [1013, 489] on html "**********" at bounding box center [1051, 360] width 820 height 297
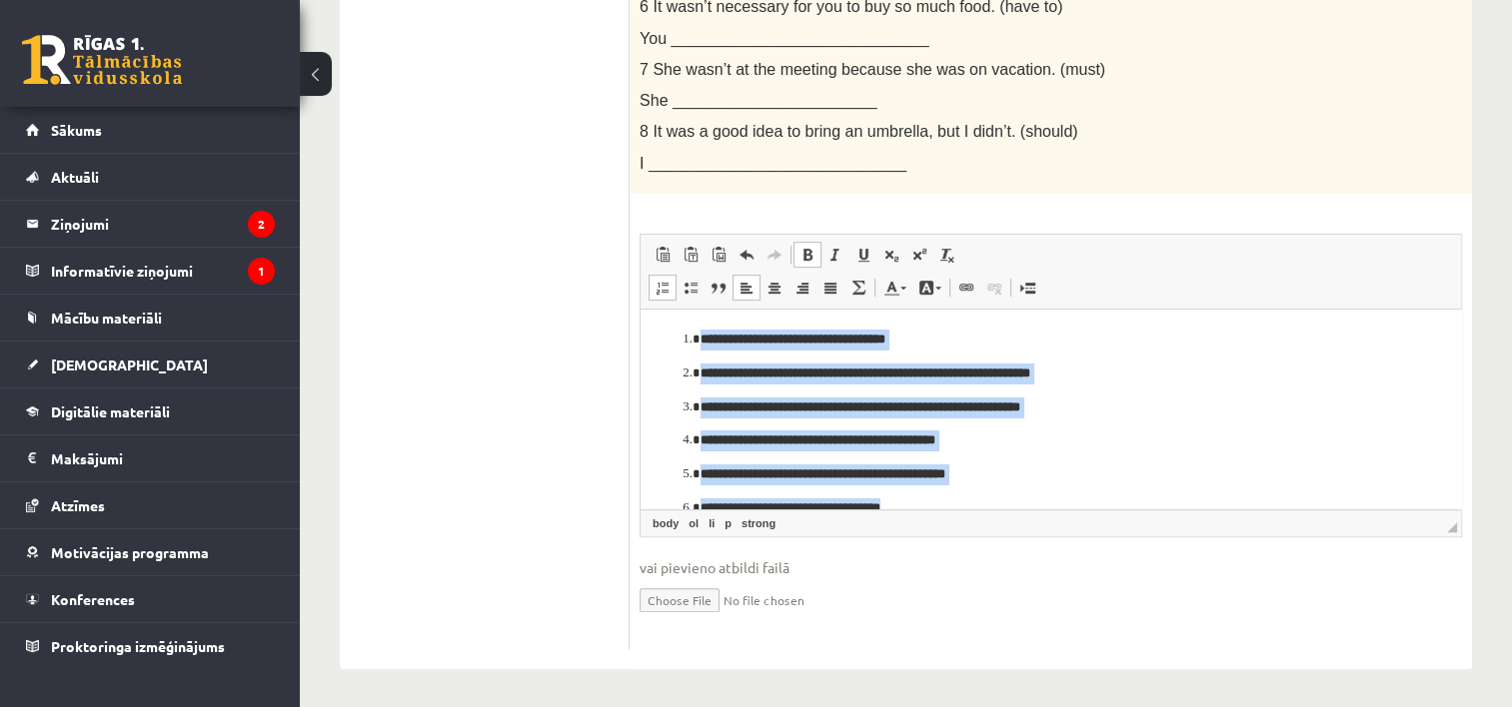
scroll to position [97, 0]
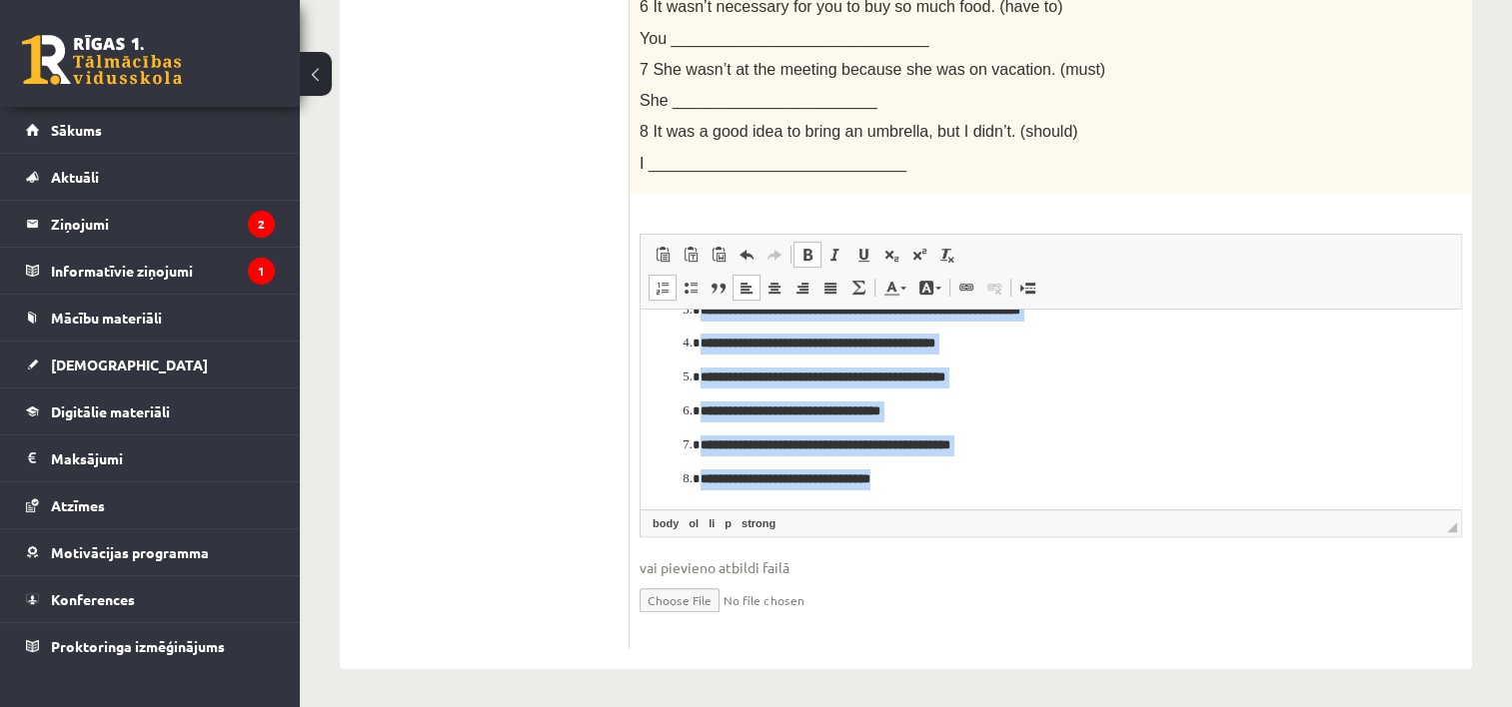
drag, startPoint x: 682, startPoint y: 331, endPoint x: 972, endPoint y: 587, distance: 386.5
click at [972, 509] on html "**********" at bounding box center [1051, 360] width 820 height 297
click at [804, 247] on span at bounding box center [807, 255] width 16 height 16
click at [812, 261] on link "Treknraksts Klaviatūras saīsne vadīšanas taustiņš+B" at bounding box center [807, 255] width 28 height 26
click at [837, 250] on span at bounding box center [835, 255] width 16 height 16
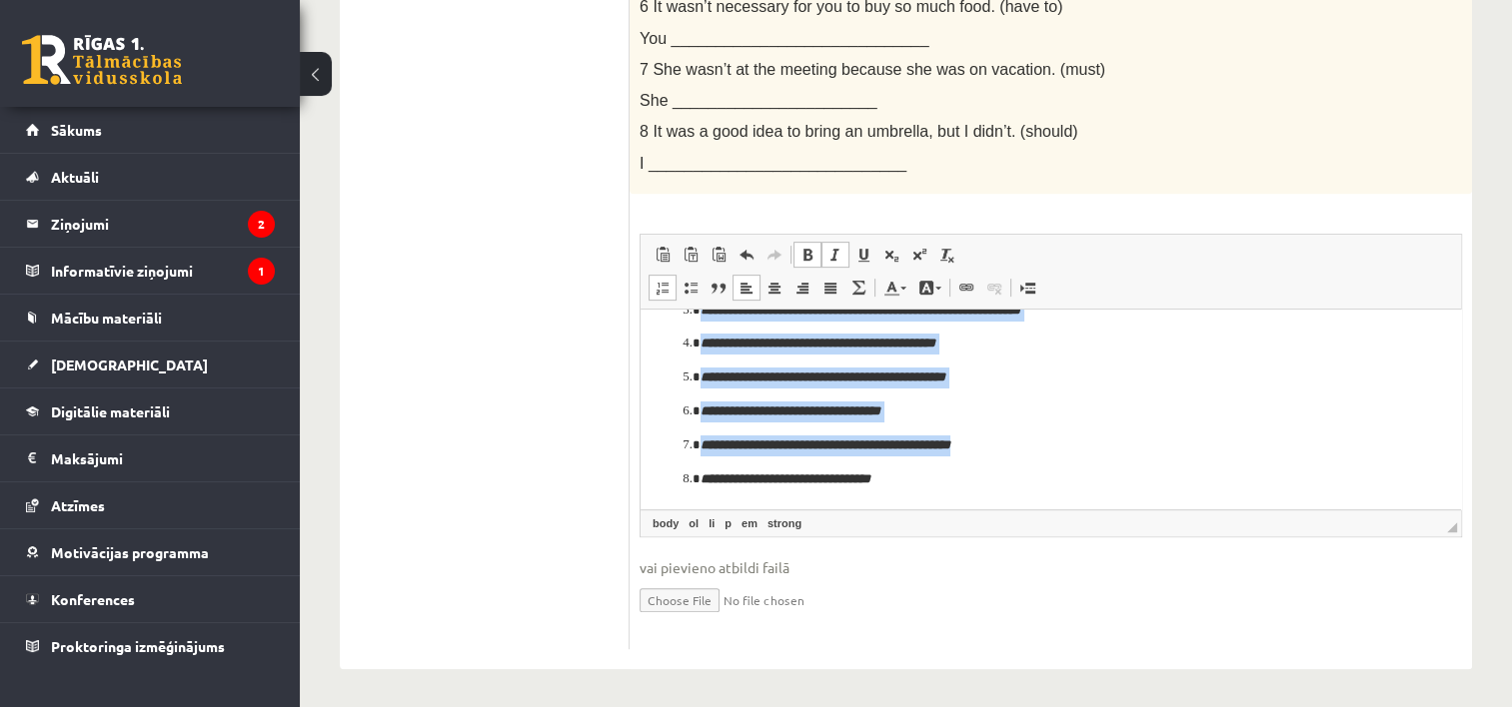
click at [837, 250] on span at bounding box center [835, 255] width 16 height 16
copy ol "**********"
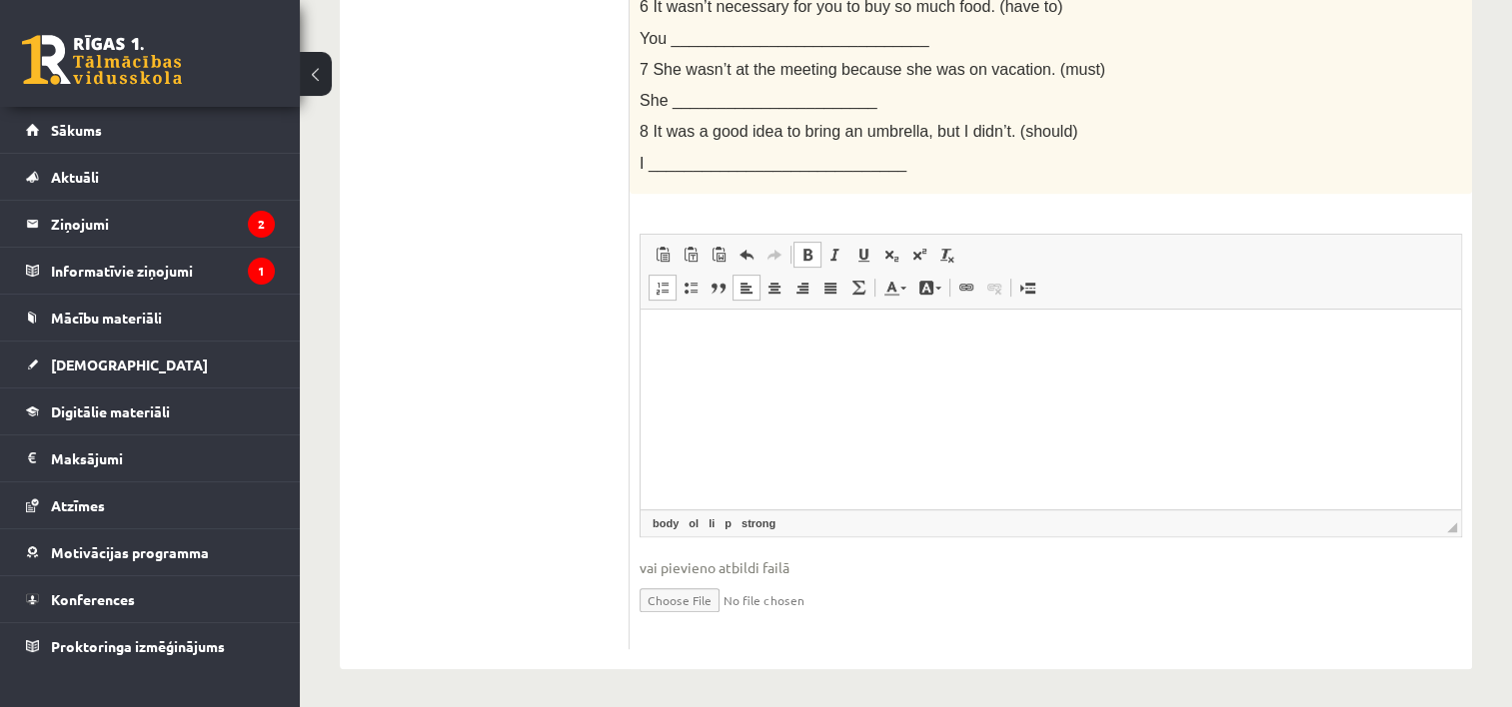
scroll to position [73, 0]
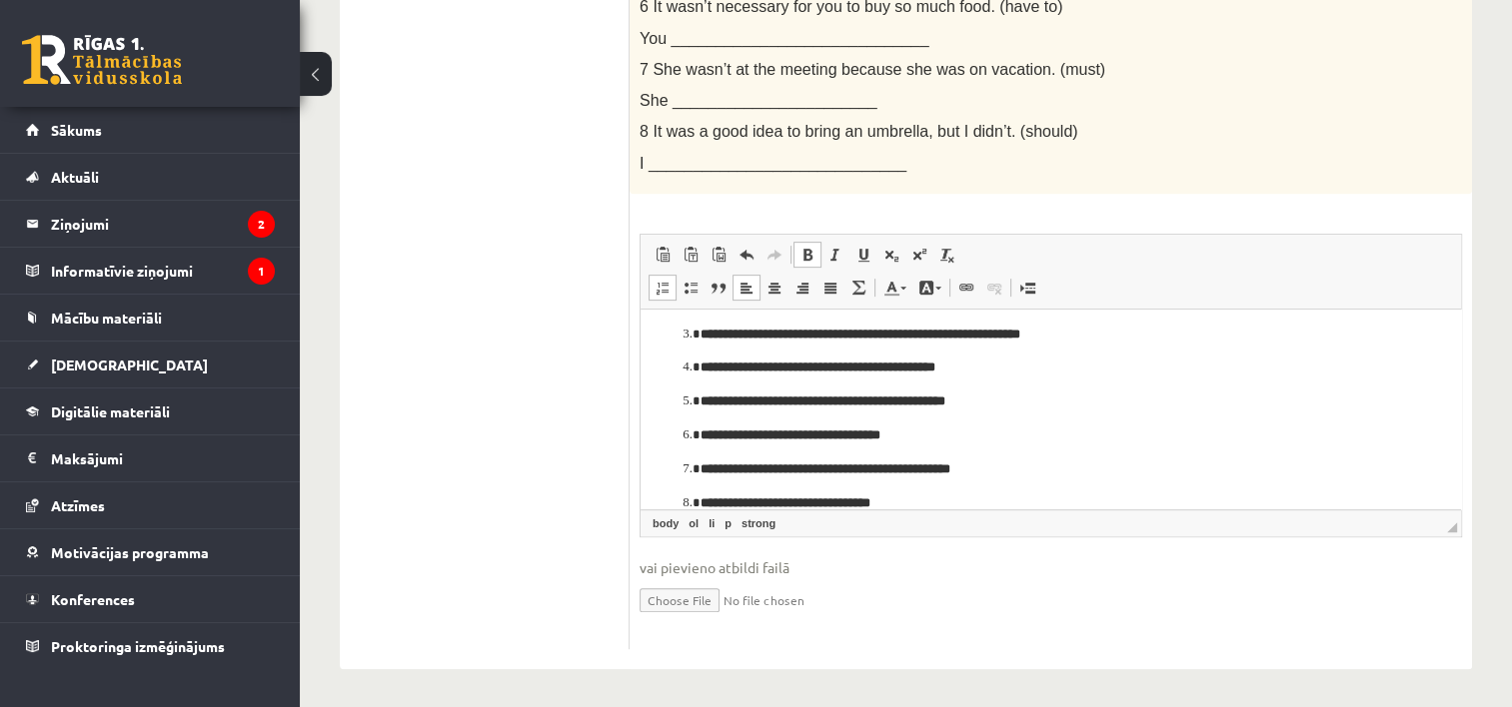
click at [804, 257] on span at bounding box center [807, 255] width 16 height 16
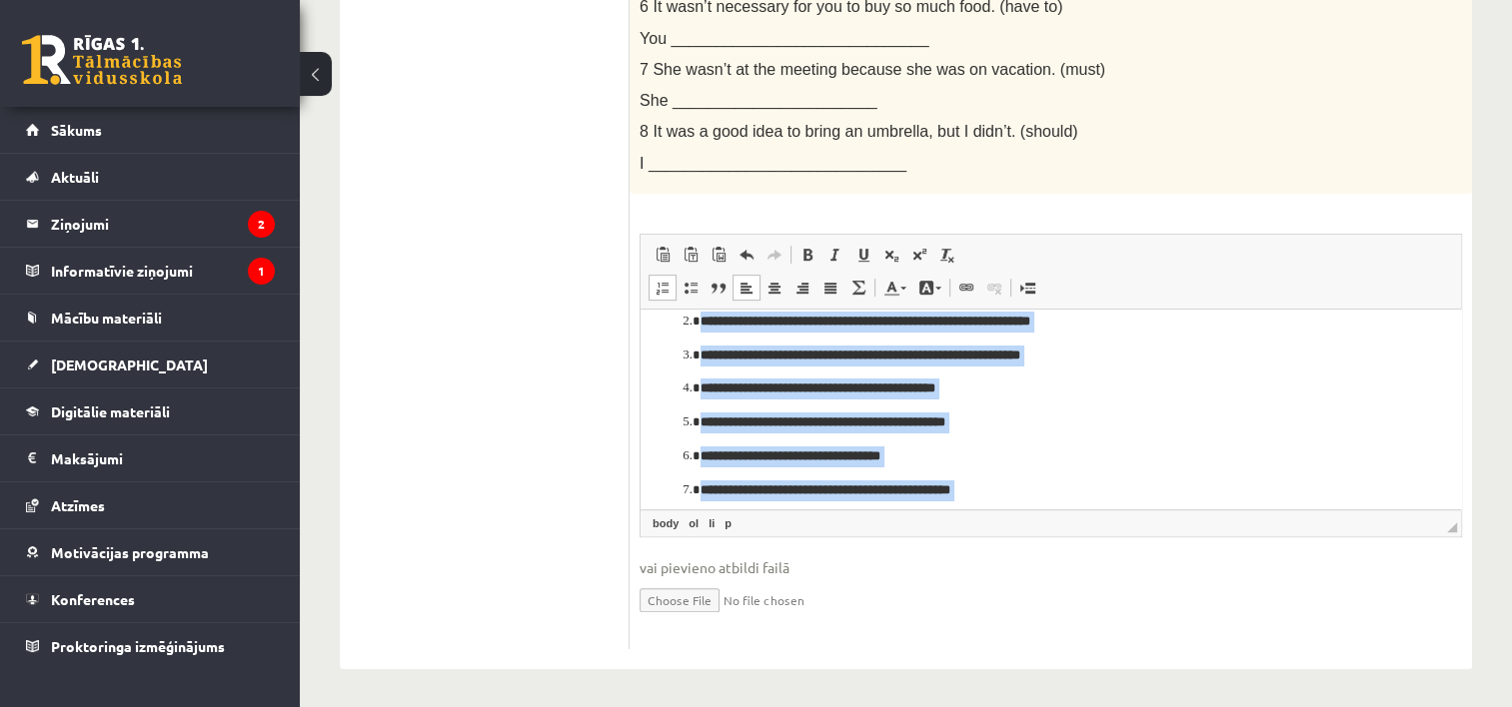
drag, startPoint x: 690, startPoint y: 339, endPoint x: 999, endPoint y: 514, distance: 354.9
click at [999, 514] on html "**********" at bounding box center [1051, 405] width 820 height 297
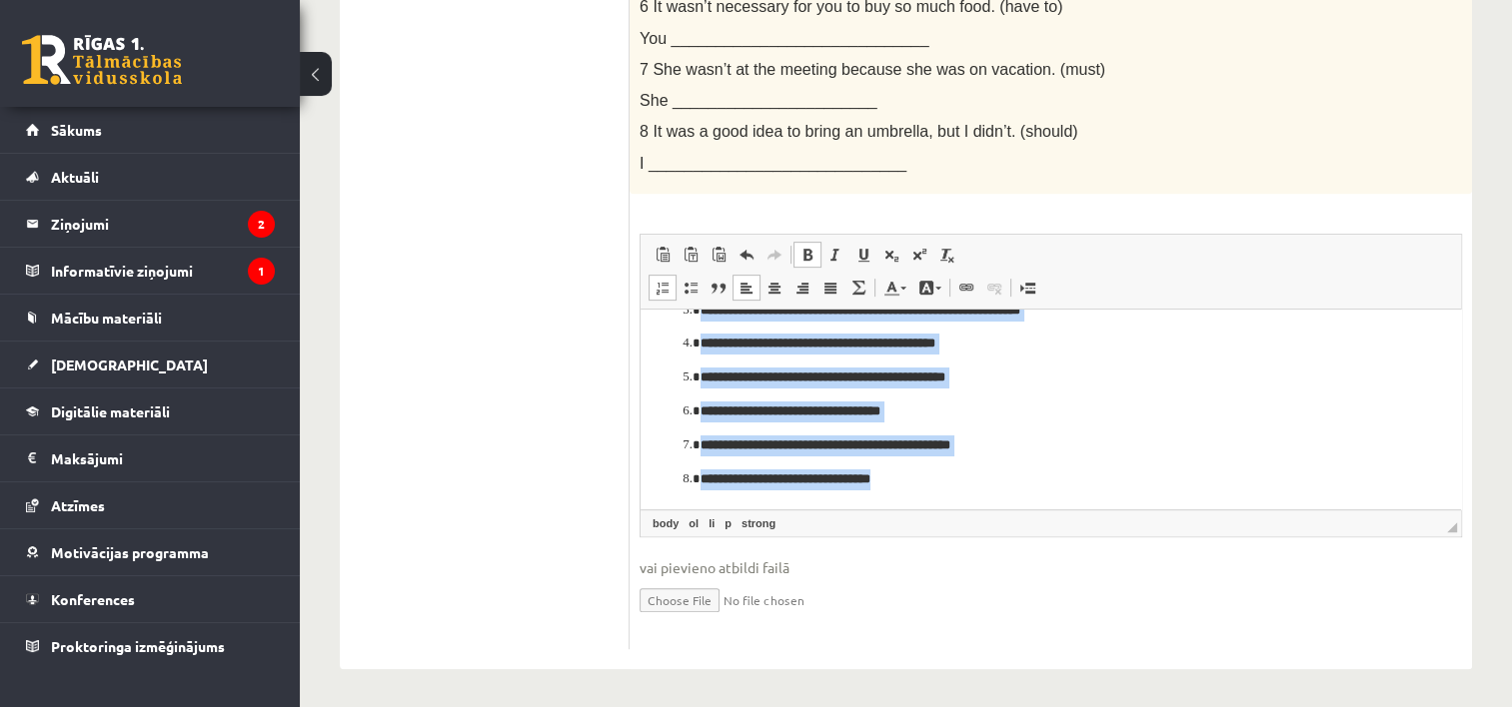
click at [799, 254] on span at bounding box center [807, 255] width 16 height 16
click at [806, 253] on span at bounding box center [807, 255] width 16 height 16
click at [1097, 452] on p "**********" at bounding box center [1050, 445] width 700 height 21
drag, startPoint x: 705, startPoint y: 340, endPoint x: 1028, endPoint y: 561, distance: 391.1
click at [1028, 509] on html "**********" at bounding box center [1051, 360] width 820 height 297
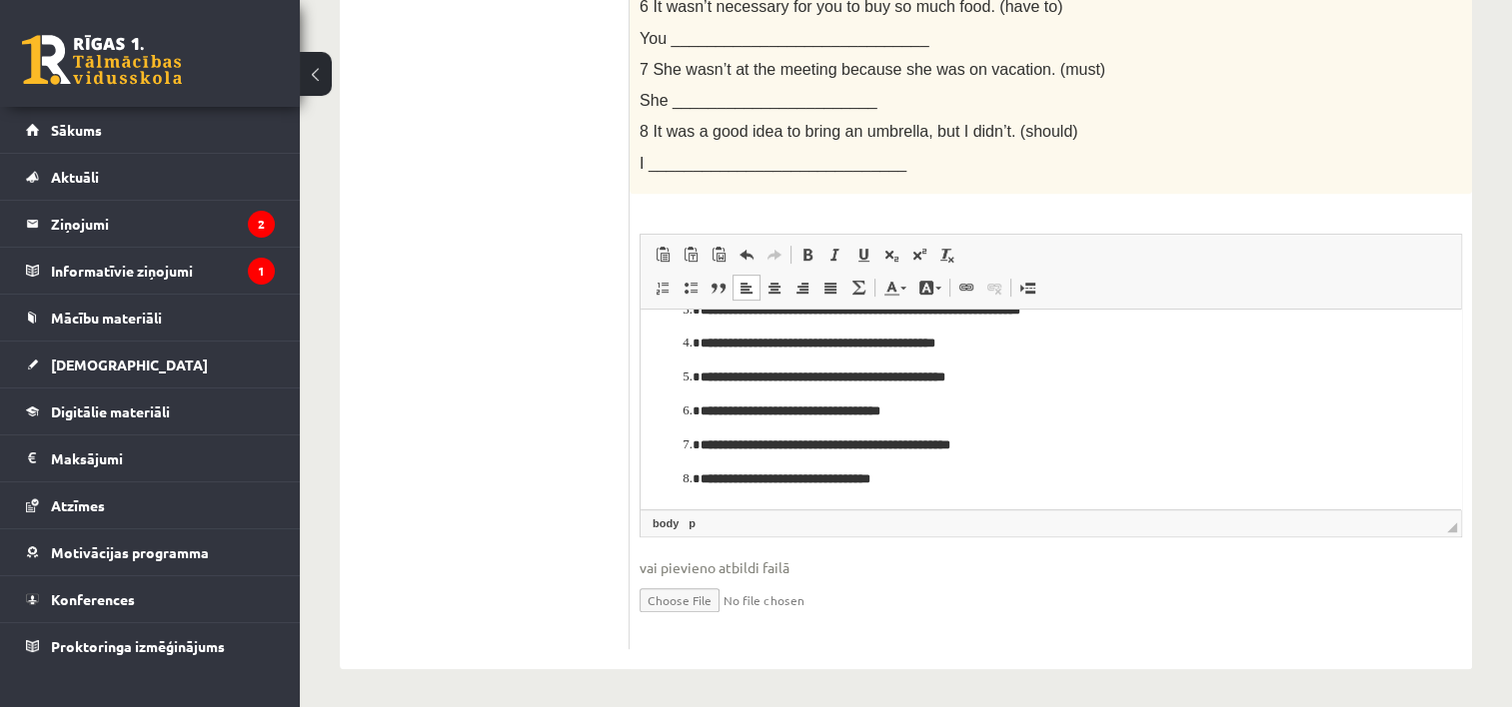
scroll to position [0, 0]
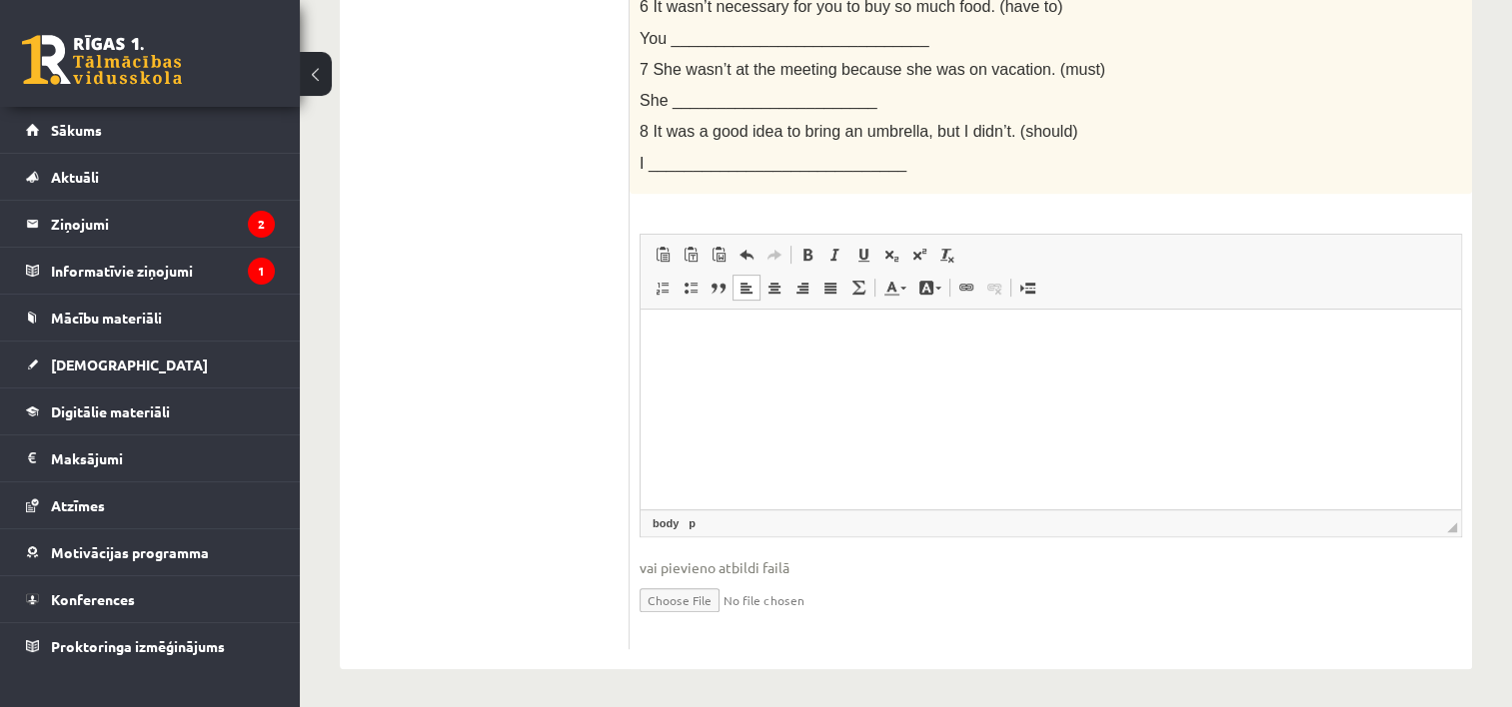
click at [720, 359] on html at bounding box center [1051, 339] width 820 height 61
drag, startPoint x: 720, startPoint y: 359, endPoint x: 703, endPoint y: 391, distance: 36.2
click at [703, 370] on html at bounding box center [1051, 339] width 820 height 61
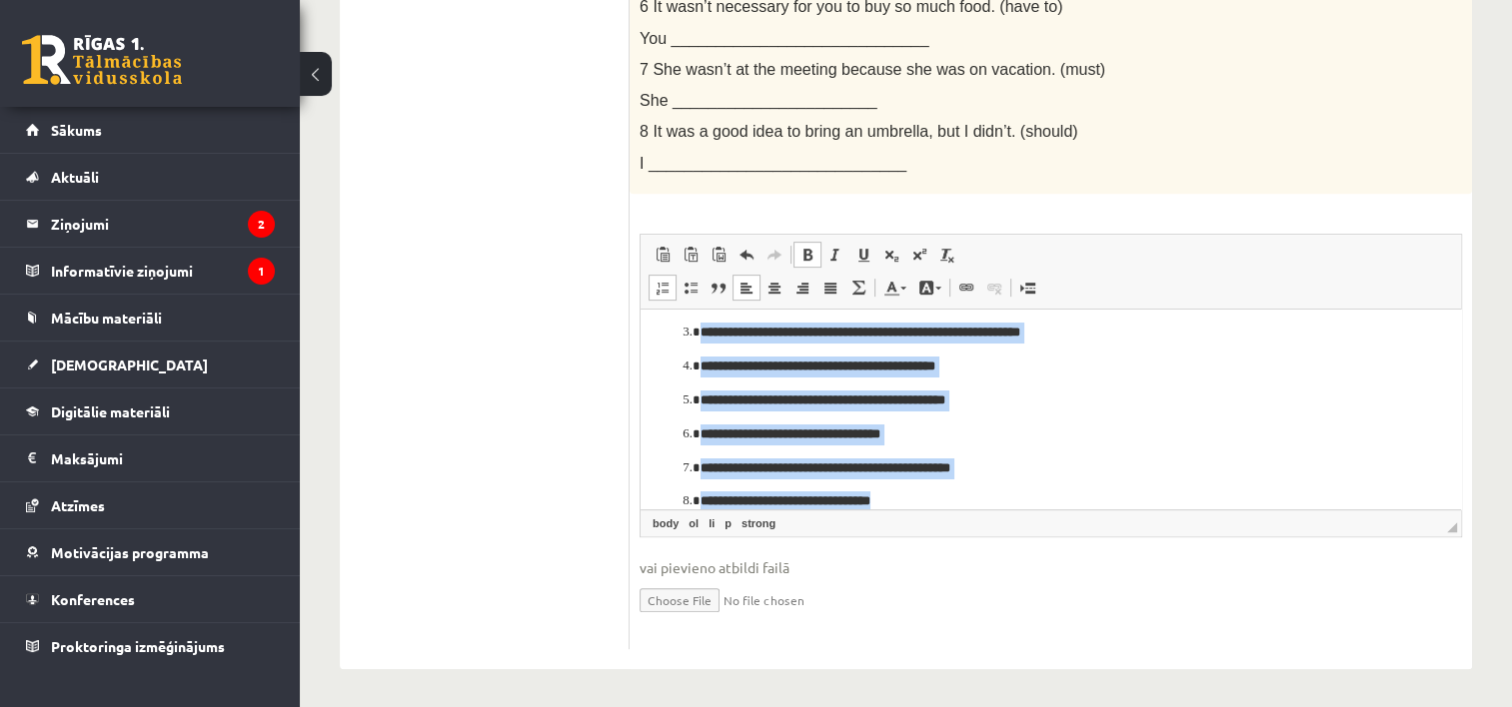
scroll to position [131, 0]
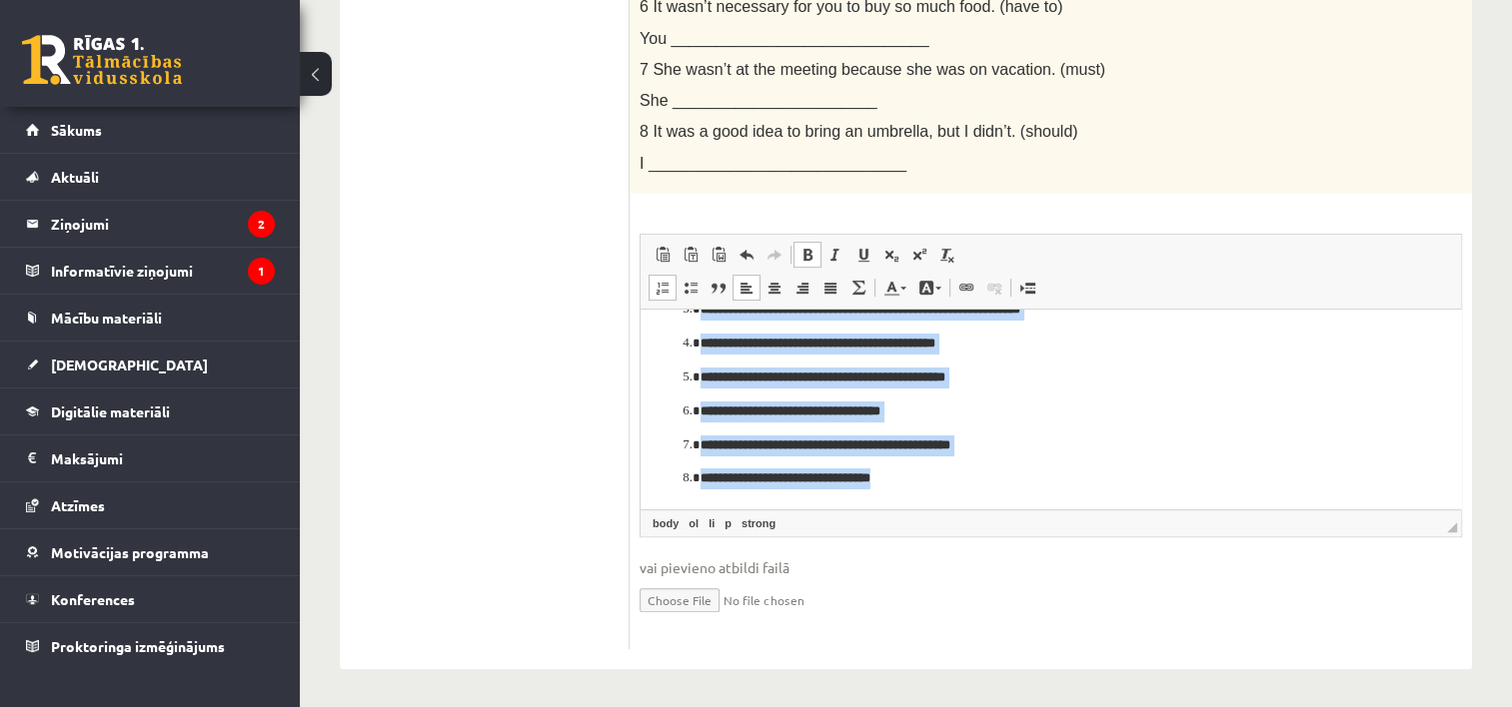
drag, startPoint x: 671, startPoint y: 321, endPoint x: 980, endPoint y: 520, distance: 368.1
click at [980, 509] on html "**********" at bounding box center [1051, 343] width 820 height 331
click at [806, 254] on span at bounding box center [807, 255] width 16 height 16
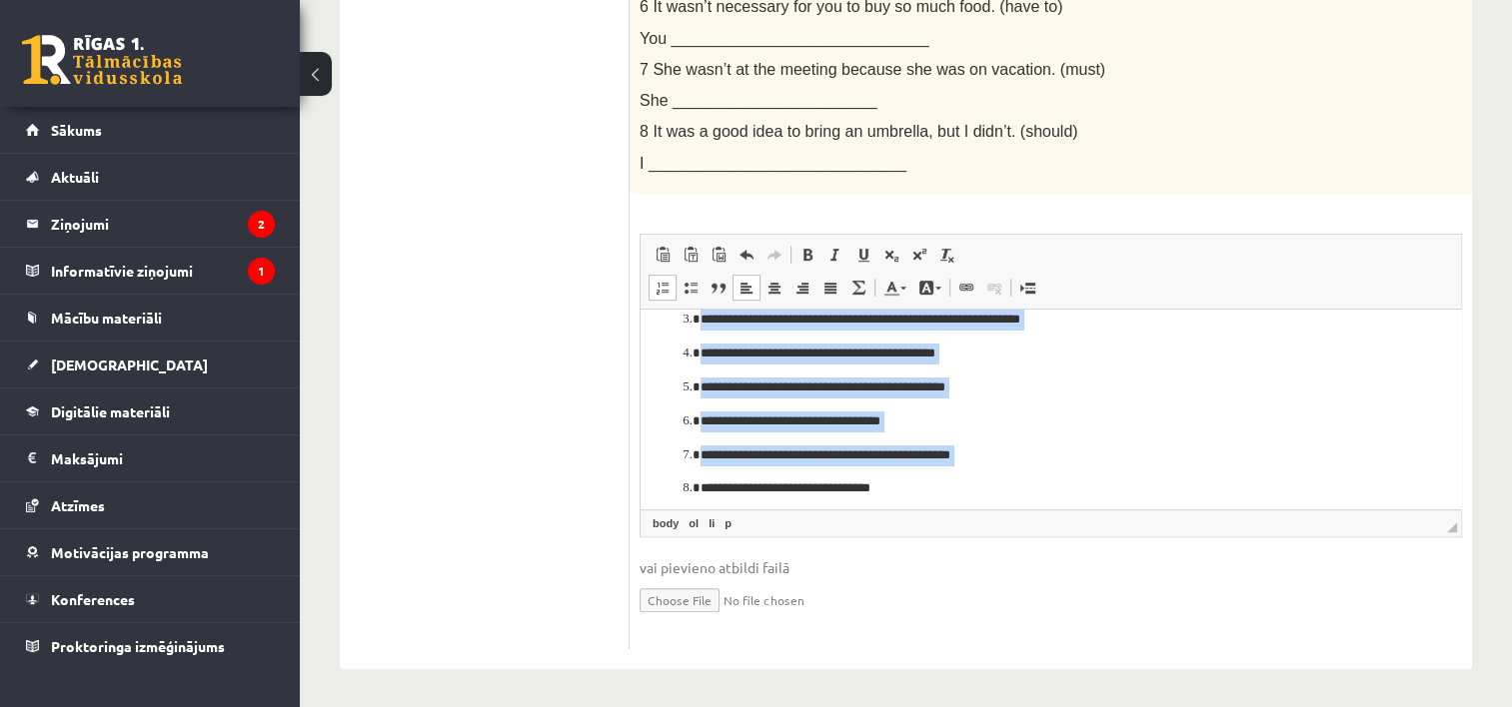
click at [1011, 496] on html "**********" at bounding box center [1051, 353] width 820 height 331
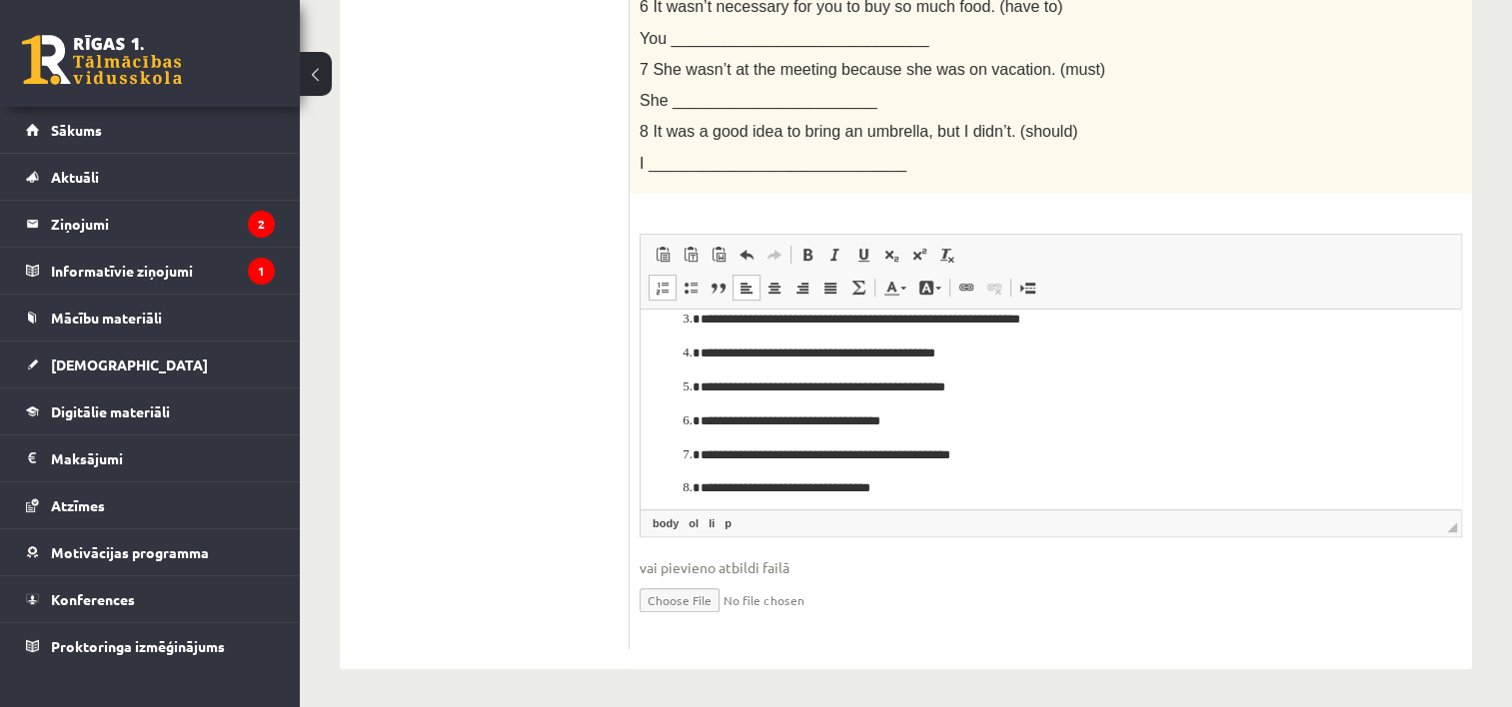
scroll to position [0, 0]
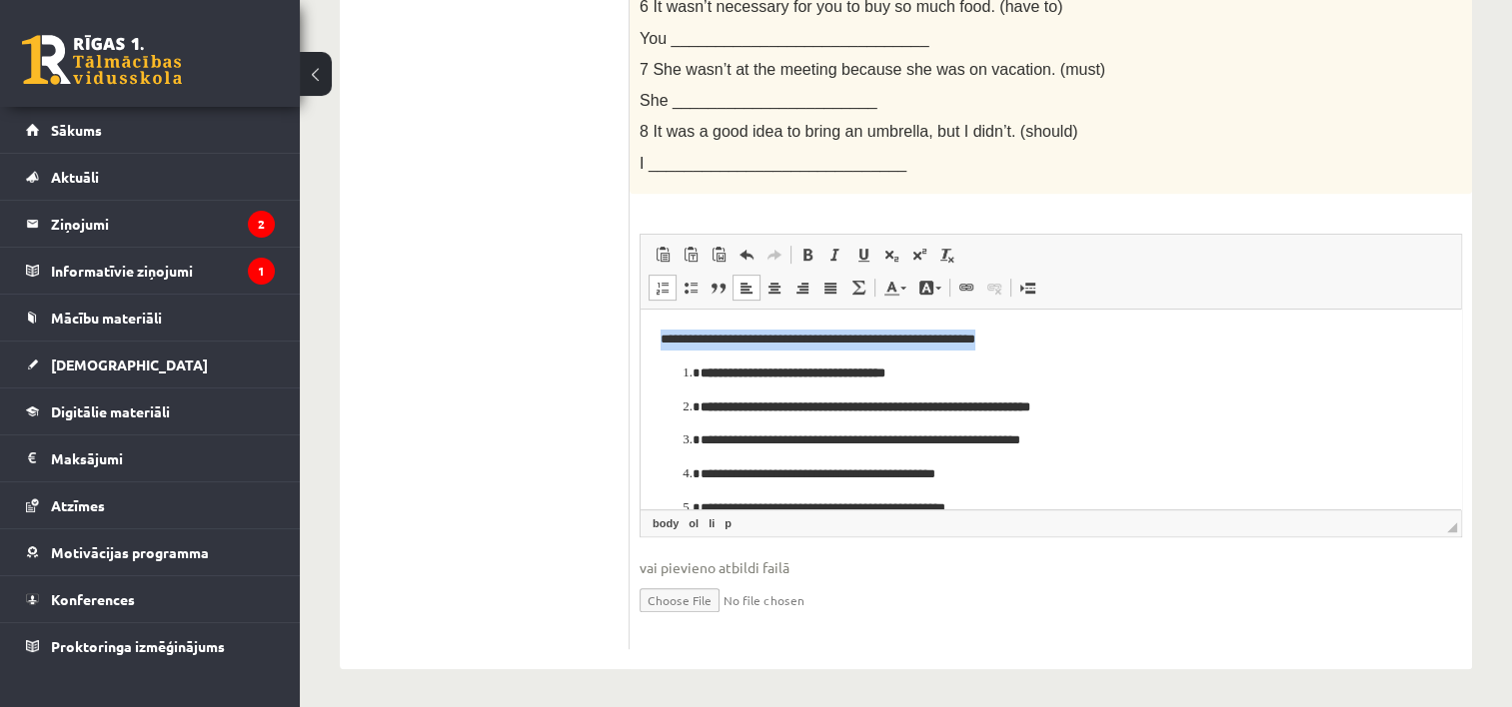
drag, startPoint x: 1029, startPoint y: 335, endPoint x: 1258, endPoint y: 626, distance: 370.0
click at [641, 318] on html "**********" at bounding box center [1051, 474] width 820 height 331
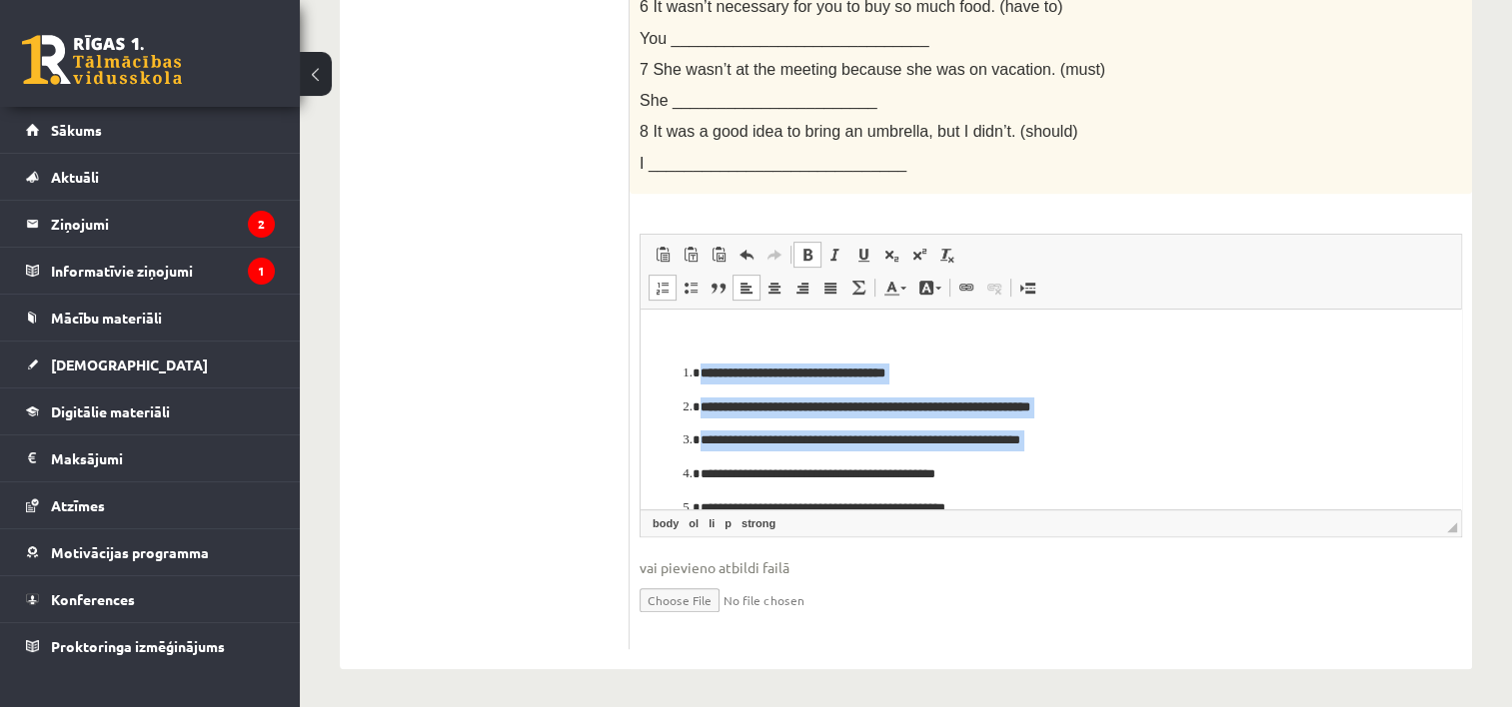
drag, startPoint x: 652, startPoint y: 355, endPoint x: 1083, endPoint y: 452, distance: 442.4
click at [1083, 452] on html "**********" at bounding box center [1051, 474] width 820 height 331
click at [795, 244] on link "Treknraksts Klaviatūras saīsne vadīšanas taustiņš+B" at bounding box center [807, 255] width 28 height 26
click at [1092, 390] on ol "**********" at bounding box center [1051, 491] width 780 height 257
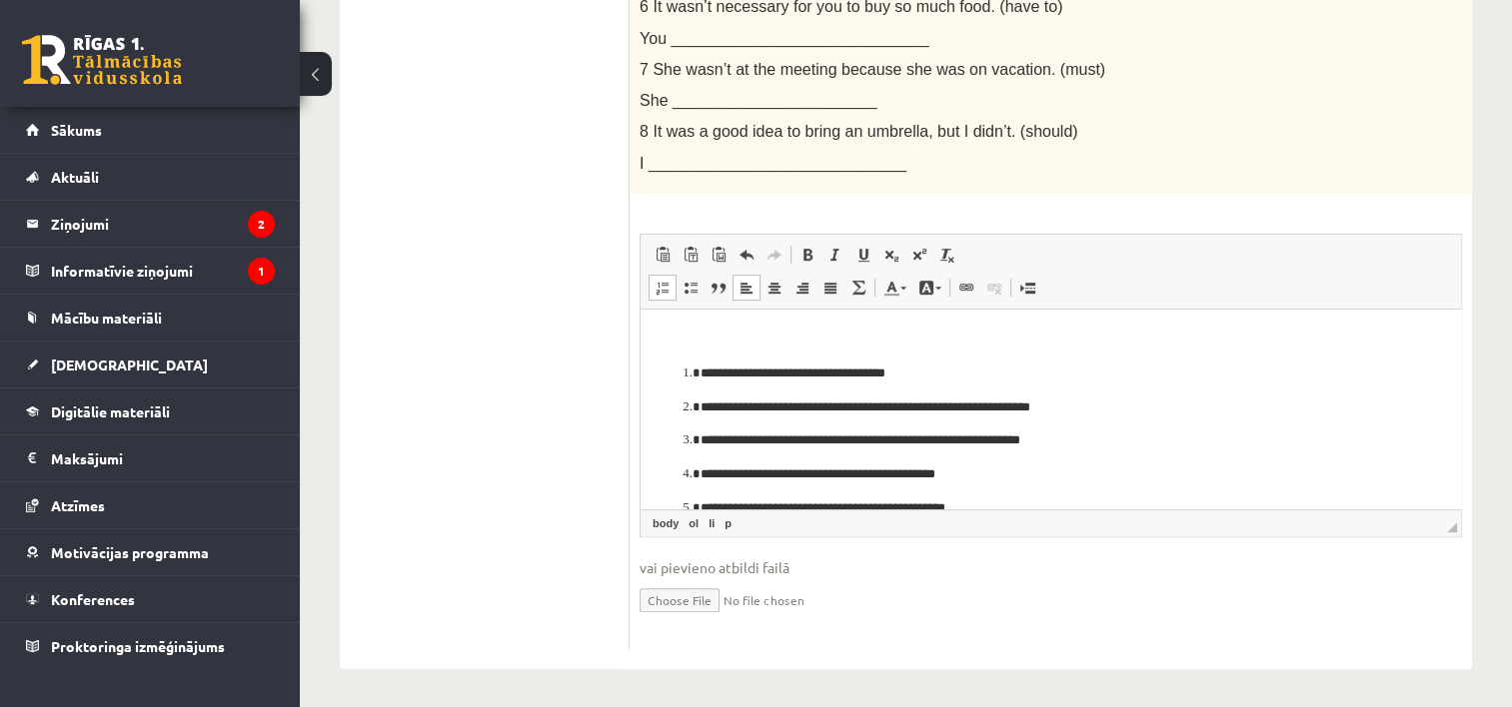
click at [669, 351] on body "**********" at bounding box center [1051, 474] width 780 height 291
click at [665, 337] on p "Bagātinātā teksta redaktors, wiswyg-editor-user-answer-47363752640640" at bounding box center [1043, 339] width 765 height 21
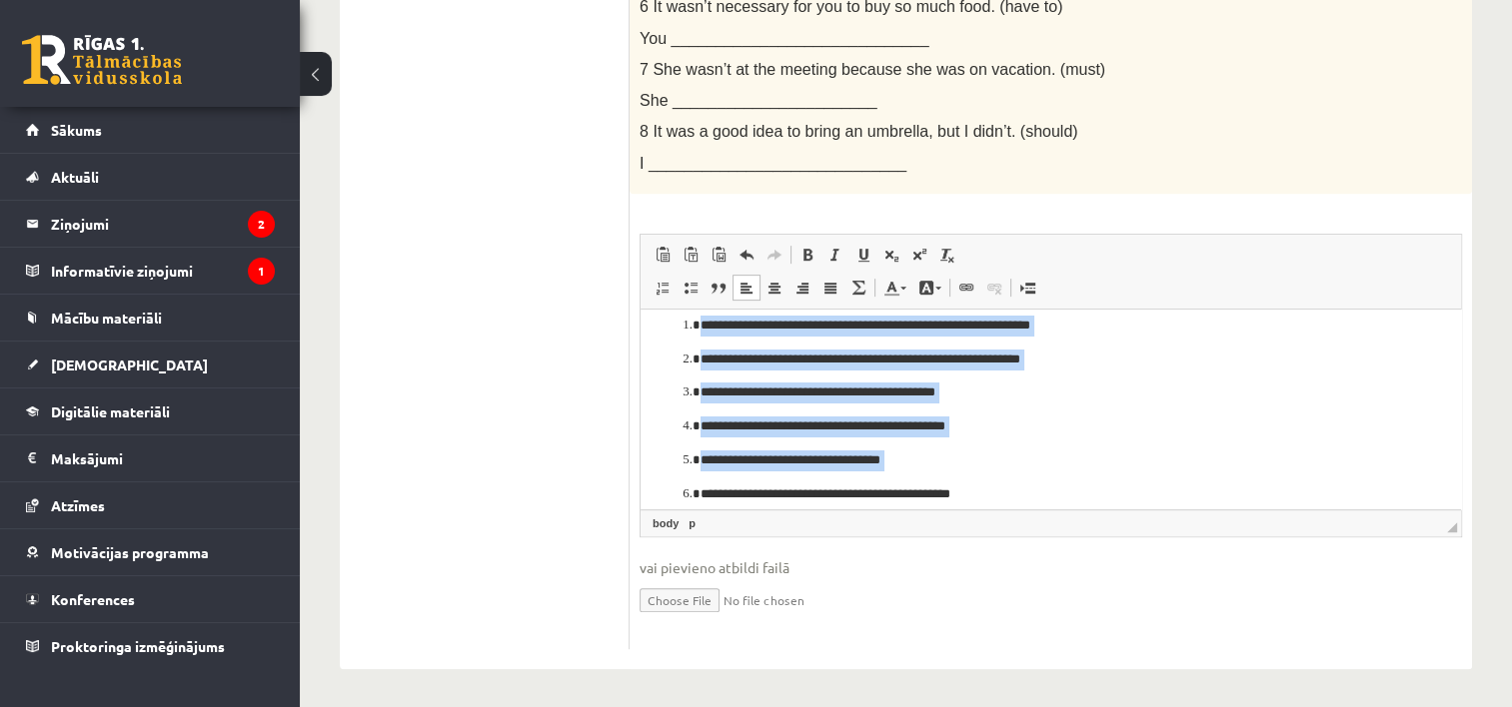
scroll to position [97, 0]
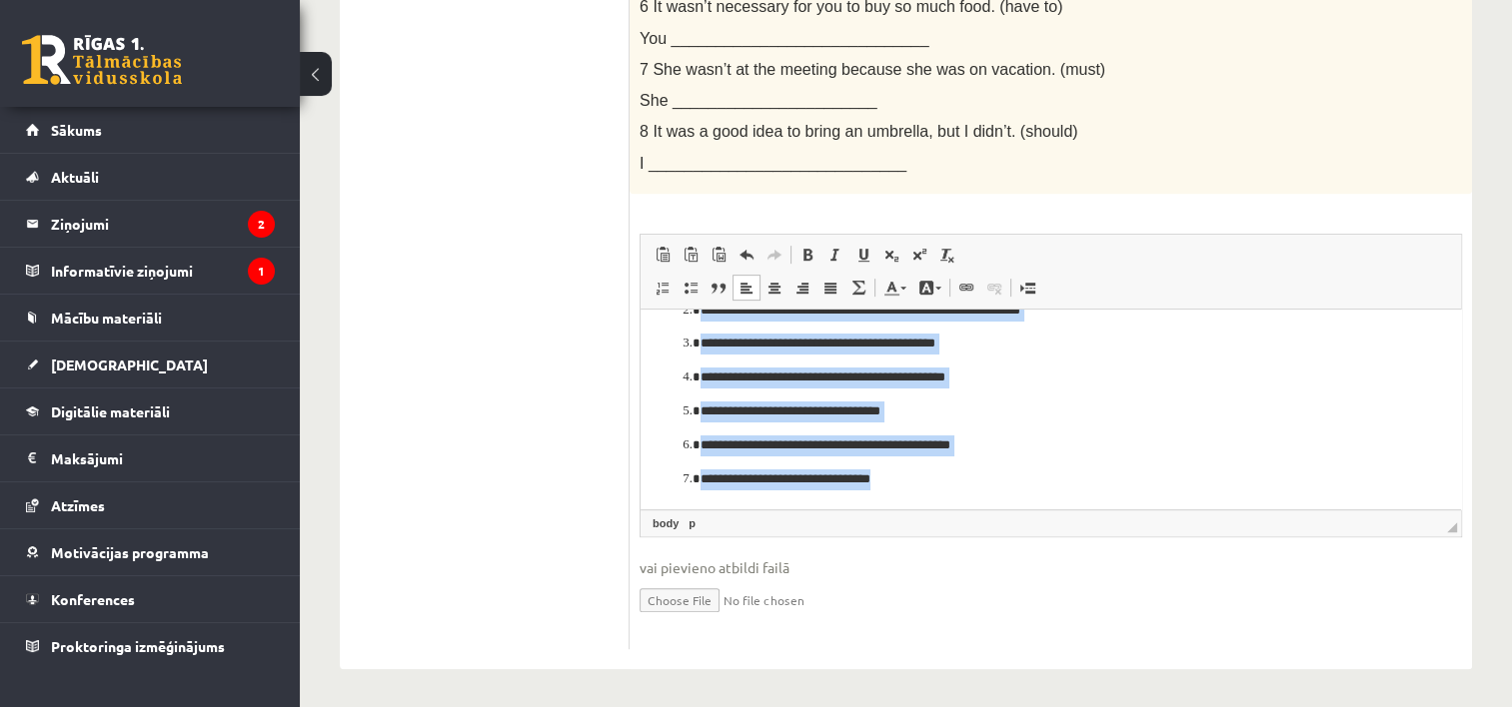
drag, startPoint x: 655, startPoint y: 333, endPoint x: 981, endPoint y: 609, distance: 427.6
click at [981, 509] on html "**********" at bounding box center [1051, 360] width 820 height 297
click at [660, 284] on span at bounding box center [663, 288] width 16 height 16
click at [661, 288] on span at bounding box center [663, 288] width 16 height 16
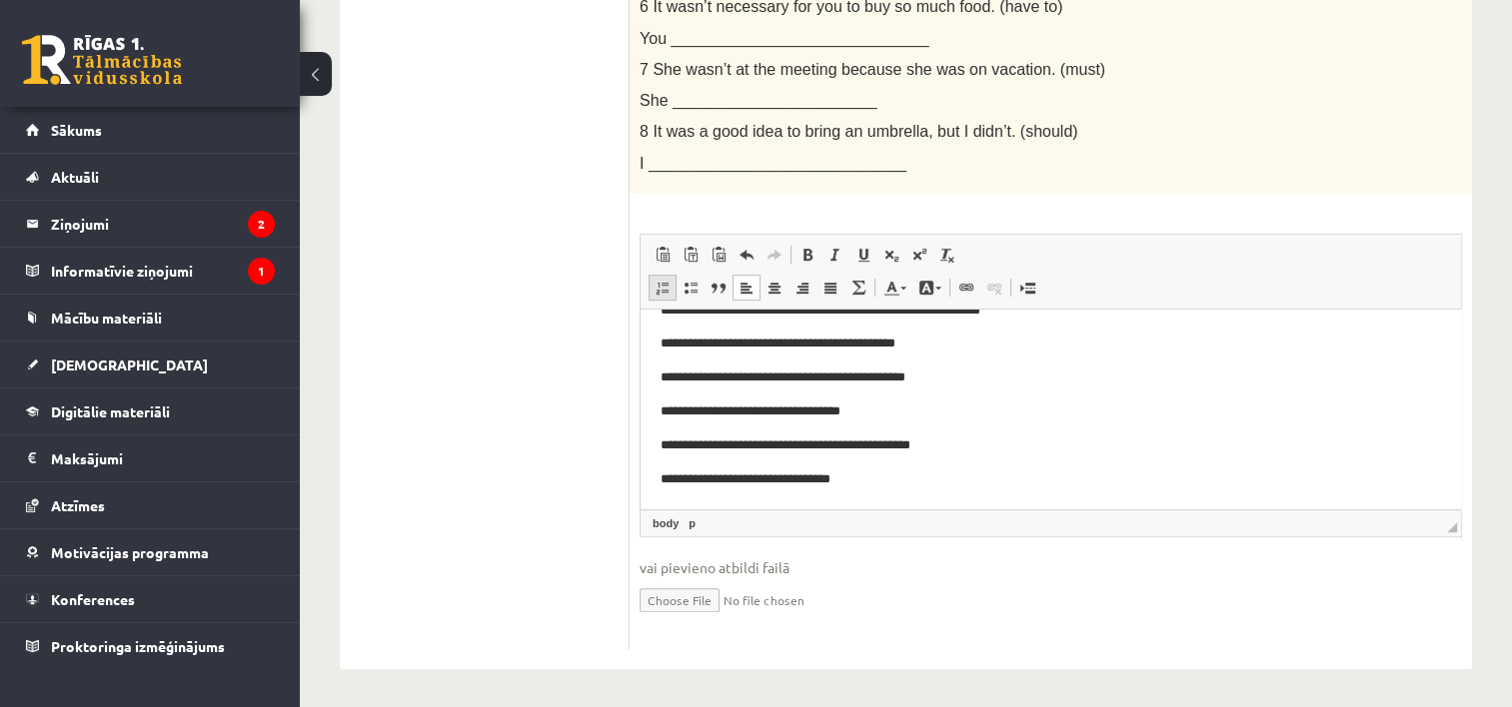
click at [661, 288] on span at bounding box center [663, 288] width 16 height 16
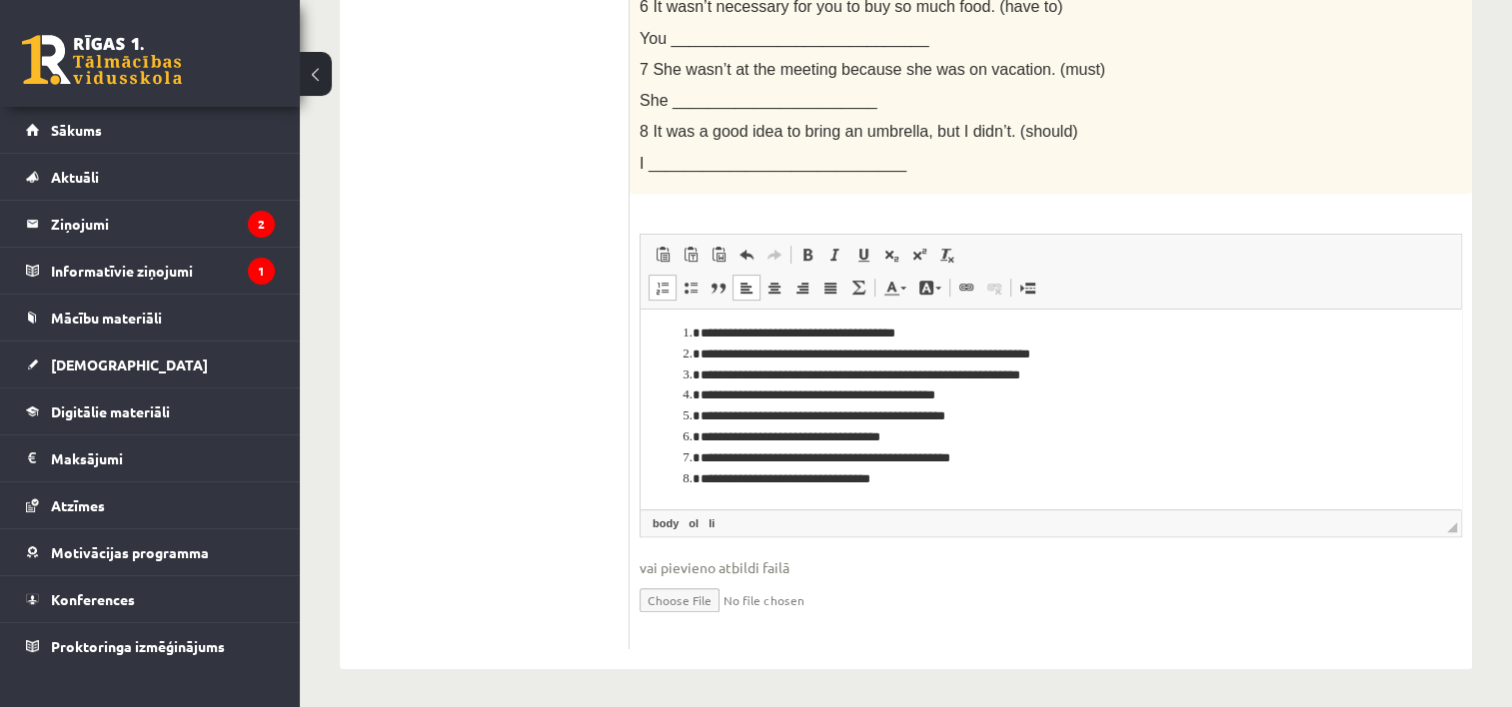
scroll to position [6, 0]
click at [1137, 456] on li "**********" at bounding box center [1042, 458] width 685 height 21
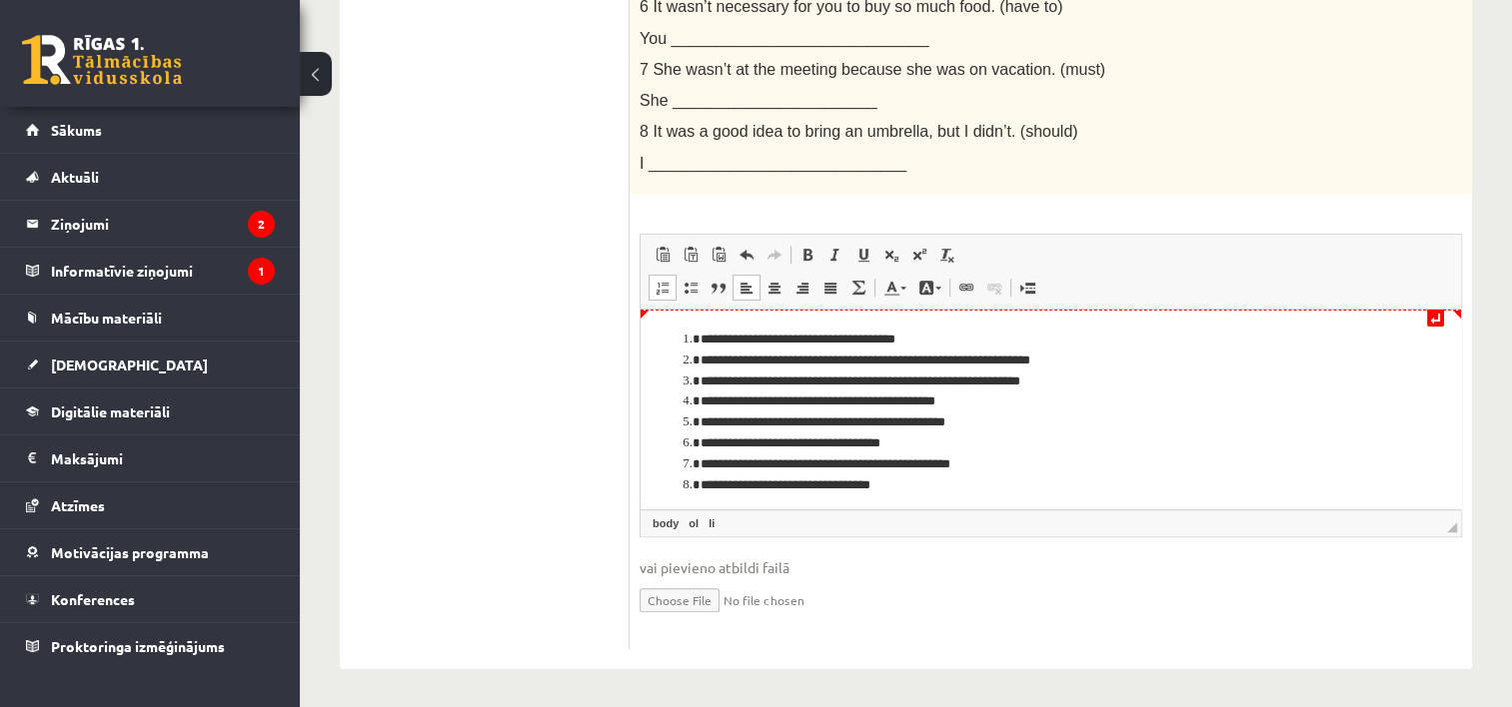
click at [711, 335] on li "**********" at bounding box center [1042, 339] width 685 height 21
click at [1080, 463] on li "**********" at bounding box center [1042, 464] width 685 height 21
click at [525, 274] on ul "Task 1 Task 2 Task 3 Task 4 Task 5 Task 6 Task 7 Task 8" at bounding box center [495, 110] width 270 height 1077
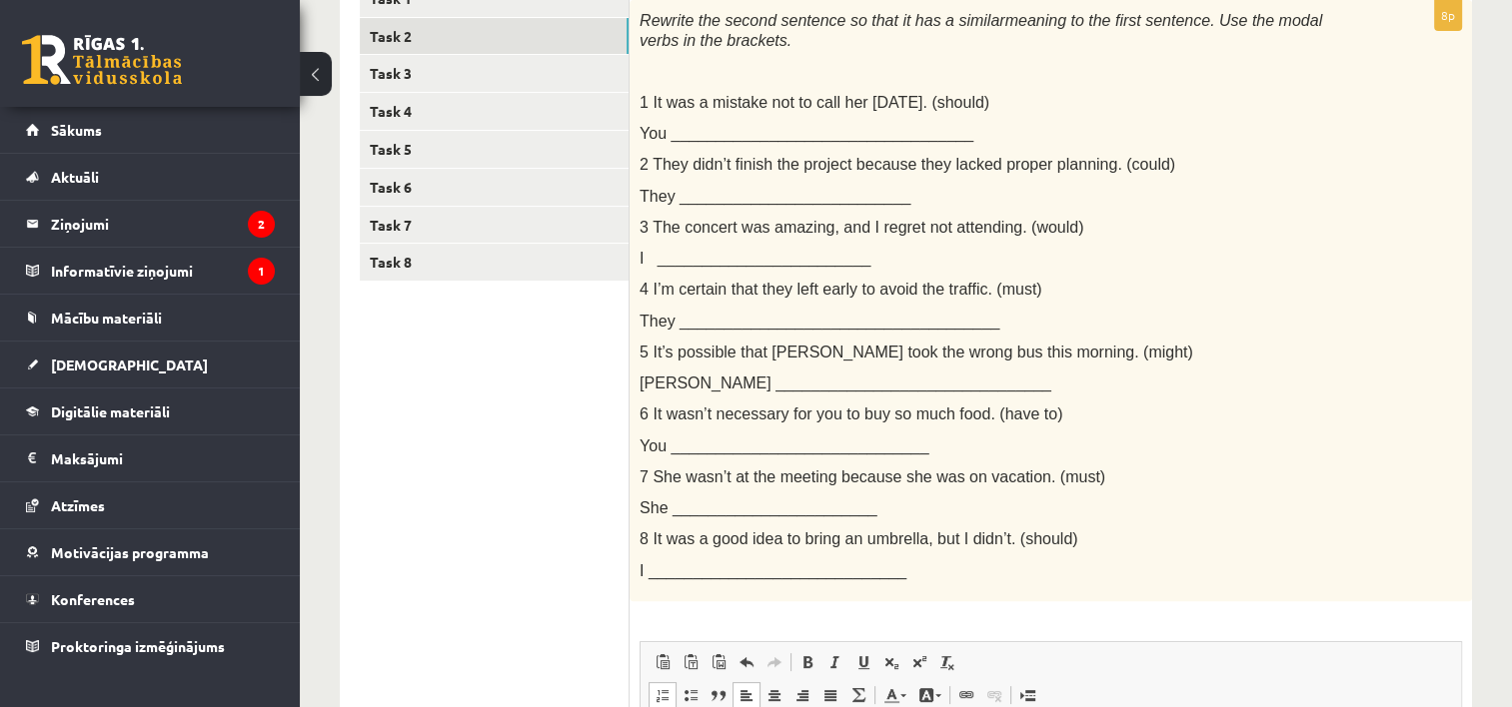
scroll to position [348, 0]
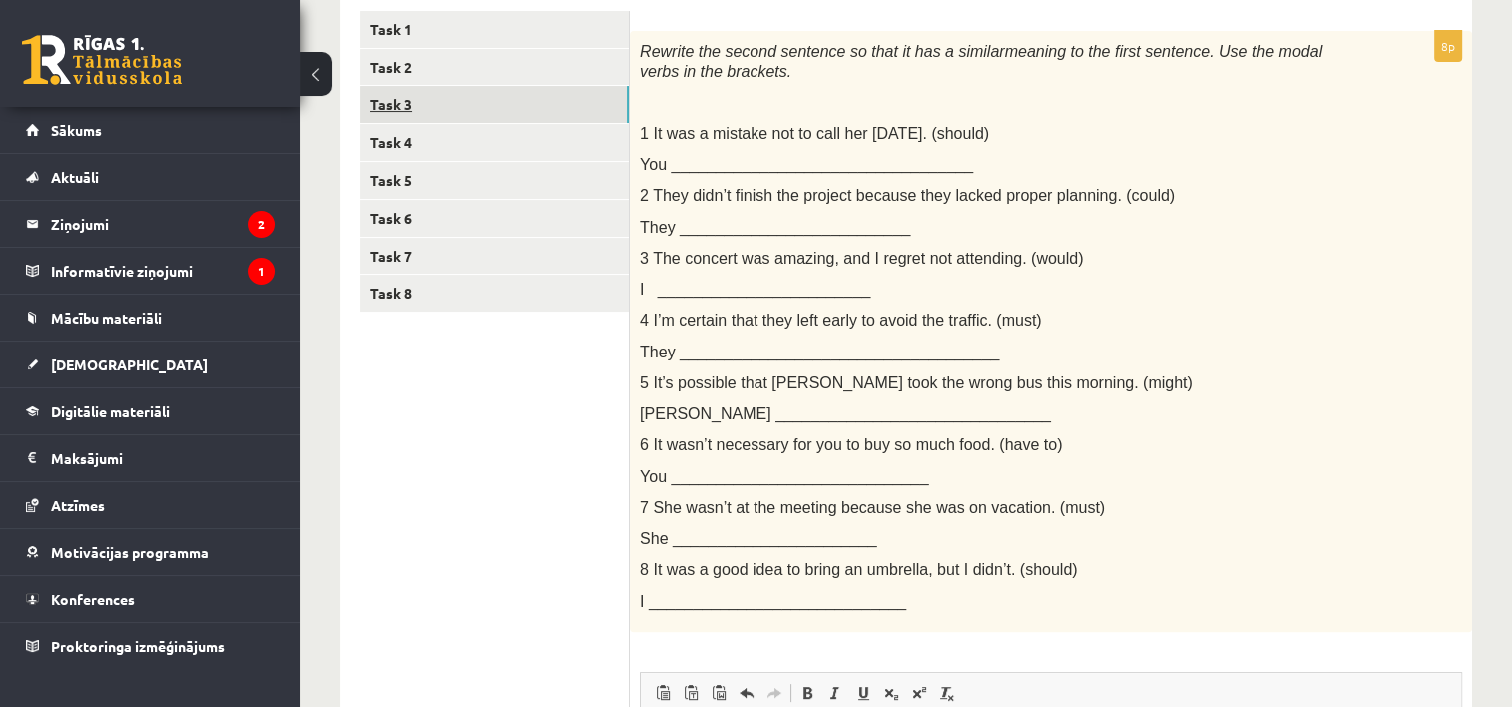
click at [565, 106] on link "Task 3" at bounding box center [494, 104] width 269 height 37
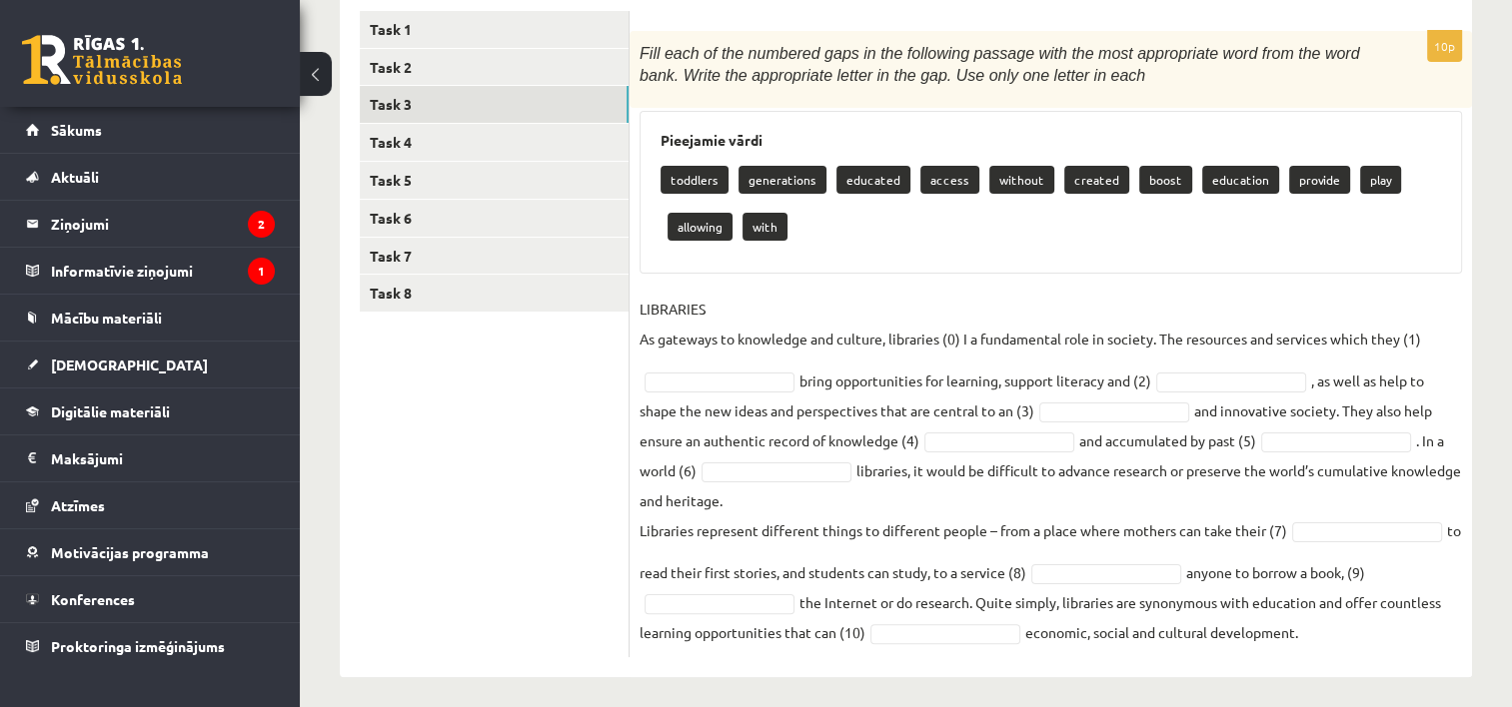
drag, startPoint x: 639, startPoint y: 52, endPoint x: 1363, endPoint y: 655, distance: 942.3
click at [1363, 655] on div "10p Fill each of the numbered gaps in the following passage with the most appro…" at bounding box center [1051, 344] width 842 height 627
copy div "Fill each of the numbered gaps in the following passage with the most appropria…"
click at [1363, 655] on div "10p Fill each of the numbered gaps in the following passage with the most appro…" at bounding box center [1051, 344] width 842 height 627
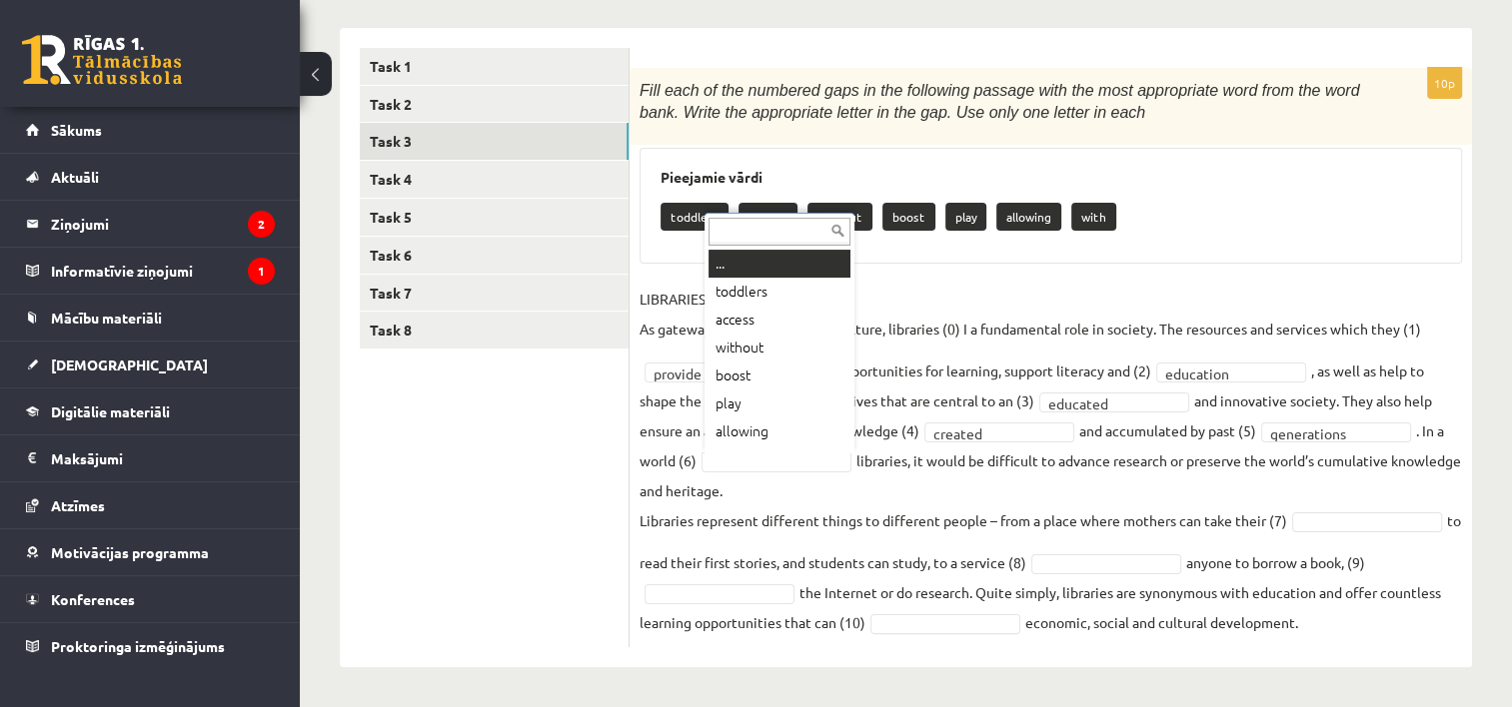
scroll to position [24, 0]
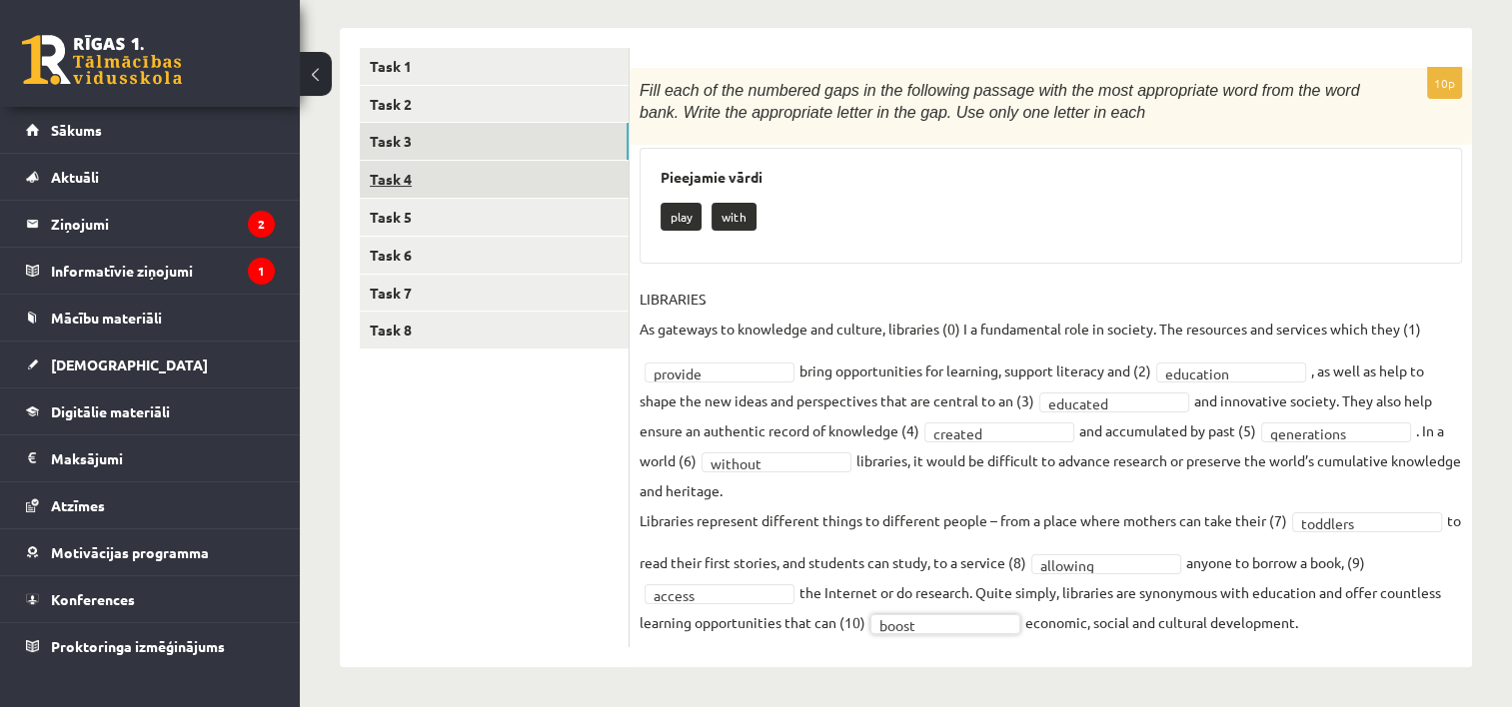
click at [532, 183] on link "Task 4" at bounding box center [494, 179] width 269 height 37
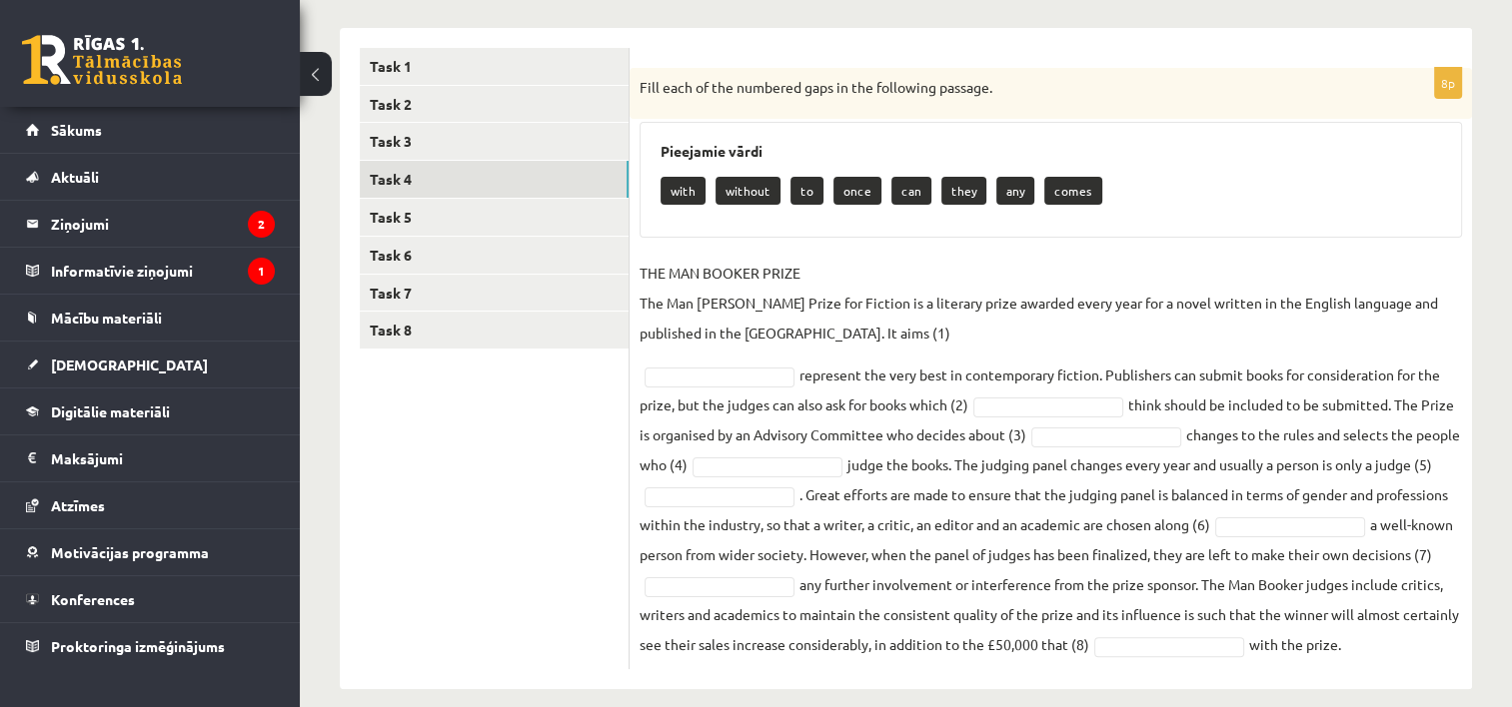
drag, startPoint x: 636, startPoint y: 88, endPoint x: 1463, endPoint y: 665, distance: 1008.5
click at [1463, 665] on div "8p Fill each of the numbered gaps in the following passage. Pieejamie vārdi wit…" at bounding box center [1051, 369] width 842 height 602
copy div "Fill each of the numbered gaps in the following passage. Pieejamie vārdi with w…"
click at [557, 473] on ul "Task 1 Task 2 Task 3 Task 4 Task 5 Task 6 Task 7 Task 8" at bounding box center [495, 359] width 270 height 622
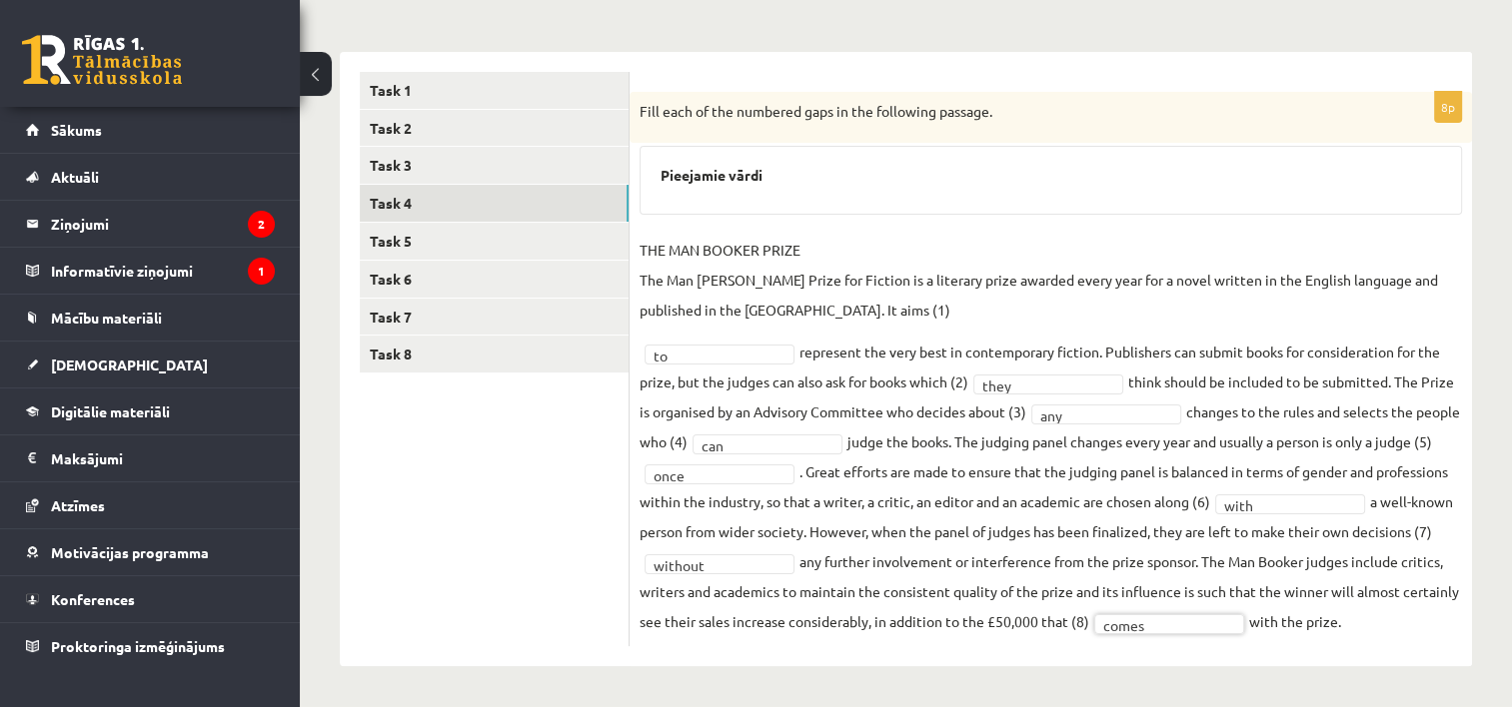
scroll to position [287, 0]
click at [599, 238] on link "Task 5" at bounding box center [494, 241] width 269 height 37
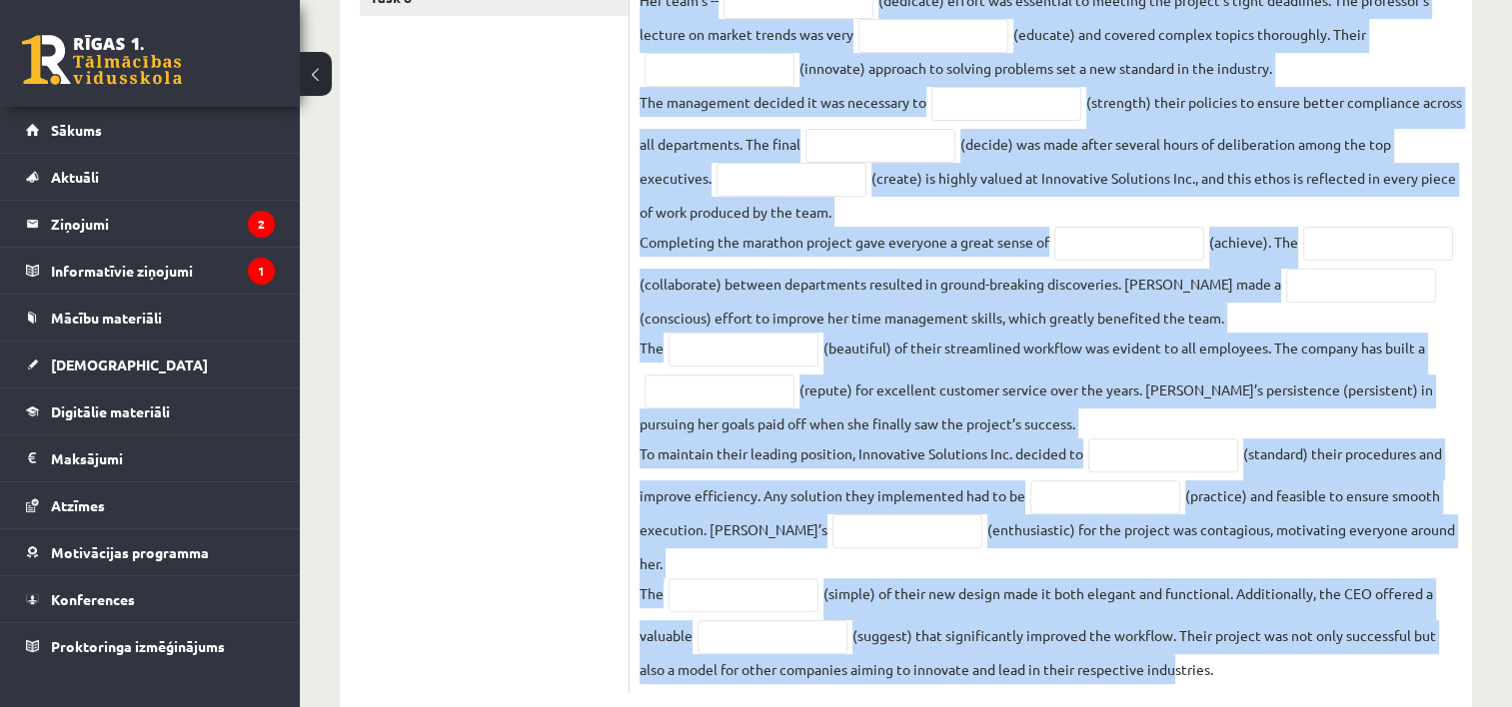
scroll to position [672, 0]
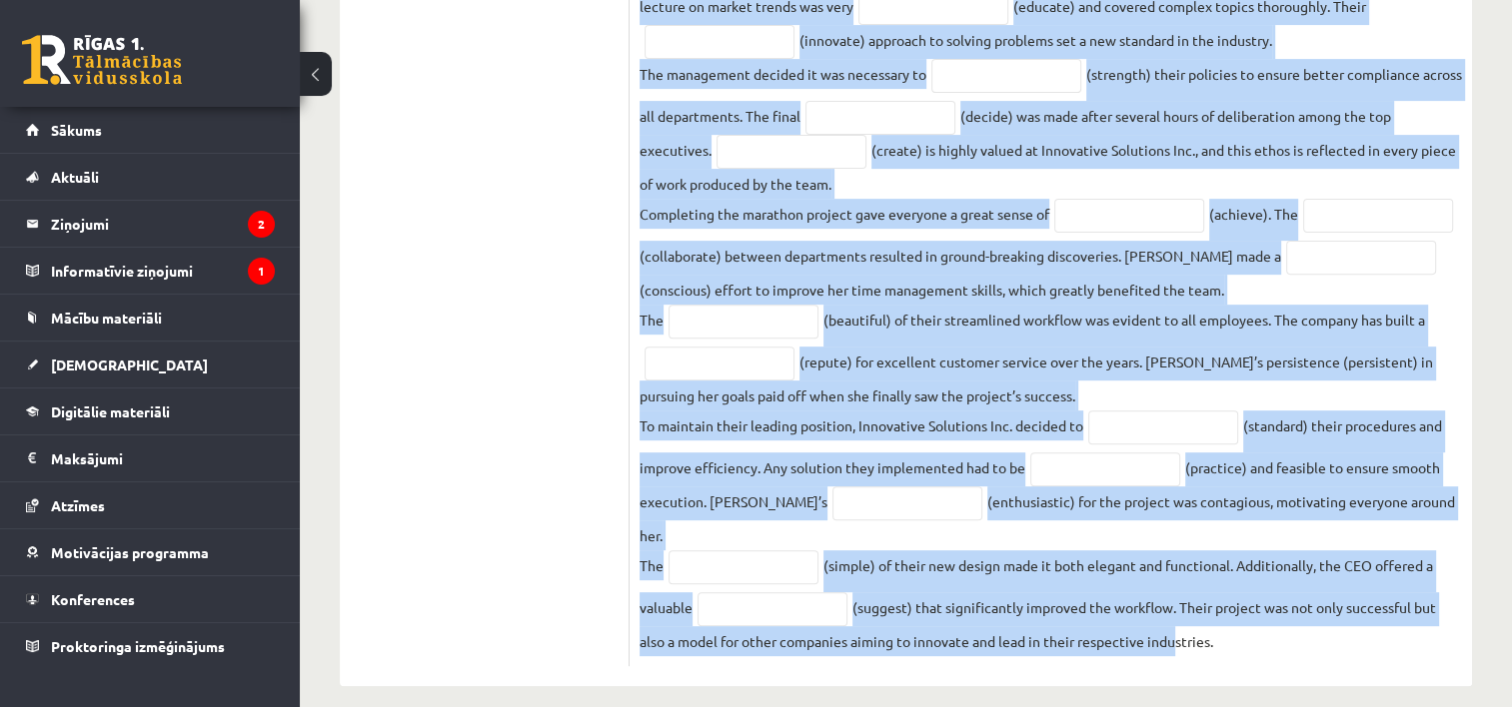
drag, startPoint x: 638, startPoint y: 75, endPoint x: 1288, endPoint y: 653, distance: 869.9
click at [1288, 653] on div "20p Read the text and complete the gaps with the words formed from the words in…" at bounding box center [1051, 177] width 842 height 1020
copy div "Read the text and complete the gaps with the words formed from the words in bra…"
click at [1273, 620] on fieldset "Innovative Solutions Inc. has always been a leader in the industry. Recently, t…" at bounding box center [1051, 217] width 822 height 877
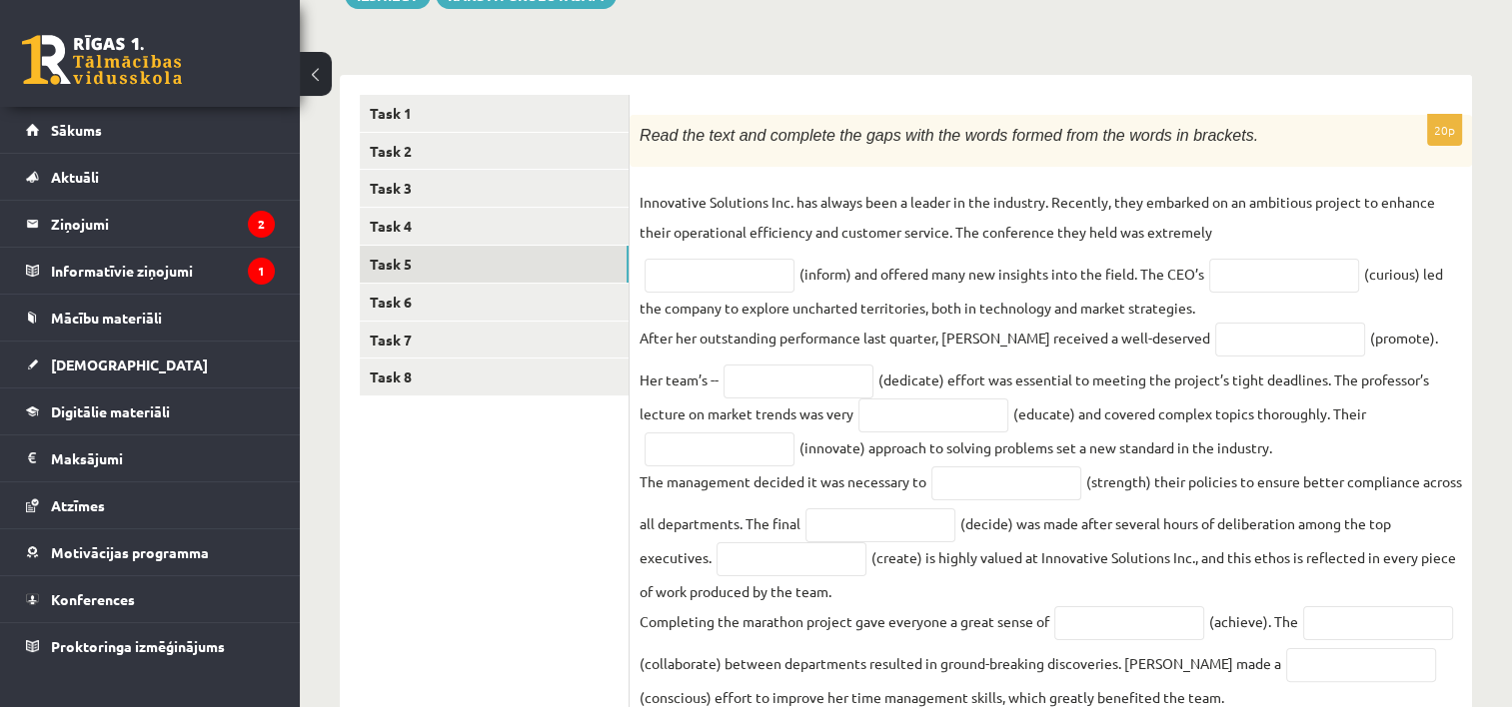
scroll to position [261, 0]
click at [723, 295] on fieldset "Innovative Solutions Inc. has always been a leader in the industry. Recently, t…" at bounding box center [1051, 628] width 822 height 877
click at [715, 285] on input "text" at bounding box center [720, 279] width 150 height 34
type input "**********"
click at [1302, 284] on input "text" at bounding box center [1284, 279] width 150 height 34
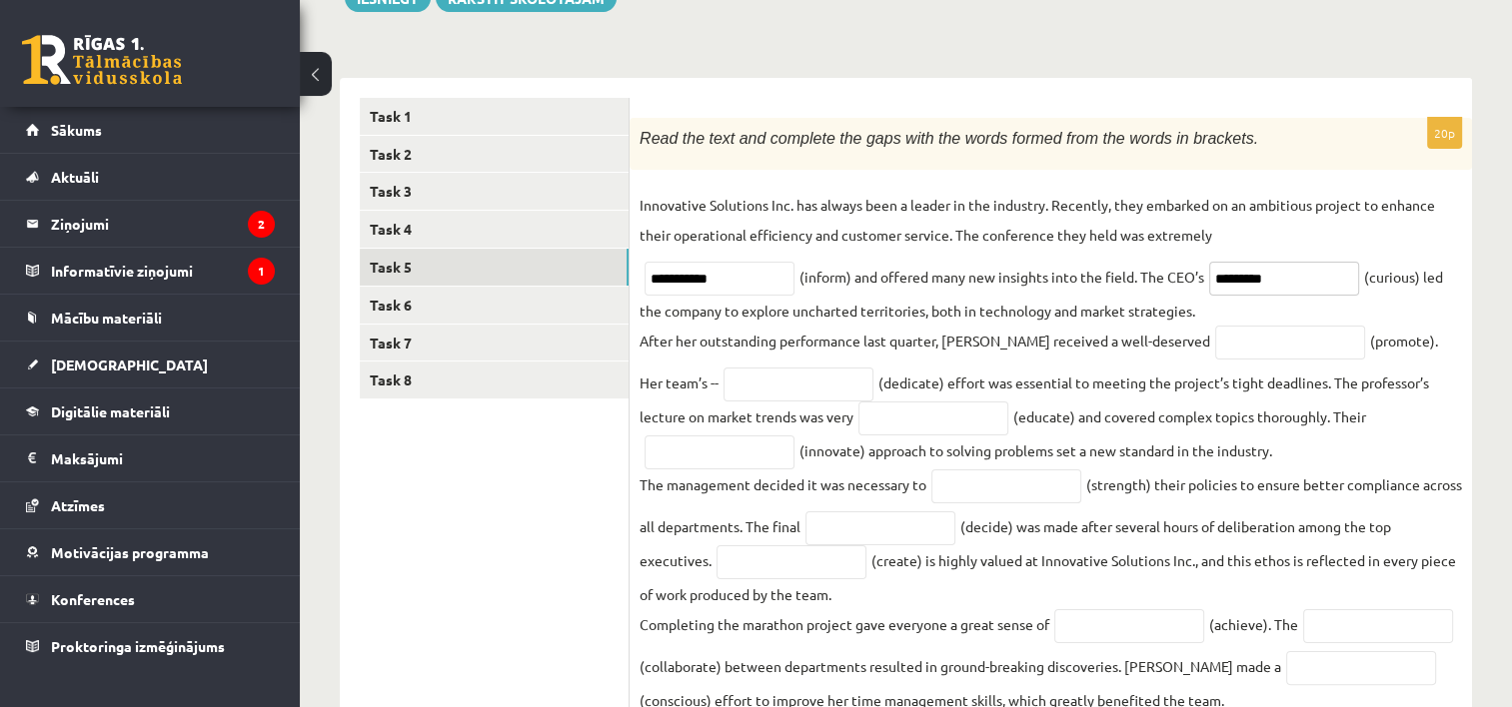
type input "*********"
click at [1215, 350] on input "text" at bounding box center [1290, 343] width 150 height 34
type input "*********"
click at [758, 380] on input "text" at bounding box center [798, 385] width 150 height 34
type input "*********"
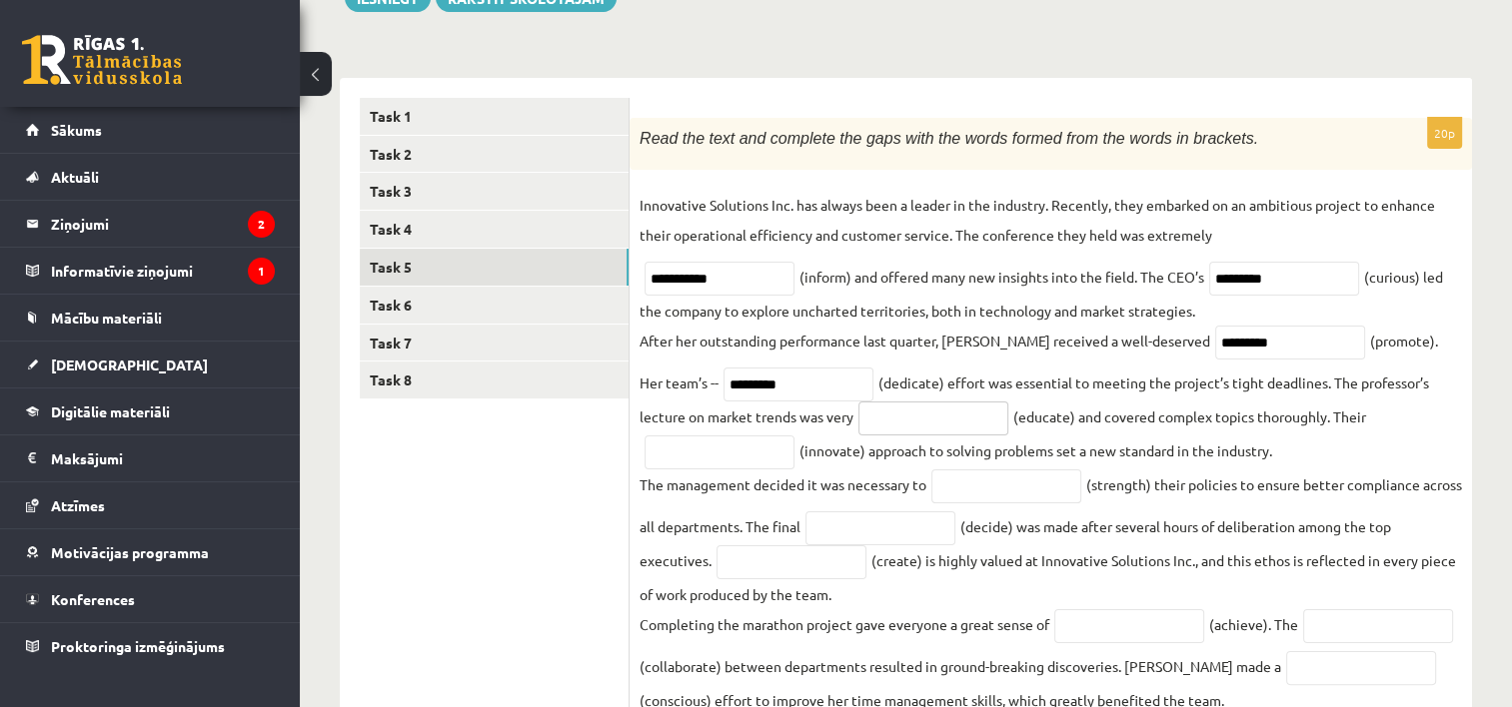
click at [901, 427] on input "text" at bounding box center [933, 419] width 150 height 34
type input "**********"
click at [716, 457] on input "text" at bounding box center [720, 453] width 150 height 34
type input "**********"
click at [949, 493] on input "text" at bounding box center [1006, 487] width 150 height 34
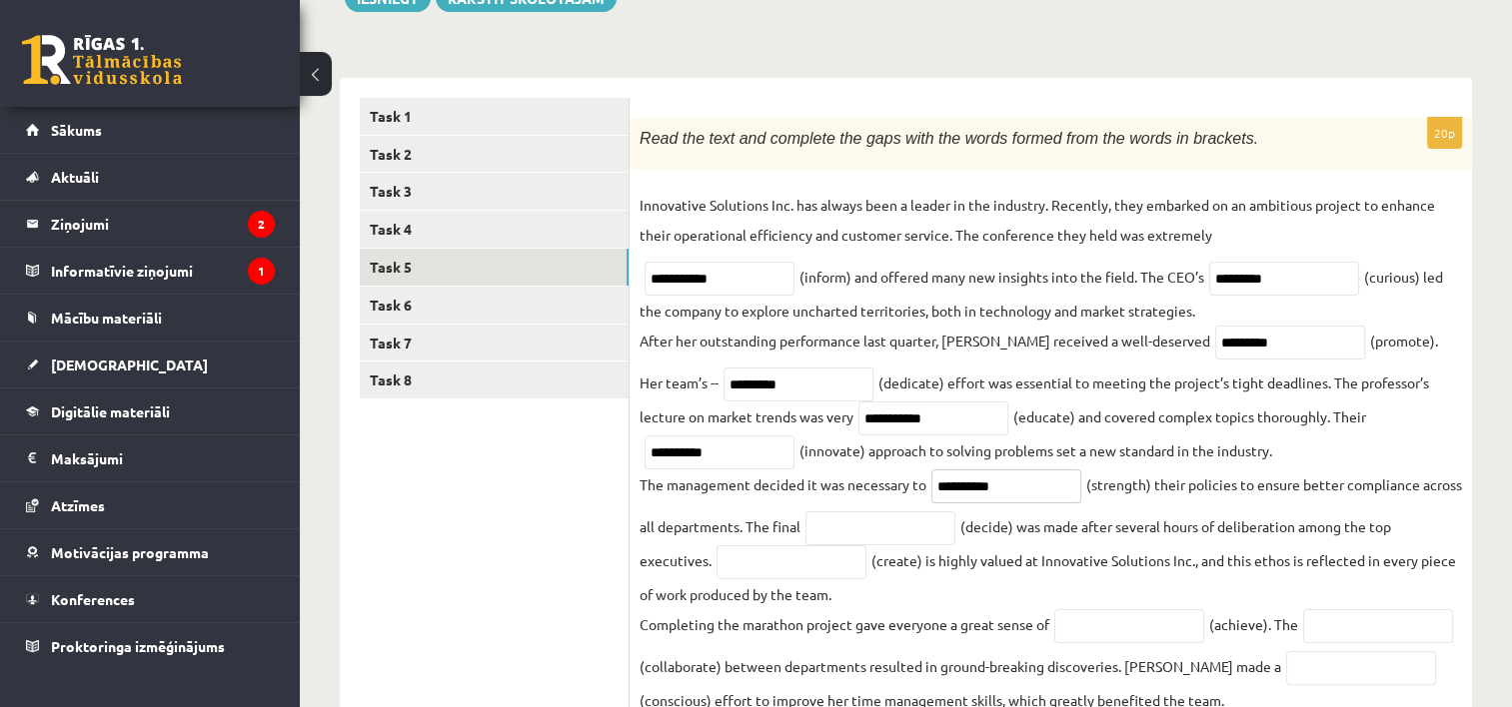
type input "**********"
click at [955, 521] on input "text" at bounding box center [880, 529] width 150 height 34
type input "********"
click at [787, 574] on input "text" at bounding box center [791, 563] width 150 height 34
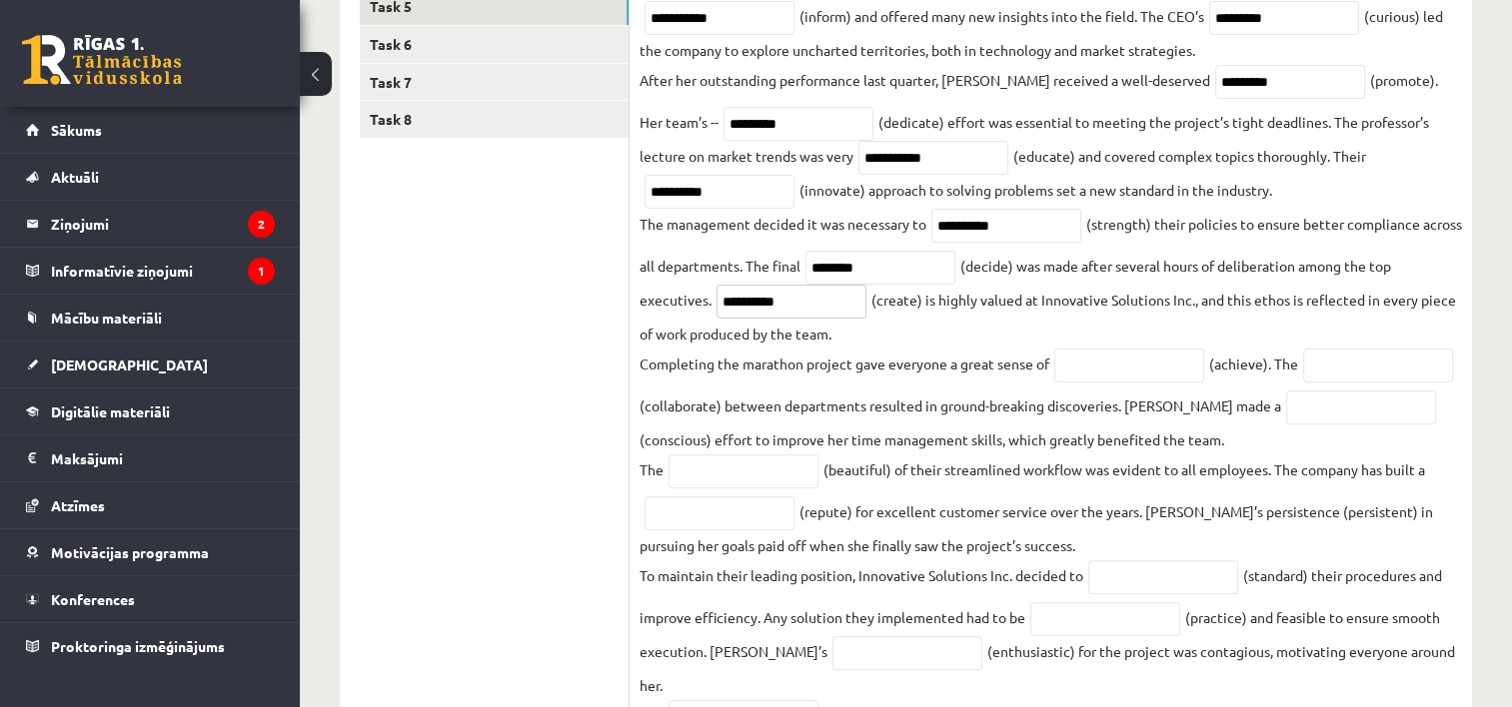
scroll to position [541, 0]
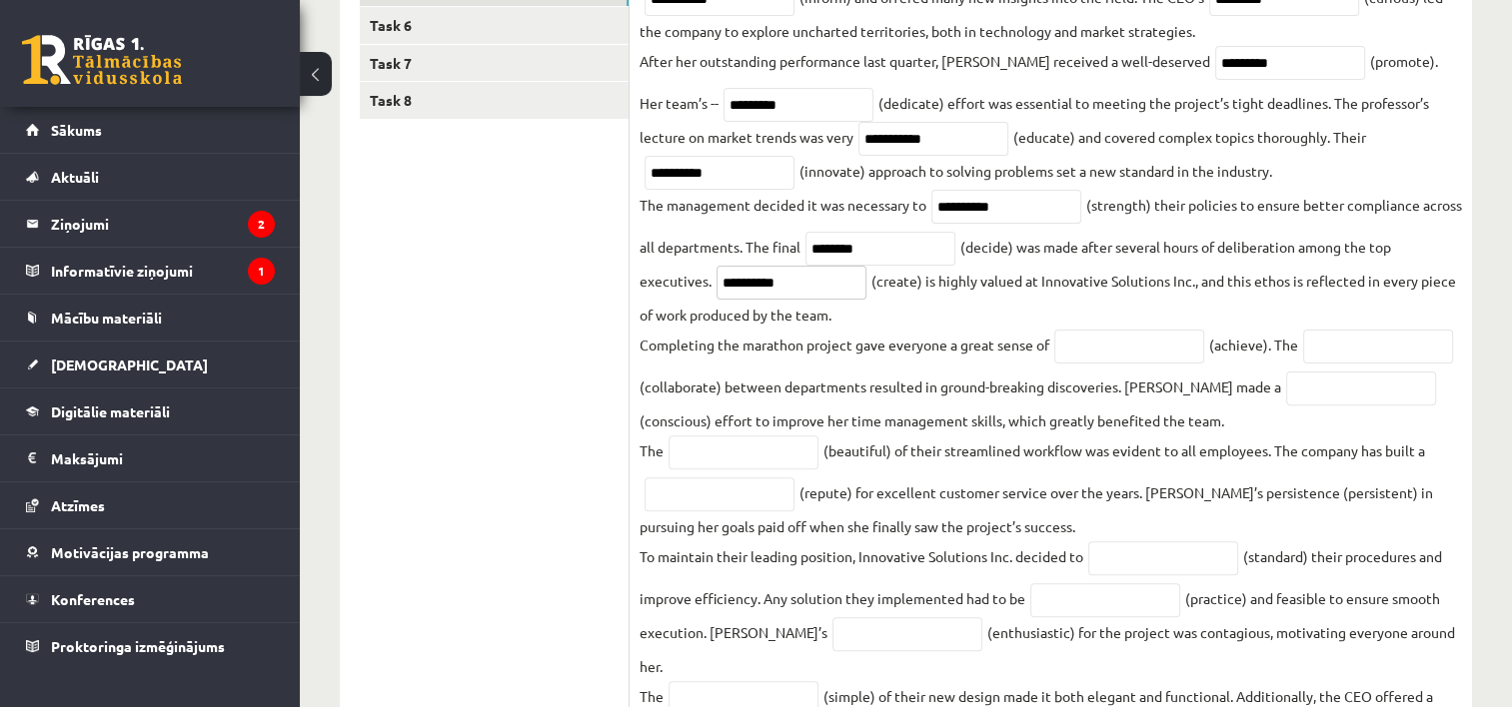
type input "**********"
click at [1114, 351] on input "text" at bounding box center [1129, 347] width 150 height 34
type input "**********"
click at [1303, 364] on input "text" at bounding box center [1378, 347] width 150 height 34
type input "**********"
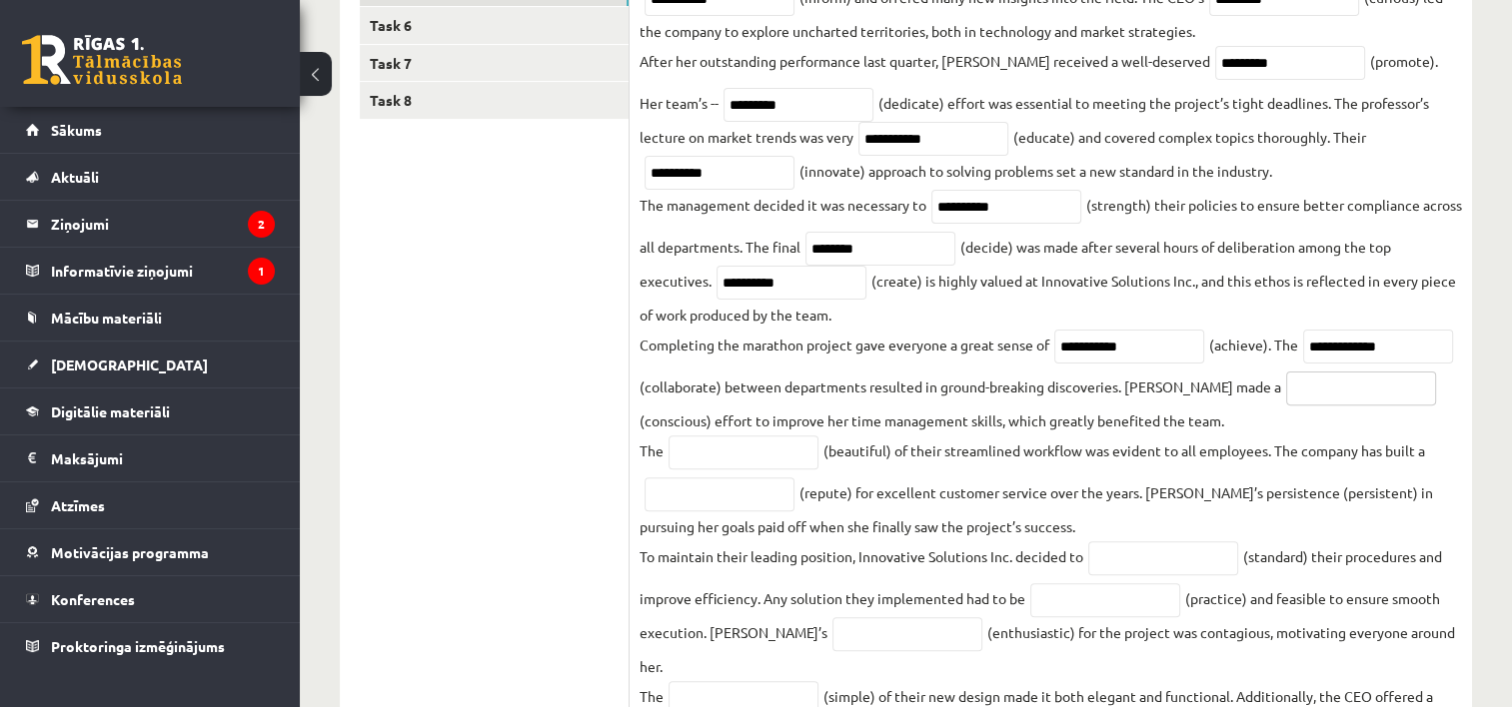
click at [1286, 406] on input "text" at bounding box center [1361, 389] width 150 height 34
type input "*********"
click at [751, 468] on input "text" at bounding box center [744, 453] width 150 height 34
type input "******"
click at [753, 497] on input "text" at bounding box center [720, 495] width 150 height 34
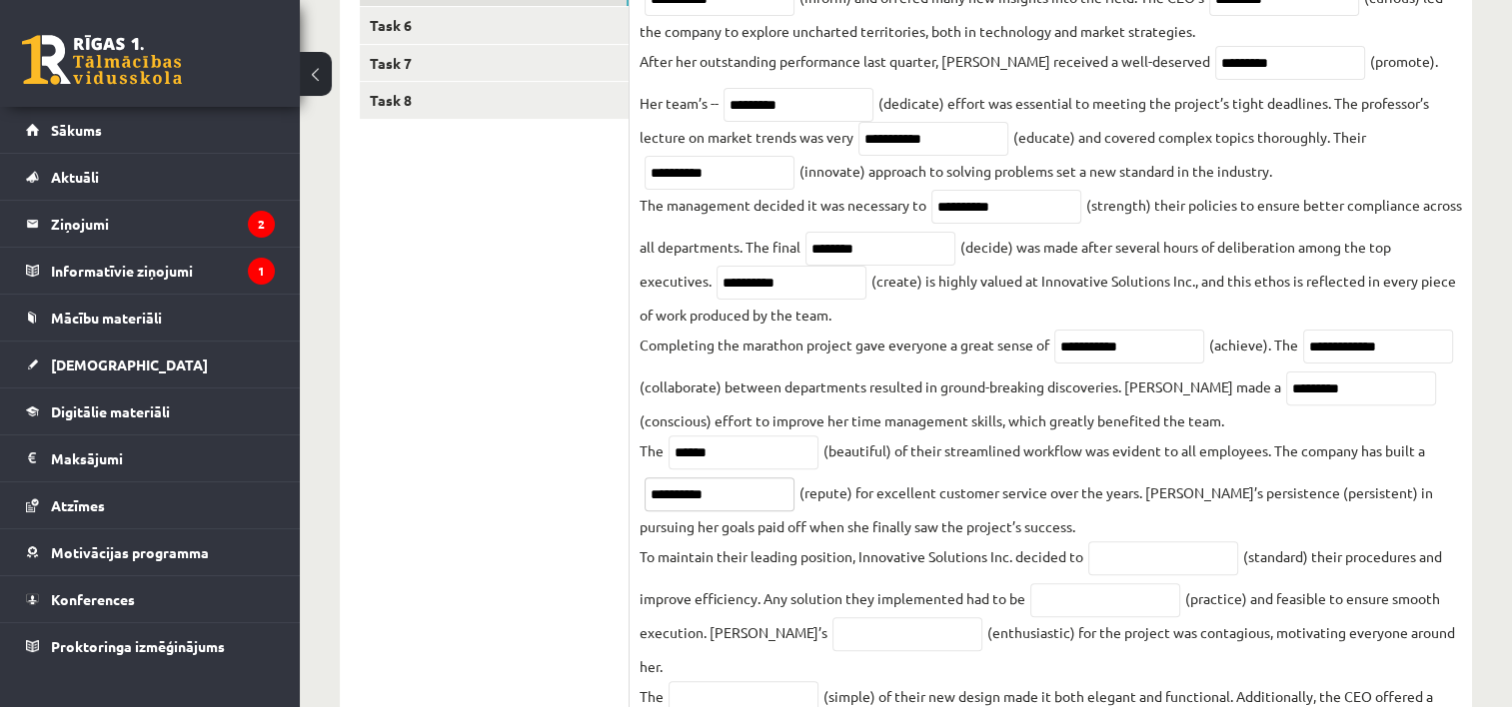
scroll to position [672, 0]
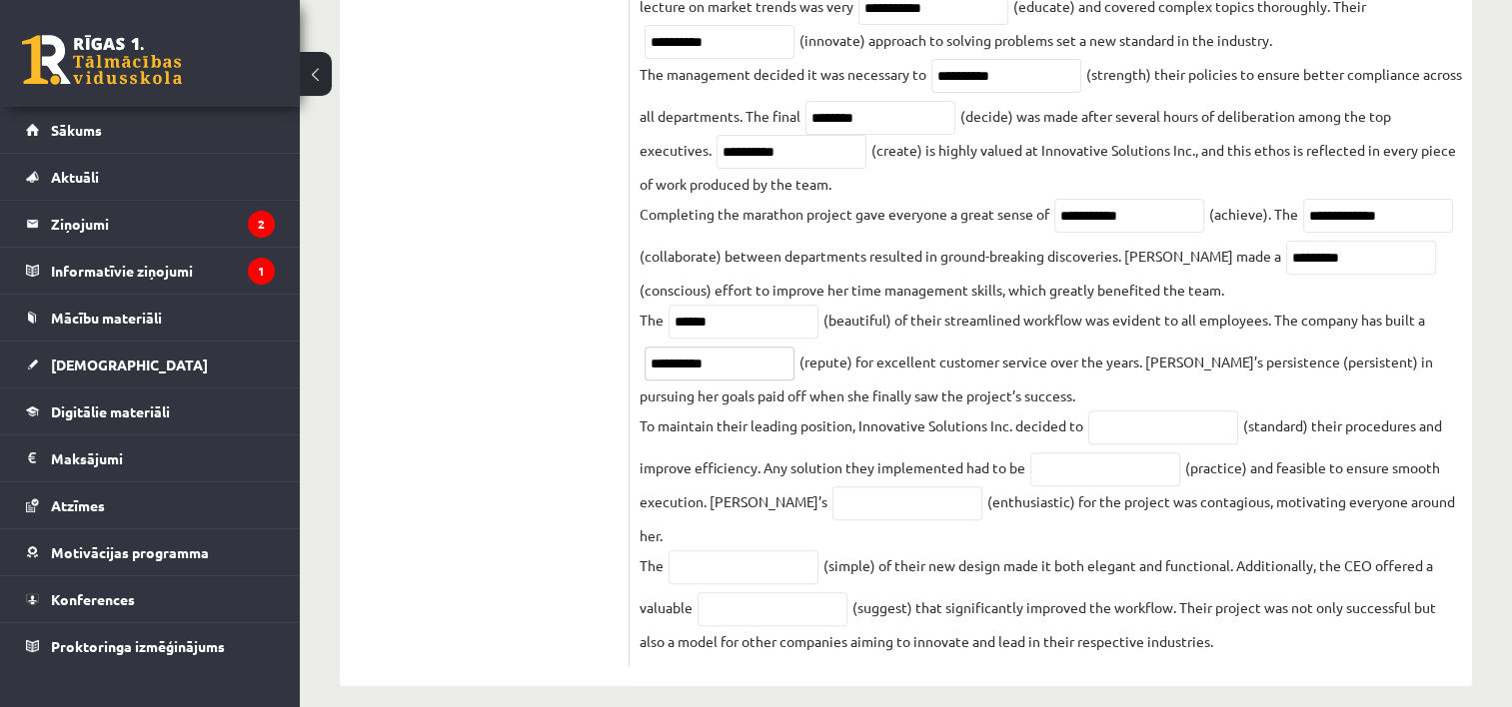
type input "**********"
click at [1184, 437] on input "text" at bounding box center [1163, 428] width 150 height 34
type input "**********"
click at [1139, 470] on input "text" at bounding box center [1105, 470] width 150 height 34
type input "*********"
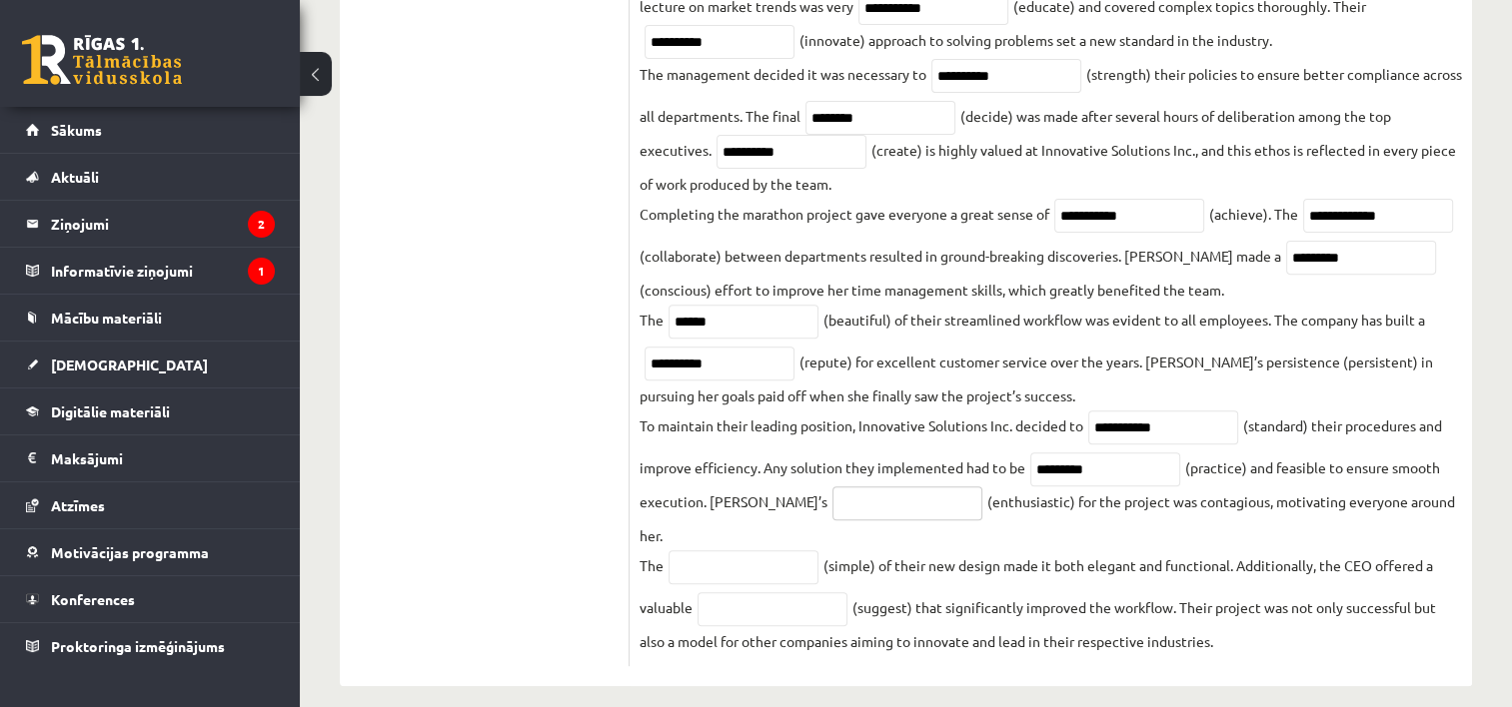
click at [891, 508] on input "text" at bounding box center [907, 504] width 150 height 34
type input "**********"
click at [787, 551] on input "text" at bounding box center [744, 568] width 150 height 34
type input "**********"
click at [747, 593] on input "text" at bounding box center [772, 610] width 150 height 34
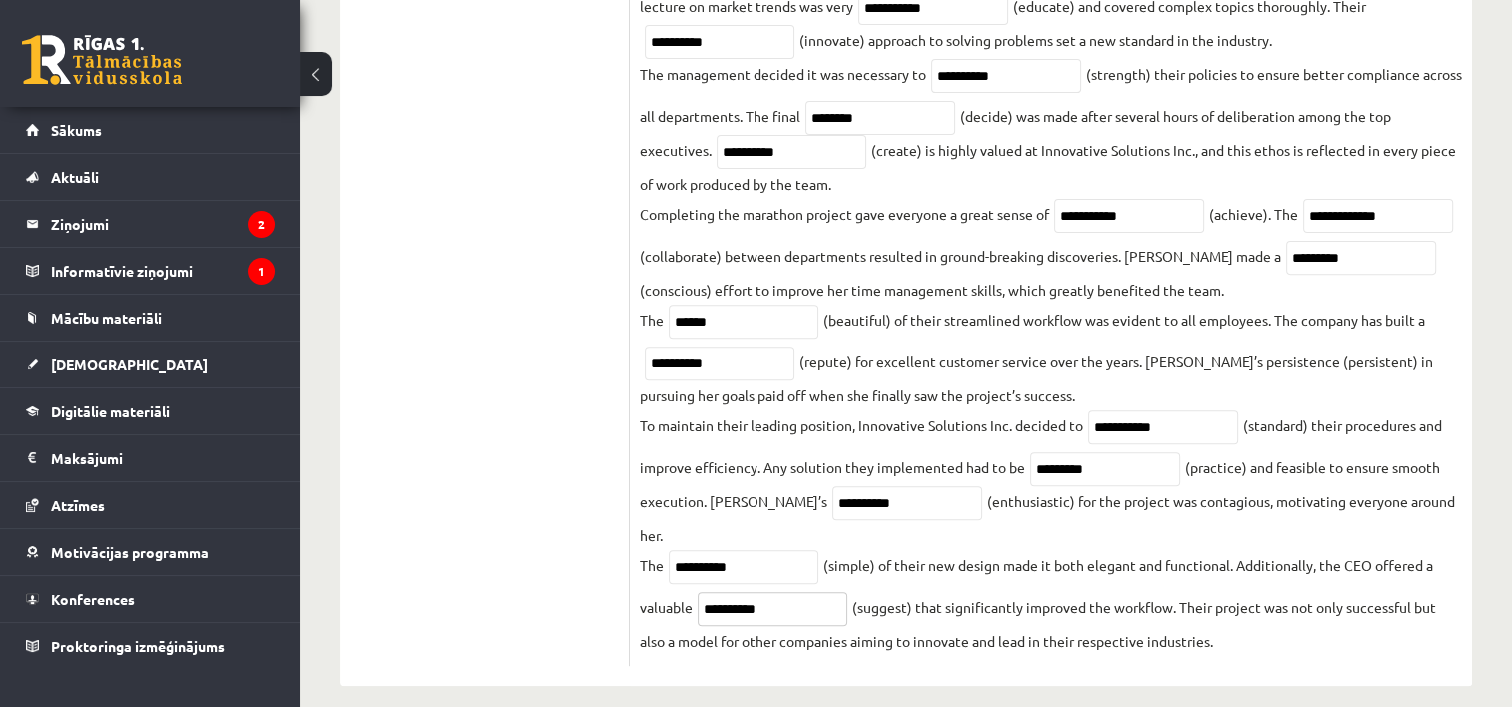
type input "**********"
click at [502, 476] on ul "Task 1 Task 2 Task 3 Task 4 Task 5 Task 6 Task 7 Task 8" at bounding box center [495, 177] width 270 height 980
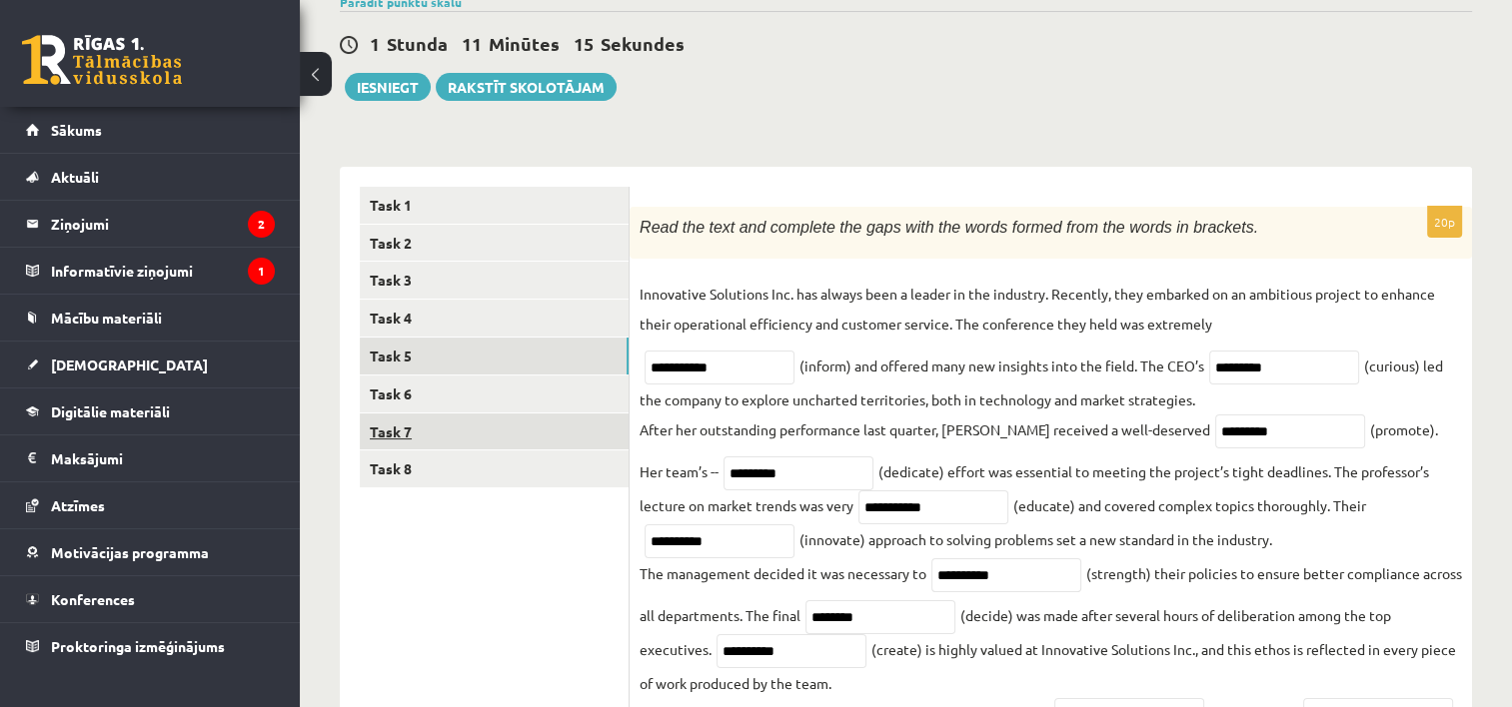
scroll to position [171, 0]
click at [480, 395] on link "Task 6" at bounding box center [494, 395] width 269 height 37
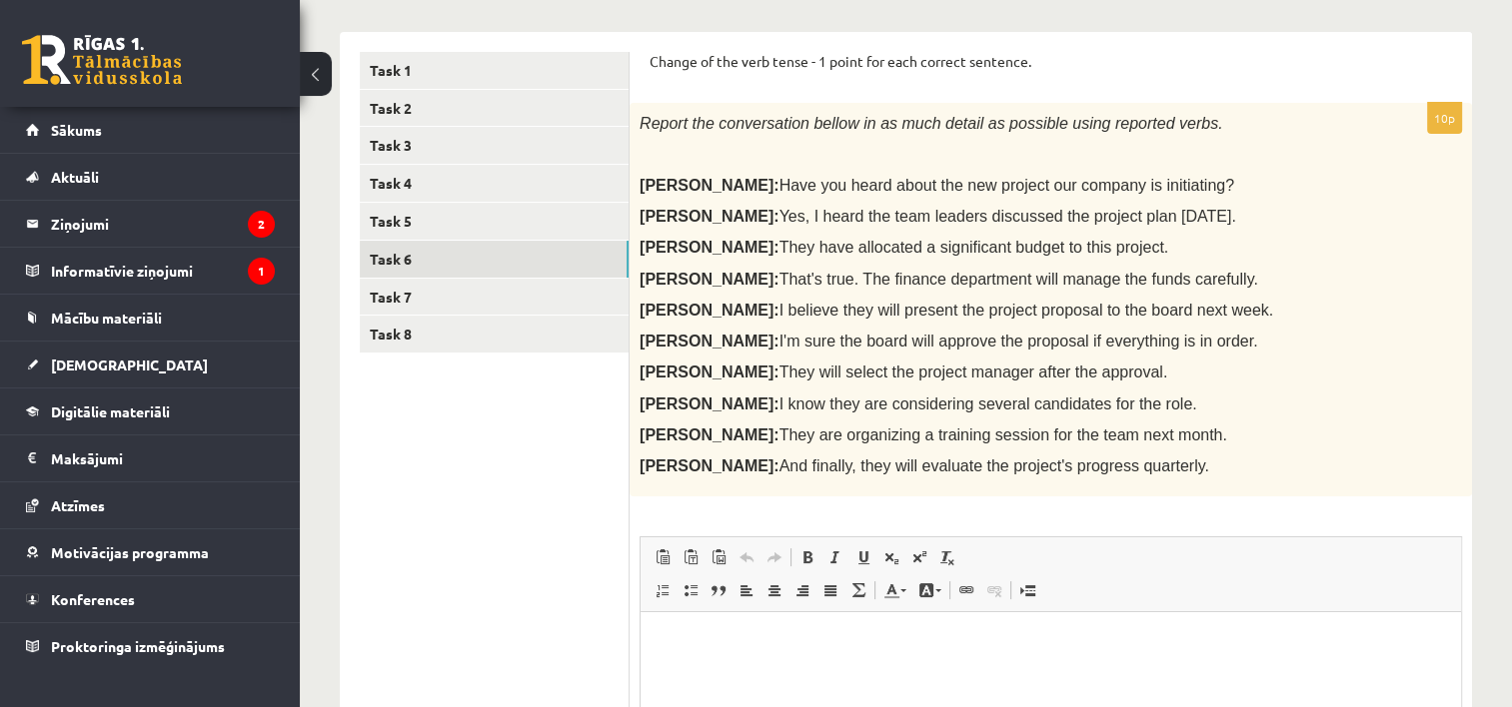
scroll to position [305, 0]
drag, startPoint x: 649, startPoint y: 62, endPoint x: 1116, endPoint y: 476, distance: 624.4
click at [1116, 476] on form "Change of the verb tense - 1 point for each correct sentence. 10p Report the co…" at bounding box center [1051, 504] width 802 height 901
copy form "Change of the verb tense - 1 point for each correct sentence. 10p Report the co…"
click at [1116, 476] on p "Sarah: And finally, they will evaluate the project's progress quarterly." at bounding box center [1001, 468] width 722 height 21
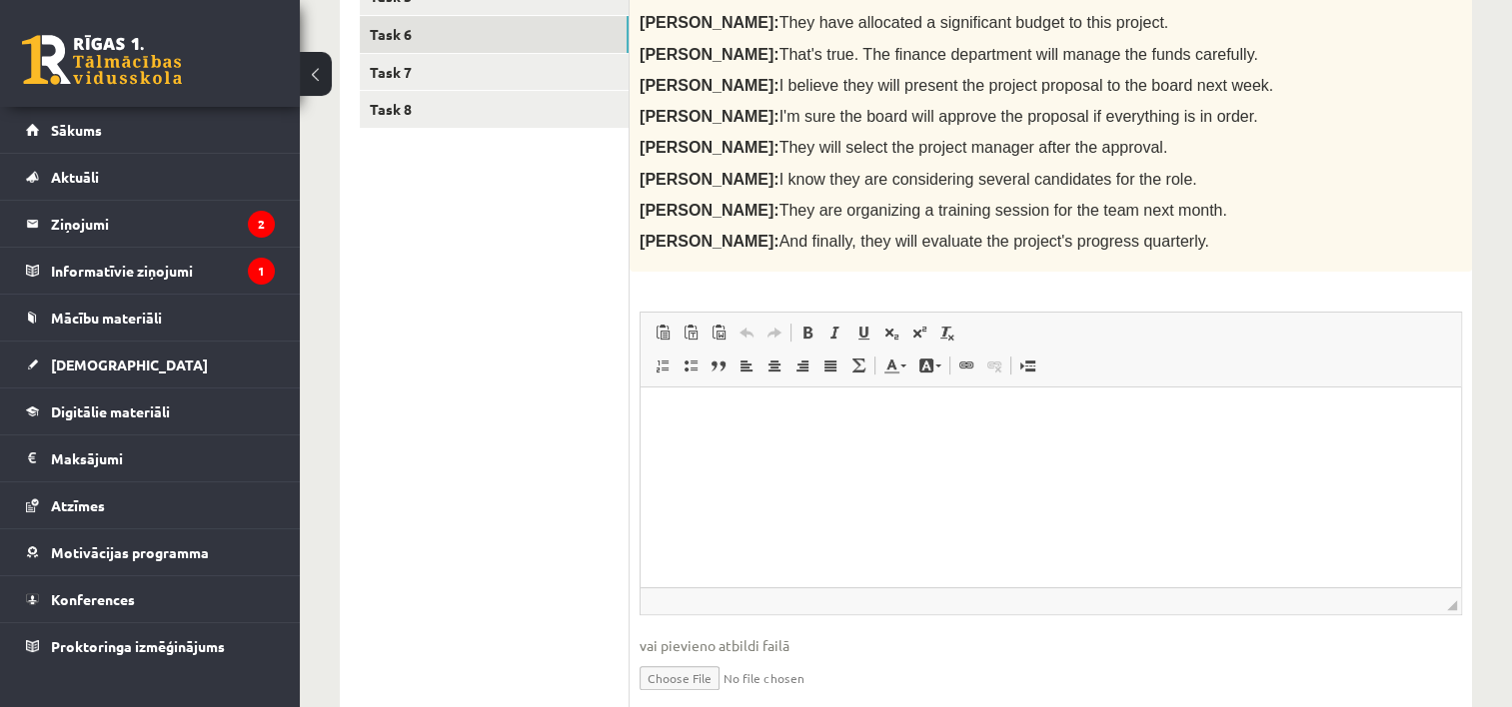
scroll to position [540, 0]
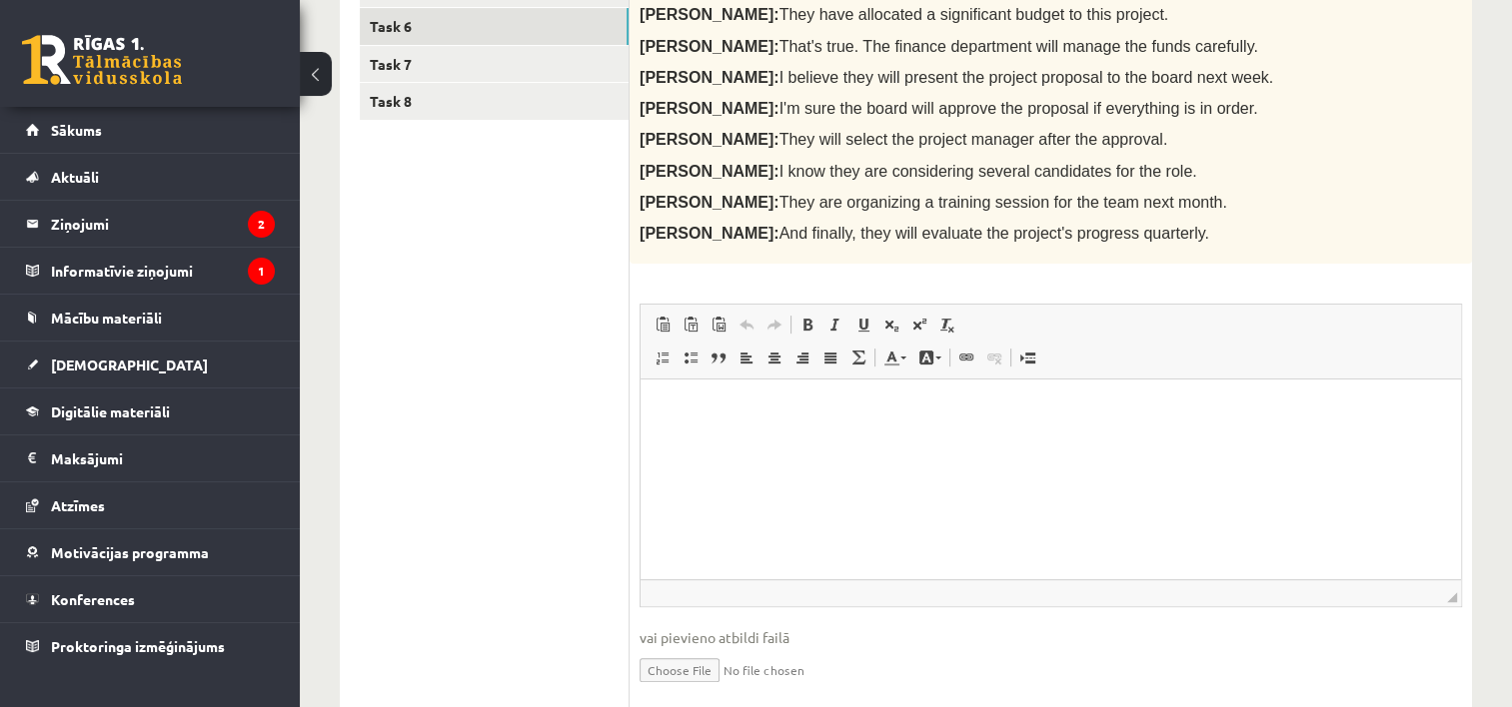
click at [794, 441] on html at bounding box center [1051, 410] width 820 height 61
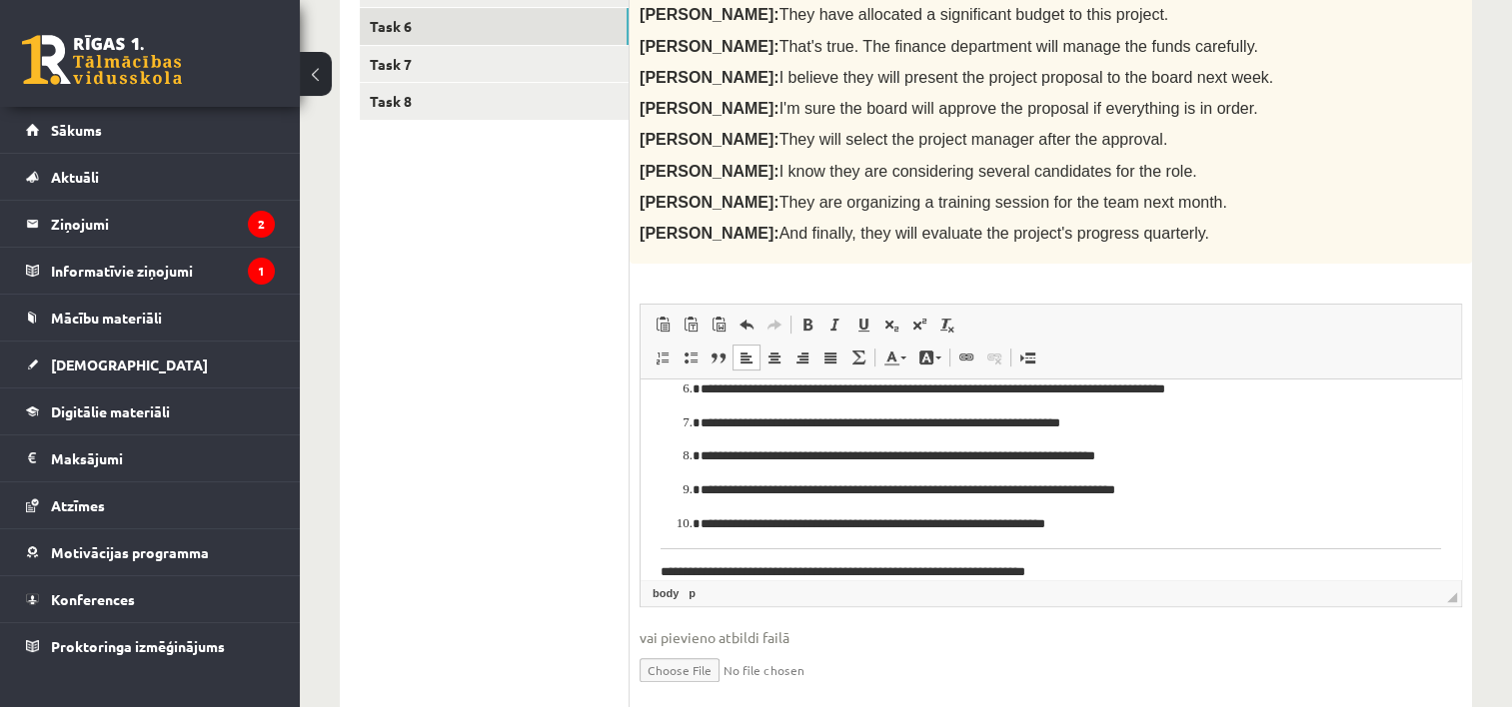
scroll to position [246, 0]
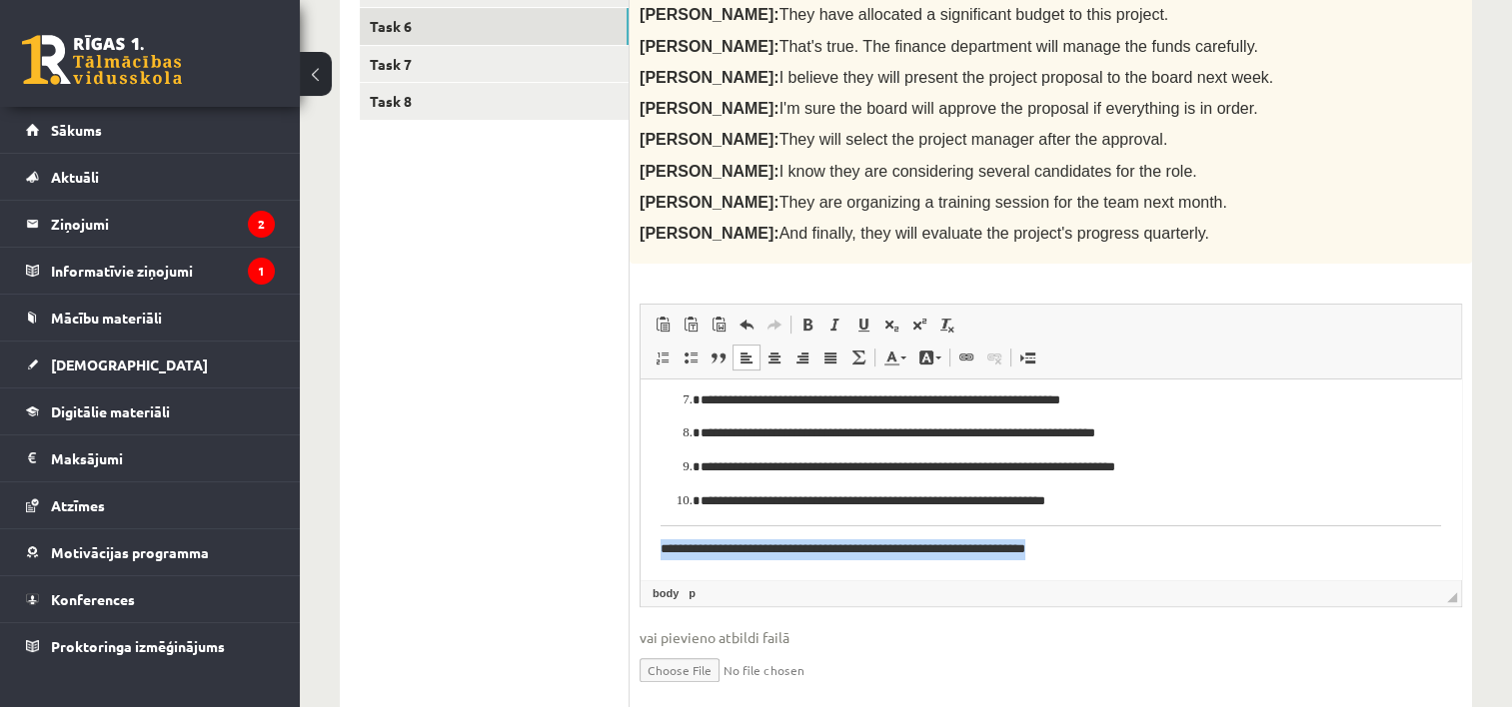
drag, startPoint x: 651, startPoint y: 544, endPoint x: 1116, endPoint y: 570, distance: 466.4
click at [1116, 570] on html "**********" at bounding box center [1051, 357] width 820 height 447
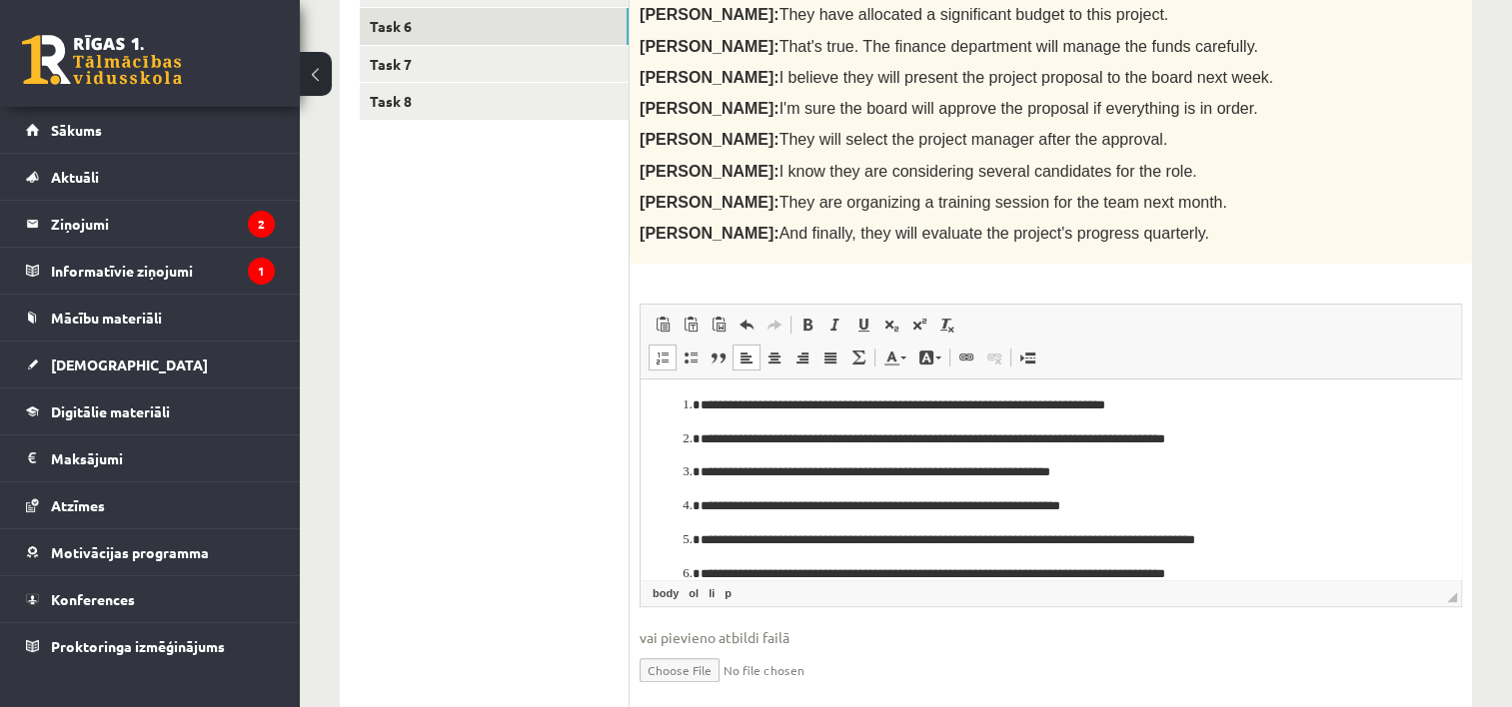
scroll to position [0, 0]
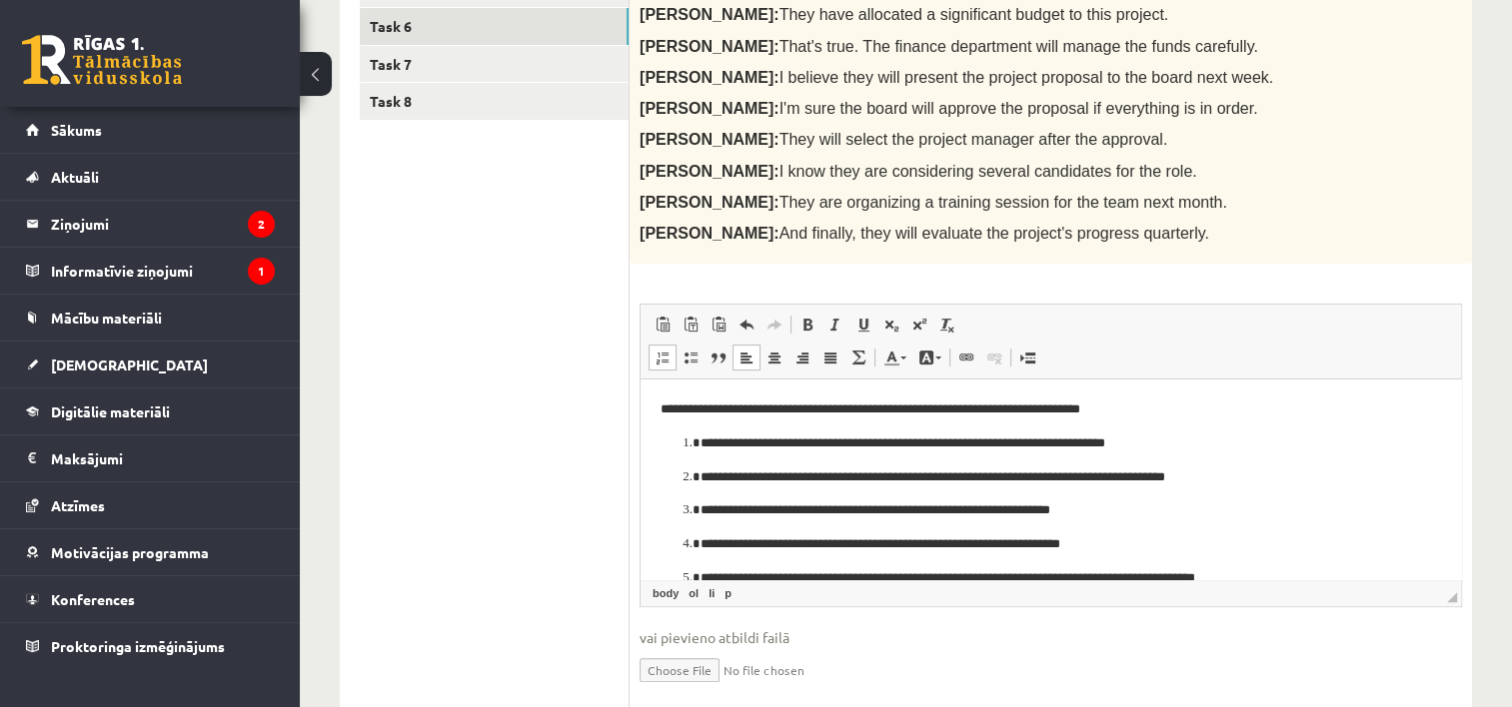
click at [1189, 414] on p "**********" at bounding box center [1043, 410] width 765 height 21
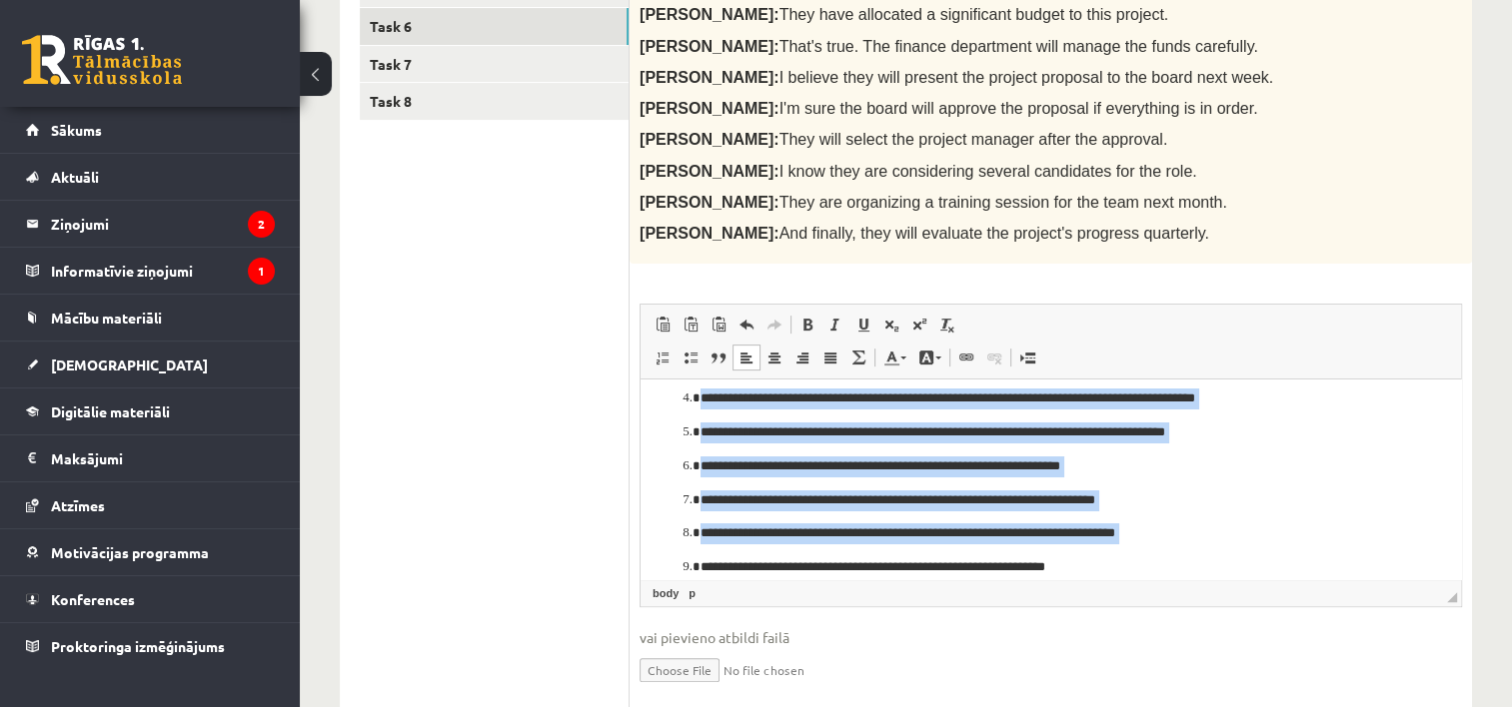
scroll to position [164, 0]
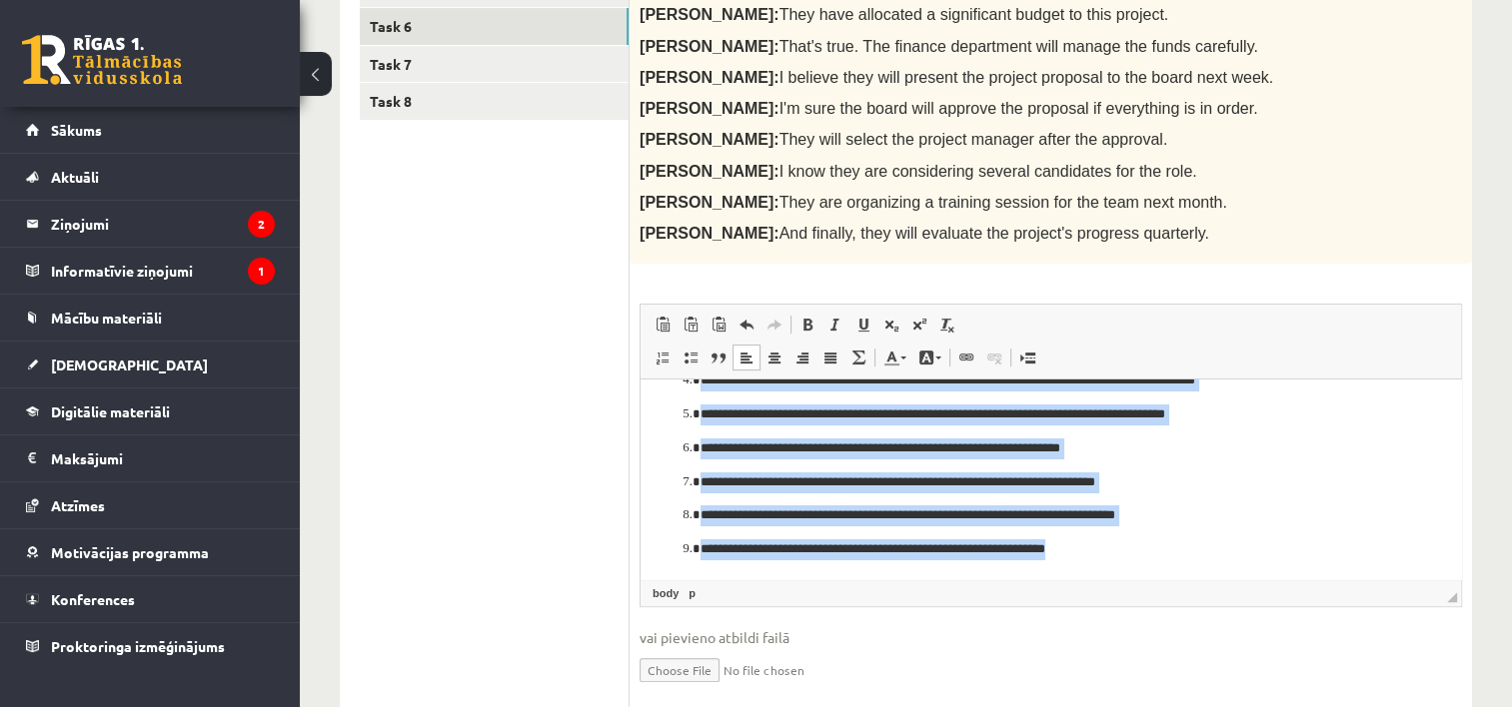
drag, startPoint x: 653, startPoint y: 410, endPoint x: 1169, endPoint y: 637, distance: 564.2
click at [1169, 581] on html "**********" at bounding box center [1051, 398] width 820 height 365
click at [663, 352] on span at bounding box center [663, 358] width 16 height 16
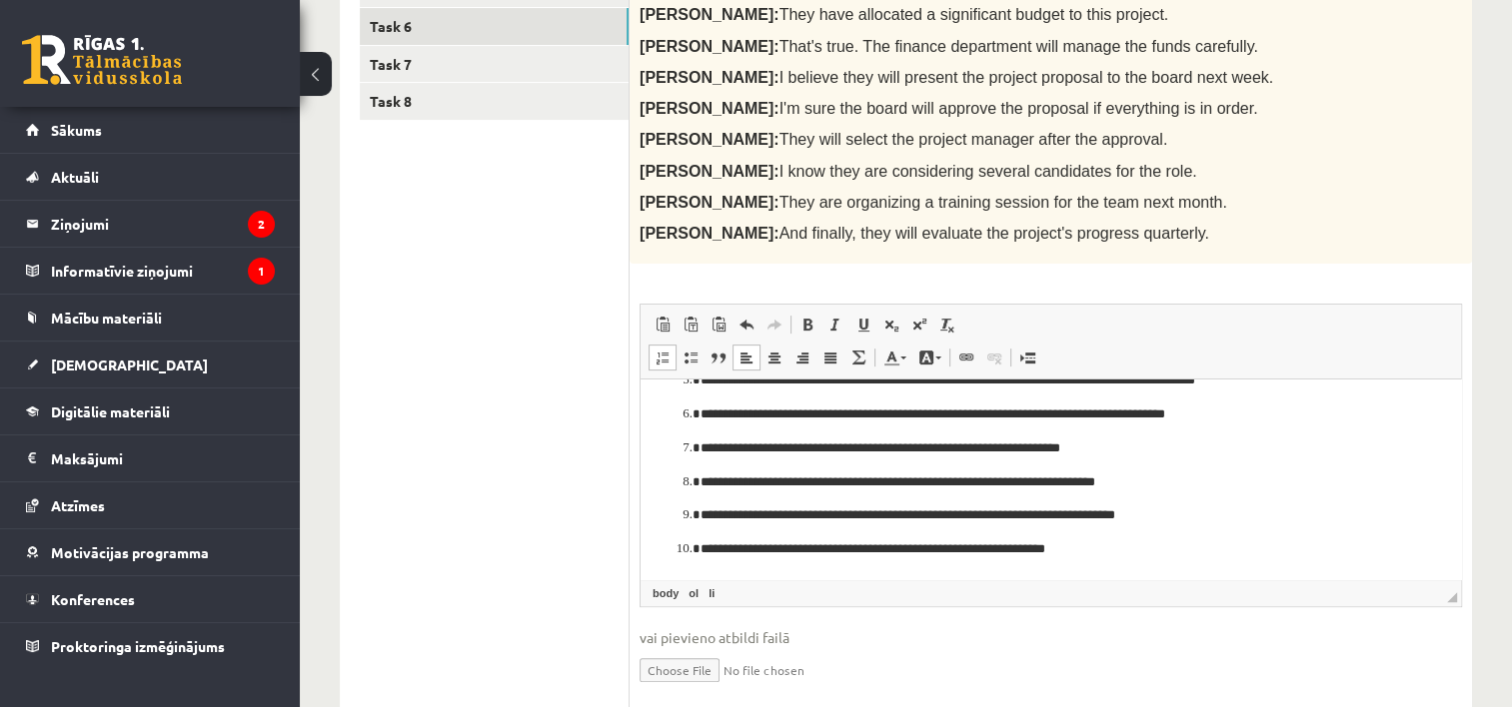
click at [663, 352] on span at bounding box center [663, 358] width 16 height 16
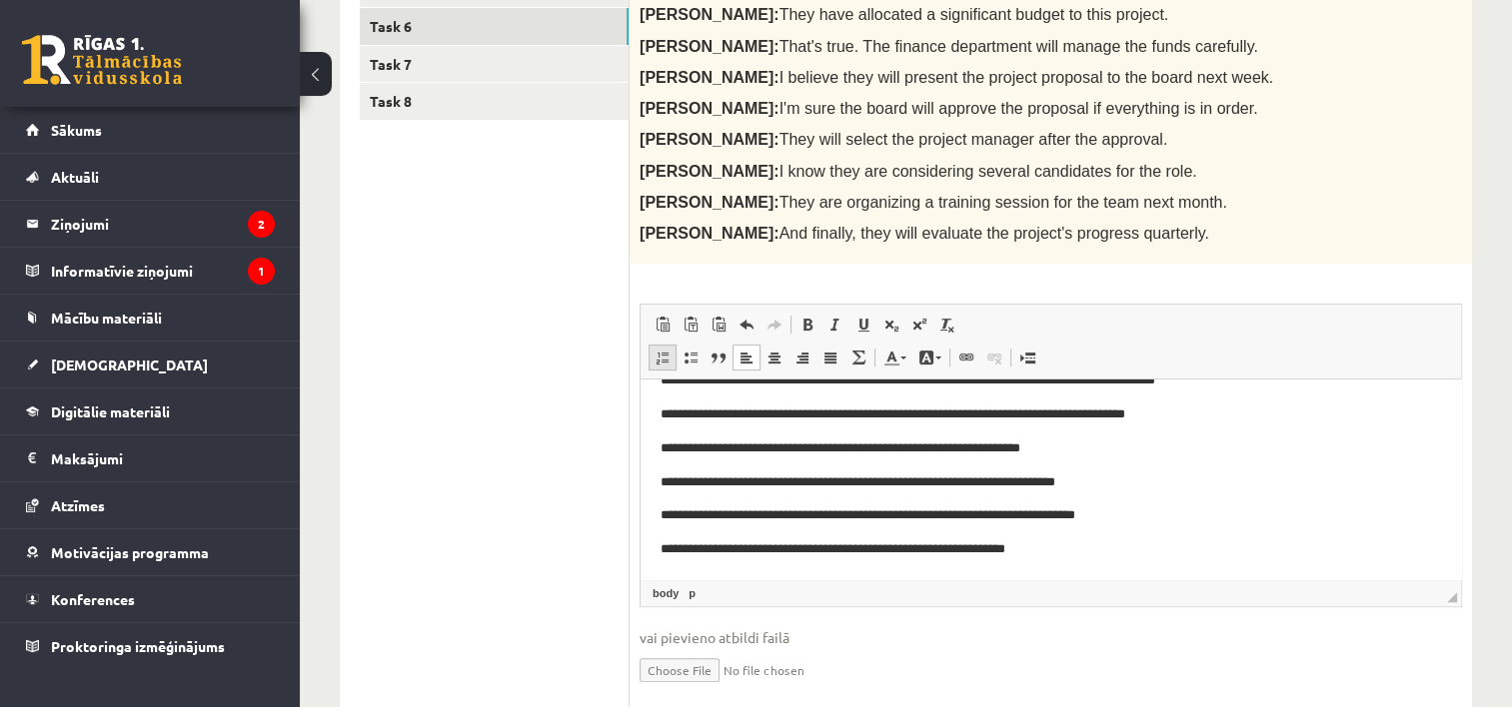
click at [663, 352] on span at bounding box center [663, 358] width 16 height 16
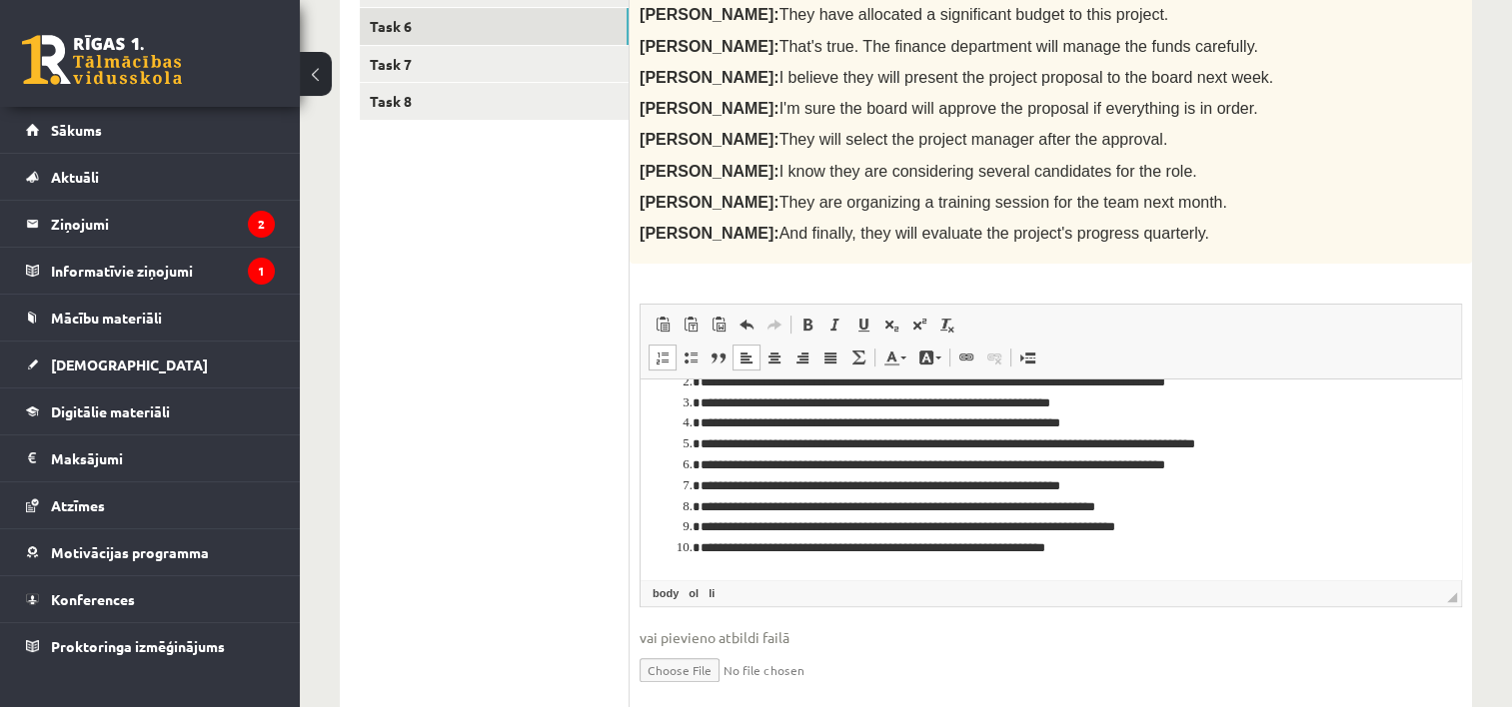
click at [1263, 652] on input "file" at bounding box center [1051, 669] width 822 height 41
click at [560, 298] on ul "Task 1 Task 2 Task 3 Task 4 Task 5 Task 6 Task 7 Task 8" at bounding box center [495, 269] width 270 height 901
click at [1042, 502] on li "**********" at bounding box center [1042, 508] width 685 height 21
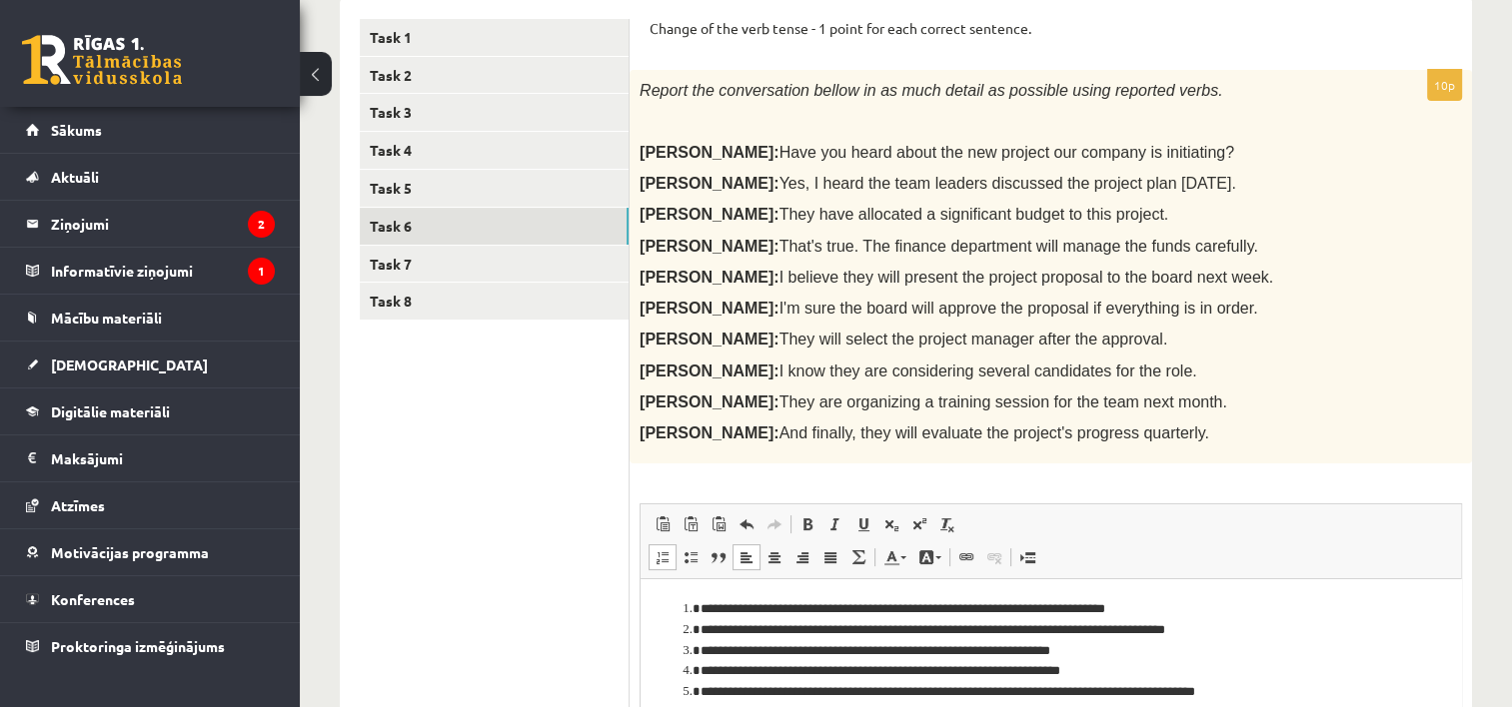
scroll to position [340, 0]
click at [529, 269] on link "Task 7" at bounding box center [494, 264] width 269 height 37
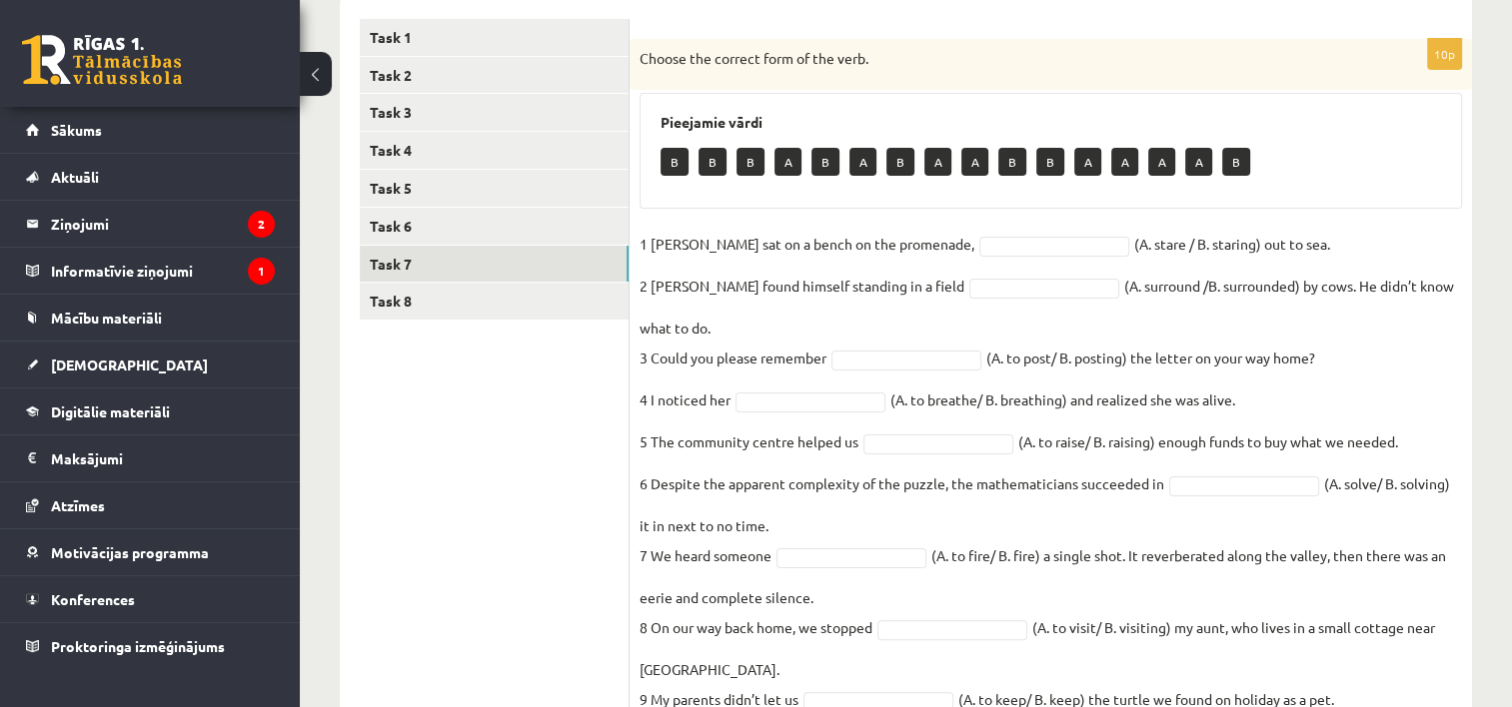
scroll to position [472, 0]
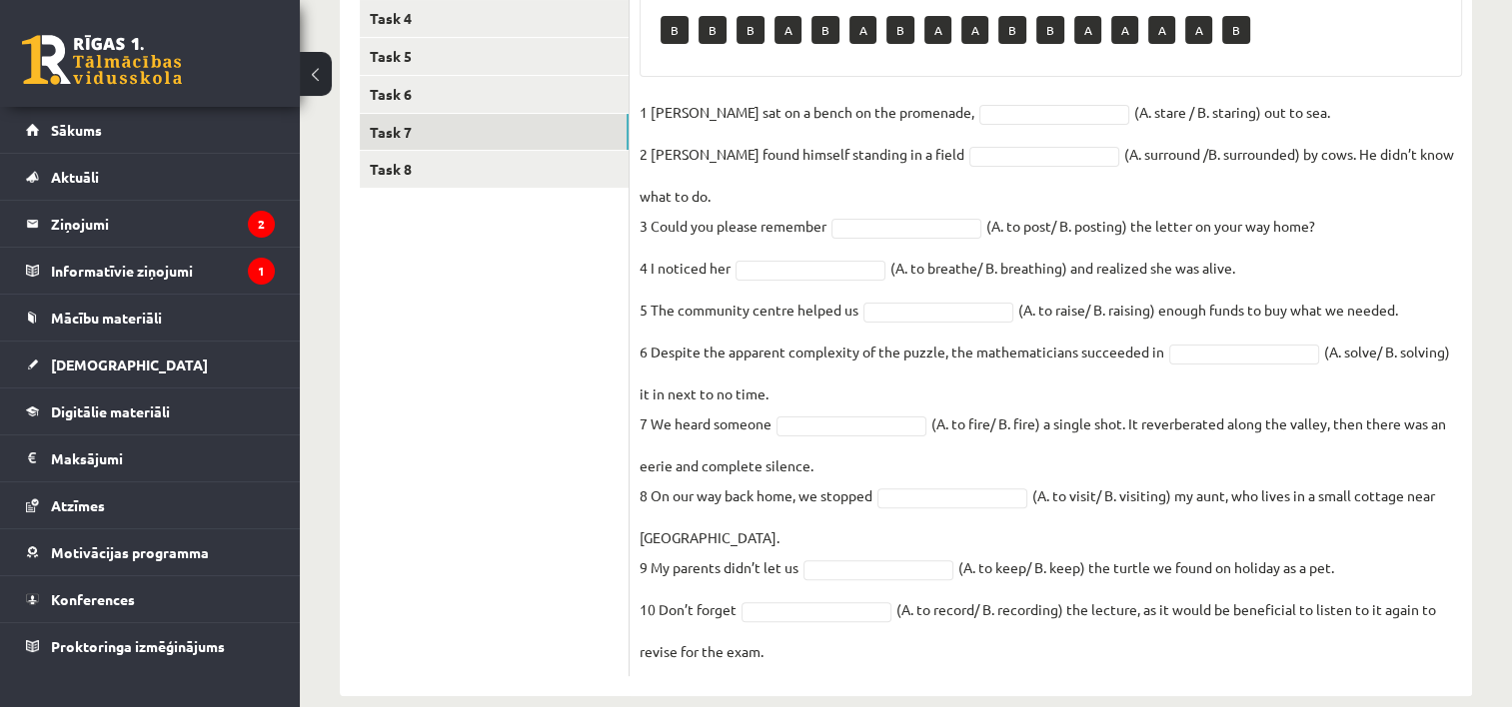
drag, startPoint x: 633, startPoint y: 54, endPoint x: 1331, endPoint y: 660, distance: 924.4
click at [1331, 660] on div "10p Choose the correct form of the verb. Pieejamie vārdi B B B A B A B A A B B …" at bounding box center [1051, 281] width 842 height 829
copy div "Choose the correct form of the verb. Pieejamie vārdi B B B A B A B A A B B A A …"
click at [1331, 660] on div "10p Choose the correct form of the verb. Pieejamie vārdi B B B A B A B A A B B …" at bounding box center [1051, 281] width 842 height 829
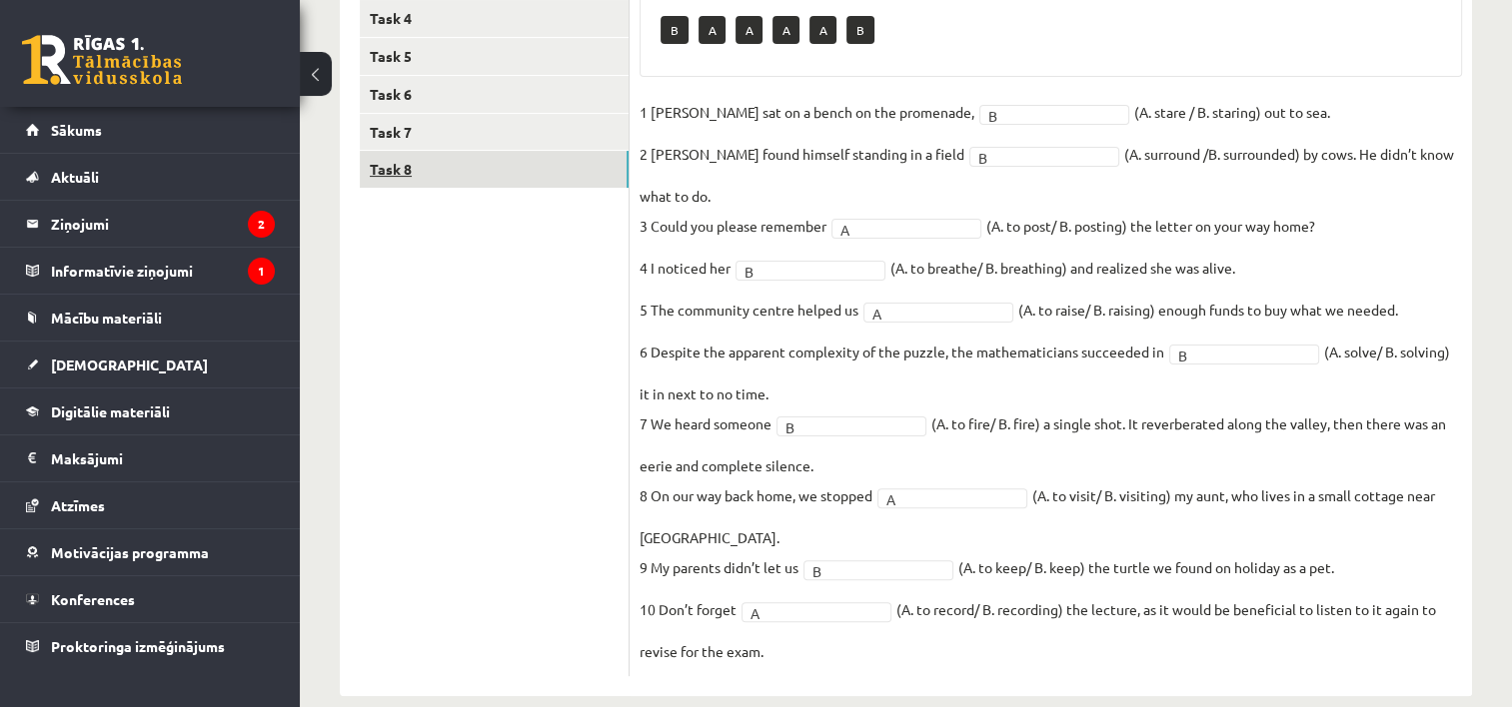
click at [577, 174] on link "Task 8" at bounding box center [494, 169] width 269 height 37
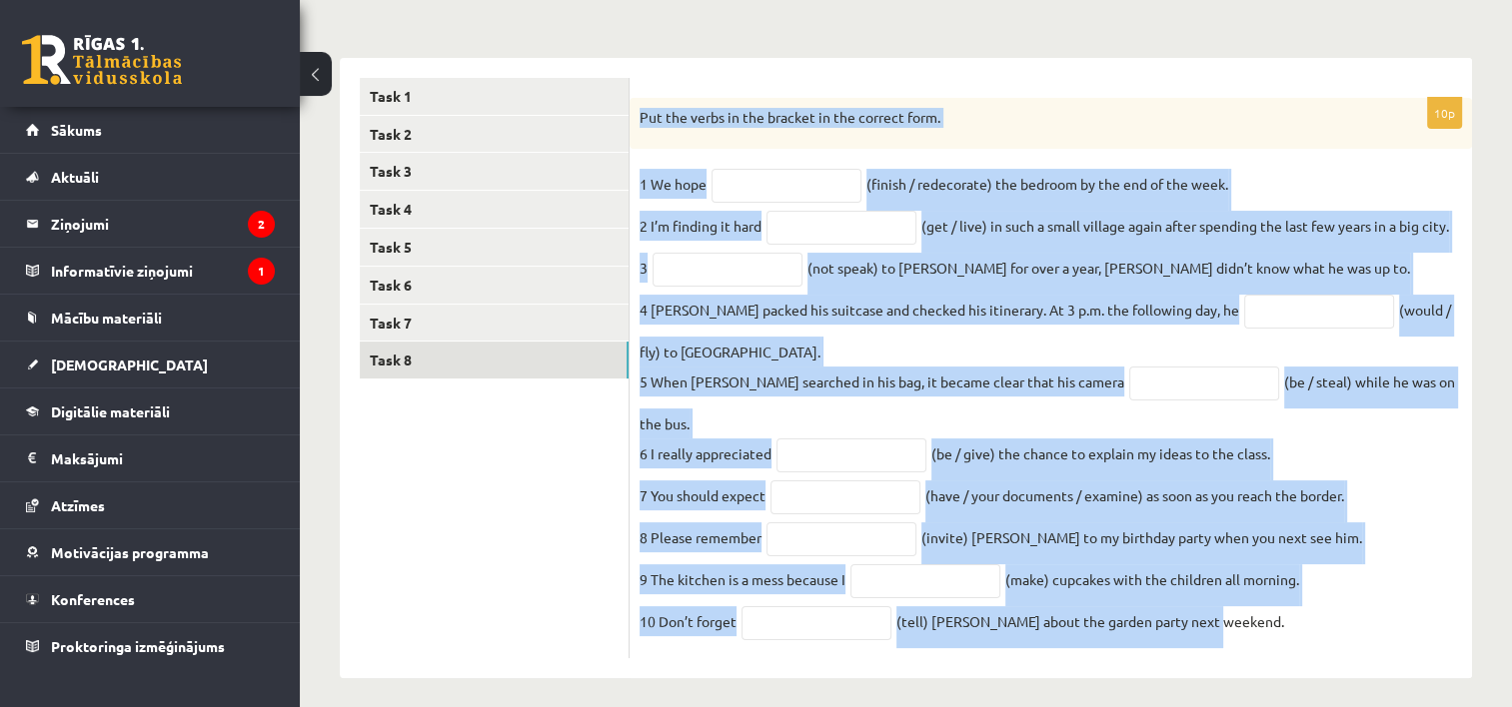
drag, startPoint x: 642, startPoint y: 116, endPoint x: 1251, endPoint y: 628, distance: 795.8
click at [1251, 628] on div "10p Put the verbs in the bracket in the correct form. 1 We hope (finish / redec…" at bounding box center [1051, 379] width 842 height 562
copy div "Put the verbs in the bracket in the correct form. 1 We hope (finish / redecorat…"
click at [1251, 628] on fieldset "1 We hope (finish / redecorate) the bedroom by the end of the week. 2 I’m findi…" at bounding box center [1051, 409] width 822 height 480
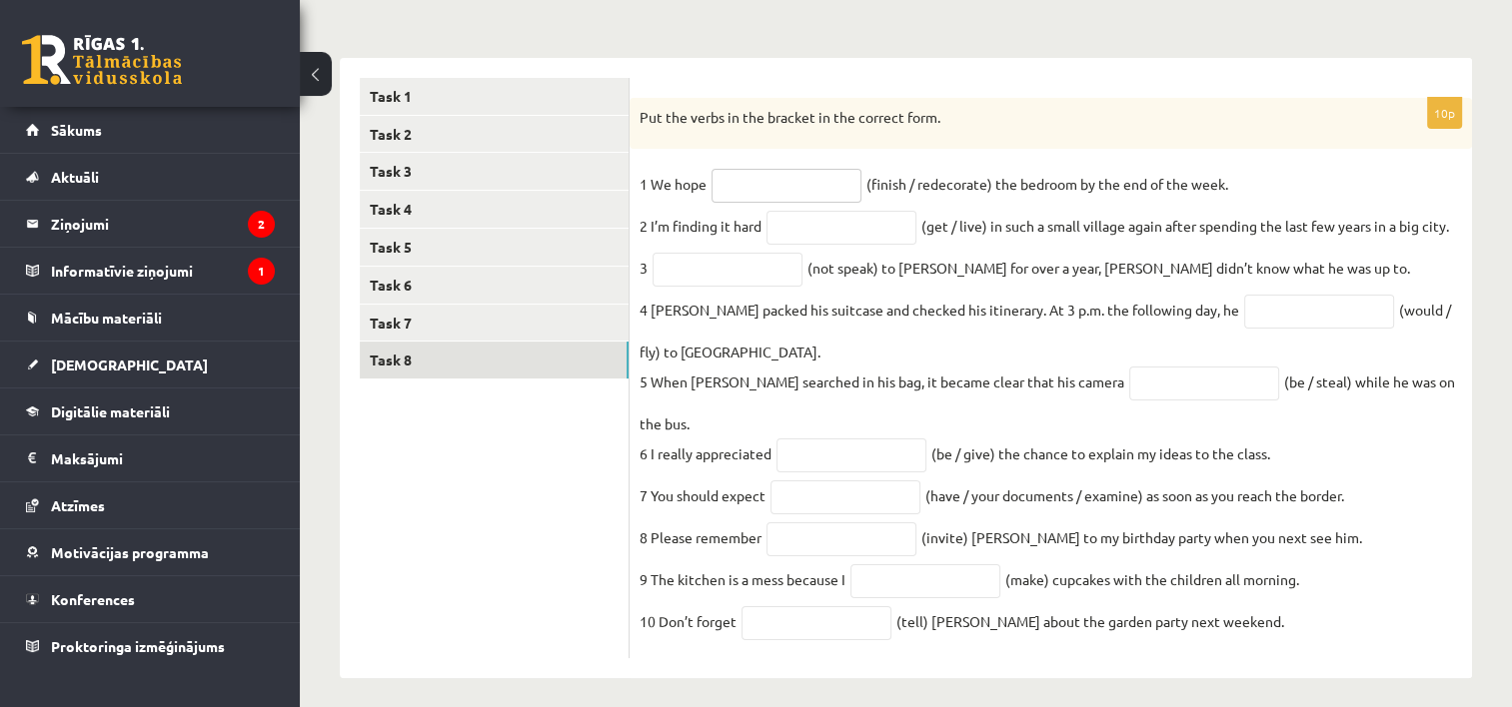
click at [847, 192] on input "text" at bounding box center [786, 186] width 150 height 34
type input "**********"
click at [851, 228] on input "text" at bounding box center [841, 228] width 150 height 34
type input "**********"
click at [734, 283] on input "text" at bounding box center [728, 270] width 150 height 34
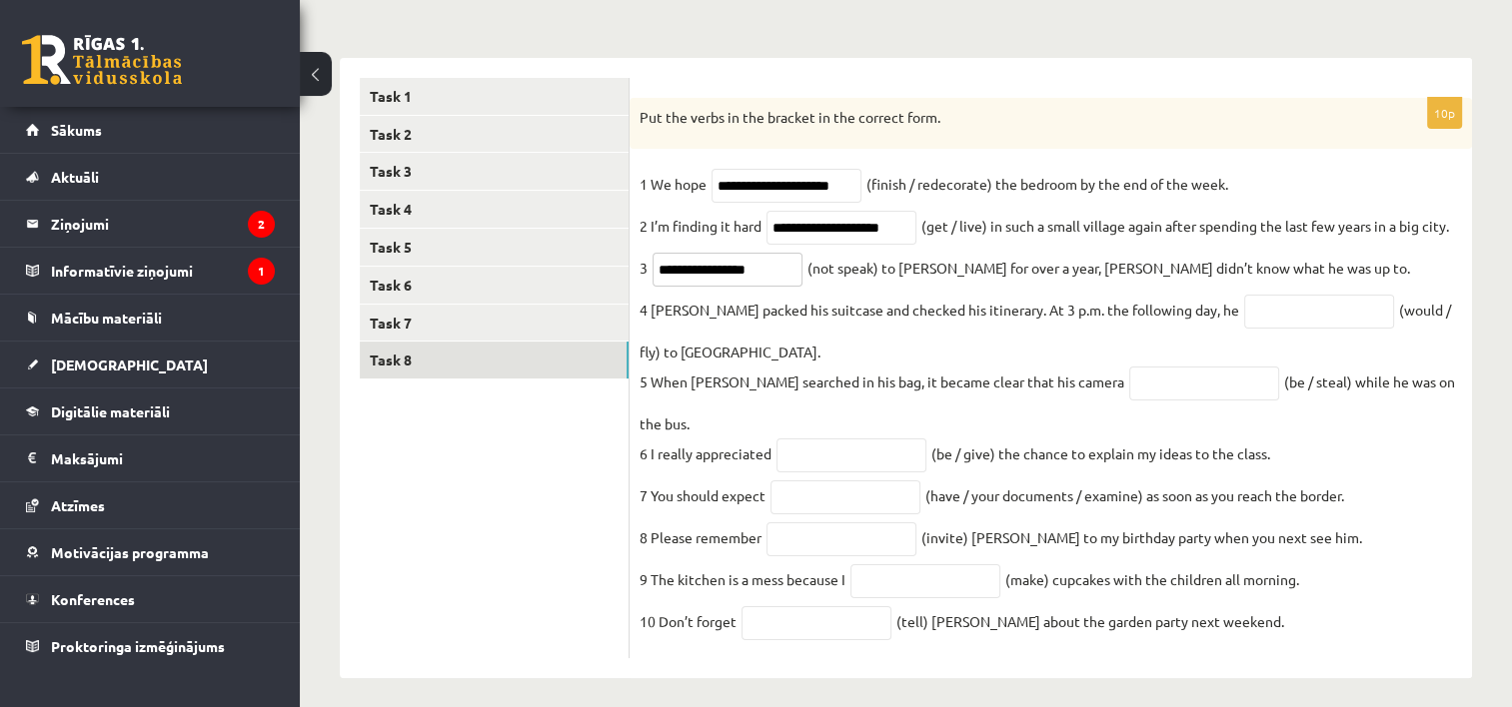
type input "**********"
click at [1265, 318] on input "text" at bounding box center [1319, 312] width 150 height 34
type input "**********"
click at [1181, 394] on input "text" at bounding box center [1204, 384] width 150 height 34
type input "**********"
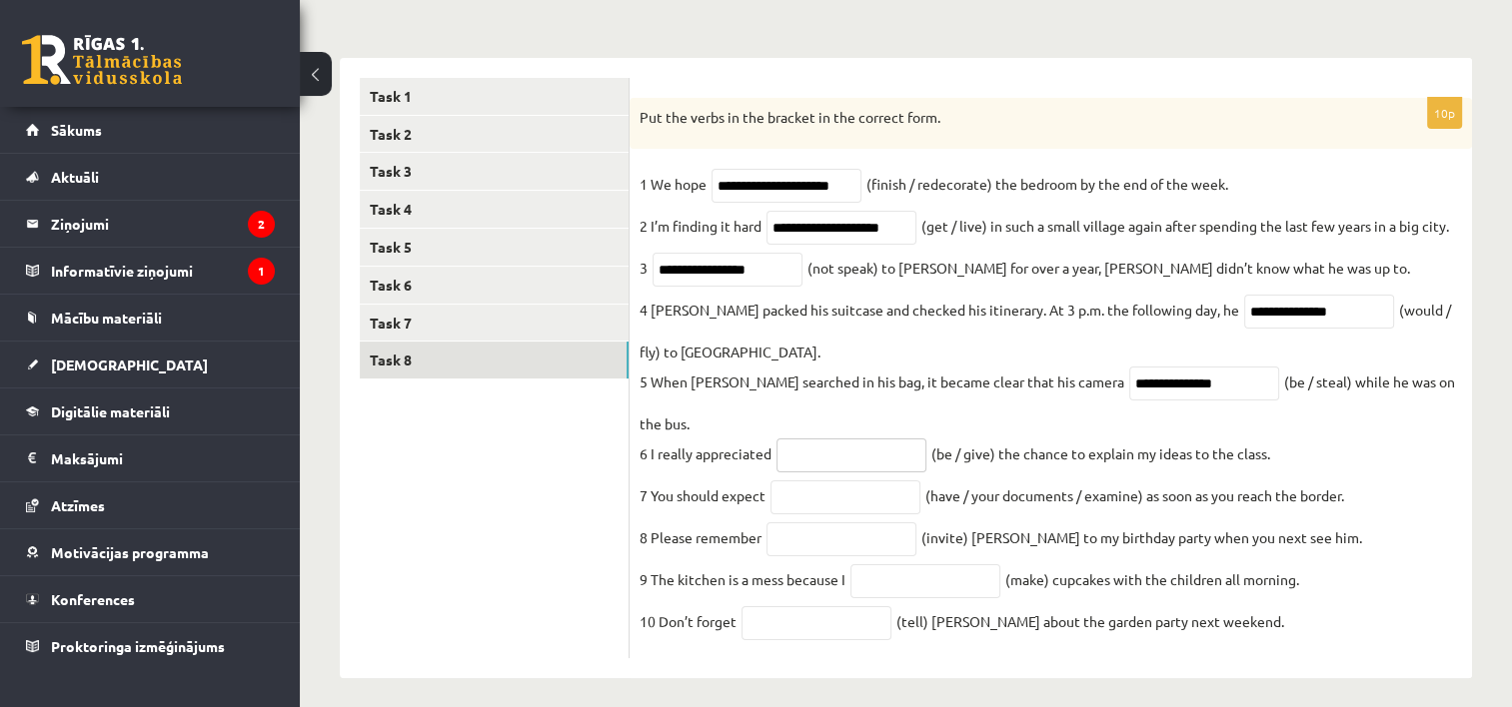
click at [911, 439] on input "text" at bounding box center [851, 456] width 150 height 34
type input "**********"
click at [857, 481] on input "text" at bounding box center [845, 498] width 150 height 34
type input "**********"
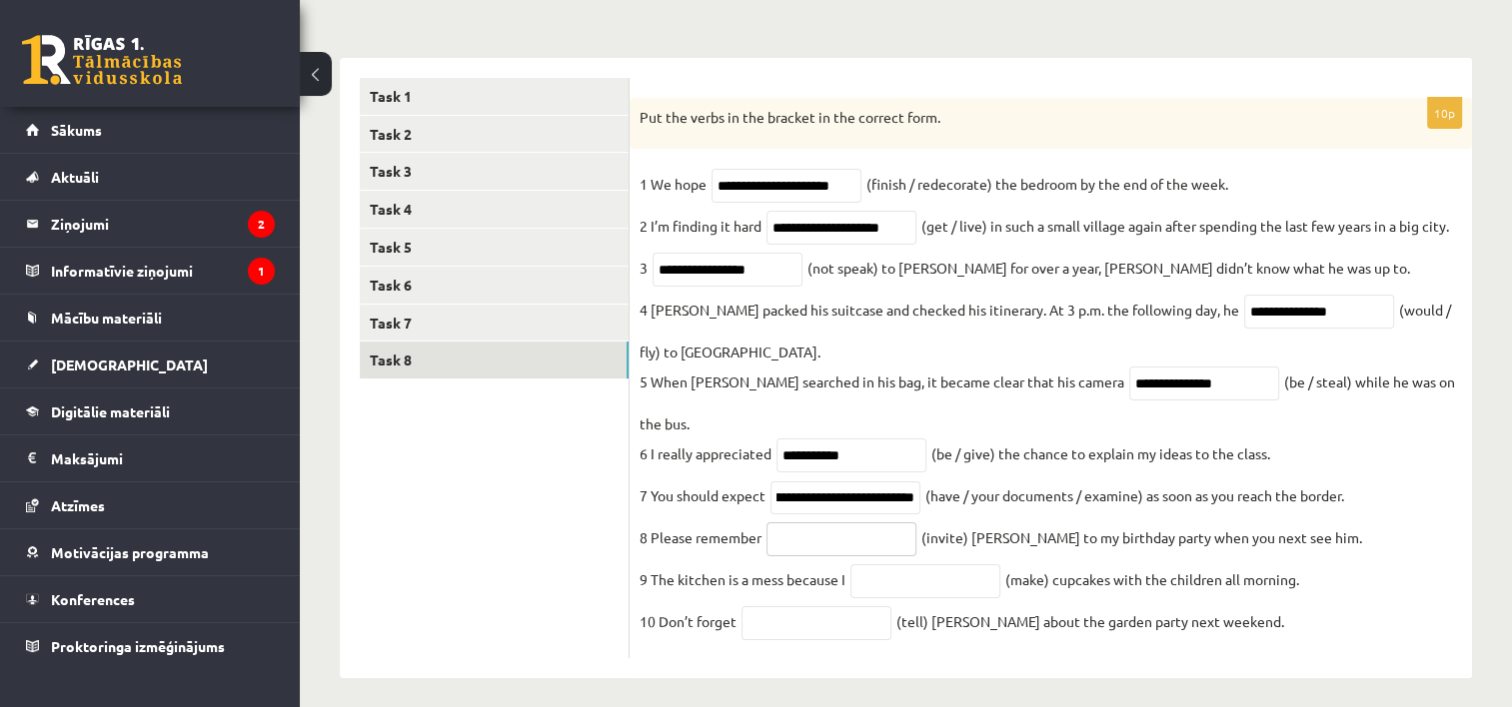
scroll to position [0, 0]
click at [857, 523] on input "text" at bounding box center [841, 540] width 150 height 34
type input "*********"
click at [884, 565] on input "text" at bounding box center [925, 582] width 150 height 34
type input "**********"
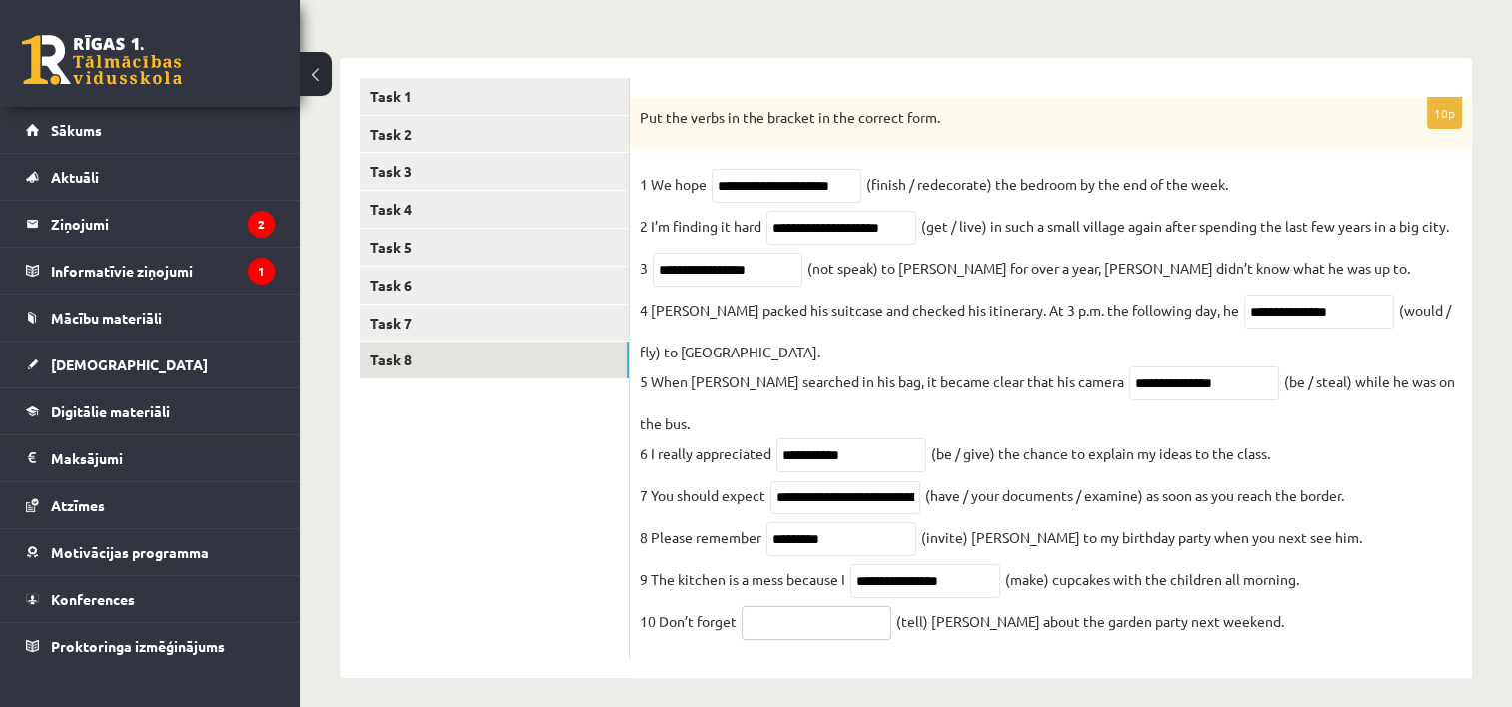
click at [845, 607] on input "text" at bounding box center [816, 624] width 150 height 34
type input "*******"
click at [576, 561] on ul "Task 1 Task 2 Task 3 Task 4 Task 5 Task 6 Task 7 Task 8" at bounding box center [495, 369] width 270 height 582
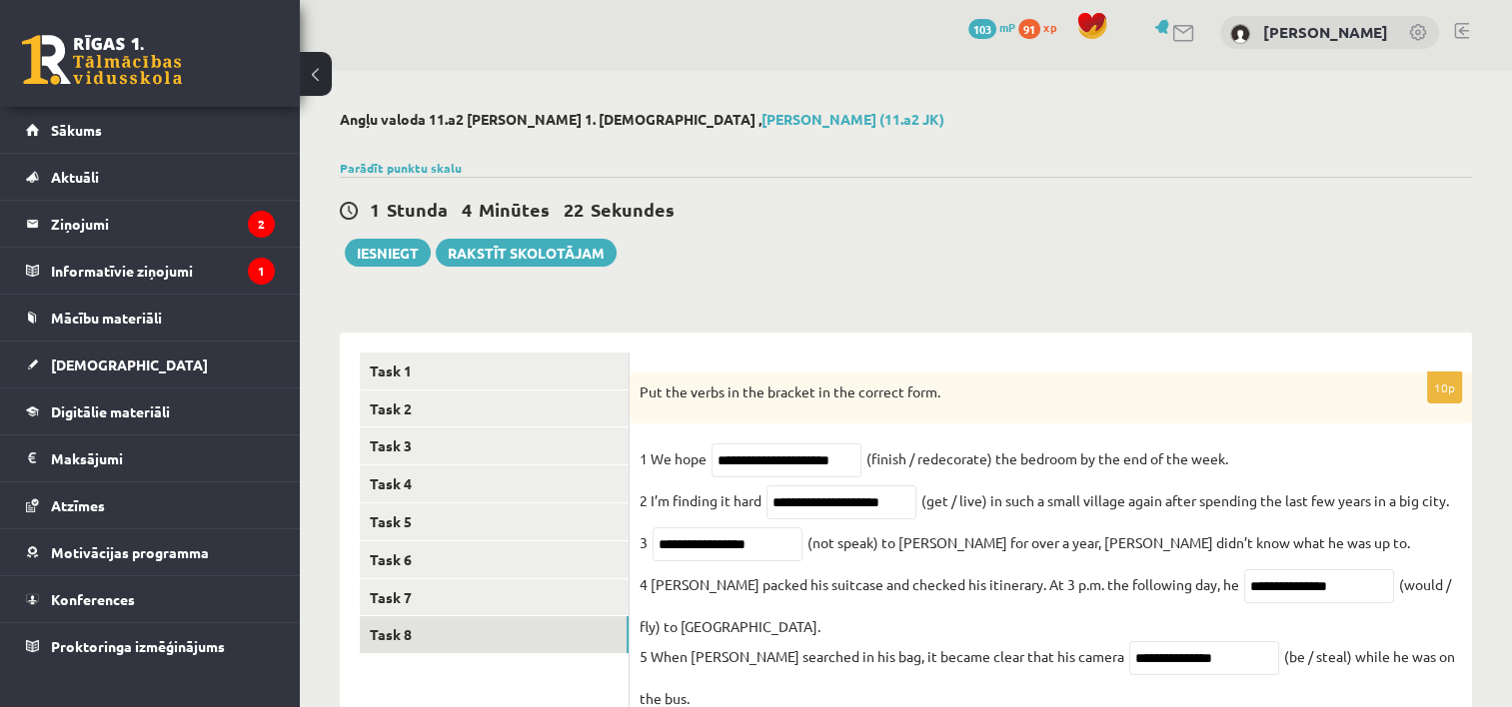
scroll to position [4, 0]
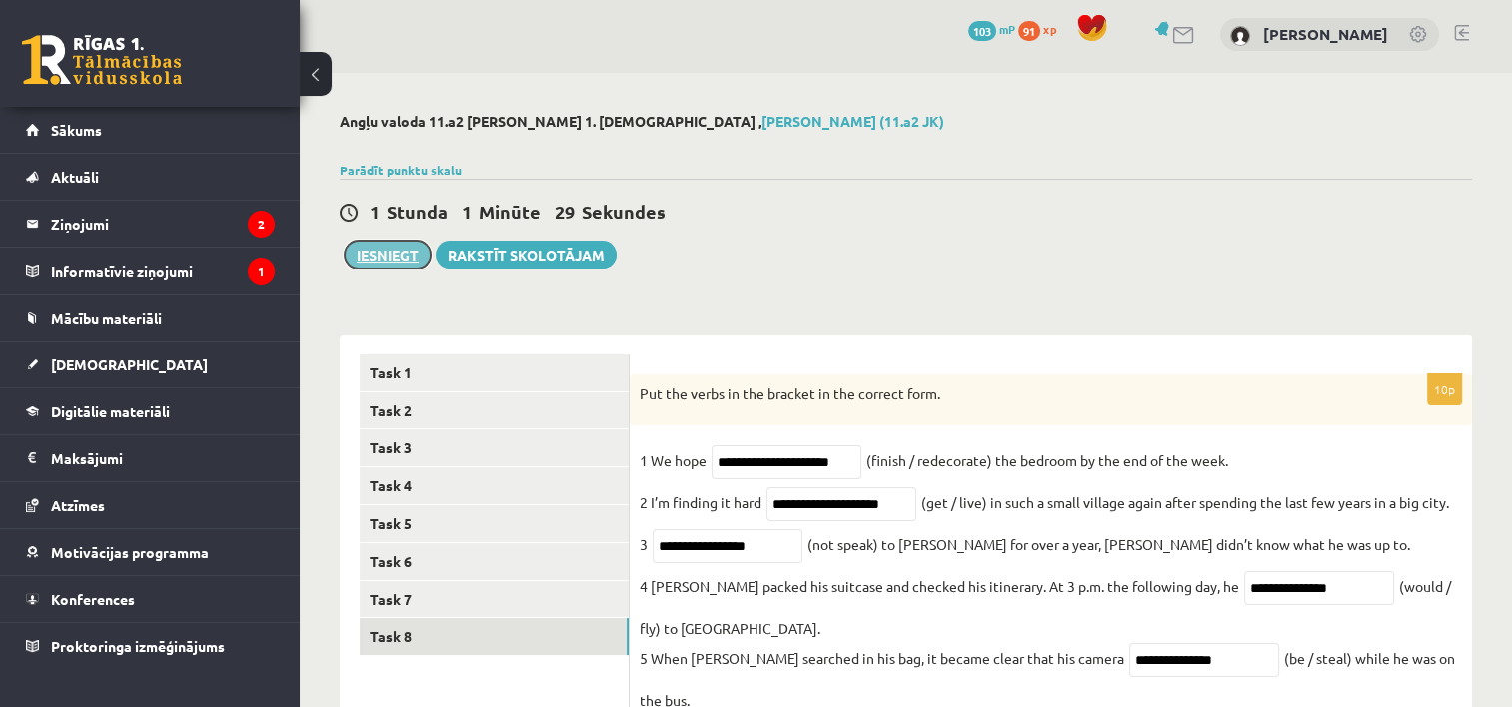
click at [388, 252] on button "Iesniegt" at bounding box center [388, 255] width 86 height 28
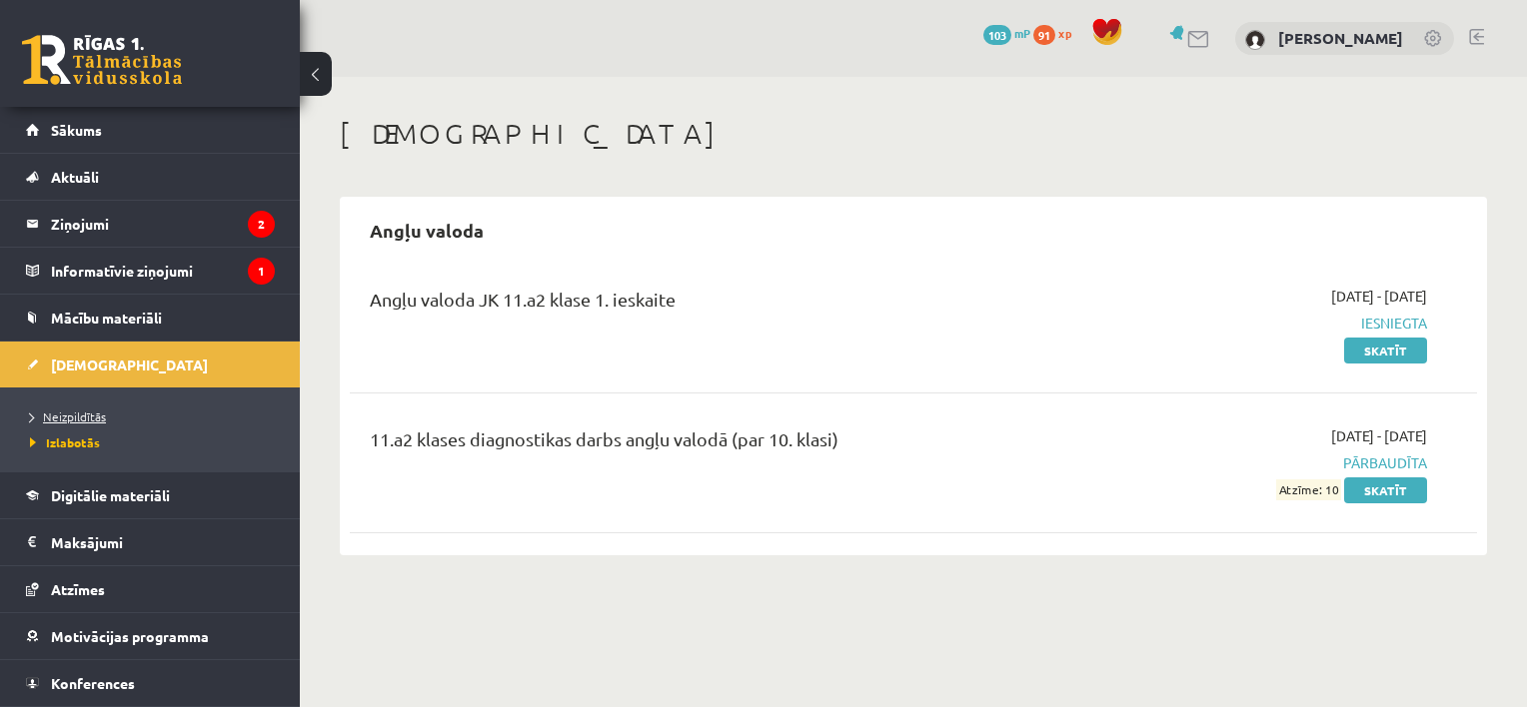
click at [99, 410] on span "Neizpildītās" at bounding box center [68, 417] width 76 height 16
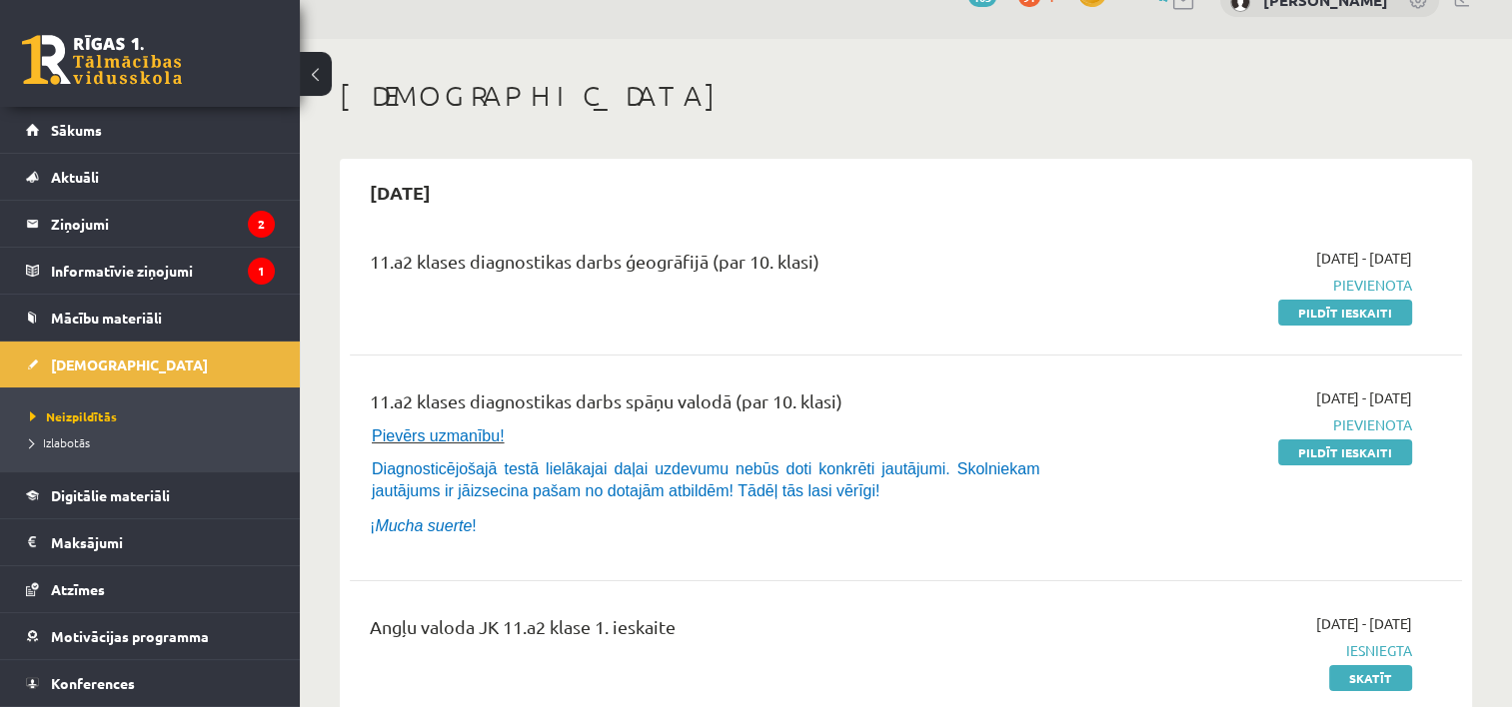
scroll to position [36, 0]
